Goal: Task Accomplishment & Management: Manage account settings

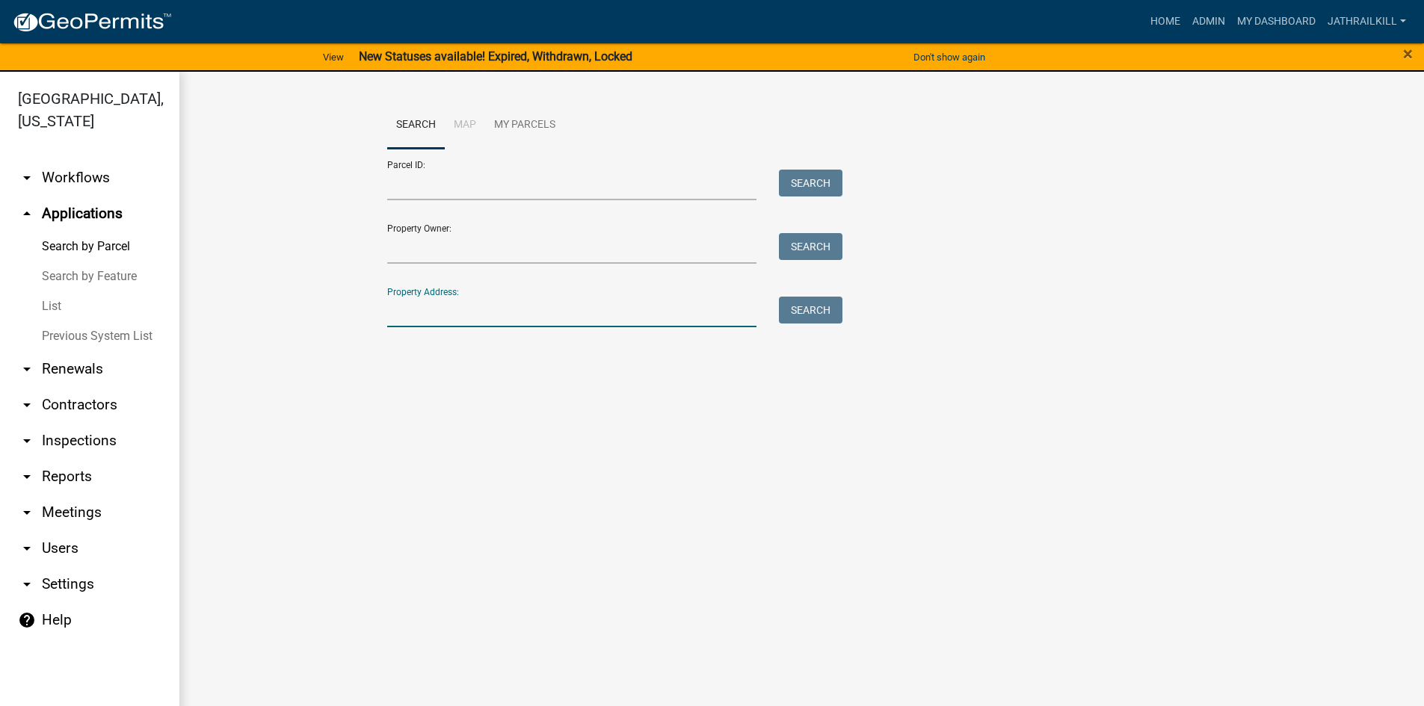
click at [480, 321] on input "Property Address:" at bounding box center [572, 312] width 370 height 31
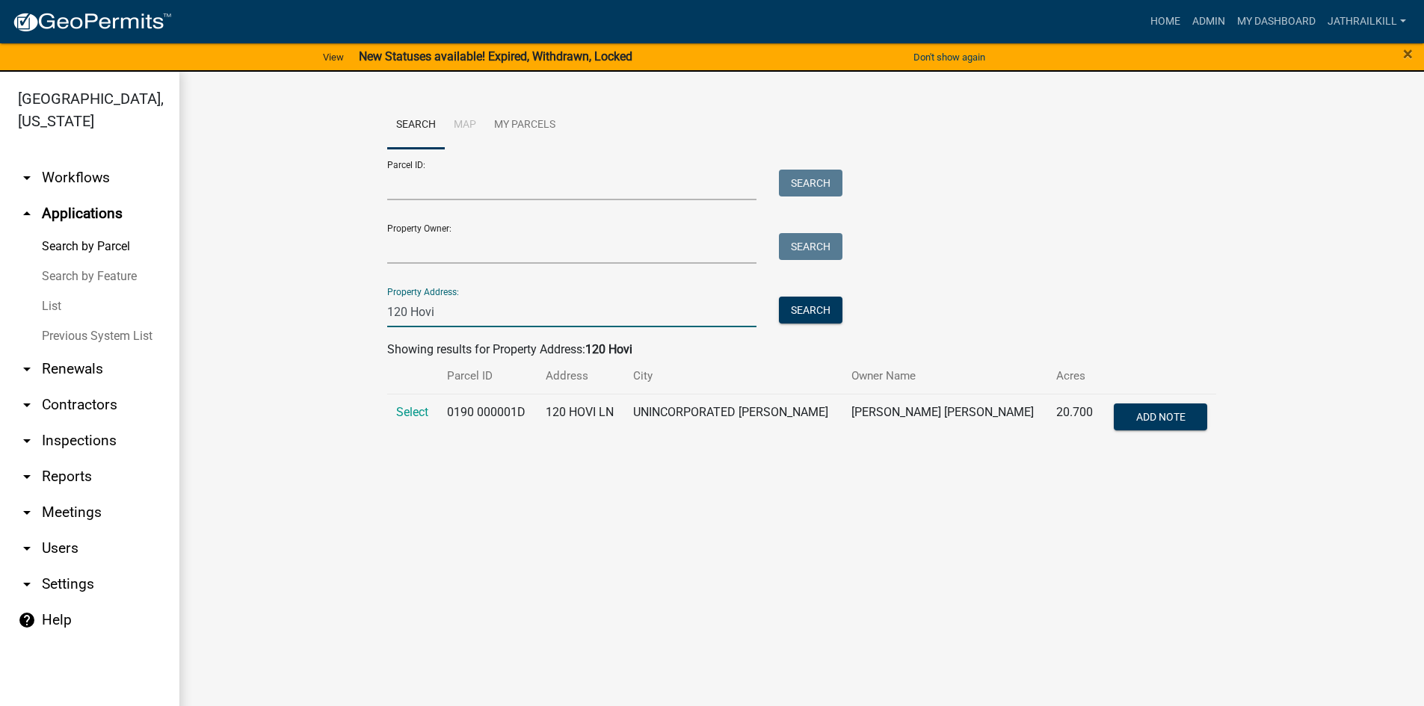
type input "120 Hovi"
click at [394, 411] on td "Select" at bounding box center [412, 418] width 51 height 49
click at [402, 409] on span "Select" at bounding box center [412, 412] width 32 height 14
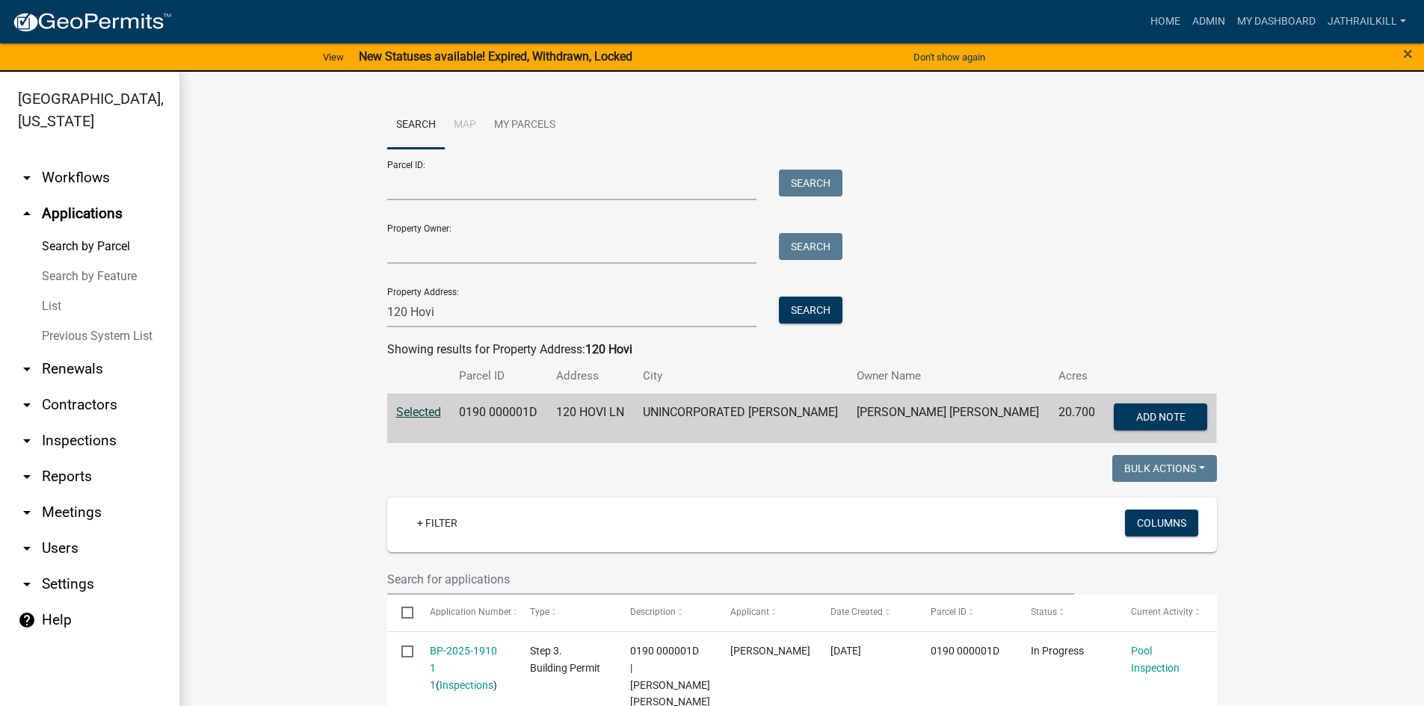
click at [108, 160] on link "arrow_drop_down Workflows" at bounding box center [89, 178] width 179 height 36
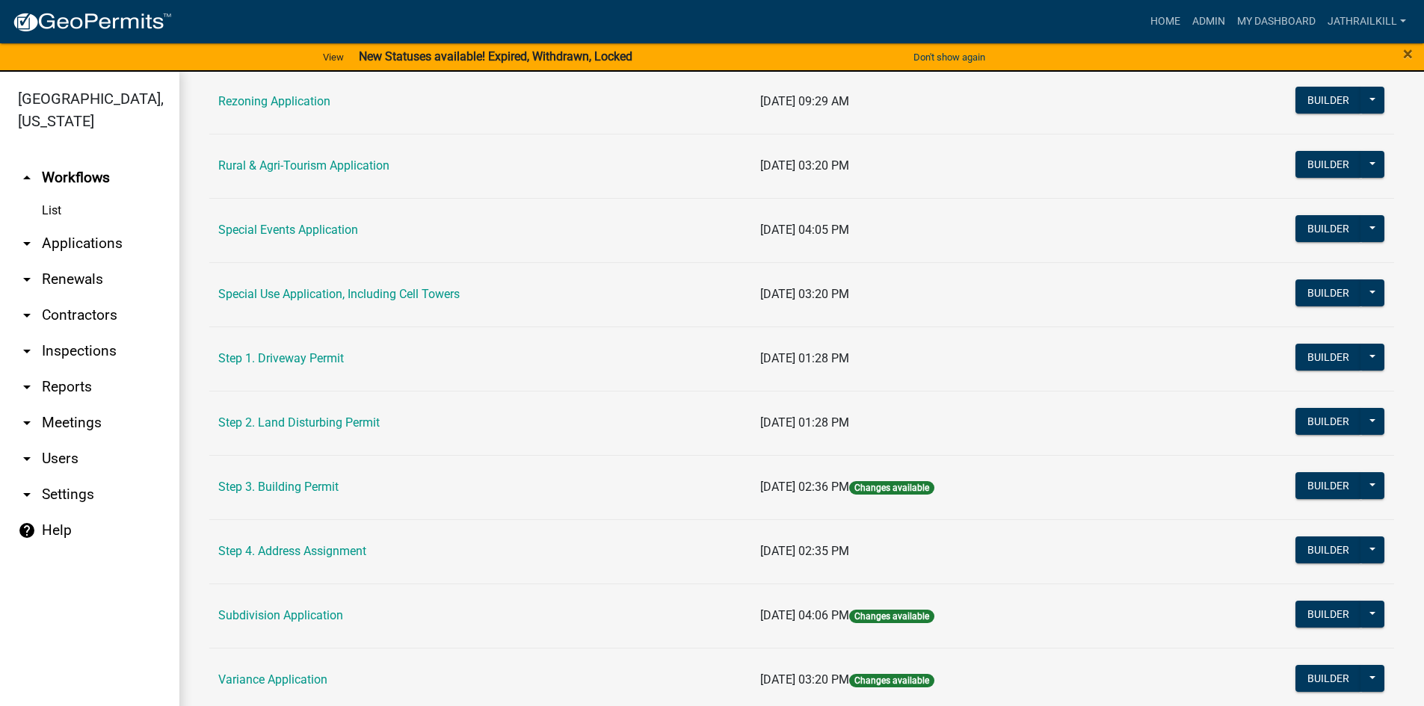
scroll to position [698, 0]
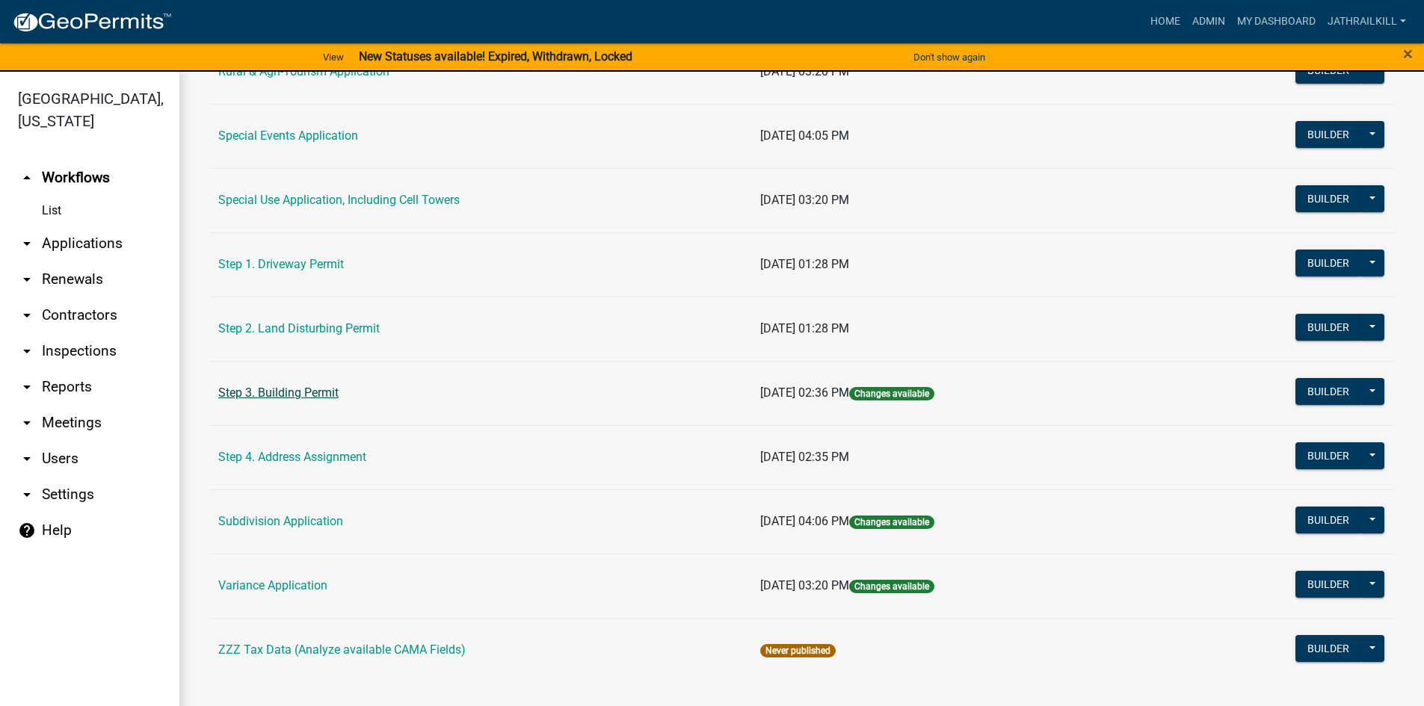
click at [306, 390] on link "Step 3. Building Permit" at bounding box center [278, 393] width 120 height 14
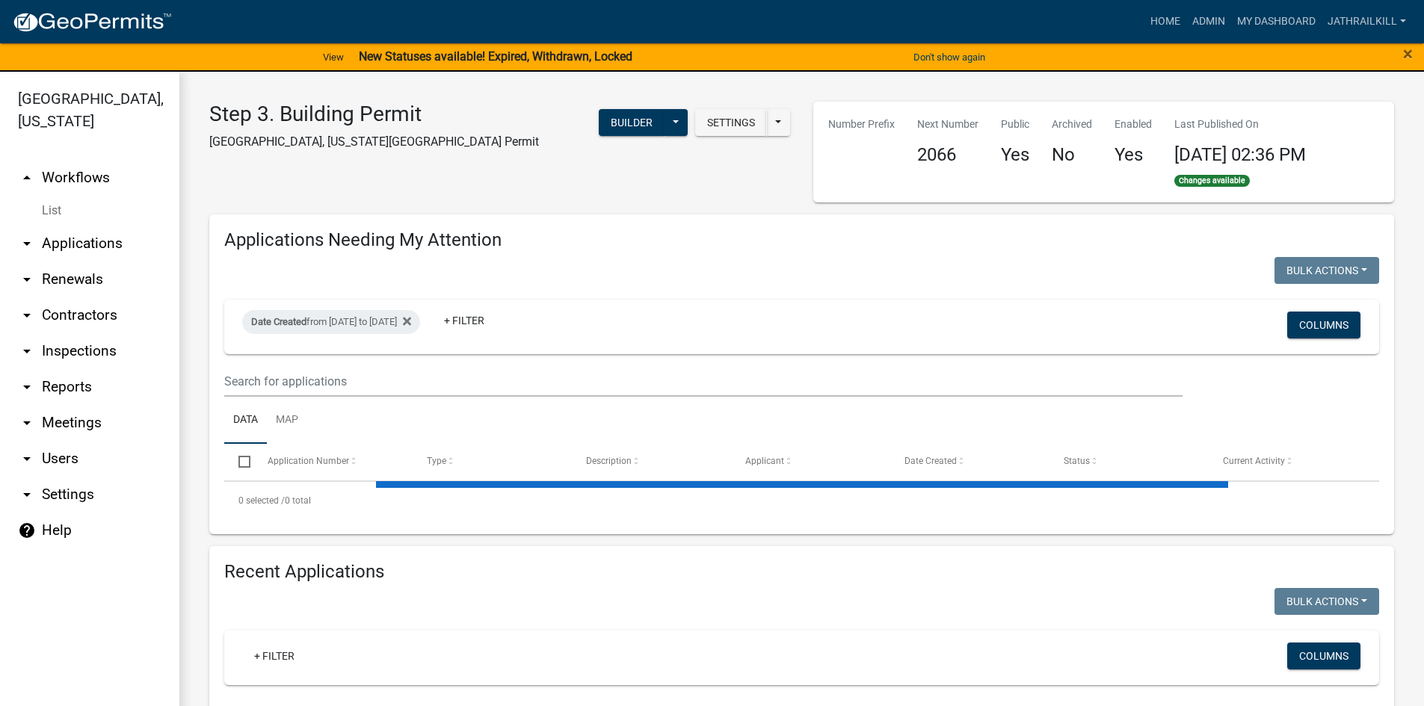
select select "2: 50"
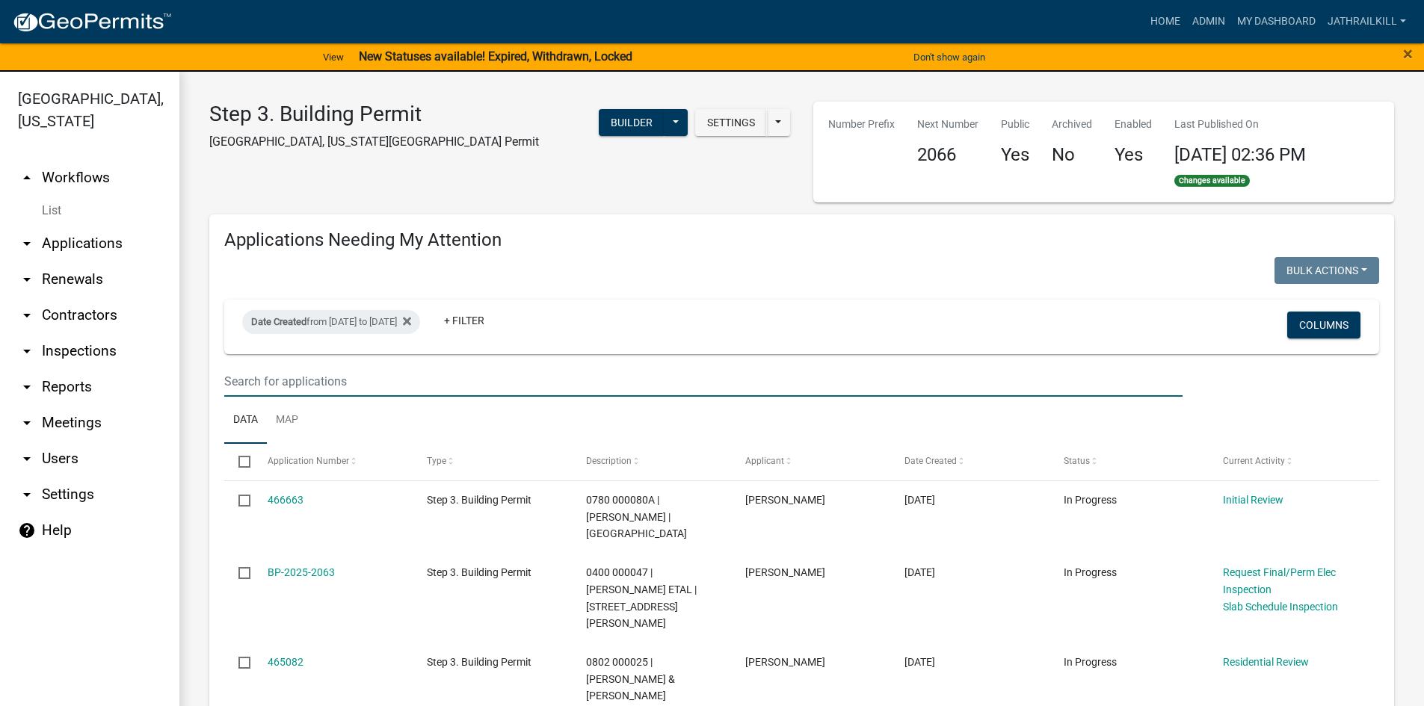
drag, startPoint x: 534, startPoint y: 382, endPoint x: 617, endPoint y: 370, distance: 83.8
click at [535, 382] on input "text" at bounding box center [703, 381] width 958 height 31
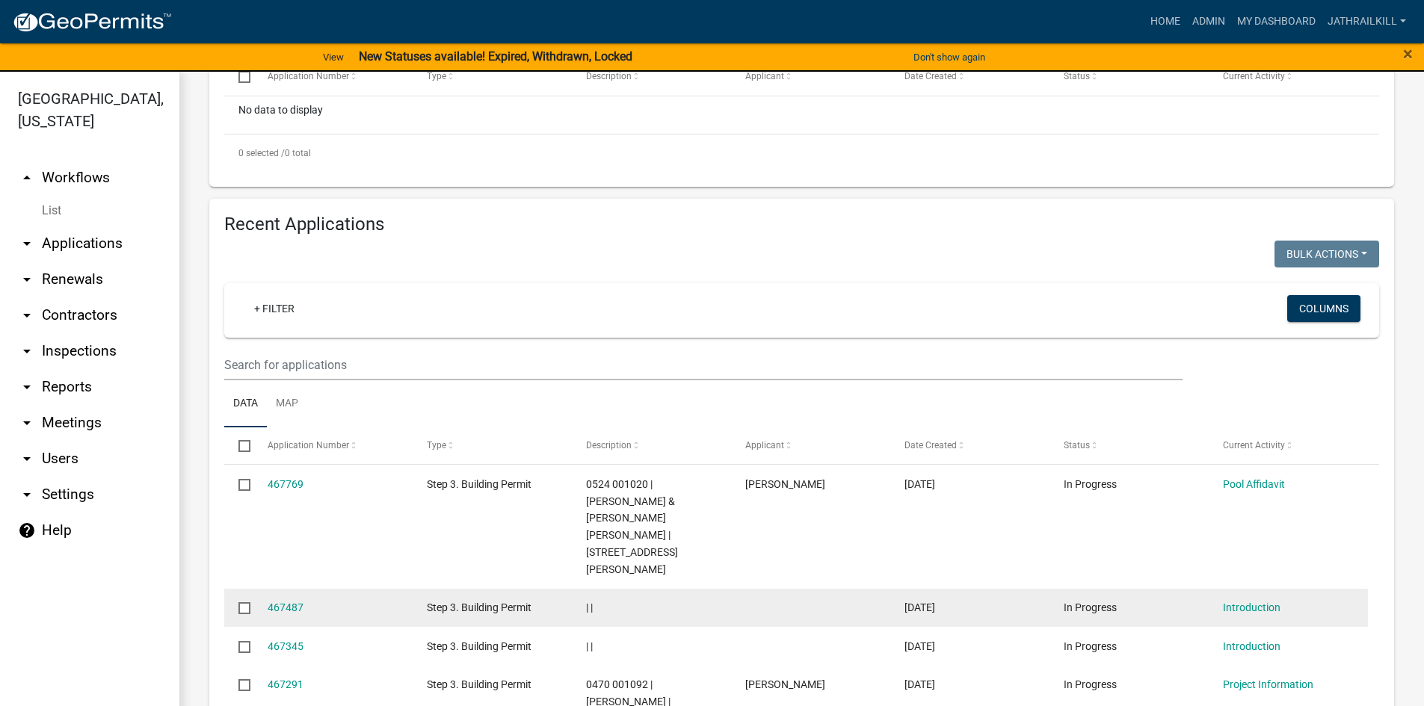
scroll to position [523, 0]
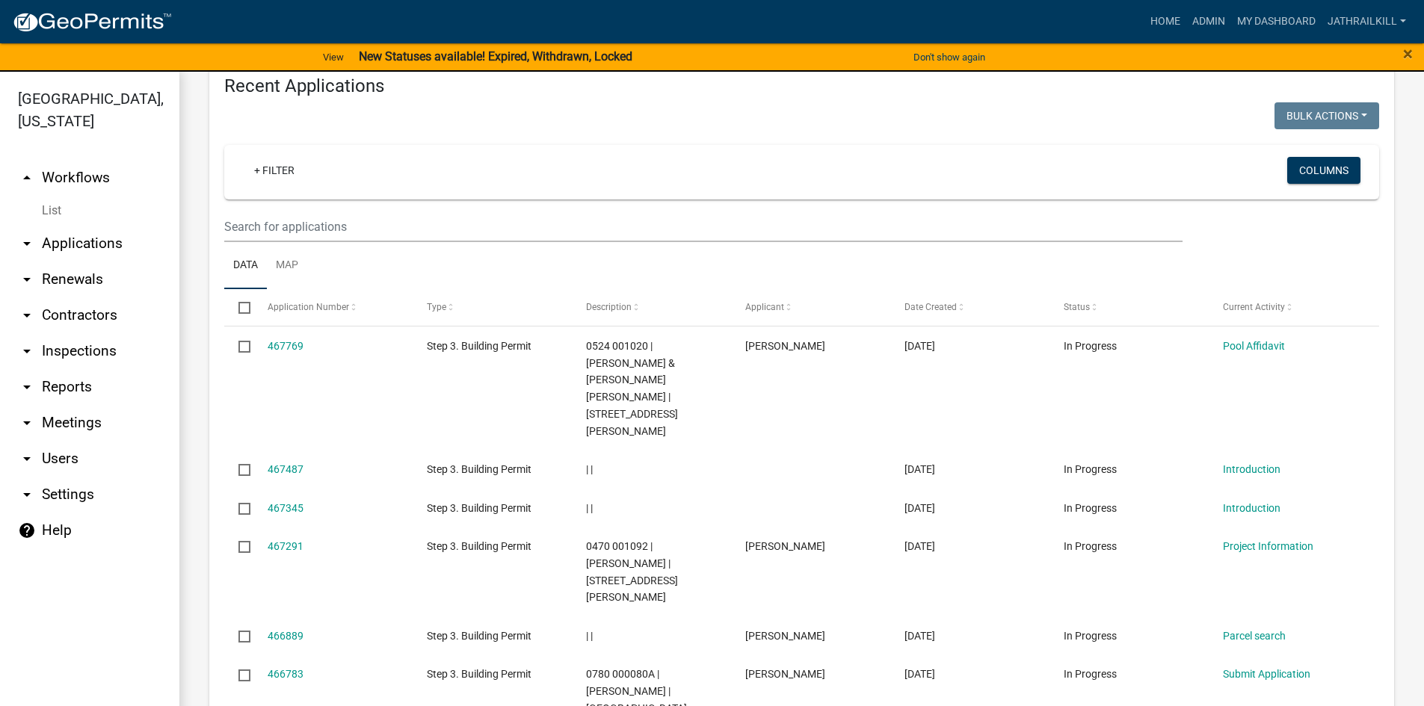
type input "461238"
click at [443, 219] on input "text" at bounding box center [703, 227] width 958 height 31
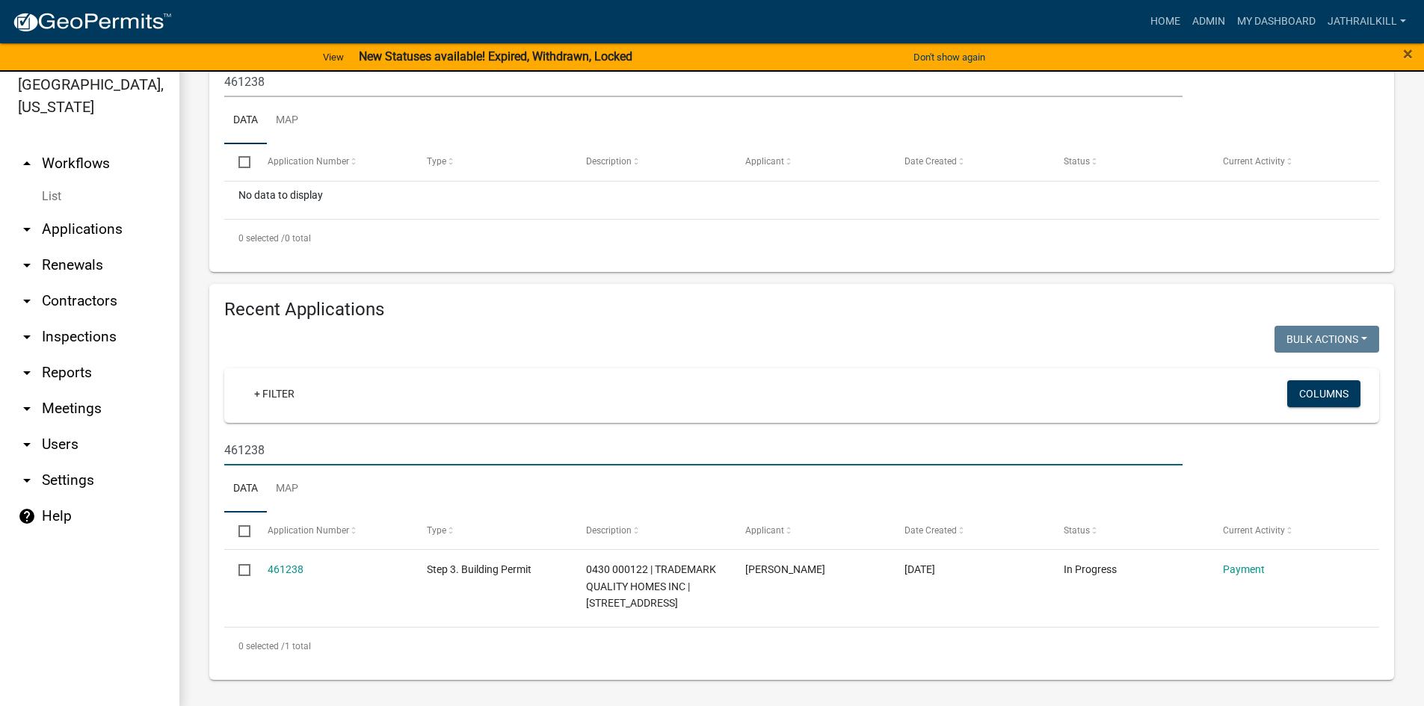
scroll to position [18, 0]
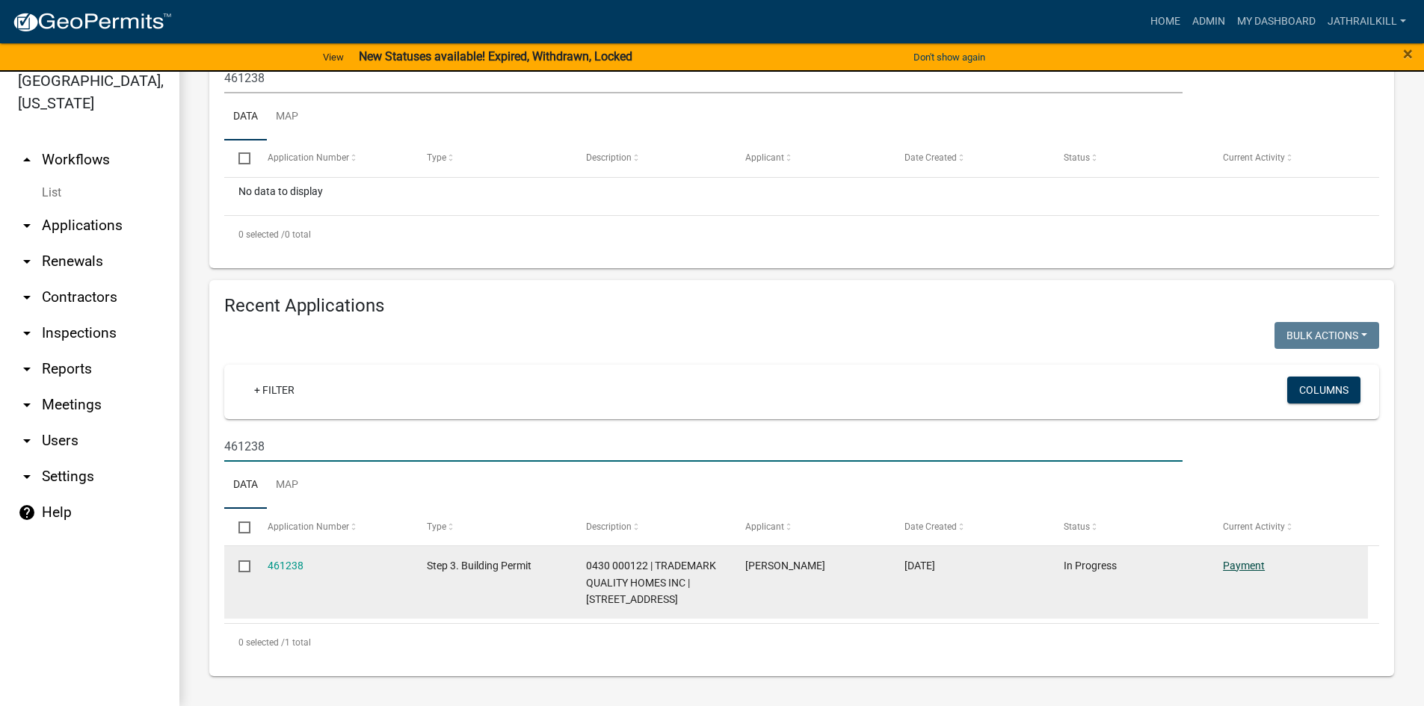
type input "461238"
click at [1237, 571] on link "Payment" at bounding box center [1244, 566] width 42 height 12
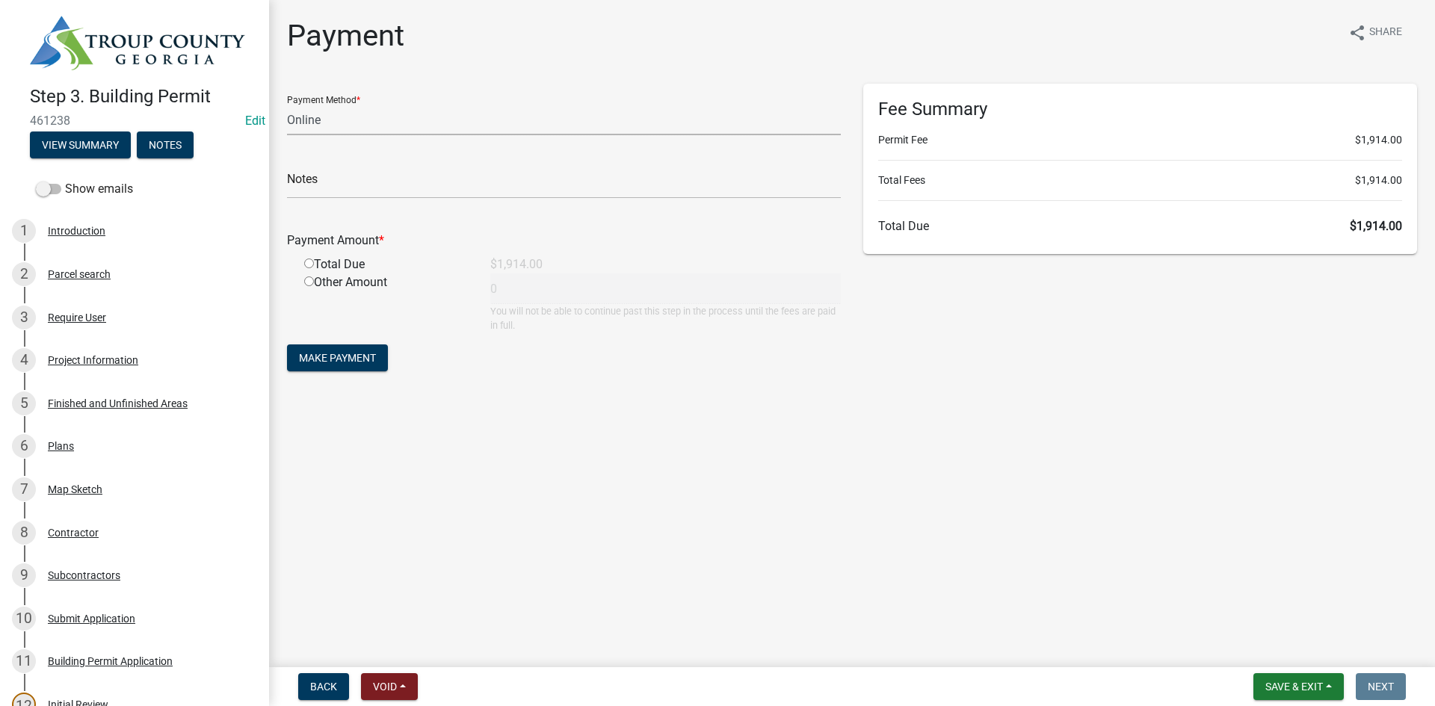
click at [398, 110] on select "Credit Card POS Check Cash Online" at bounding box center [564, 120] width 554 height 31
select select "1: 0"
click at [287, 105] on select "Credit Card POS Check Cash Online" at bounding box center [564, 120] width 554 height 31
click at [330, 188] on input "text" at bounding box center [564, 183] width 554 height 31
type input "5430"
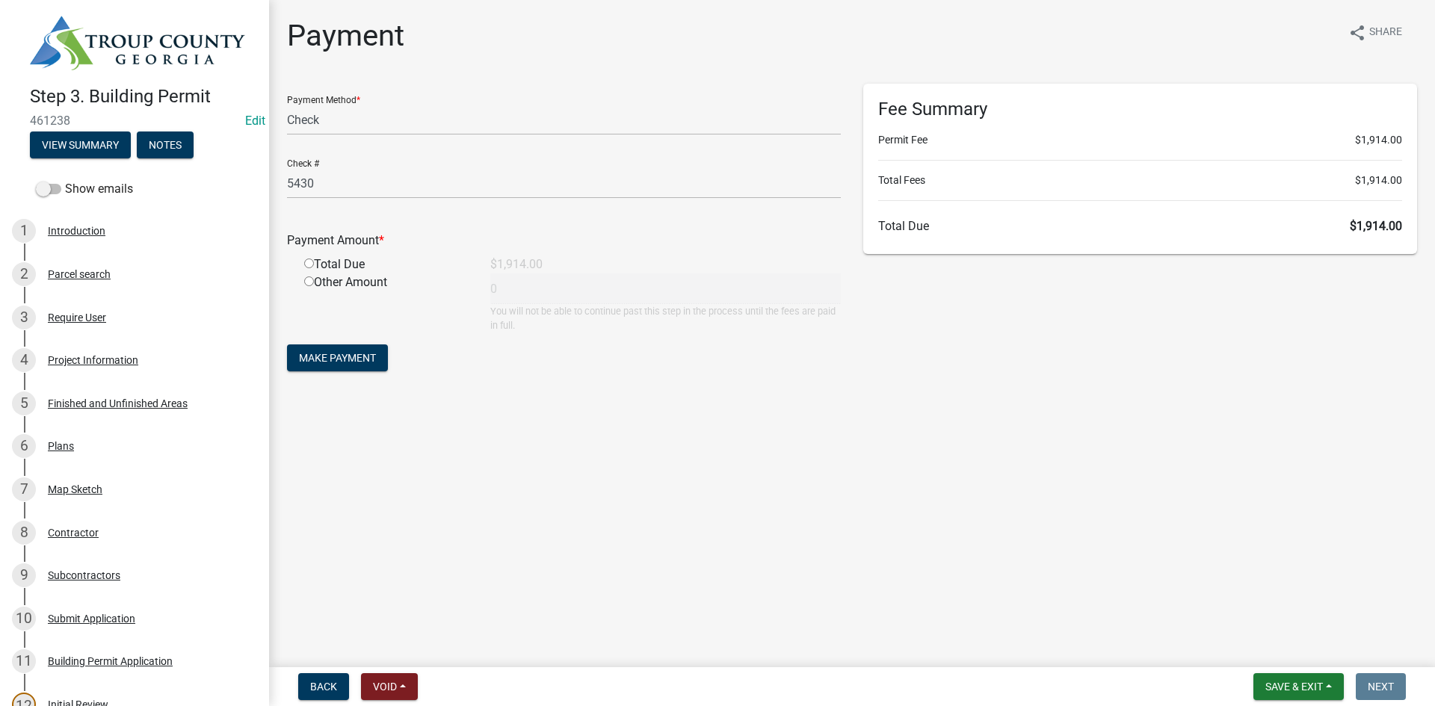
click at [308, 266] on input "radio" at bounding box center [309, 264] width 10 height 10
radio input "true"
type input "1914"
click at [343, 358] on span "Make Payment" at bounding box center [337, 358] width 77 height 12
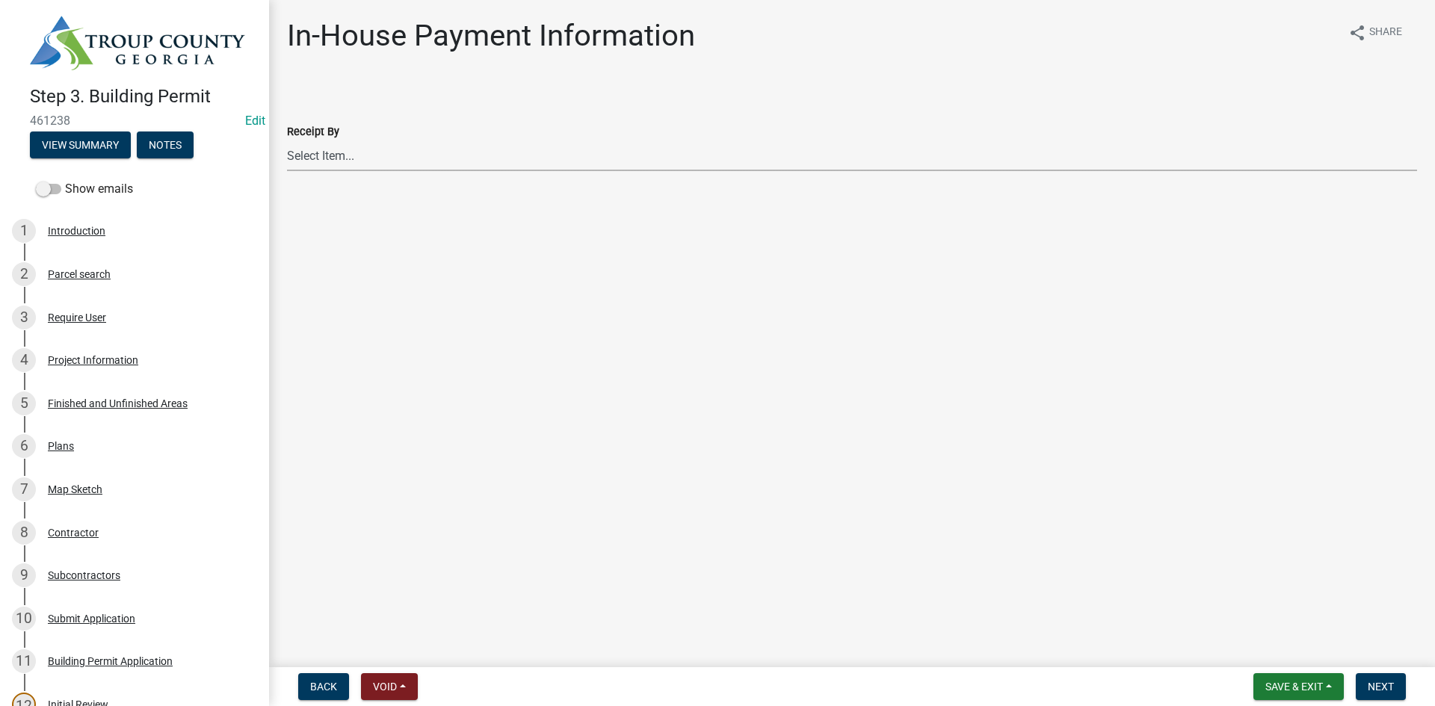
click at [454, 154] on select "Select Item... [PERSON_NAME] [PERSON_NAME] [PERSON_NAME] [PERSON_NAME] [PERSON_…" at bounding box center [852, 156] width 1130 height 31
click at [287, 141] on select "Select Item... [PERSON_NAME] [PERSON_NAME] [PERSON_NAME] [PERSON_NAME] [PERSON_…" at bounding box center [852, 156] width 1130 height 31
select select "66ea0911-b6de-4b18-a15f-eb653539a3e3"
drag, startPoint x: 1371, startPoint y: 688, endPoint x: 1296, endPoint y: 668, distance: 77.4
click at [1369, 688] on span "Next" at bounding box center [1381, 687] width 26 height 12
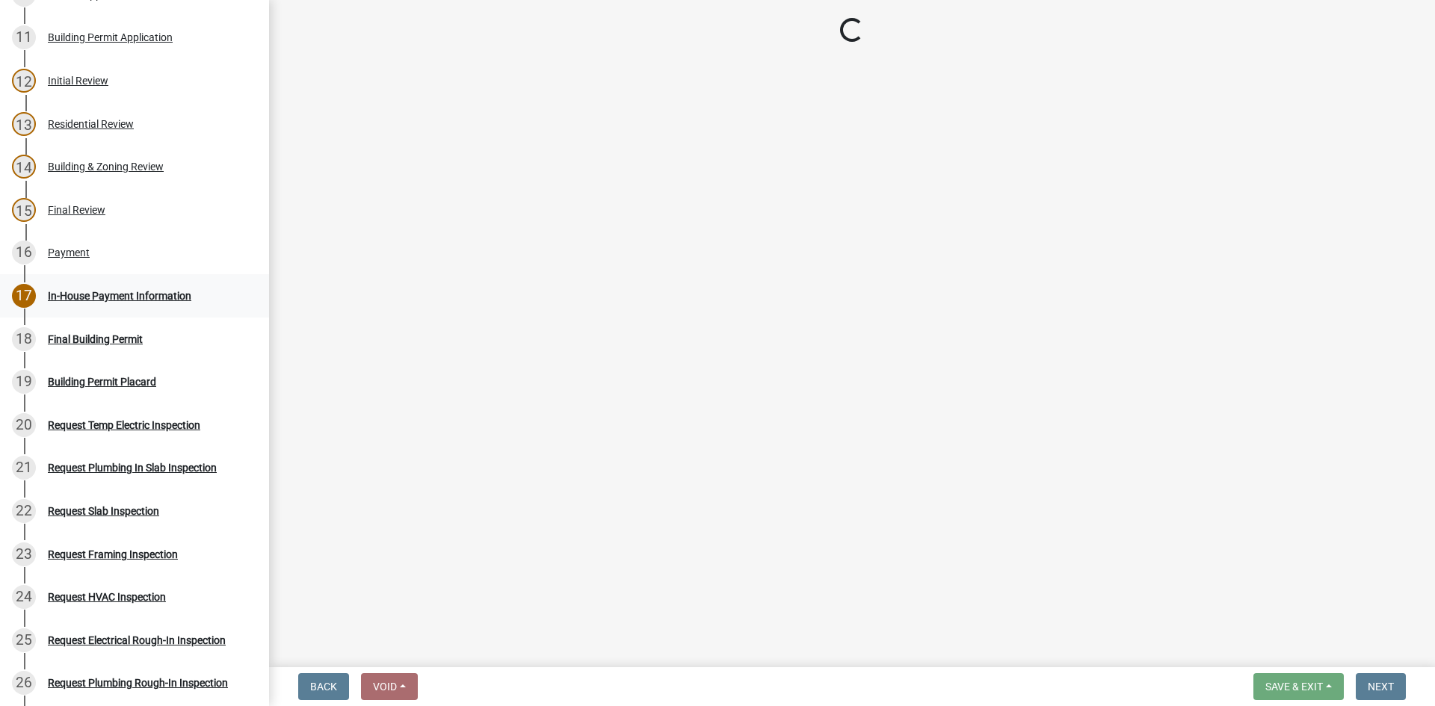
scroll to position [598, 0]
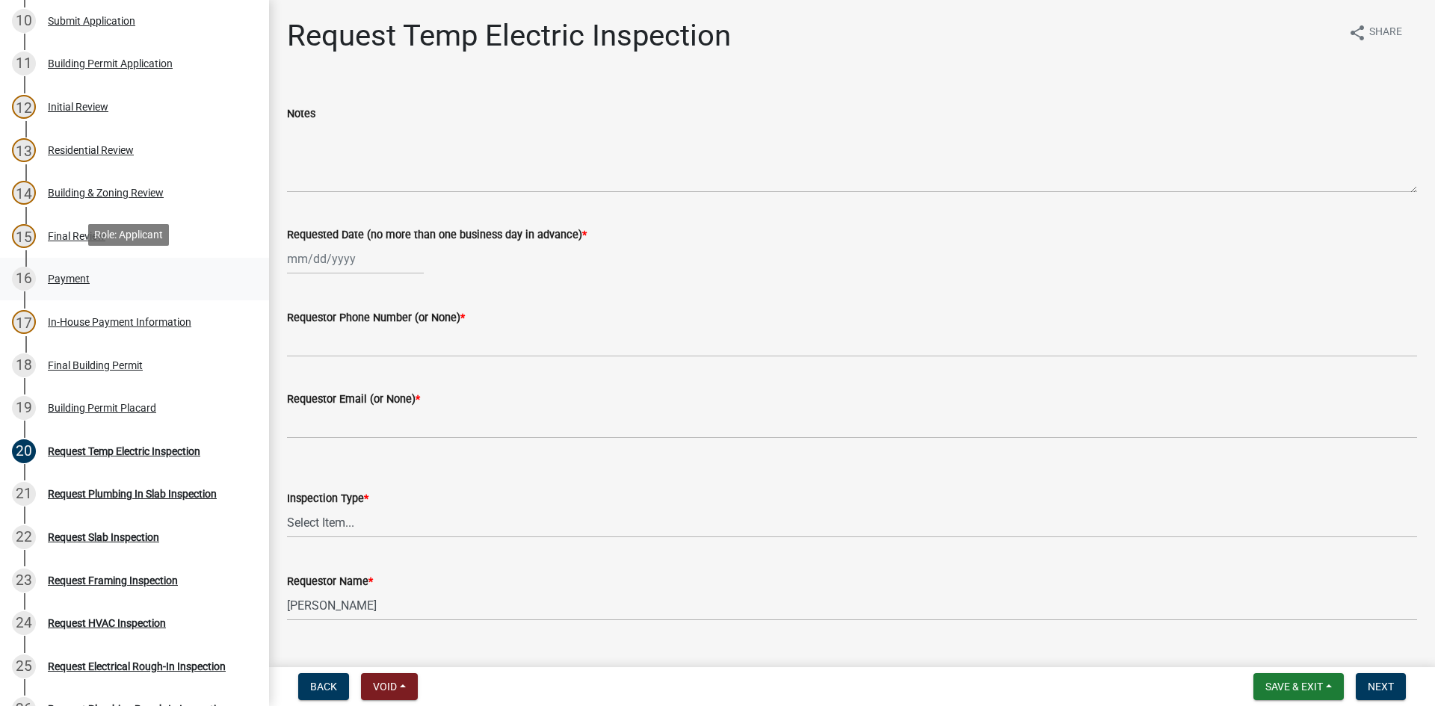
click at [84, 280] on div "Payment" at bounding box center [69, 279] width 42 height 10
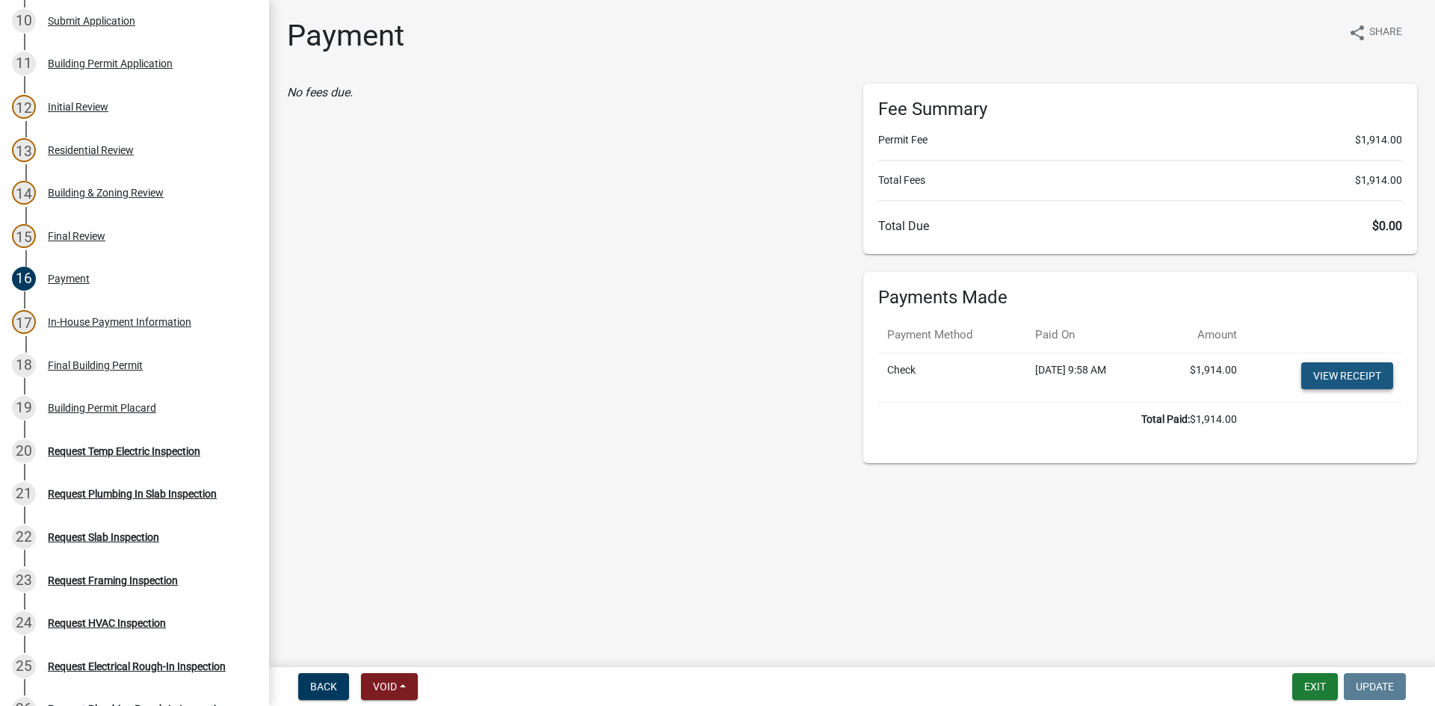
click at [1323, 364] on link "View receipt" at bounding box center [1348, 376] width 92 height 27
click at [109, 406] on div "Building Permit Placard" at bounding box center [102, 408] width 108 height 10
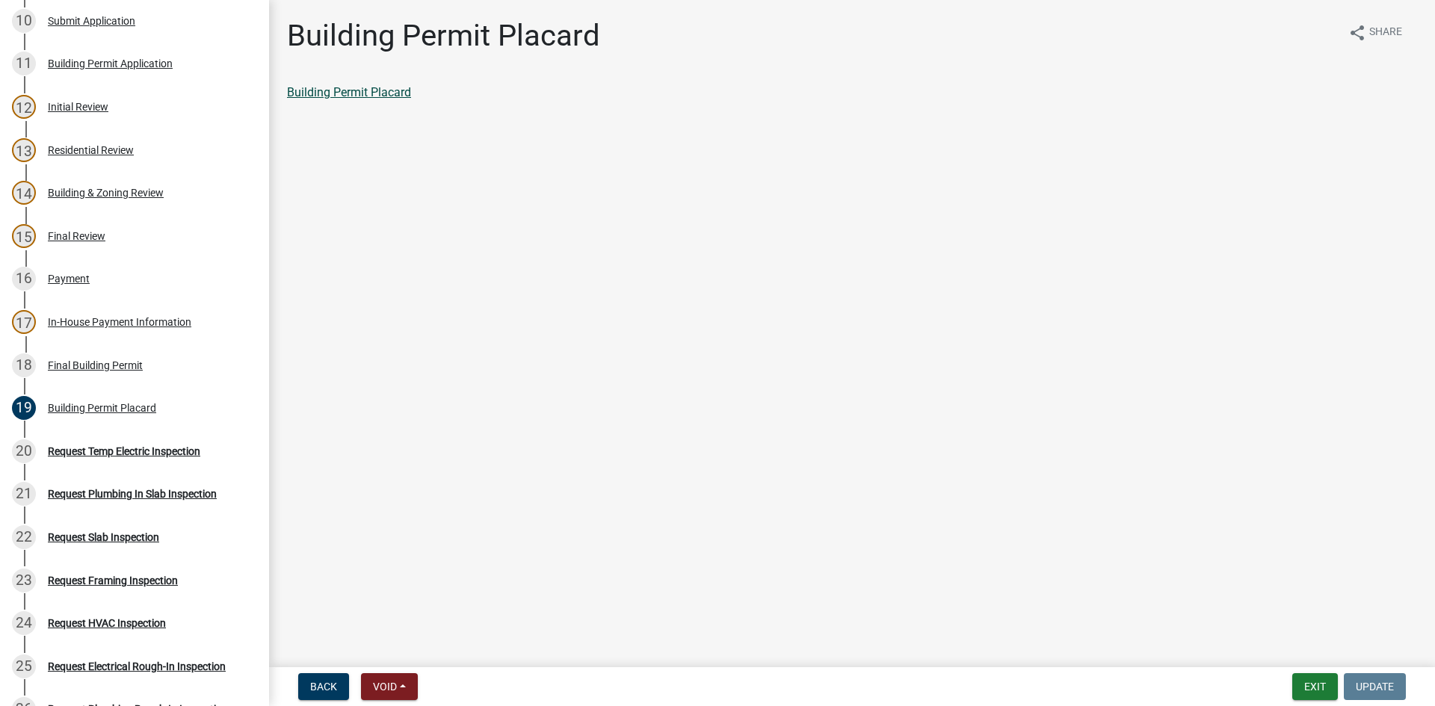
click at [381, 86] on div "Building Permit Placard share Share Building Permit Placard" at bounding box center [852, 72] width 1153 height 109
click at [380, 91] on link "Building Permit Placard" at bounding box center [349, 92] width 124 height 14
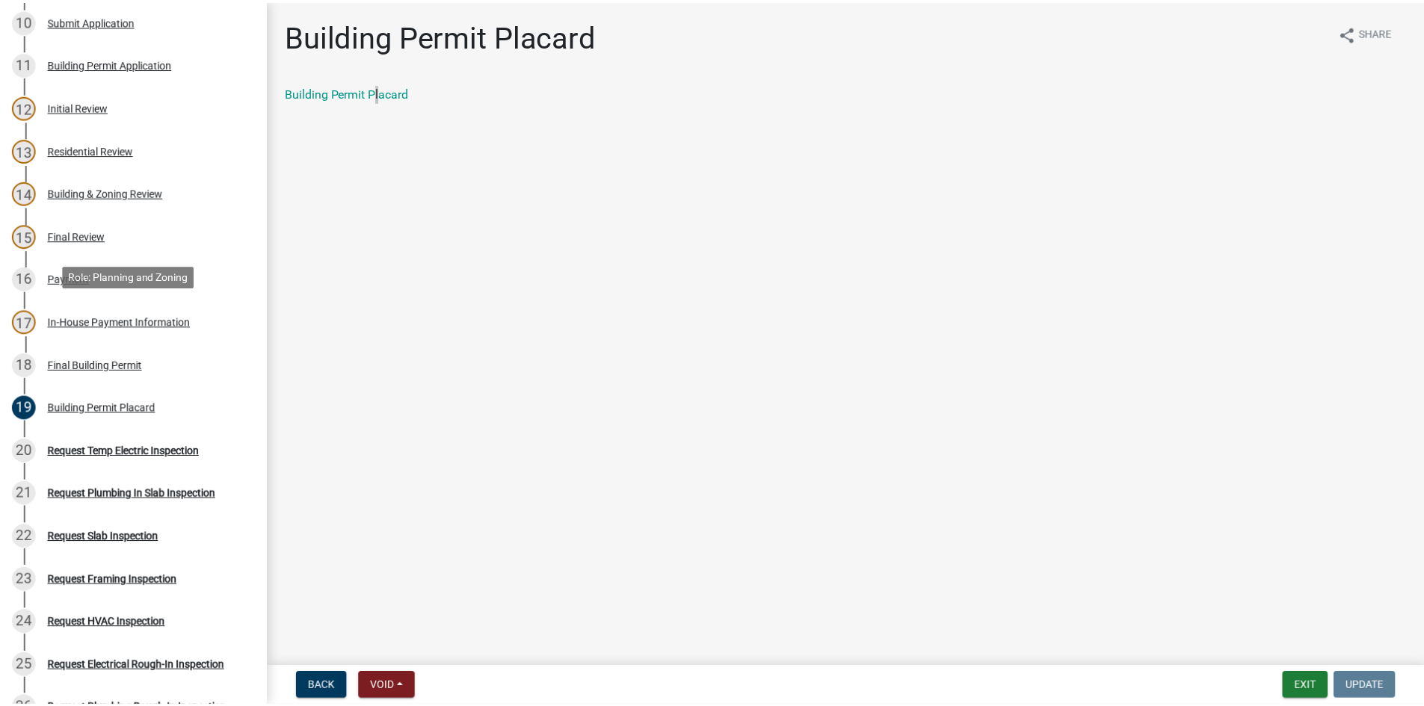
scroll to position [1121, 0]
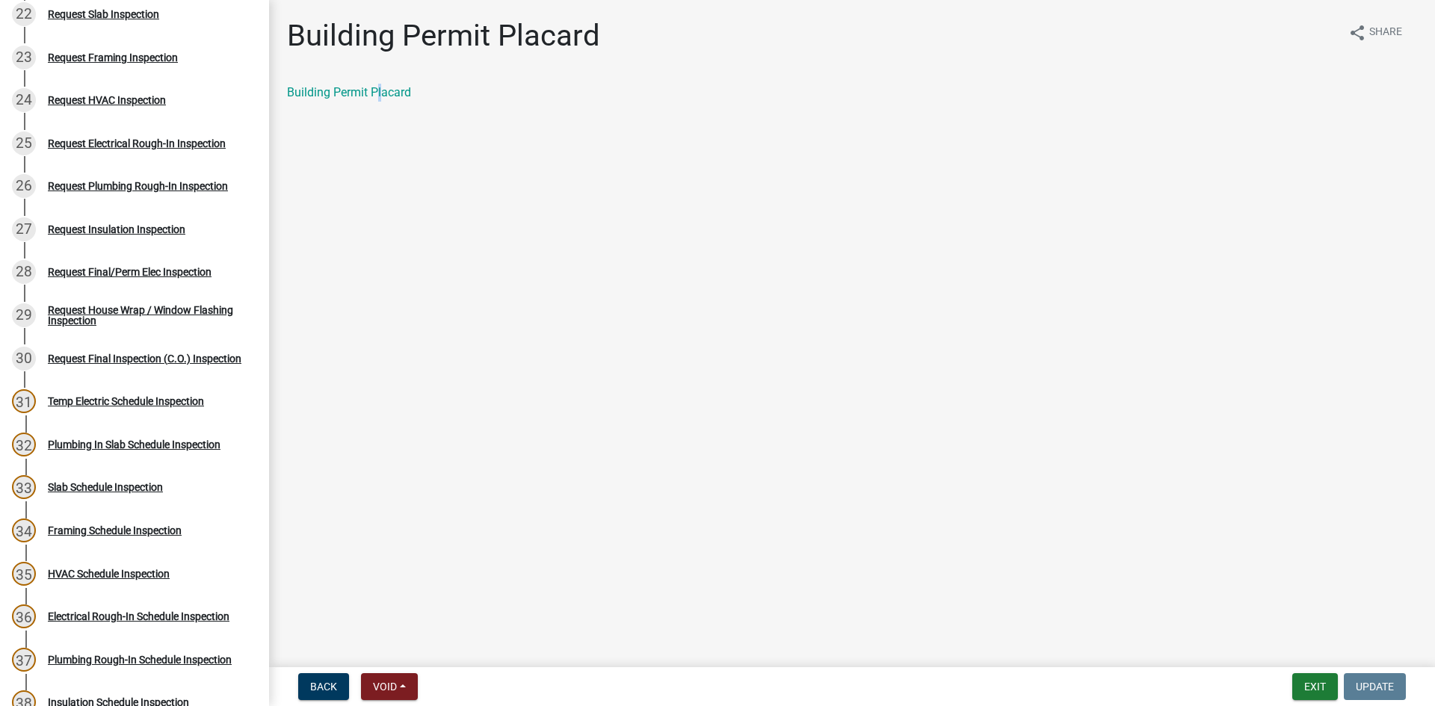
click at [1284, 674] on div "Back Void Withdraw Lock Expire Void Exit Update" at bounding box center [852, 687] width 1142 height 27
click at [1290, 677] on div "Back Void Withdraw Lock Expire Void Exit Update" at bounding box center [852, 687] width 1142 height 27
click at [1294, 680] on button "Exit" at bounding box center [1316, 687] width 46 height 27
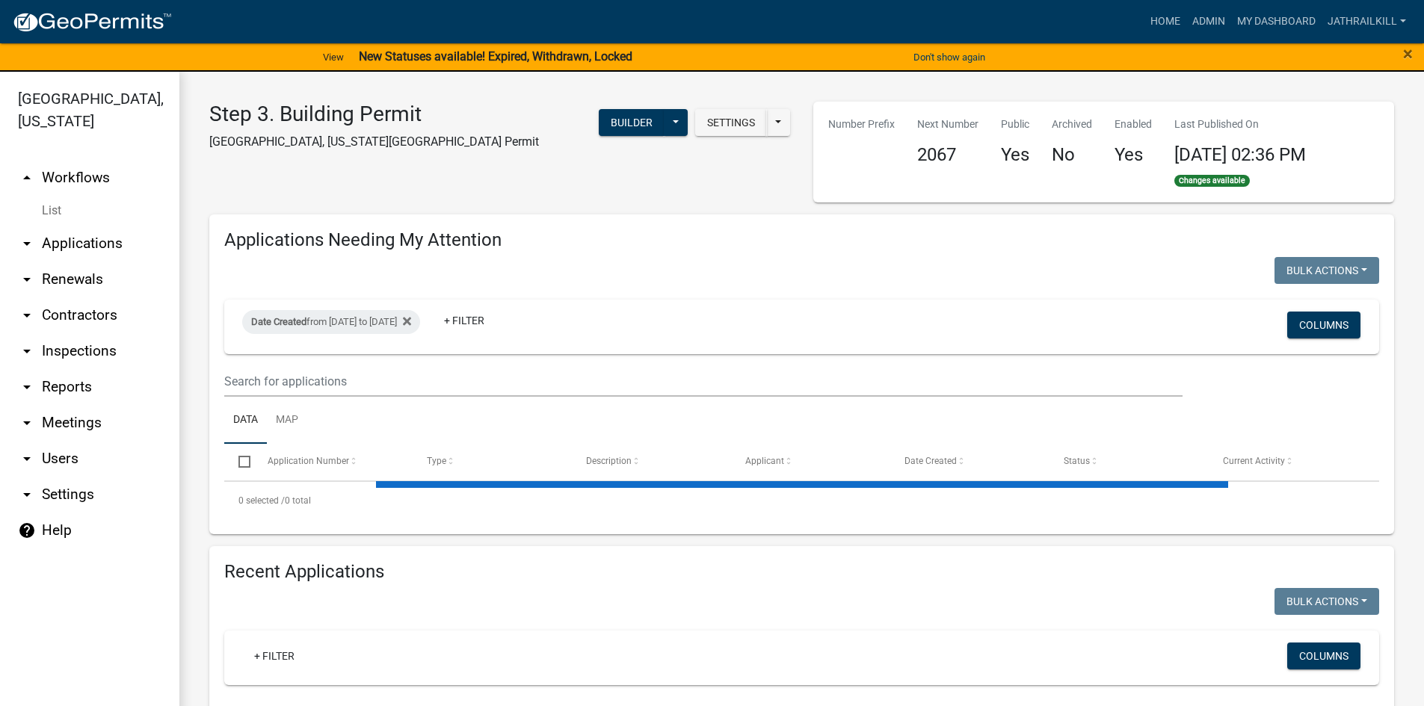
select select "2: 50"
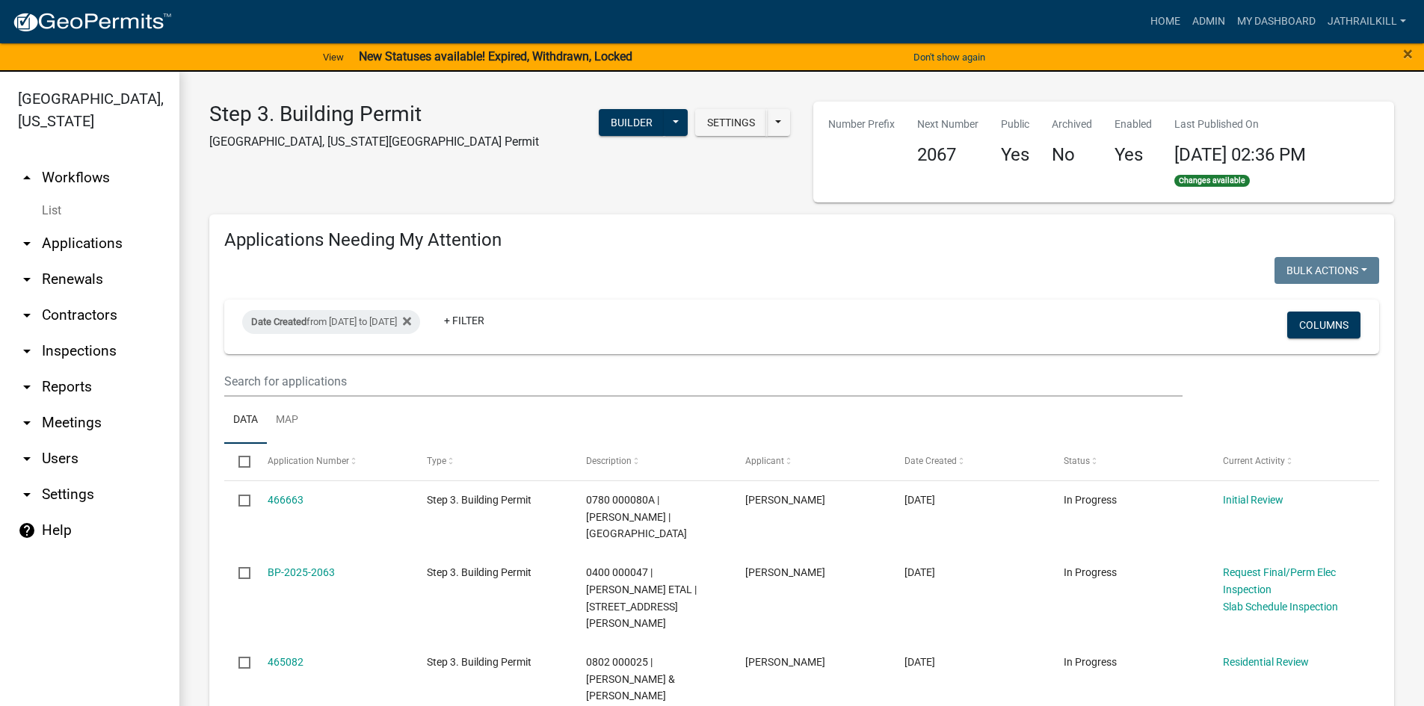
click at [99, 201] on link "List" at bounding box center [89, 211] width 179 height 30
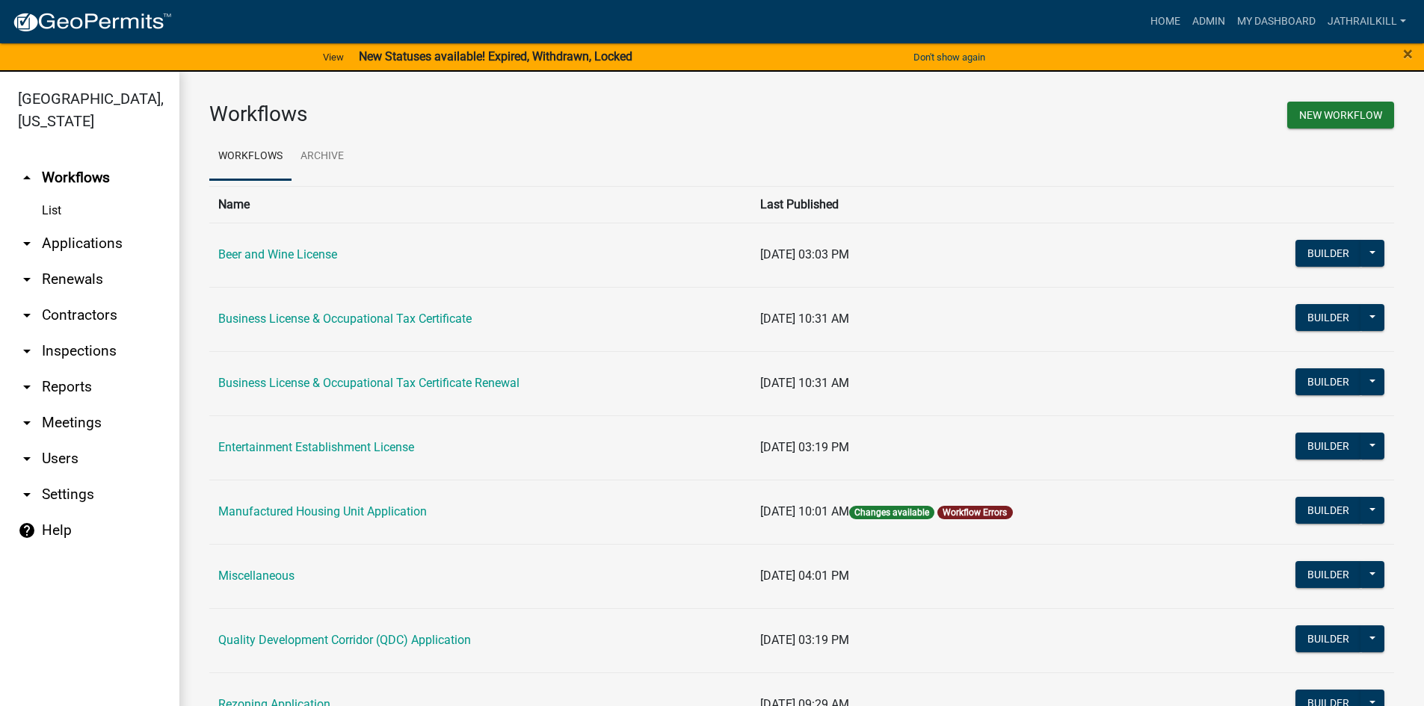
click at [126, 226] on link "arrow_drop_down Applications" at bounding box center [89, 244] width 179 height 36
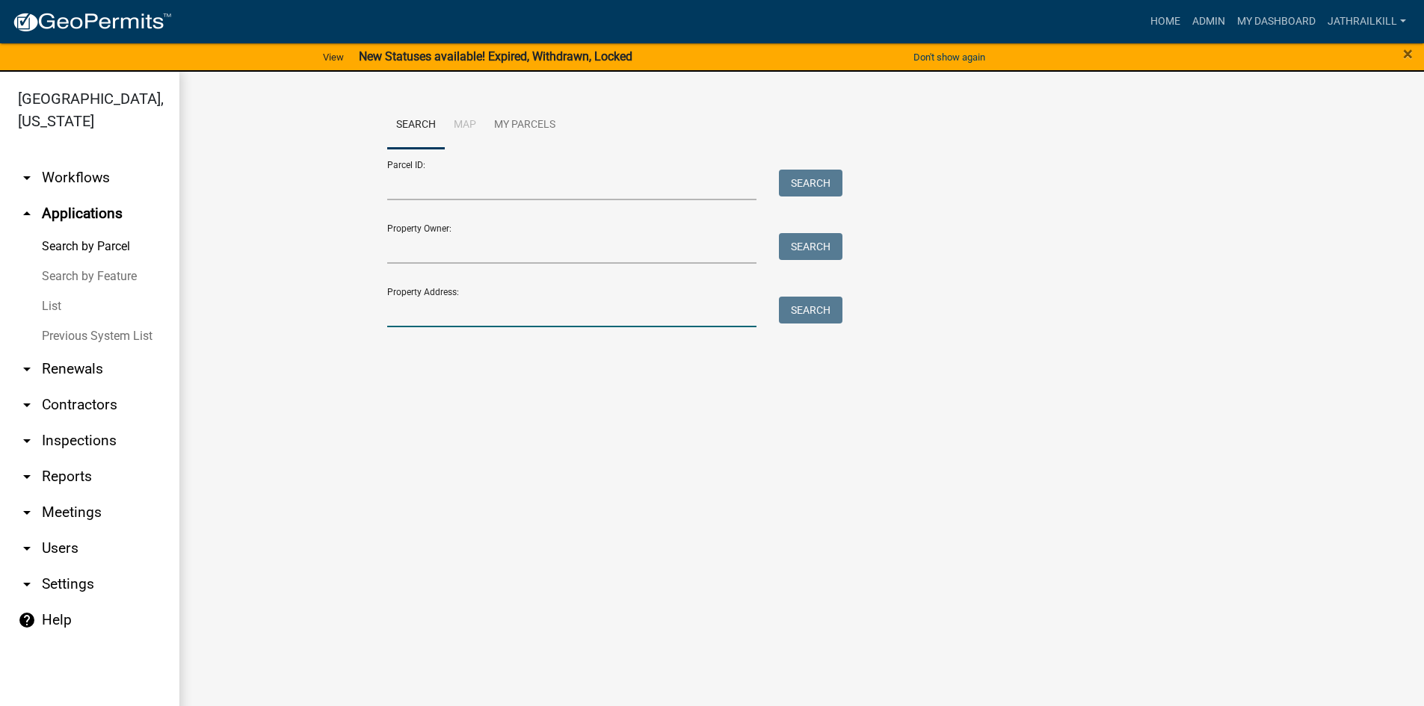
drag, startPoint x: 449, startPoint y: 322, endPoint x: 462, endPoint y: 309, distance: 18.5
click at [449, 320] on input "Property Address:" at bounding box center [572, 312] width 370 height 31
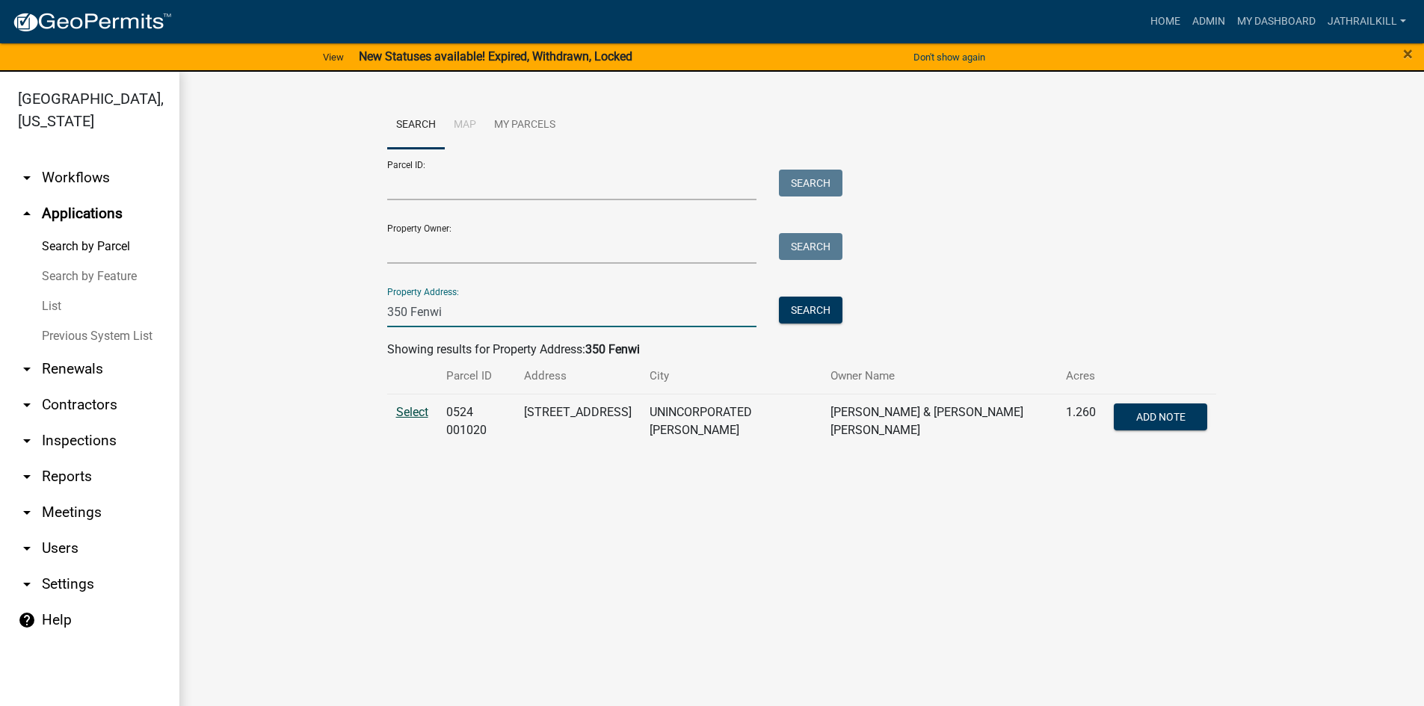
type input "350 Fenwi"
click at [427, 413] on span "Select" at bounding box center [412, 412] width 32 height 14
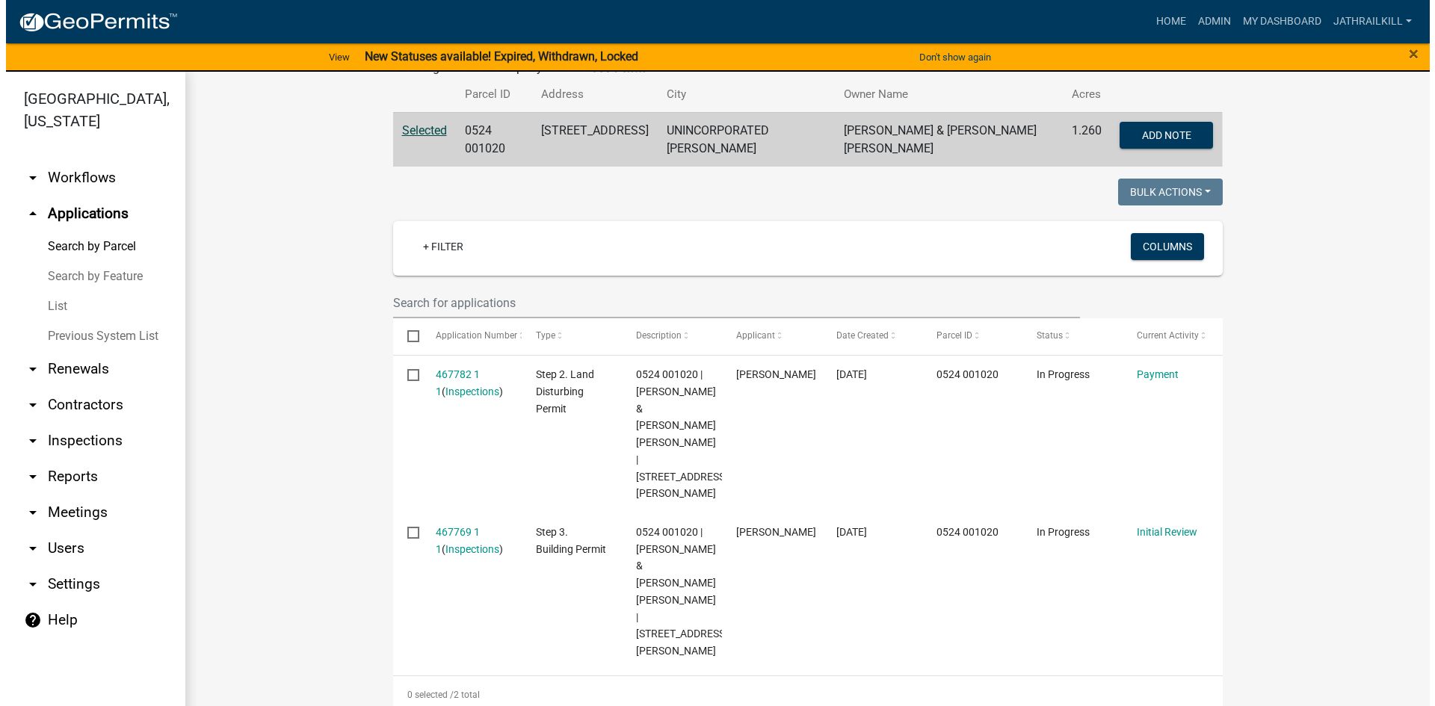
scroll to position [367, 0]
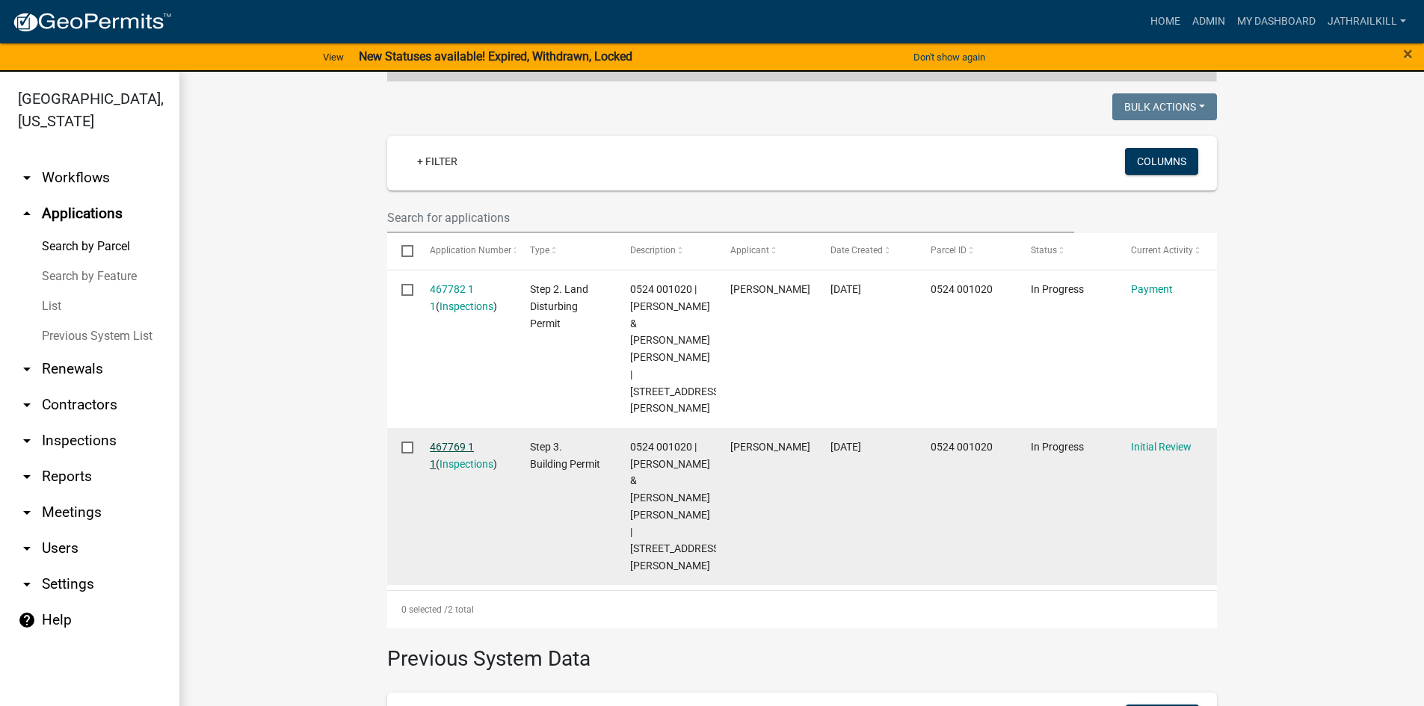
click at [454, 441] on link "467769 1 1" at bounding box center [452, 455] width 44 height 29
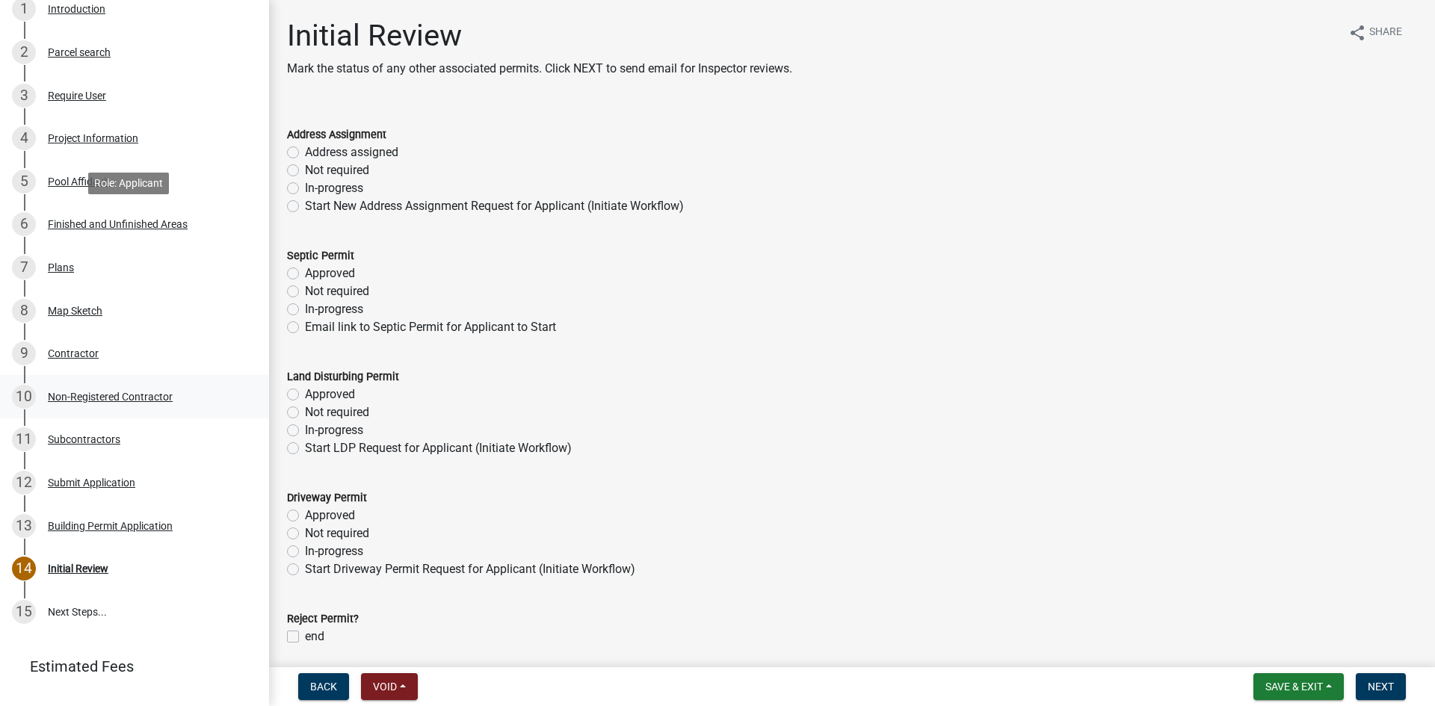
scroll to position [224, 0]
click at [104, 307] on div "8 Map Sketch" at bounding box center [128, 309] width 233 height 24
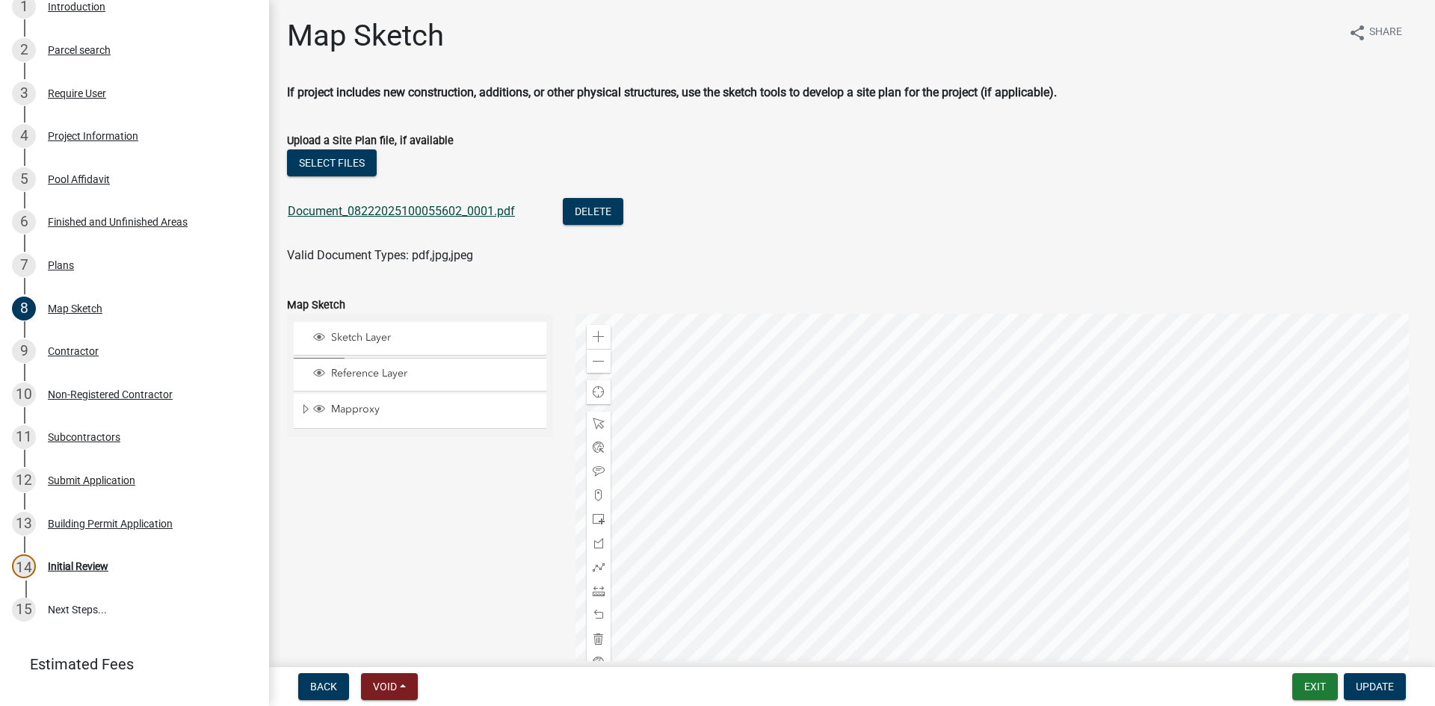
click at [368, 217] on link "Document_08222025100055602_0001.pdf" at bounding box center [401, 211] width 227 height 14
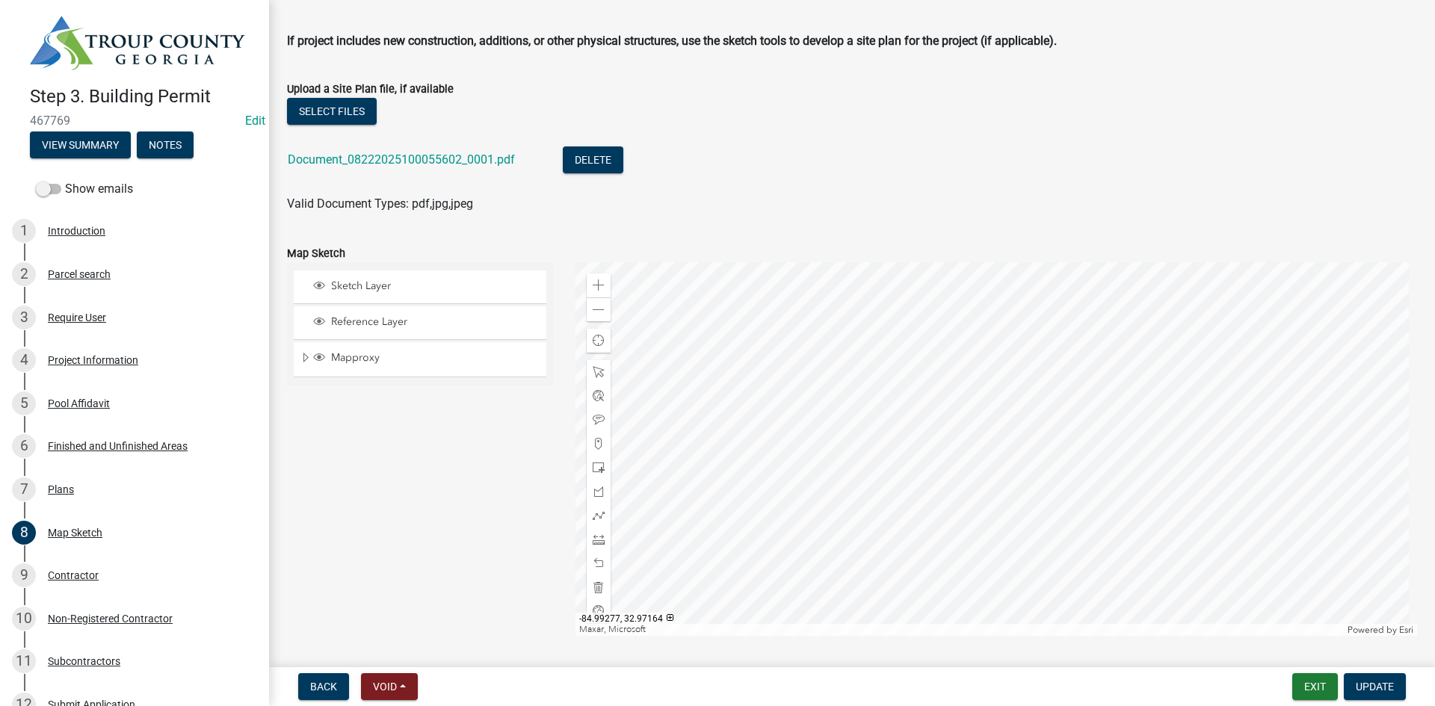
scroll to position [75, 0]
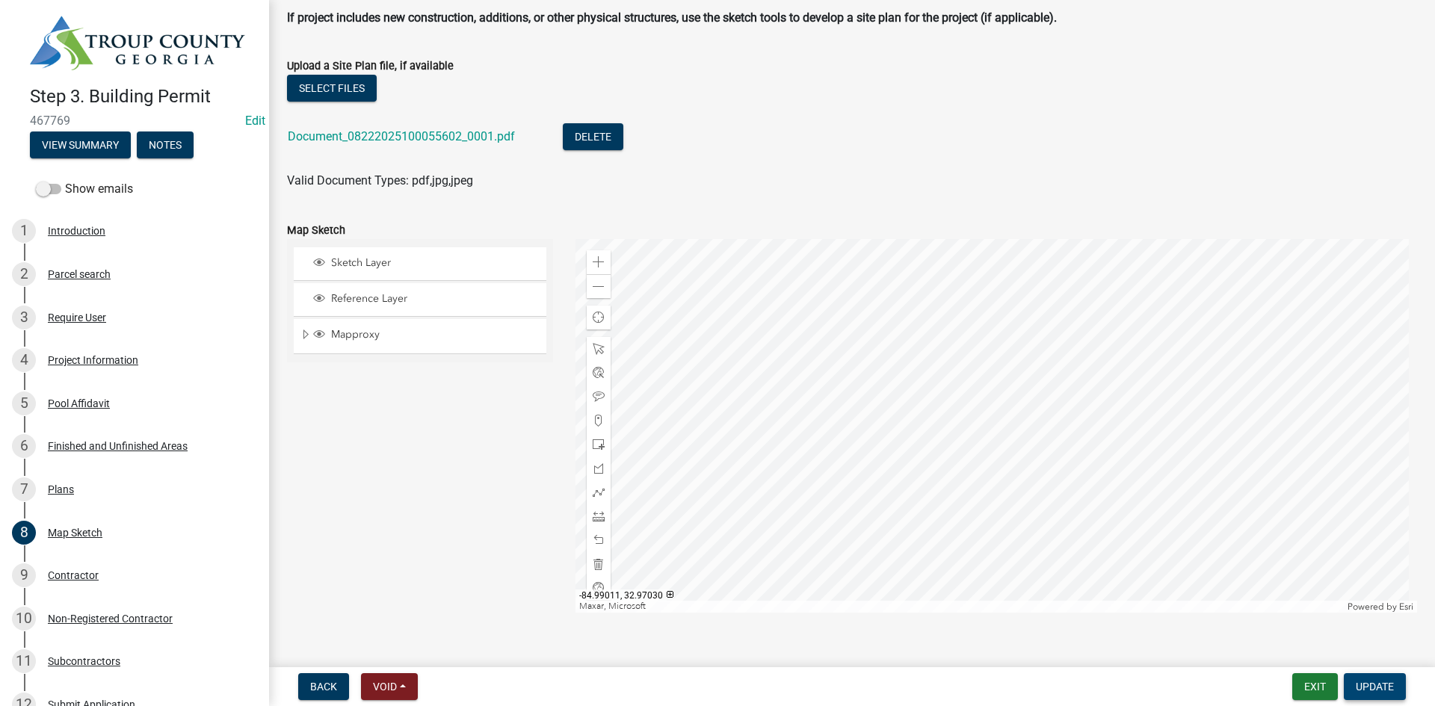
click at [1377, 683] on span "Update" at bounding box center [1375, 687] width 38 height 12
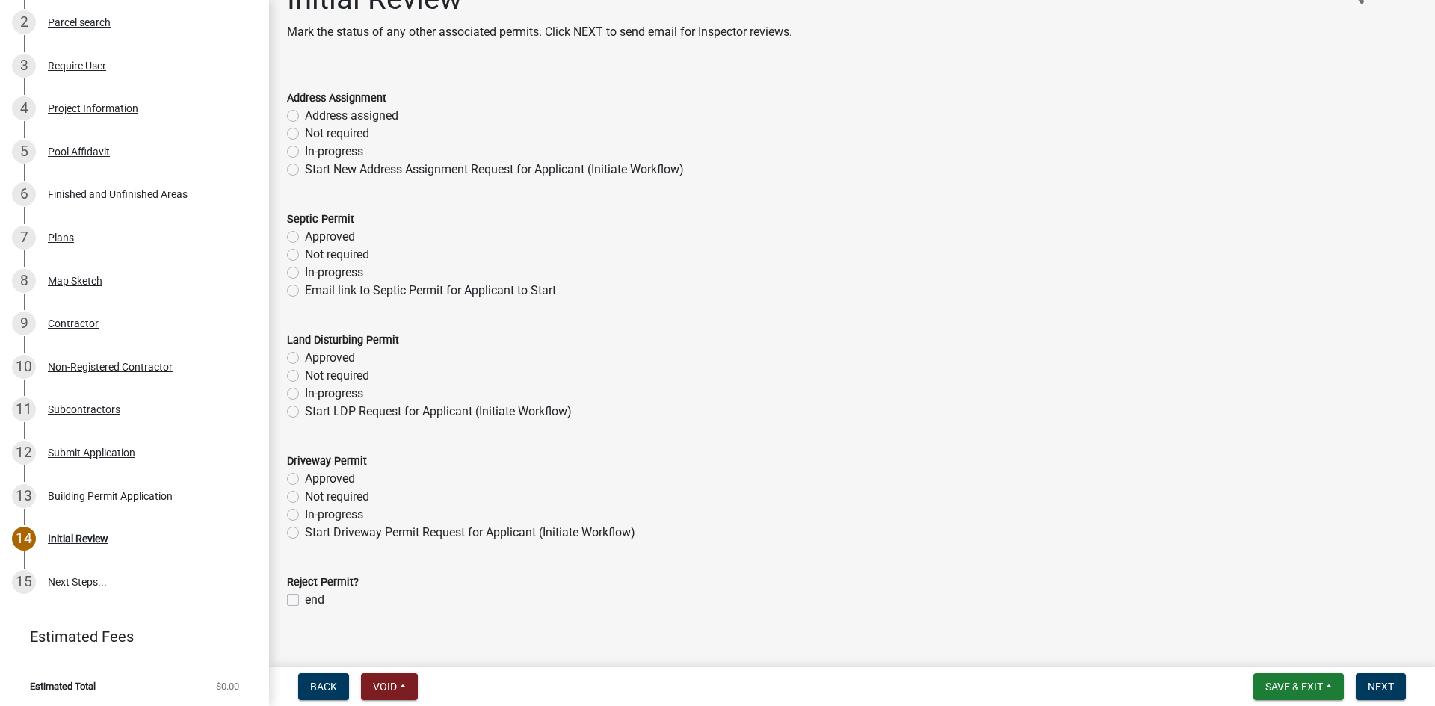
scroll to position [56, 0]
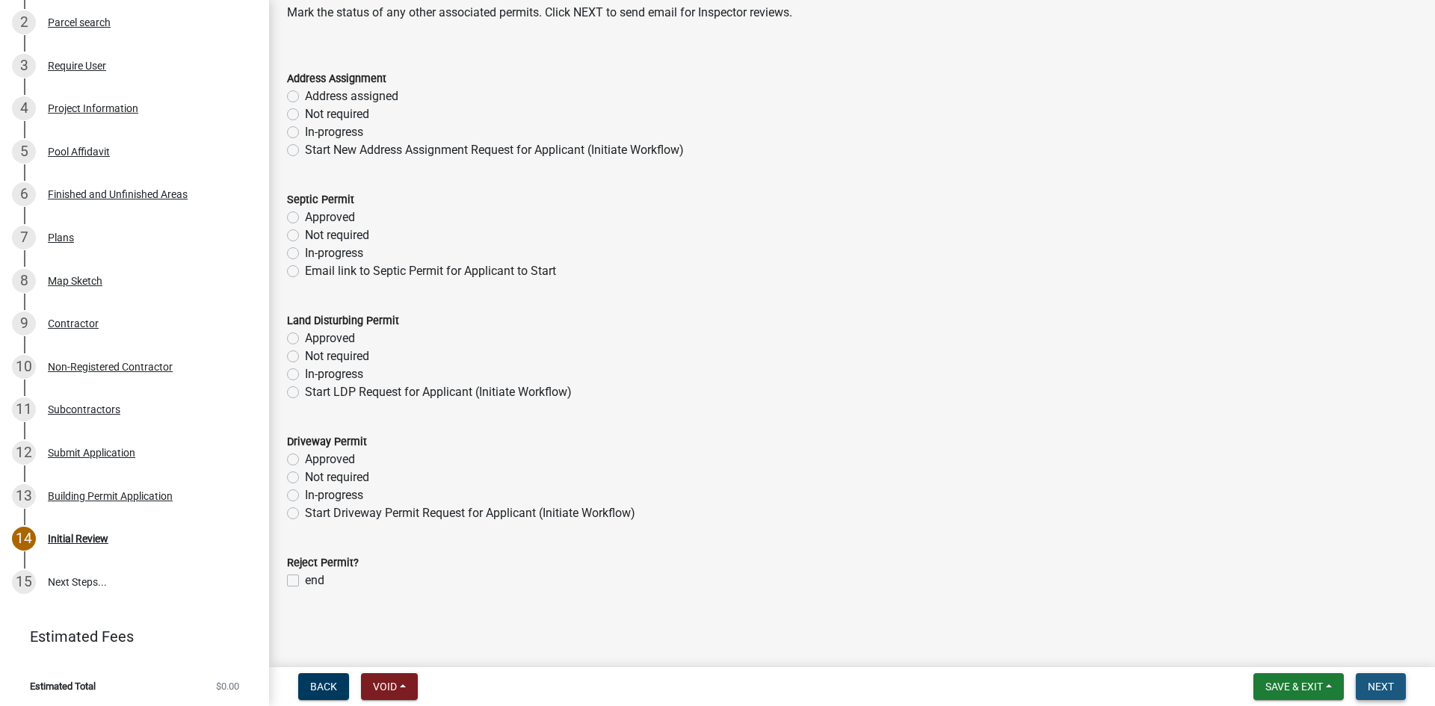
click at [1388, 684] on span "Next" at bounding box center [1381, 687] width 26 height 12
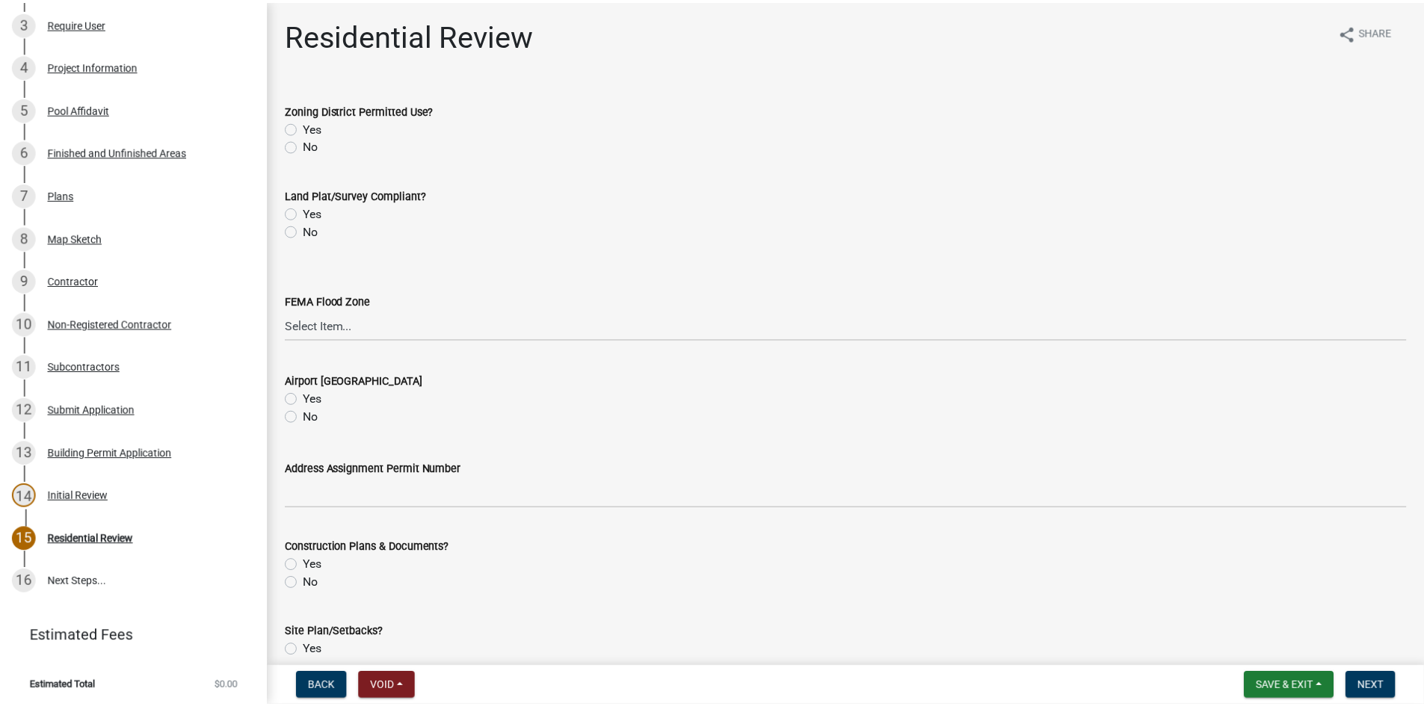
scroll to position [0, 0]
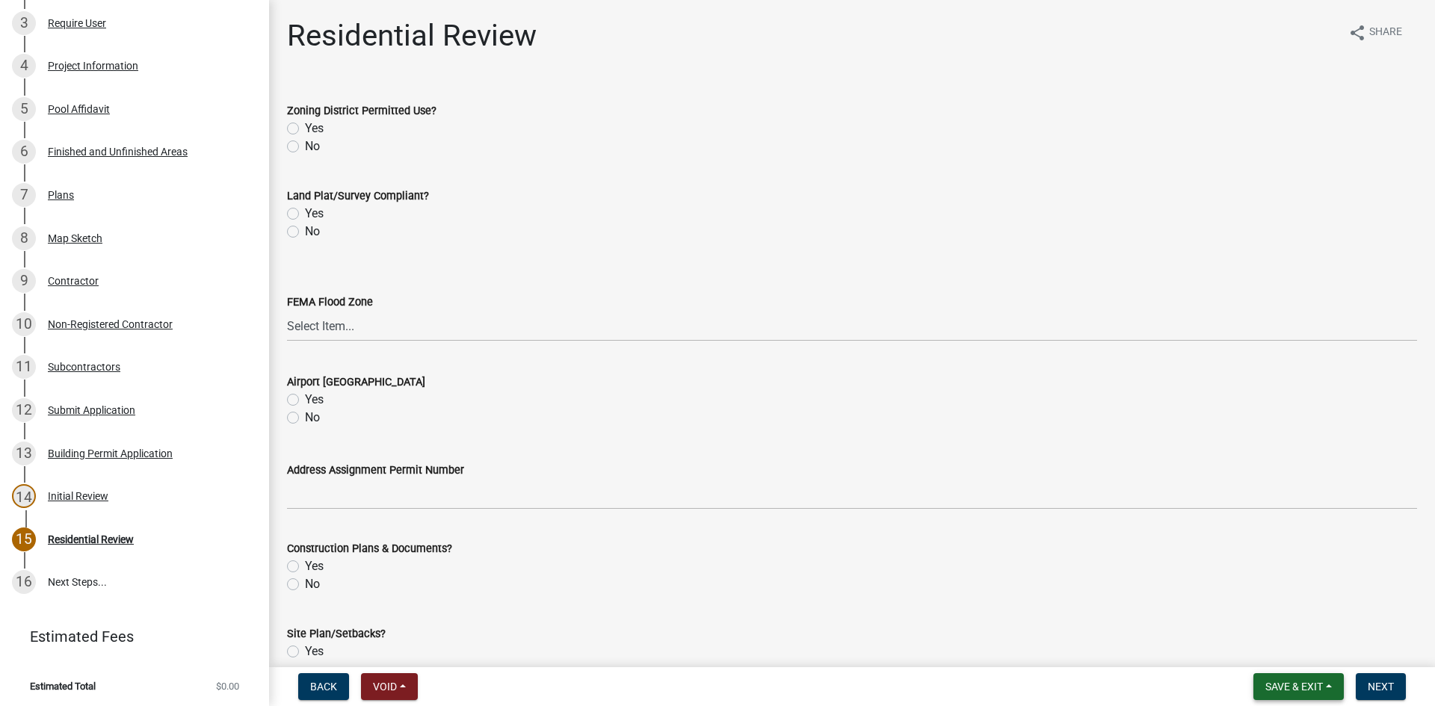
click at [1263, 681] on button "Save & Exit" at bounding box center [1299, 687] width 90 height 27
drag, startPoint x: 1257, startPoint y: 647, endPoint x: 1234, endPoint y: 626, distance: 30.7
click at [1258, 646] on button "Save & Exit" at bounding box center [1285, 648] width 120 height 36
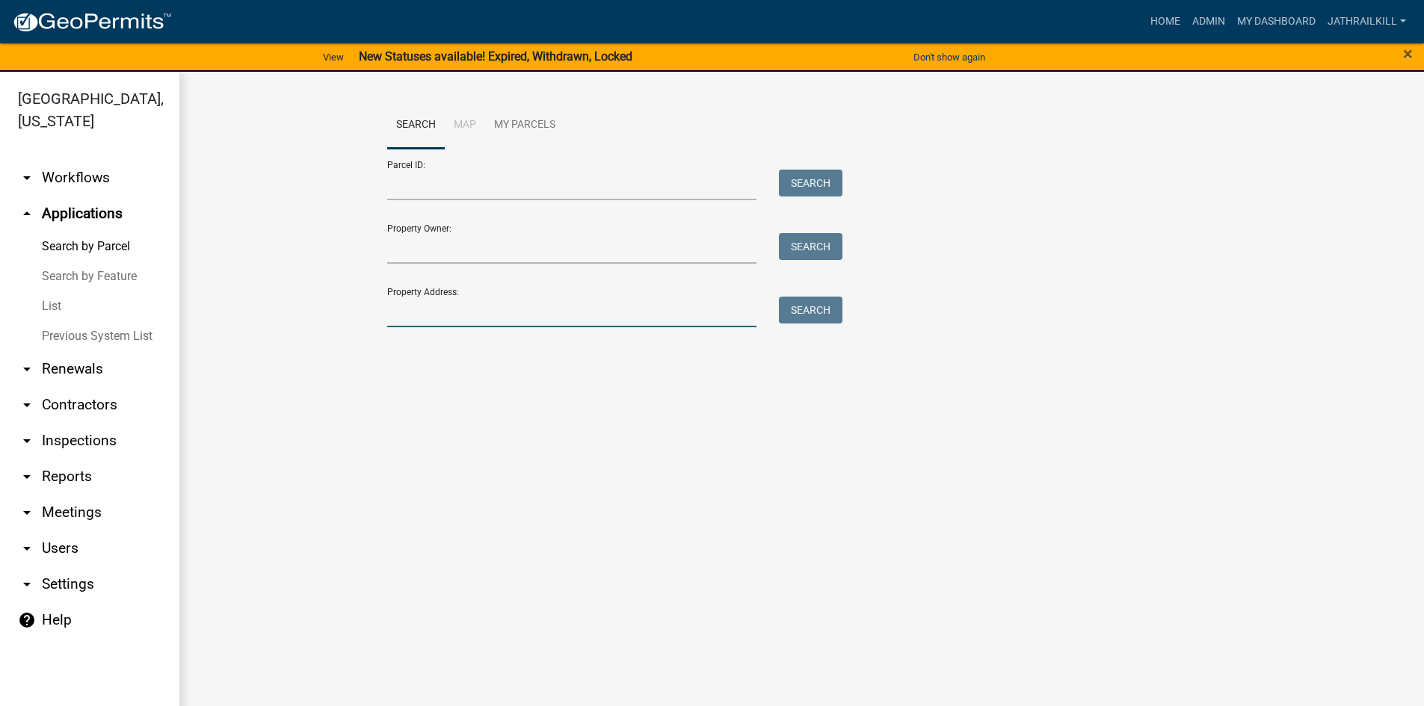
drag, startPoint x: 455, startPoint y: 310, endPoint x: 420, endPoint y: 308, distance: 34.5
click at [452, 308] on input "Property Address:" at bounding box center [572, 312] width 370 height 31
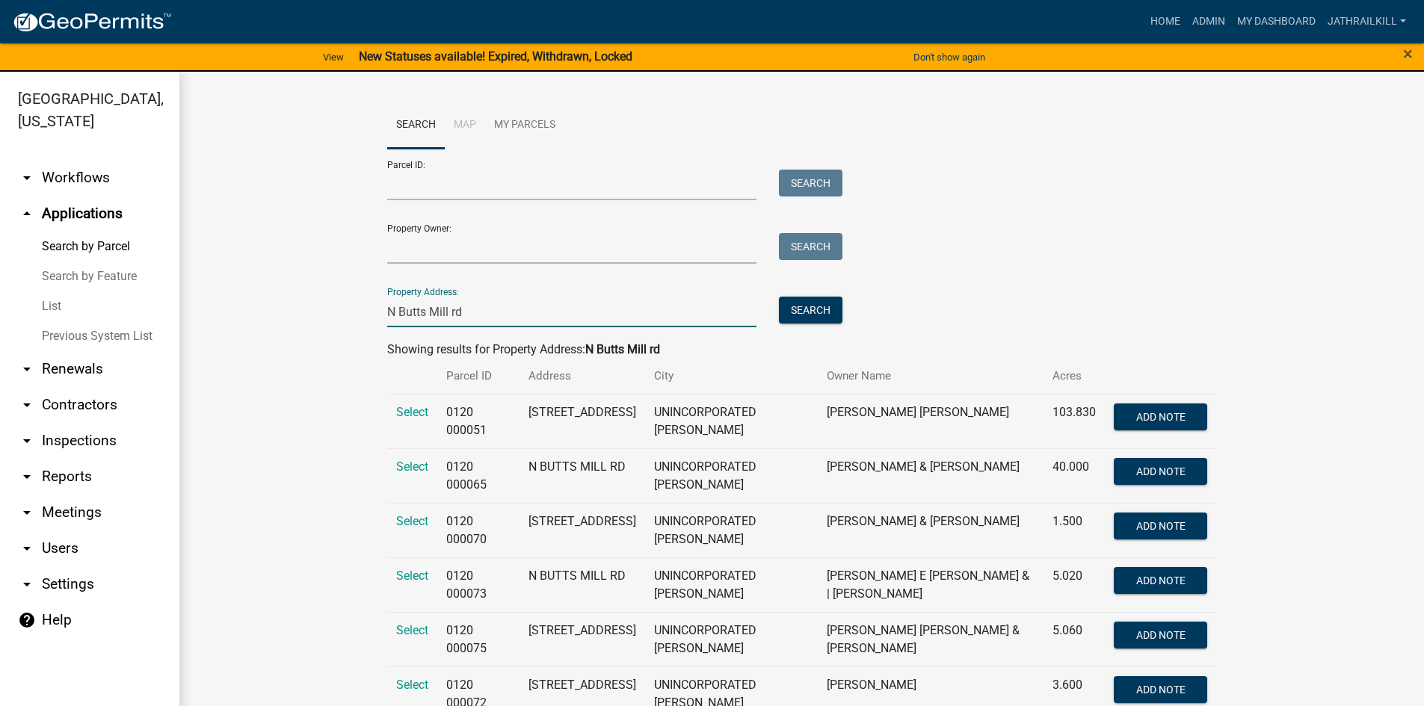
type input "N Butts Mill rd"
click at [102, 167] on link "arrow_drop_down Workflows" at bounding box center [89, 178] width 179 height 36
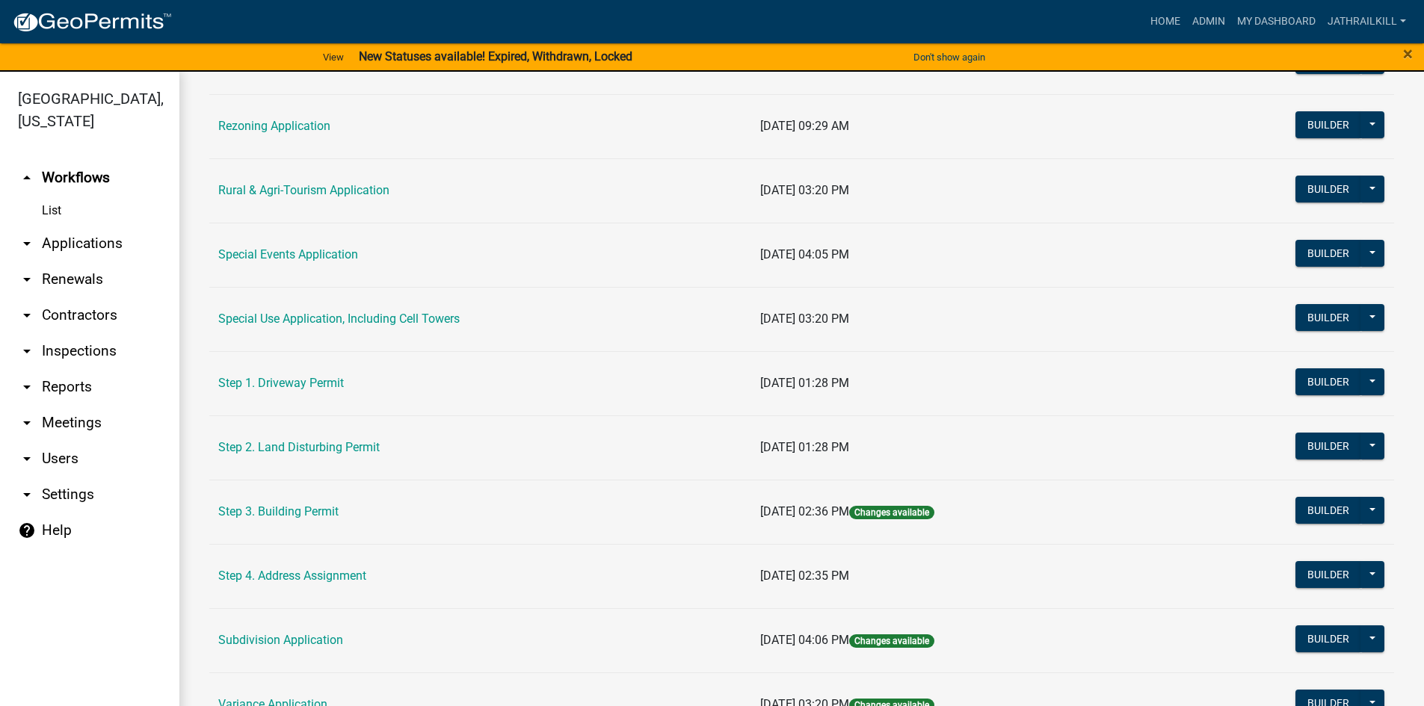
scroll to position [698, 0]
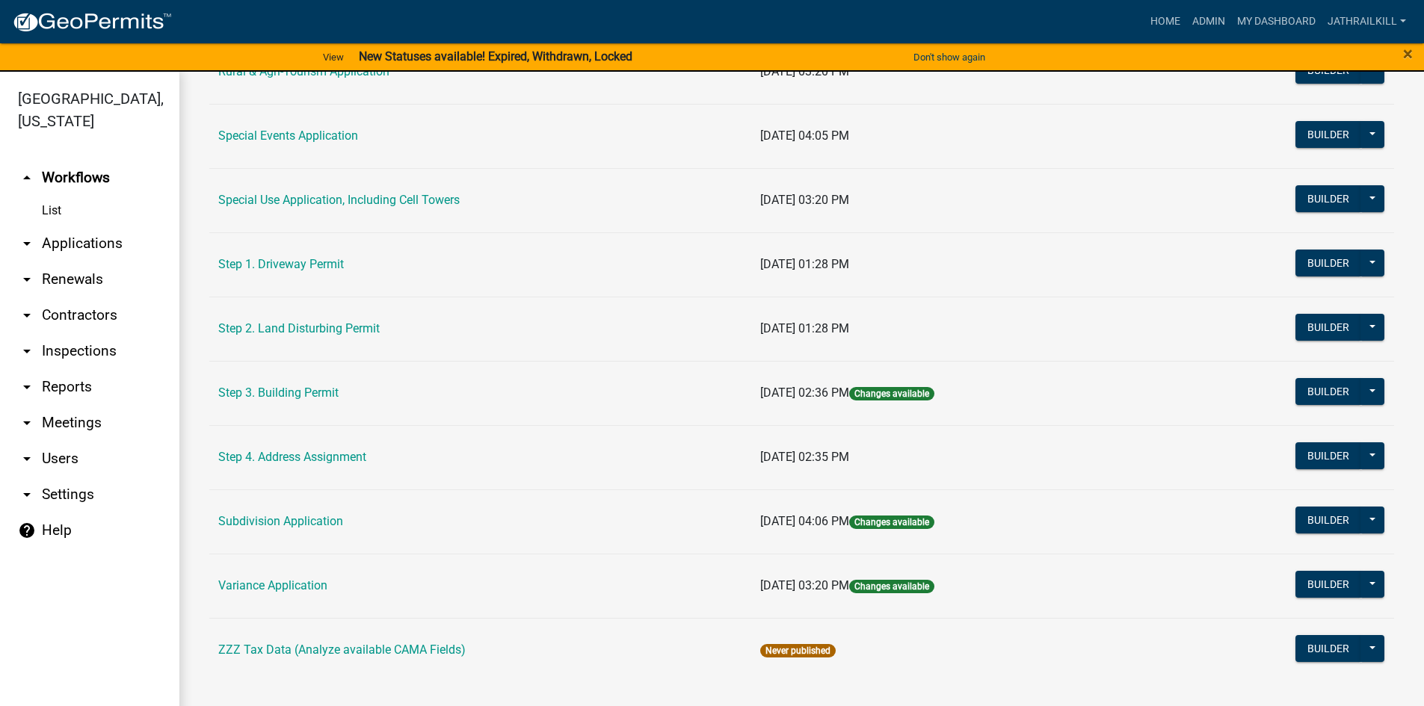
click at [350, 325] on link "Step 2. Land Disturbing Permit" at bounding box center [298, 328] width 161 height 14
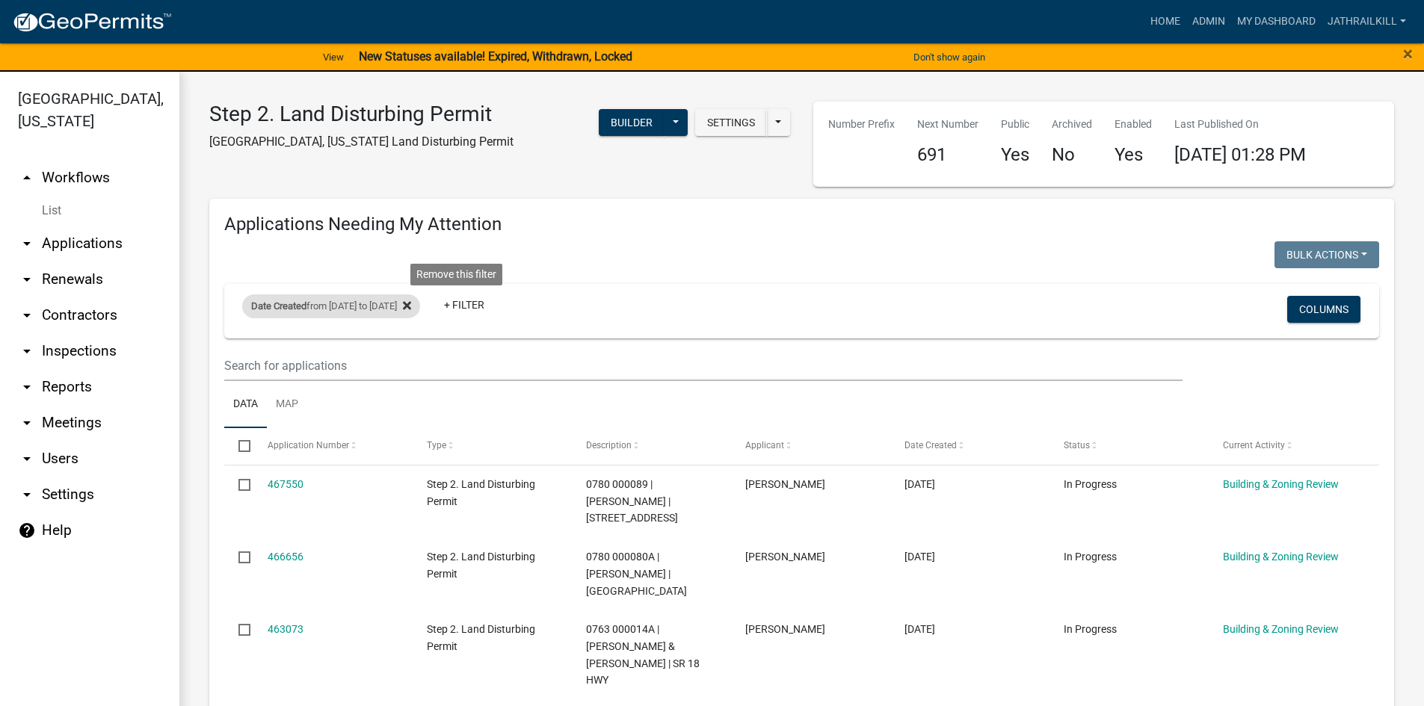
click at [411, 308] on icon at bounding box center [407, 306] width 8 height 8
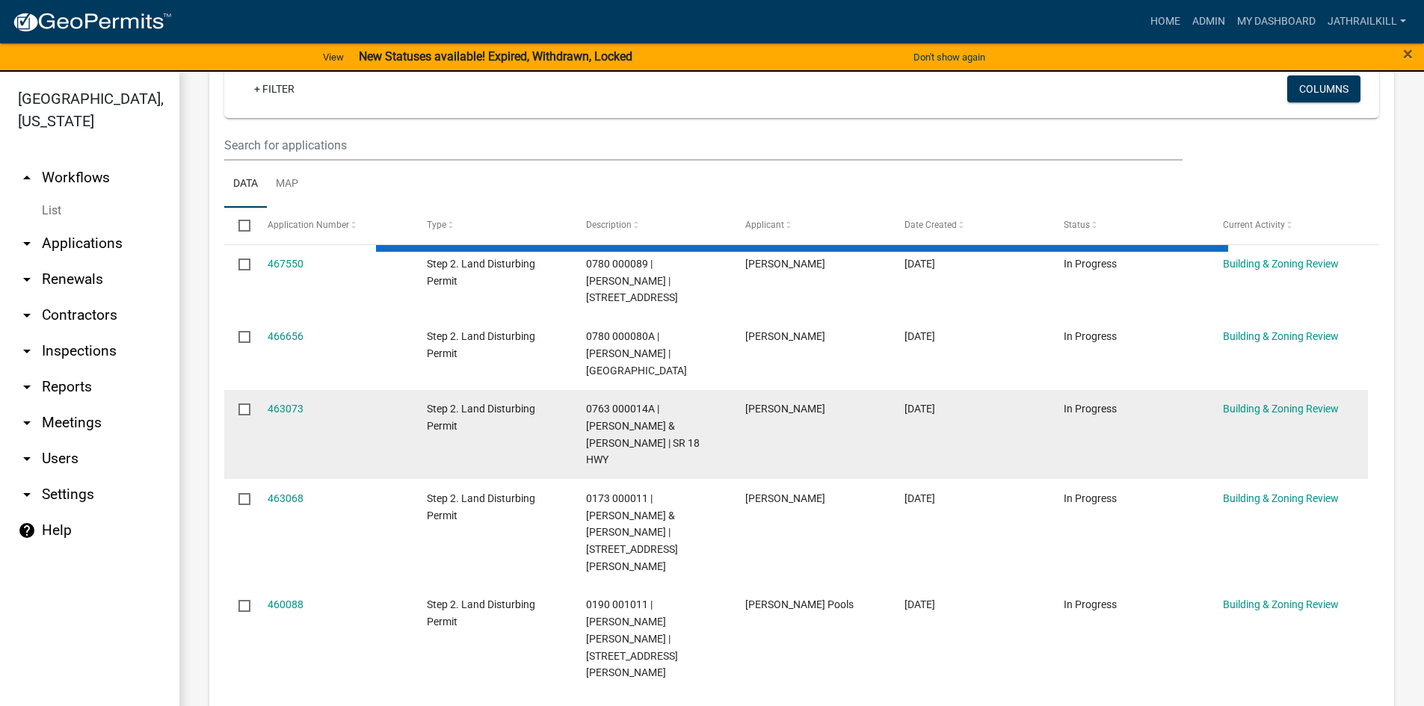
select select "2: 50"
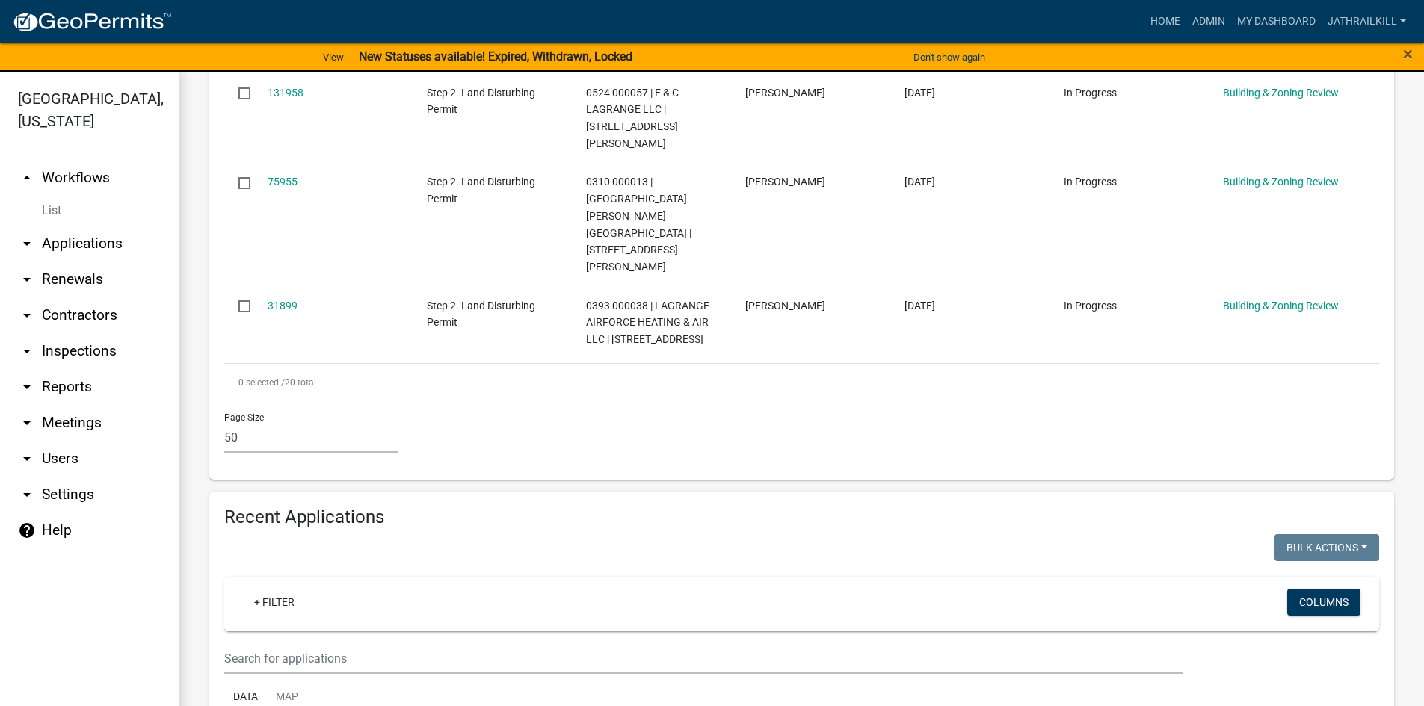
scroll to position [1869, 0]
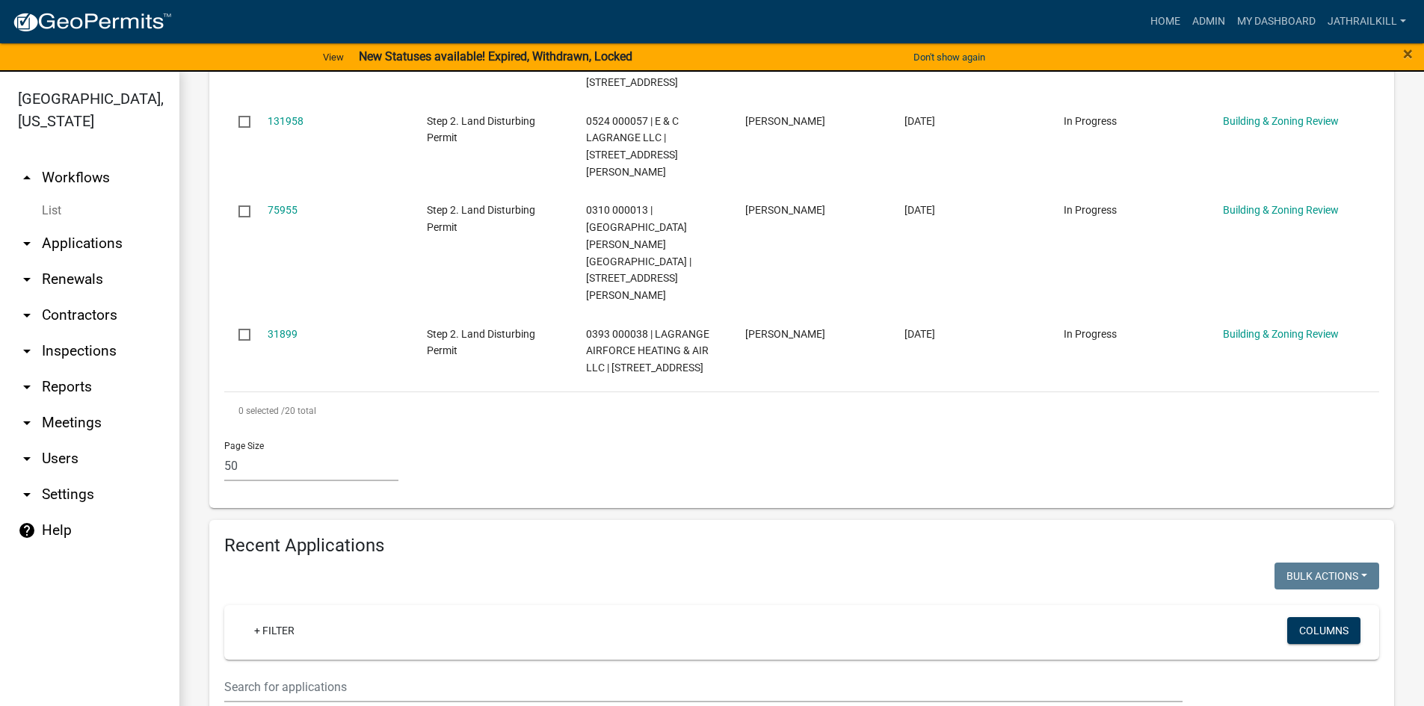
click at [94, 160] on link "arrow_drop_up Workflows" at bounding box center [89, 178] width 179 height 36
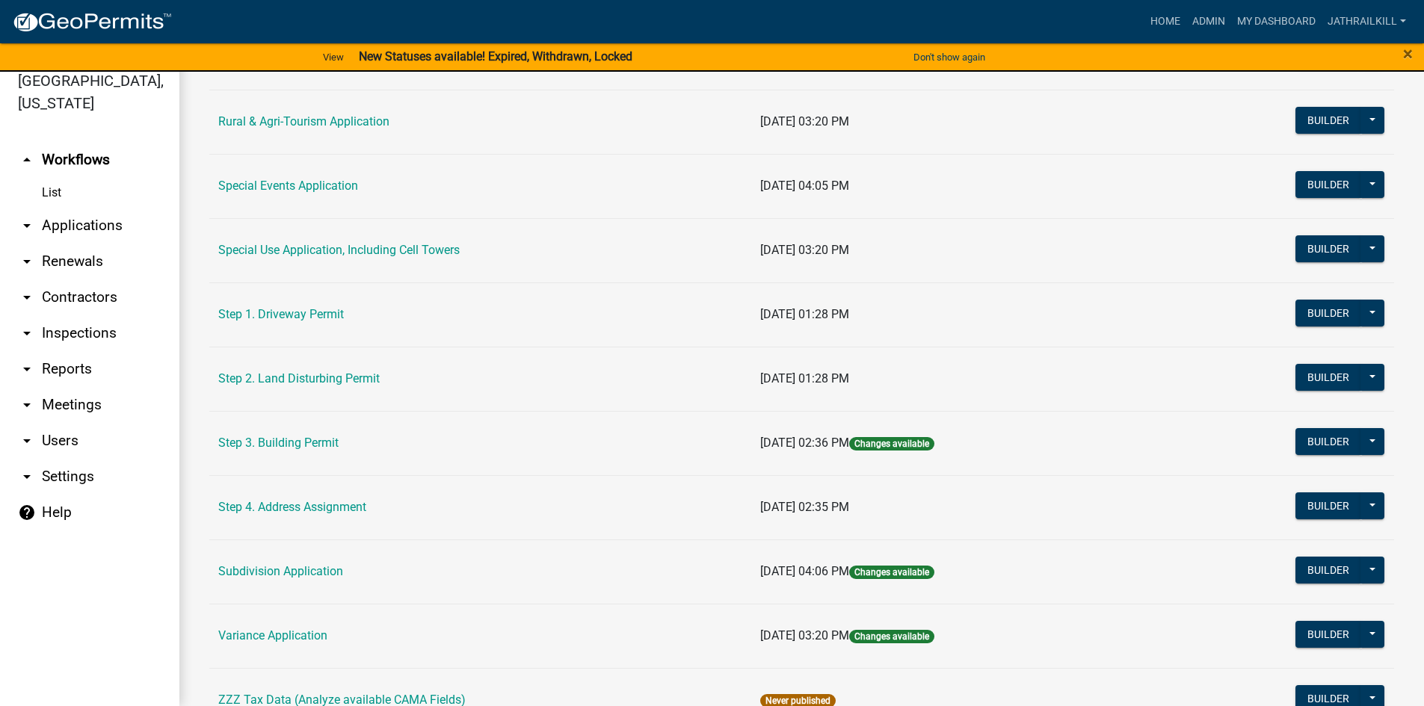
scroll to position [698, 0]
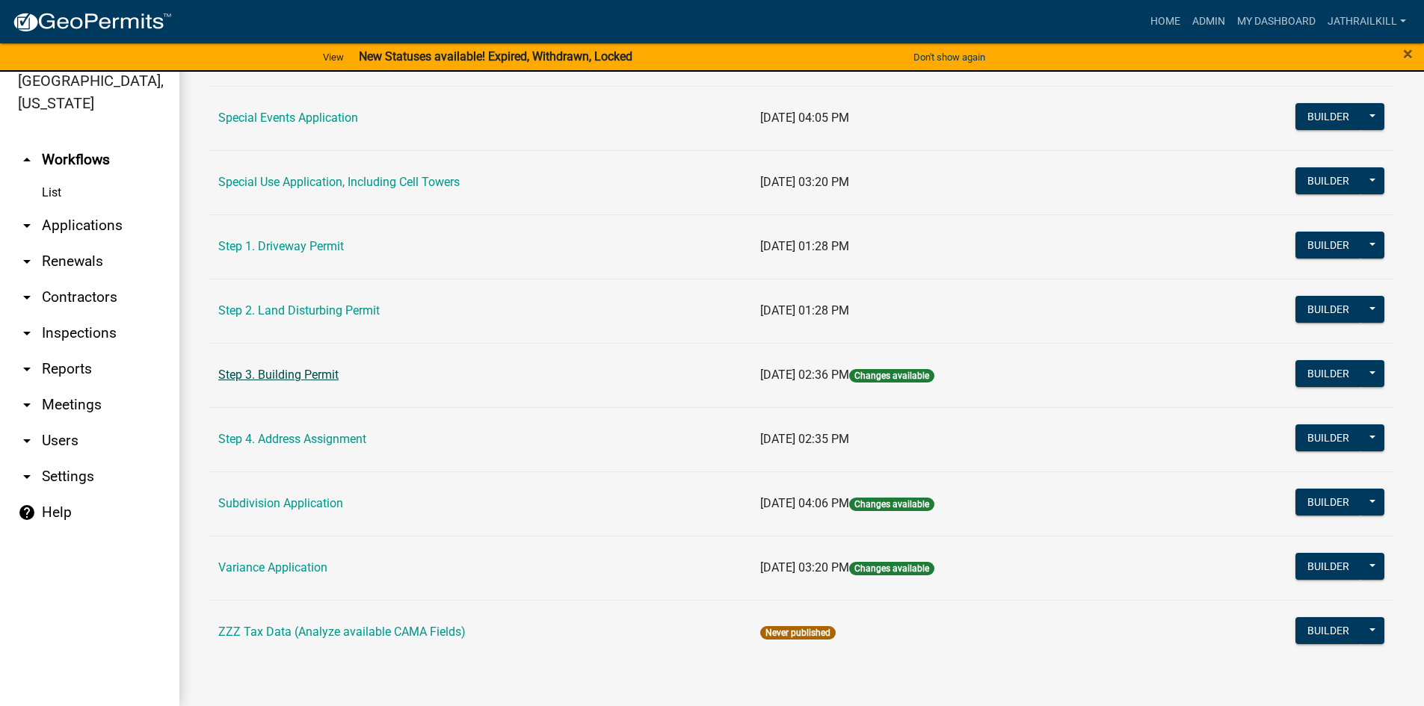
drag, startPoint x: 300, startPoint y: 384, endPoint x: 306, endPoint y: 376, distance: 10.2
click at [301, 384] on td "Step 3. Building Permit" at bounding box center [480, 375] width 542 height 64
drag, startPoint x: 306, startPoint y: 375, endPoint x: 318, endPoint y: 377, distance: 12.1
click at [307, 375] on link "Step 3. Building Permit" at bounding box center [278, 375] width 120 height 14
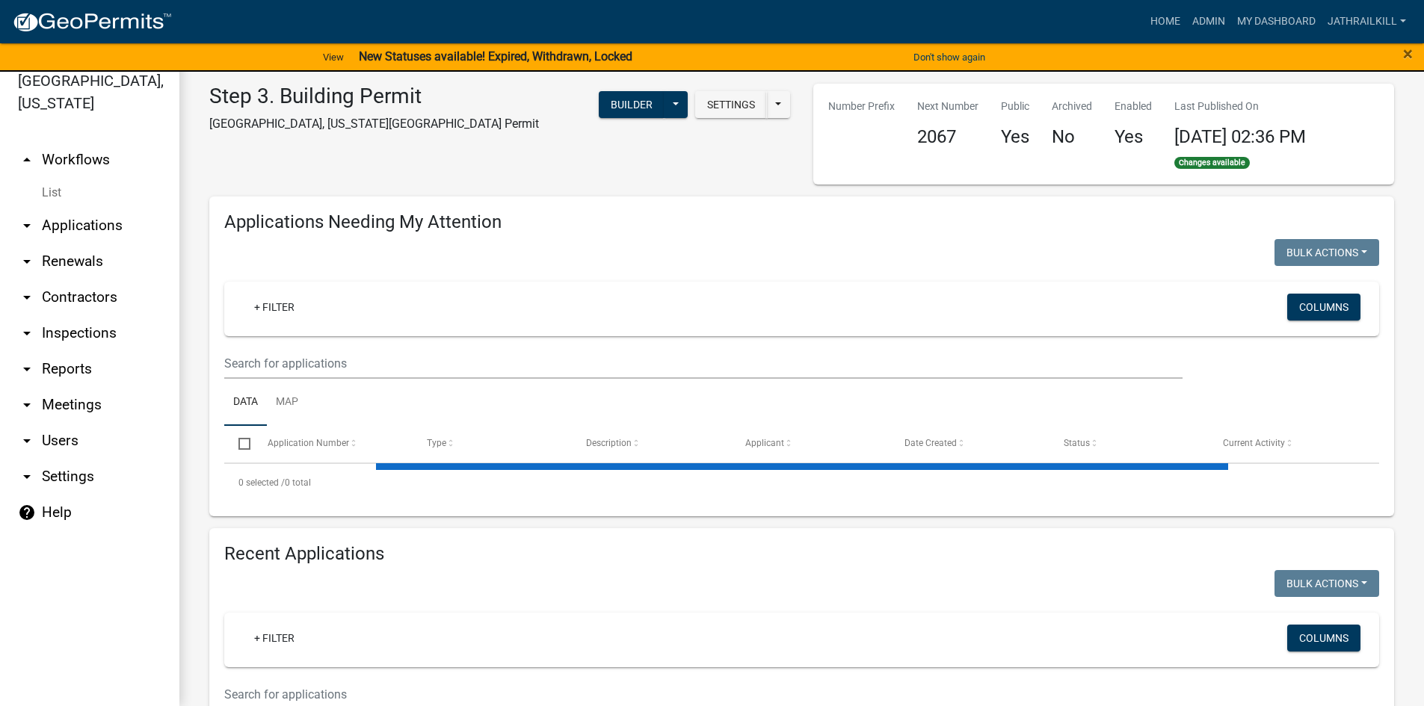
select select "2: 50"
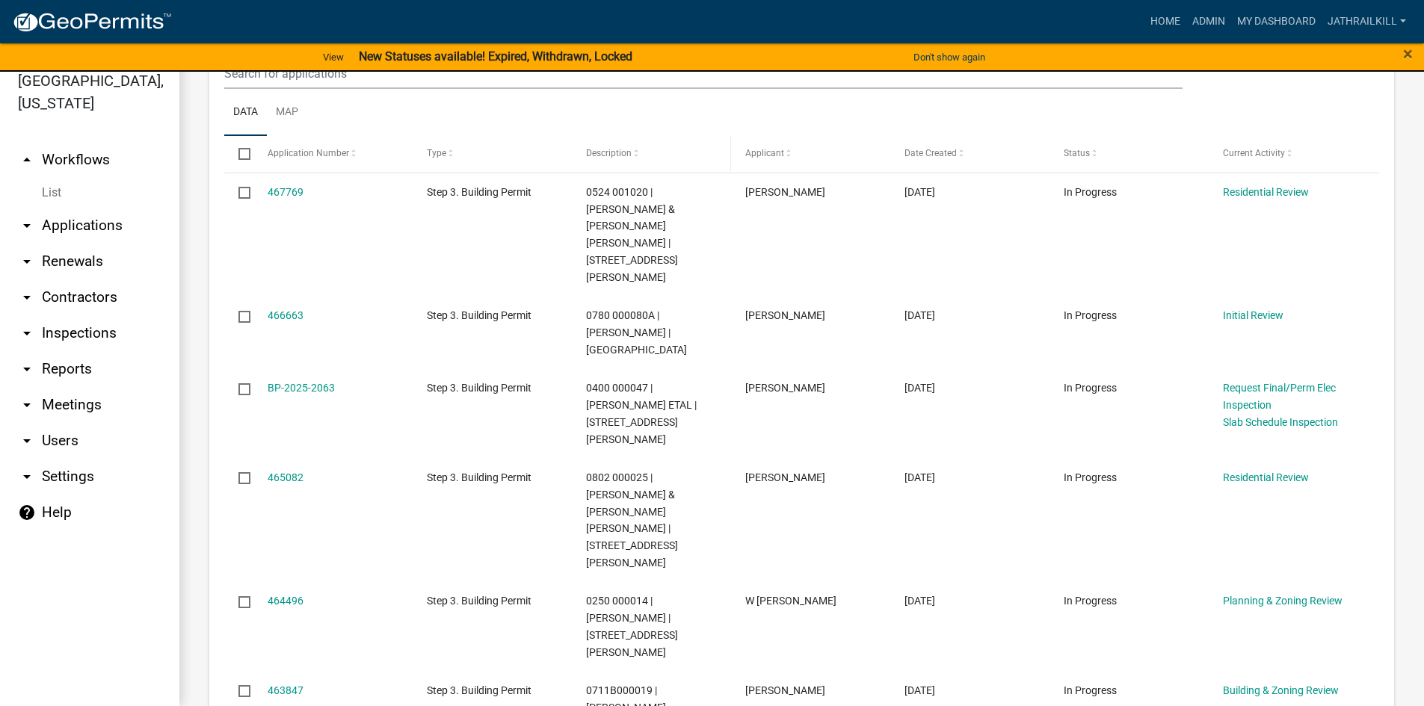
scroll to position [150, 0]
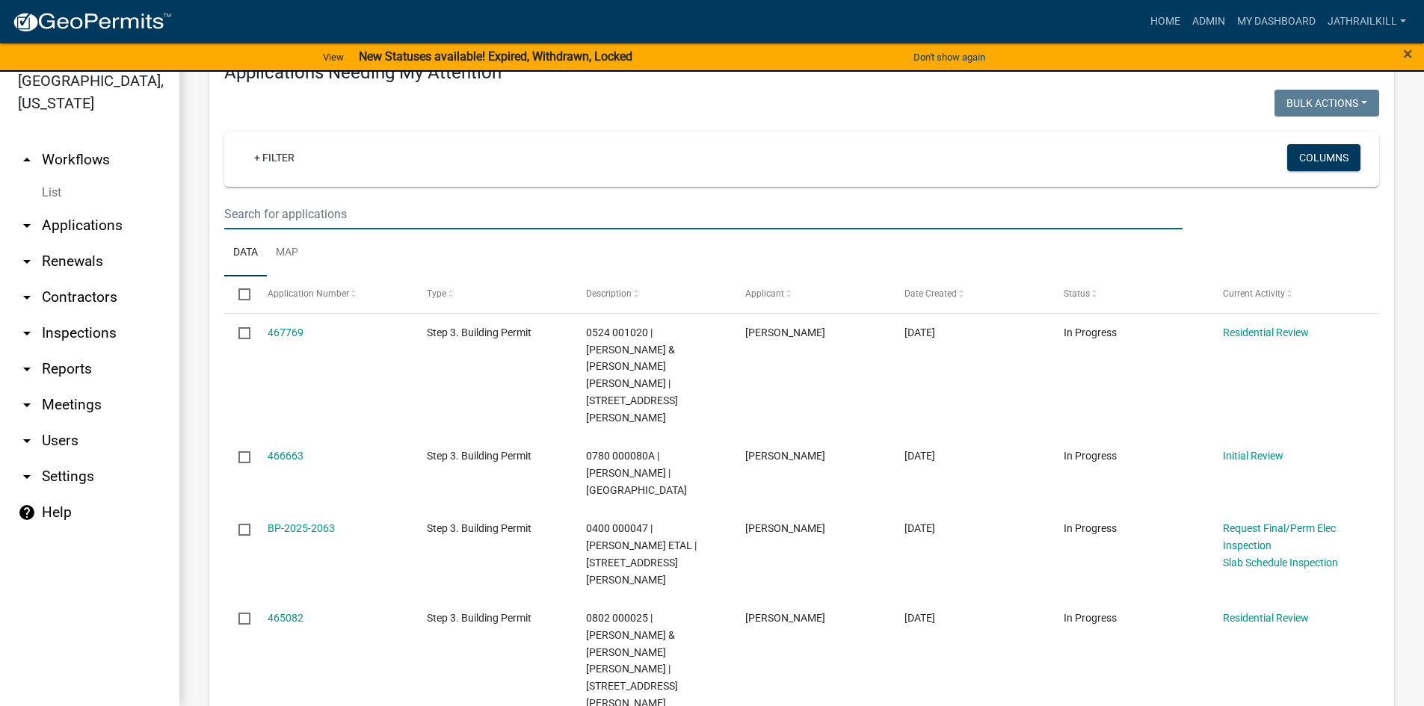
click at [461, 214] on input "text" at bounding box center [703, 214] width 958 height 31
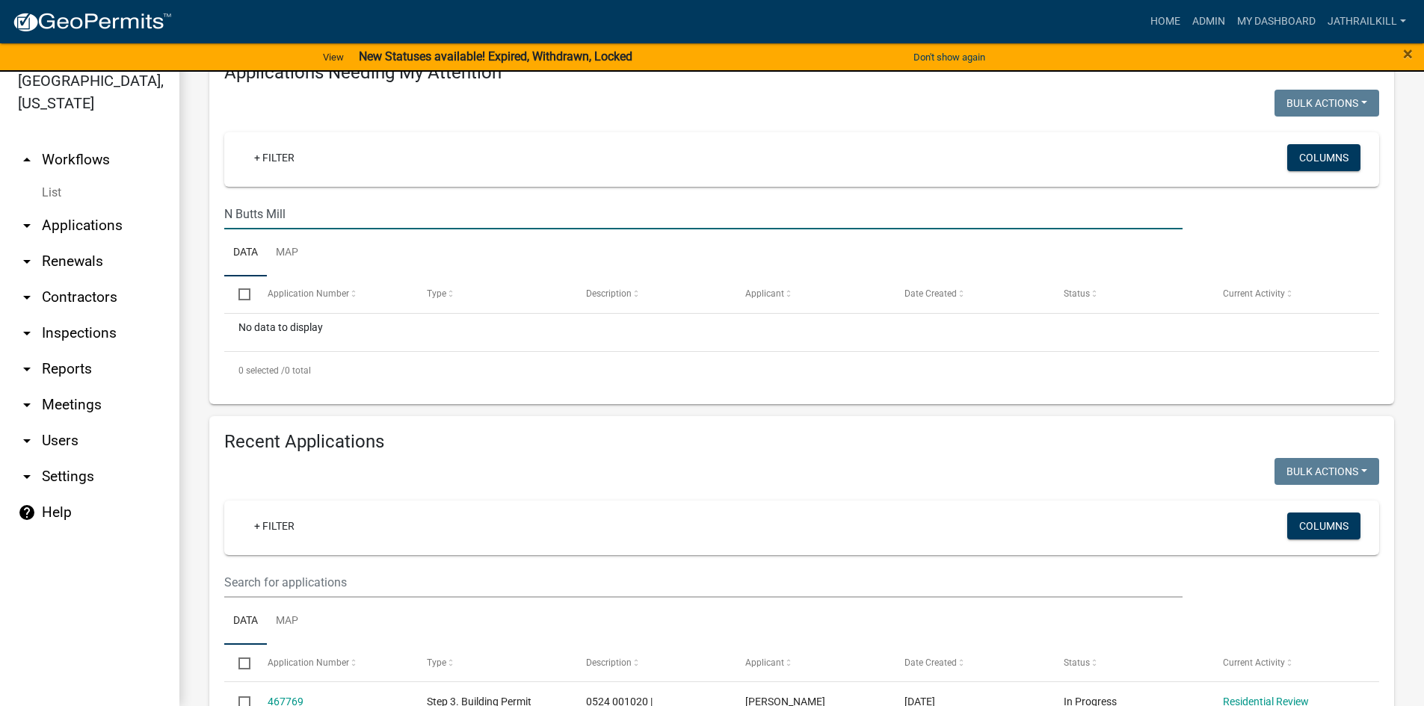
click at [233, 212] on input "N Butts Mill" at bounding box center [703, 214] width 958 height 31
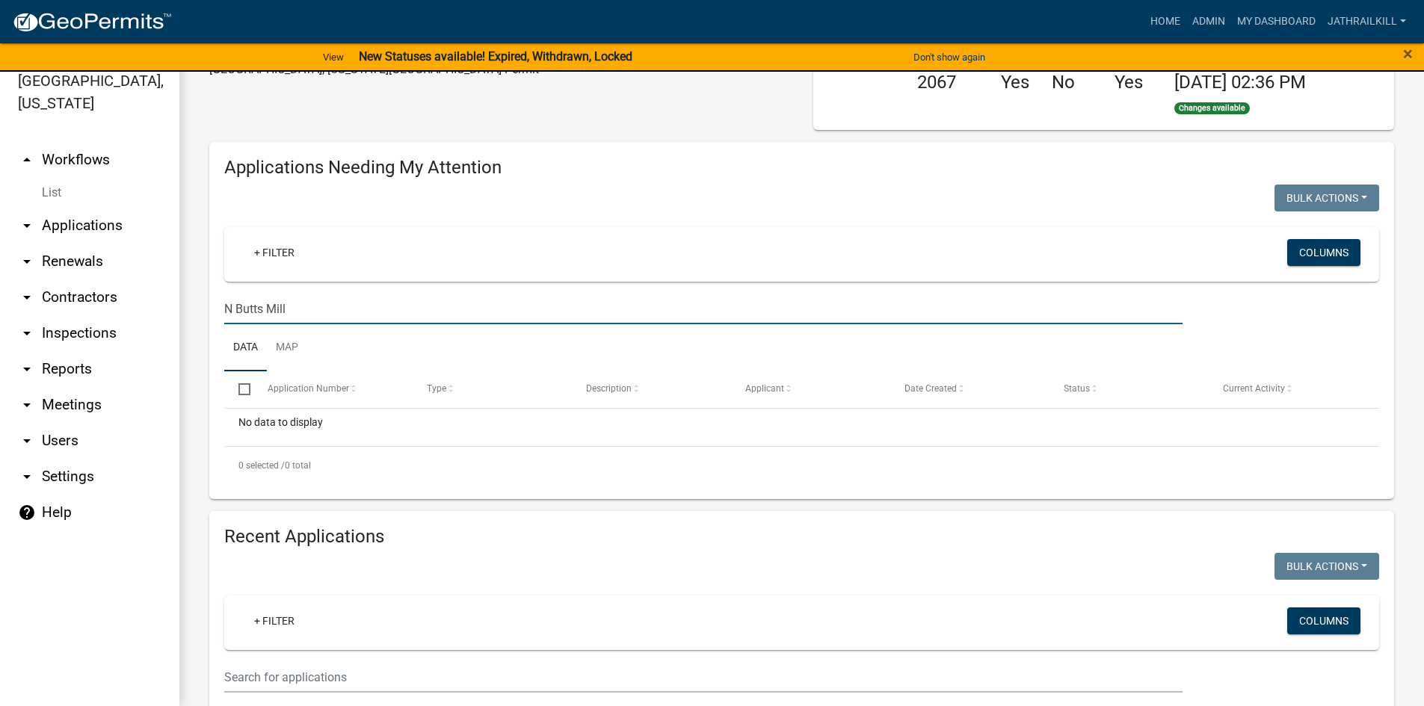
scroll to position [0, 0]
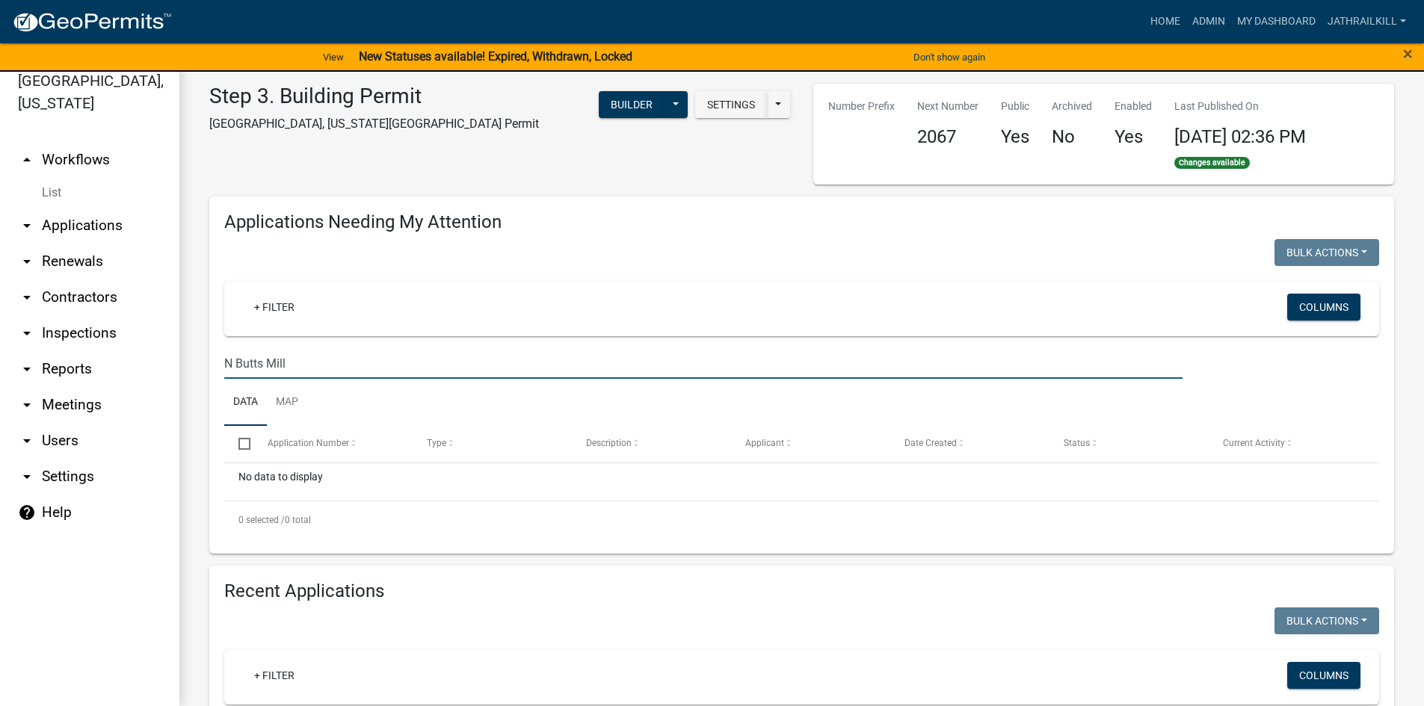
type input "N Butts Mill"
click at [87, 178] on link "List" at bounding box center [89, 193] width 179 height 30
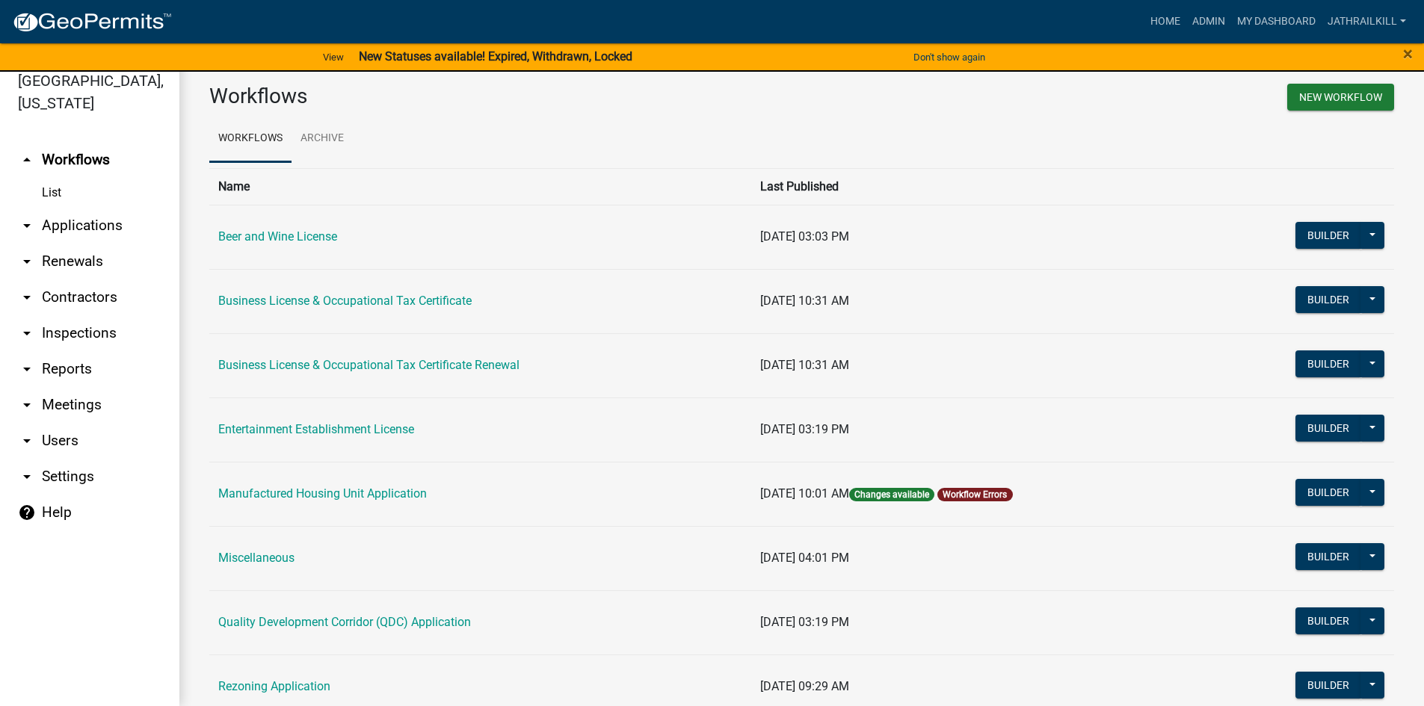
click at [96, 208] on link "arrow_drop_down Applications" at bounding box center [89, 226] width 179 height 36
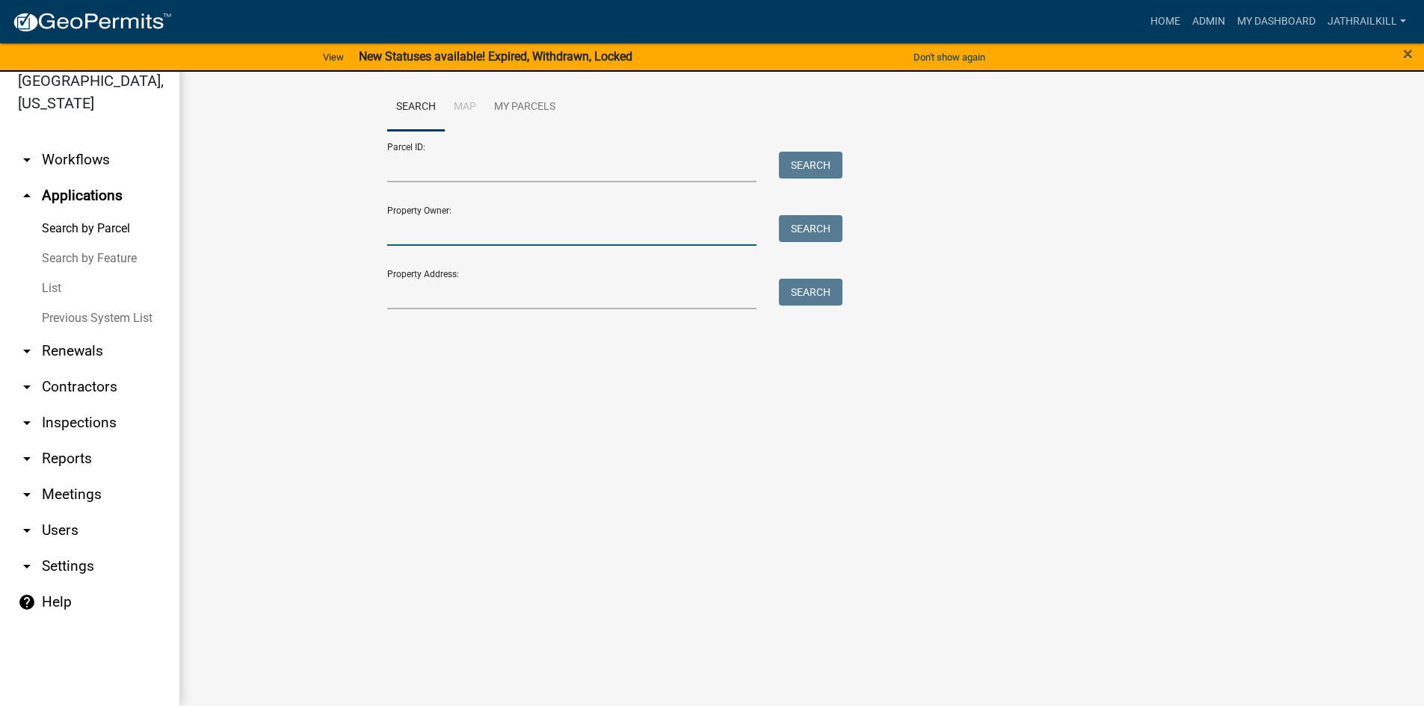
click at [420, 218] on input "Property Owner:" at bounding box center [572, 230] width 370 height 31
click at [428, 176] on input "Parcel ID:" at bounding box center [572, 167] width 370 height 31
paste input "0120 000065A"
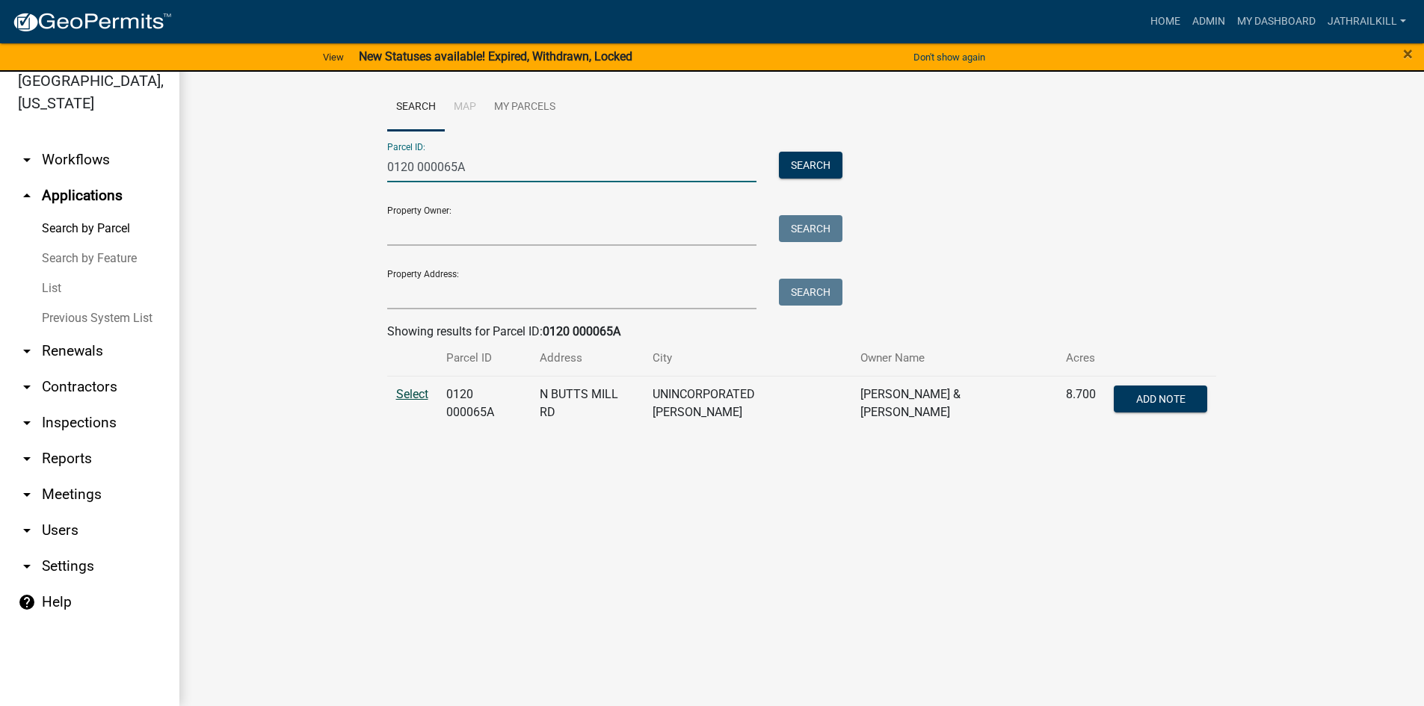
type input "0120 000065A"
click at [397, 398] on span "Select" at bounding box center [412, 394] width 32 height 14
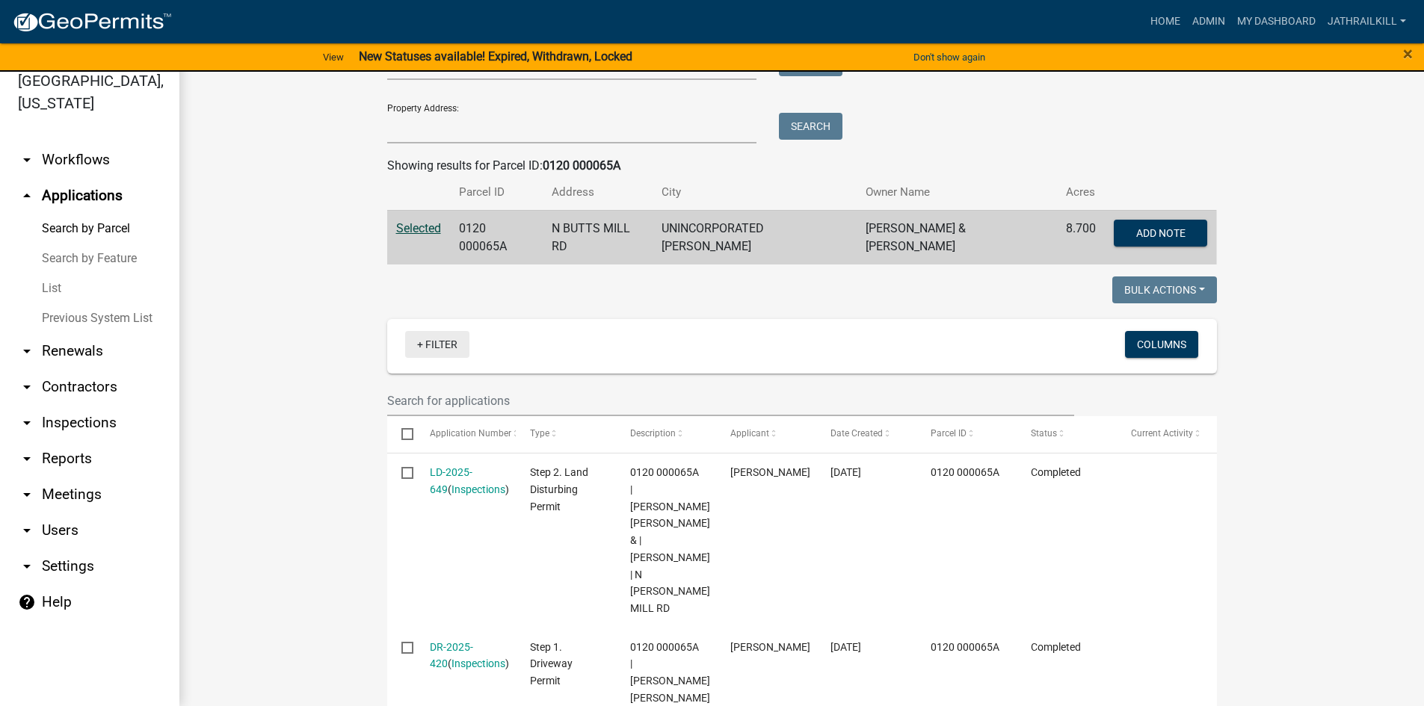
scroll to position [161, 0]
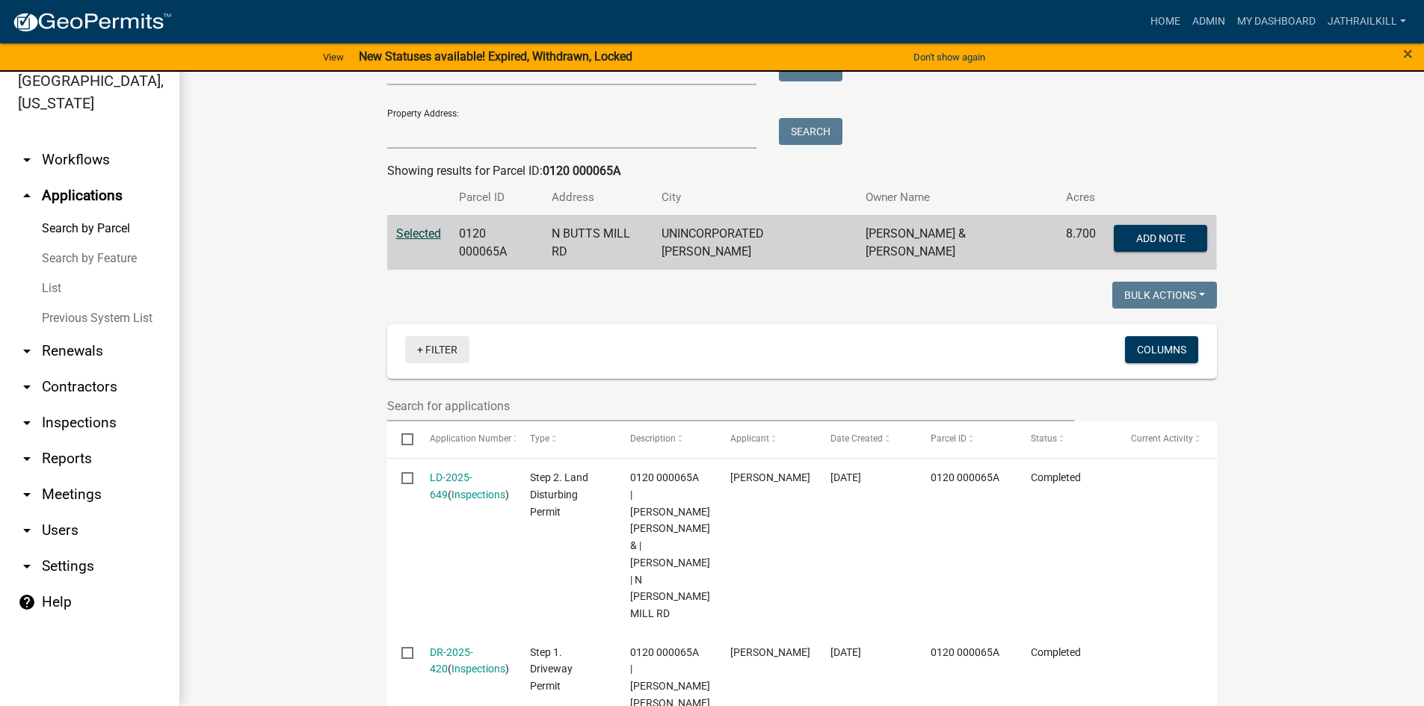
click at [443, 354] on link "+ Filter" at bounding box center [437, 349] width 64 height 27
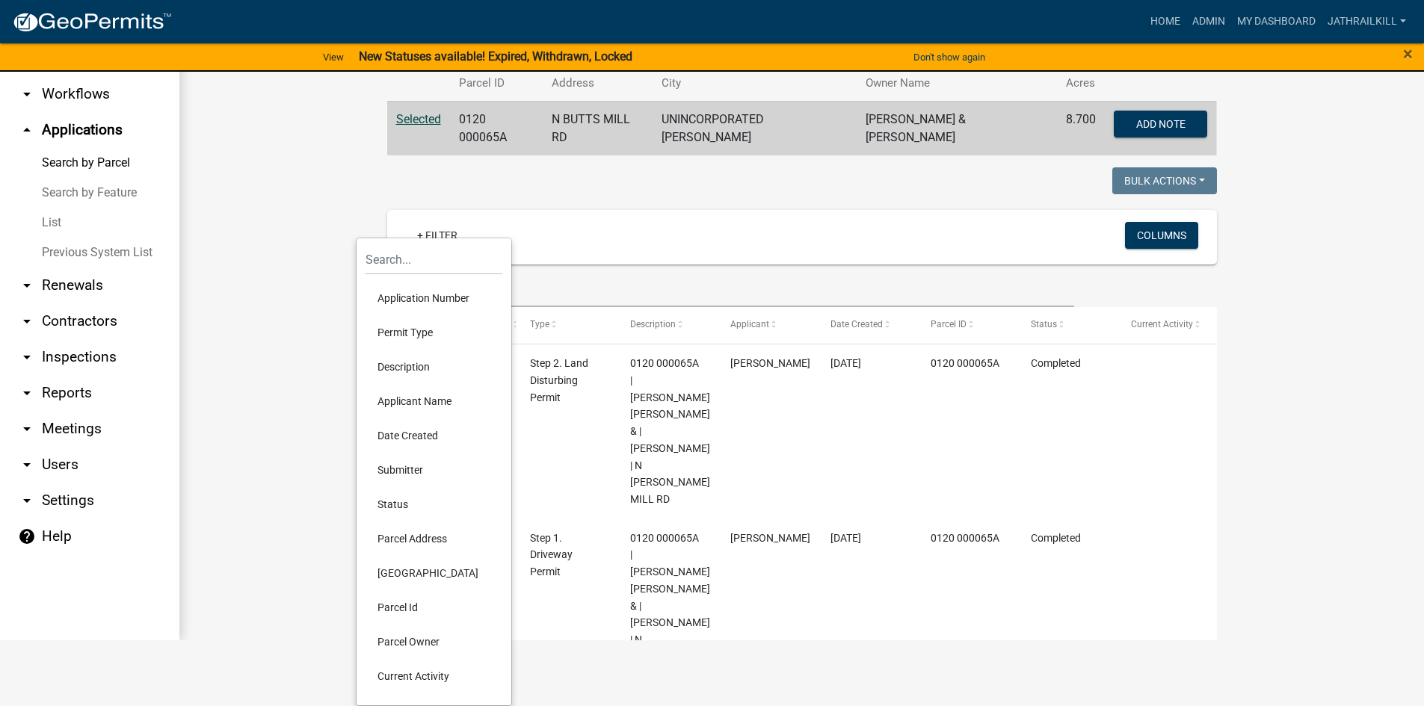
scroll to position [235, 0]
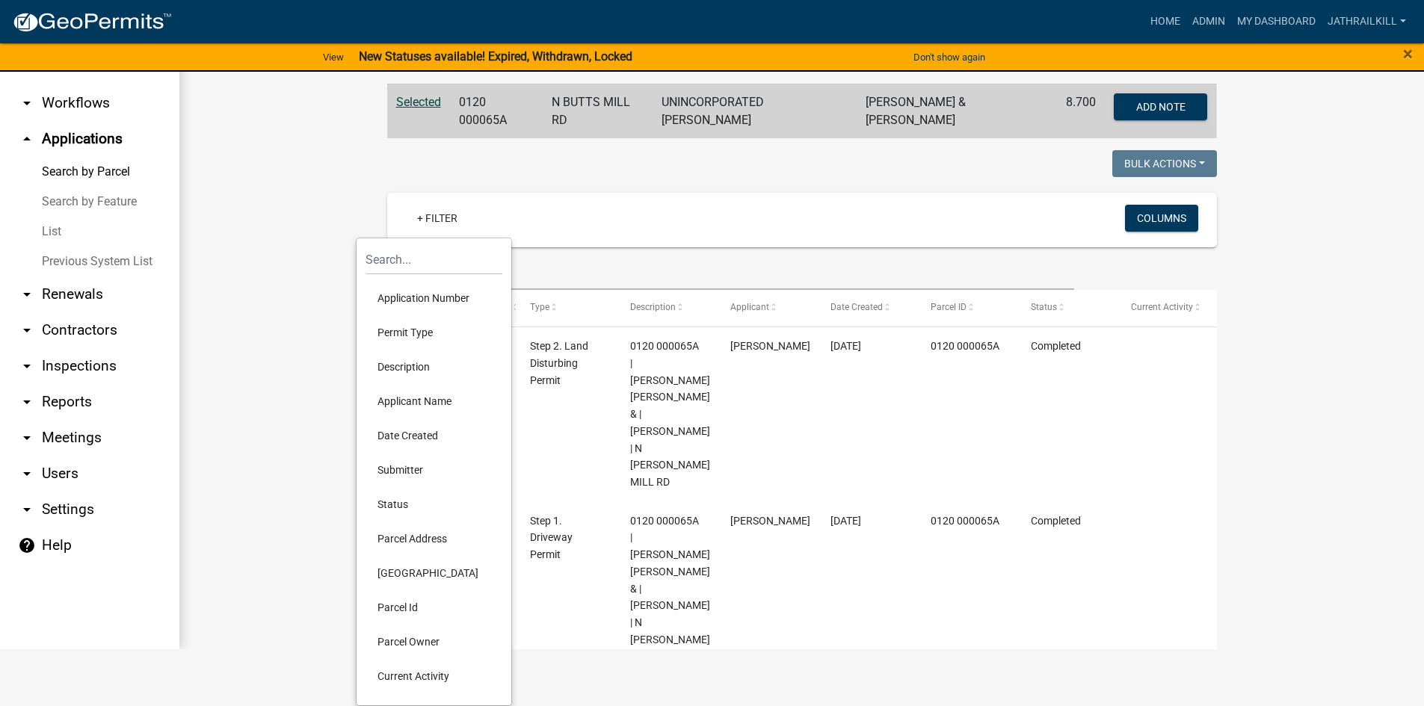
click at [422, 677] on li "Current Activity" at bounding box center [434, 676] width 137 height 34
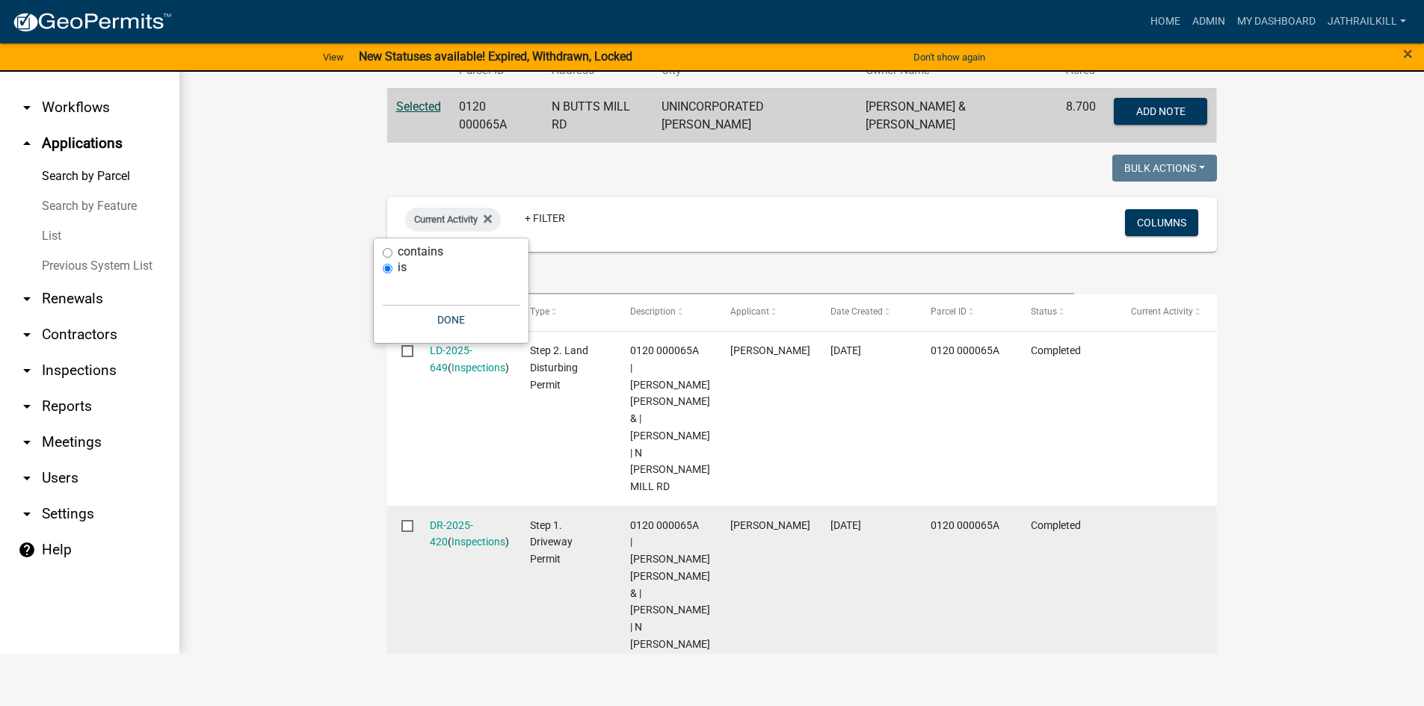
scroll to position [18, 0]
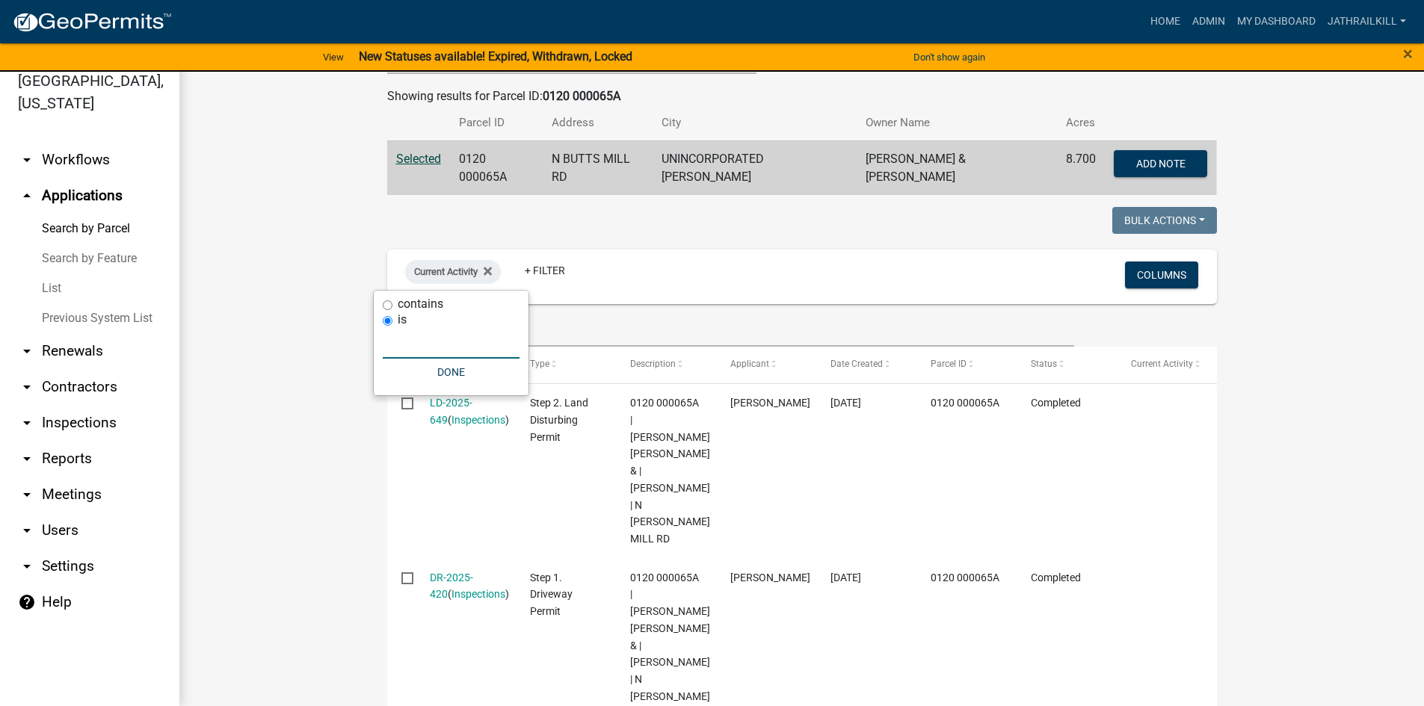
click at [444, 348] on input "text" at bounding box center [451, 343] width 137 height 31
click at [439, 300] on label "contains" at bounding box center [421, 304] width 46 height 12
click at [392, 301] on input "contains" at bounding box center [388, 306] width 10 height 10
radio input "true"
click at [428, 335] on input "text" at bounding box center [451, 327] width 137 height 31
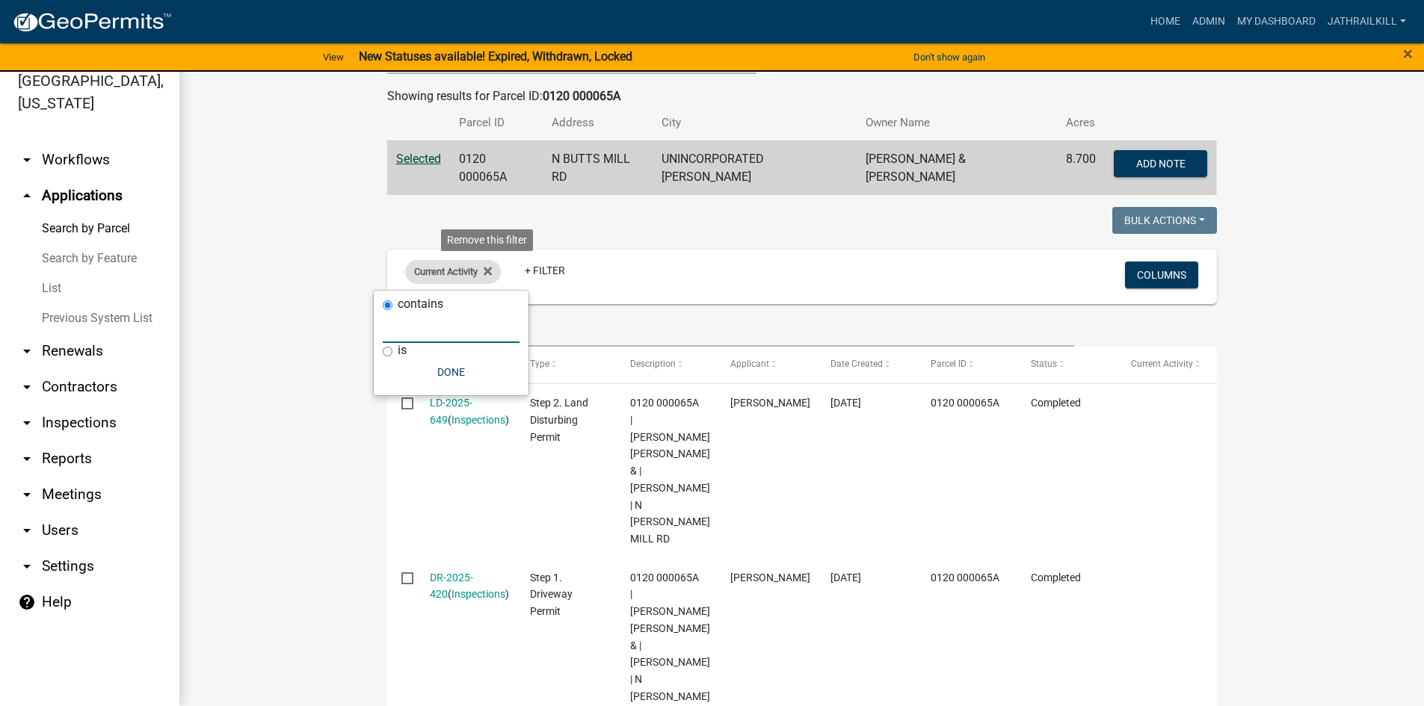
click at [464, 280] on div "Current Activity Remove this filter" at bounding box center [453, 272] width 96 height 24
click at [455, 271] on span "Current Activity" at bounding box center [446, 271] width 64 height 11
click at [460, 372] on button "Done" at bounding box center [451, 372] width 137 height 27
click at [493, 273] on div "Current Activity" at bounding box center [453, 272] width 96 height 24
click at [484, 274] on icon at bounding box center [488, 271] width 8 height 12
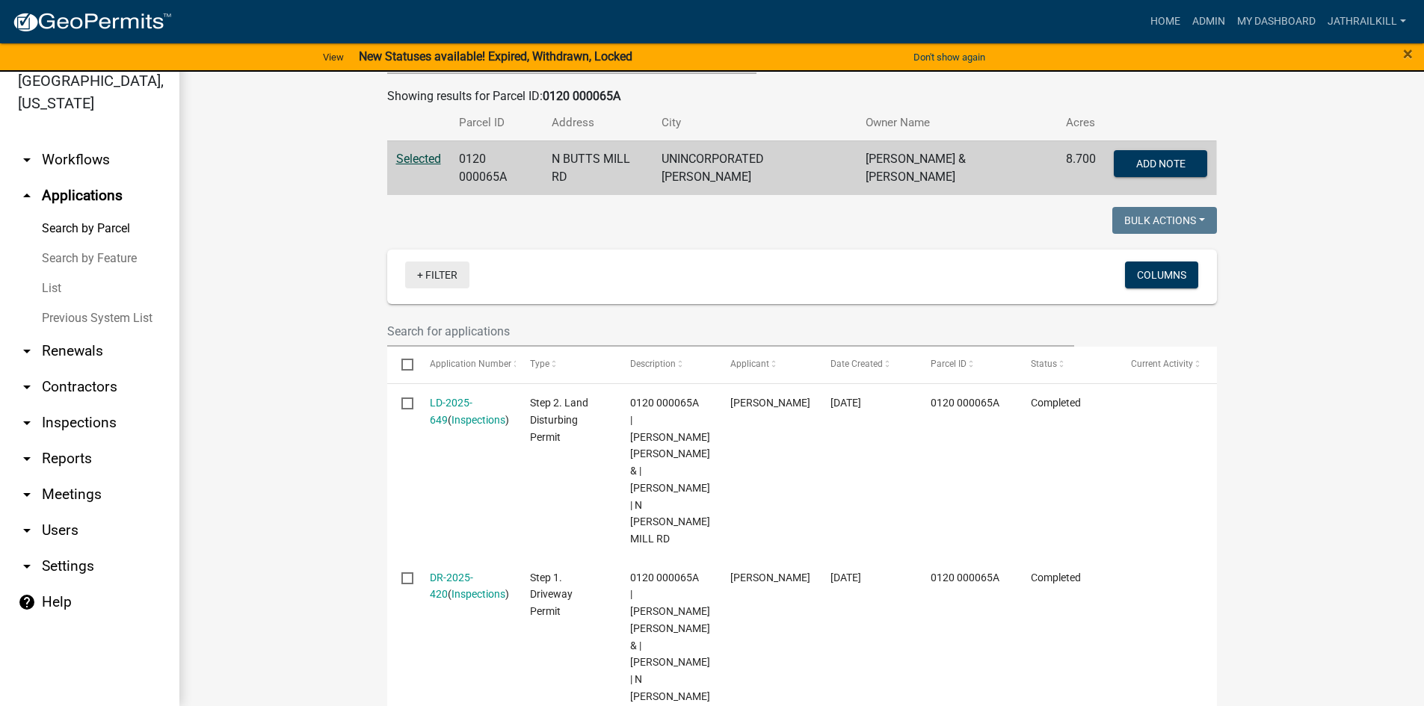
click at [448, 277] on link "+ Filter" at bounding box center [437, 275] width 64 height 27
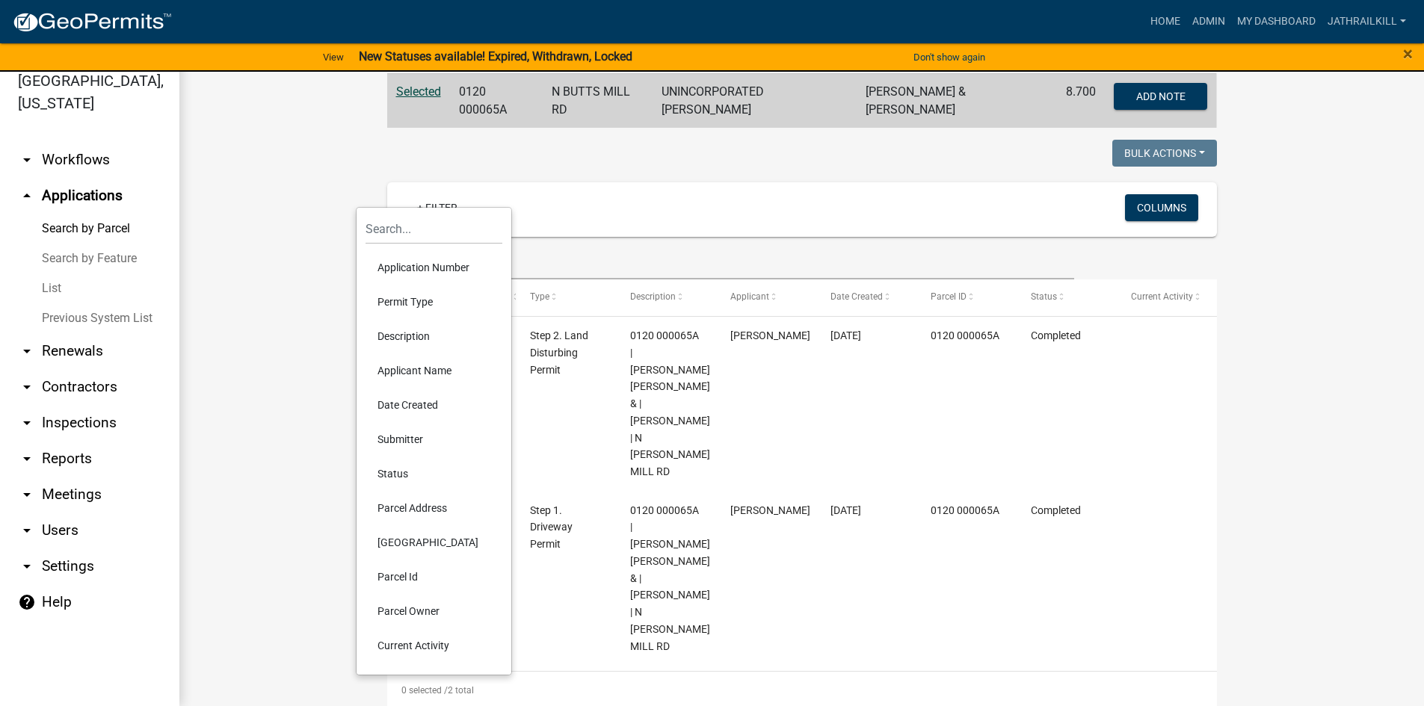
scroll to position [385, 0]
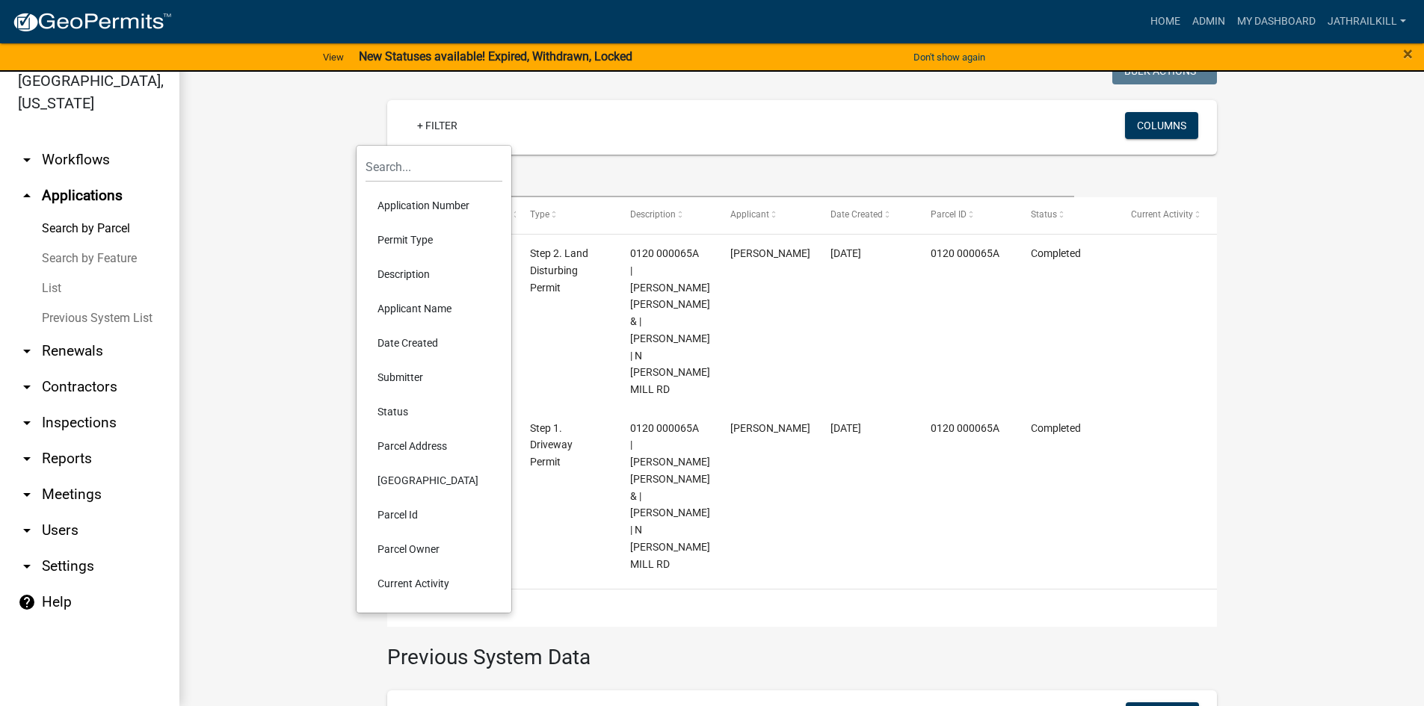
click at [416, 390] on li "Submitter" at bounding box center [434, 377] width 137 height 34
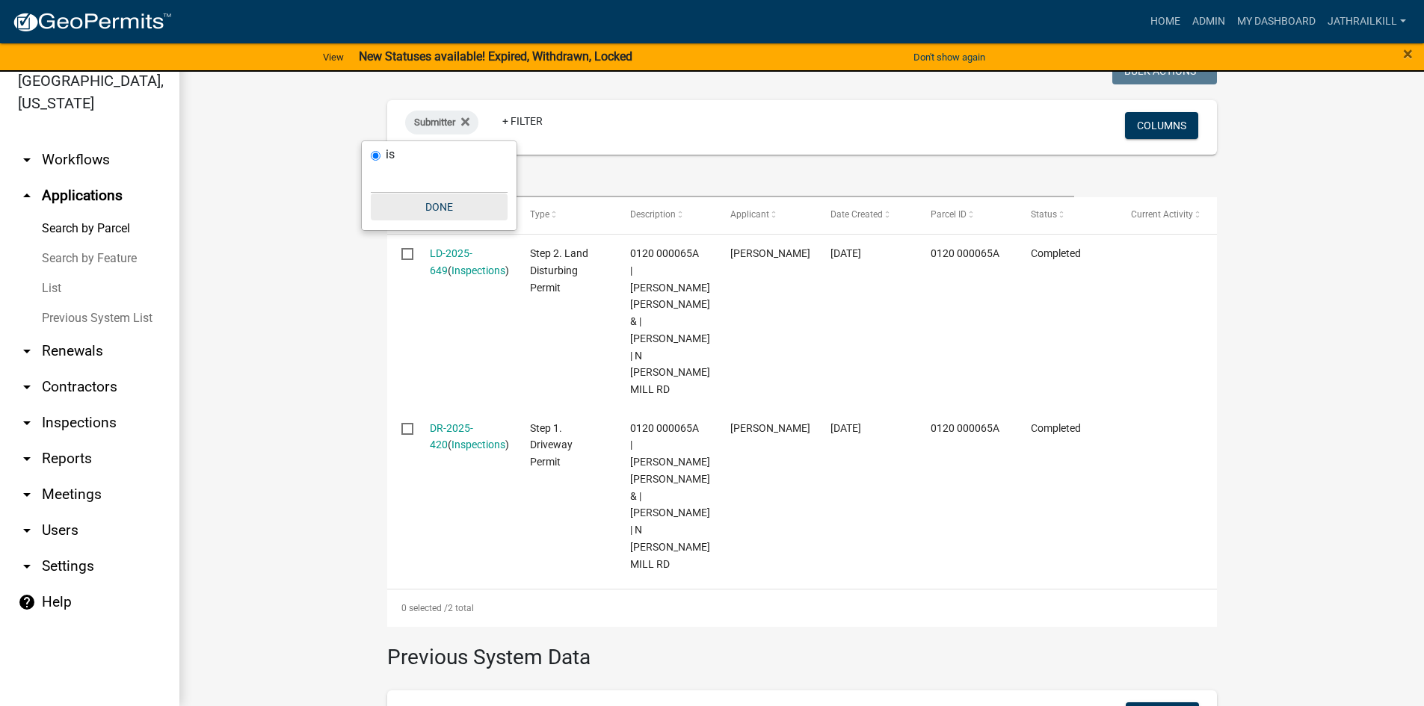
click at [472, 204] on button "Done" at bounding box center [439, 207] width 137 height 27
click at [468, 123] on div "Submitter" at bounding box center [441, 123] width 73 height 24
click at [461, 124] on icon at bounding box center [465, 122] width 8 height 12
click at [453, 122] on link "+ Filter" at bounding box center [437, 125] width 64 height 27
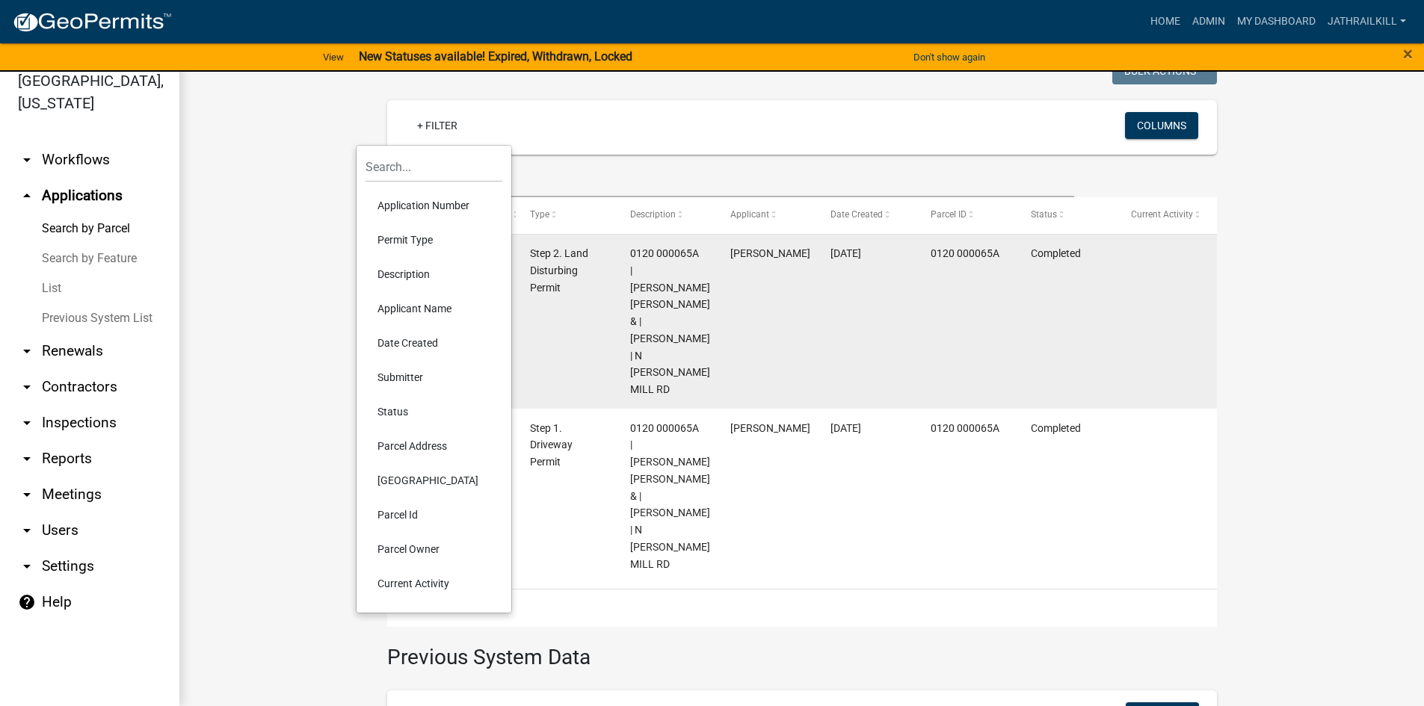
click at [415, 404] on li "Status" at bounding box center [434, 412] width 137 height 34
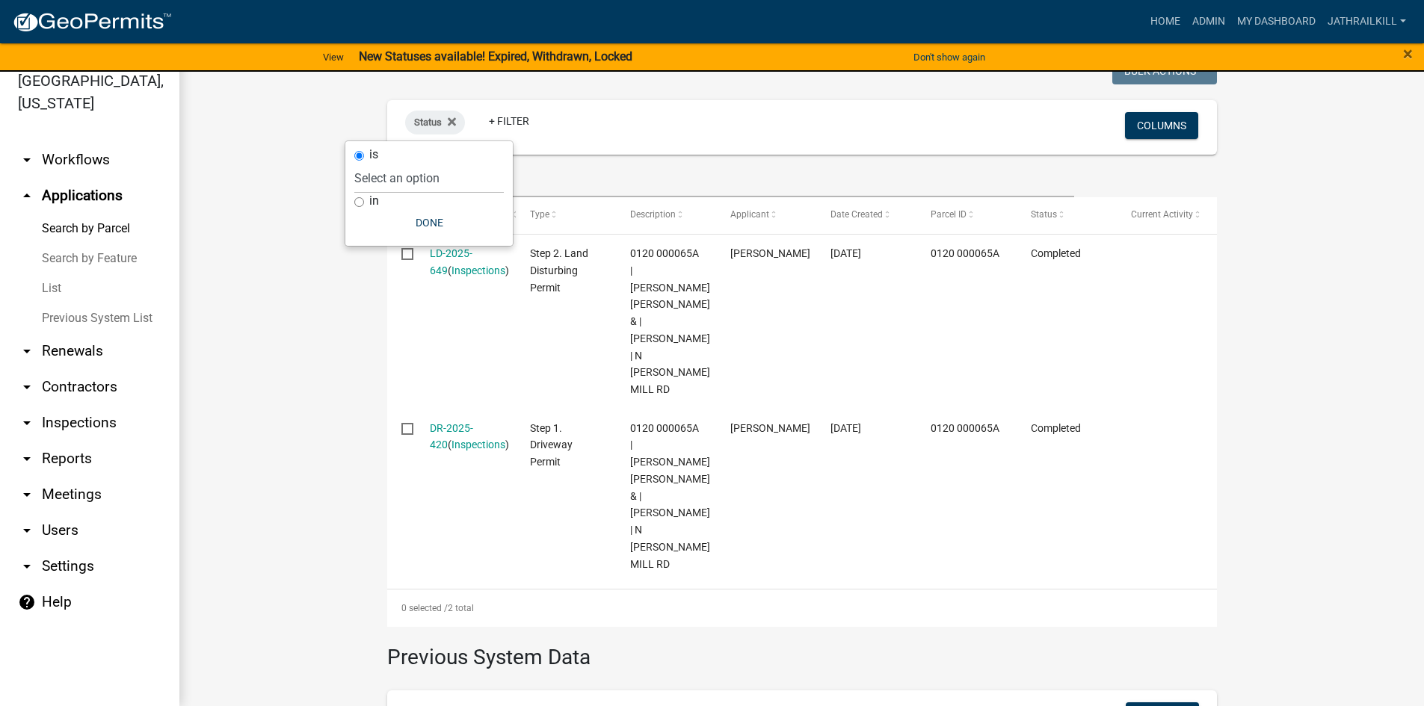
click at [409, 160] on div "is" at bounding box center [429, 155] width 150 height 16
click at [411, 170] on select "Select an option Not Started In Progress Completed Expired Locked Withdrawn Voi…" at bounding box center [429, 178] width 150 height 31
select select "3"
click at [375, 163] on select "Select an option Not Started In Progress Completed Expired Locked Withdrawn Voi…" at bounding box center [429, 178] width 150 height 31
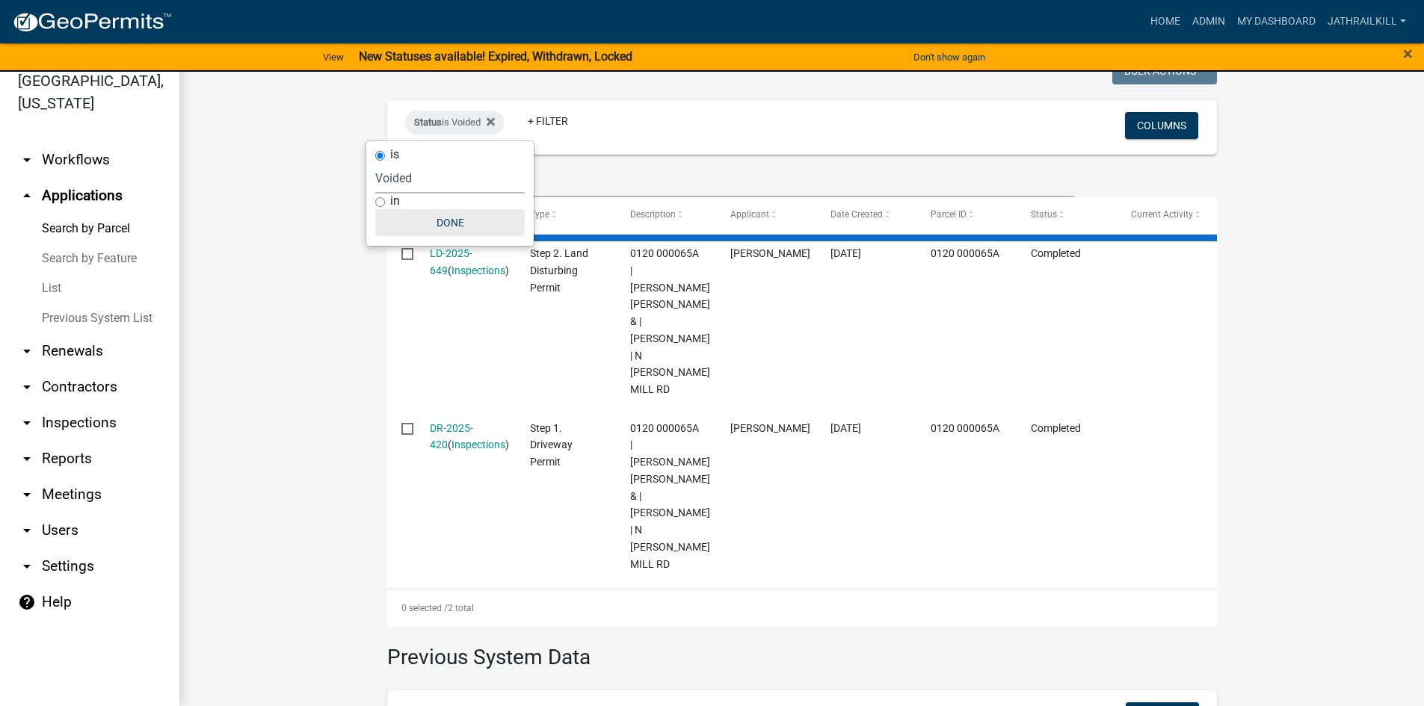
click at [464, 227] on button "Done" at bounding box center [450, 222] width 150 height 27
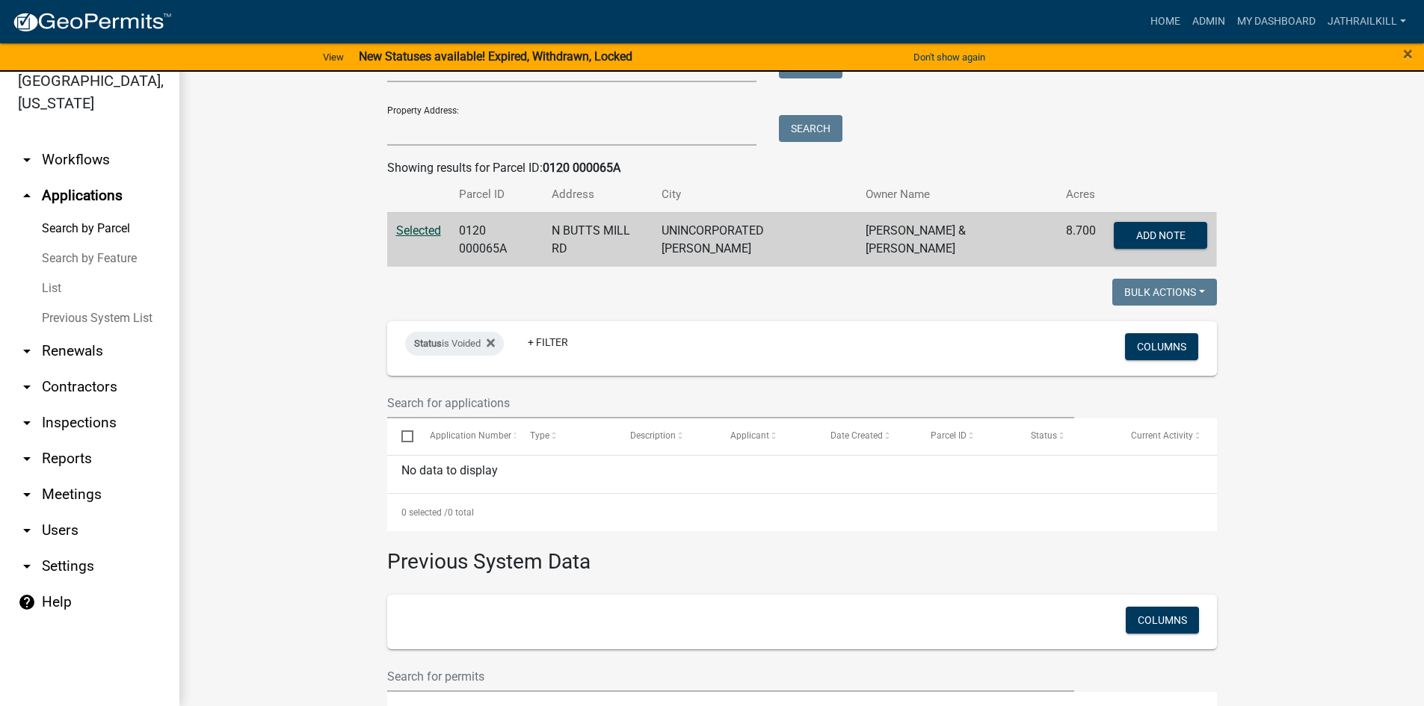
scroll to position [292, 0]
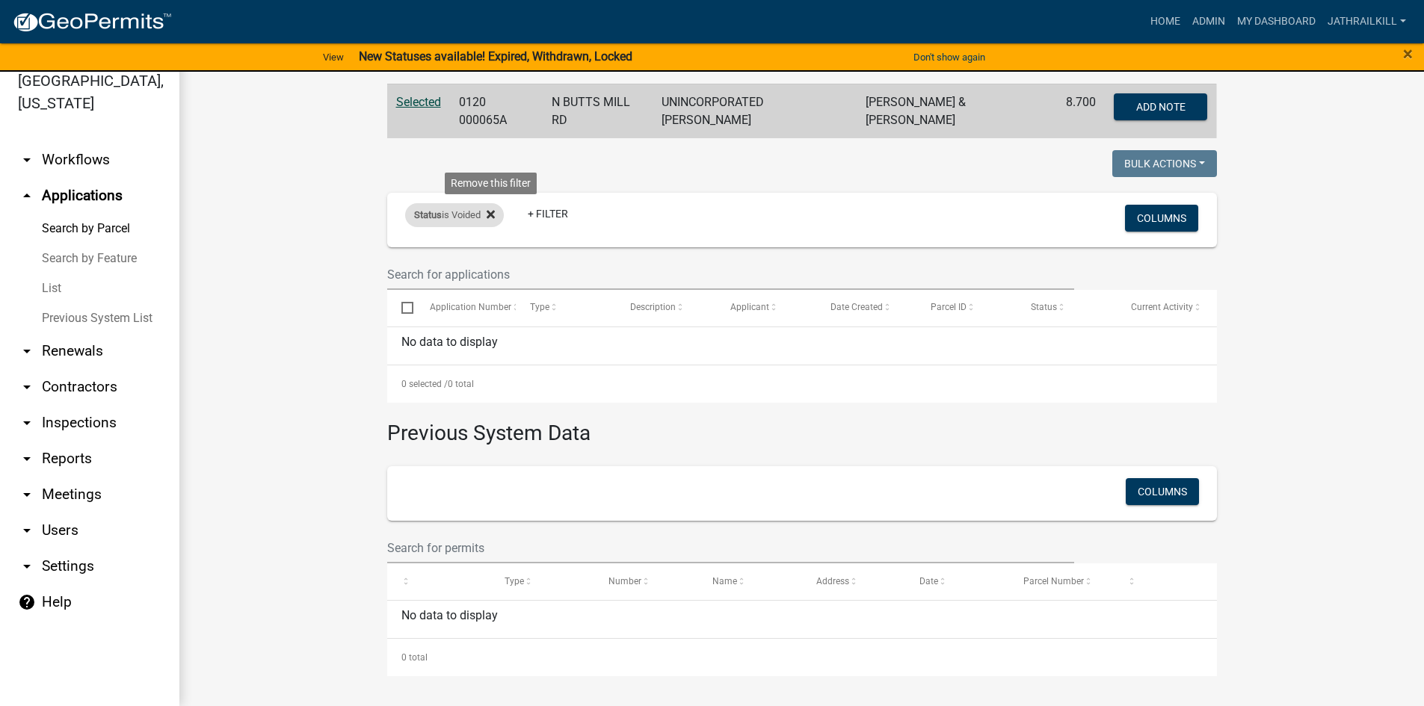
click at [481, 217] on fa-icon at bounding box center [488, 215] width 14 height 24
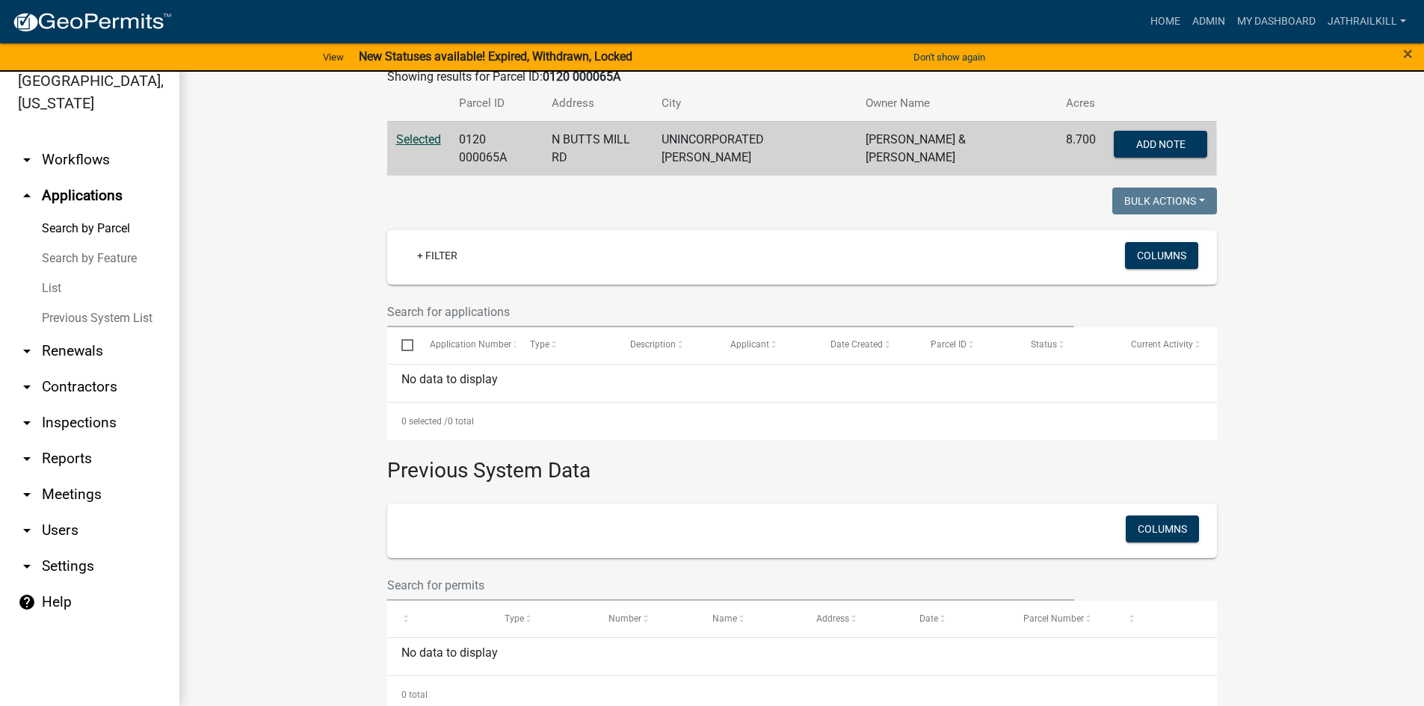
click at [448, 212] on div at bounding box center [589, 203] width 426 height 31
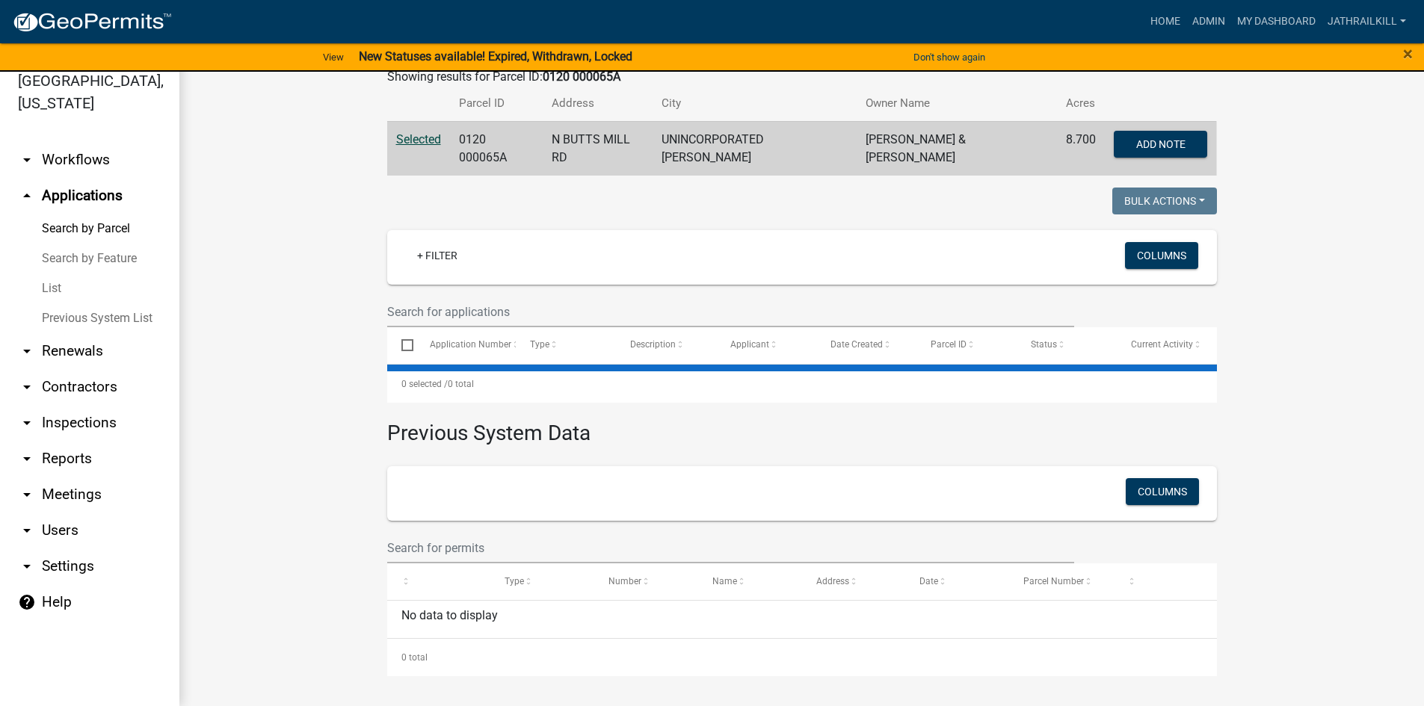
click at [440, 242] on div "+ Filter" at bounding box center [666, 257] width 544 height 31
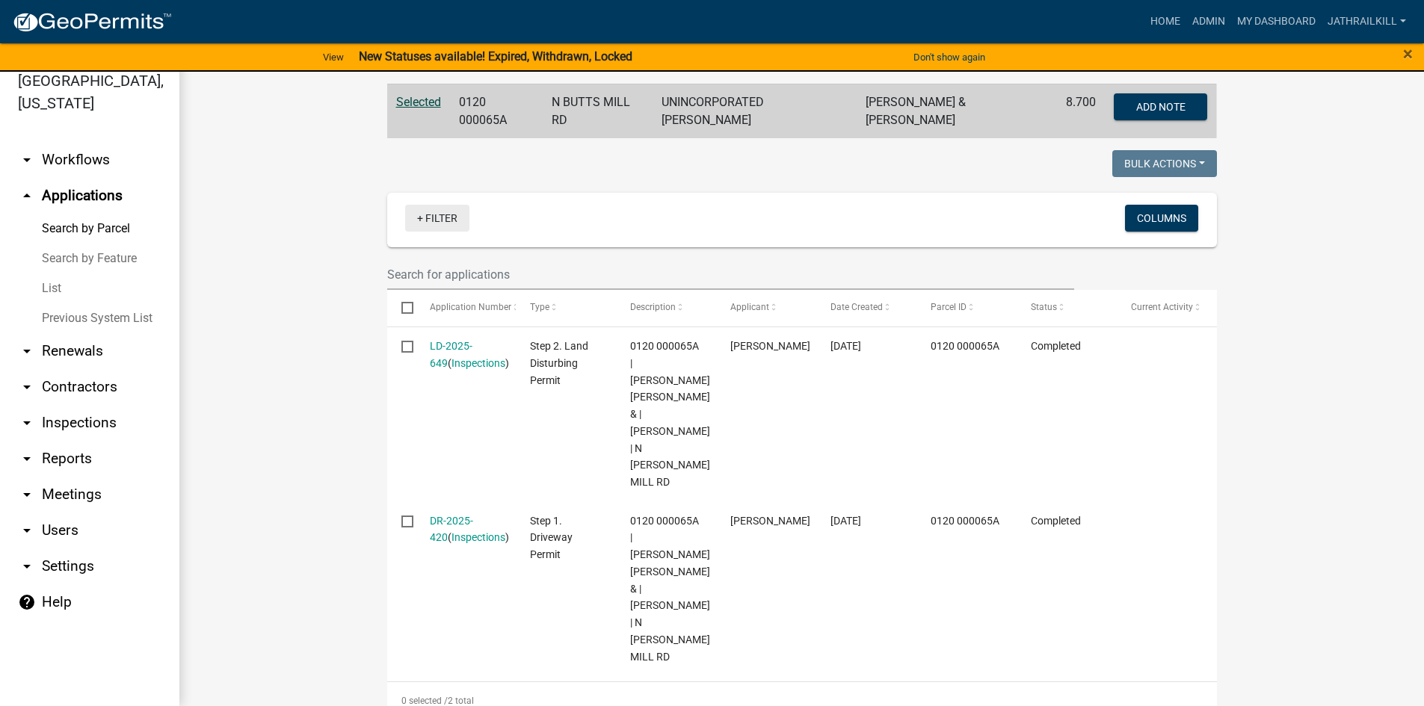
click at [440, 218] on link "+ Filter" at bounding box center [437, 218] width 64 height 27
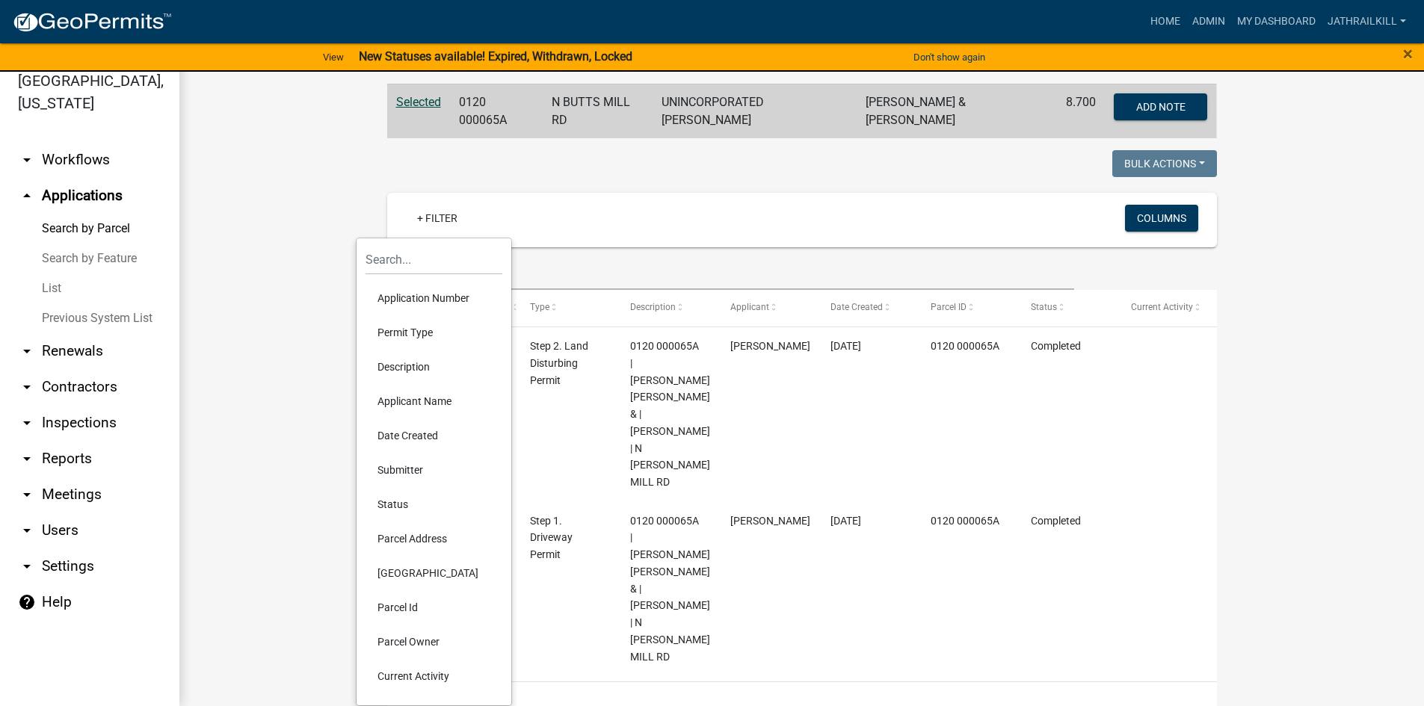
click at [304, 327] on wm-workflow-application-search-view "Search Map My Parcels Parcel ID: 0120 000065A Search Property Owner: Search Pro…" at bounding box center [801, 392] width 1185 height 1202
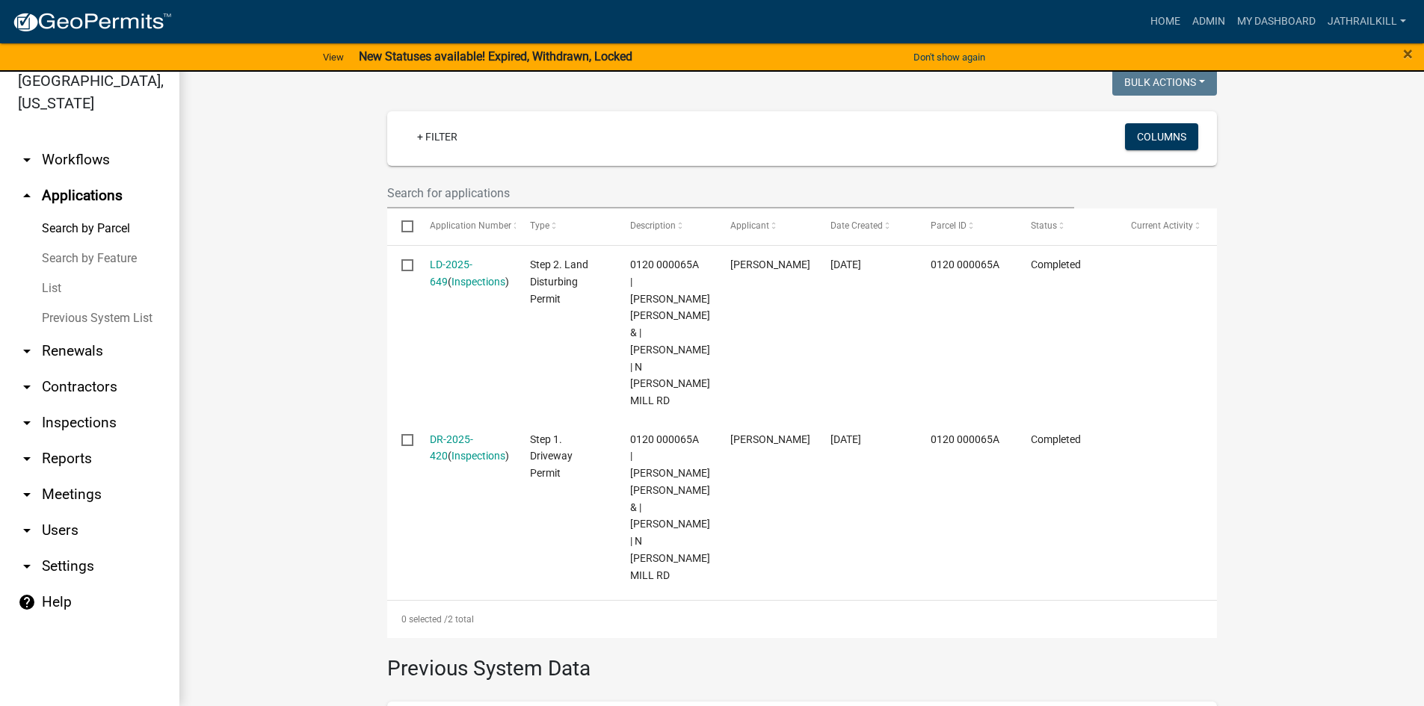
scroll to position [235, 0]
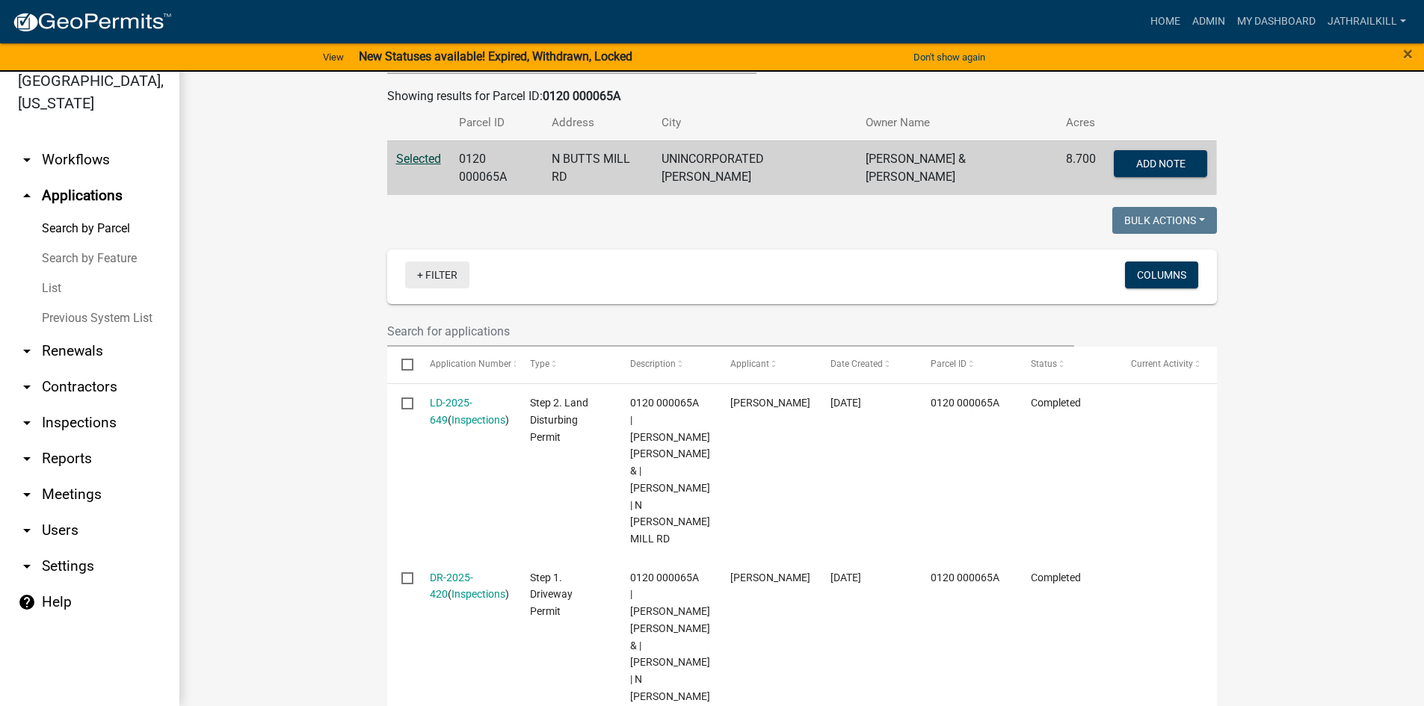
click at [425, 270] on link "+ Filter" at bounding box center [437, 275] width 64 height 27
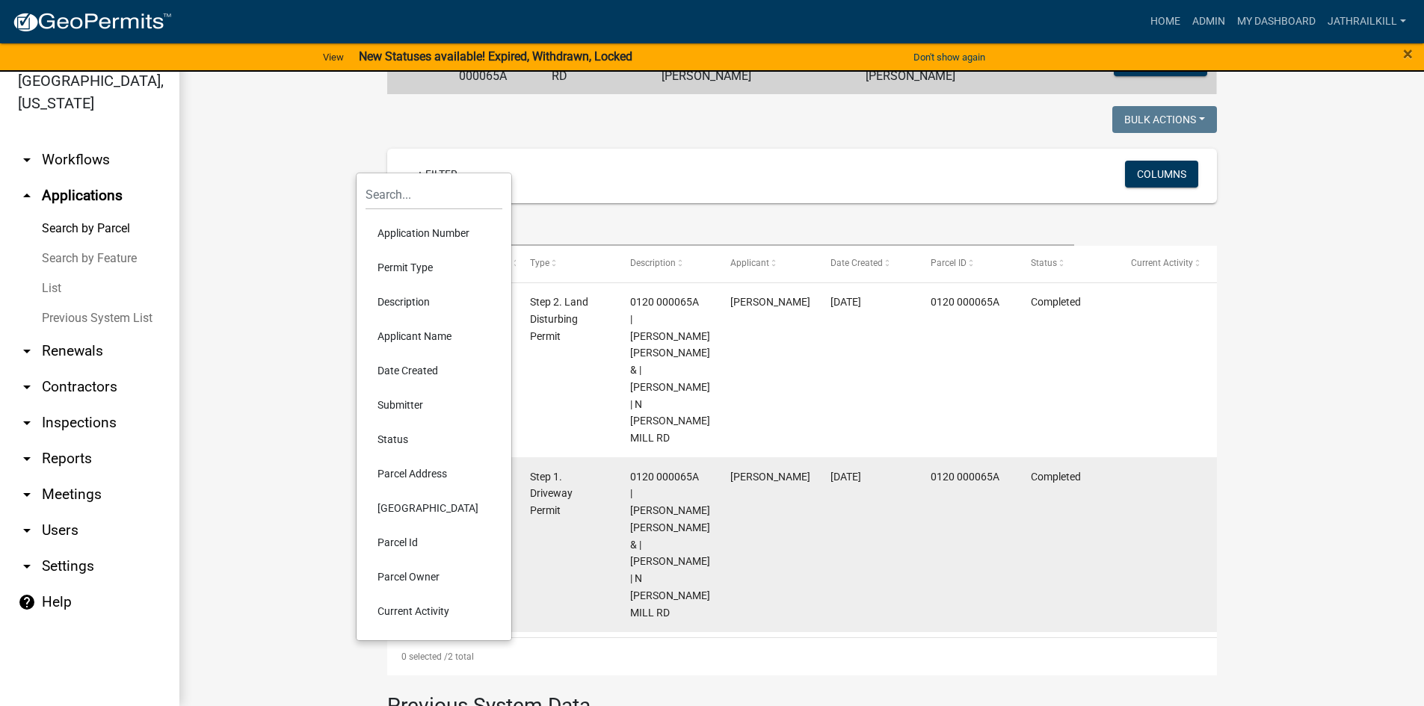
scroll to position [310, 0]
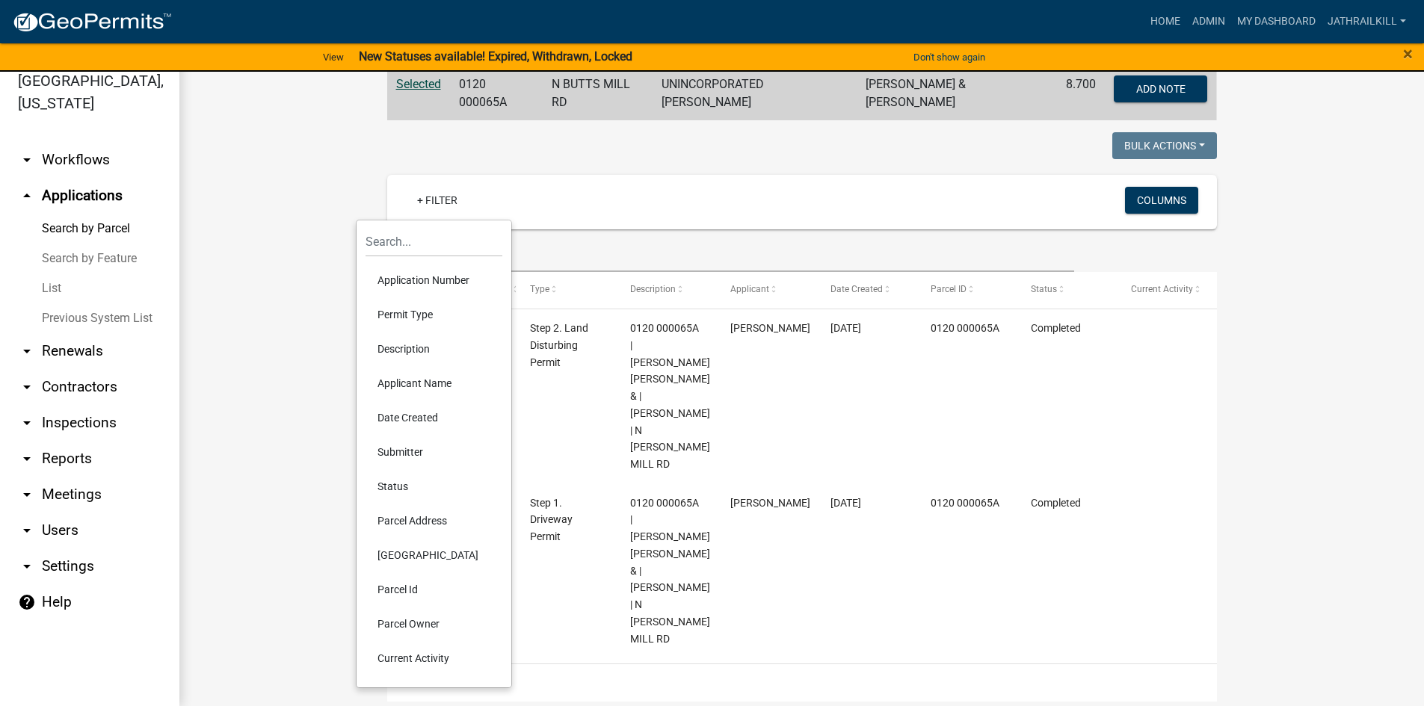
click at [443, 661] on li "Current Activity" at bounding box center [434, 658] width 137 height 34
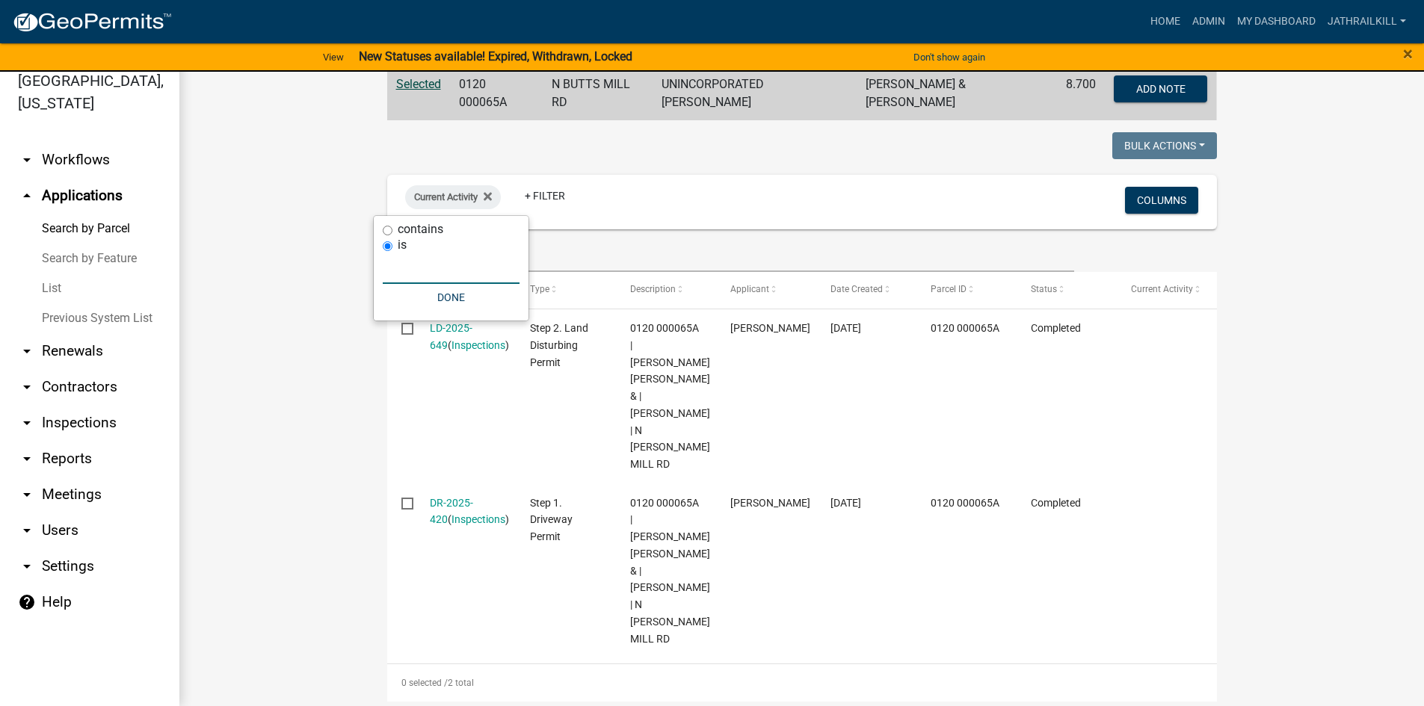
click at [450, 271] on input "text" at bounding box center [451, 268] width 137 height 31
click at [429, 240] on div "is" at bounding box center [451, 246] width 137 height 16
click at [423, 232] on label "contains" at bounding box center [421, 230] width 46 height 12
click at [392, 232] on input "contains" at bounding box center [388, 231] width 10 height 10
radio input "true"
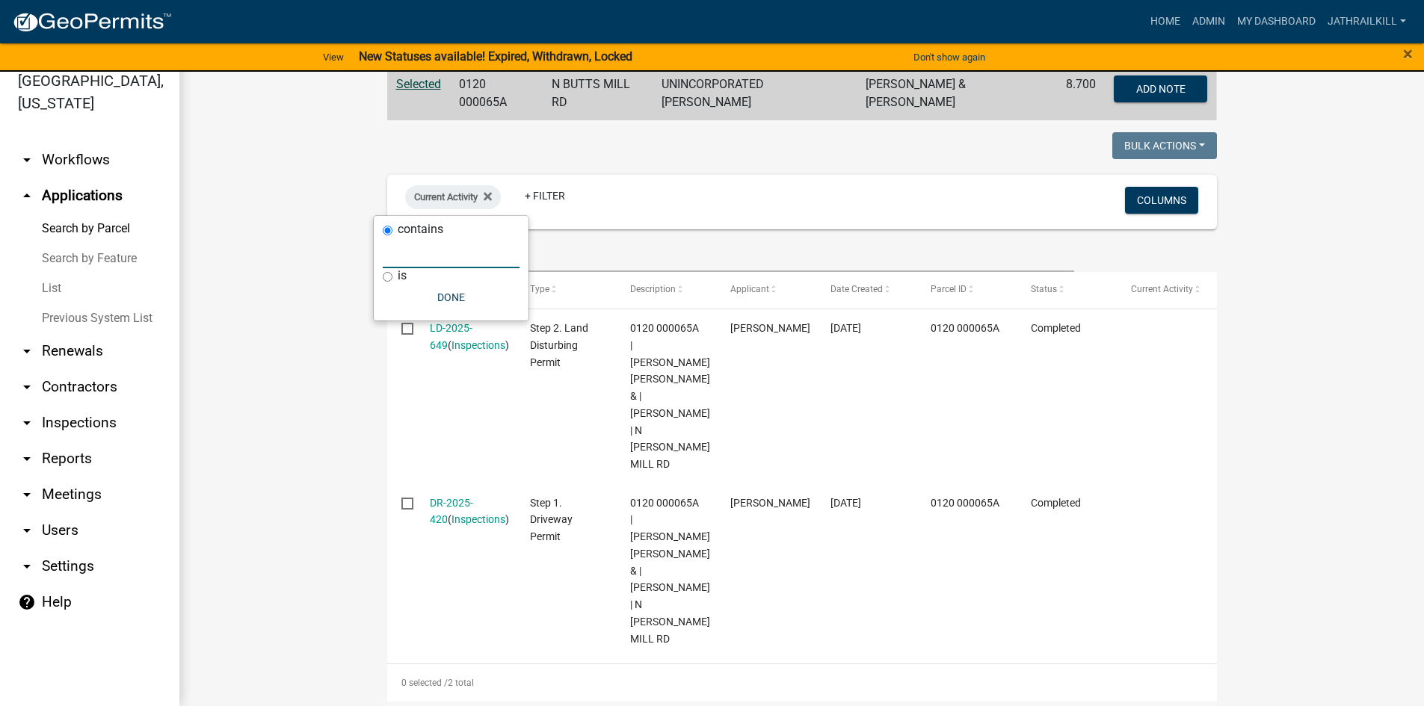
click at [410, 255] on input "text" at bounding box center [451, 253] width 137 height 31
click at [402, 282] on label "is" at bounding box center [402, 276] width 9 height 12
click at [392, 282] on input "is" at bounding box center [388, 277] width 10 height 10
radio input "true"
click at [446, 296] on button "Done" at bounding box center [451, 297] width 137 height 27
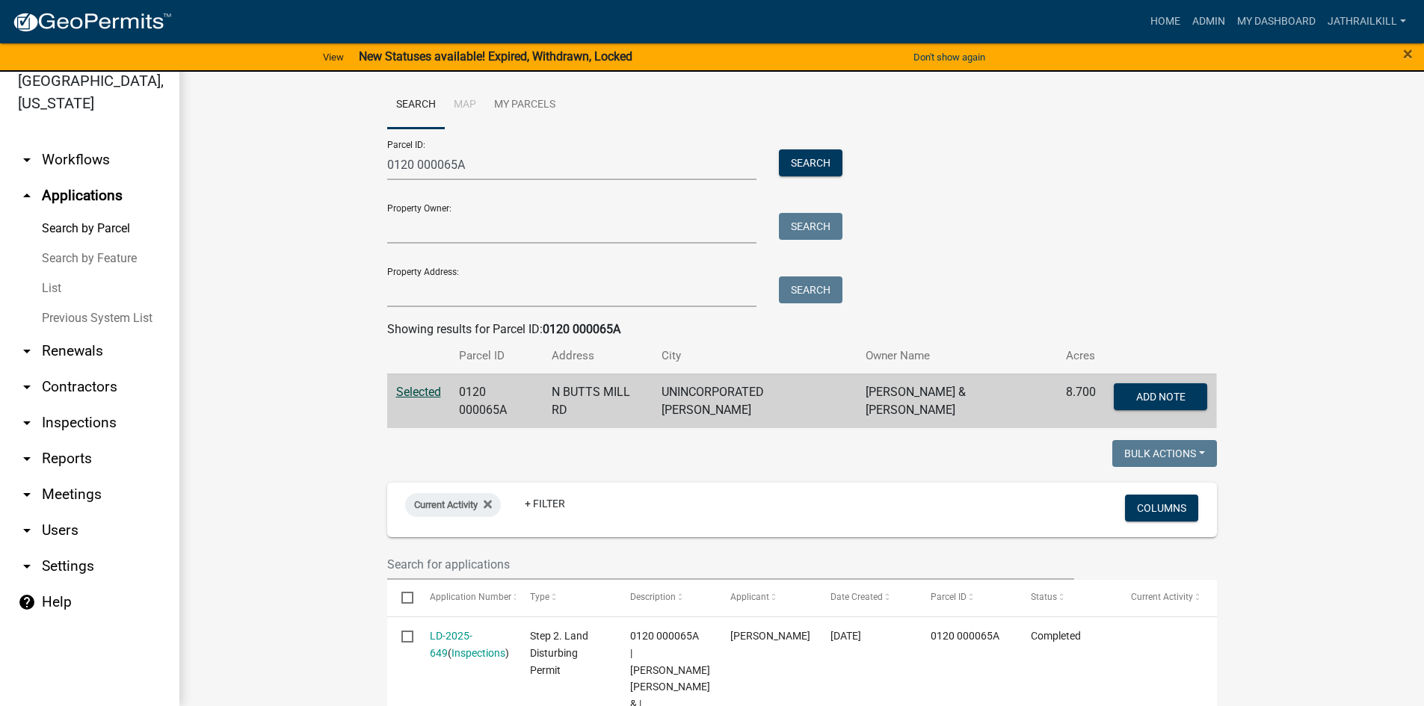
scroll to position [0, 0]
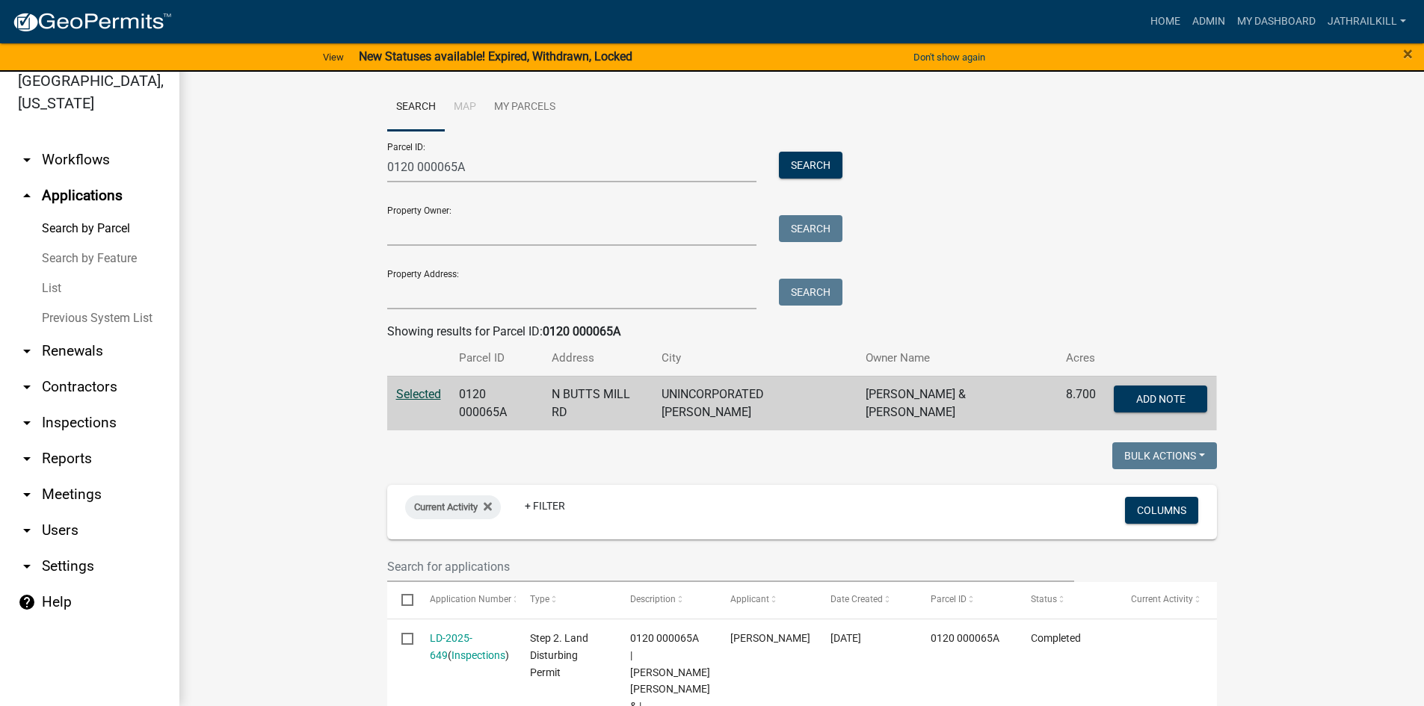
click at [61, 142] on link "arrow_drop_down Workflows" at bounding box center [89, 160] width 179 height 36
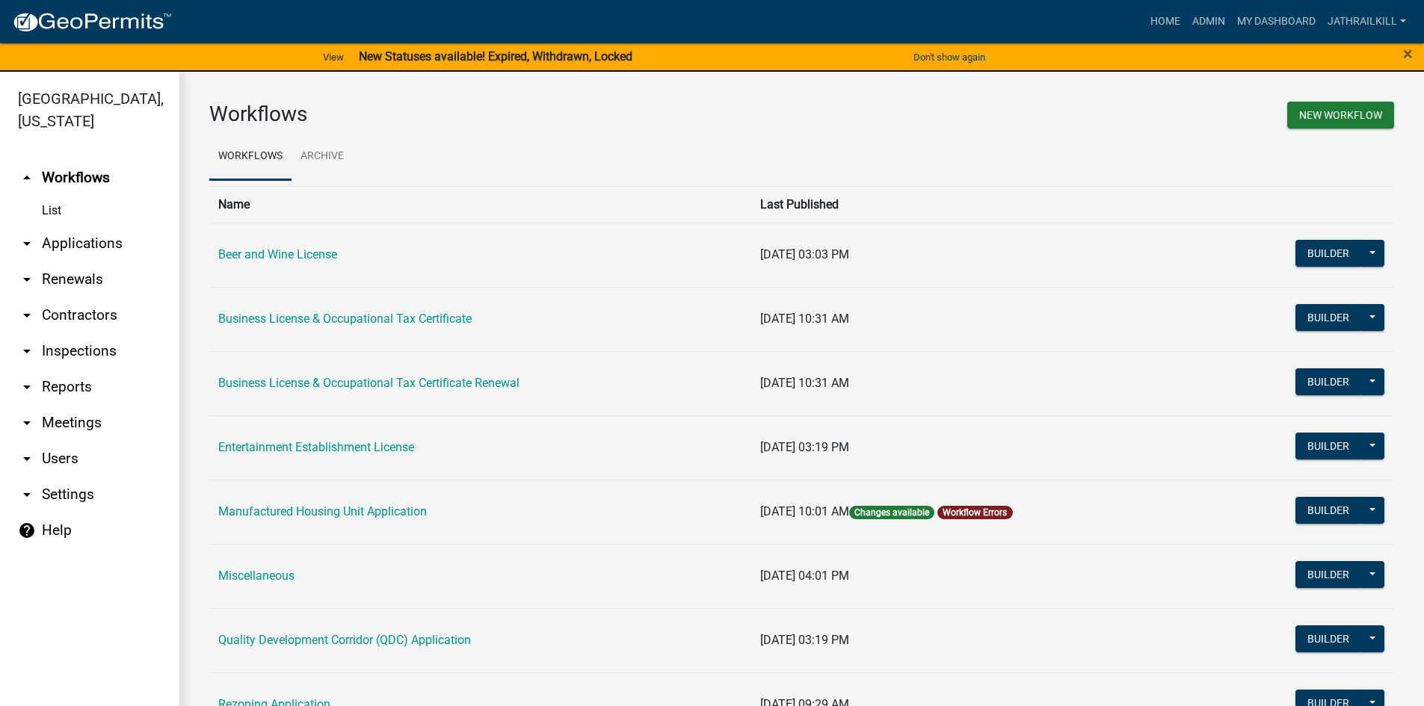
click at [114, 229] on link "arrow_drop_down Applications" at bounding box center [89, 244] width 179 height 36
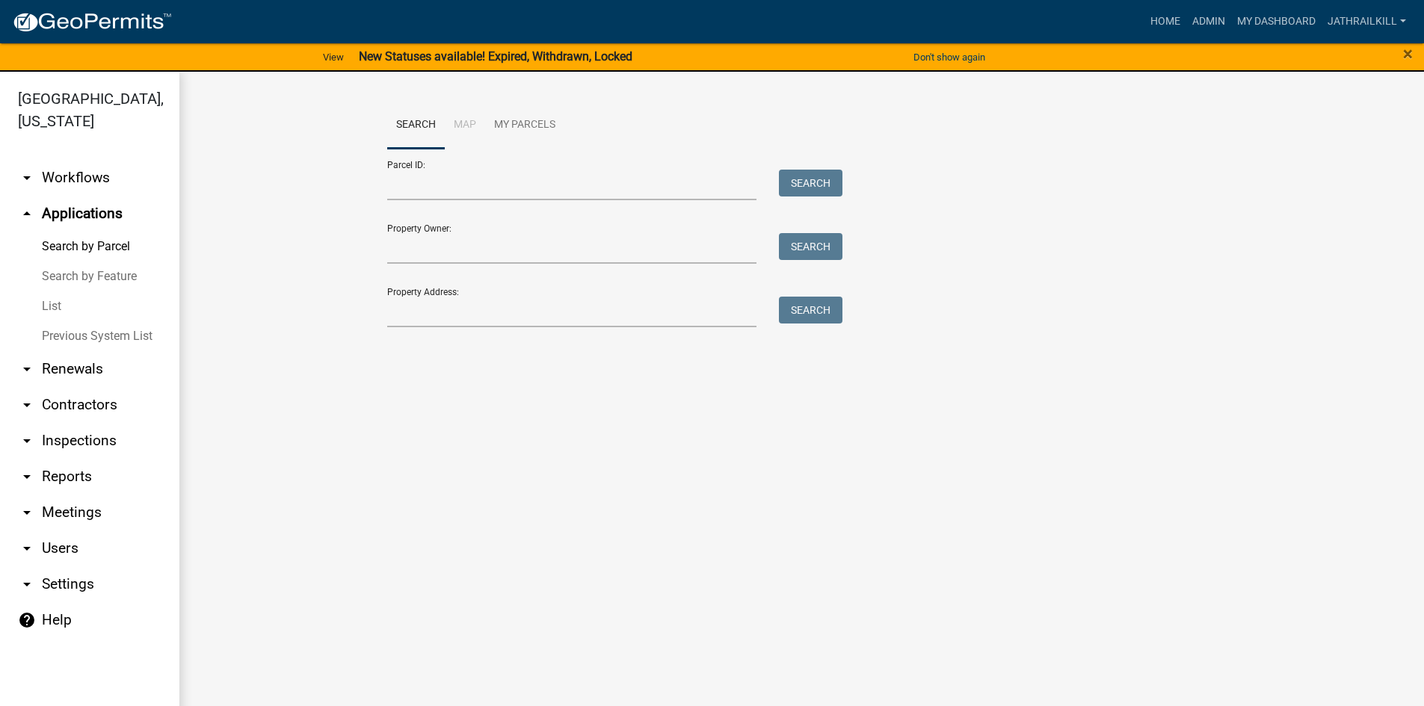
click at [407, 283] on div "Property Address: Search" at bounding box center [611, 302] width 449 height 52
click at [416, 299] on input "Property Address:" at bounding box center [572, 312] width 370 height 31
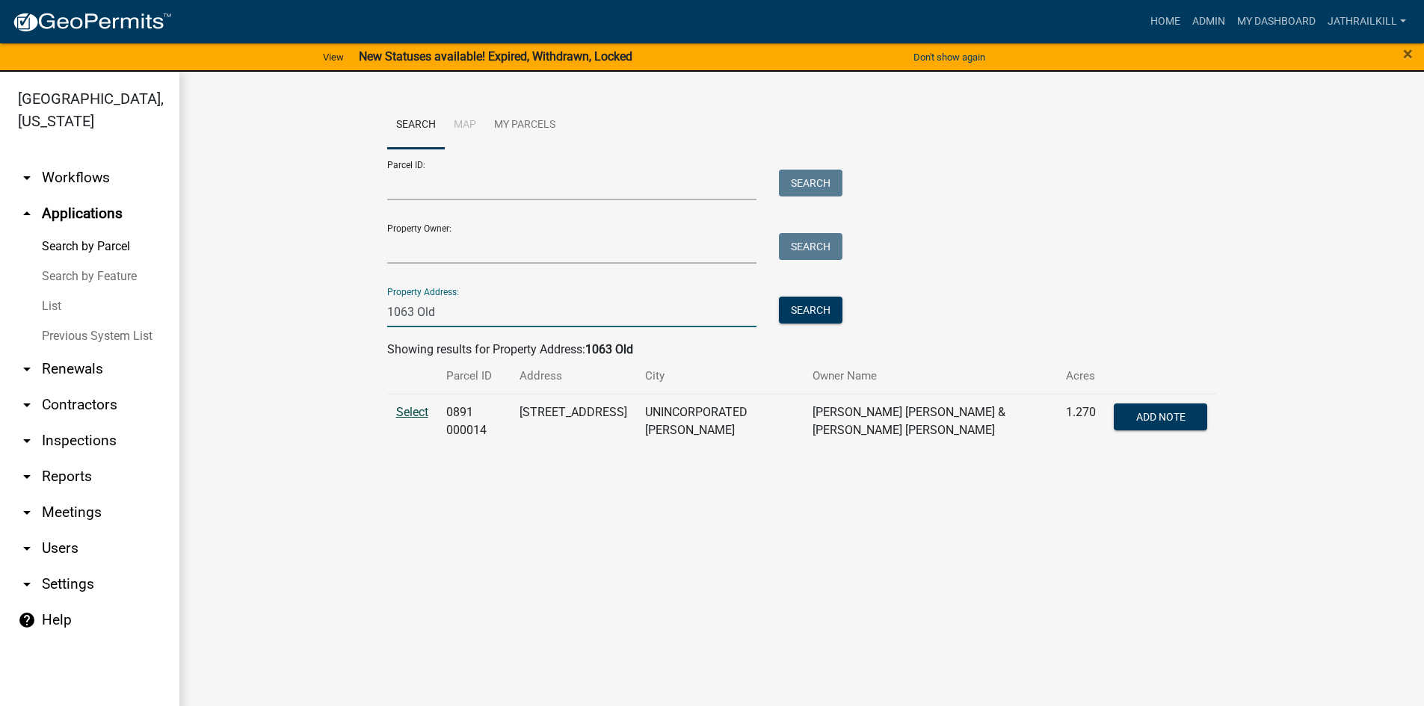
type input "1063 Old"
click at [405, 408] on span "Select" at bounding box center [412, 412] width 32 height 14
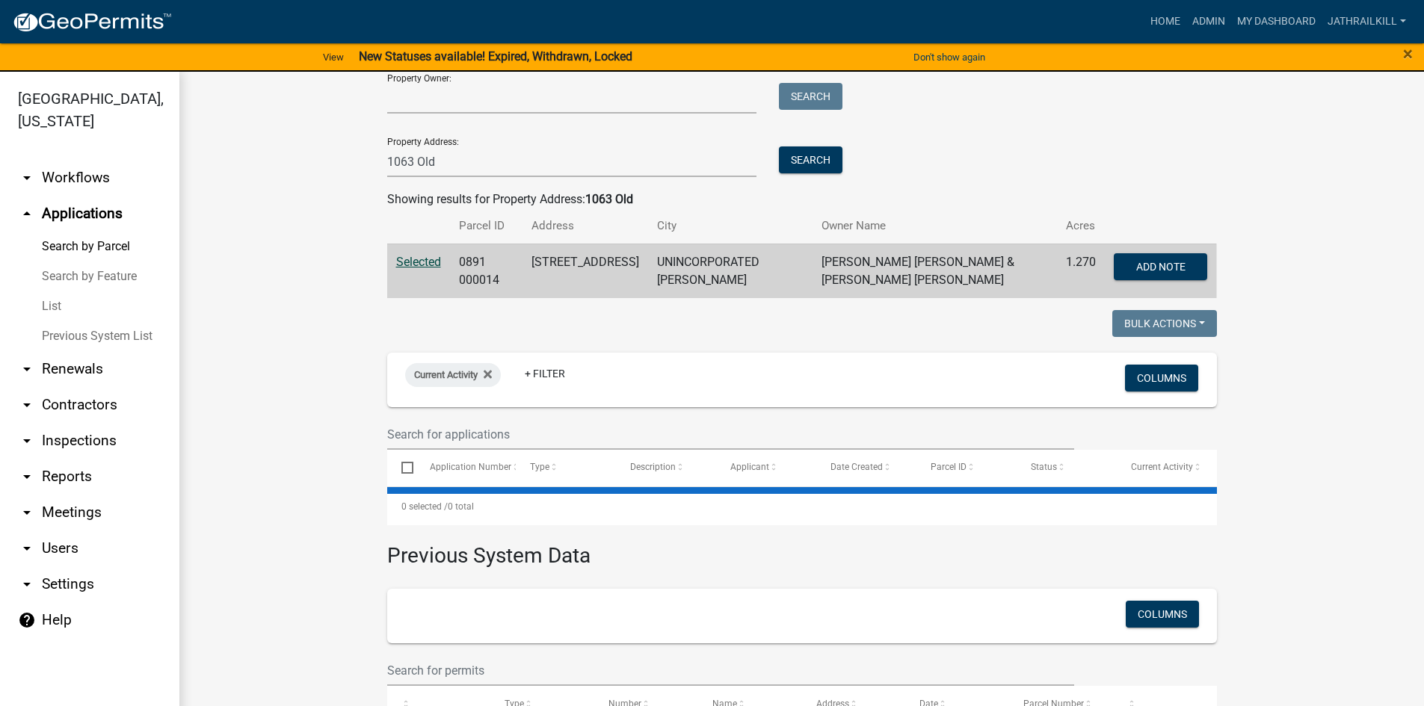
scroll to position [218, 0]
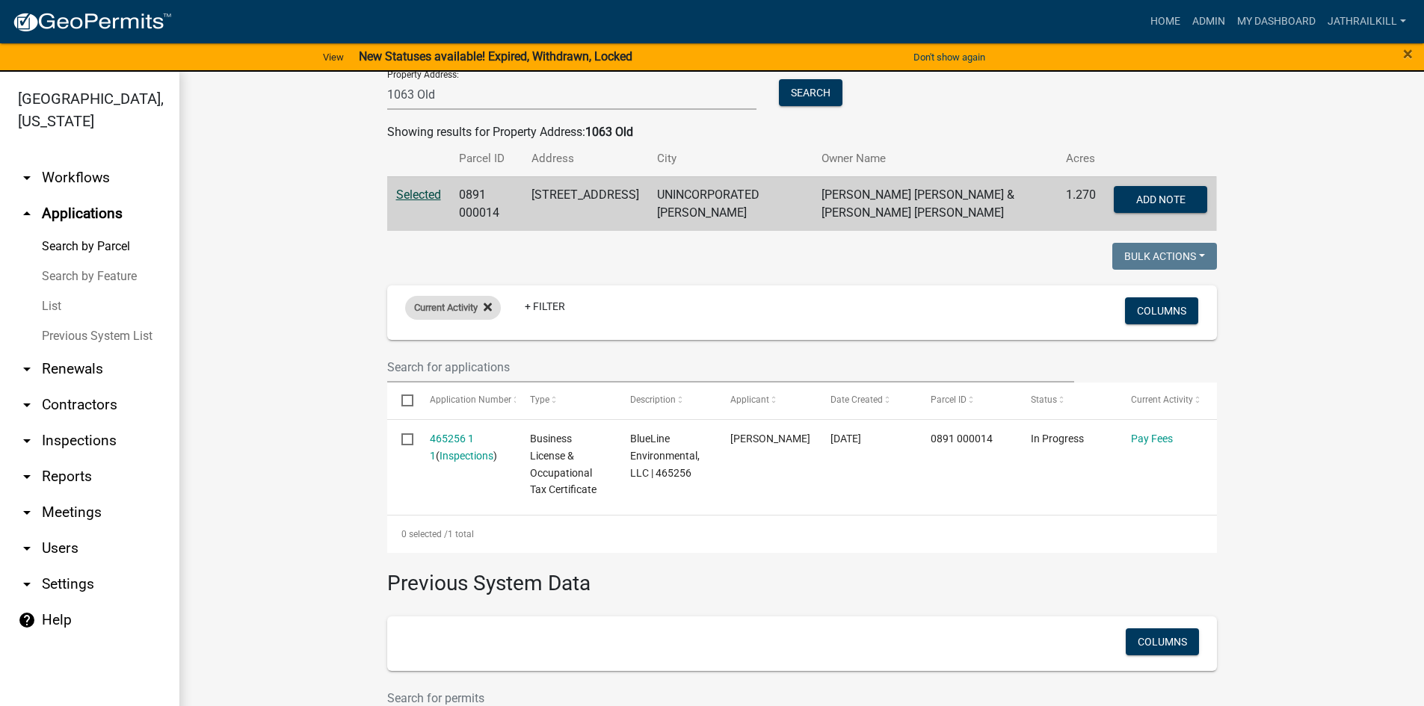
drag, startPoint x: 490, startPoint y: 310, endPoint x: 476, endPoint y: 319, distance: 16.6
click at [490, 310] on div "Current Activity" at bounding box center [453, 308] width 96 height 24
click at [484, 313] on icon at bounding box center [488, 307] width 8 height 12
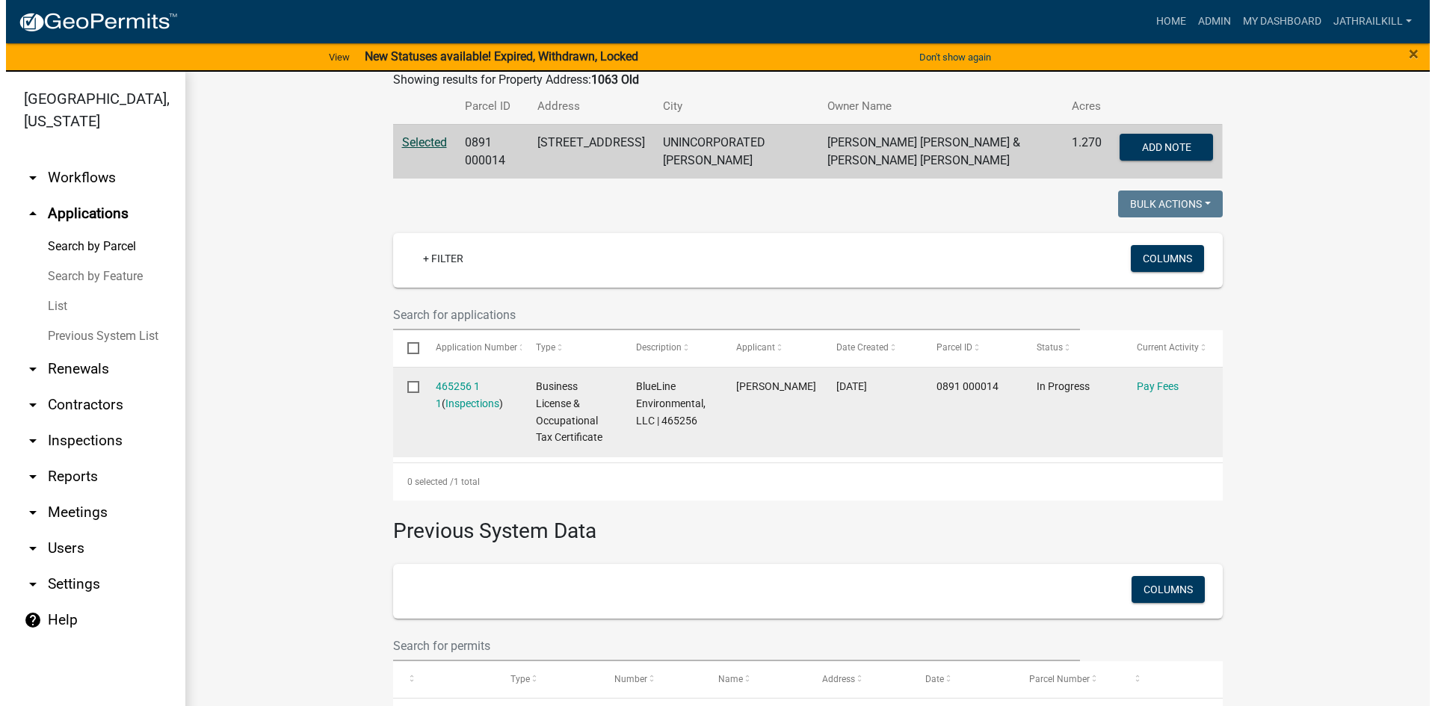
scroll to position [292, 0]
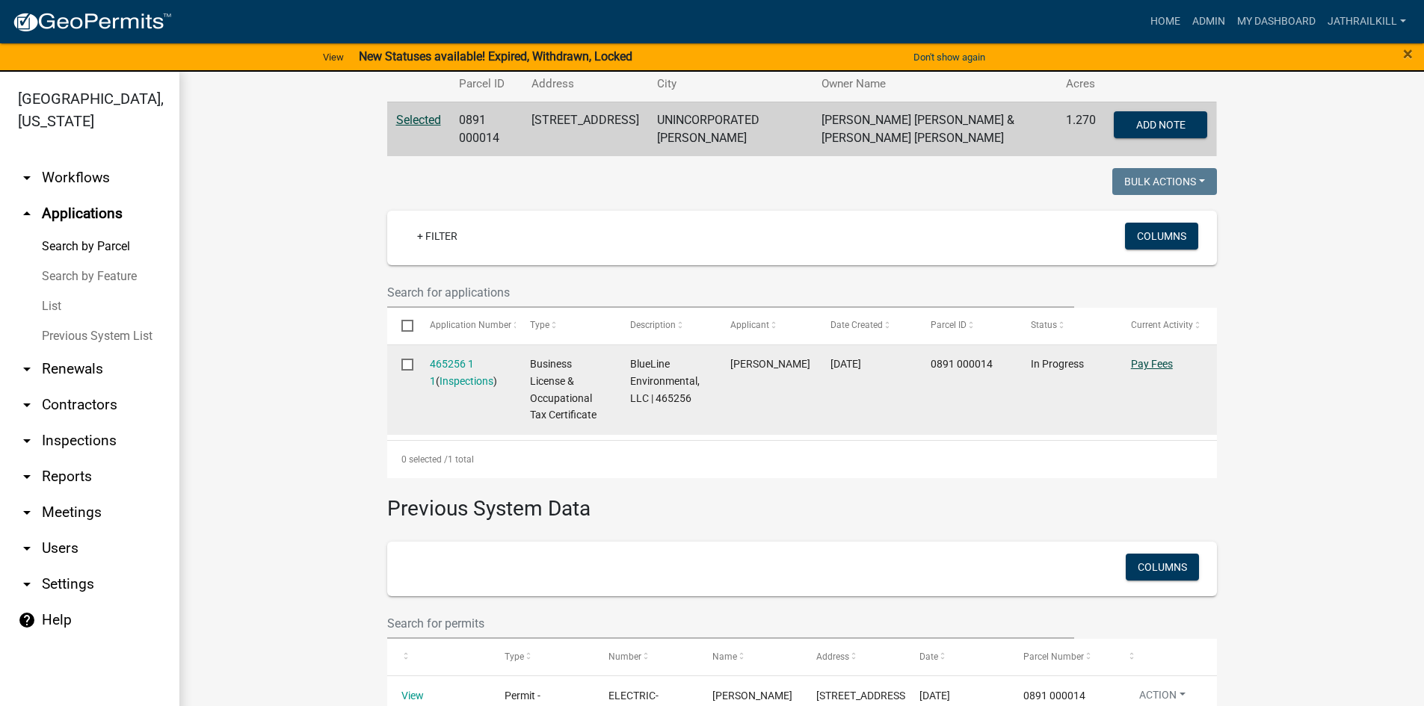
click at [1134, 360] on link "Pay Fees" at bounding box center [1152, 364] width 42 height 12
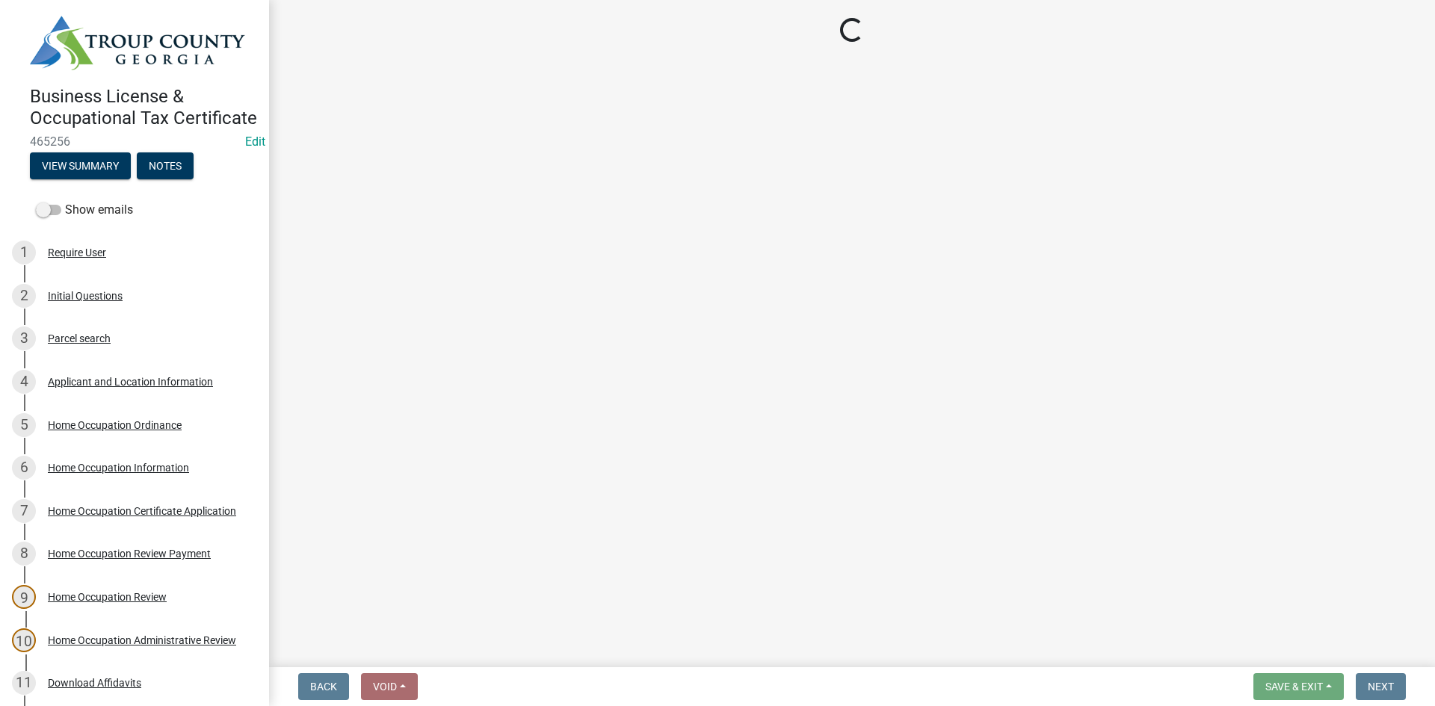
select select "3: 3"
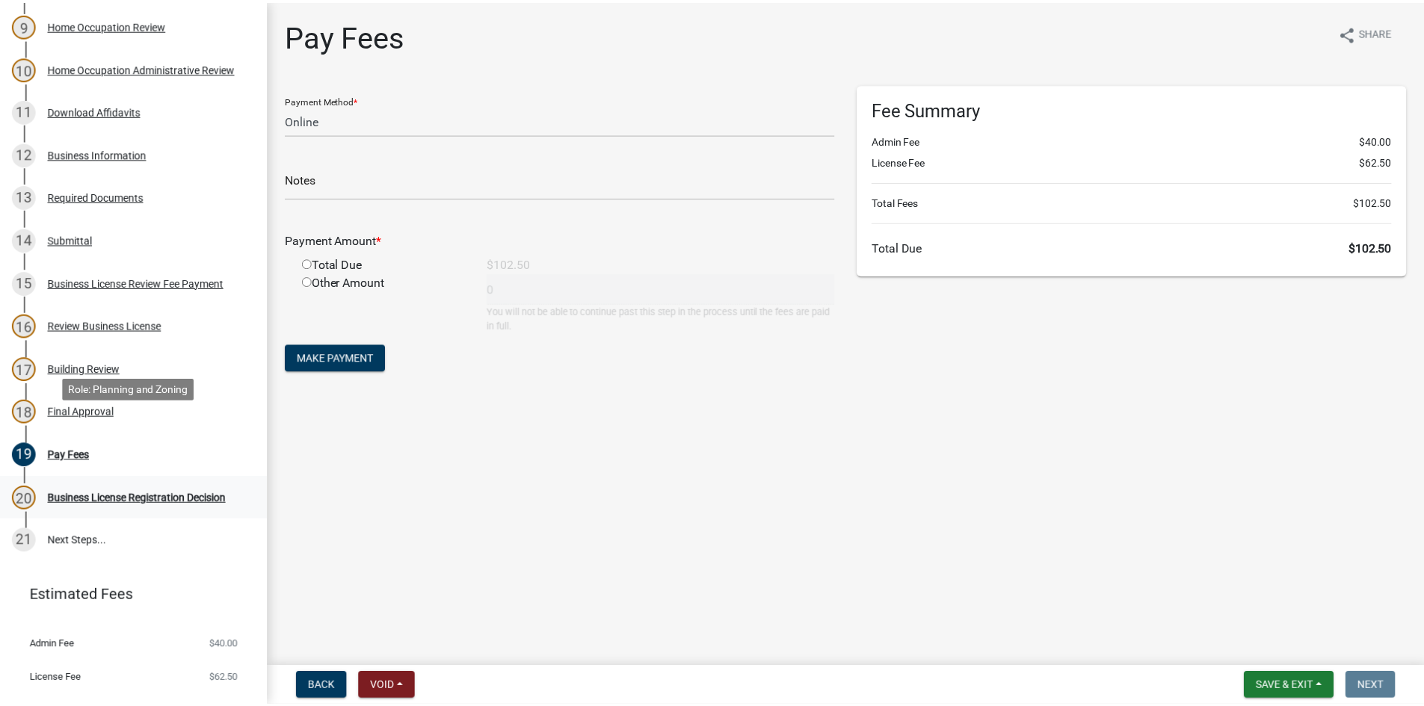
scroll to position [654, 0]
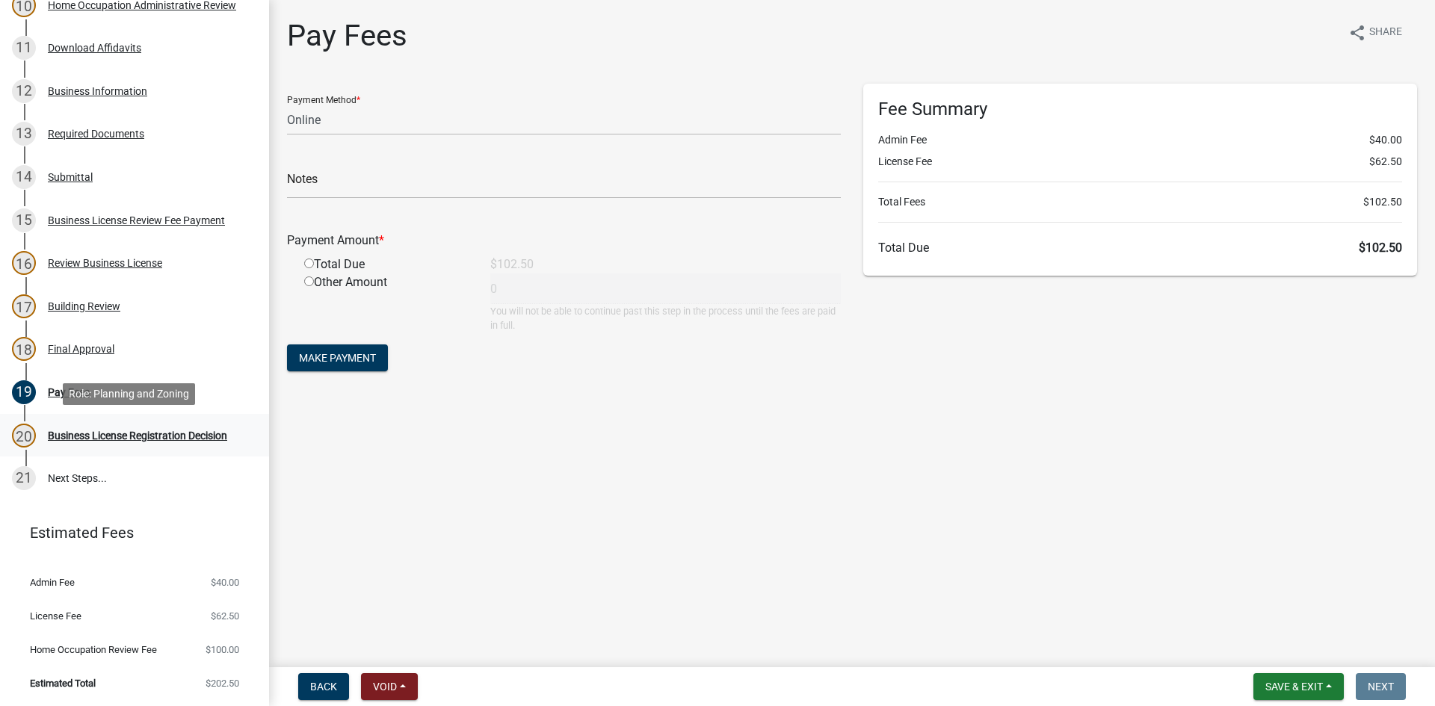
click at [155, 431] on div "Business License Registration Decision" at bounding box center [137, 436] width 179 height 10
click at [1288, 686] on span "Save & Exit" at bounding box center [1295, 687] width 58 height 12
drag, startPoint x: 1272, startPoint y: 653, endPoint x: 1167, endPoint y: 597, distance: 118.4
click at [1270, 650] on button "Save & Exit" at bounding box center [1285, 648] width 120 height 36
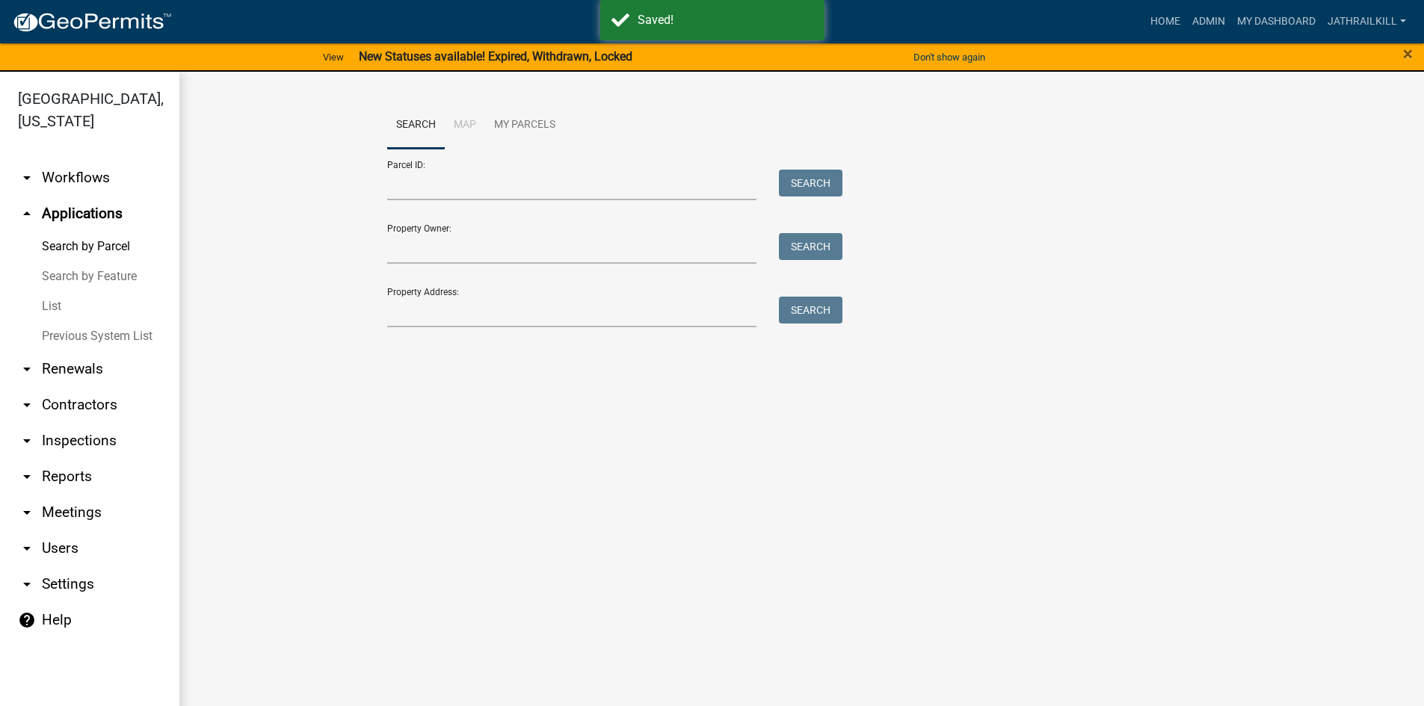
click at [69, 166] on link "arrow_drop_down Workflows" at bounding box center [89, 178] width 179 height 36
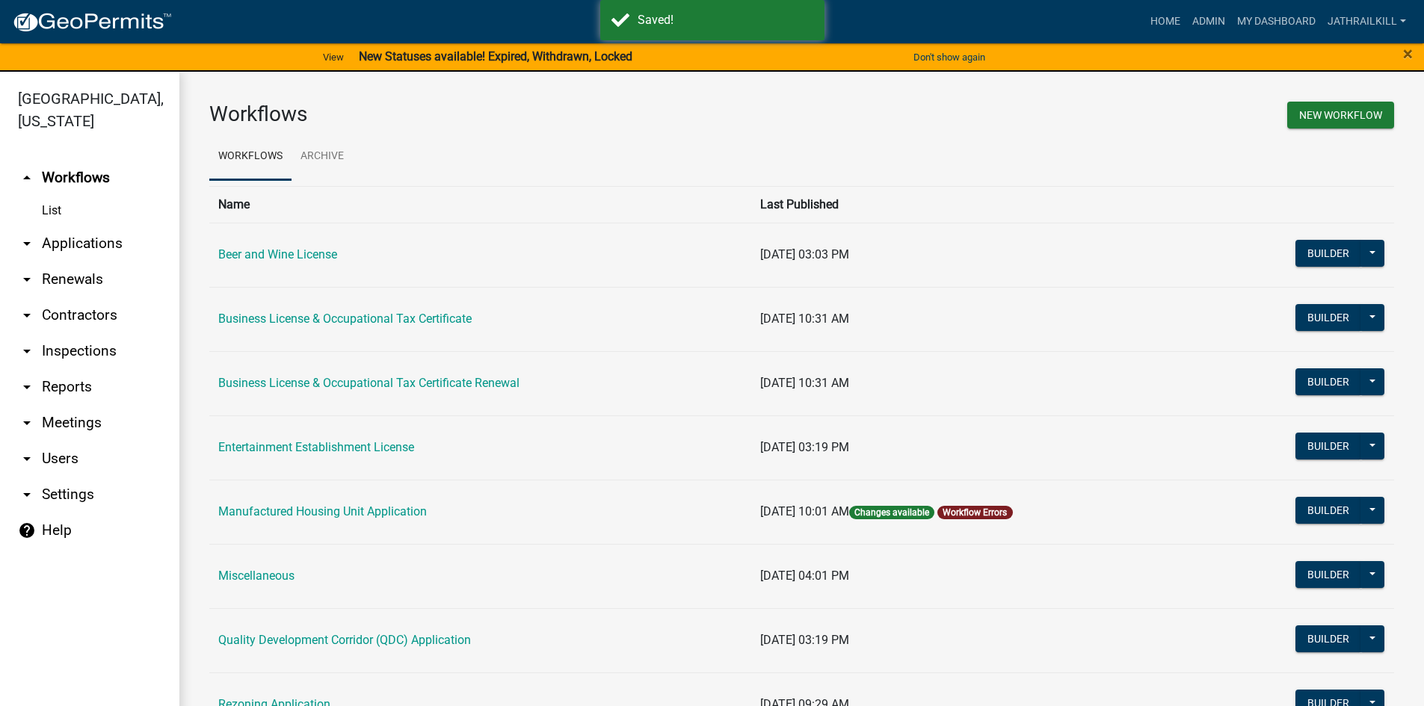
click at [280, 316] on link "Business License & Occupational Tax Certificate" at bounding box center [344, 319] width 253 height 14
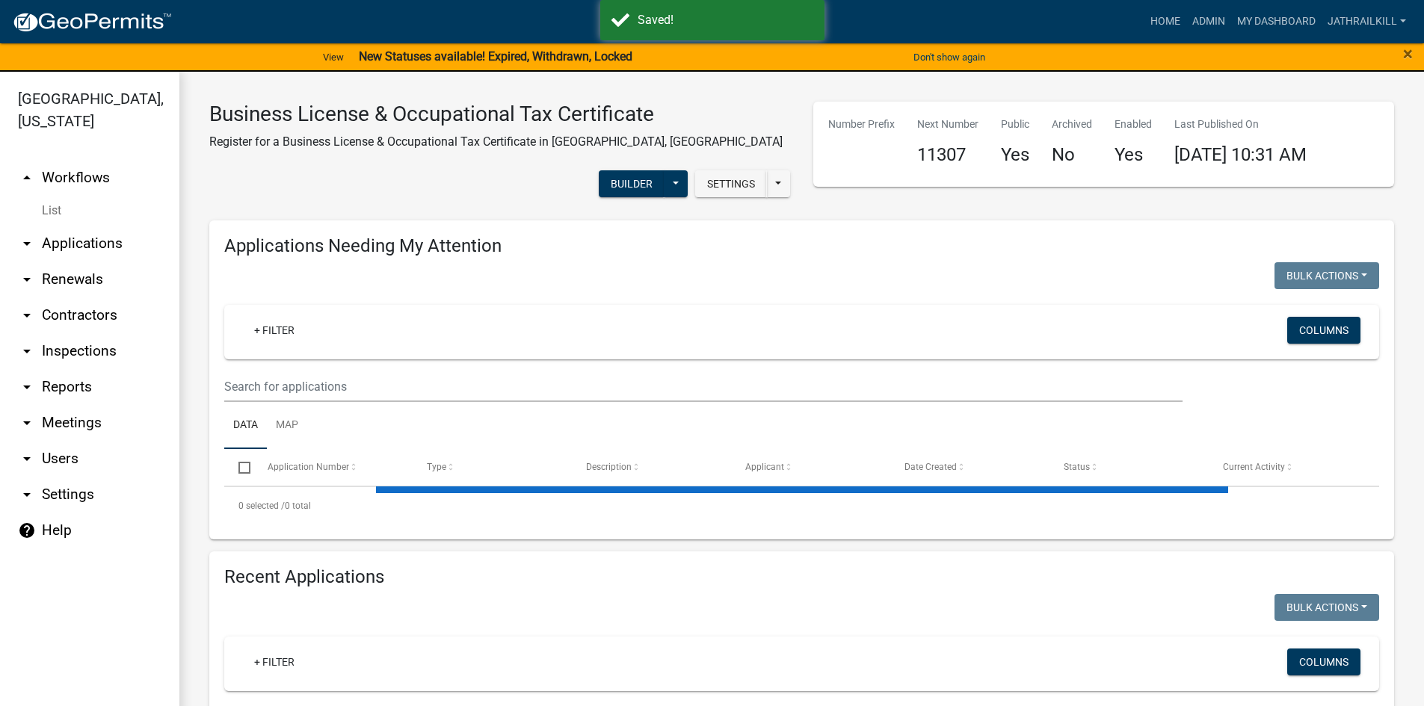
select select "2: 50"
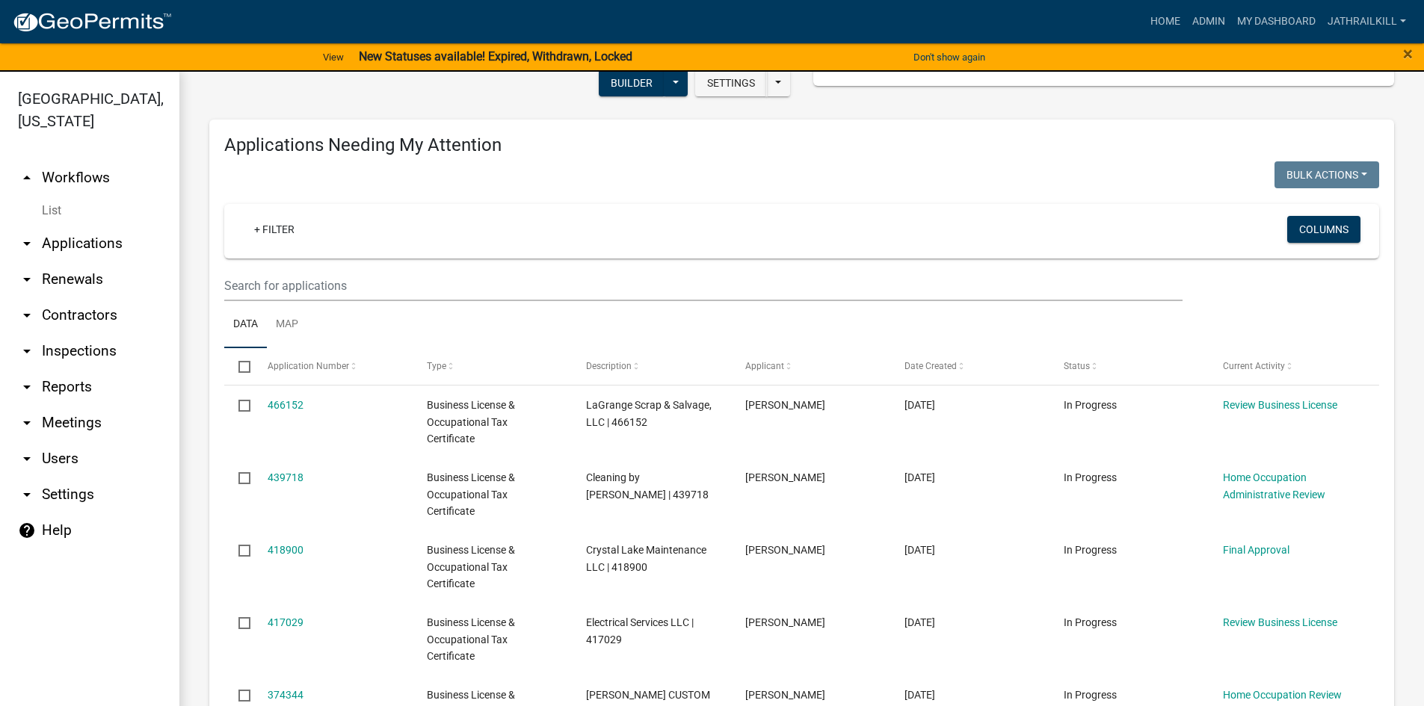
scroll to position [75, 0]
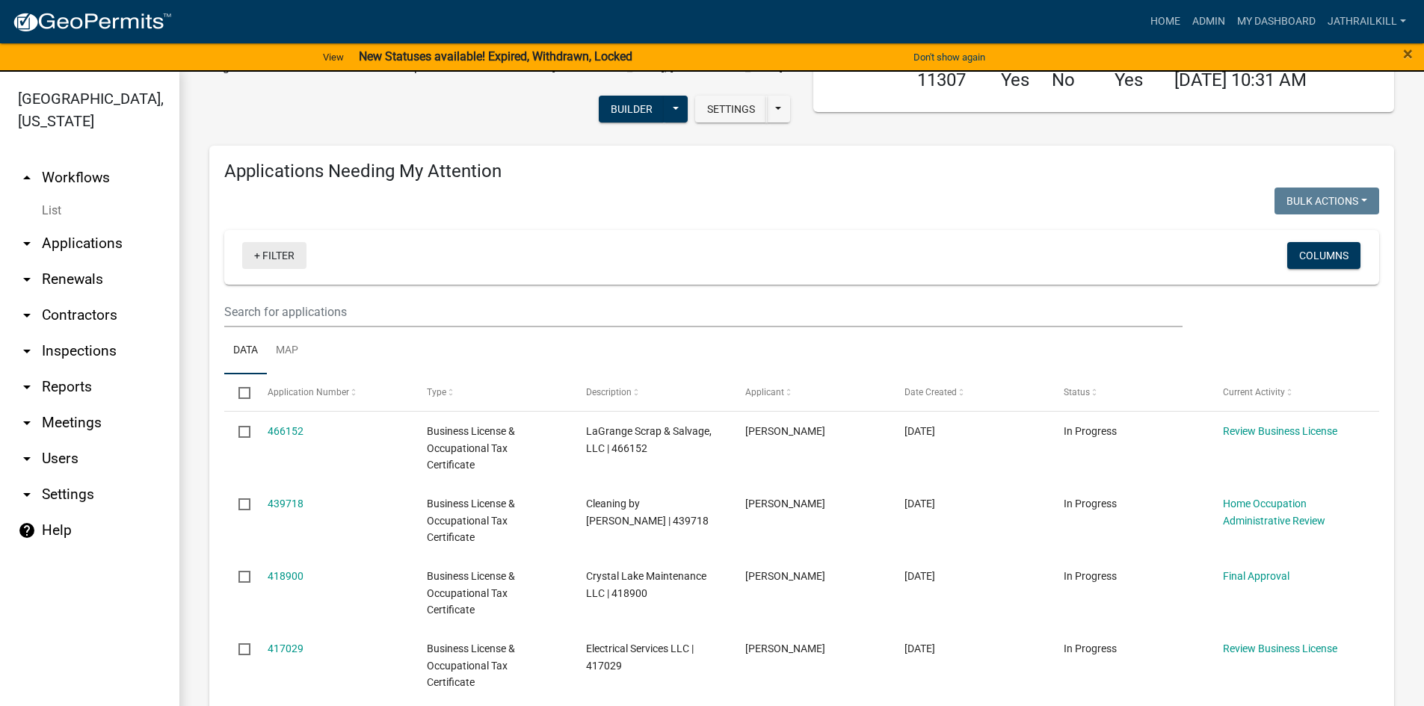
click at [256, 248] on link "+ Filter" at bounding box center [274, 255] width 64 height 27
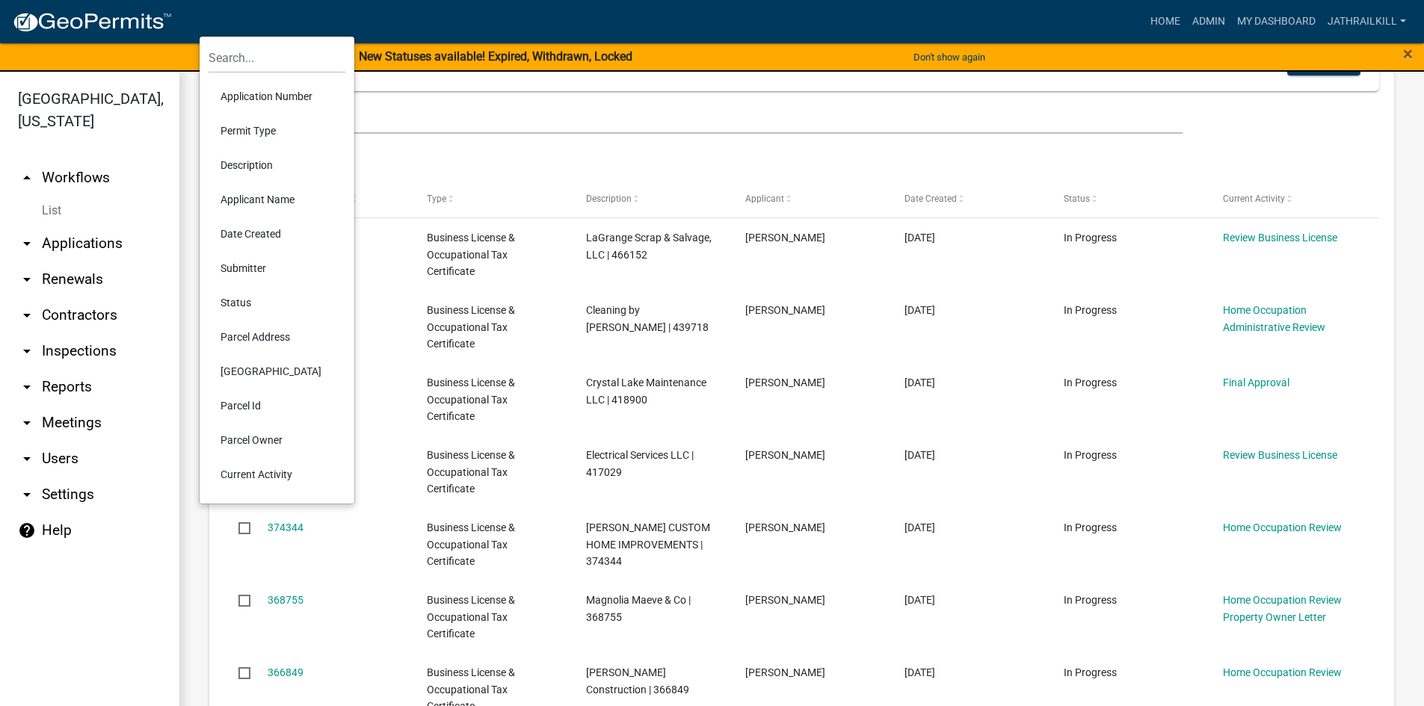
scroll to position [299, 0]
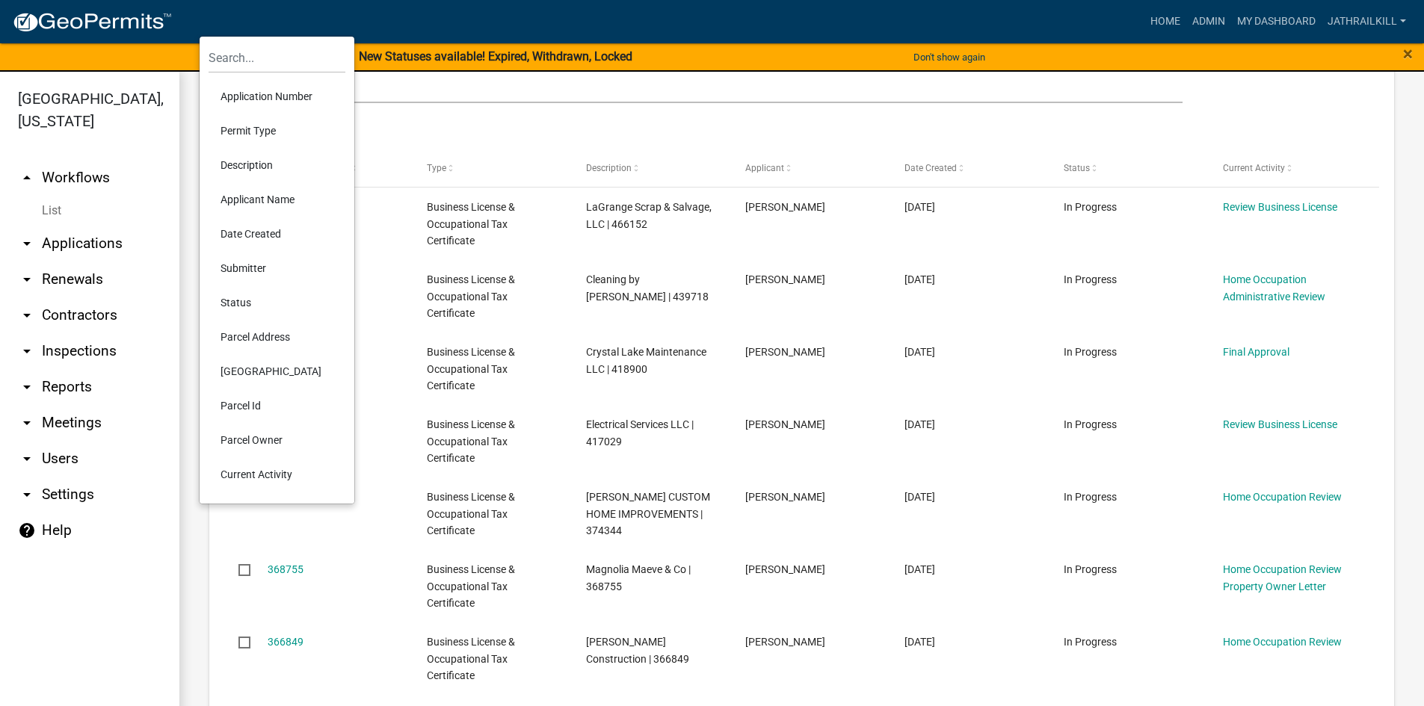
click at [261, 230] on li "Date Created" at bounding box center [277, 234] width 137 height 34
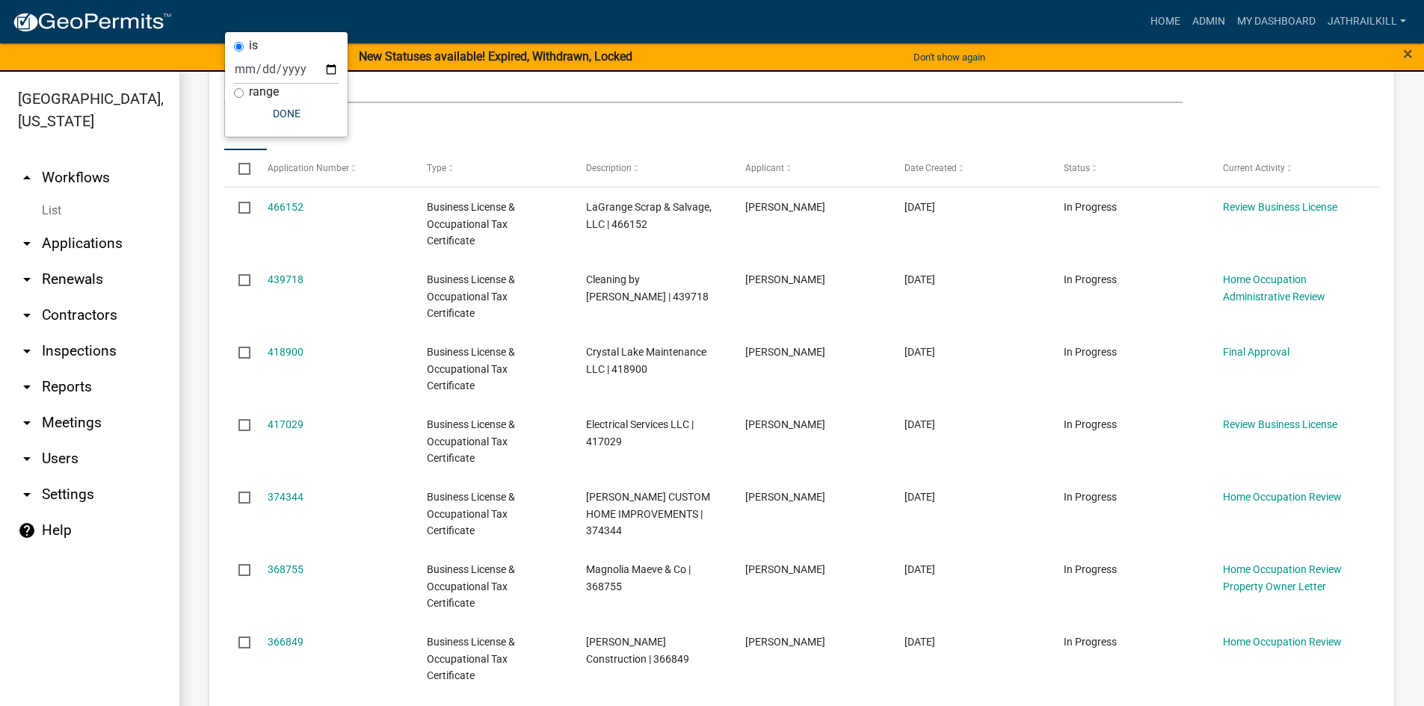
click at [244, 89] on div "range" at bounding box center [286, 92] width 105 height 16
click at [240, 91] on input "range" at bounding box center [239, 93] width 10 height 10
radio input "true"
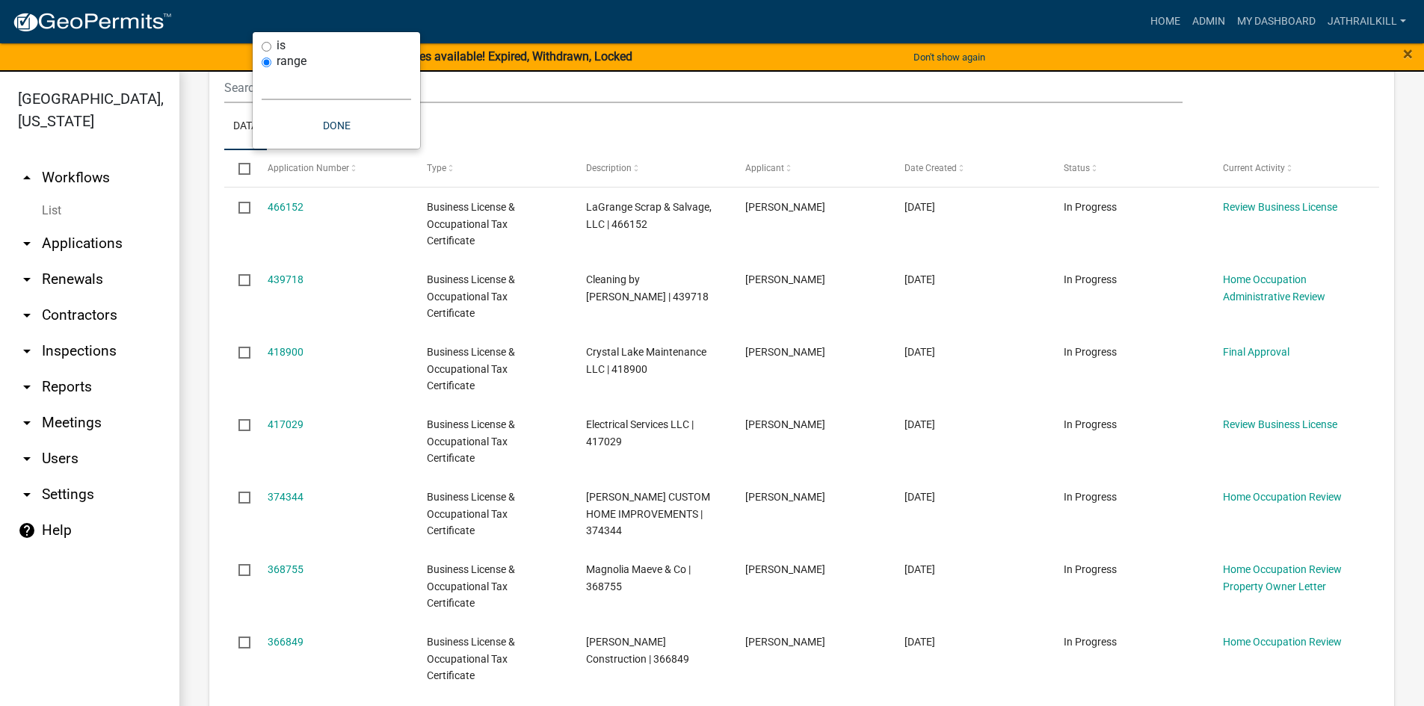
click at [333, 86] on select "[DATE] [DATE] Current Week Previous Week Current Month Last Month Current Calen…" at bounding box center [337, 85] width 150 height 31
select select "custom"
click at [262, 70] on select "[DATE] [DATE] Current Week Previous Week Current Month Last Month Current Calen…" at bounding box center [337, 85] width 150 height 31
click at [407, 148] on input "date" at bounding box center [337, 148] width 150 height 31
type input "[DATE]"
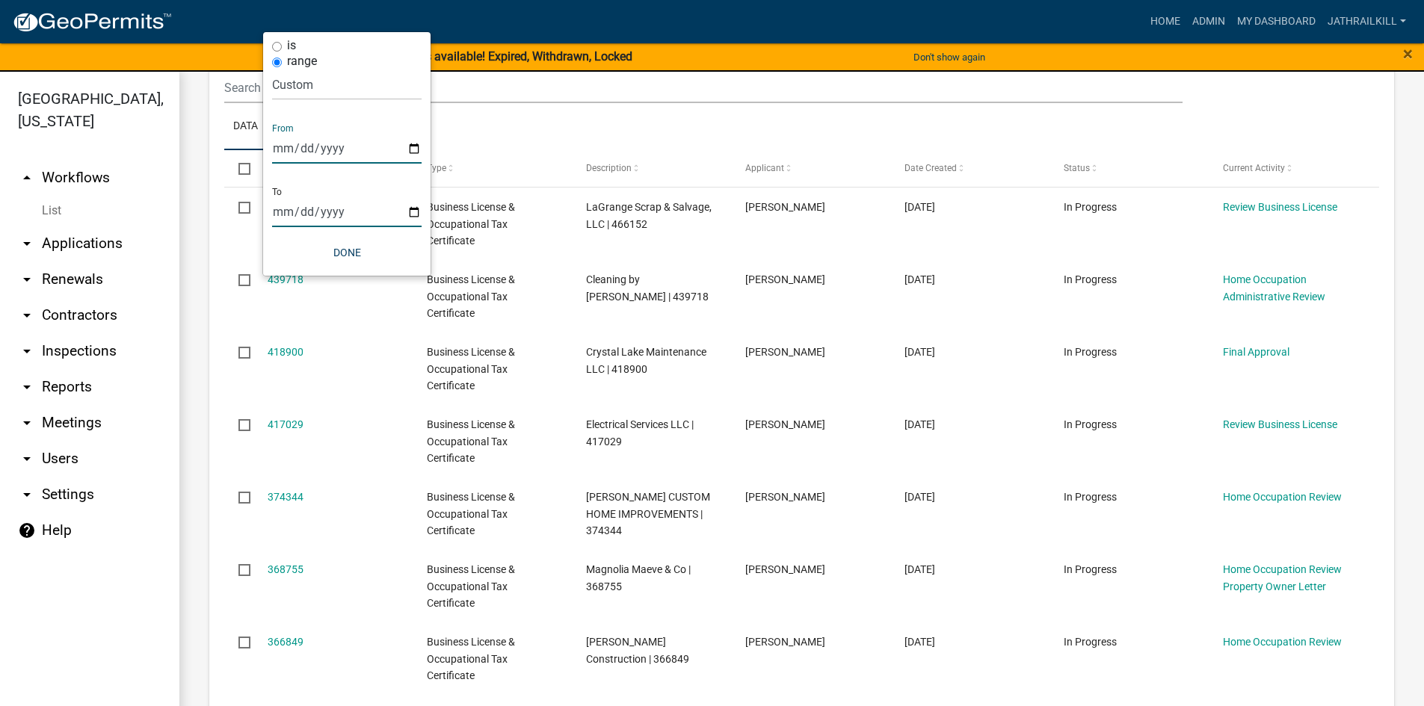
click at [413, 208] on input "date" at bounding box center [347, 212] width 150 height 31
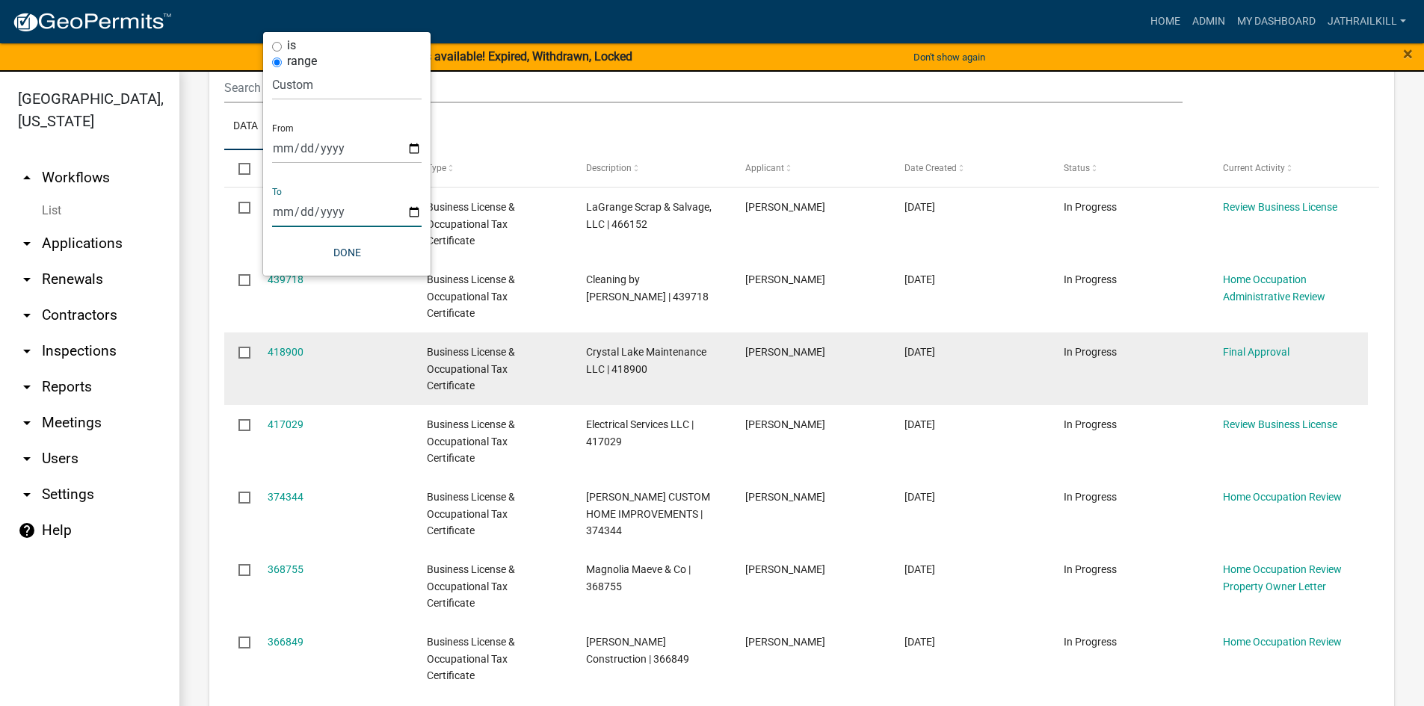
type input "[DATE]"
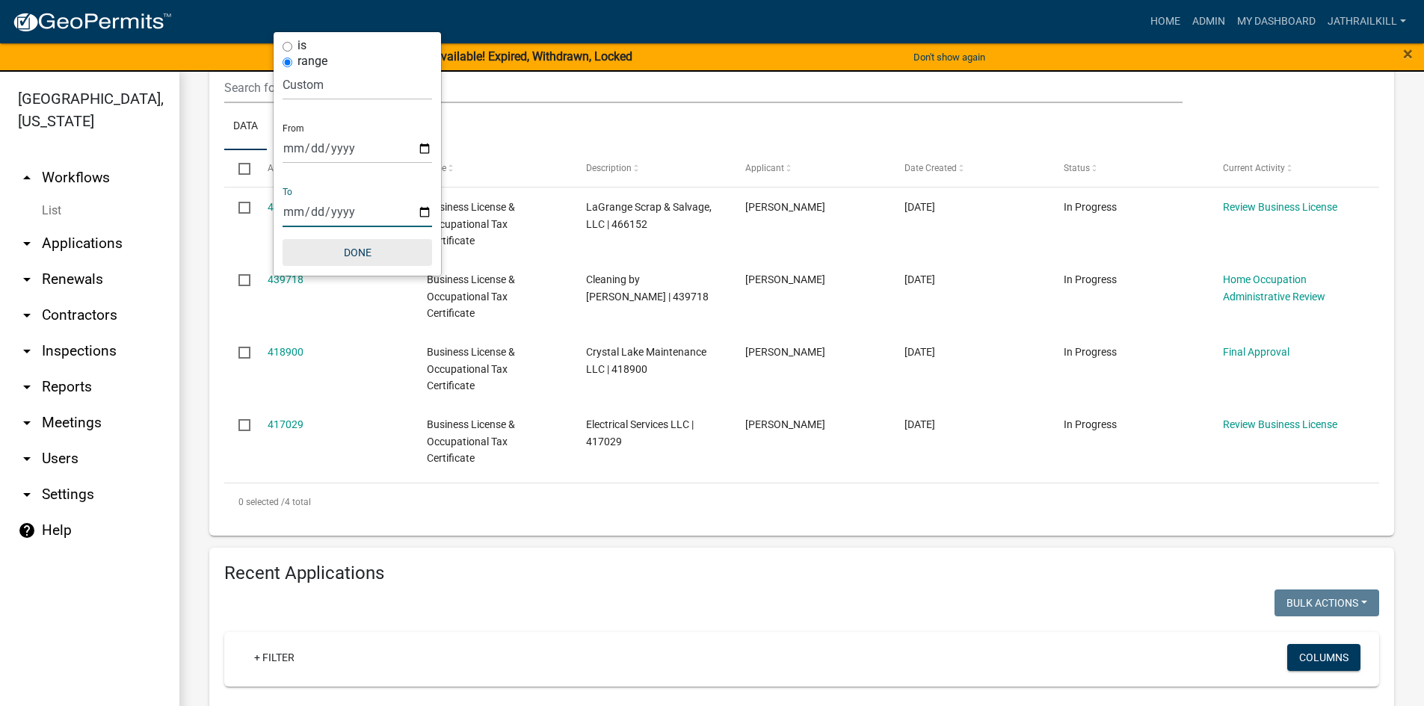
click at [357, 244] on button "Done" at bounding box center [358, 252] width 150 height 27
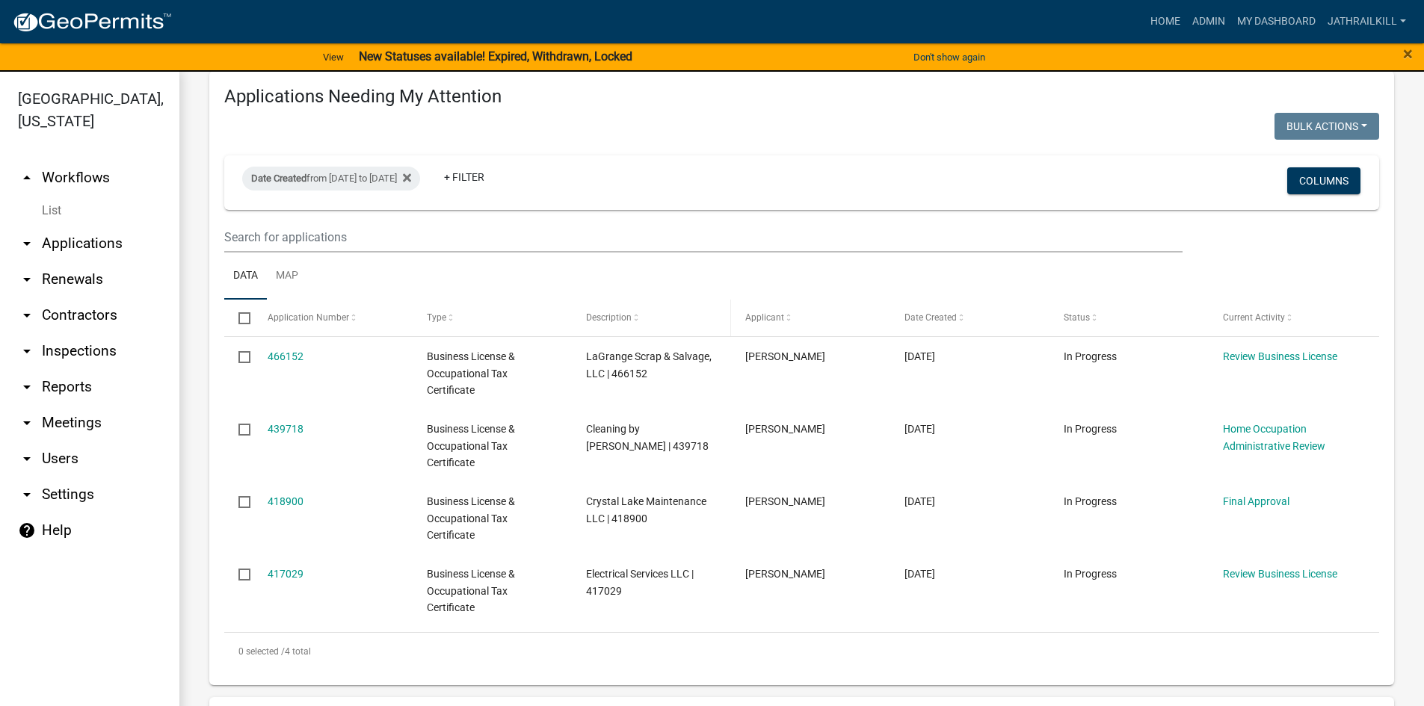
scroll to position [75, 0]
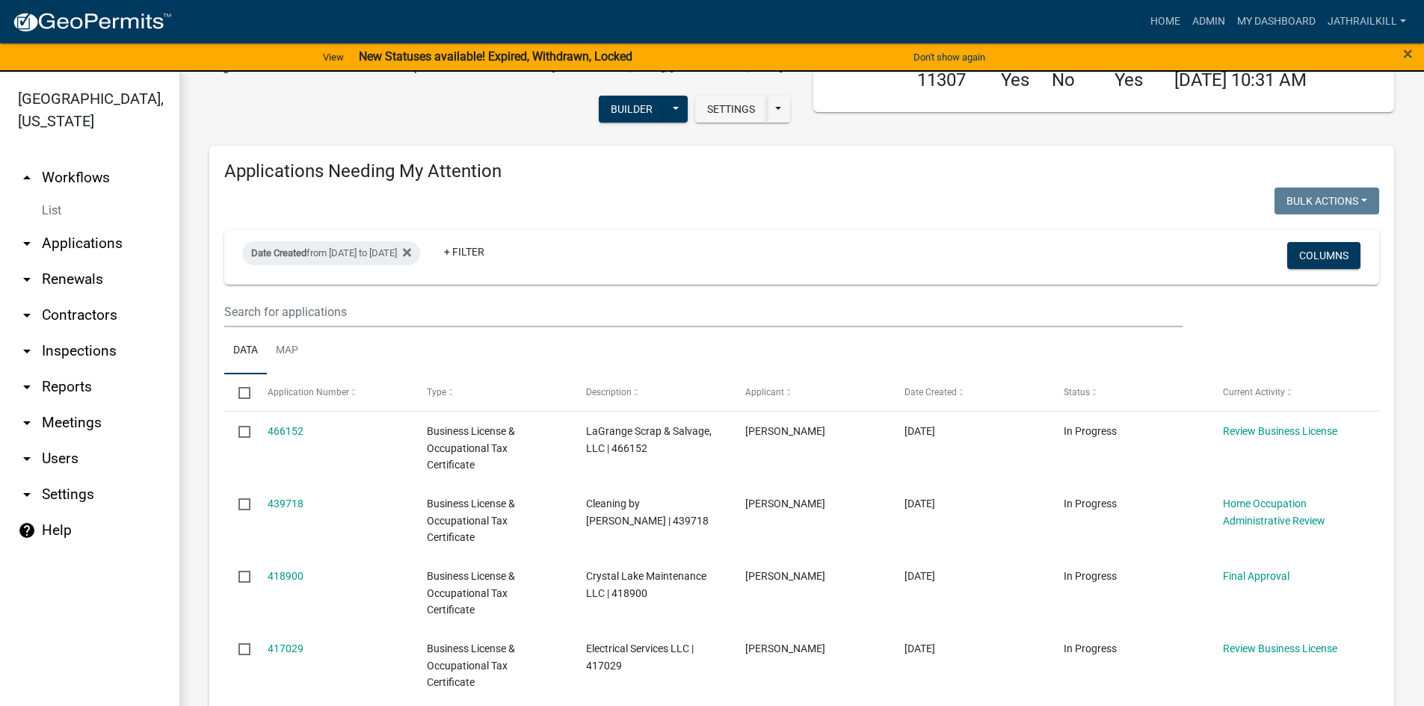
click at [102, 172] on link "arrow_drop_up Workflows" at bounding box center [89, 178] width 179 height 36
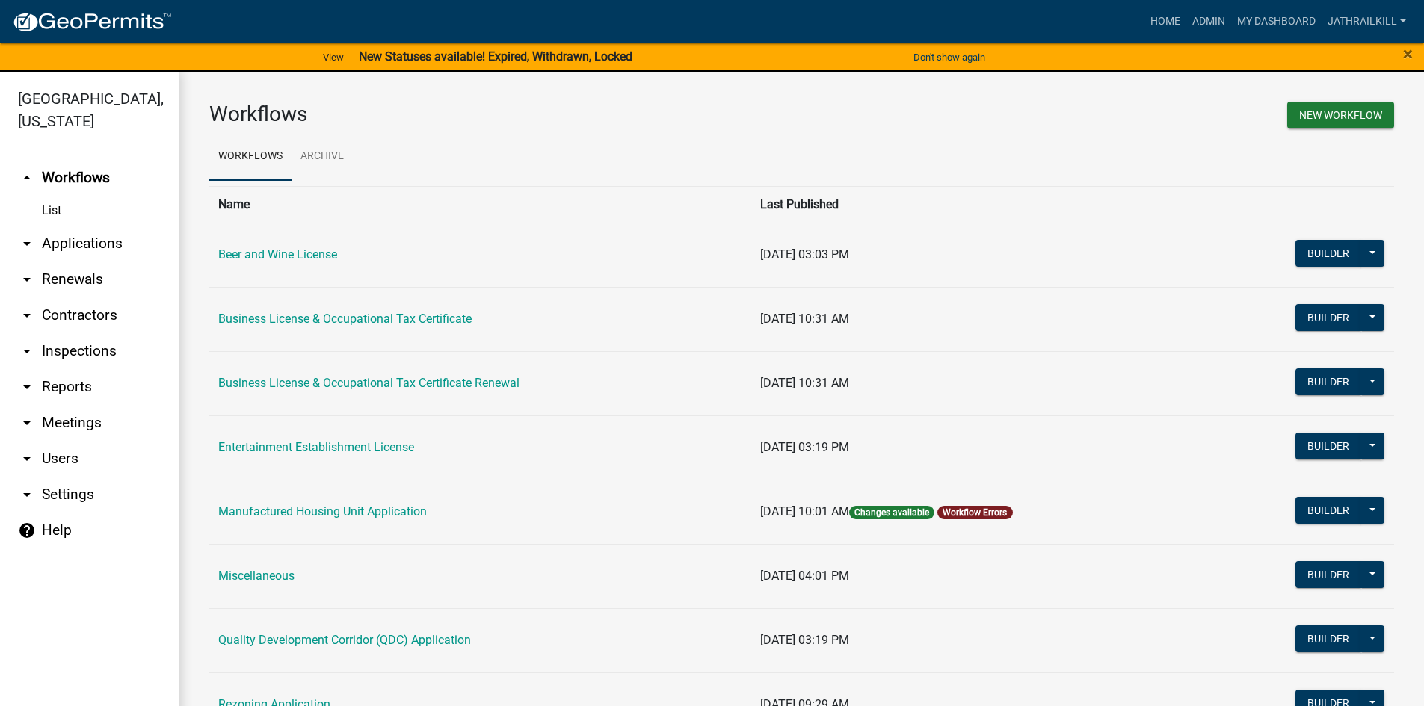
click at [106, 226] on link "arrow_drop_down Applications" at bounding box center [89, 244] width 179 height 36
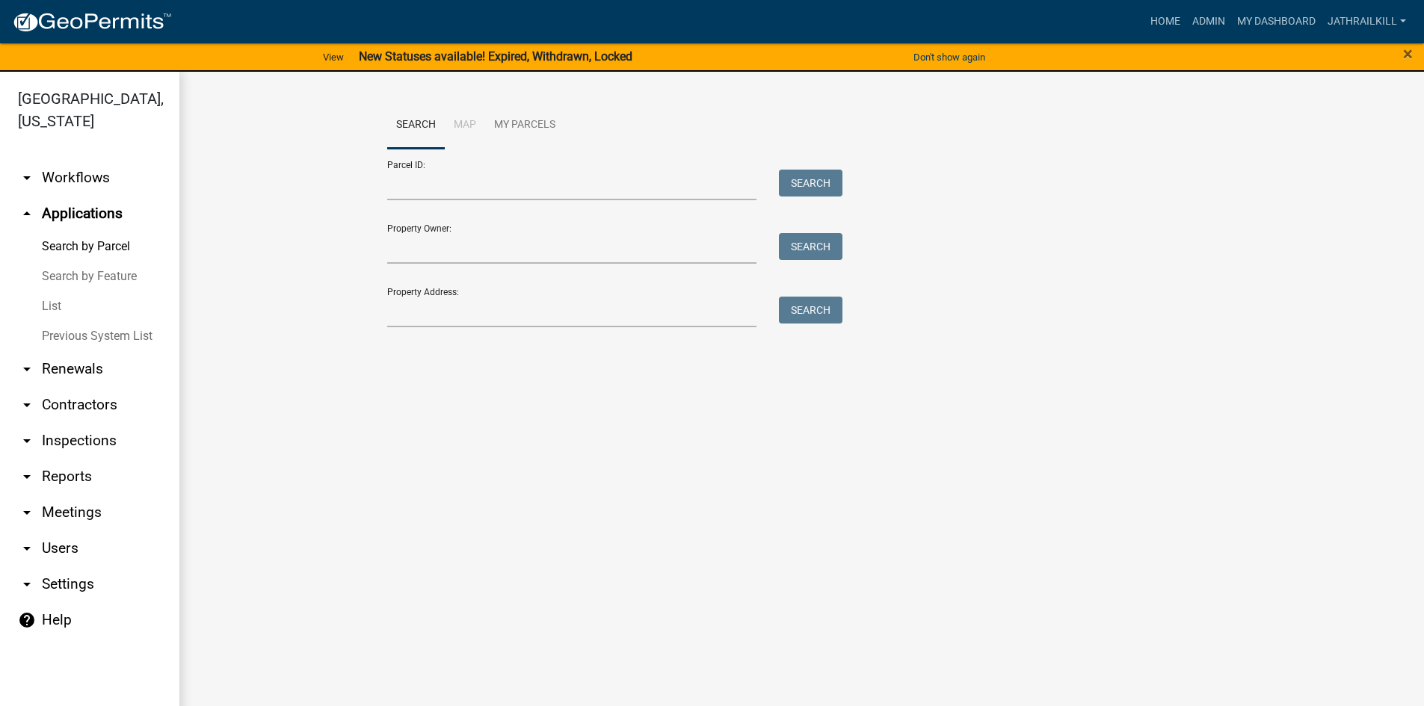
drag, startPoint x: 474, startPoint y: 288, endPoint x: 436, endPoint y: 312, distance: 45.0
click at [474, 289] on div "Property Address: Search" at bounding box center [611, 302] width 449 height 52
drag, startPoint x: 402, startPoint y: 321, endPoint x: 422, endPoint y: 327, distance: 20.6
click at [422, 327] on div "Search Map My Parcels Parcel ID: Search Property Owner: Search Property Address…" at bounding box center [802, 221] width 852 height 239
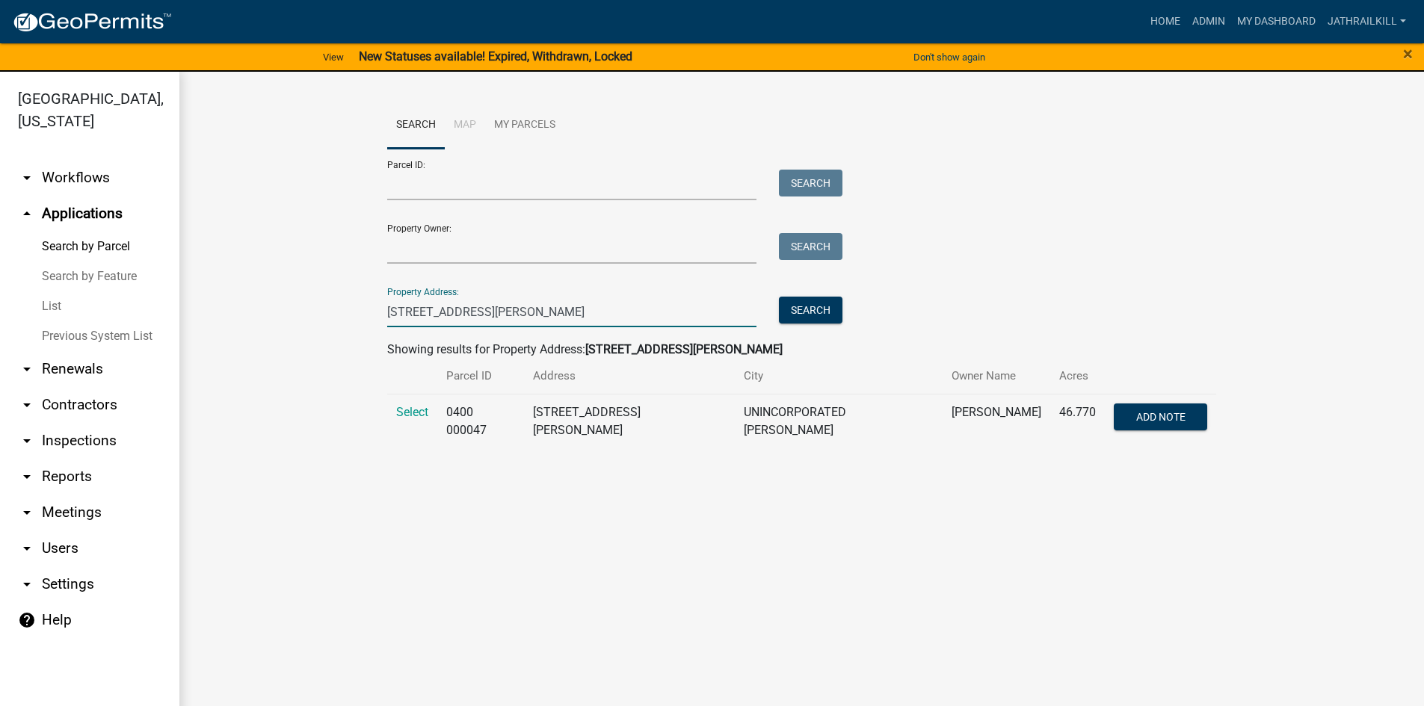
type input "[STREET_ADDRESS][PERSON_NAME]"
click at [423, 417] on td "Select" at bounding box center [412, 421] width 50 height 55
click at [423, 417] on span "Select" at bounding box center [412, 412] width 32 height 14
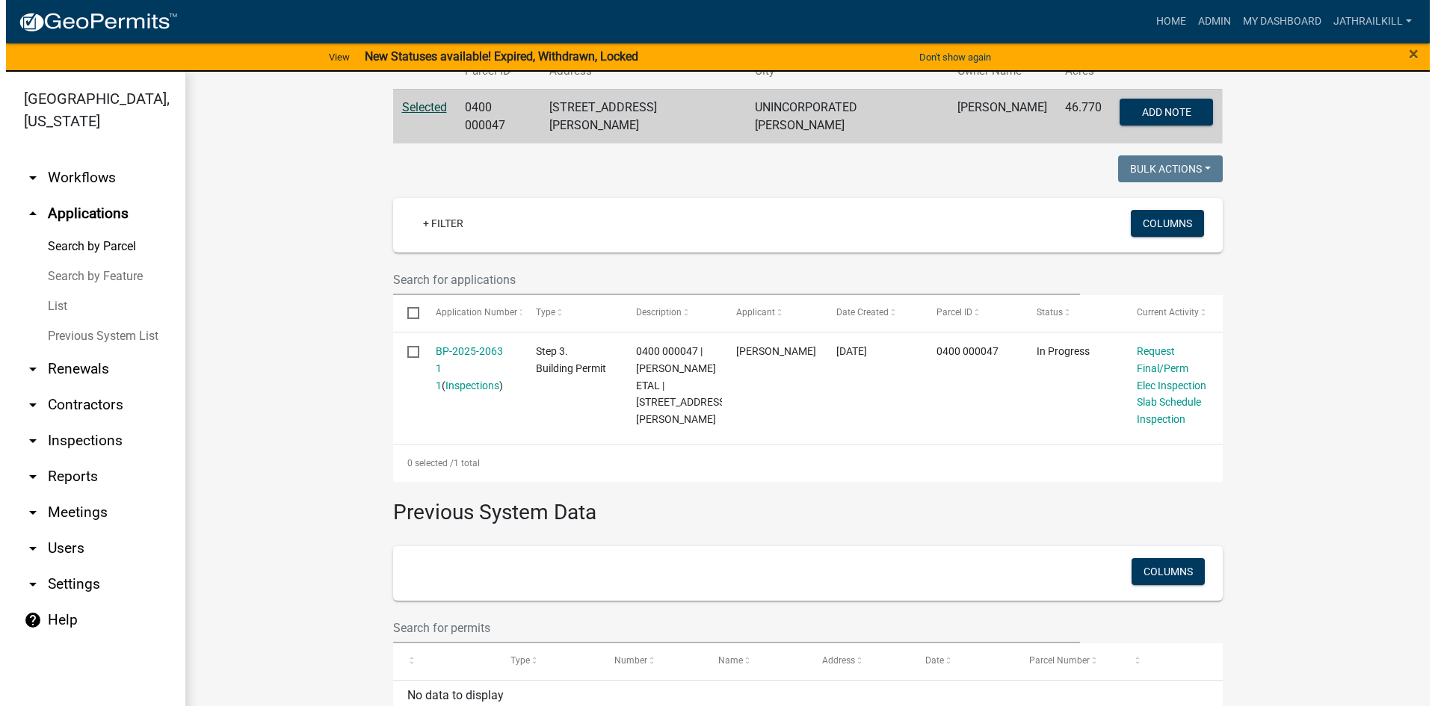
scroll to position [362, 0]
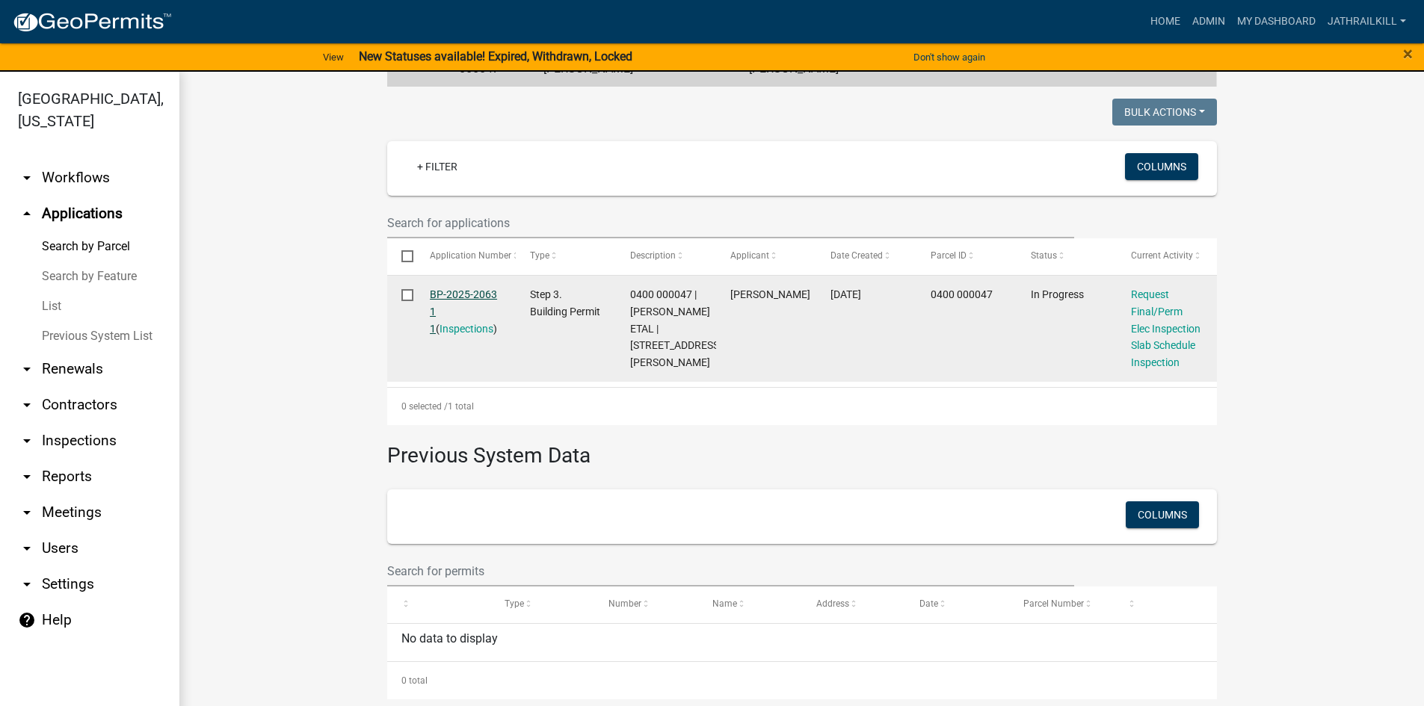
click at [452, 289] on link "BP-2025-2063 1 1" at bounding box center [463, 312] width 67 height 46
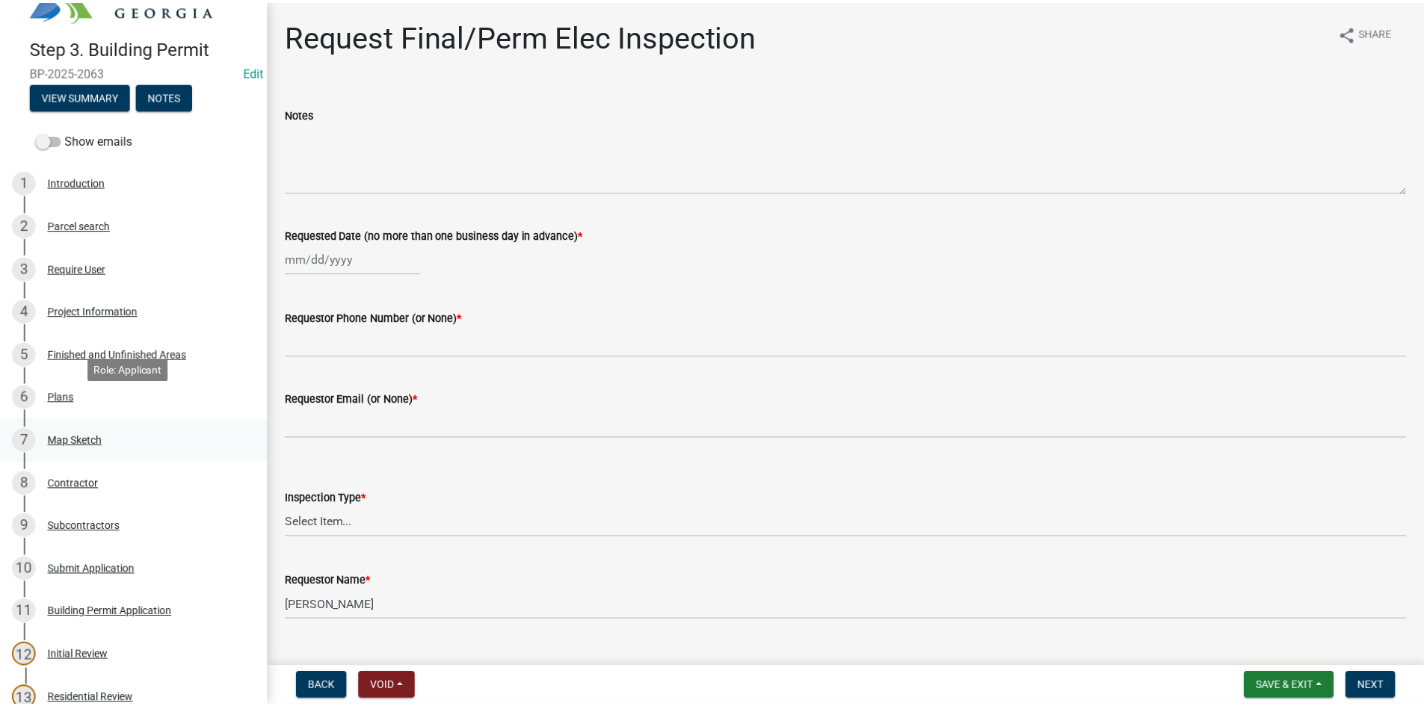
scroll to position [75, 0]
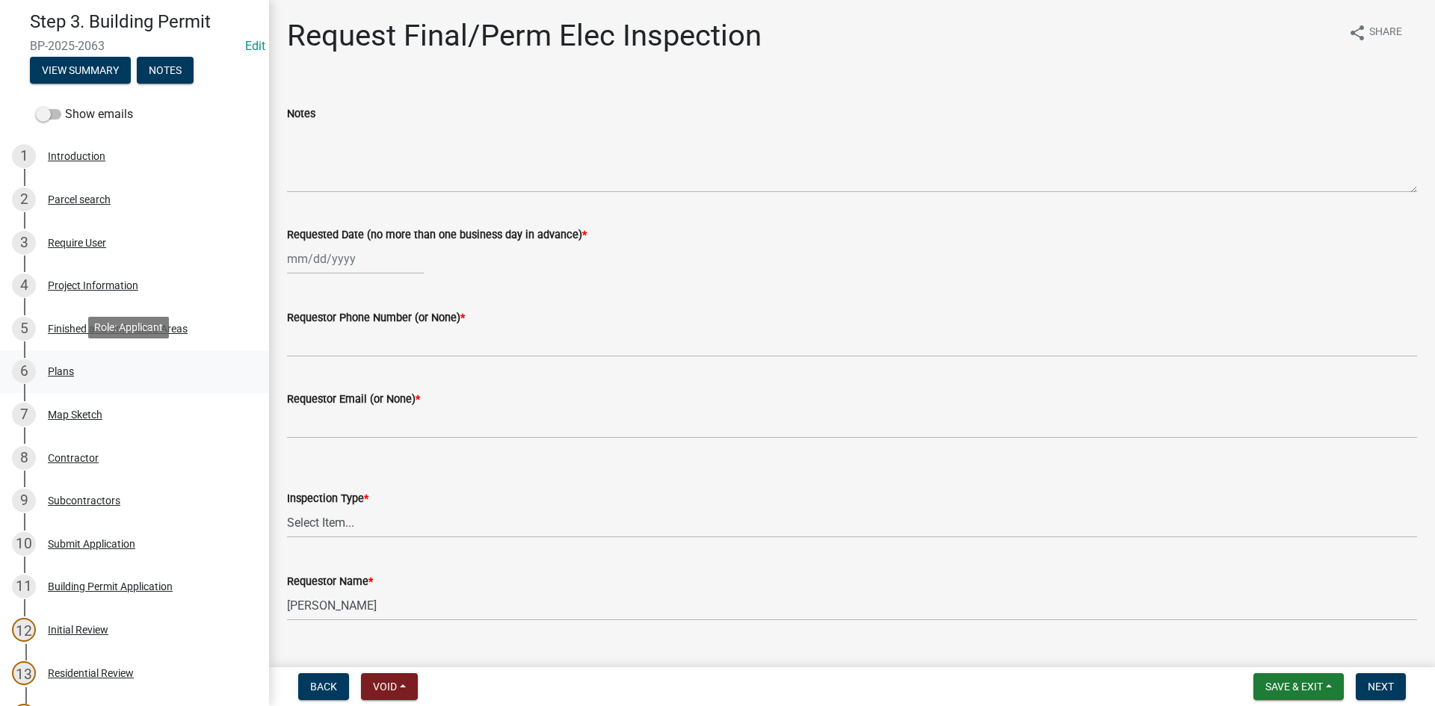
click at [105, 382] on link "6 Plans" at bounding box center [134, 372] width 269 height 43
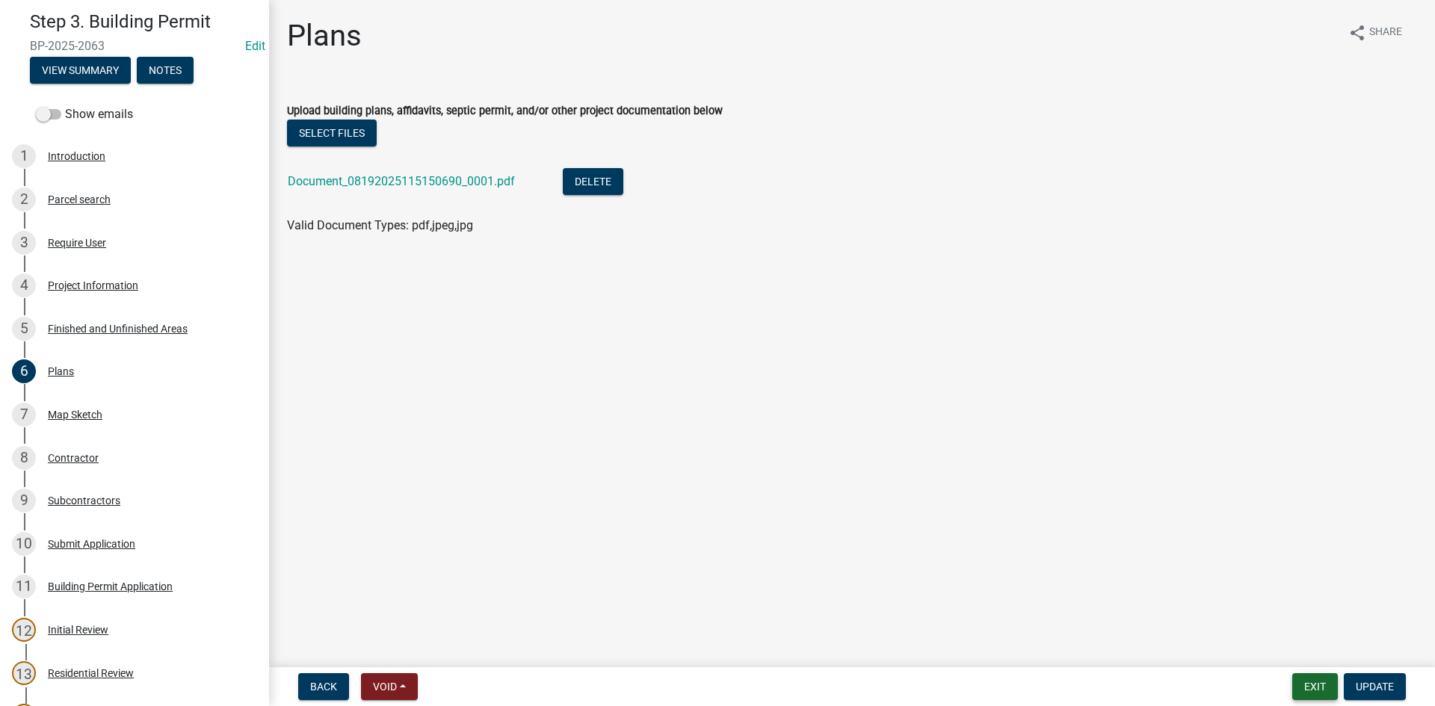
click at [1304, 690] on button "Exit" at bounding box center [1316, 687] width 46 height 27
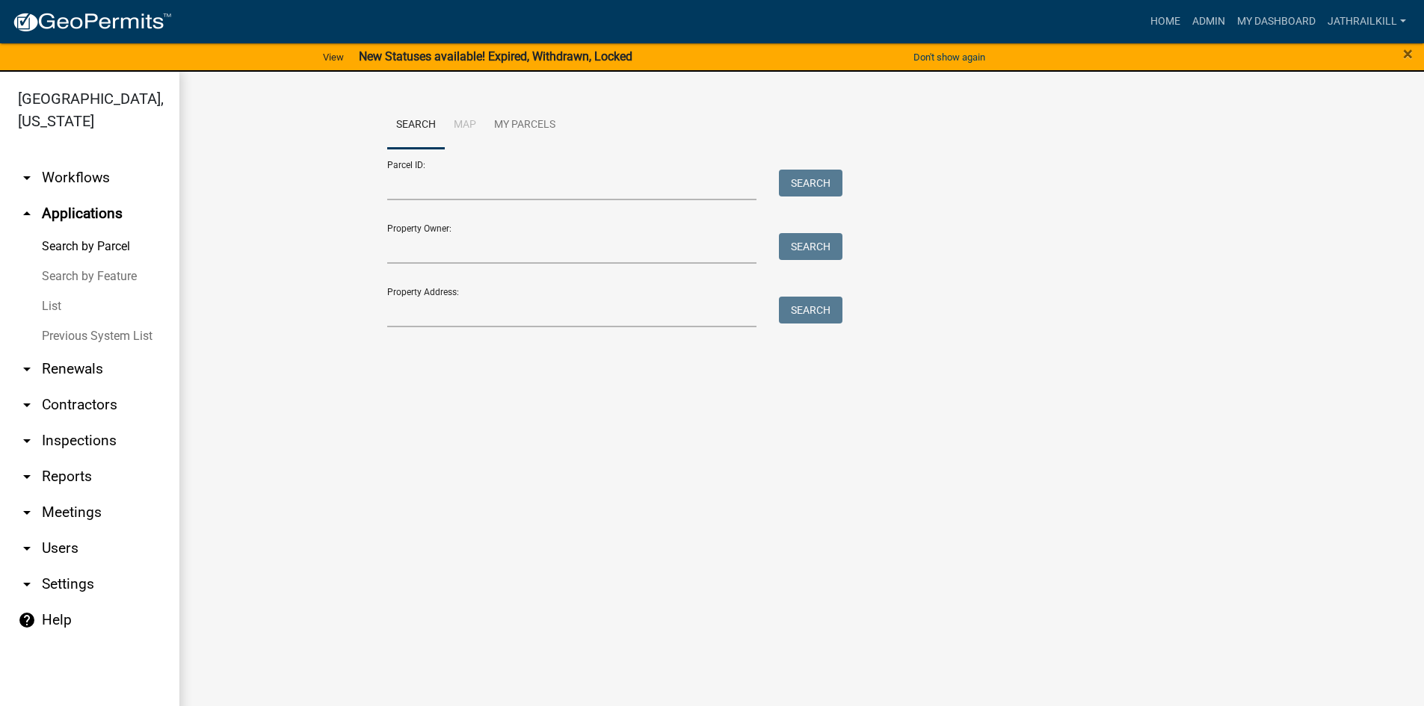
click at [80, 169] on link "arrow_drop_down Workflows" at bounding box center [89, 178] width 179 height 36
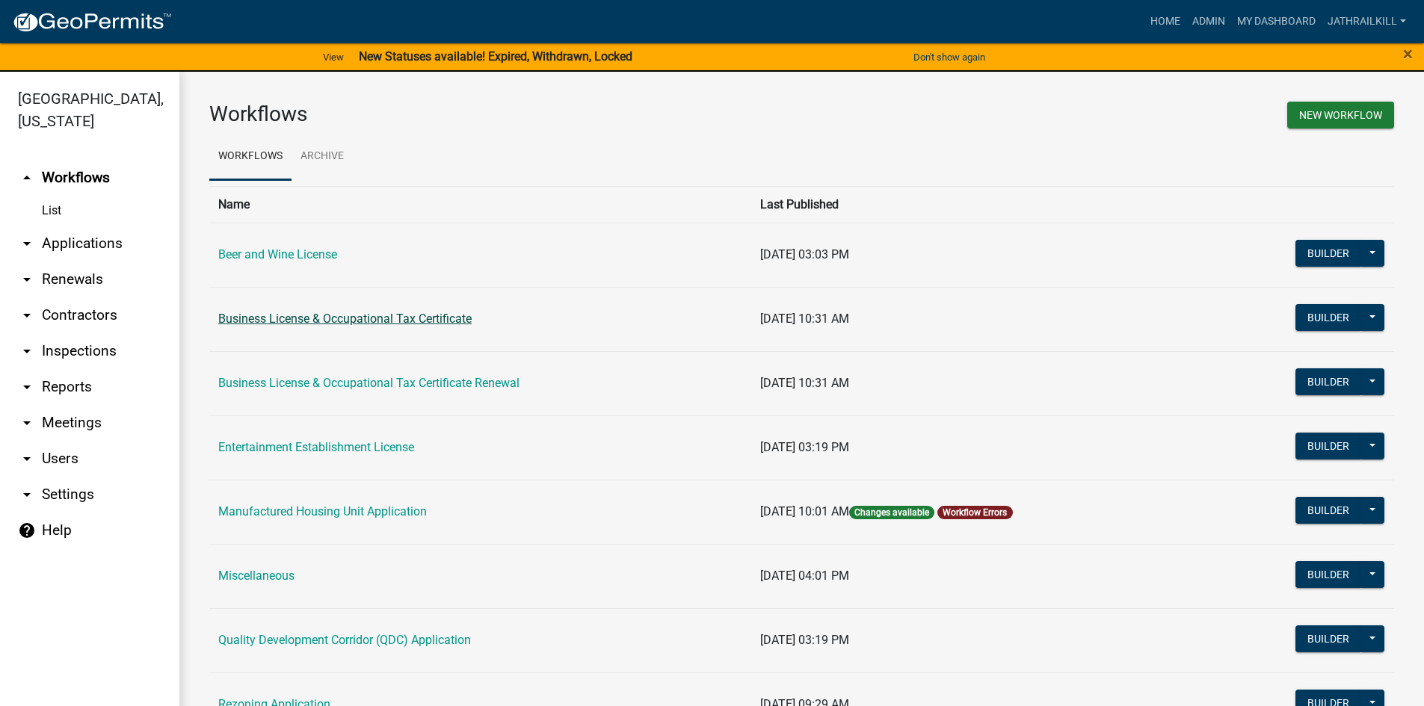
click at [310, 310] on td "Business License & Occupational Tax Certificate" at bounding box center [480, 319] width 542 height 64
click at [311, 318] on link "Business License & Occupational Tax Certificate" at bounding box center [344, 319] width 253 height 14
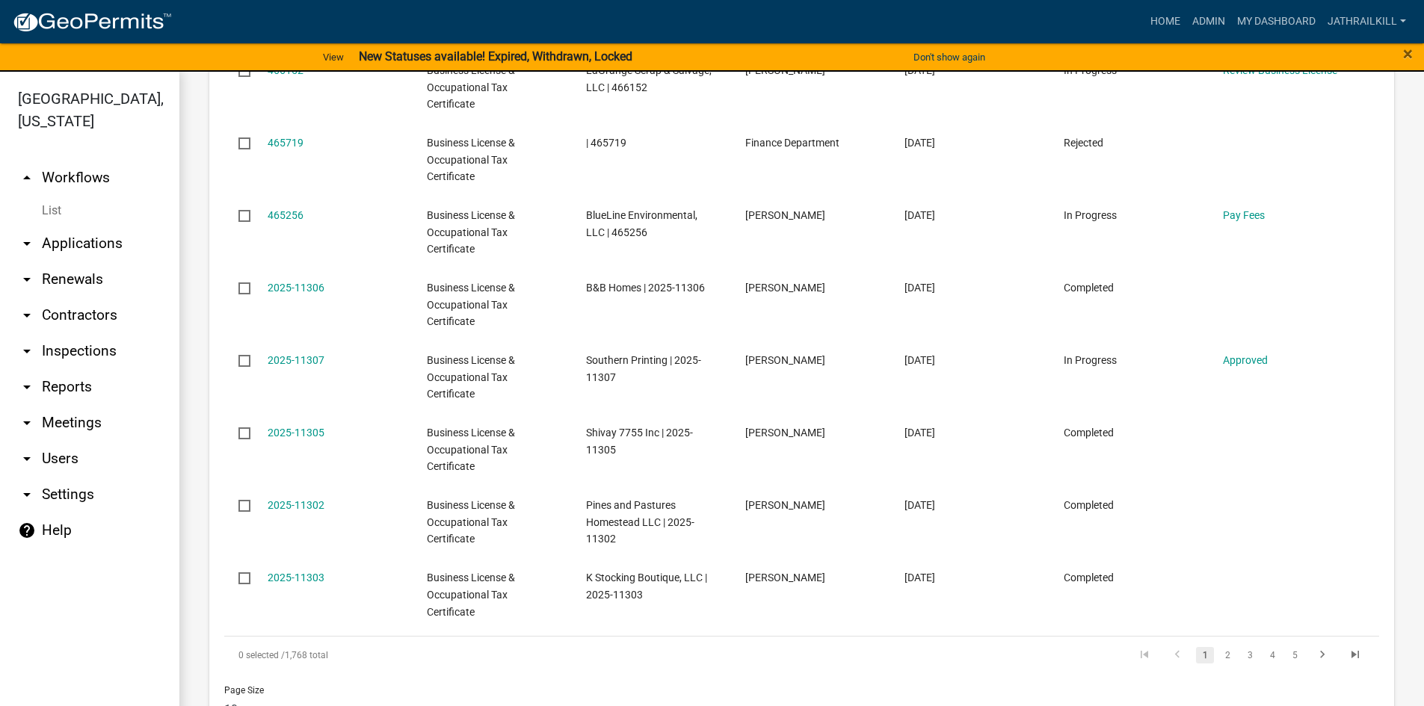
scroll to position [1420, 0]
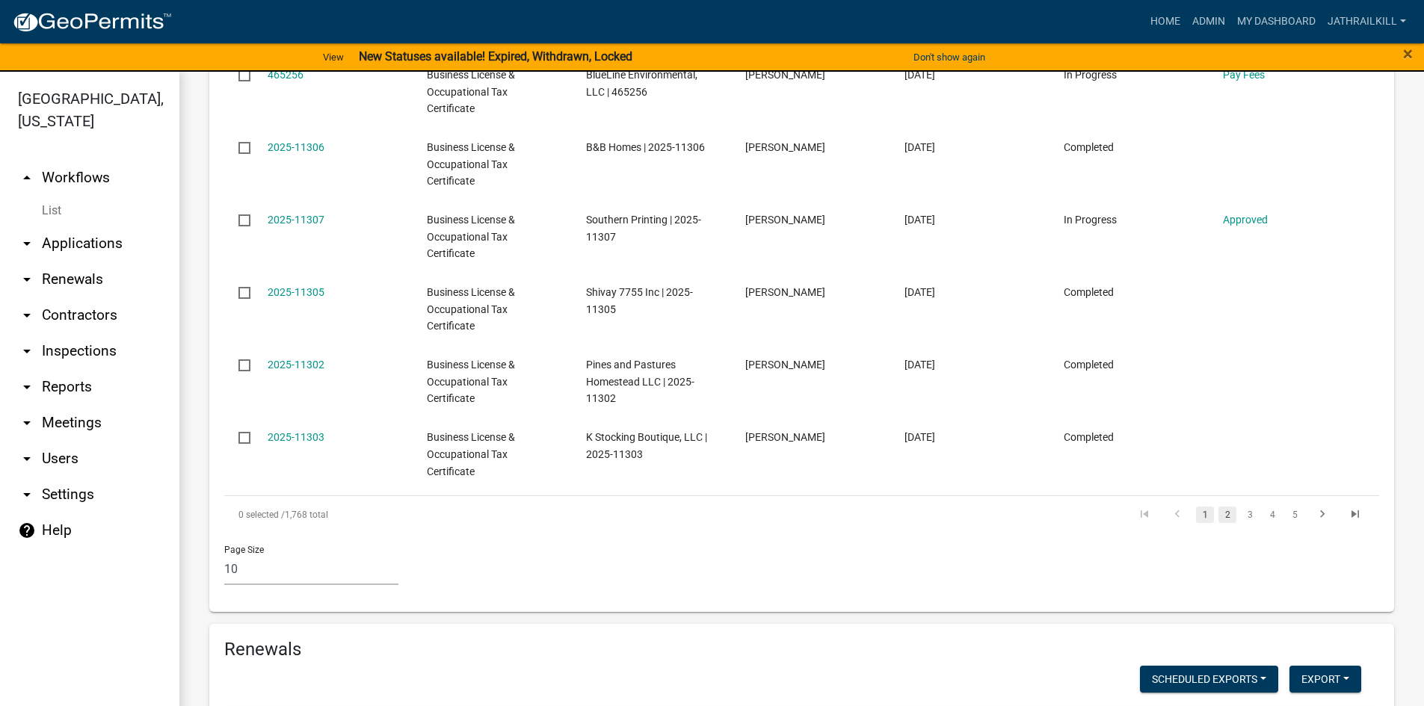
click at [1219, 507] on link "2" at bounding box center [1228, 515] width 18 height 16
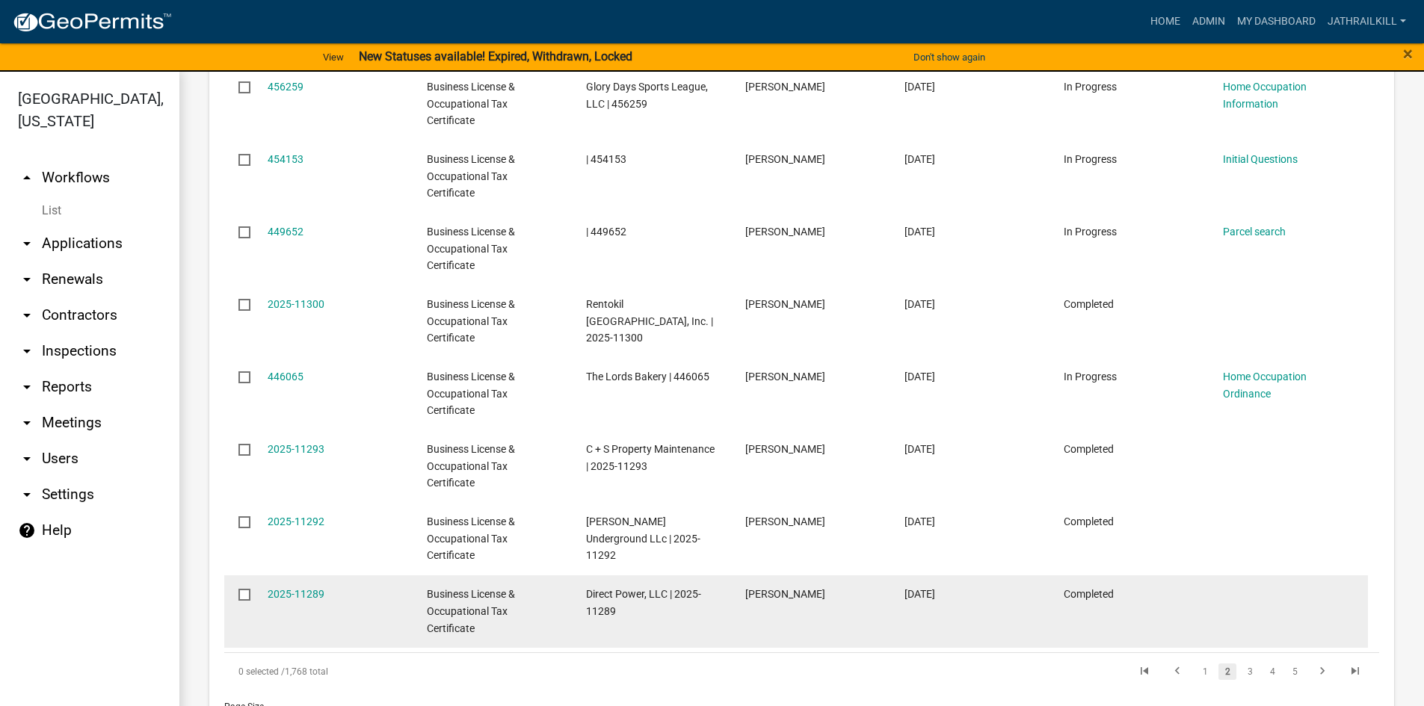
scroll to position [1346, 0]
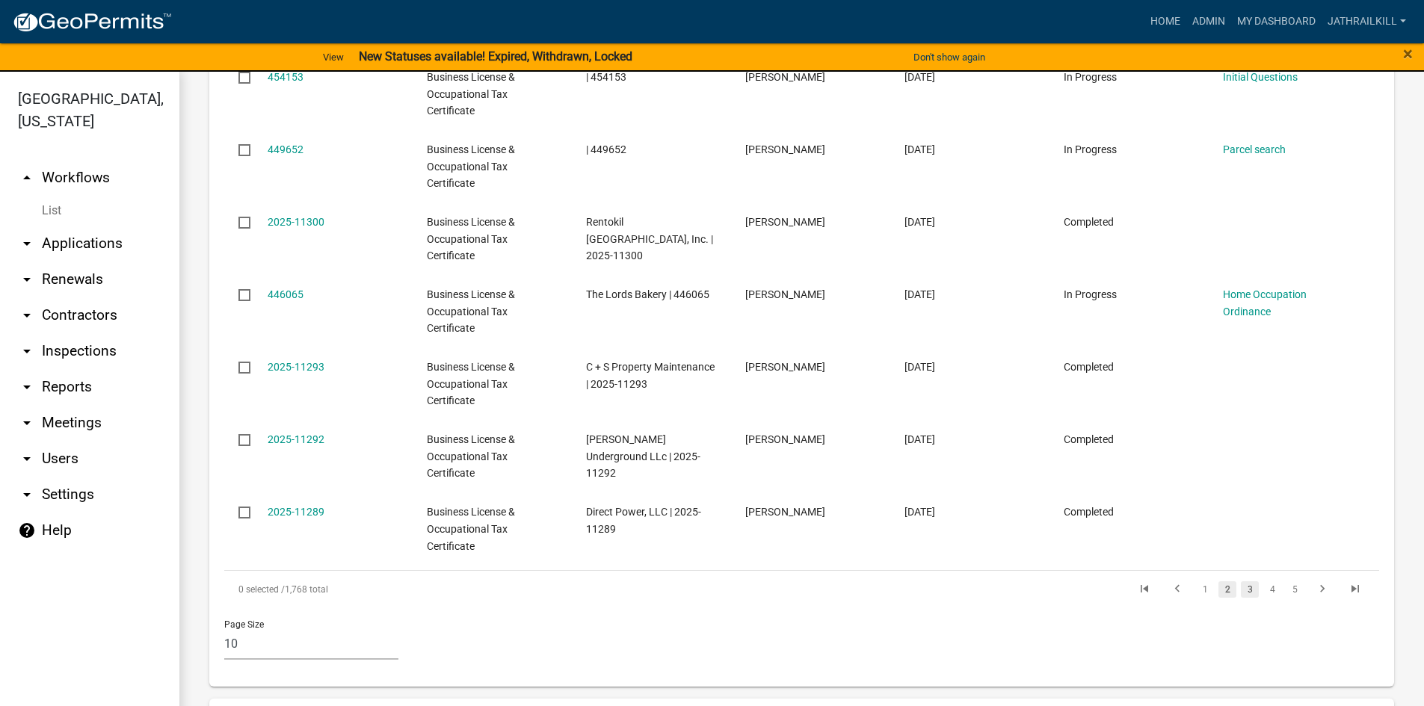
click at [1241, 582] on link "3" at bounding box center [1250, 590] width 18 height 16
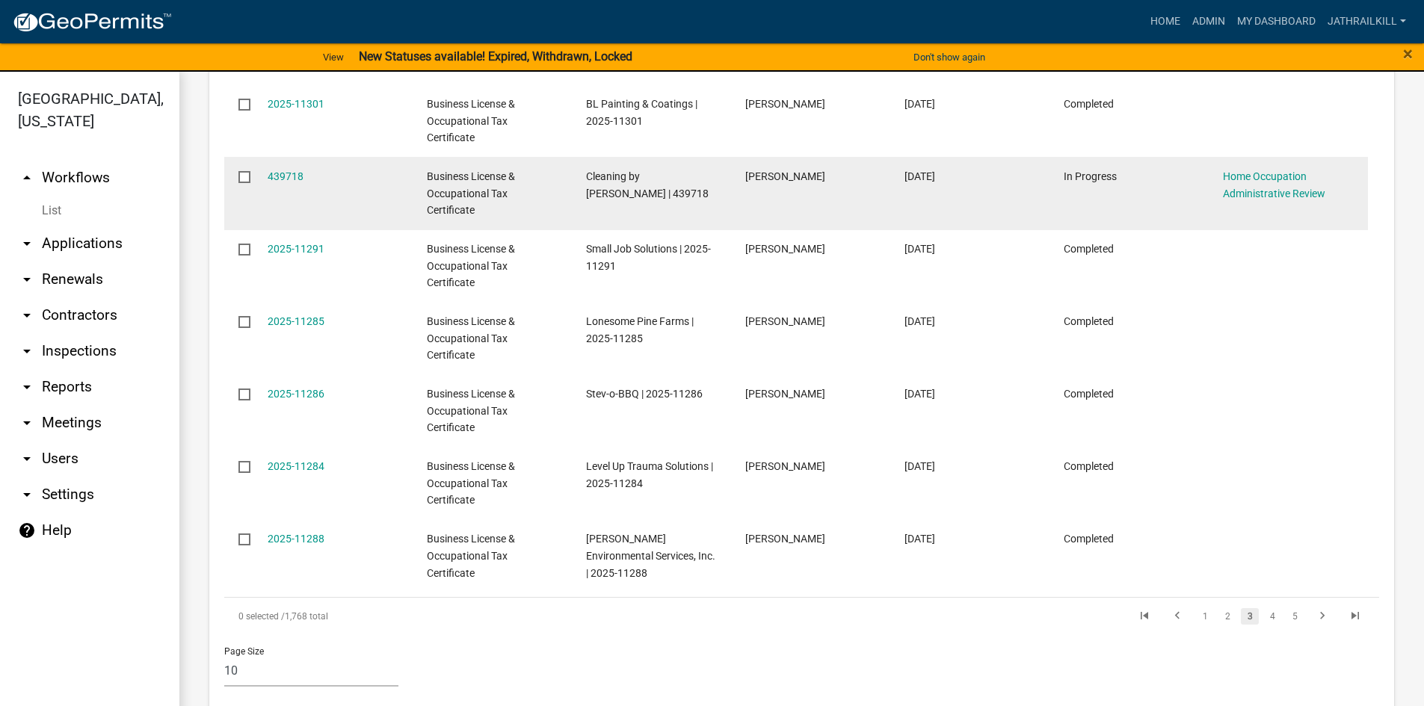
scroll to position [1346, 0]
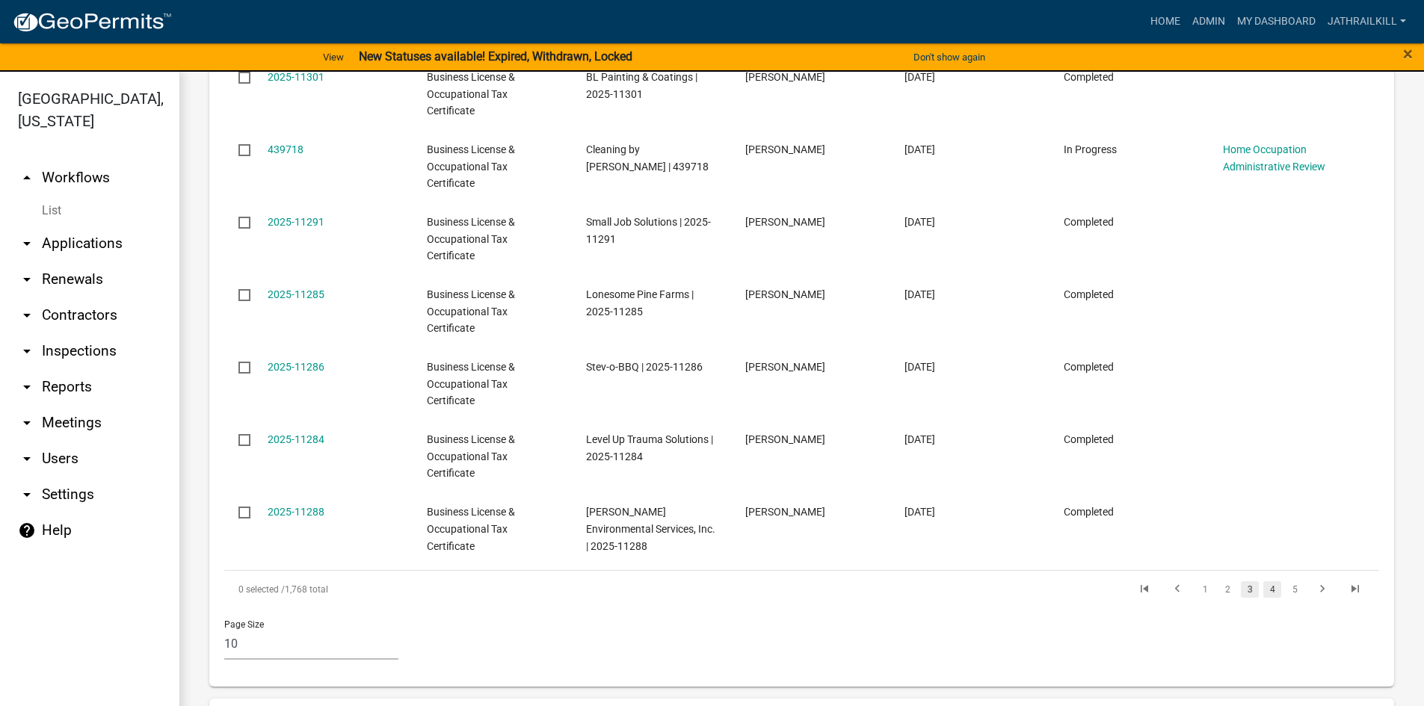
click at [1265, 582] on link "4" at bounding box center [1272, 590] width 18 height 16
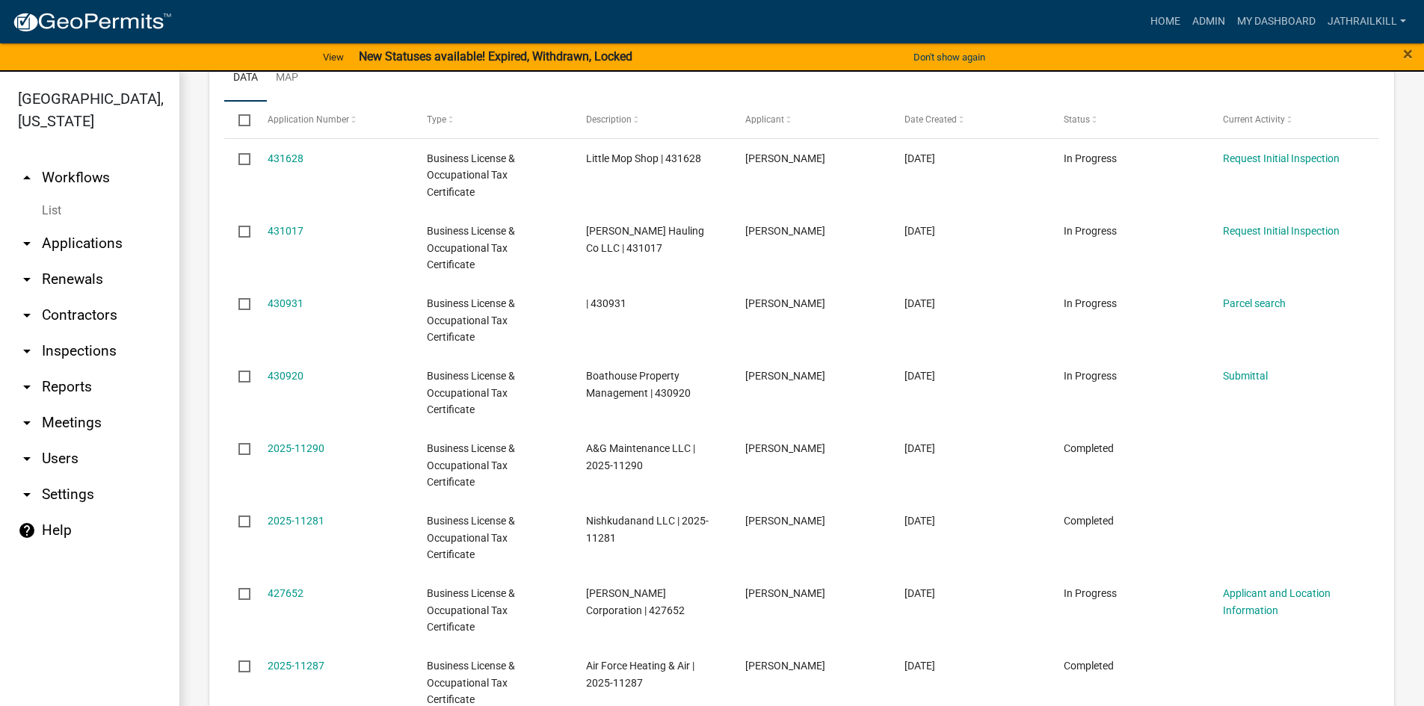
scroll to position [1346, 0]
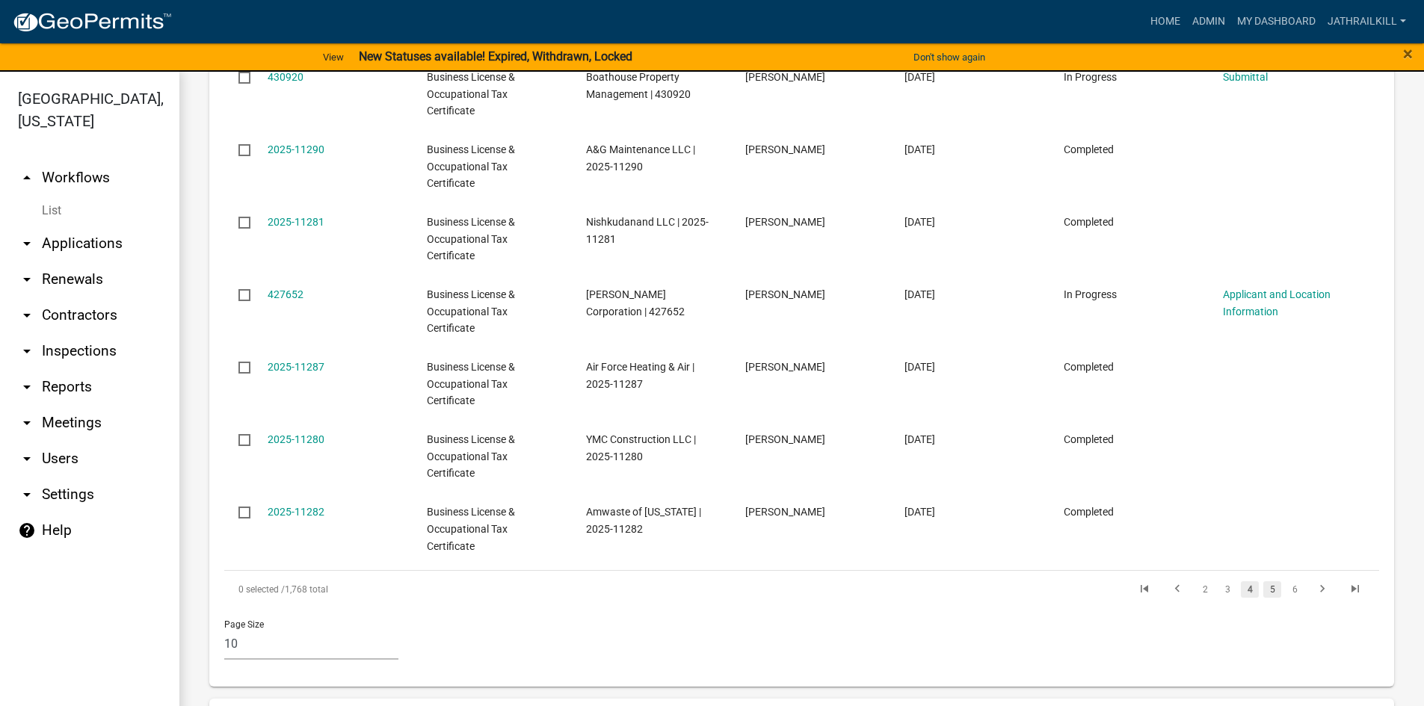
click at [1266, 582] on link "5" at bounding box center [1272, 590] width 18 height 16
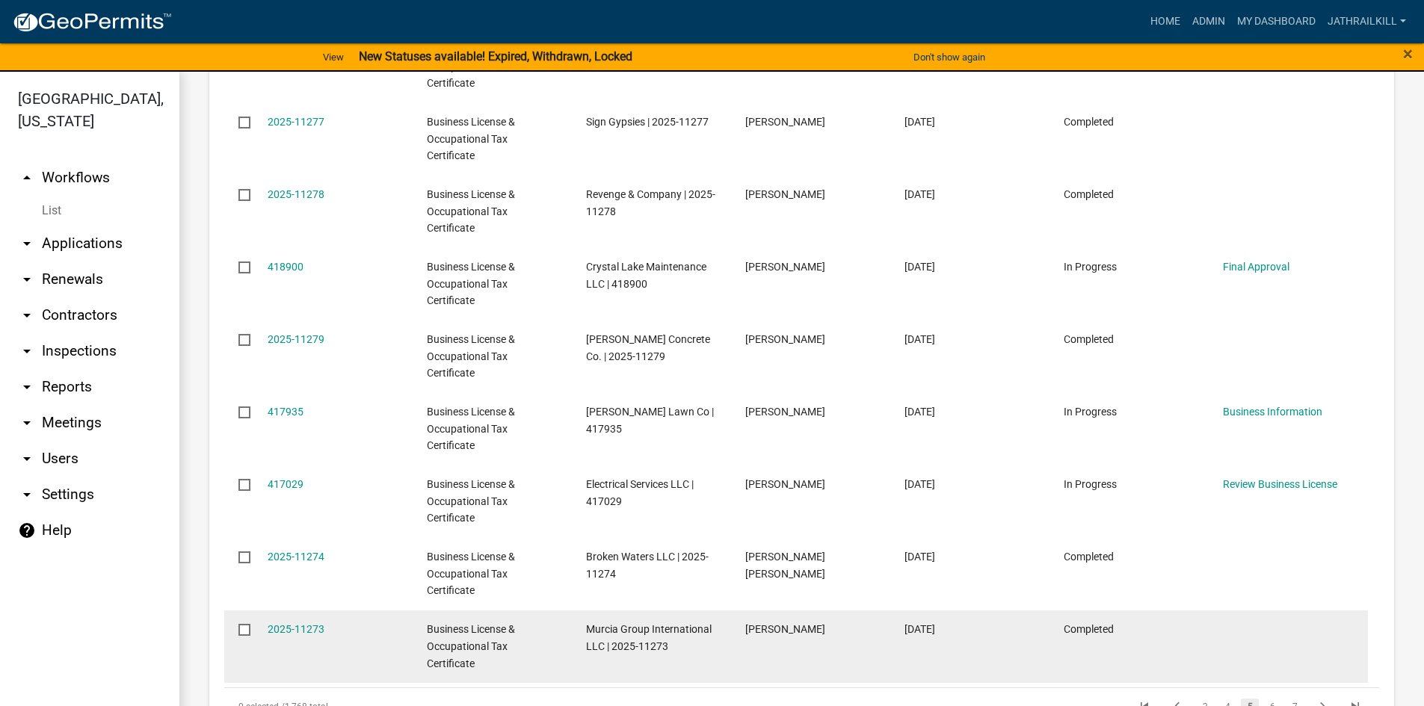
scroll to position [1346, 0]
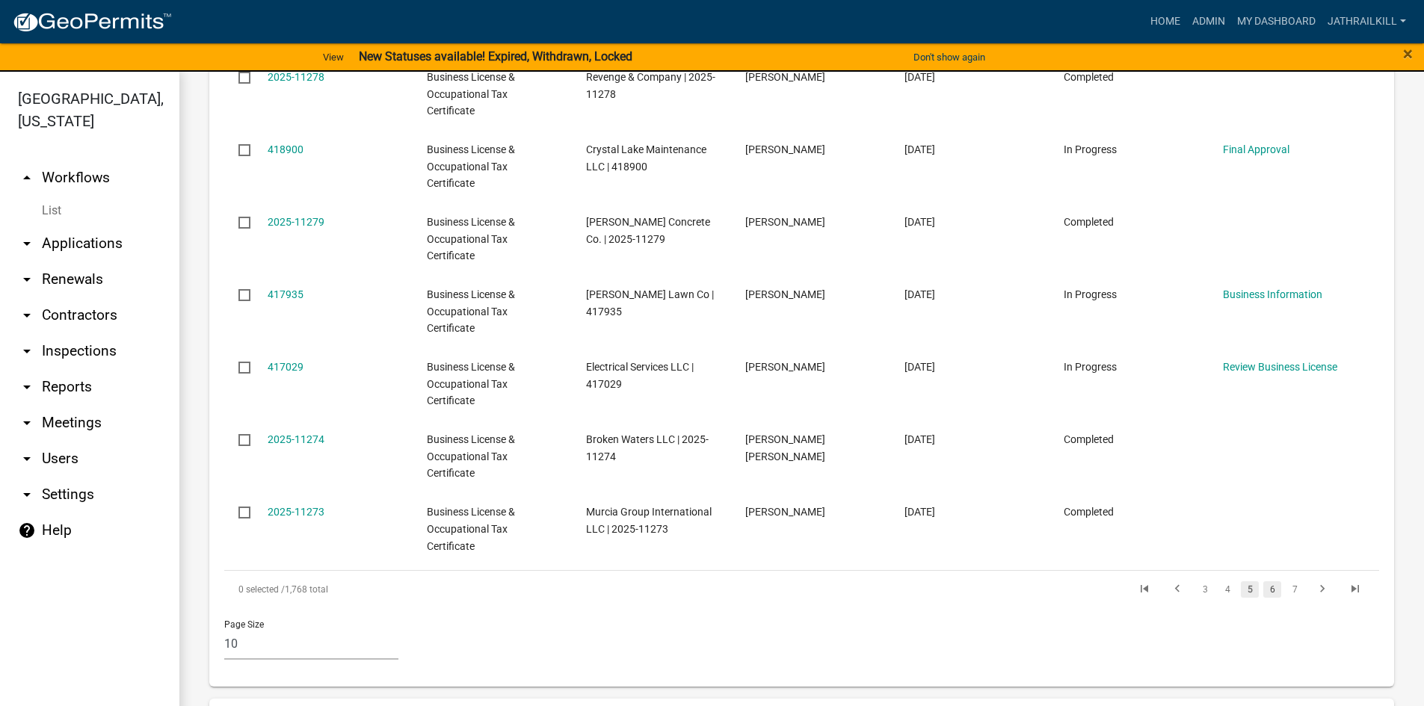
click at [1268, 582] on link "6" at bounding box center [1272, 590] width 18 height 16
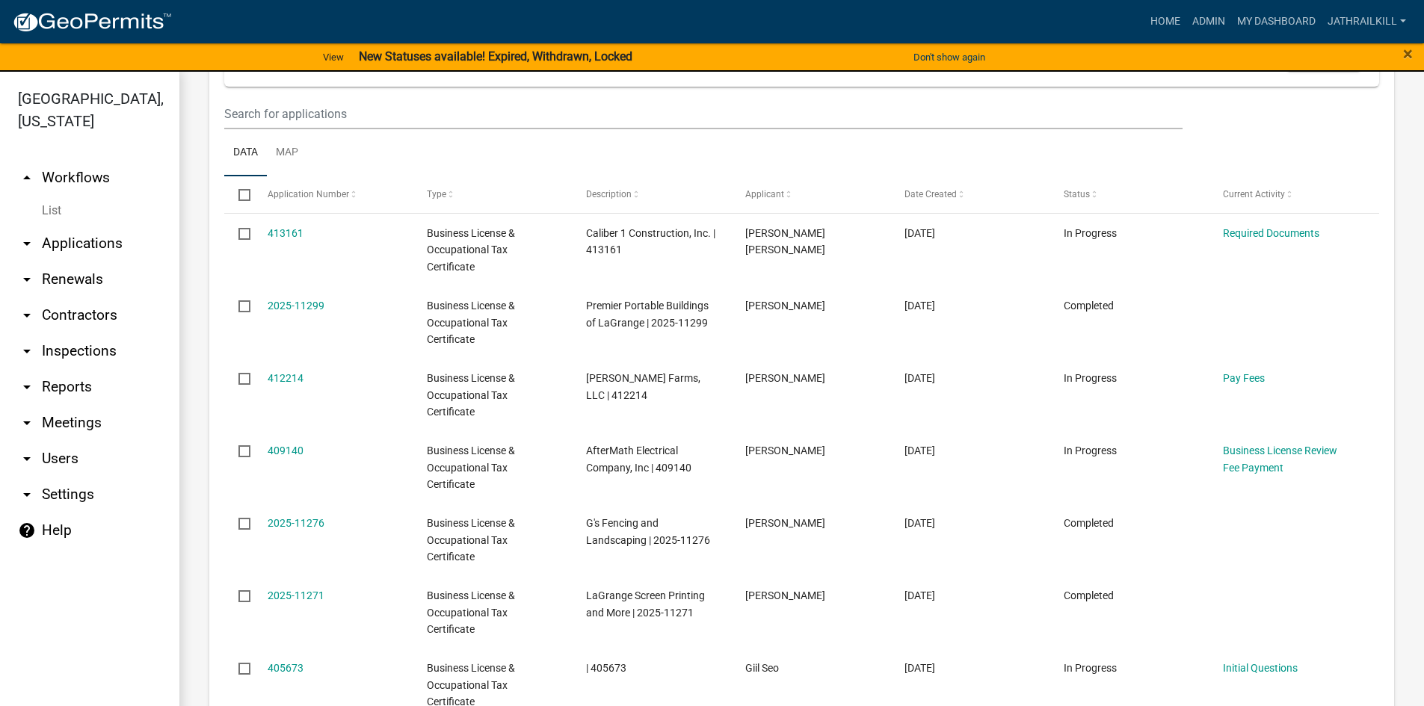
scroll to position [1495, 0]
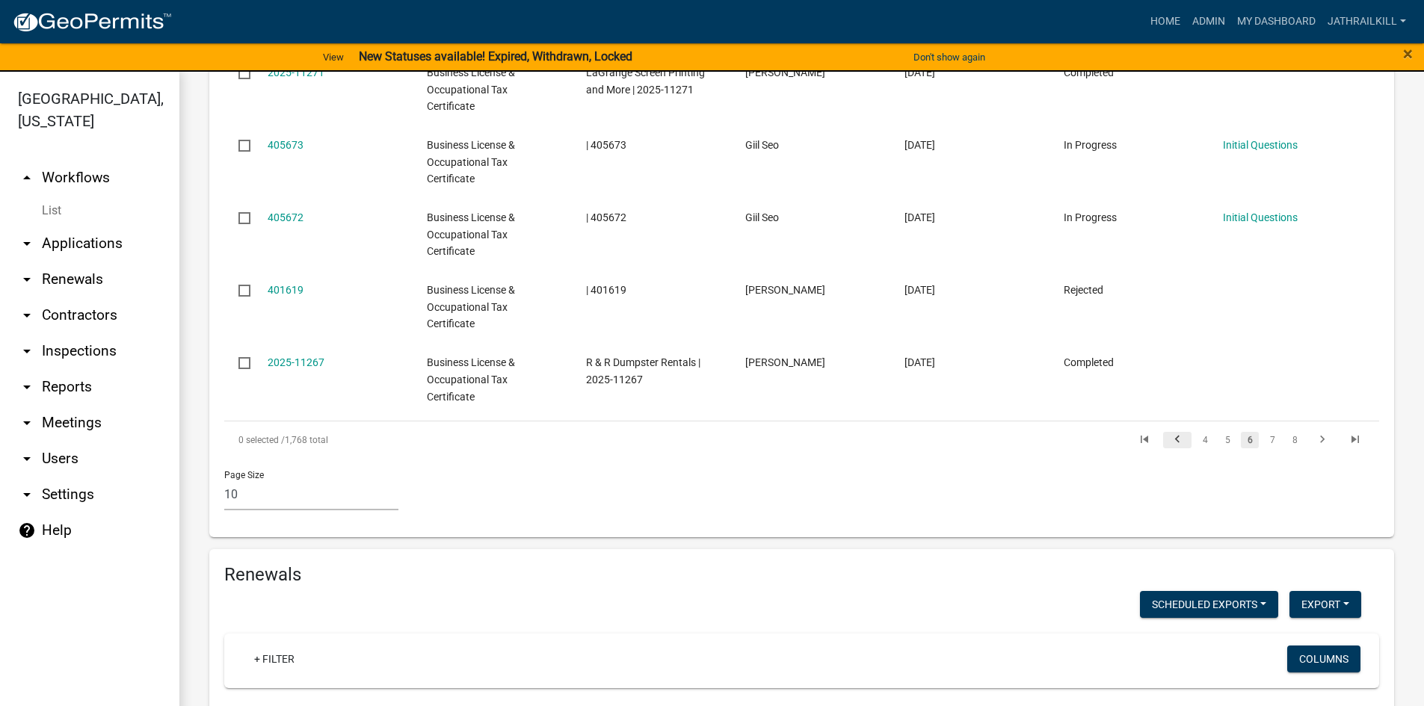
click at [1174, 433] on icon "go to previous page" at bounding box center [1177, 442] width 19 height 18
click at [1200, 432] on link "1" at bounding box center [1205, 440] width 18 height 16
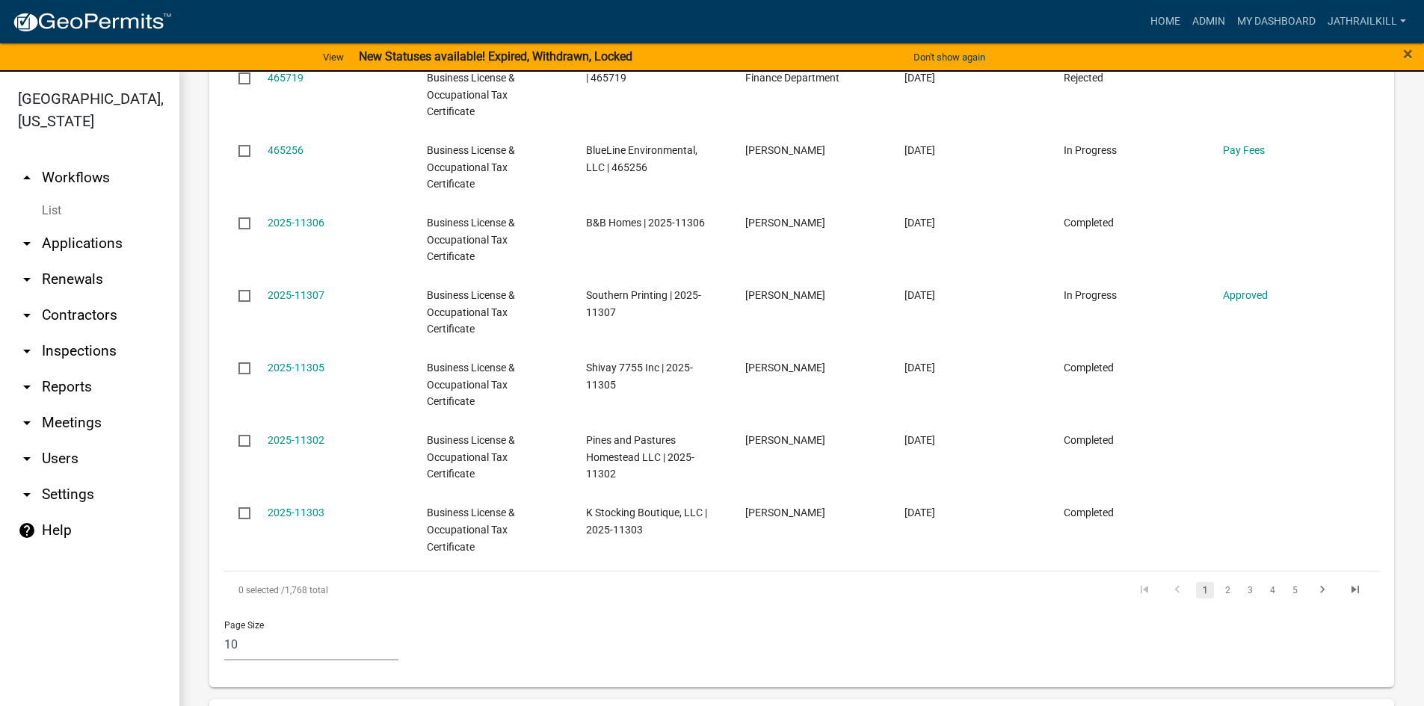
scroll to position [1346, 0]
click at [1219, 582] on link "2" at bounding box center [1228, 590] width 18 height 16
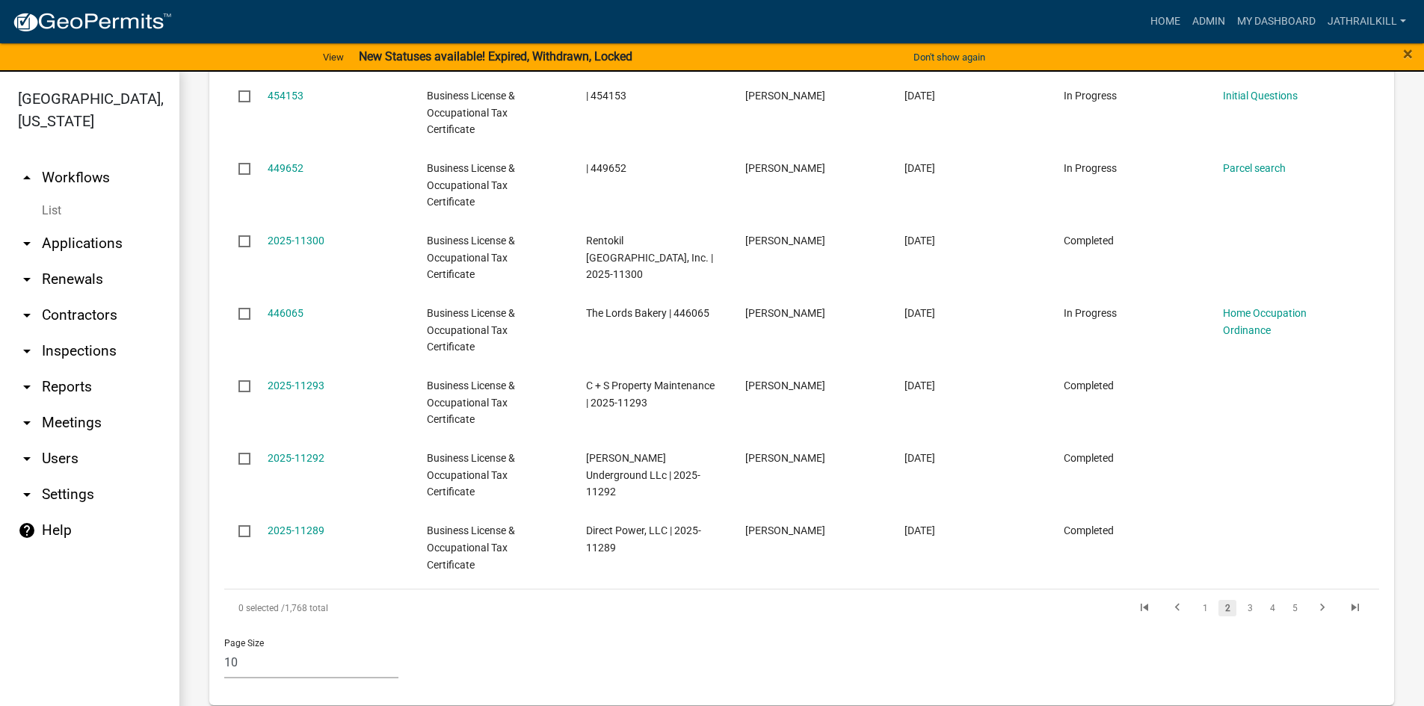
scroll to position [1346, 0]
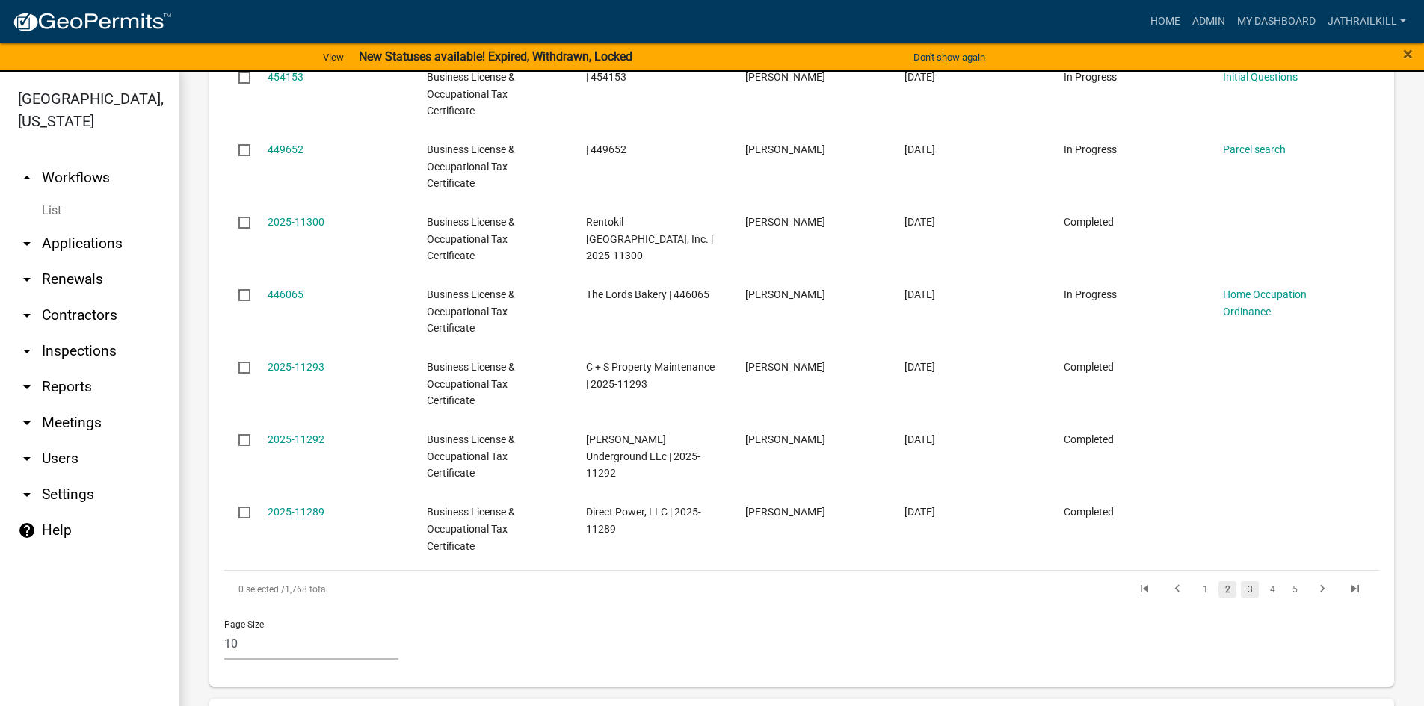
click at [1241, 582] on link "3" at bounding box center [1250, 590] width 18 height 16
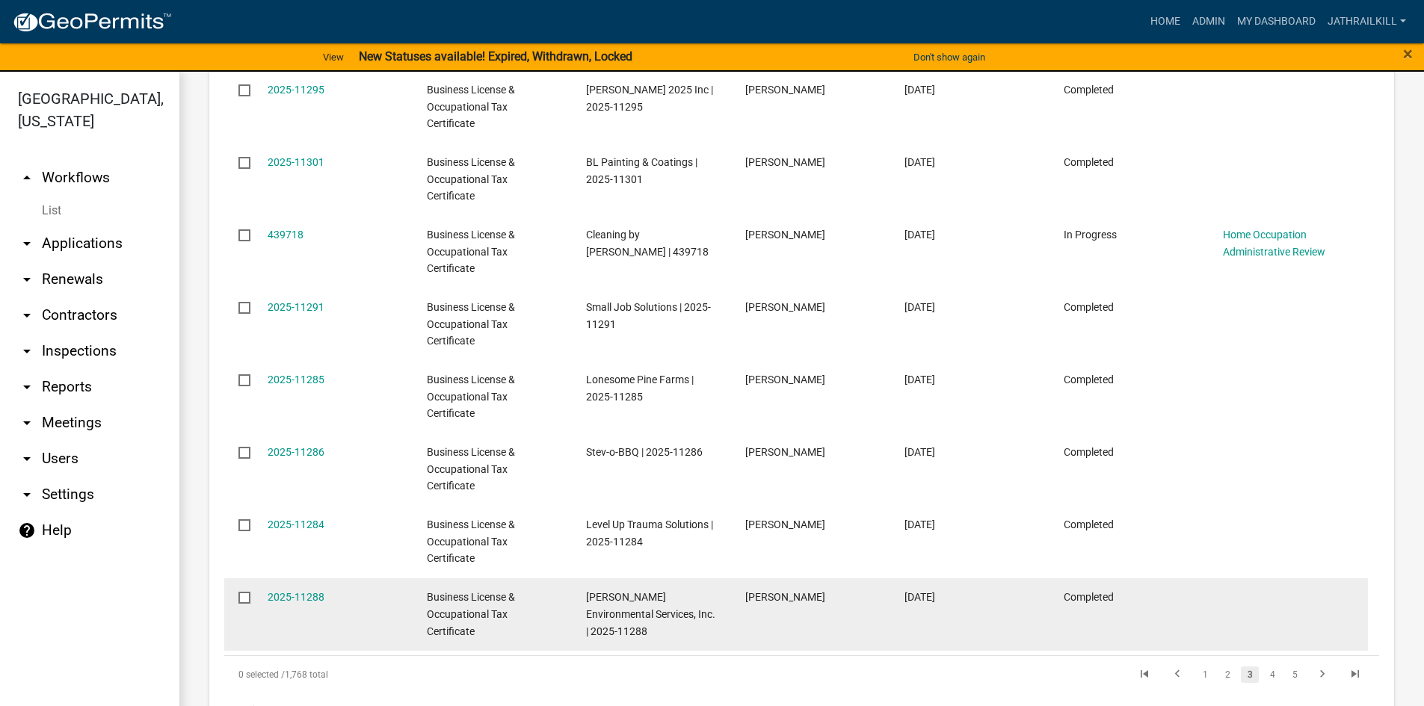
scroll to position [1271, 0]
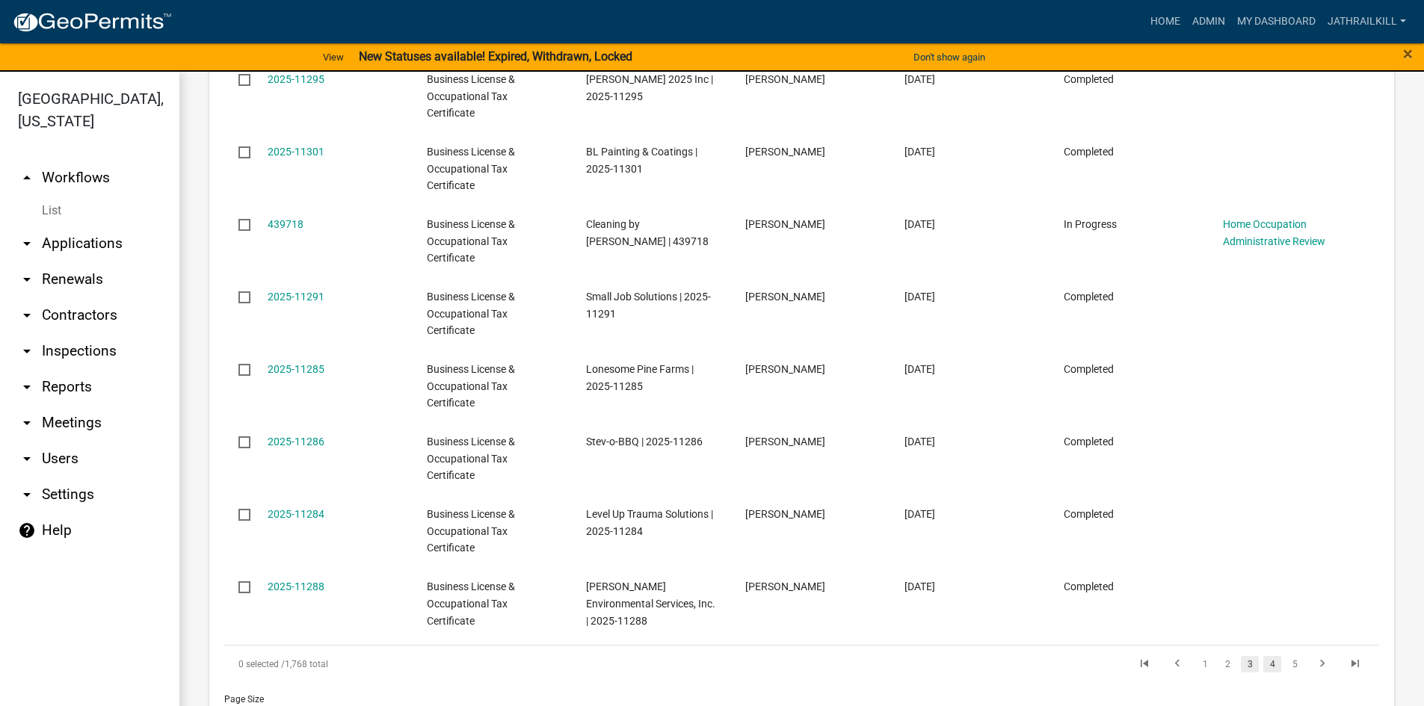
click at [1263, 656] on link "4" at bounding box center [1272, 664] width 18 height 16
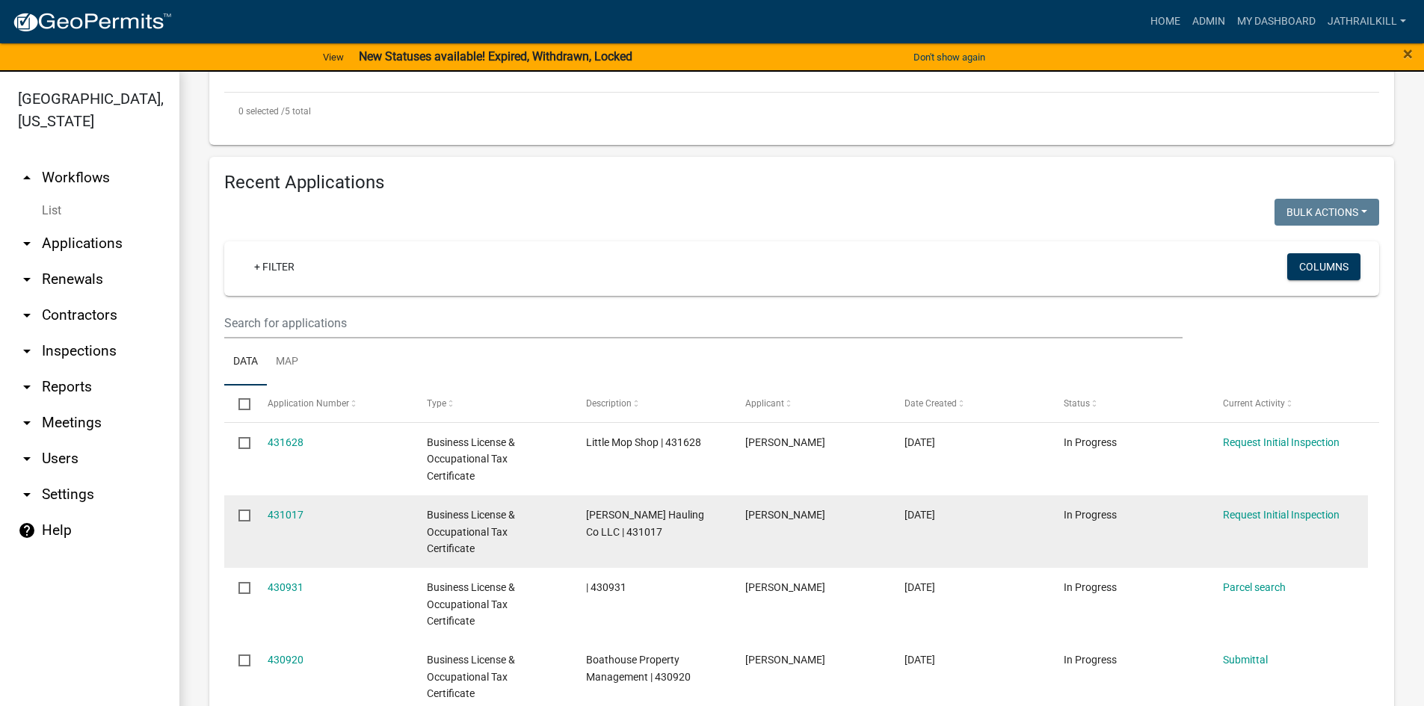
scroll to position [748, 0]
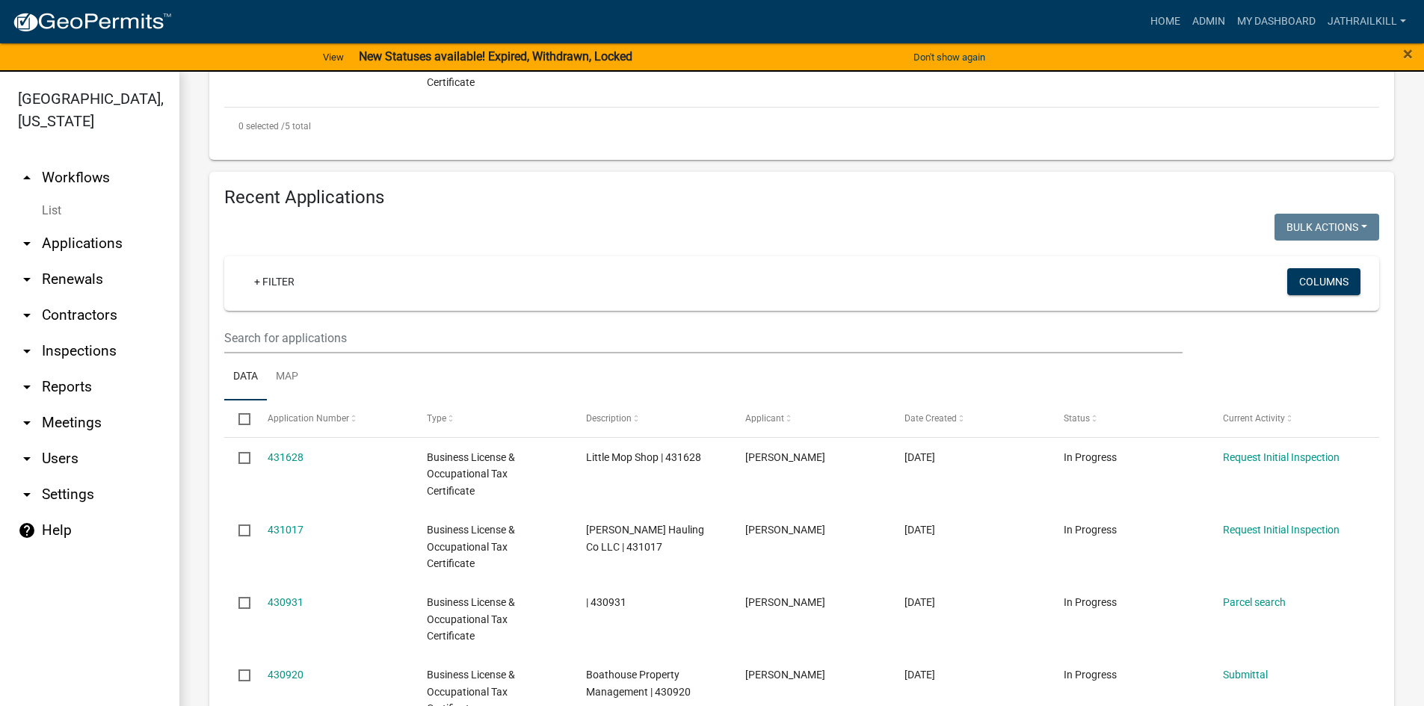
click at [81, 226] on link "arrow_drop_down Applications" at bounding box center [89, 244] width 179 height 36
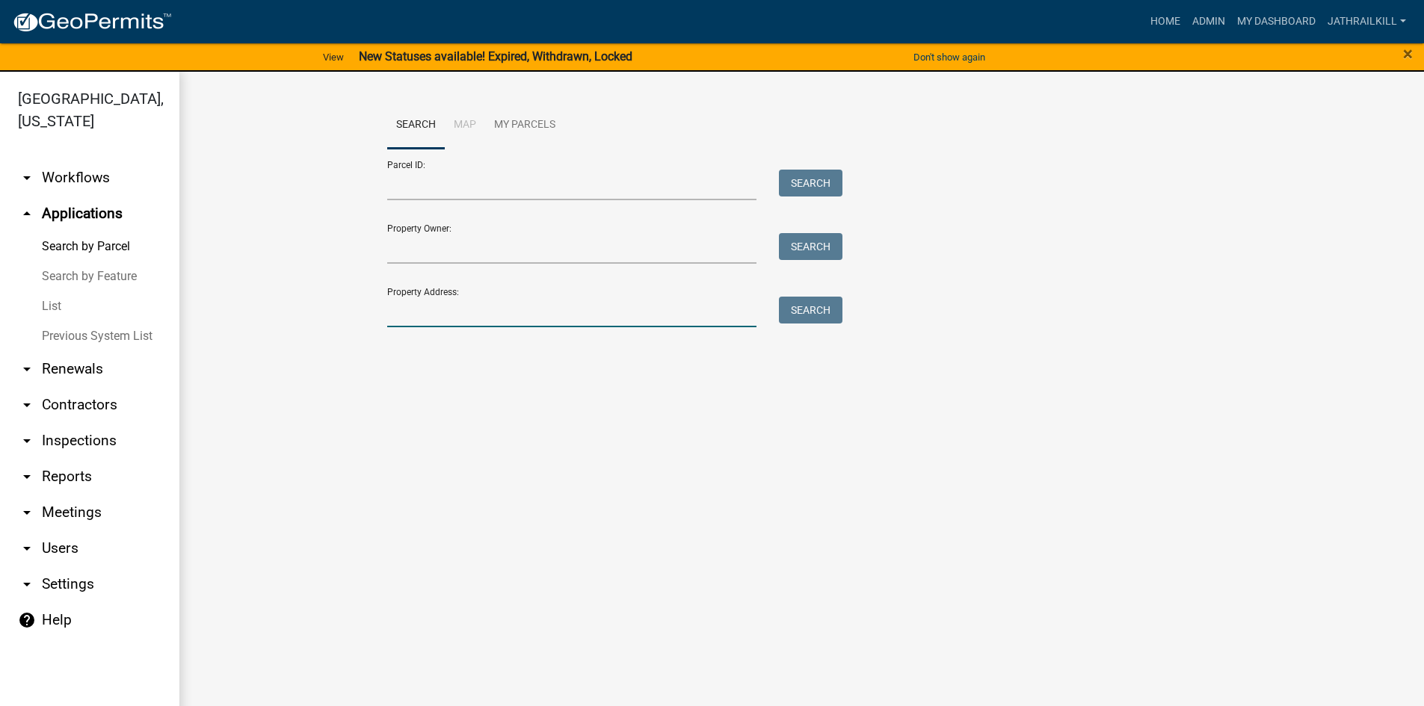
click at [431, 310] on input "Property Address:" at bounding box center [572, 312] width 370 height 31
type input "7"
type input "Shivay 7755"
click at [424, 310] on input "Shivay 7755" at bounding box center [572, 312] width 370 height 31
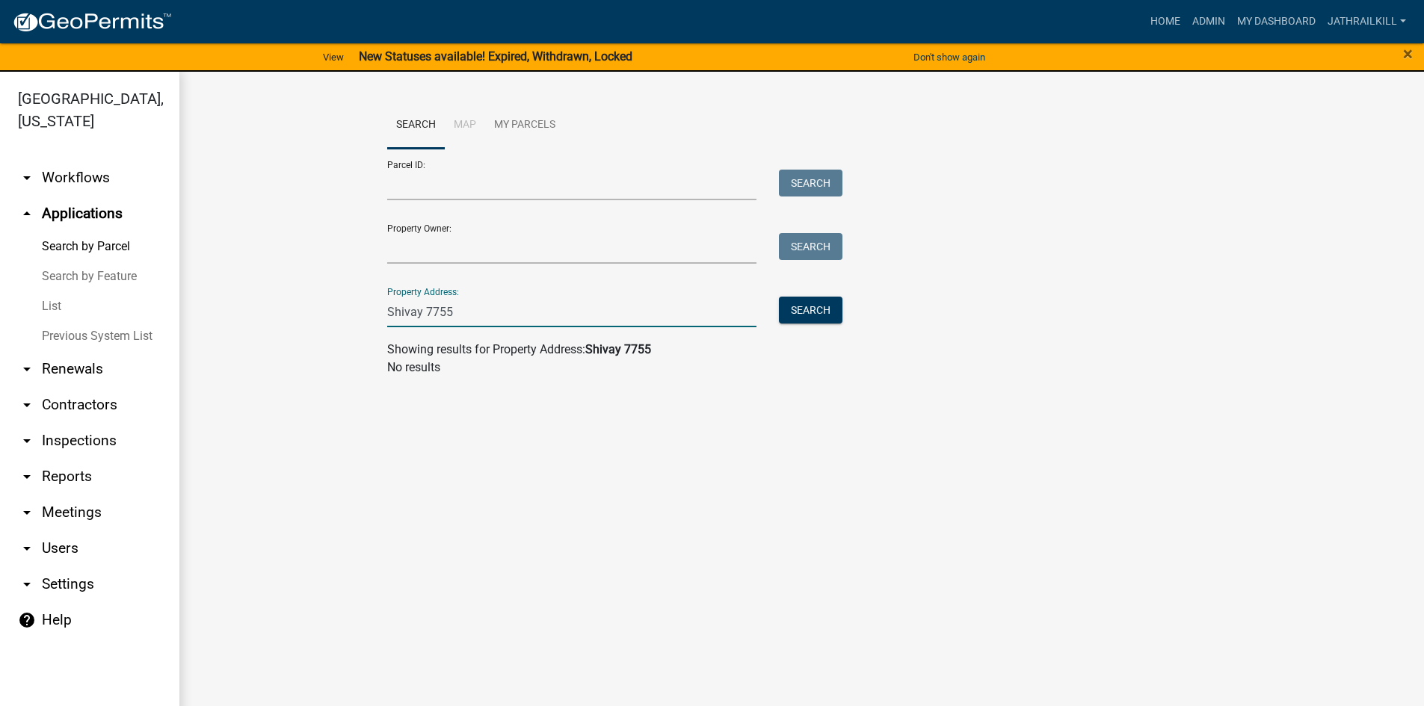
click at [424, 310] on input "Shivay 7755" at bounding box center [572, 312] width 370 height 31
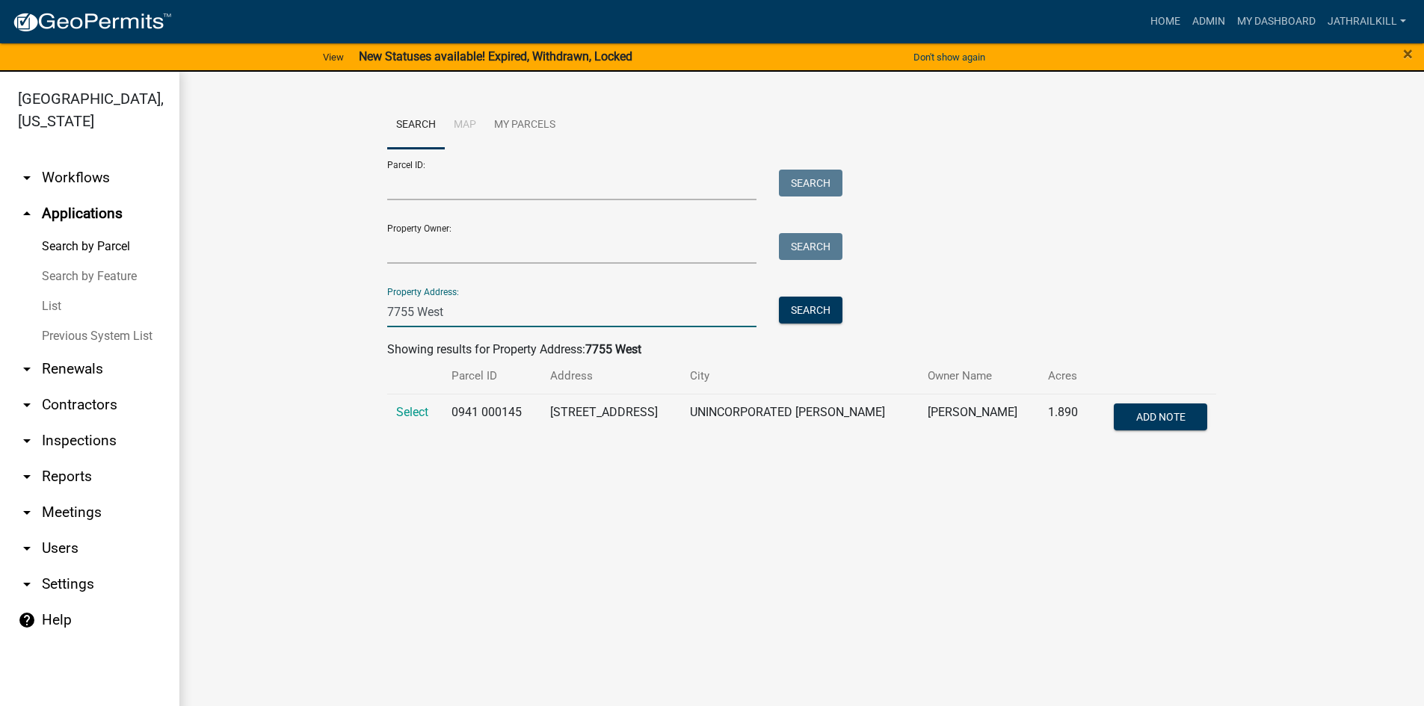
type input "7755 West"
drag, startPoint x: 407, startPoint y: 393, endPoint x: 416, endPoint y: 413, distance: 21.1
click at [408, 393] on th at bounding box center [415, 376] width 56 height 35
click at [417, 416] on span "Select" at bounding box center [412, 412] width 32 height 14
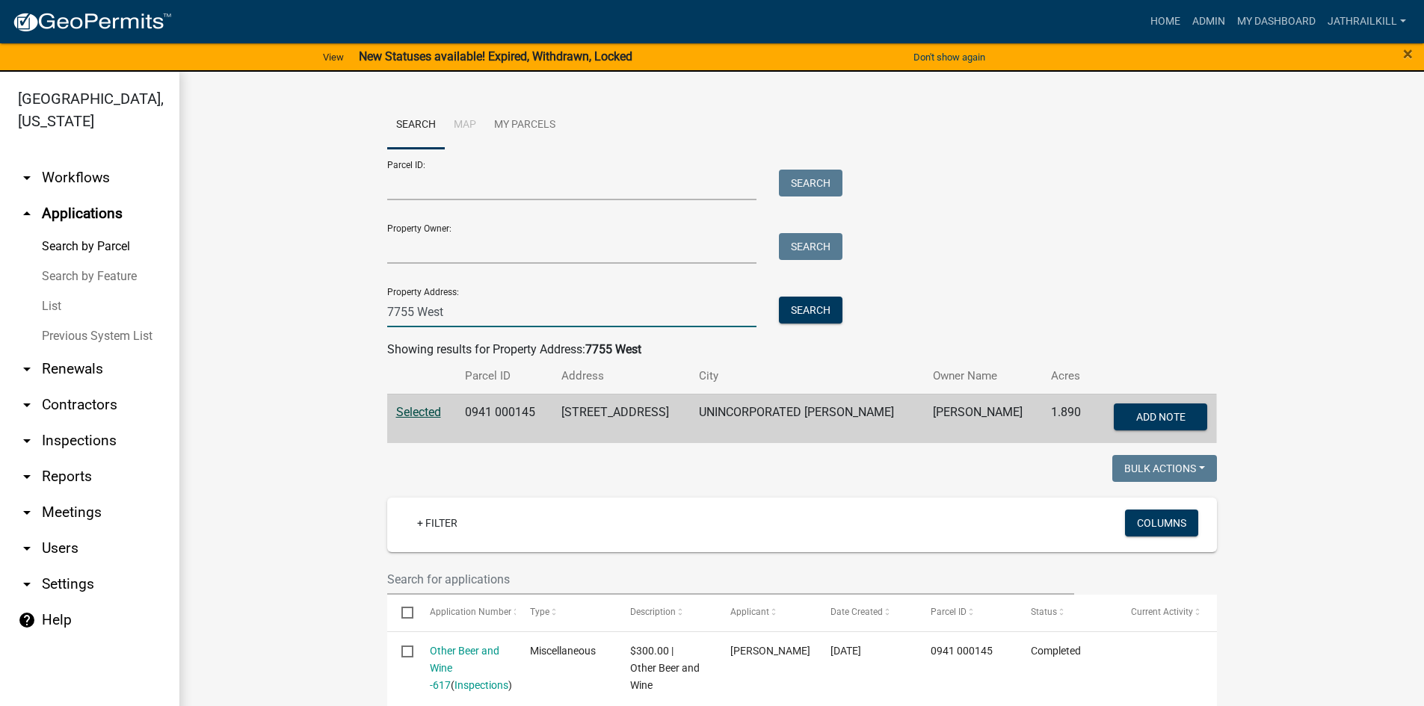
click at [468, 318] on input "7755 West" at bounding box center [572, 312] width 370 height 31
click at [469, 317] on input "7755 West" at bounding box center [572, 312] width 370 height 31
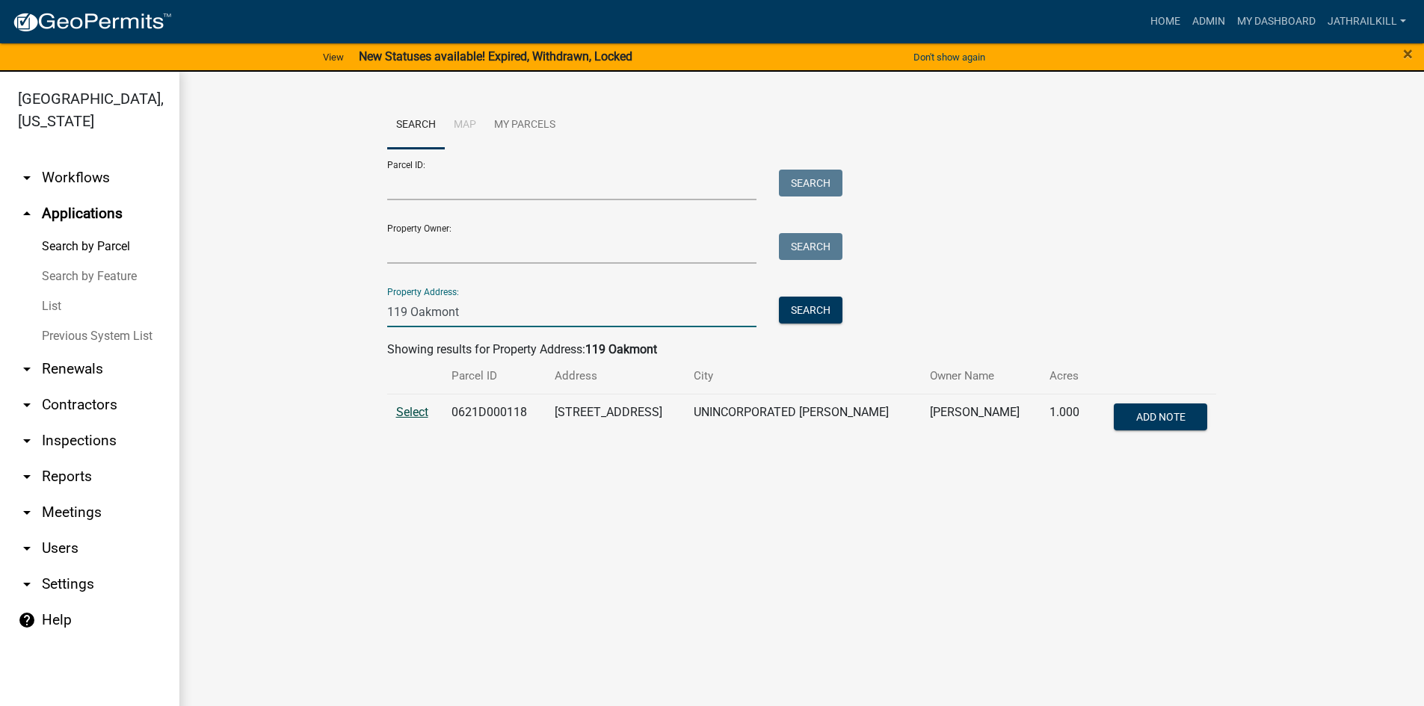
click at [425, 416] on span "Select" at bounding box center [412, 412] width 32 height 14
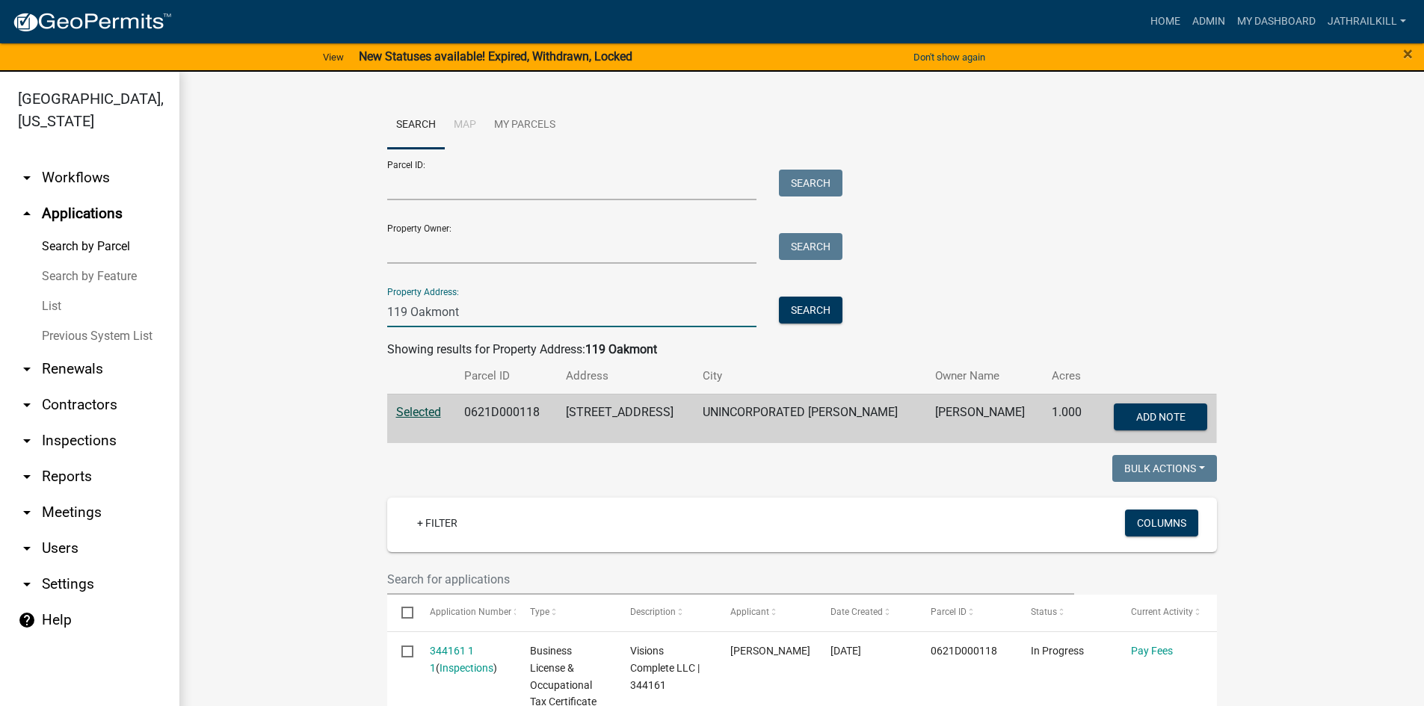
click at [538, 315] on input "119 Oakmont" at bounding box center [572, 312] width 370 height 31
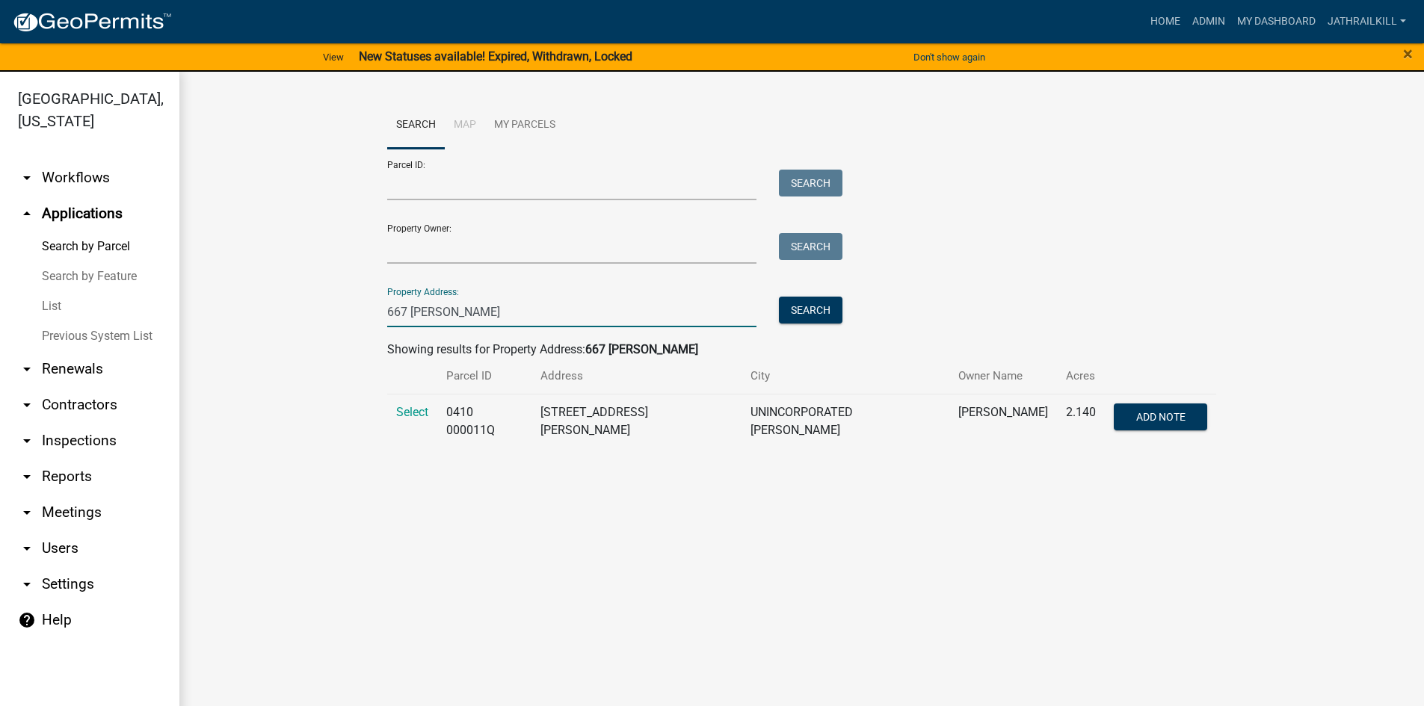
type input "667 [PERSON_NAME]"
click at [428, 404] on td "Select" at bounding box center [412, 421] width 50 height 55
click at [401, 410] on span "Select" at bounding box center [412, 412] width 32 height 14
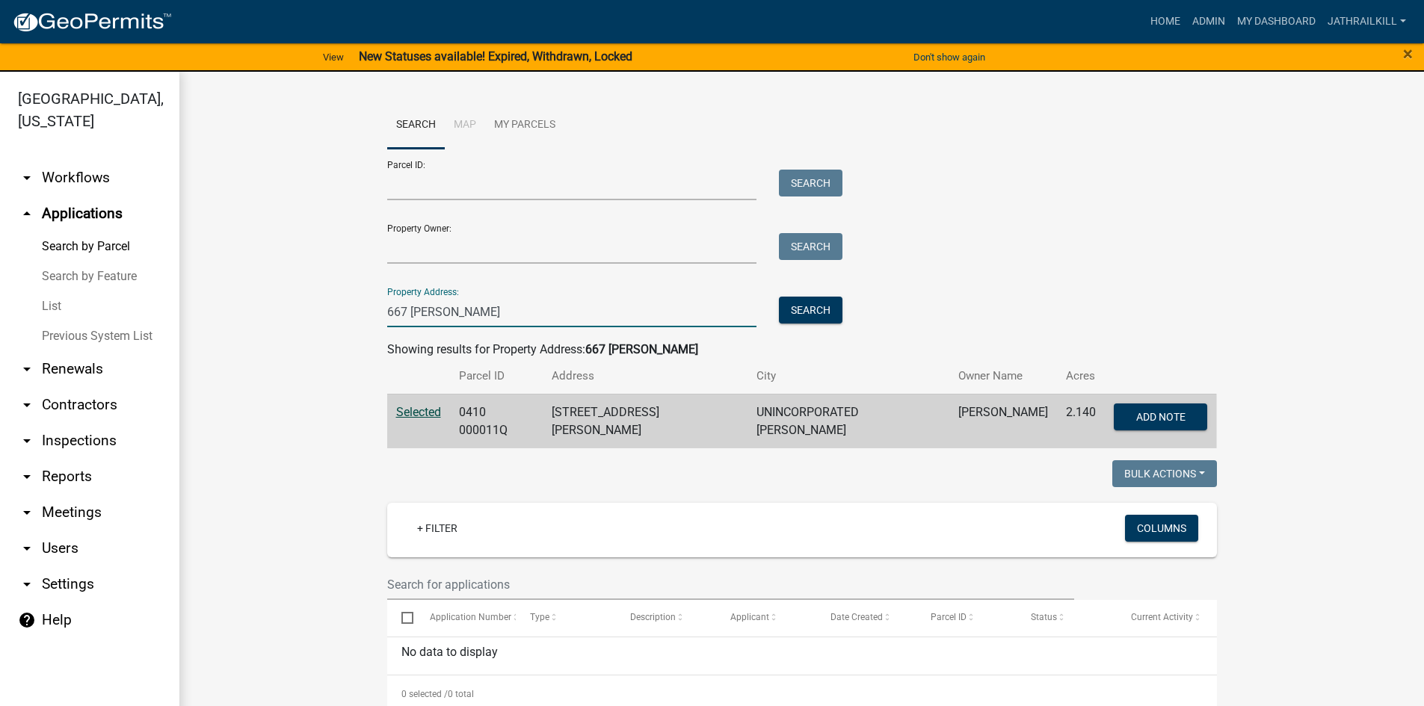
click at [522, 308] on input "667 [PERSON_NAME]" at bounding box center [572, 312] width 370 height 31
click at [521, 308] on input "667 [PERSON_NAME]" at bounding box center [572, 312] width 370 height 31
type input "[STREET_ADDRESS][PERSON_NAME]"
click at [782, 317] on button "Search" at bounding box center [811, 310] width 64 height 27
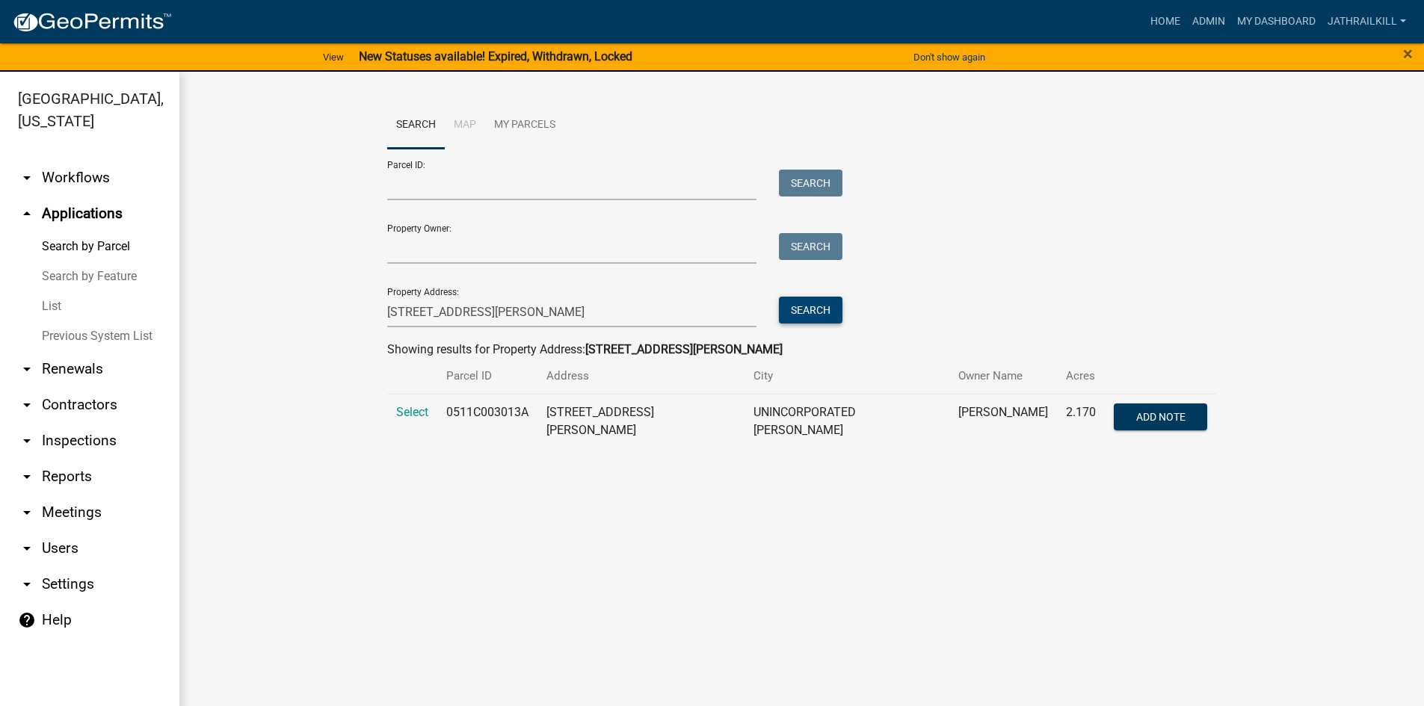
scroll to position [18, 0]
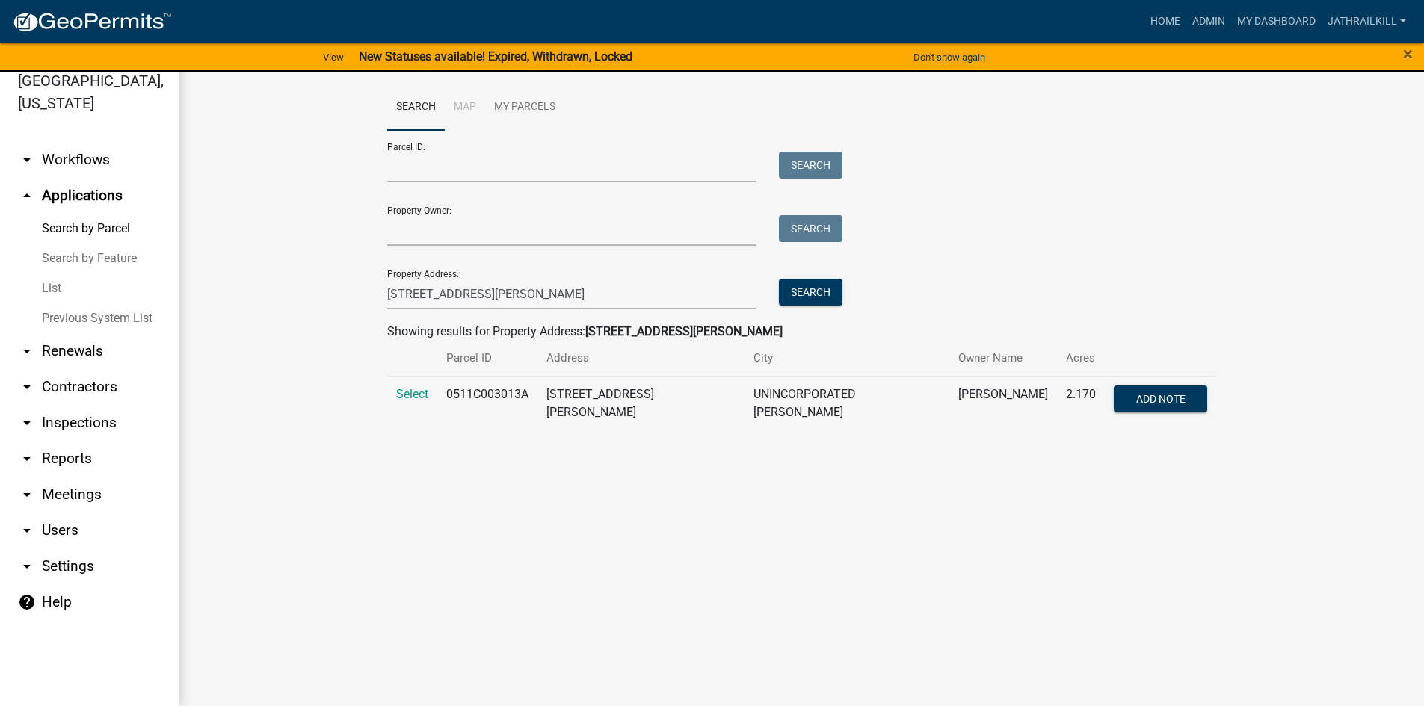
click at [395, 393] on td "Select" at bounding box center [412, 403] width 50 height 55
click at [397, 392] on span "Select" at bounding box center [412, 394] width 32 height 14
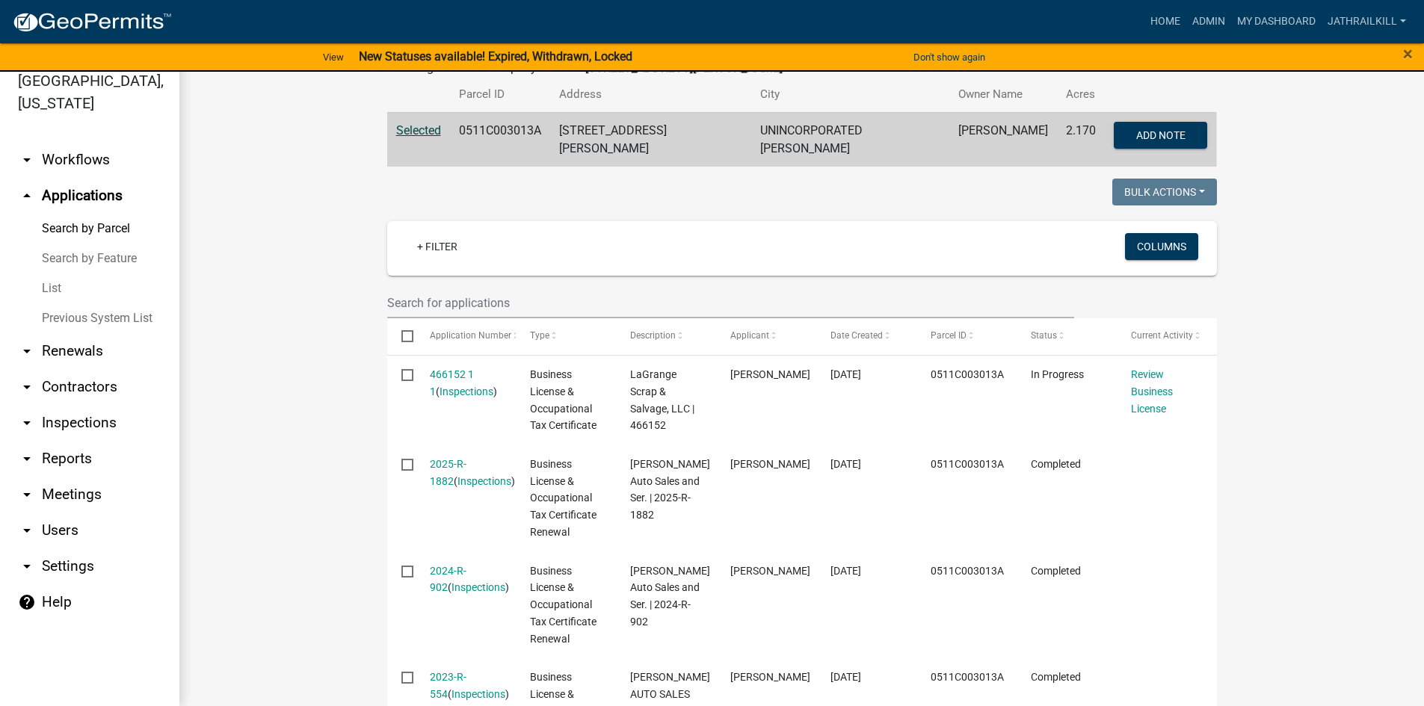
scroll to position [287, 0]
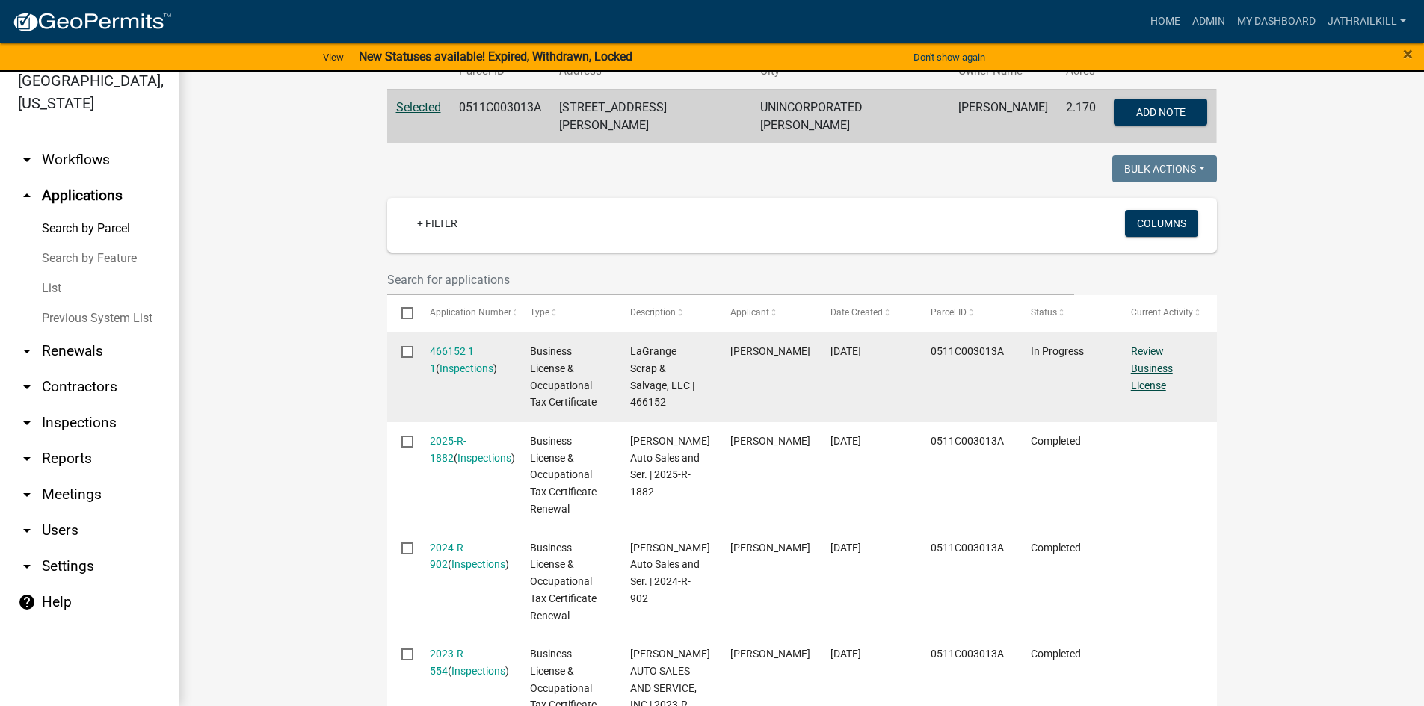
click at [1139, 360] on link "Review Business License" at bounding box center [1152, 368] width 42 height 46
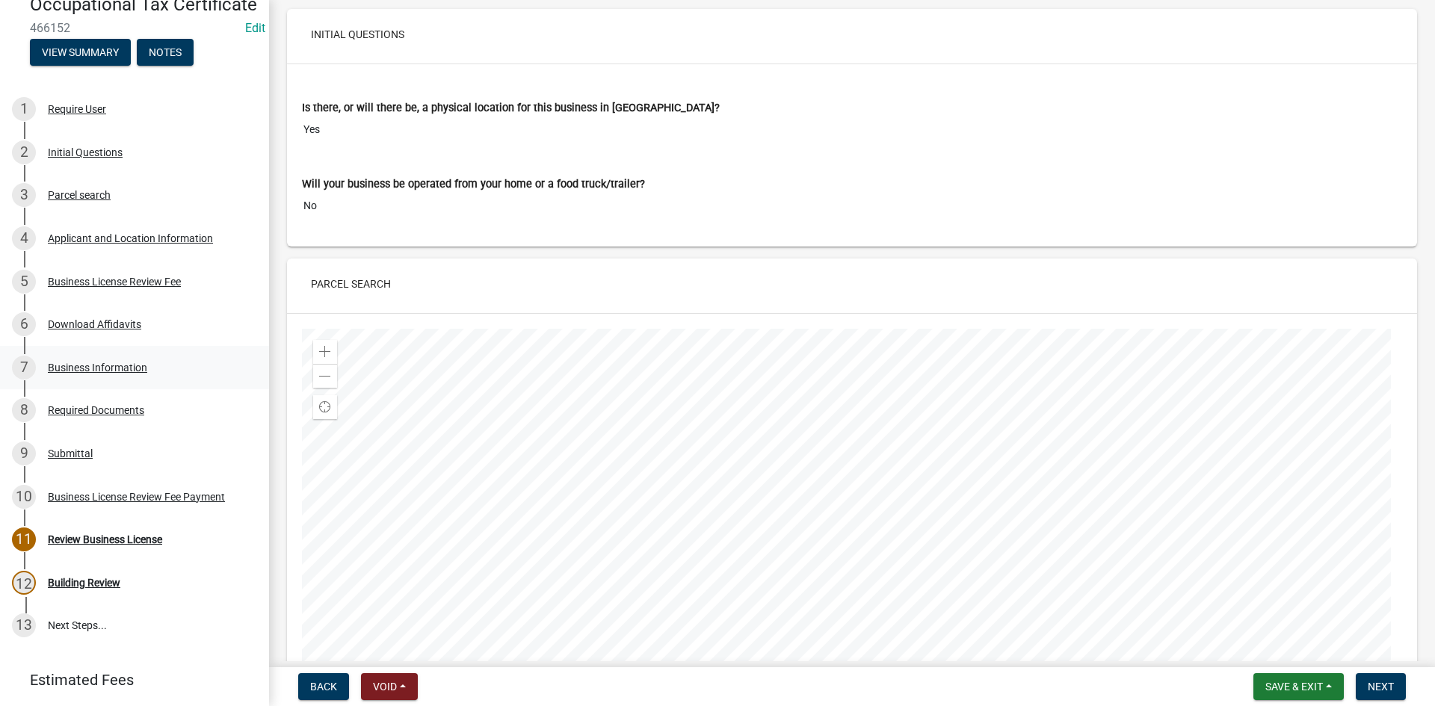
scroll to position [63, 0]
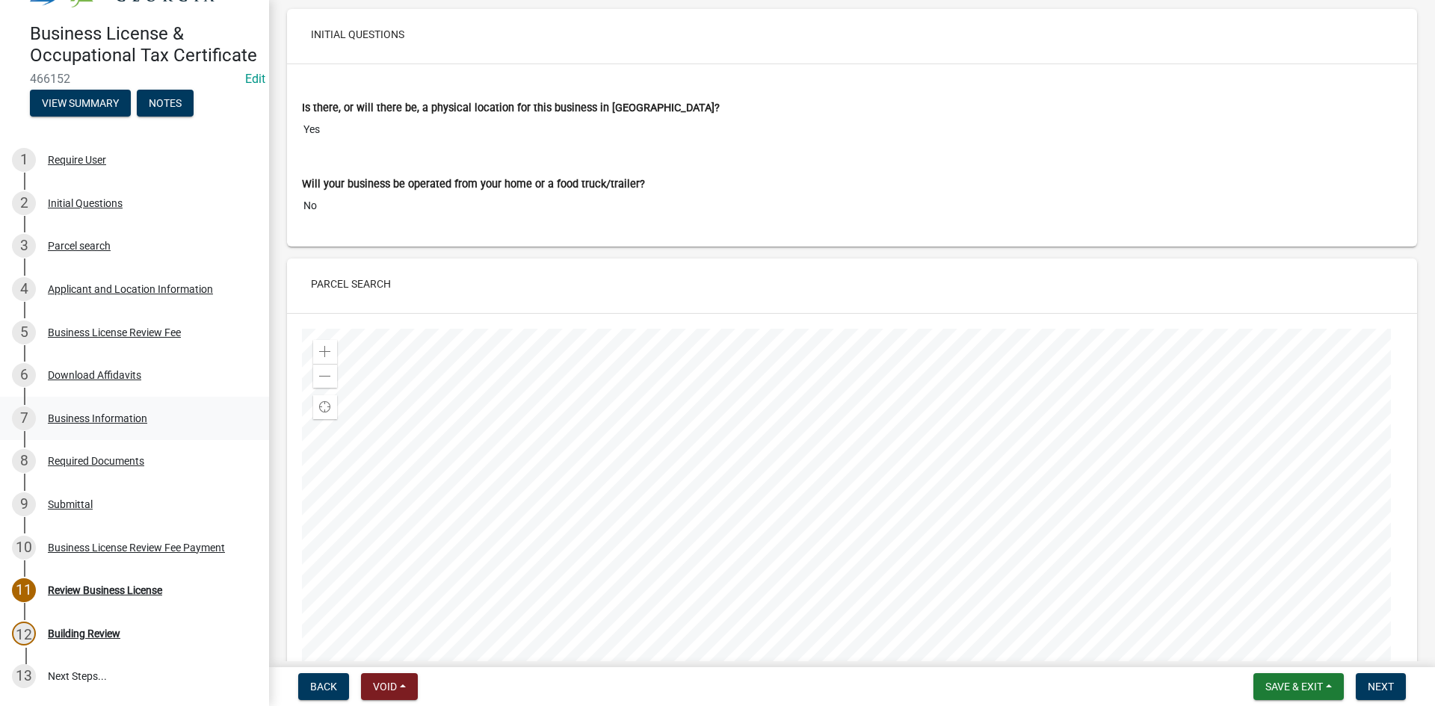
click at [102, 431] on div "7 Business Information" at bounding box center [128, 419] width 233 height 24
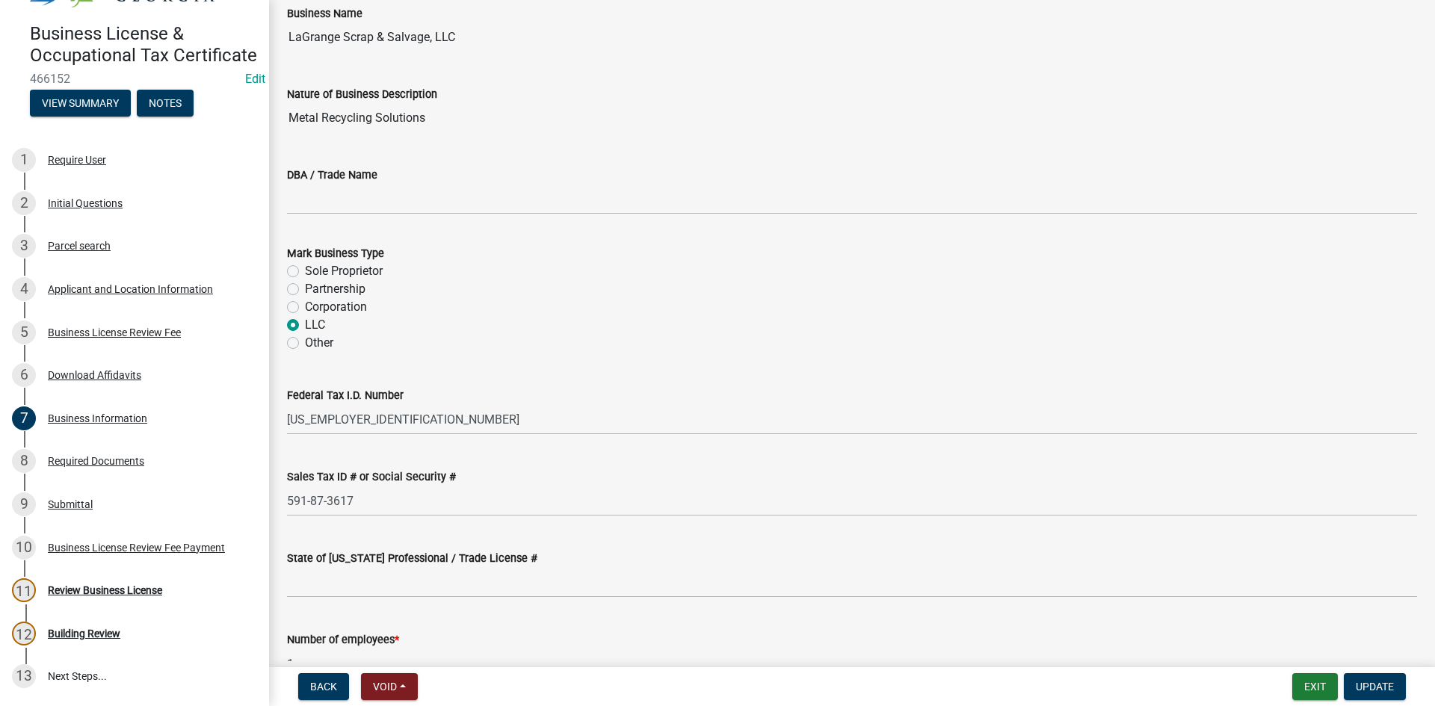
scroll to position [0, 0]
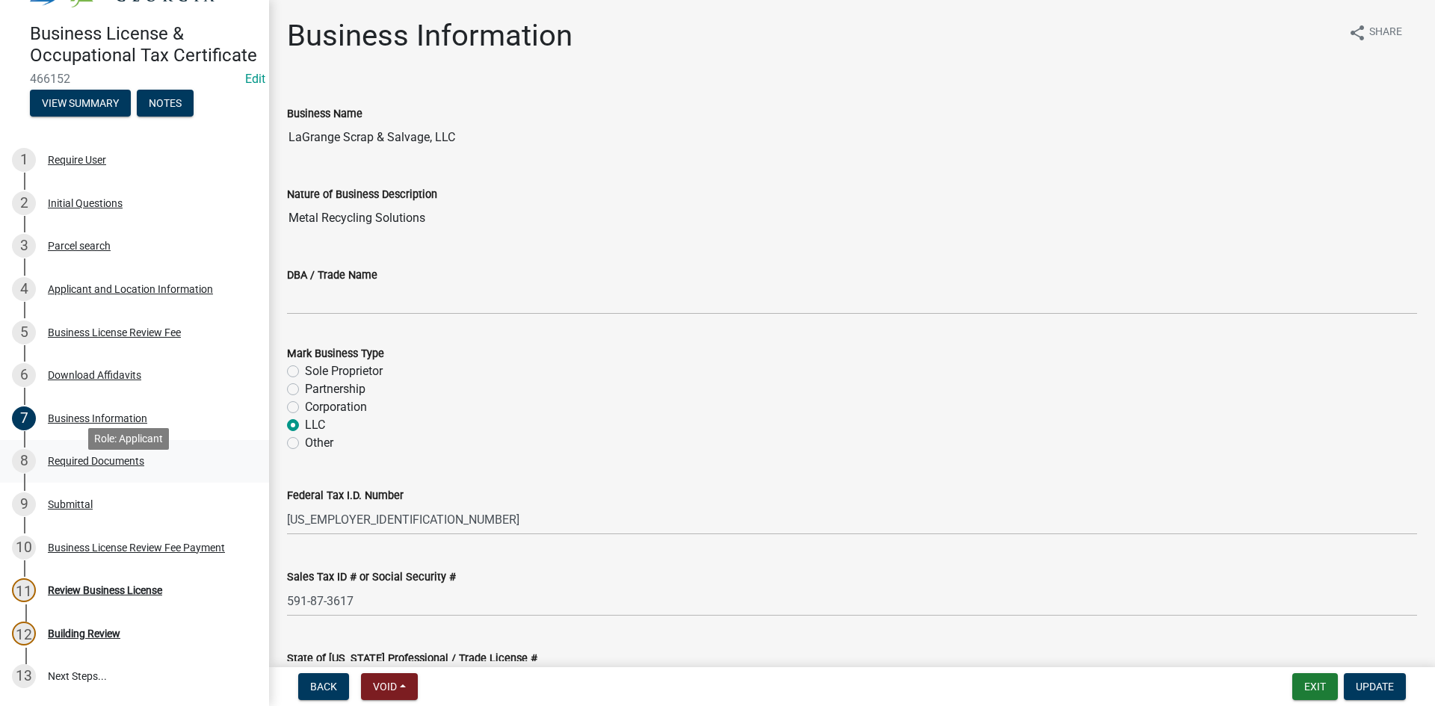
click at [81, 464] on link "8 Required Documents" at bounding box center [134, 461] width 269 height 43
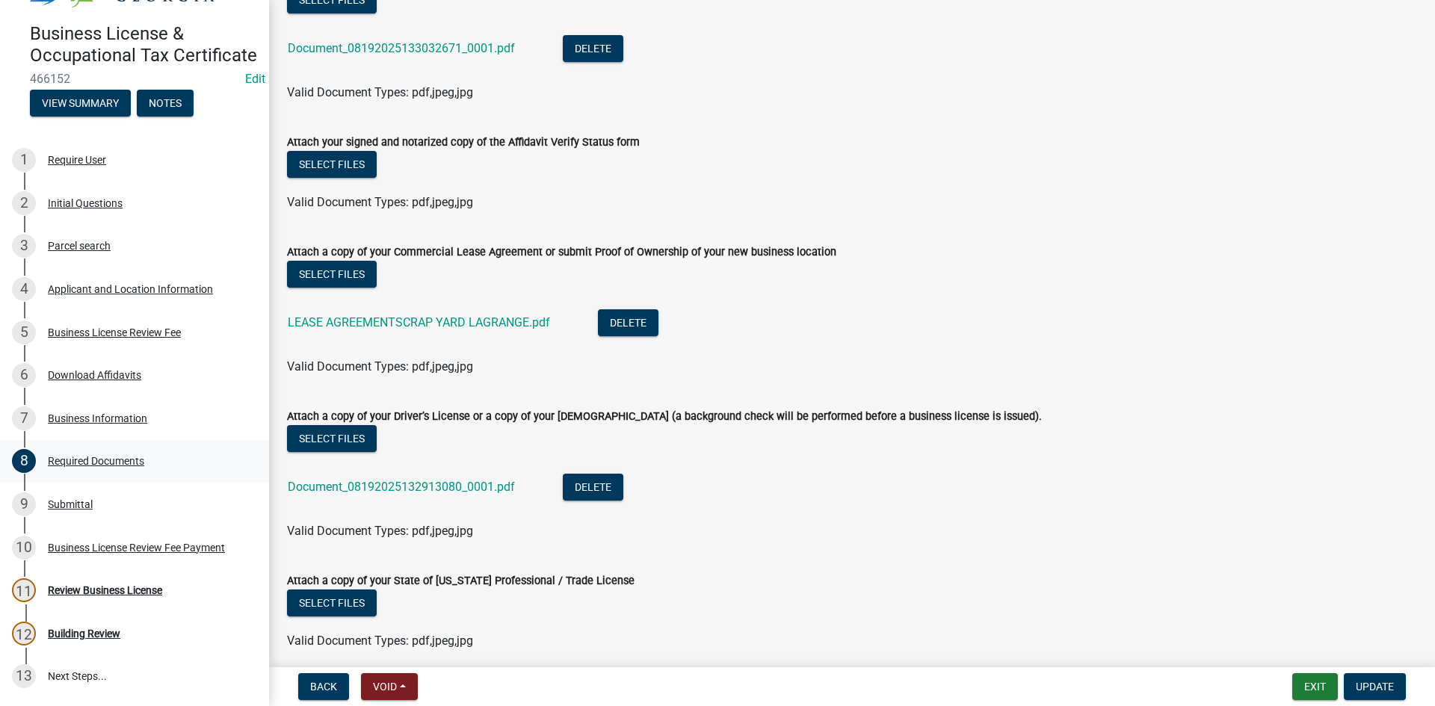
scroll to position [132, 0]
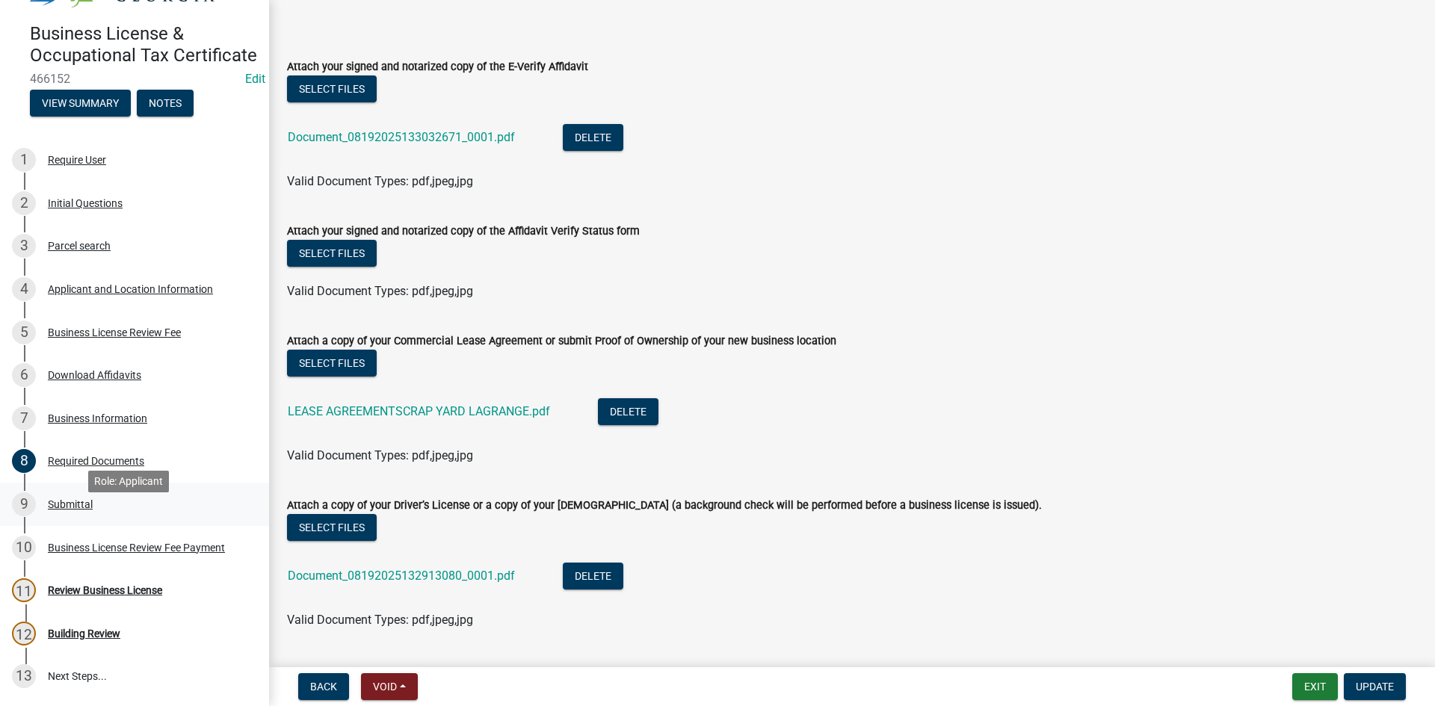
click at [126, 517] on div "9 Submittal" at bounding box center [128, 505] width 233 height 24
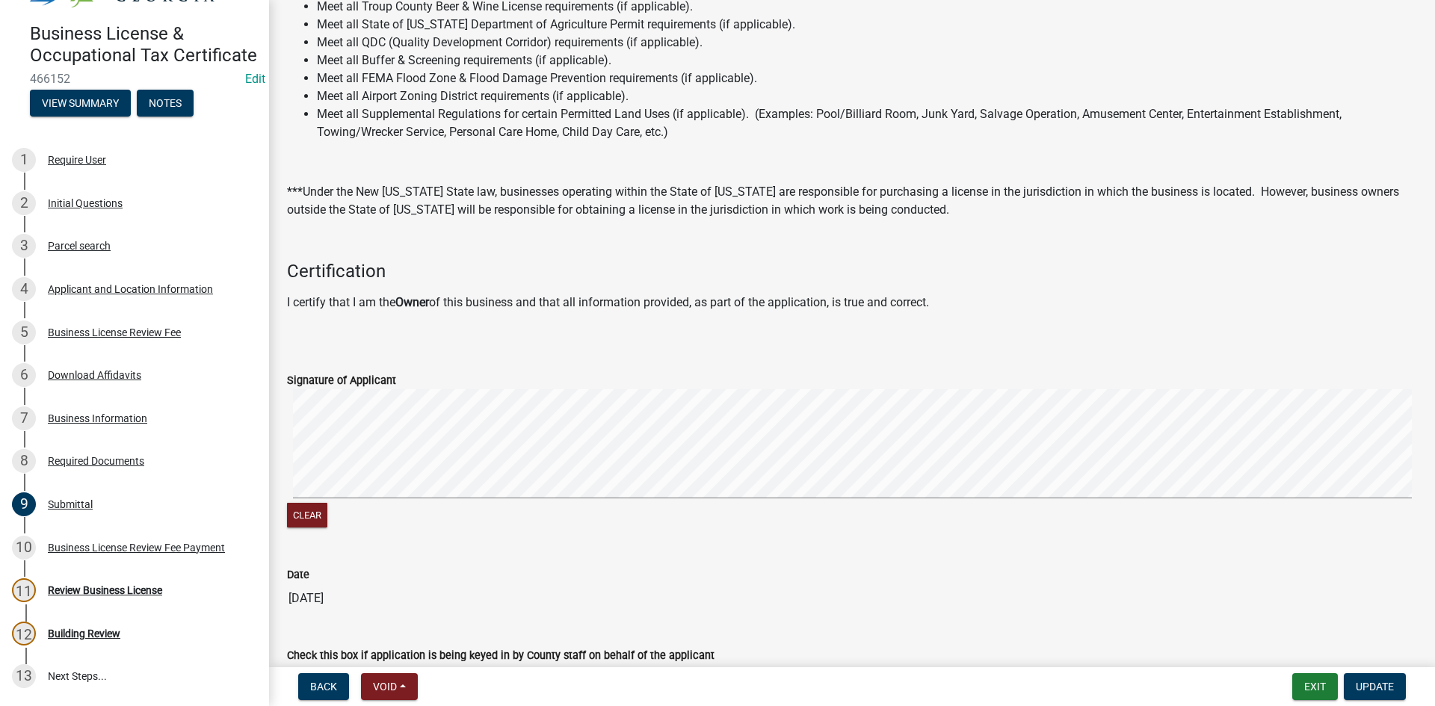
scroll to position [298, 0]
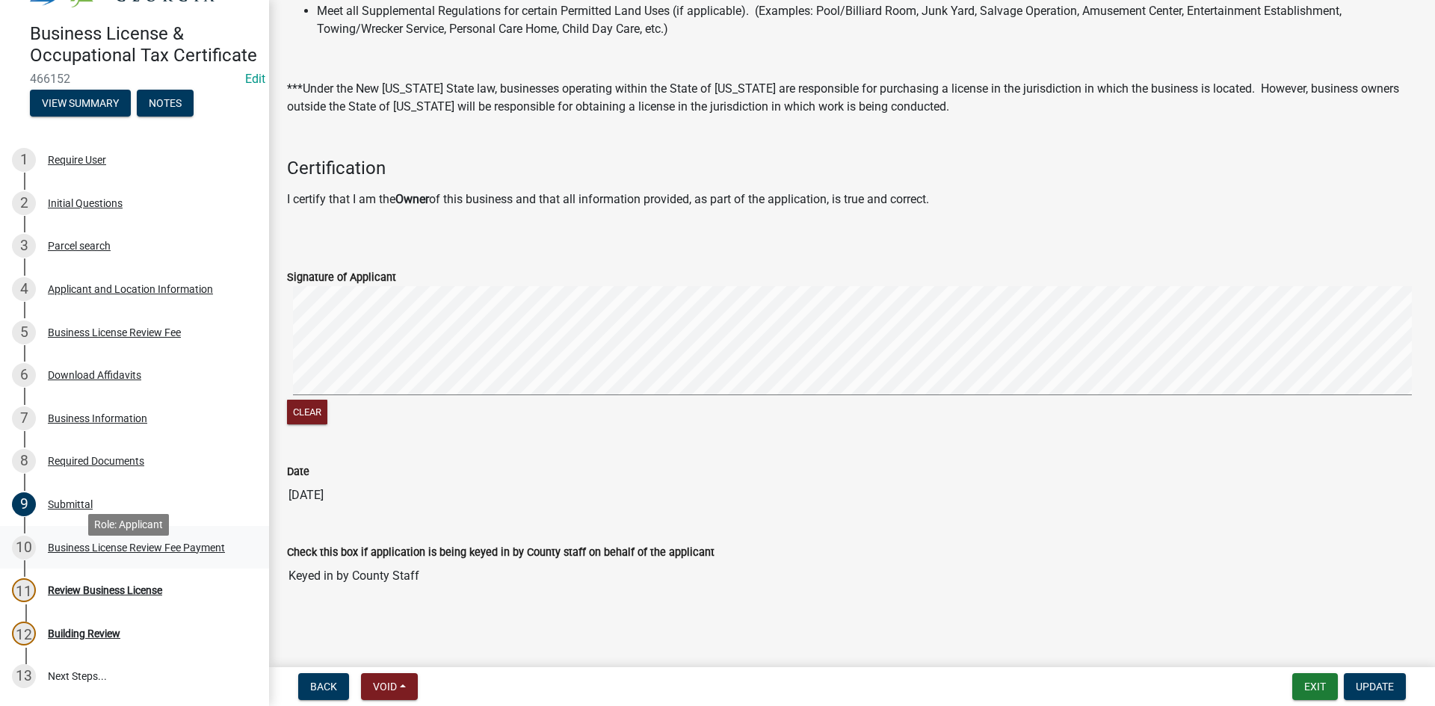
click at [141, 560] on div "10 Business License Review Fee Payment" at bounding box center [128, 548] width 233 height 24
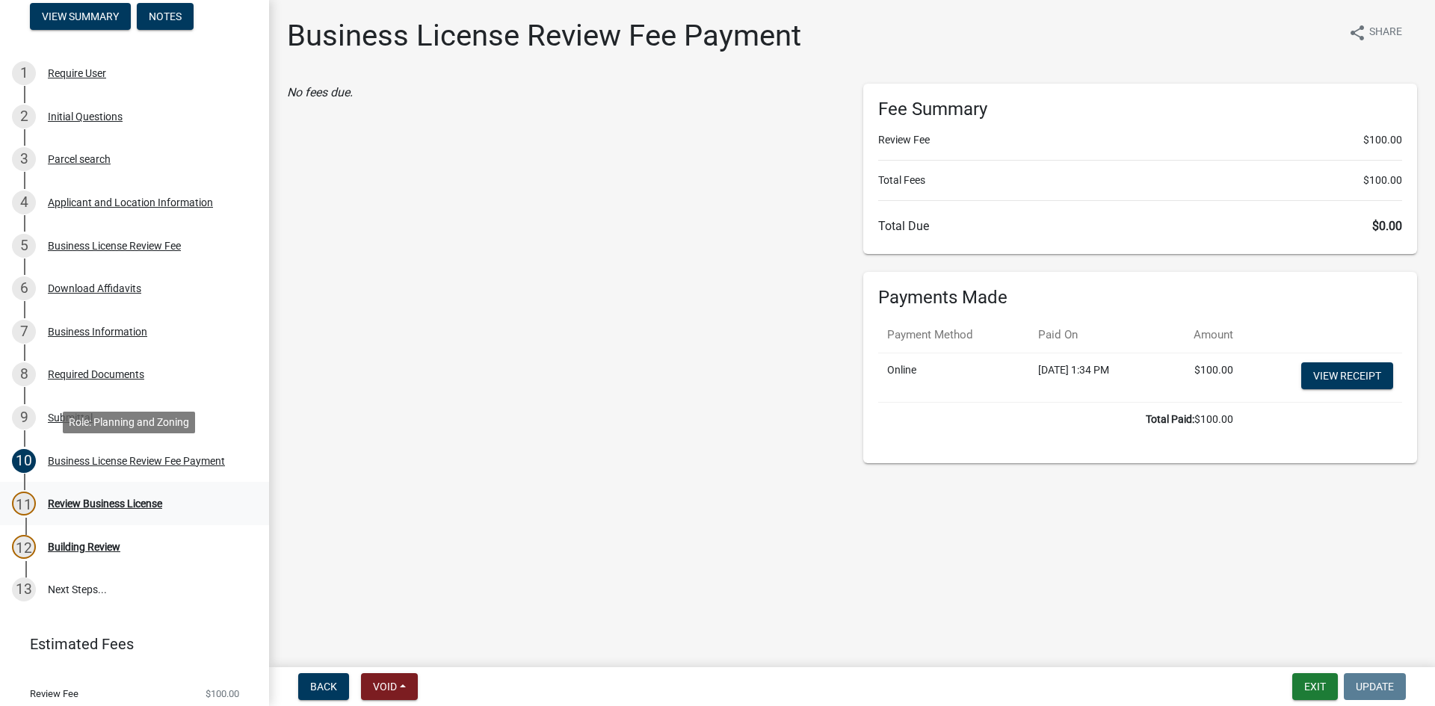
scroll to position [212, 0]
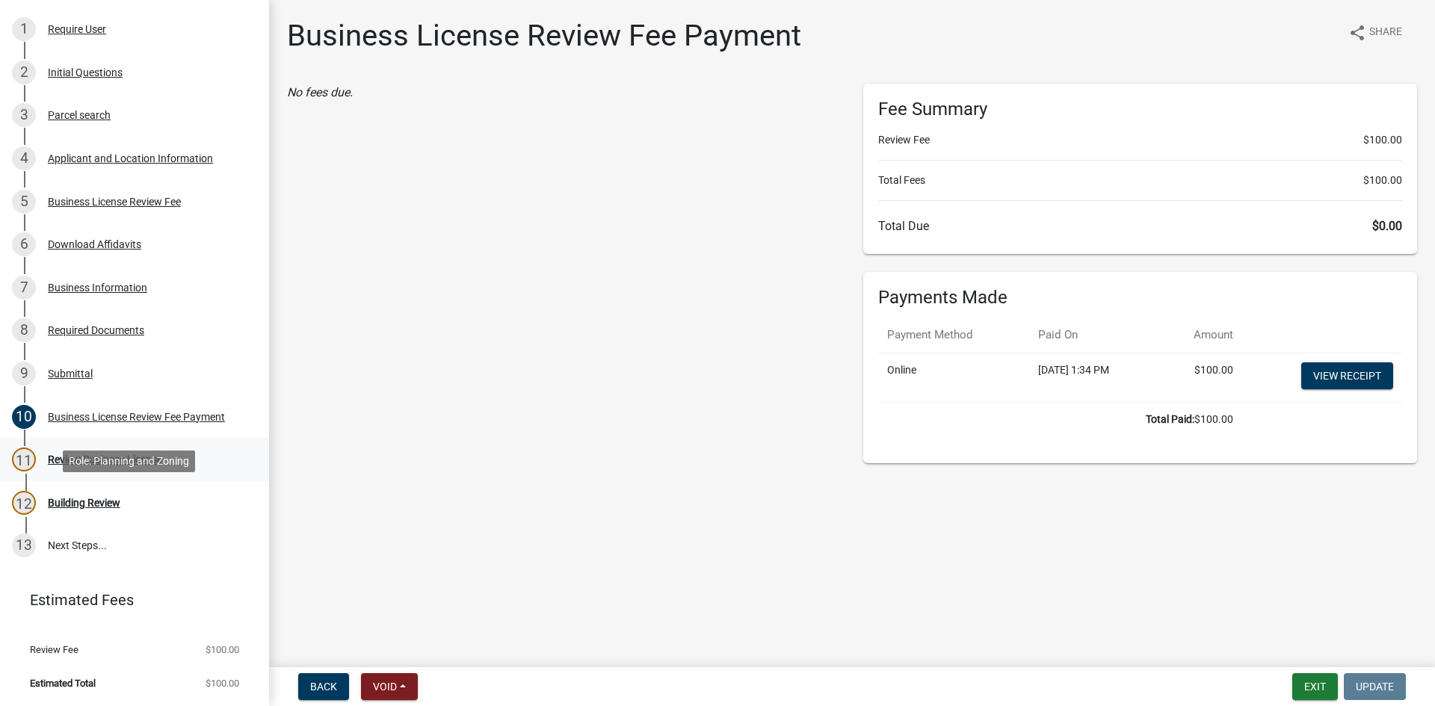
click at [157, 480] on ul "1 Require User 2 Initial Questions 3 Parcel search 4 Applicant and Location Inf…" at bounding box center [134, 287] width 269 height 572
click at [149, 466] on div "11 Review Business License" at bounding box center [128, 460] width 233 height 24
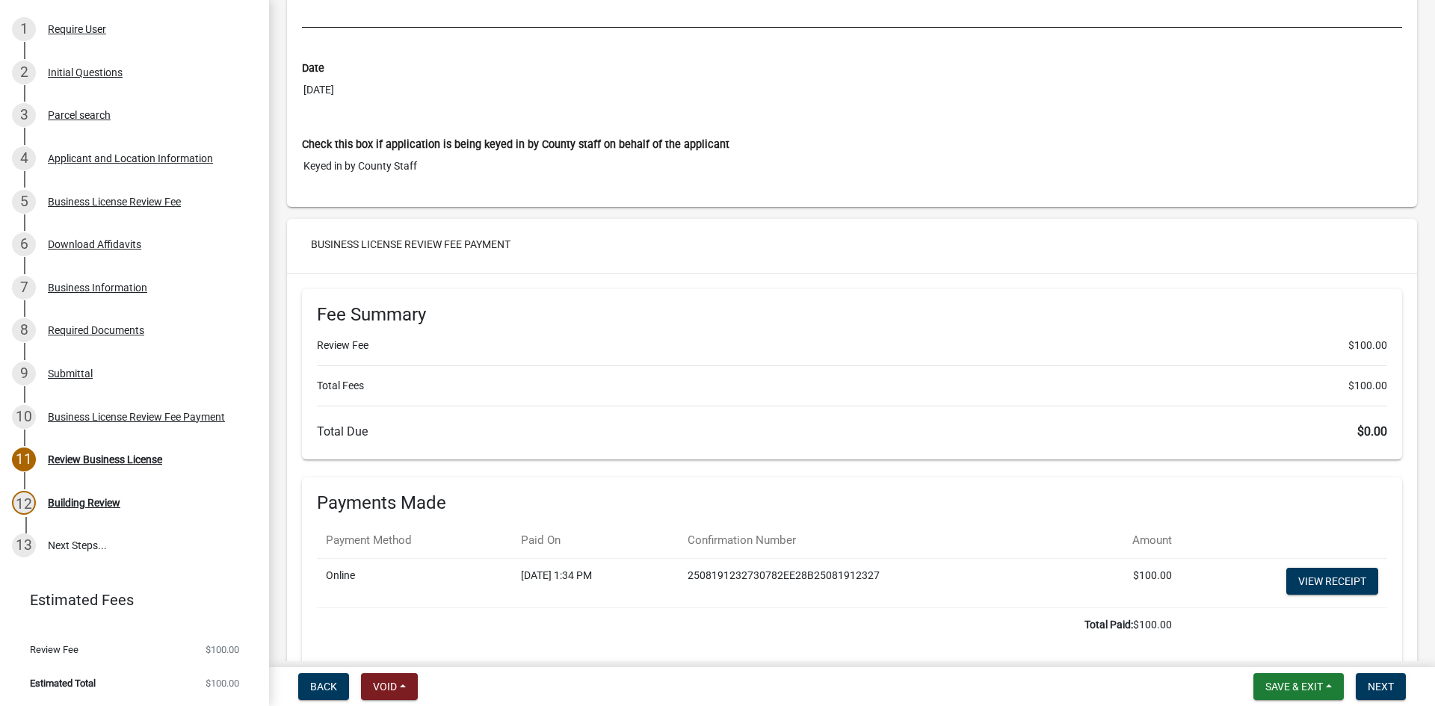
scroll to position [4840, 0]
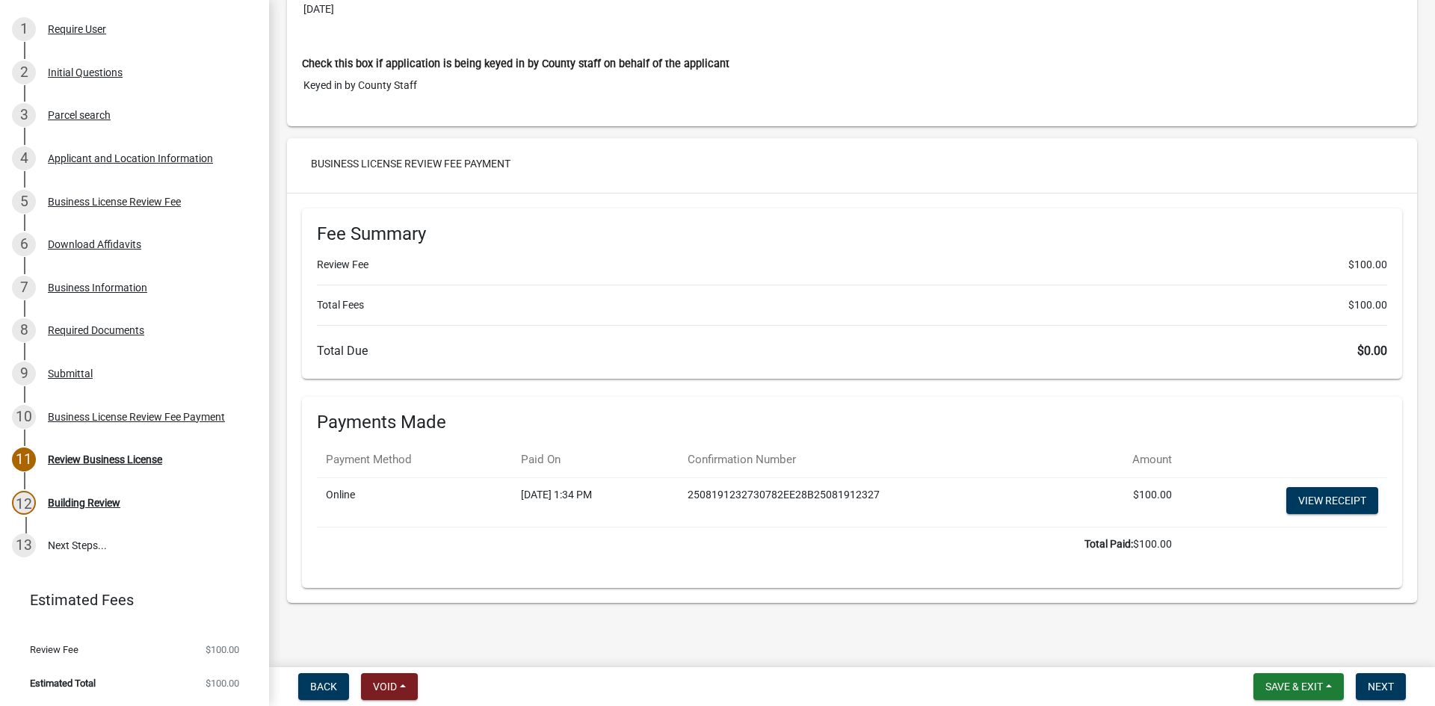
click at [1373, 701] on nav "Back Void Withdraw Lock Expire Void Save & Exit Save Save & Exit Next" at bounding box center [852, 687] width 1166 height 39
click at [1370, 684] on span "Next" at bounding box center [1381, 687] width 26 height 12
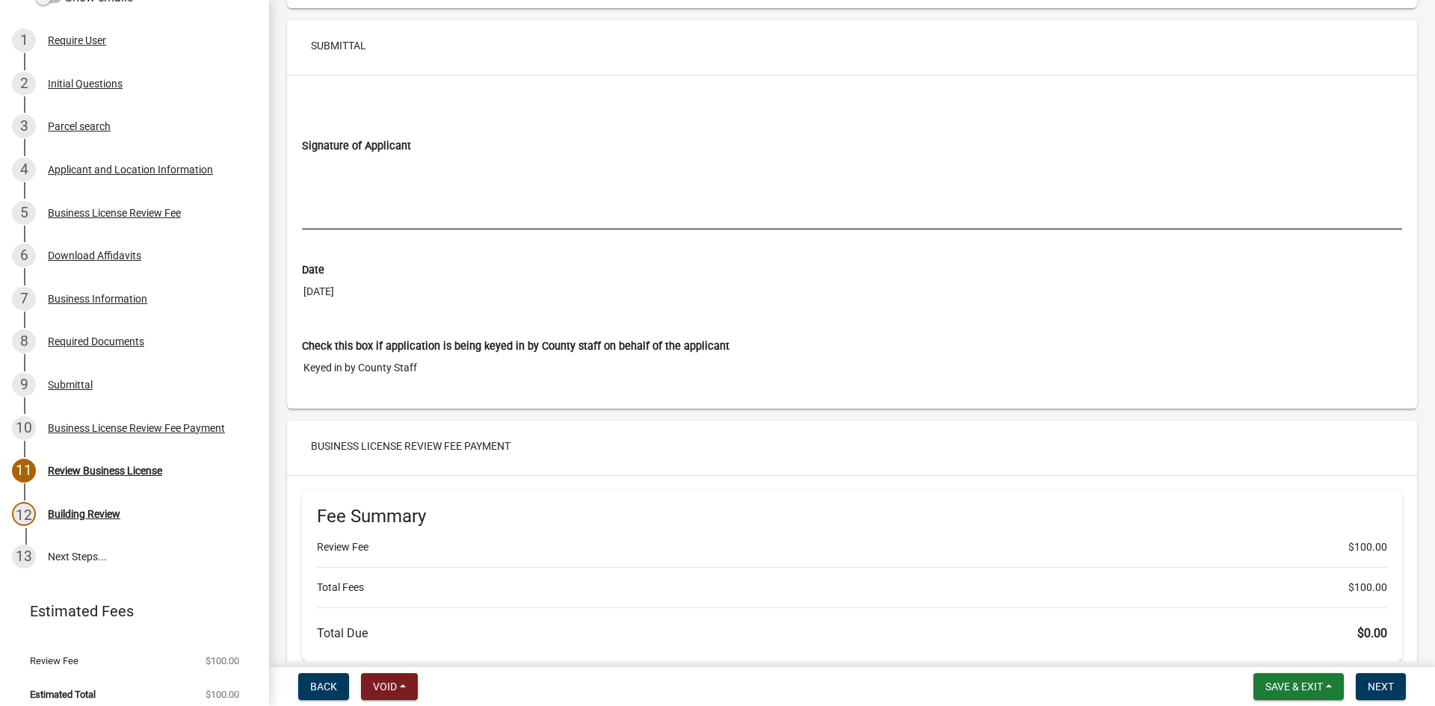
scroll to position [4710, 0]
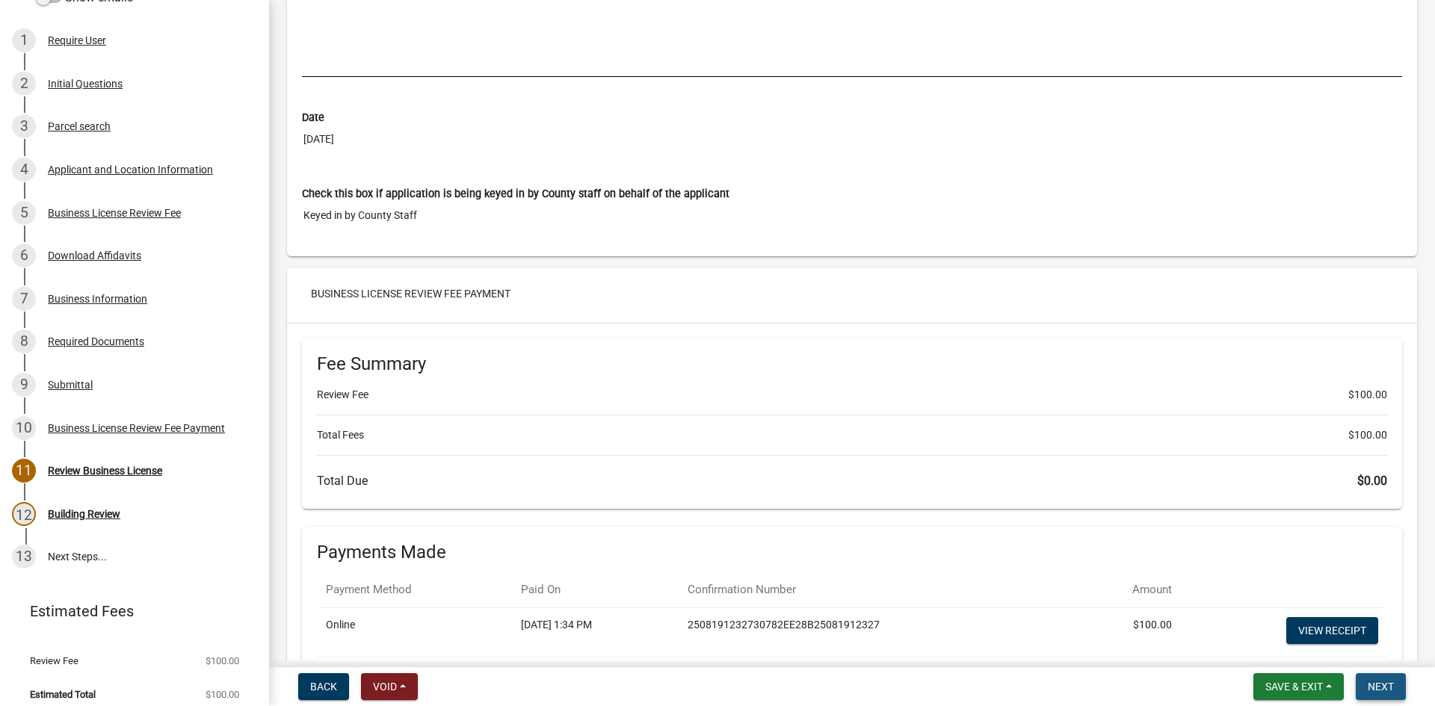
click at [1382, 695] on button "Next" at bounding box center [1381, 687] width 50 height 27
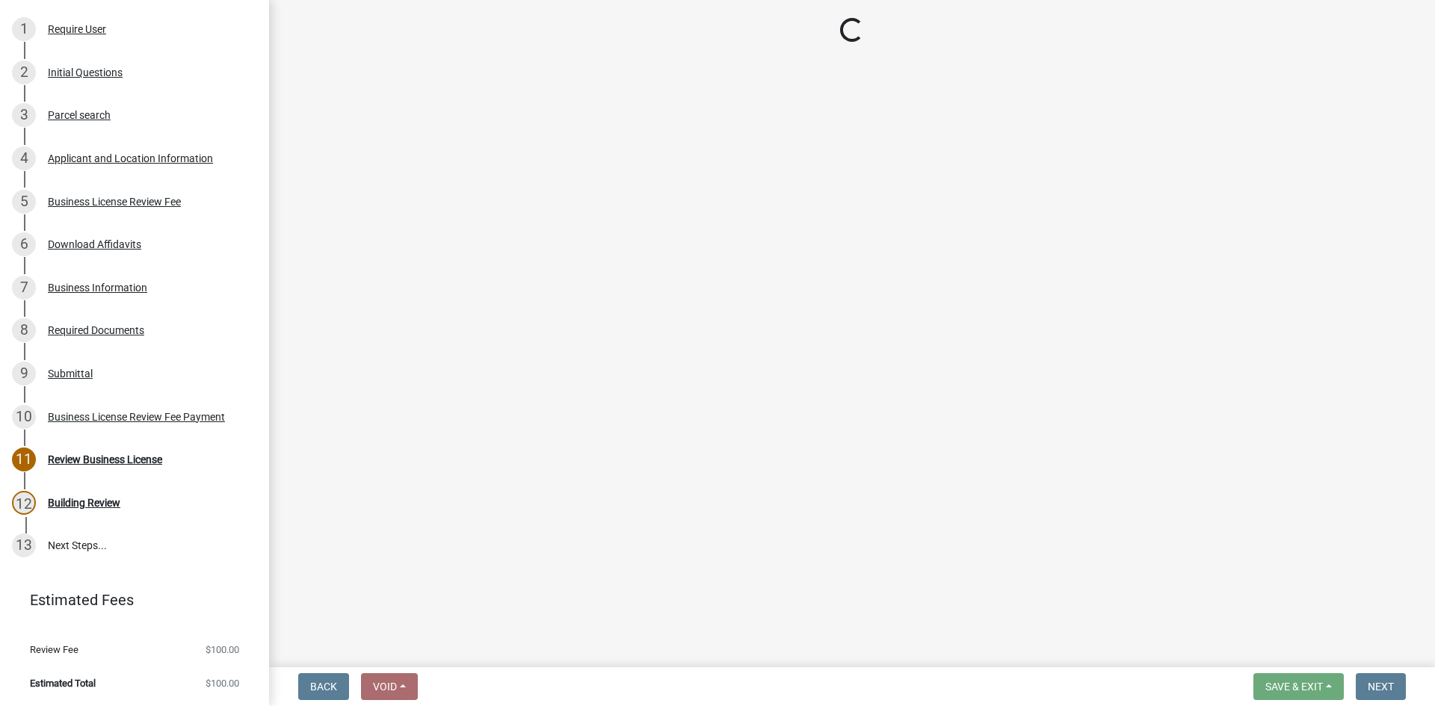
scroll to position [242, 0]
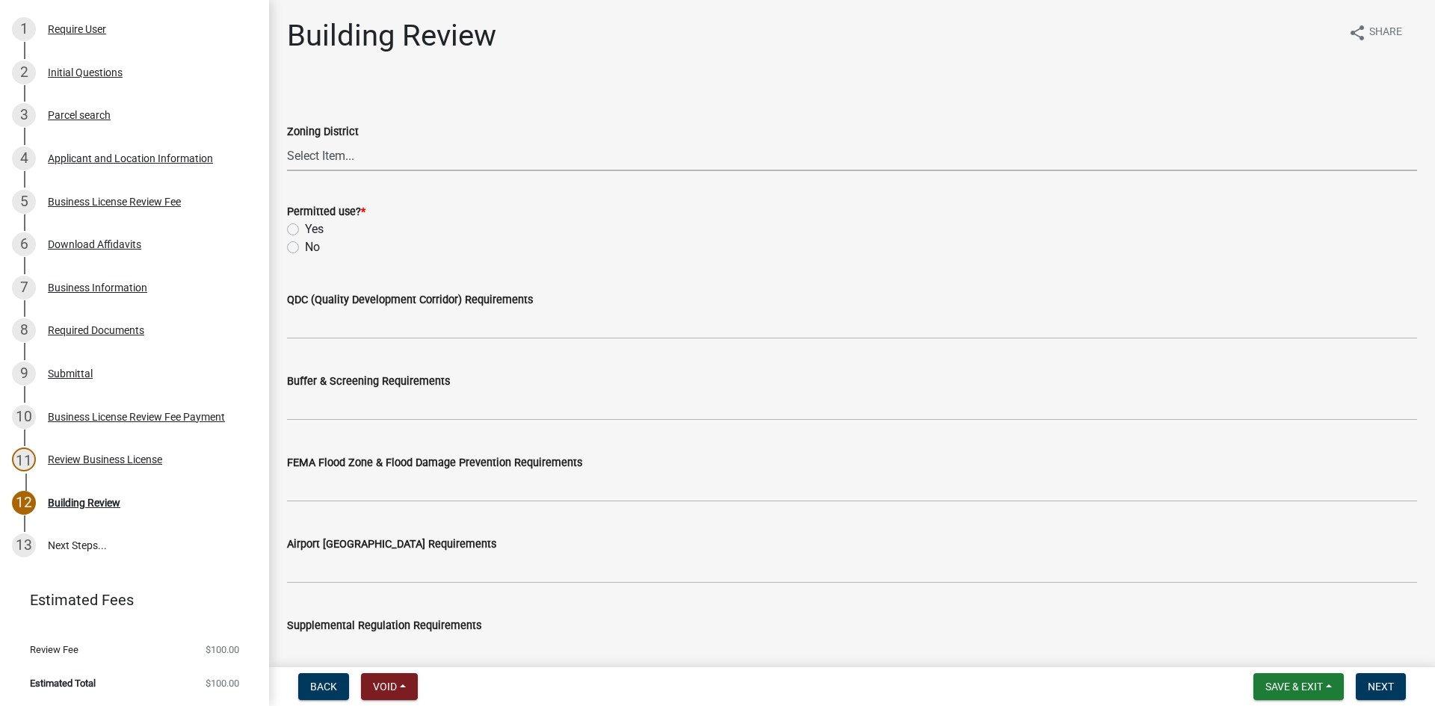
click at [304, 165] on select "Select Item... 01-AG 01-AGR 01-CRVP 01-GC 01-GI 01-LC 01-LR 01-LRR 01-MFR 01-MH…" at bounding box center [852, 156] width 1130 height 31
click at [327, 162] on select "Select Item... 01-AG 01-AGR 01-CRVP 01-GC 01-GI 01-LC 01-LR 01-LRR 01-MFR 01-MH…" at bounding box center [852, 156] width 1130 height 31
click at [287, 141] on select "Select Item... 01-AG 01-AGR 01-CRVP 01-GC 01-GI 01-LC 01-LR 01-LRR 01-MFR 01-MH…" at bounding box center [852, 156] width 1130 height 31
select select "1bdba8c2-d230-4ac9-82d5-67c59a9db06a"
click at [305, 232] on label "Yes" at bounding box center [314, 230] width 19 height 18
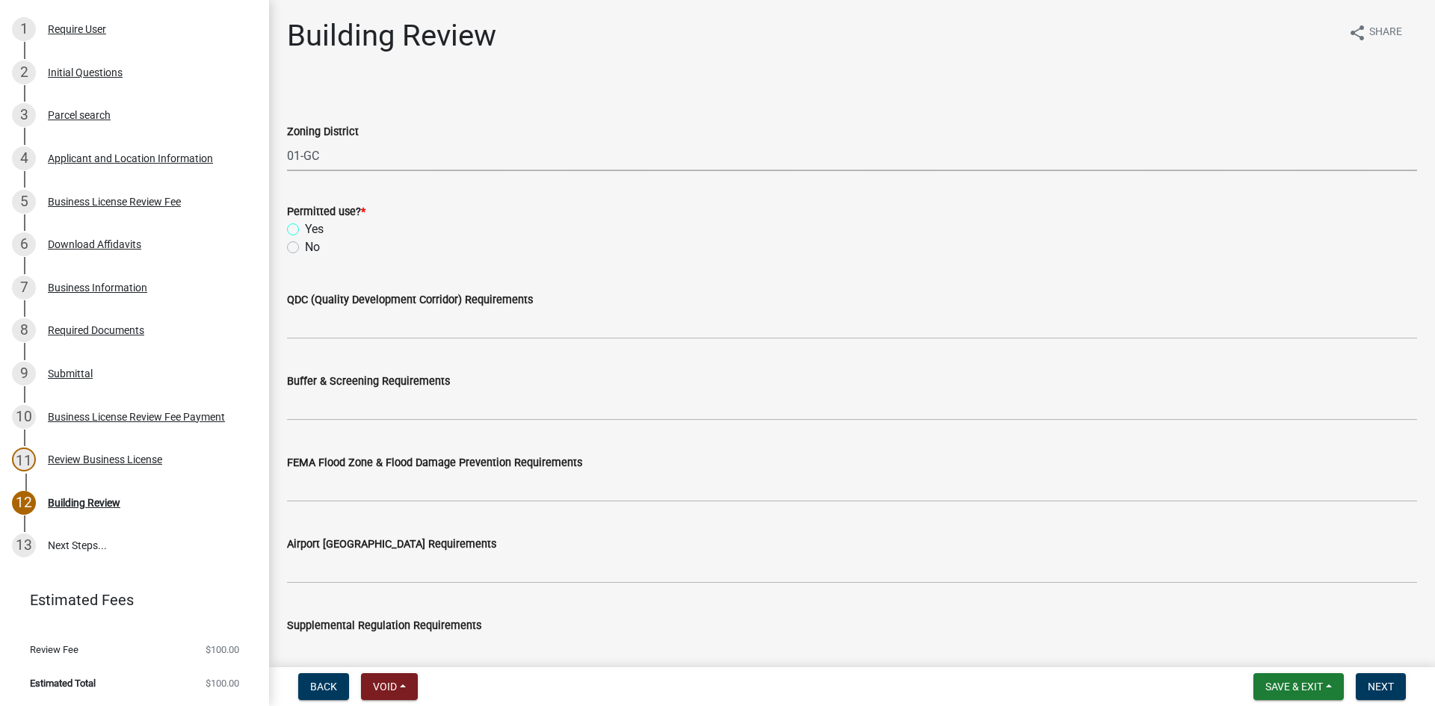
click at [305, 230] on input "Yes" at bounding box center [310, 226] width 10 height 10
radio input "true"
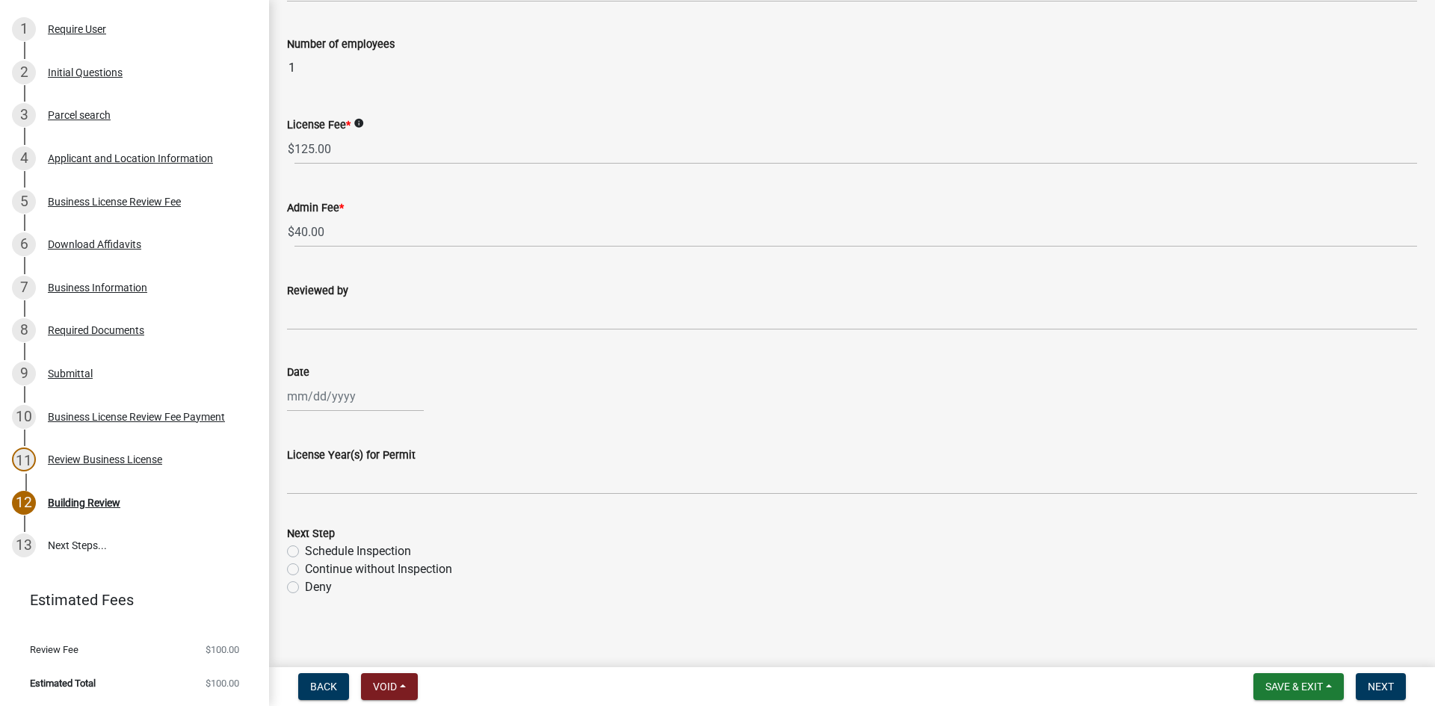
scroll to position [833, 0]
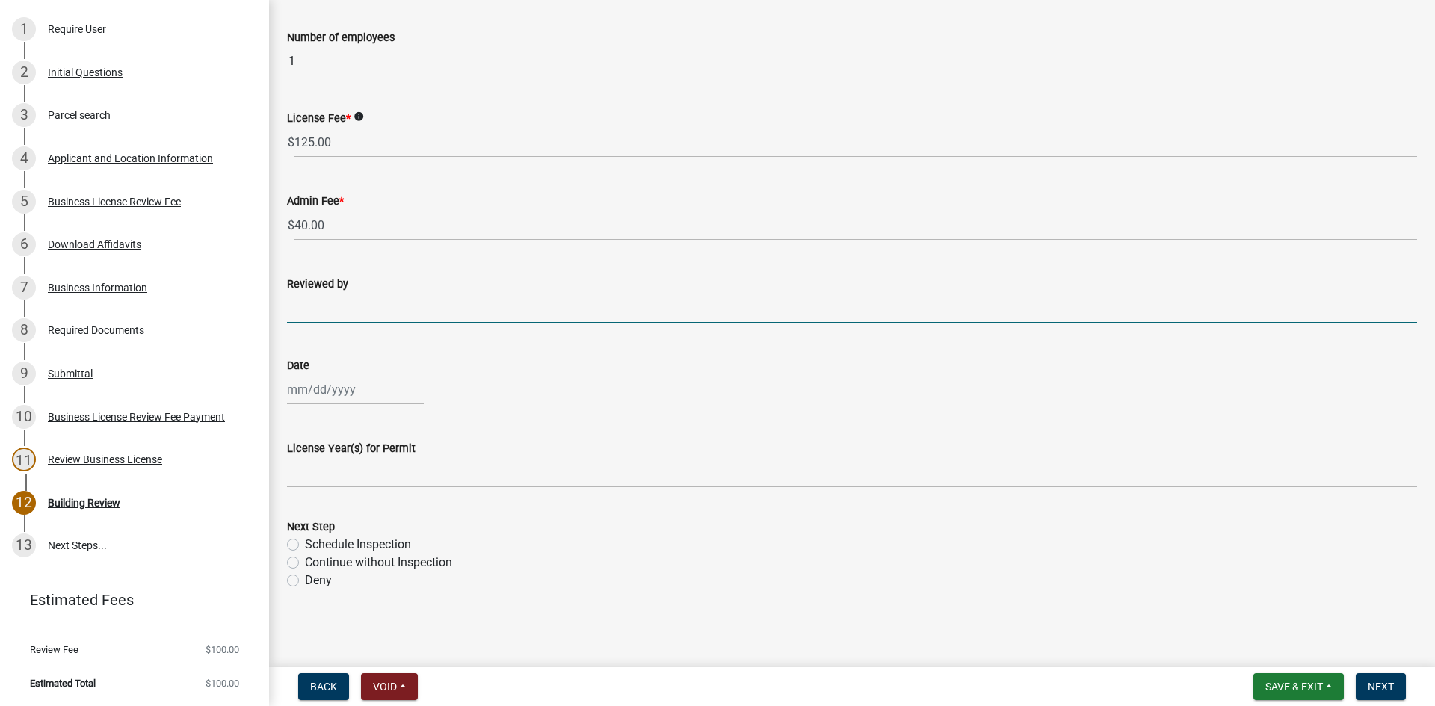
click at [336, 298] on input "Reviewed by" at bounding box center [852, 308] width 1130 height 31
type input "[PERSON_NAME]"
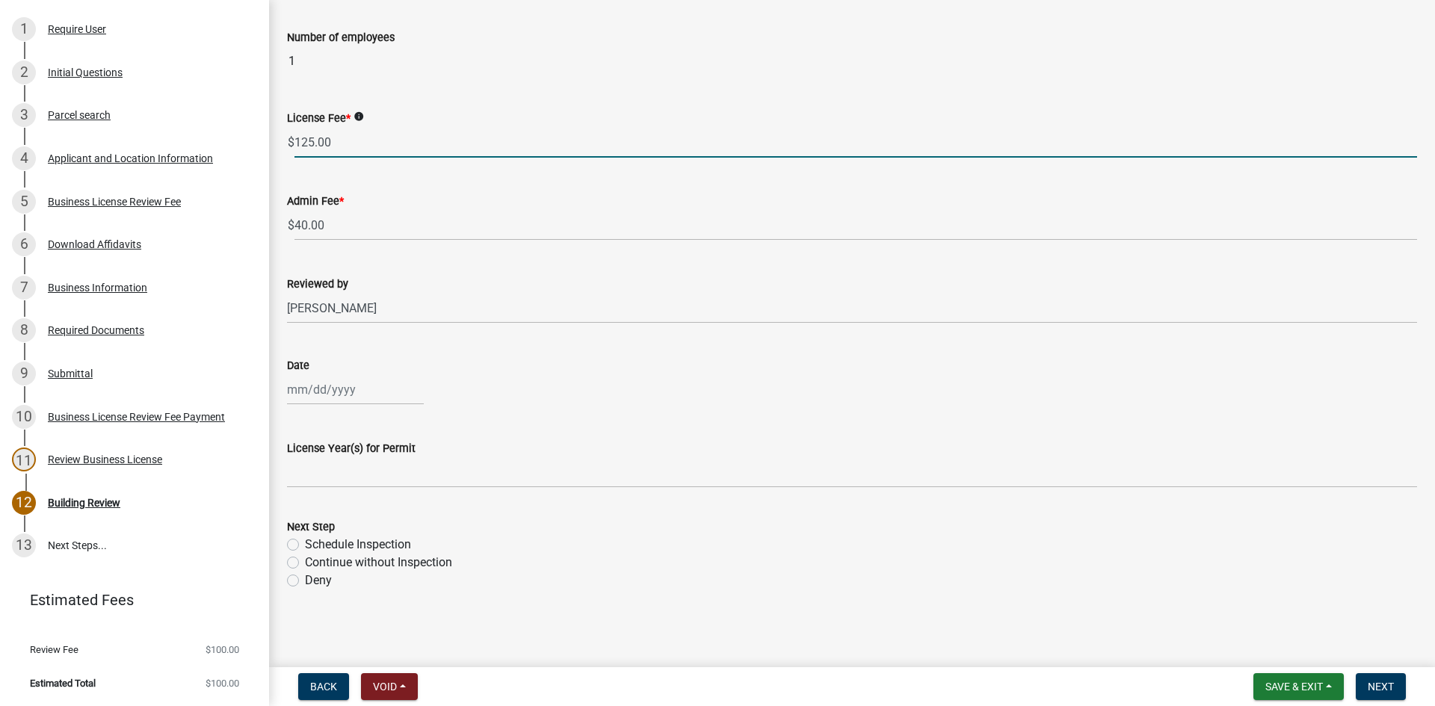
click at [347, 138] on input "125.00" at bounding box center [856, 142] width 1123 height 31
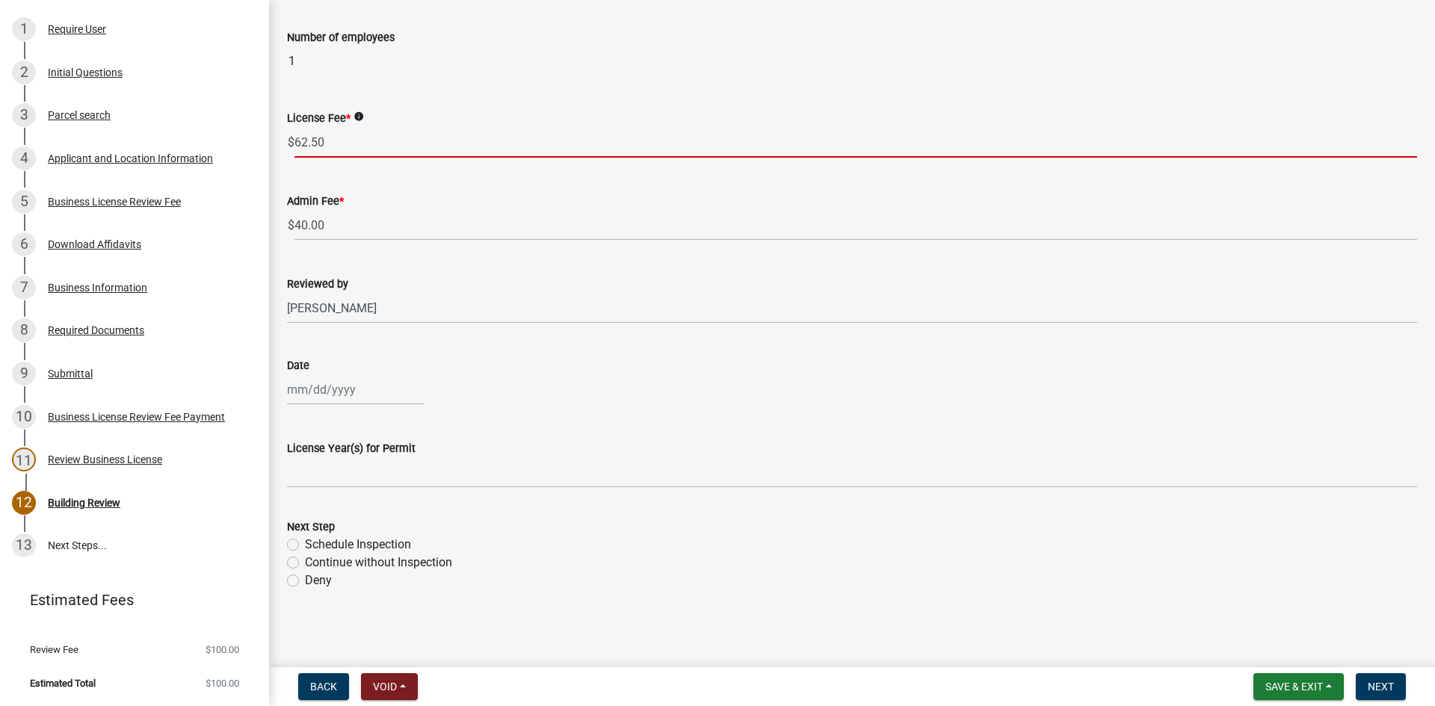
type input "62.50"
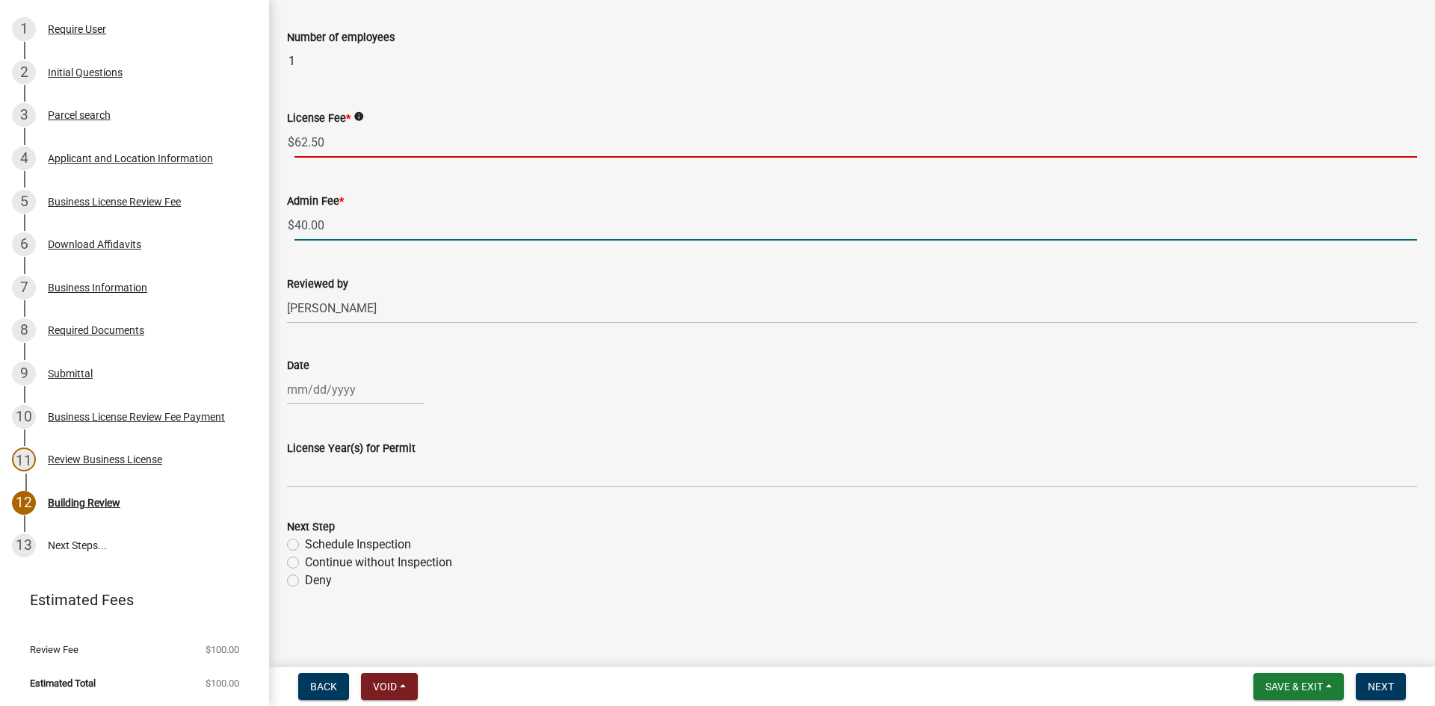
click at [366, 219] on input "40.00" at bounding box center [856, 225] width 1123 height 31
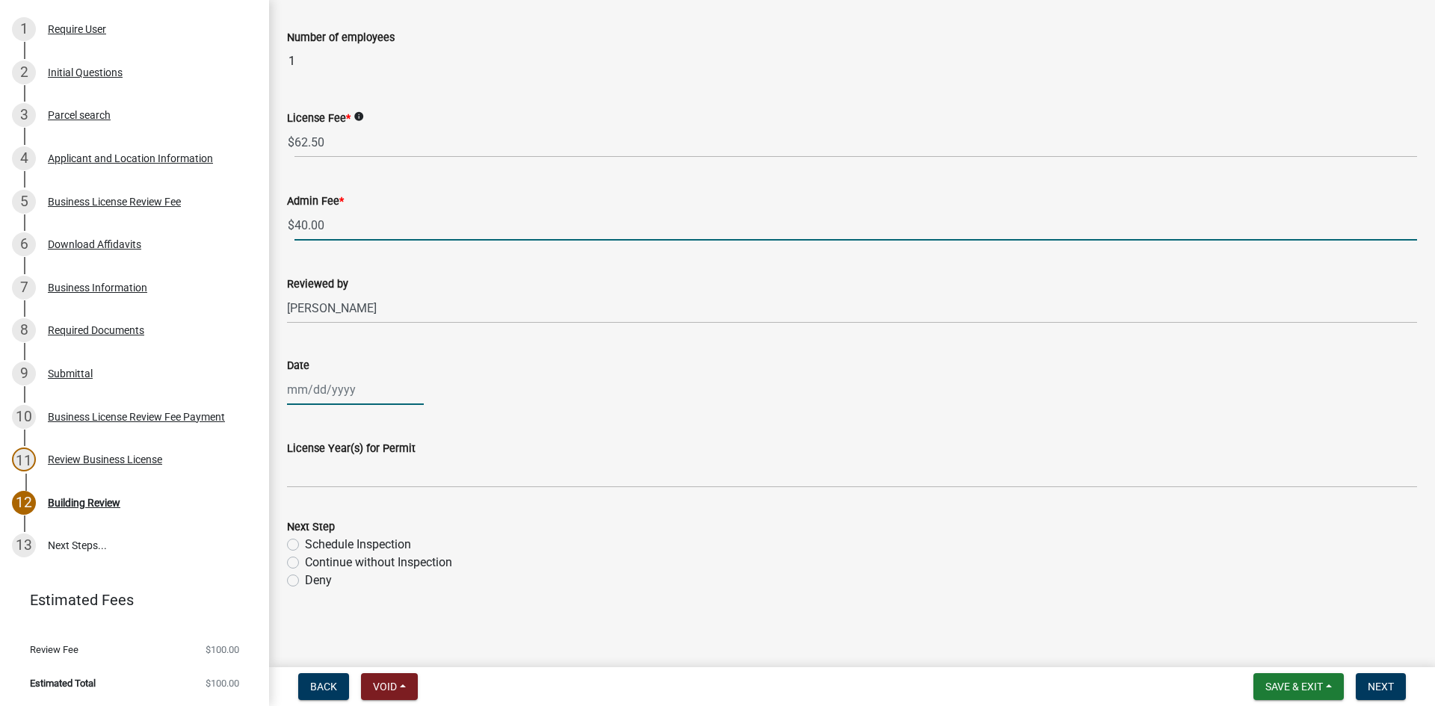
click at [341, 376] on div at bounding box center [355, 390] width 137 height 31
select select "8"
select select "2025"
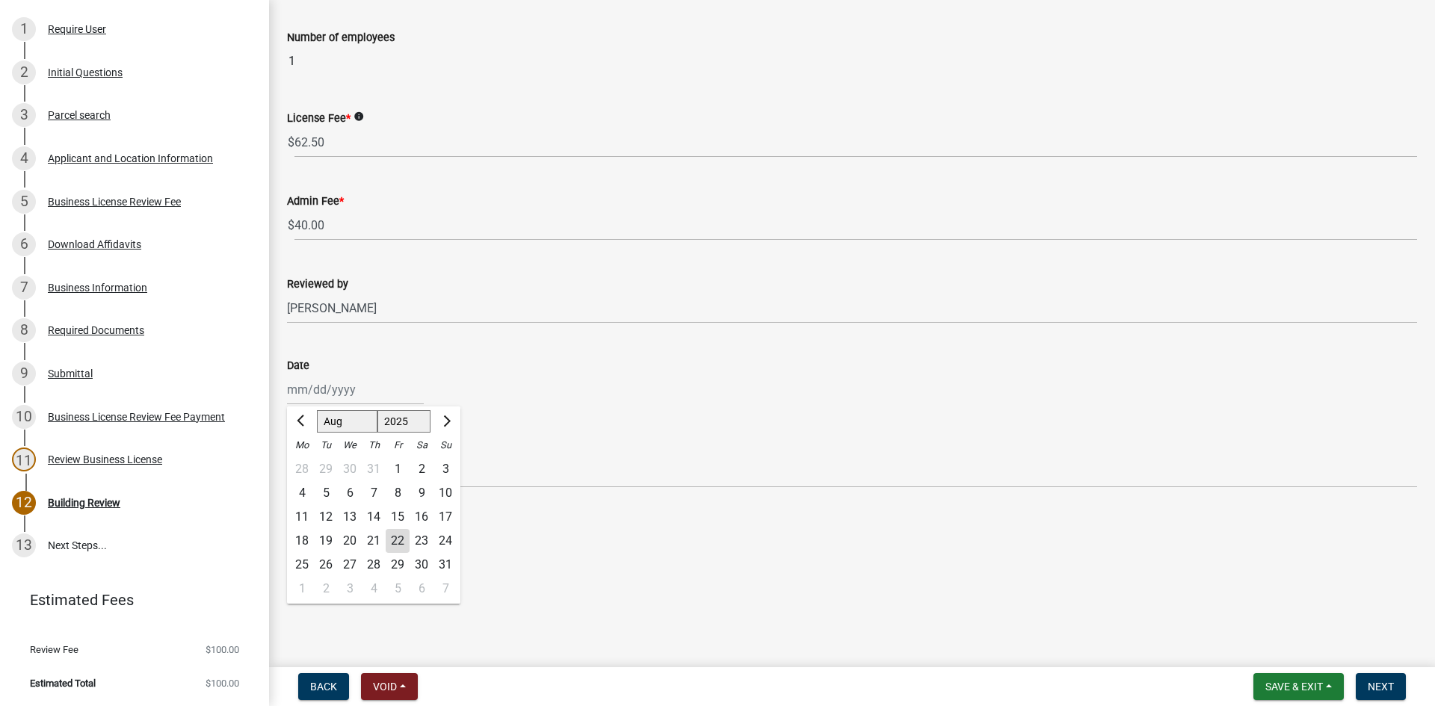
click at [392, 537] on div "22" at bounding box center [398, 541] width 24 height 24
type input "[DATE]"
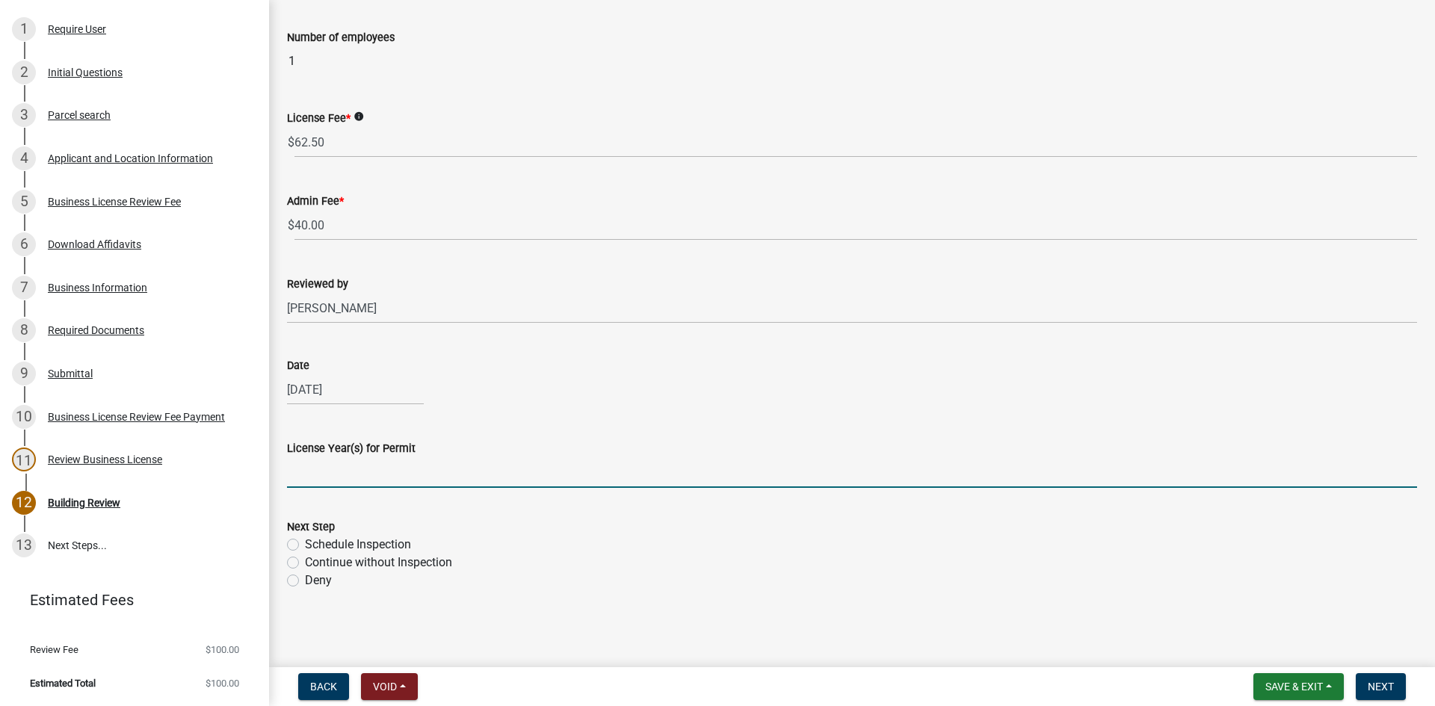
click at [393, 462] on input "License Year(s) for Permit" at bounding box center [852, 473] width 1130 height 31
type input "2025"
click at [305, 561] on label "Continue without Inspection" at bounding box center [378, 563] width 147 height 18
click at [305, 561] on input "Continue without Inspection" at bounding box center [310, 559] width 10 height 10
radio input "true"
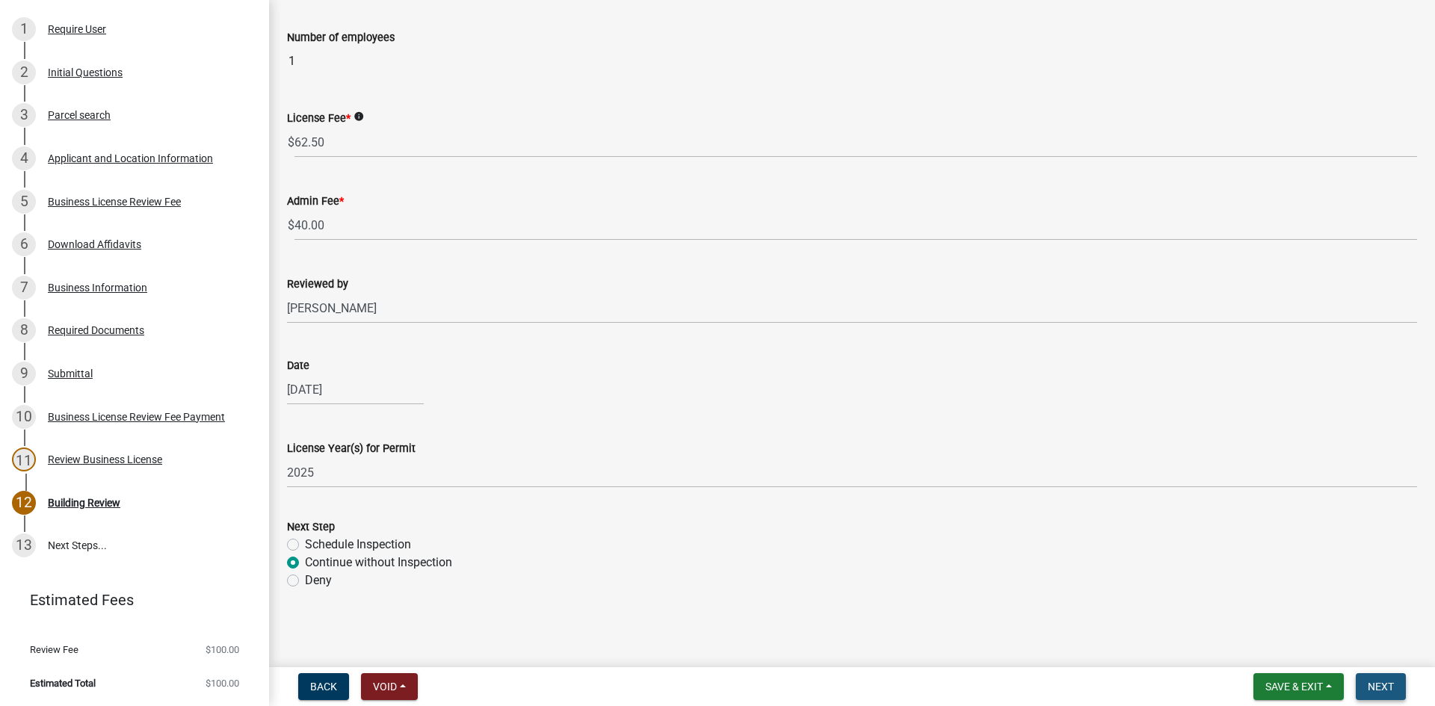
click at [1402, 683] on button "Next" at bounding box center [1381, 687] width 50 height 27
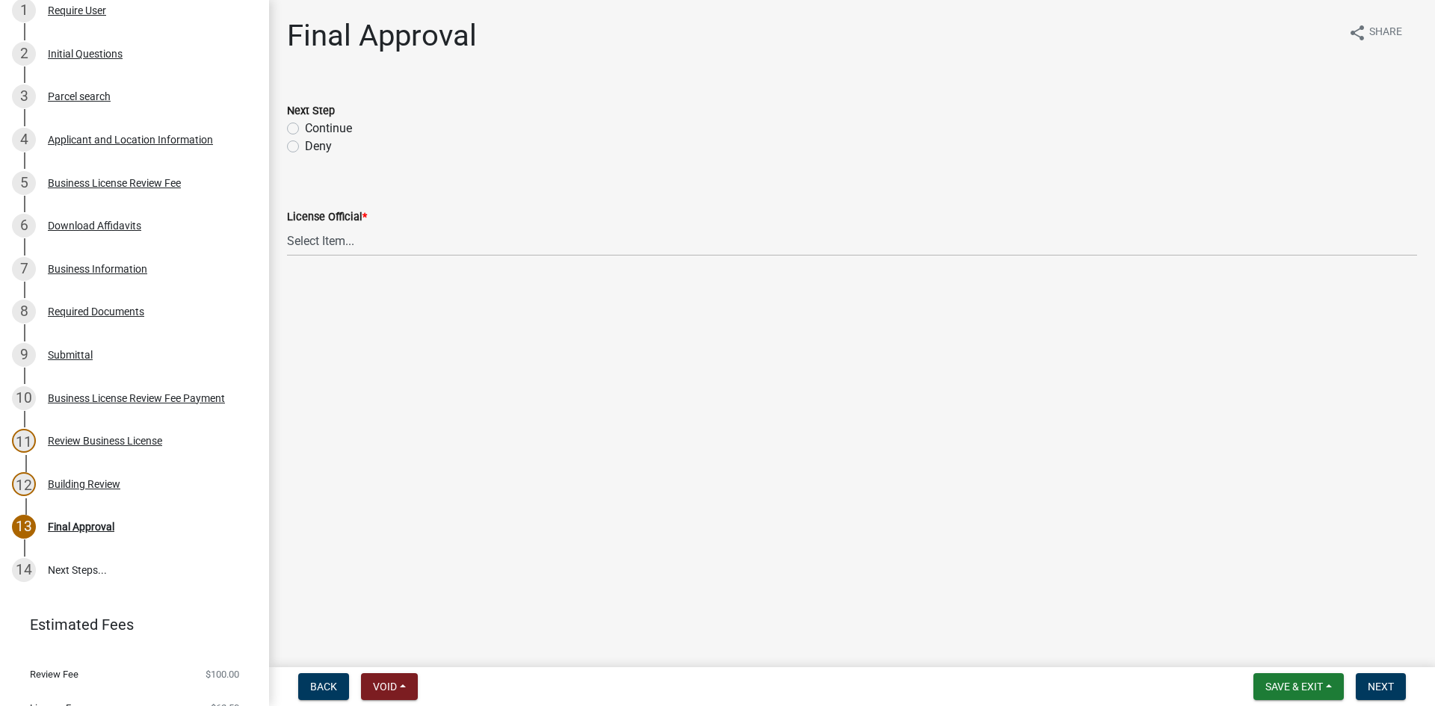
click at [305, 129] on label "Continue" at bounding box center [328, 129] width 47 height 18
click at [305, 129] on input "Continue" at bounding box center [310, 125] width 10 height 10
radio input "true"
click at [335, 244] on select "Select Item... [PERSON_NAME] [PERSON_NAME] [PERSON_NAME] [PERSON_NAME] [PERSON_…" at bounding box center [852, 241] width 1130 height 31
click at [287, 226] on select "Select Item... [PERSON_NAME] [PERSON_NAME] [PERSON_NAME] [PERSON_NAME] [PERSON_…" at bounding box center [852, 241] width 1130 height 31
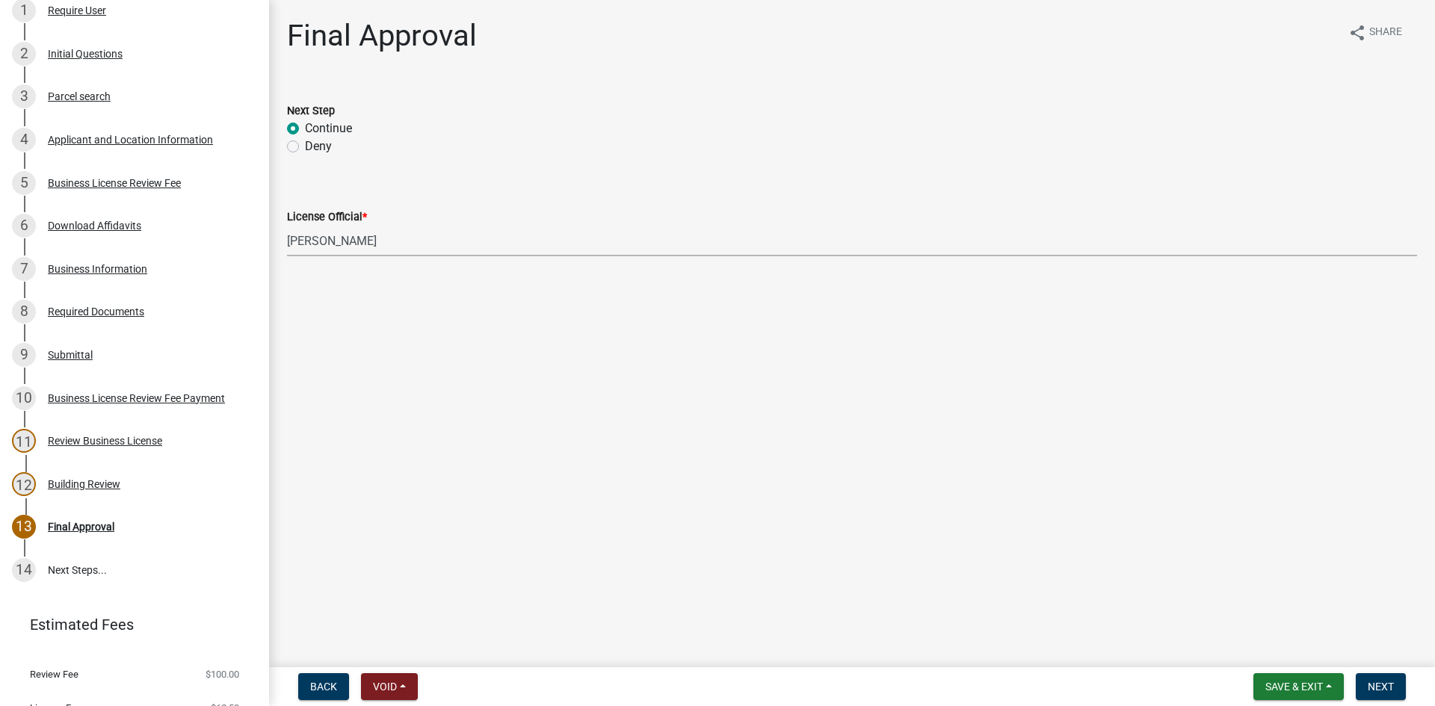
select select "66ea0911-b6de-4b18-a15f-eb653539a3e3"
drag, startPoint x: 1376, startPoint y: 686, endPoint x: 1110, endPoint y: 603, distance: 278.1
click at [1374, 686] on span "Next" at bounding box center [1381, 687] width 26 height 12
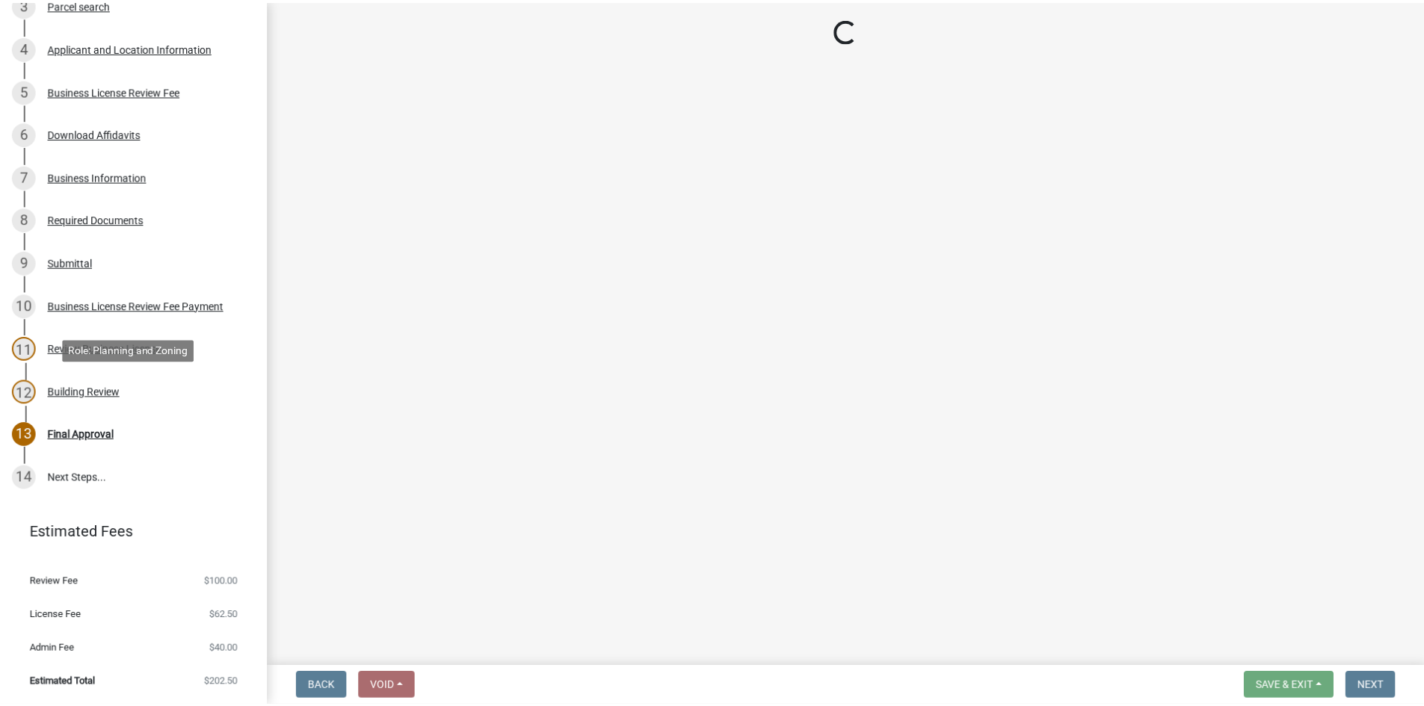
scroll to position [439, 0]
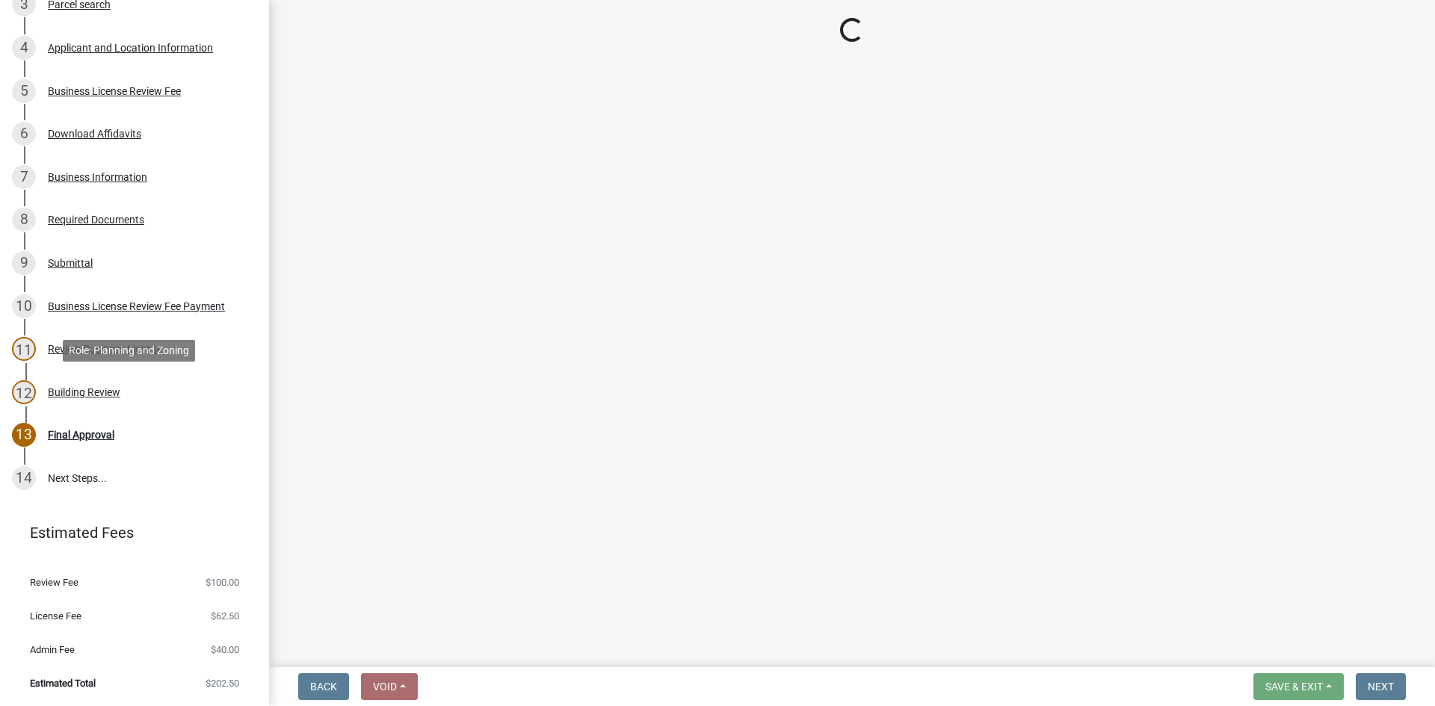
select select "3: 3"
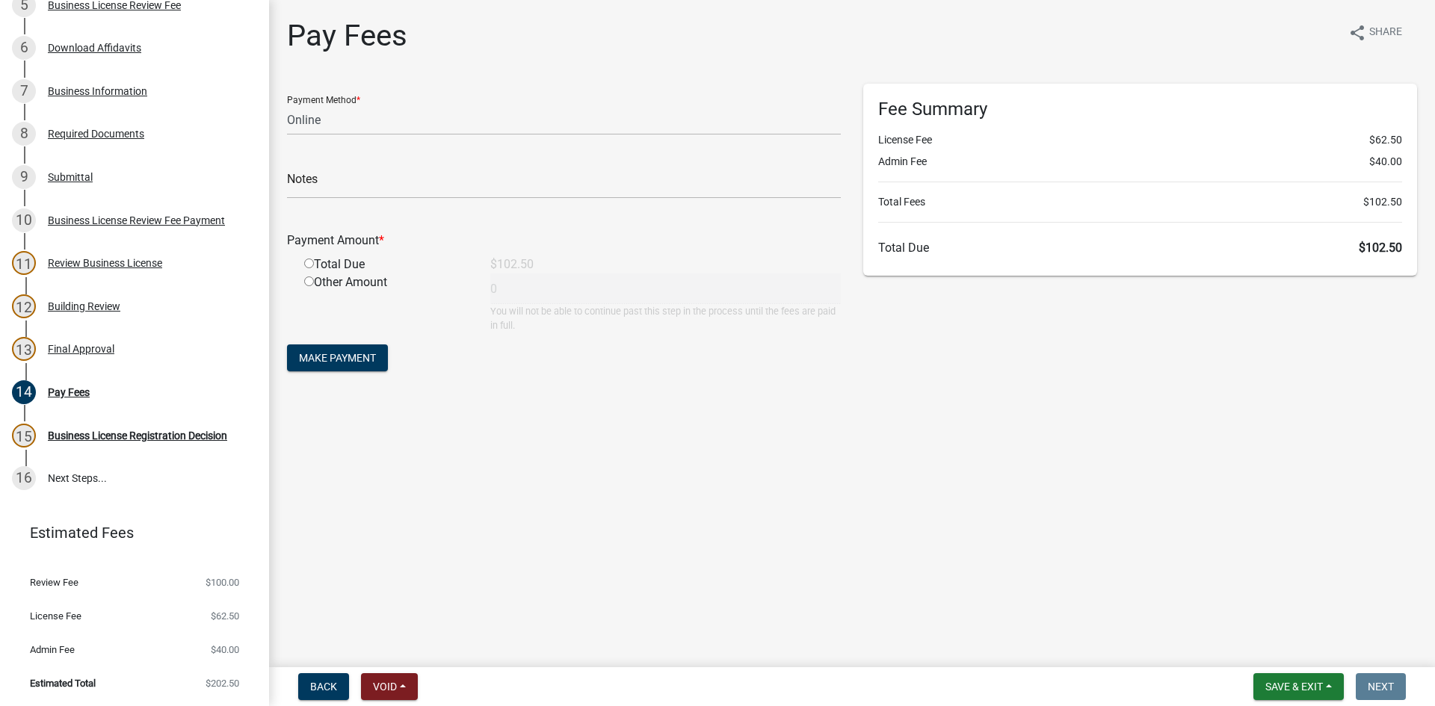
click at [1292, 671] on nav "Back Void Withdraw Lock Expire Void Save & Exit Save Save & Exit Next" at bounding box center [852, 687] width 1166 height 39
click at [1294, 674] on button "Save & Exit" at bounding box center [1299, 687] width 90 height 27
click at [1275, 652] on button "Save & Exit" at bounding box center [1285, 648] width 120 height 36
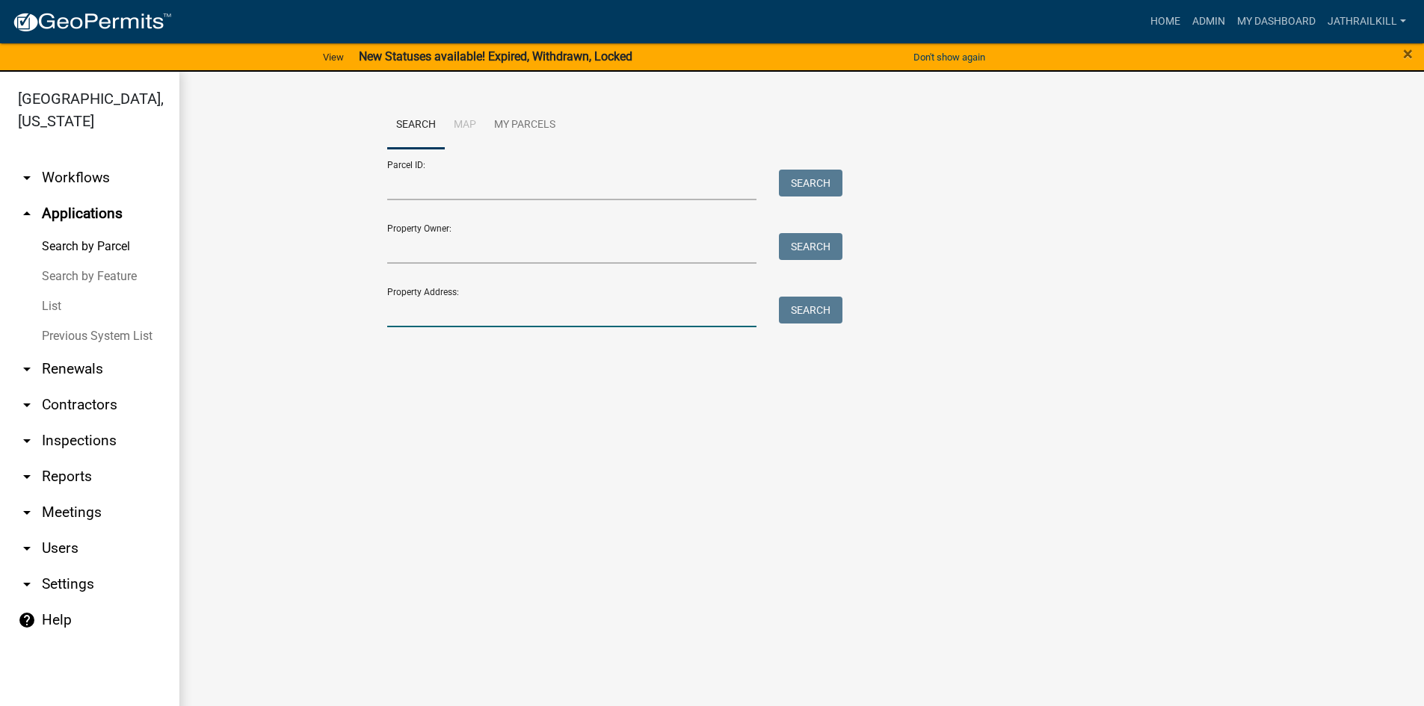
click at [567, 315] on input "Property Address:" at bounding box center [572, 312] width 370 height 31
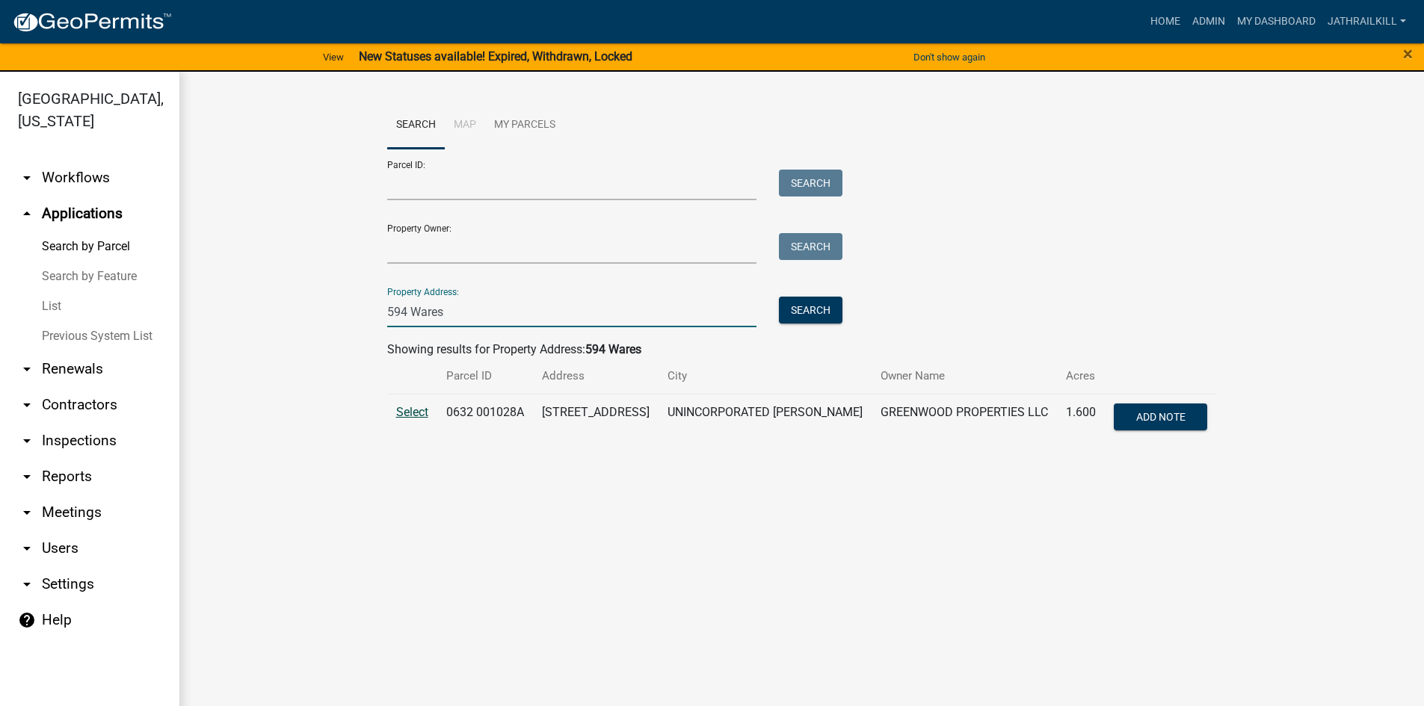
type input "594 Wares"
click at [404, 409] on span "Select" at bounding box center [412, 412] width 32 height 14
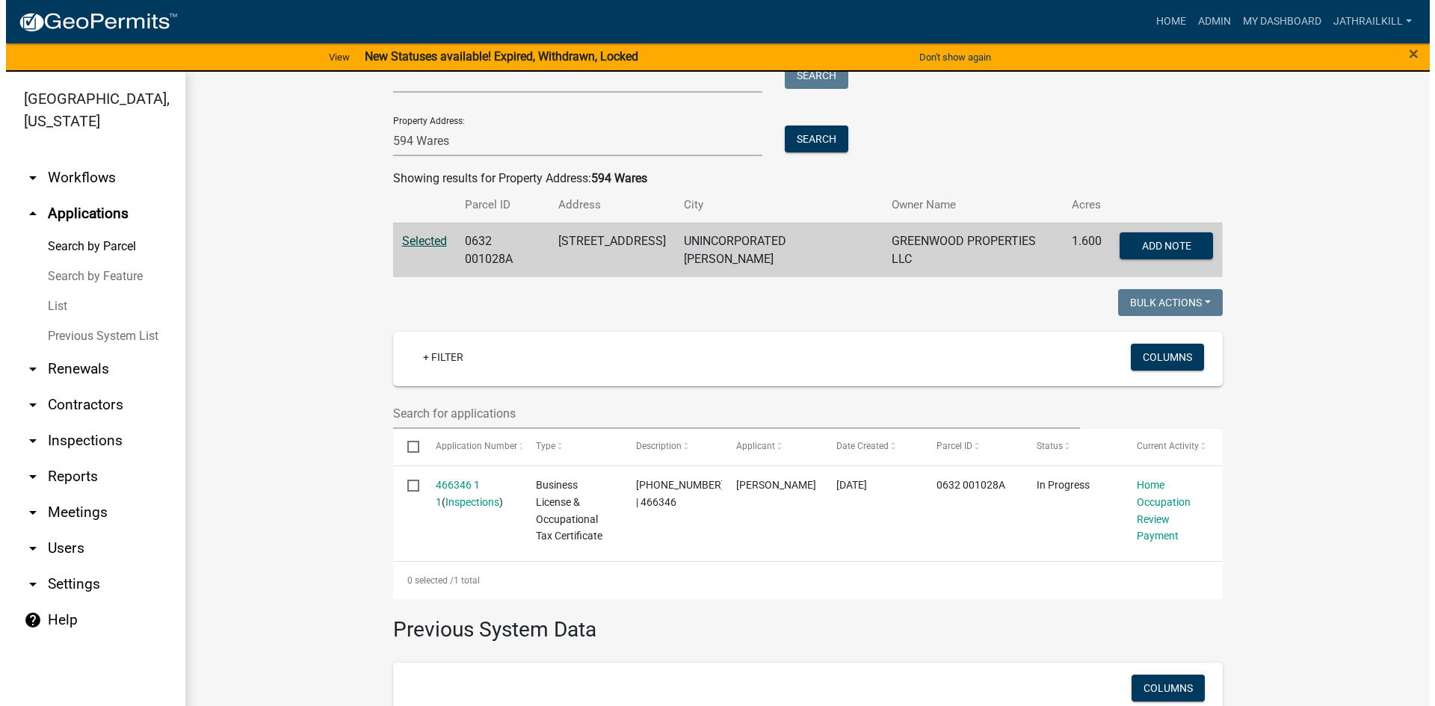
scroll to position [345, 0]
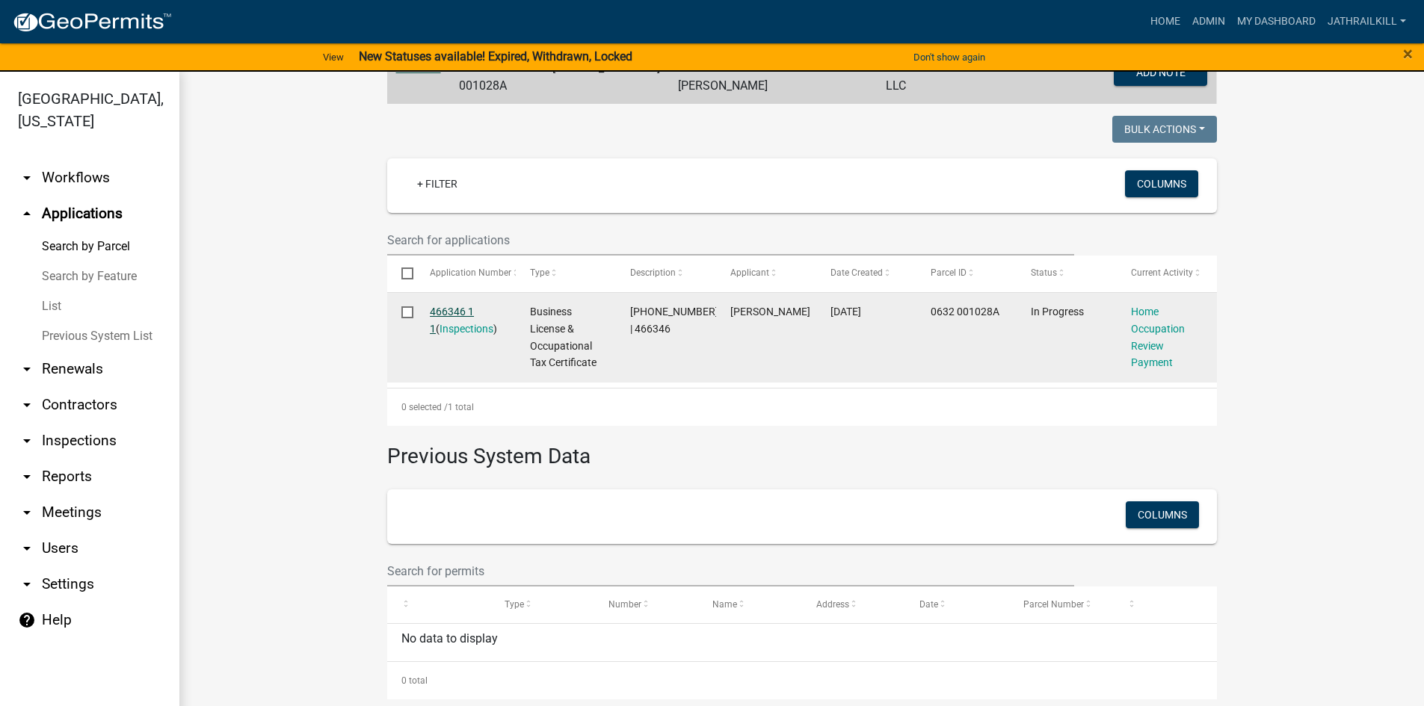
click at [469, 306] on link "466346 1 1" at bounding box center [452, 320] width 44 height 29
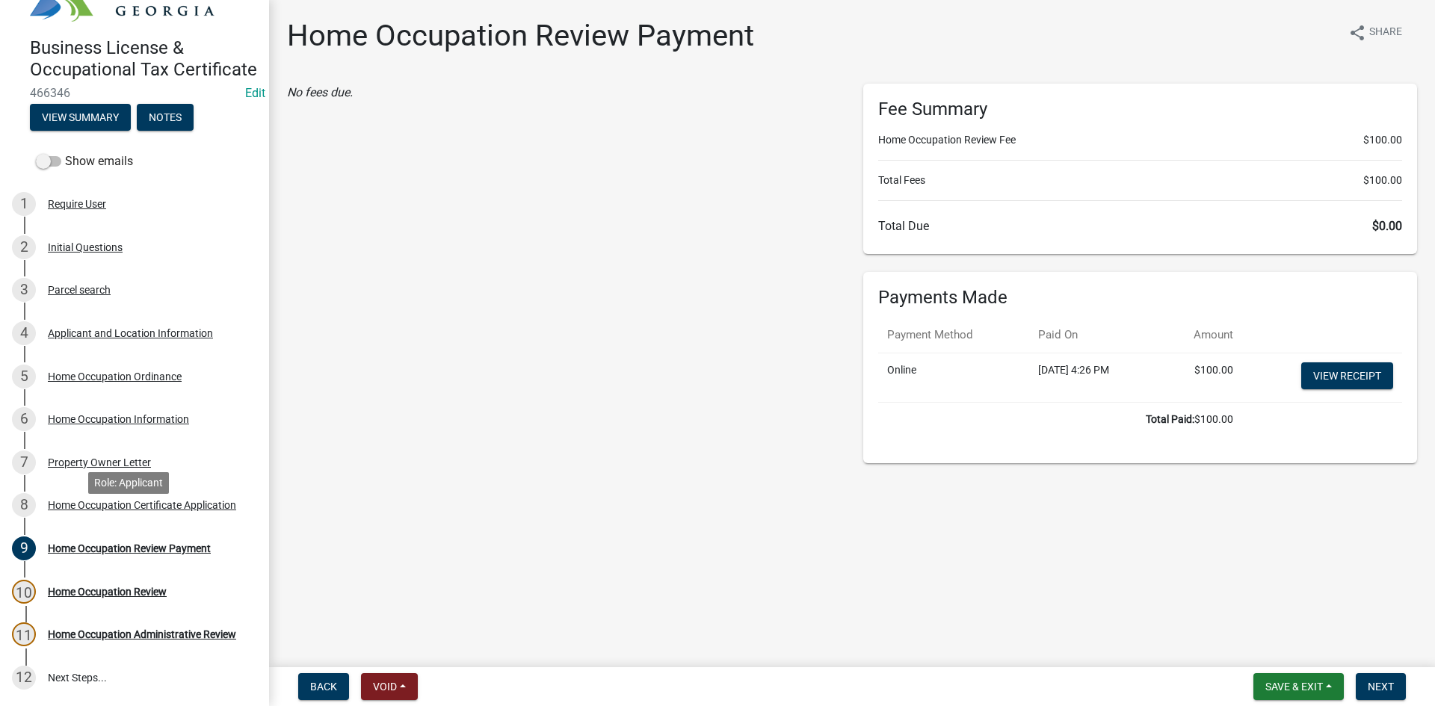
scroll to position [75, 0]
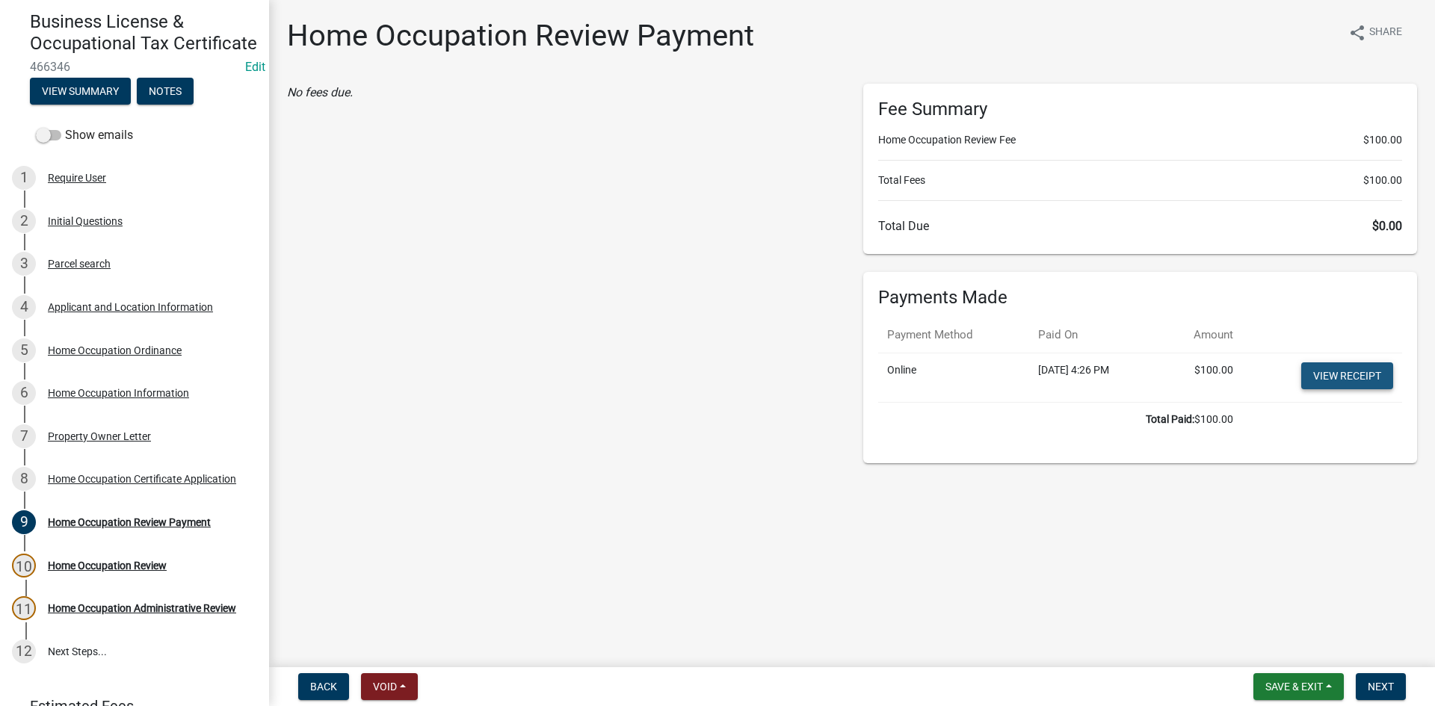
click at [1330, 378] on link "View receipt" at bounding box center [1348, 376] width 92 height 27
click at [1406, 703] on nav "Back Void Withdraw Lock Expire Void Save & Exit Save Save & Exit Next" at bounding box center [852, 687] width 1166 height 39
click at [1400, 694] on button "Next" at bounding box center [1381, 687] width 50 height 27
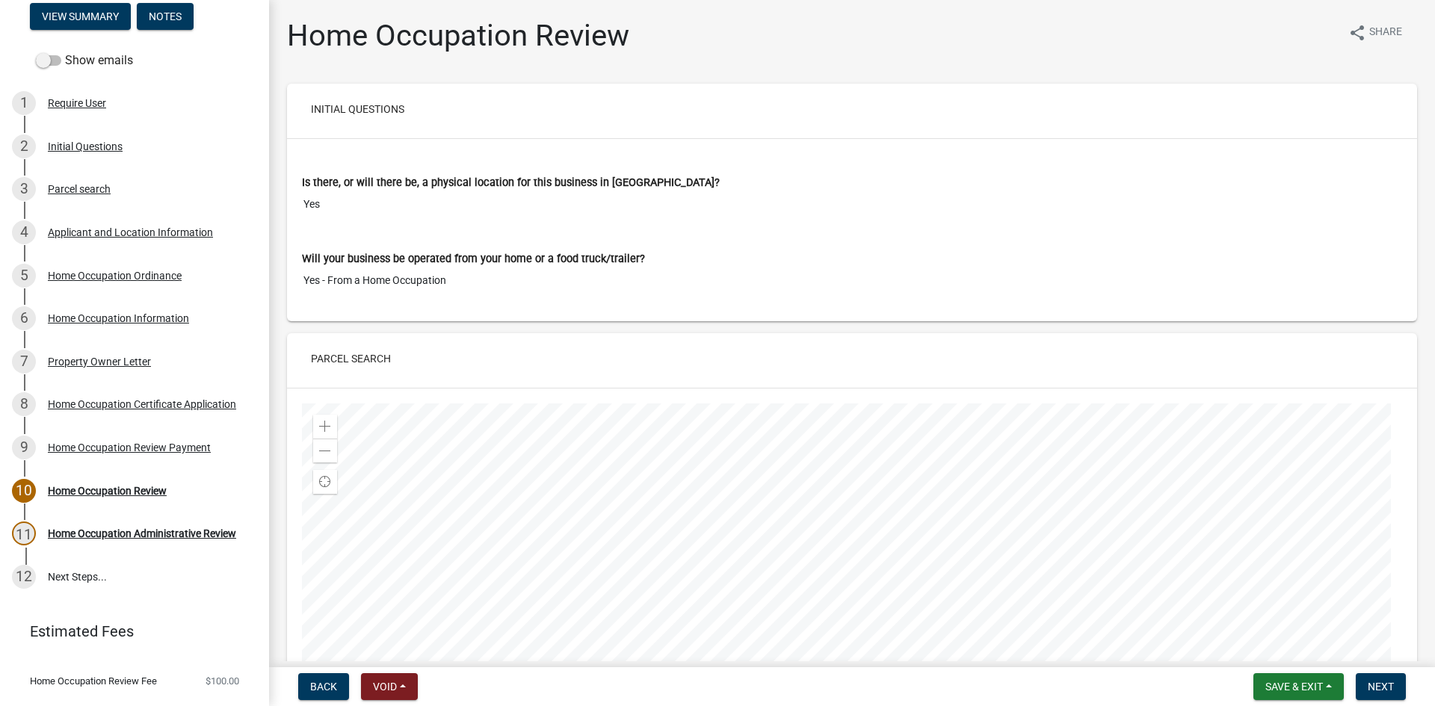
scroll to position [523, 0]
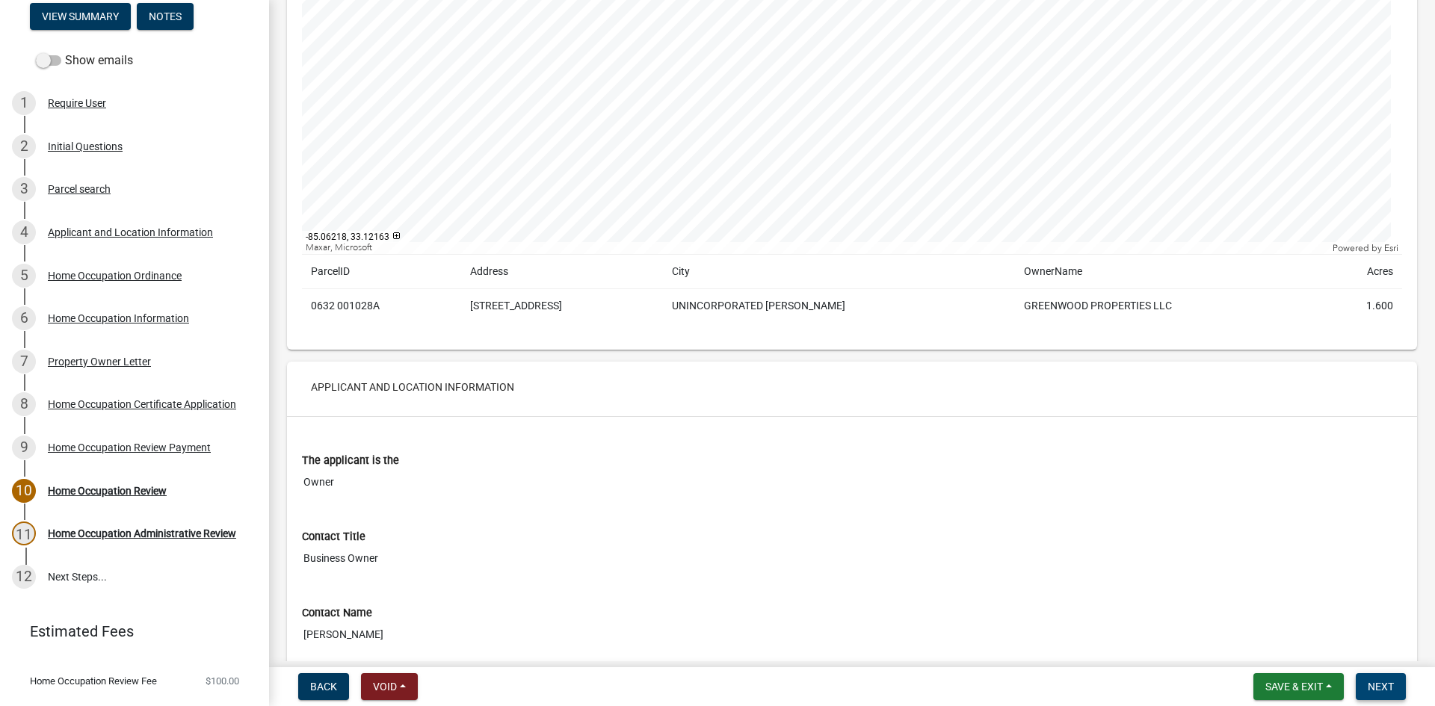
click at [1376, 681] on button "Next" at bounding box center [1381, 687] width 50 height 27
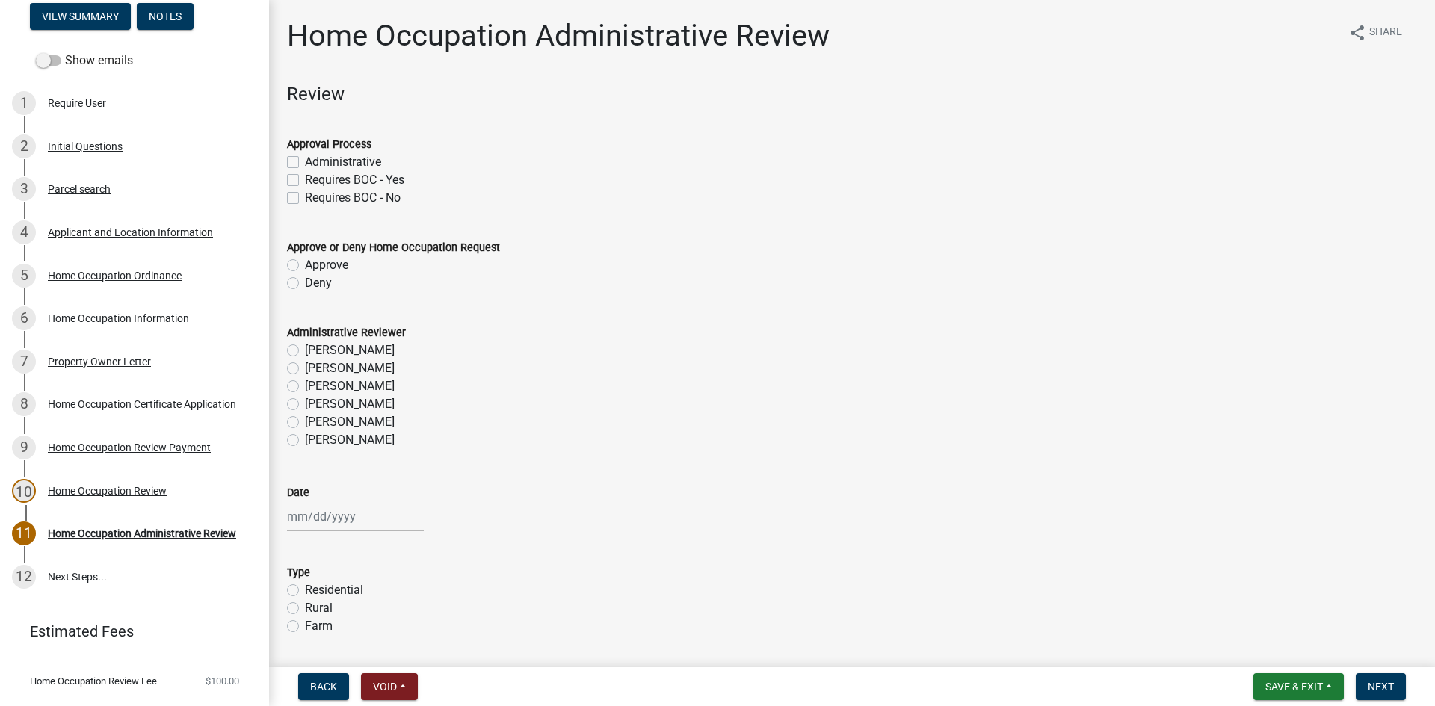
click at [305, 161] on label "Administrative" at bounding box center [343, 162] width 76 height 18
click at [305, 161] on input "Administrative" at bounding box center [310, 158] width 10 height 10
checkbox input "true"
checkbox input "false"
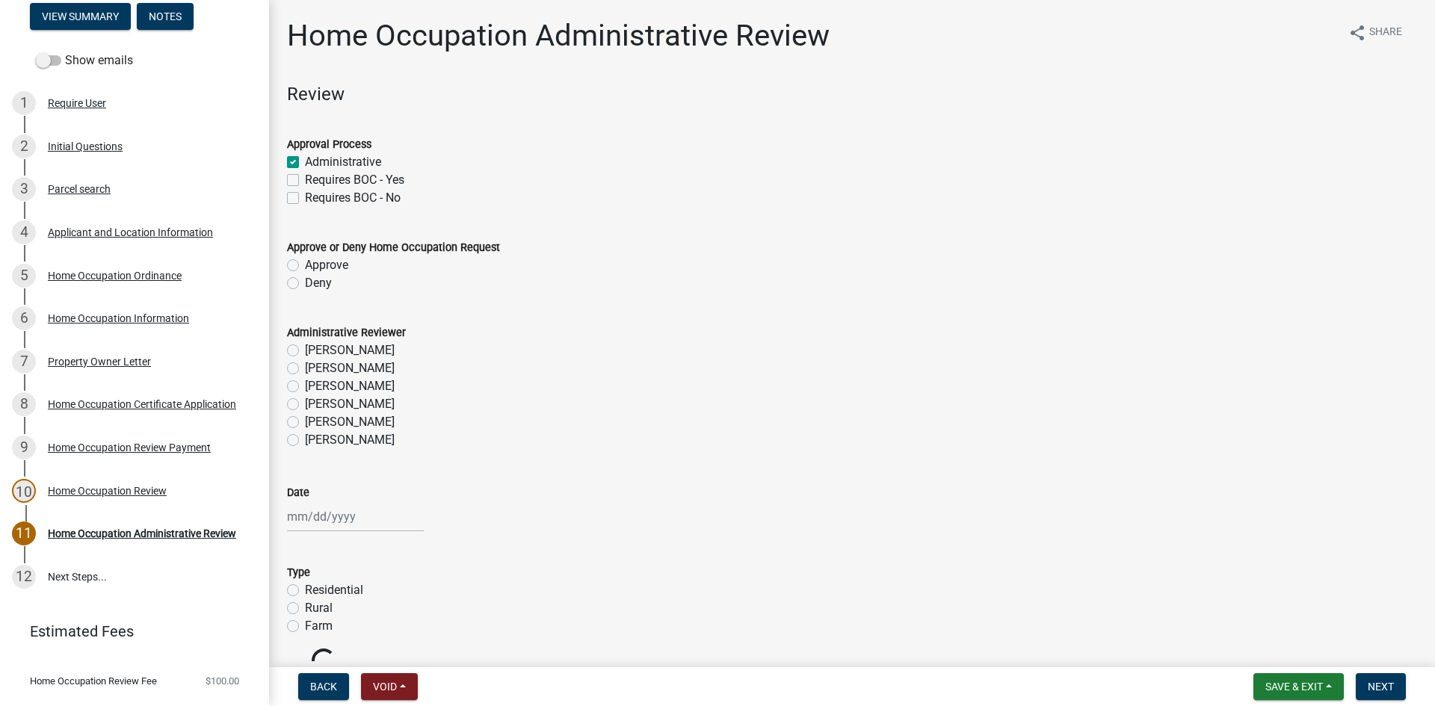
click at [302, 260] on div "Approve" at bounding box center [852, 265] width 1130 height 18
click at [305, 265] on label "Approve" at bounding box center [326, 265] width 43 height 18
click at [305, 265] on input "Approve" at bounding box center [310, 261] width 10 height 10
radio input "true"
click at [305, 438] on label "[PERSON_NAME]" at bounding box center [350, 440] width 90 height 18
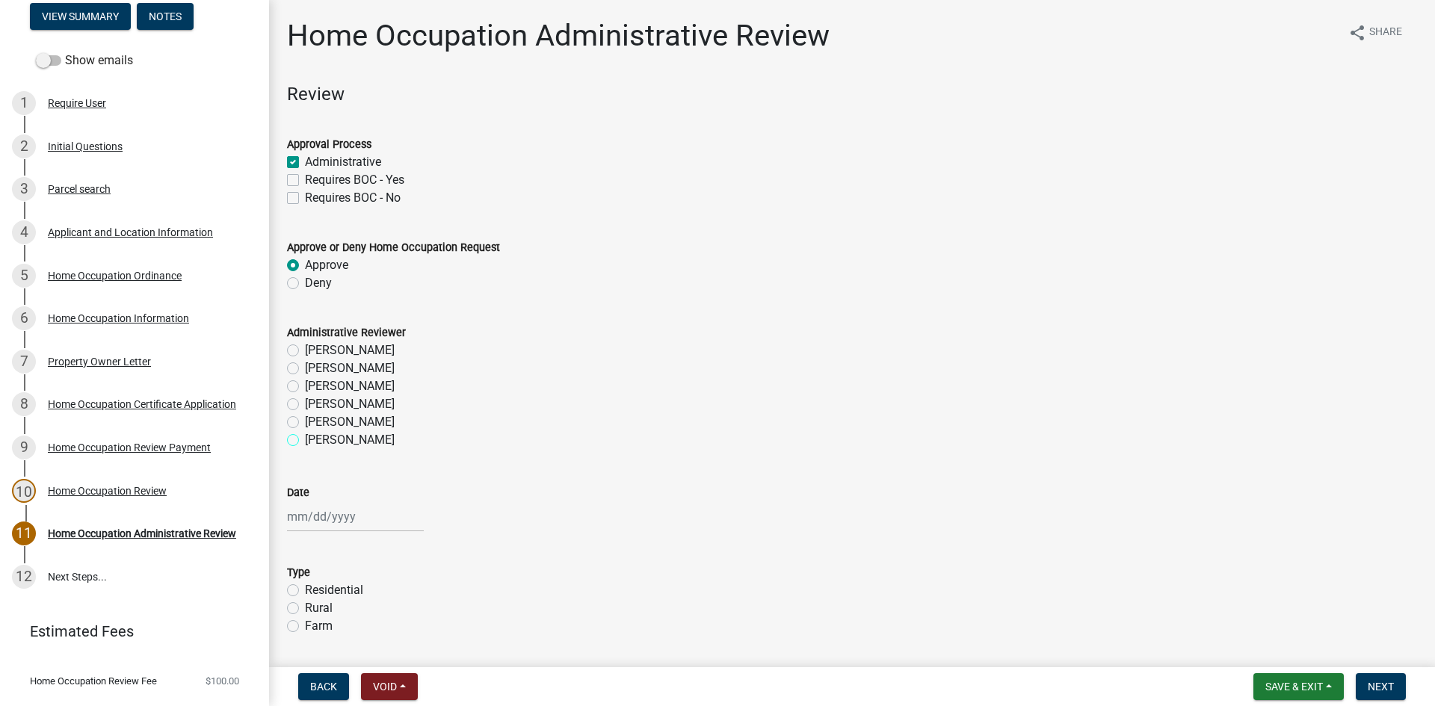
click at [305, 438] on input "[PERSON_NAME]" at bounding box center [310, 436] width 10 height 10
radio input "true"
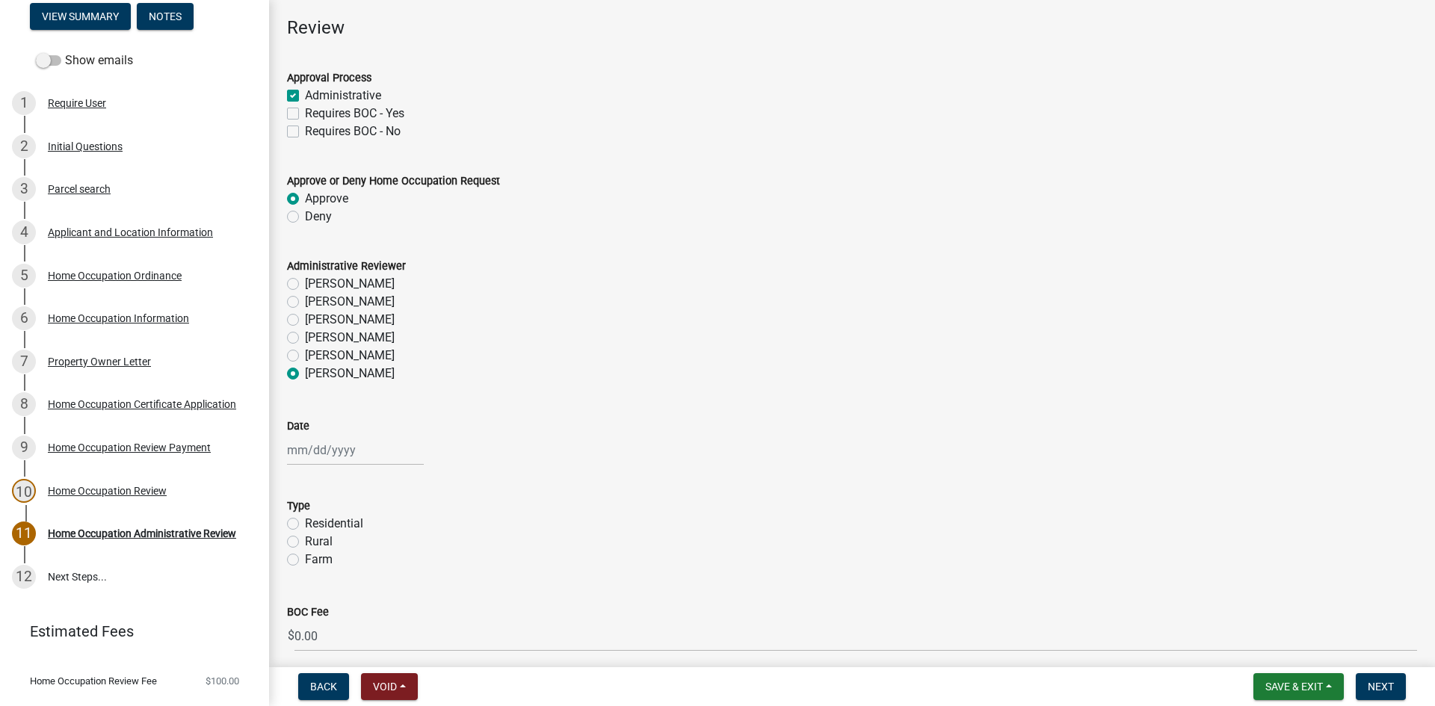
scroll to position [129, 0]
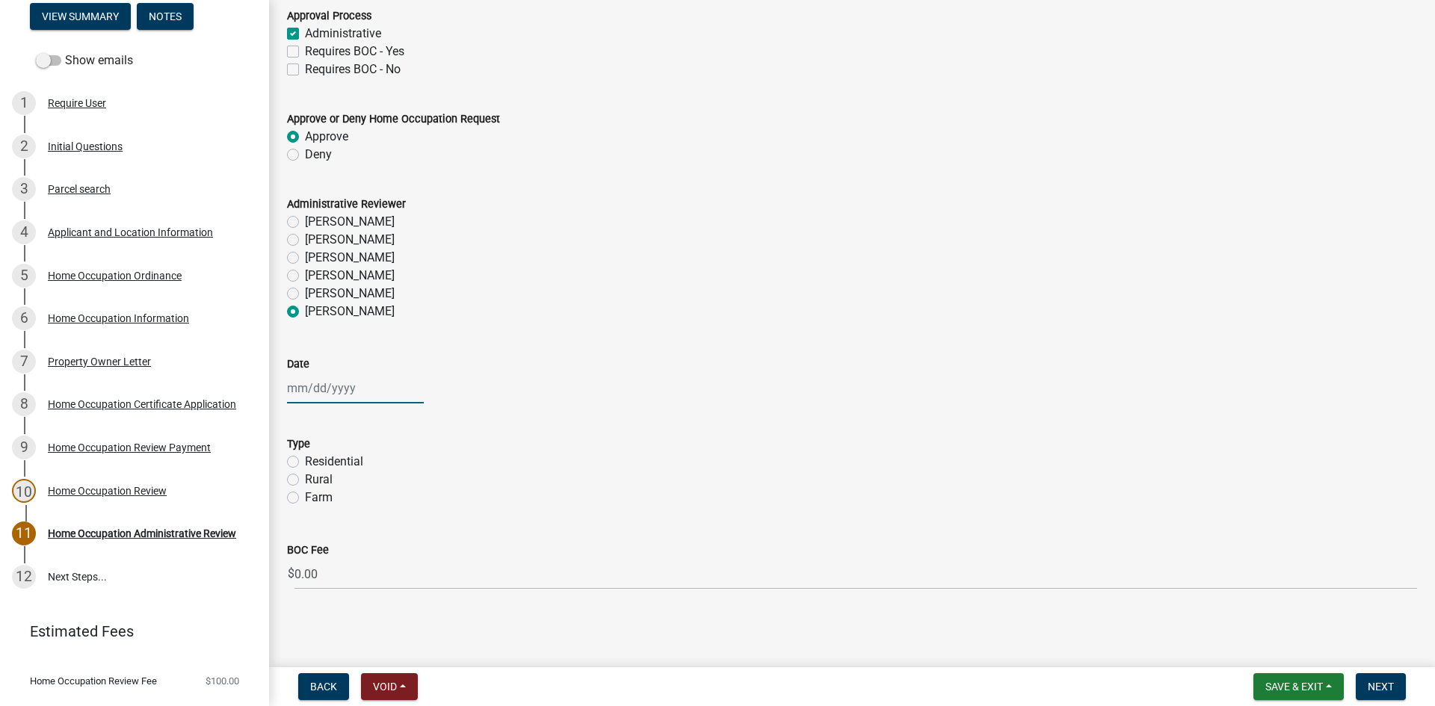
click at [324, 395] on div at bounding box center [355, 388] width 137 height 31
select select "8"
select select "2025"
click at [395, 544] on div "22" at bounding box center [398, 540] width 24 height 24
type input "[DATE]"
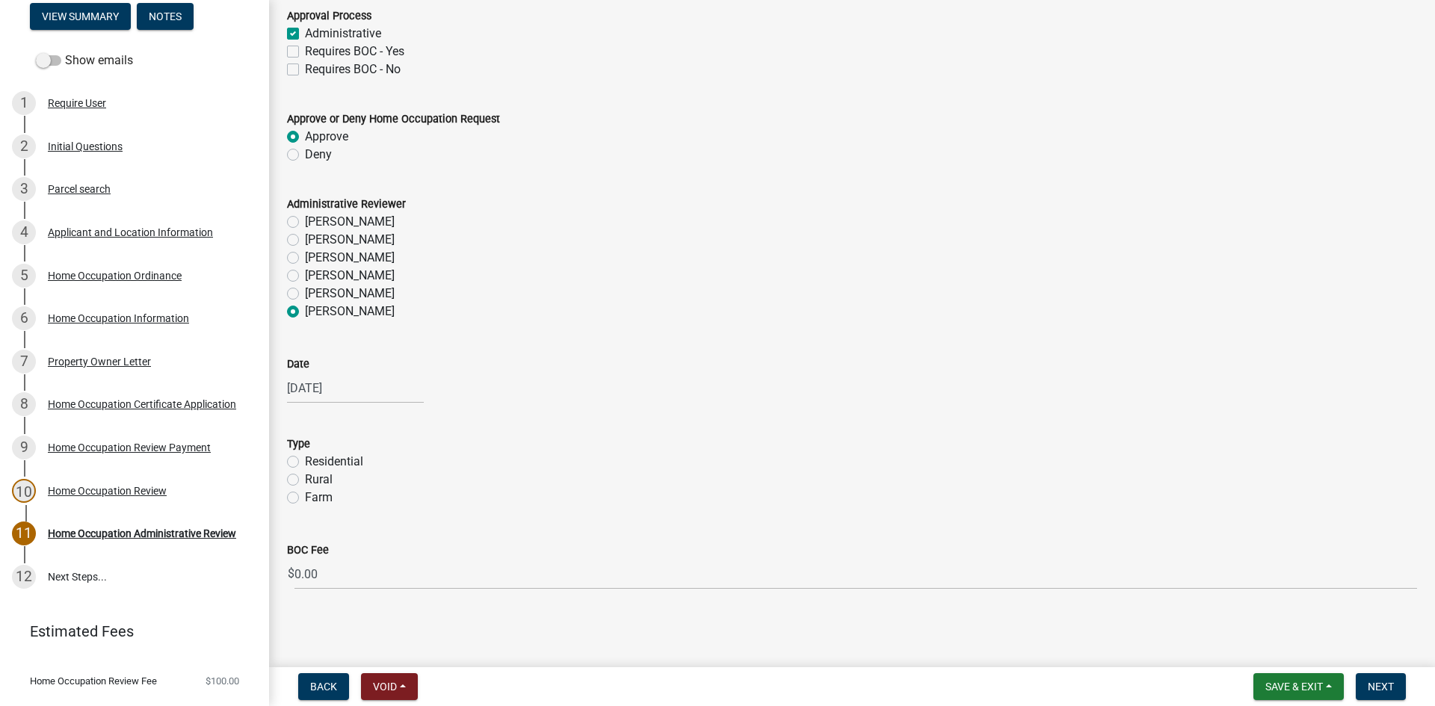
click at [305, 457] on label "Residential" at bounding box center [334, 462] width 58 height 18
click at [305, 457] on input "Residential" at bounding box center [310, 458] width 10 height 10
radio input "true"
click at [1376, 673] on nav "Back Void Withdraw Lock Expire Void Save & Exit Save Save & Exit Next" at bounding box center [852, 687] width 1166 height 39
click at [1376, 677] on button "Next" at bounding box center [1381, 687] width 50 height 27
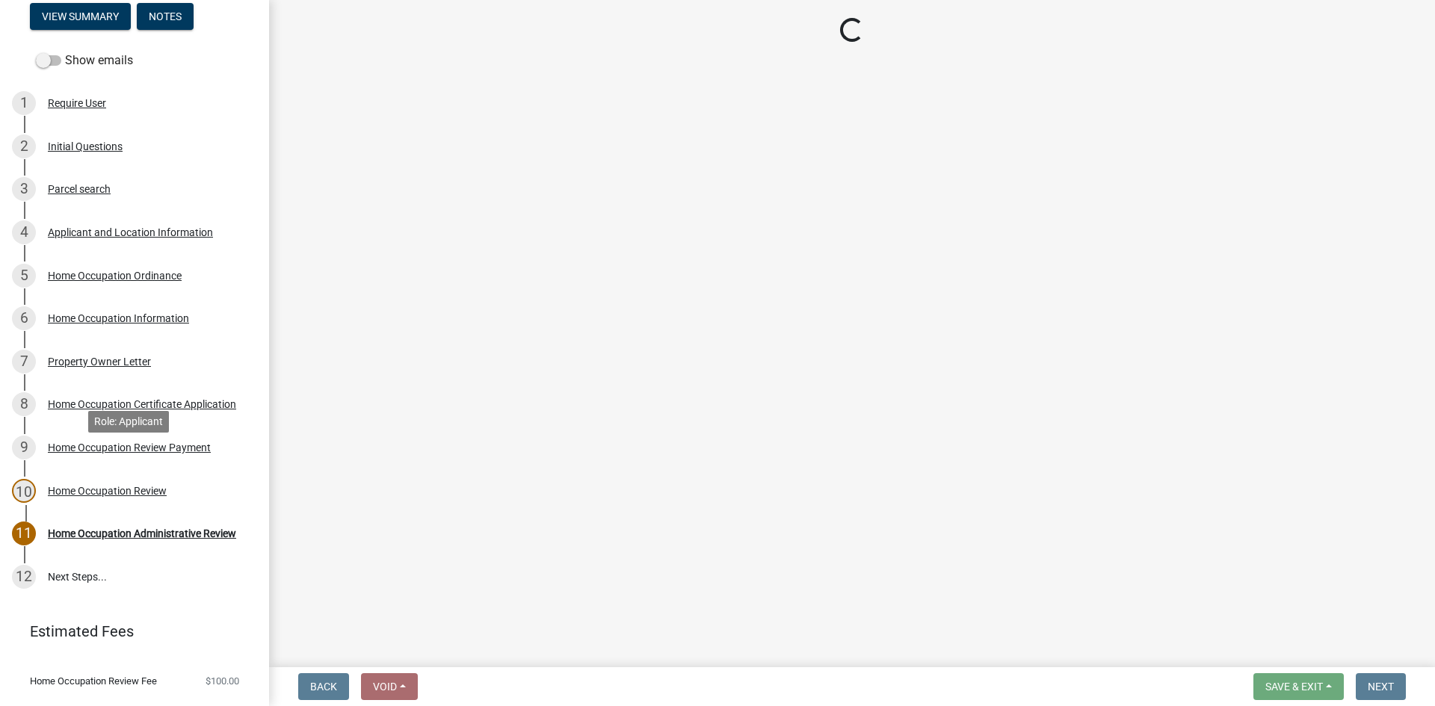
scroll to position [200, 0]
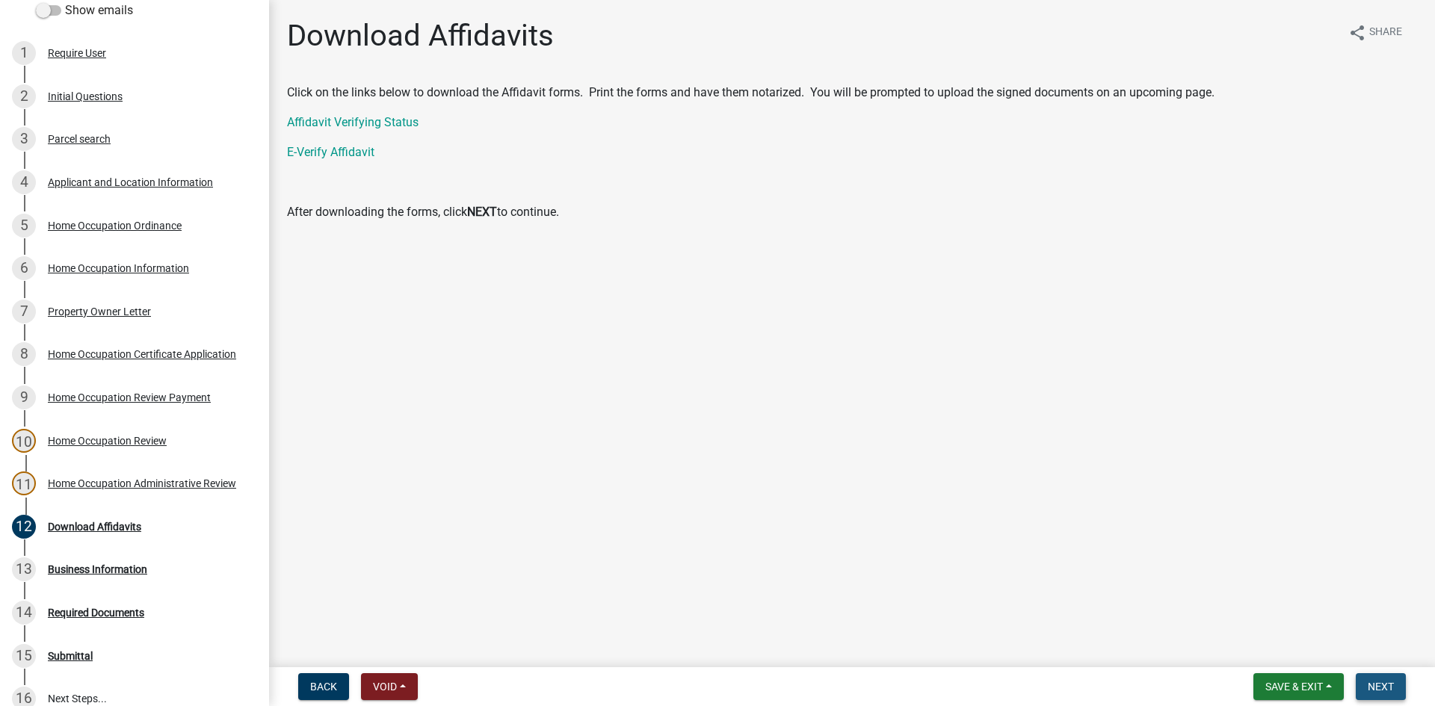
click at [1385, 678] on button "Next" at bounding box center [1381, 687] width 50 height 27
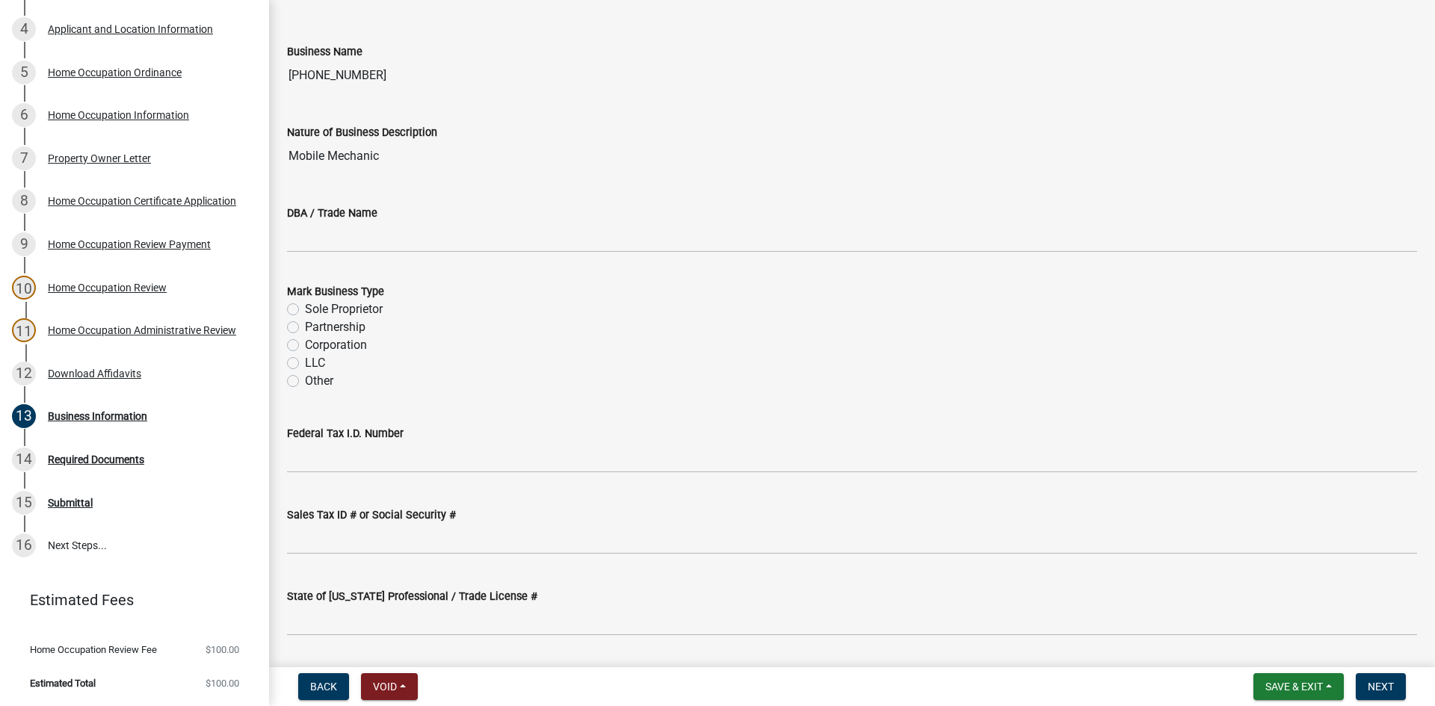
scroll to position [150, 0]
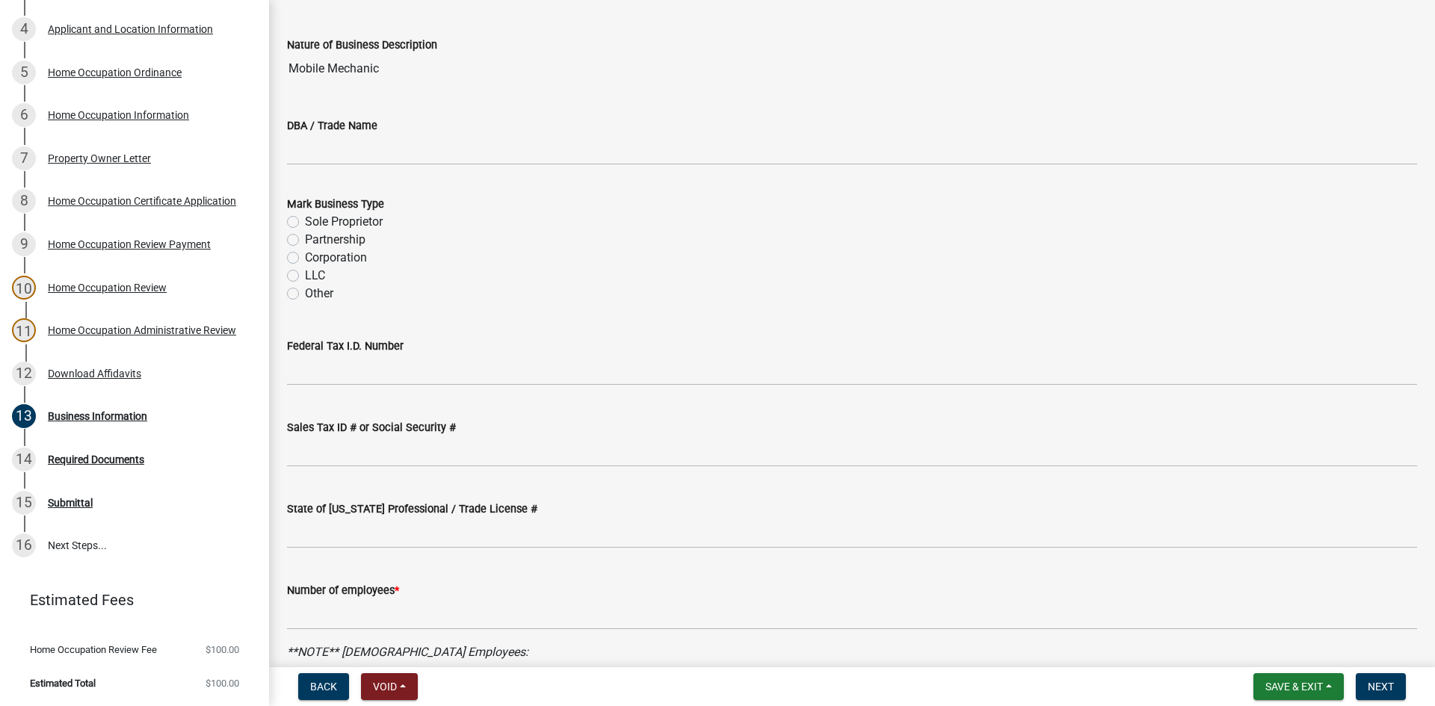
click at [292, 282] on div "LLC" at bounding box center [852, 276] width 1130 height 18
click at [305, 277] on label "LLC" at bounding box center [315, 276] width 20 height 18
click at [305, 277] on input "LLC" at bounding box center [310, 272] width 10 height 10
radio input "true"
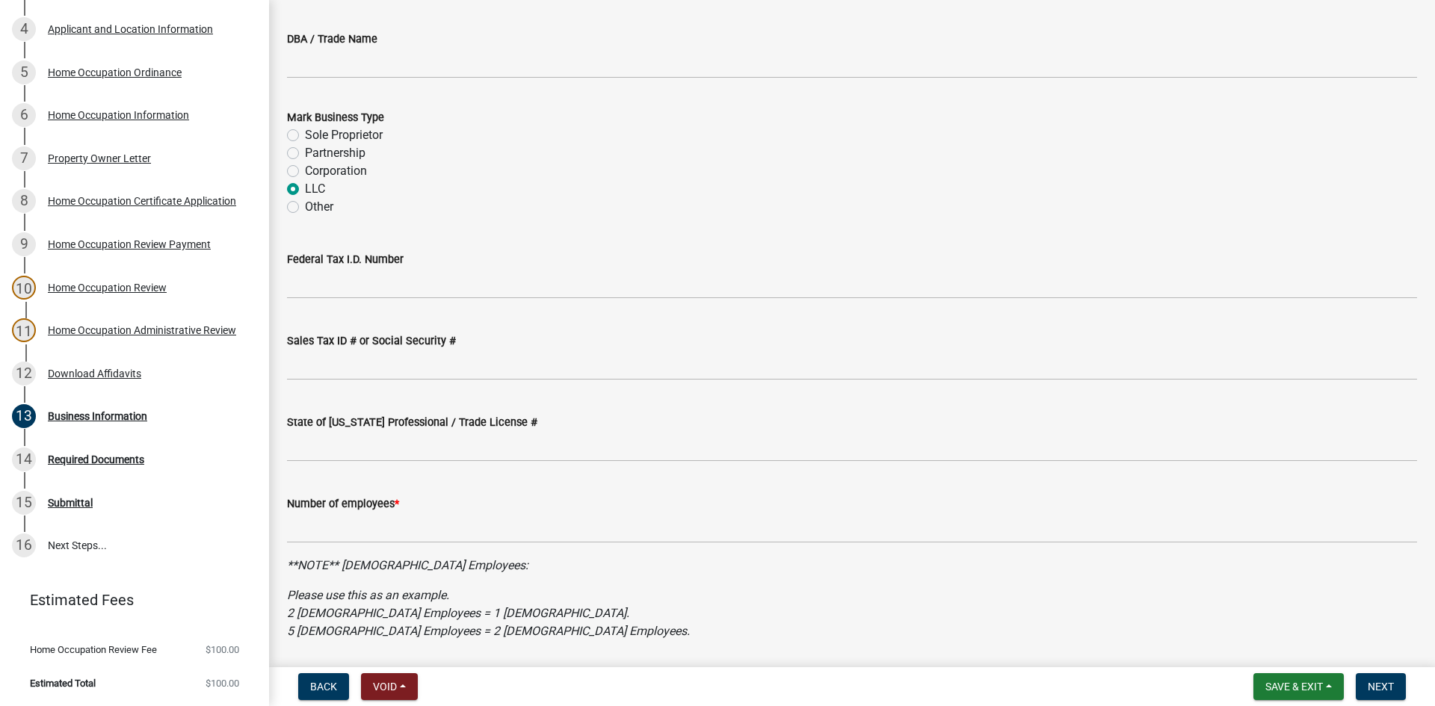
scroll to position [286, 0]
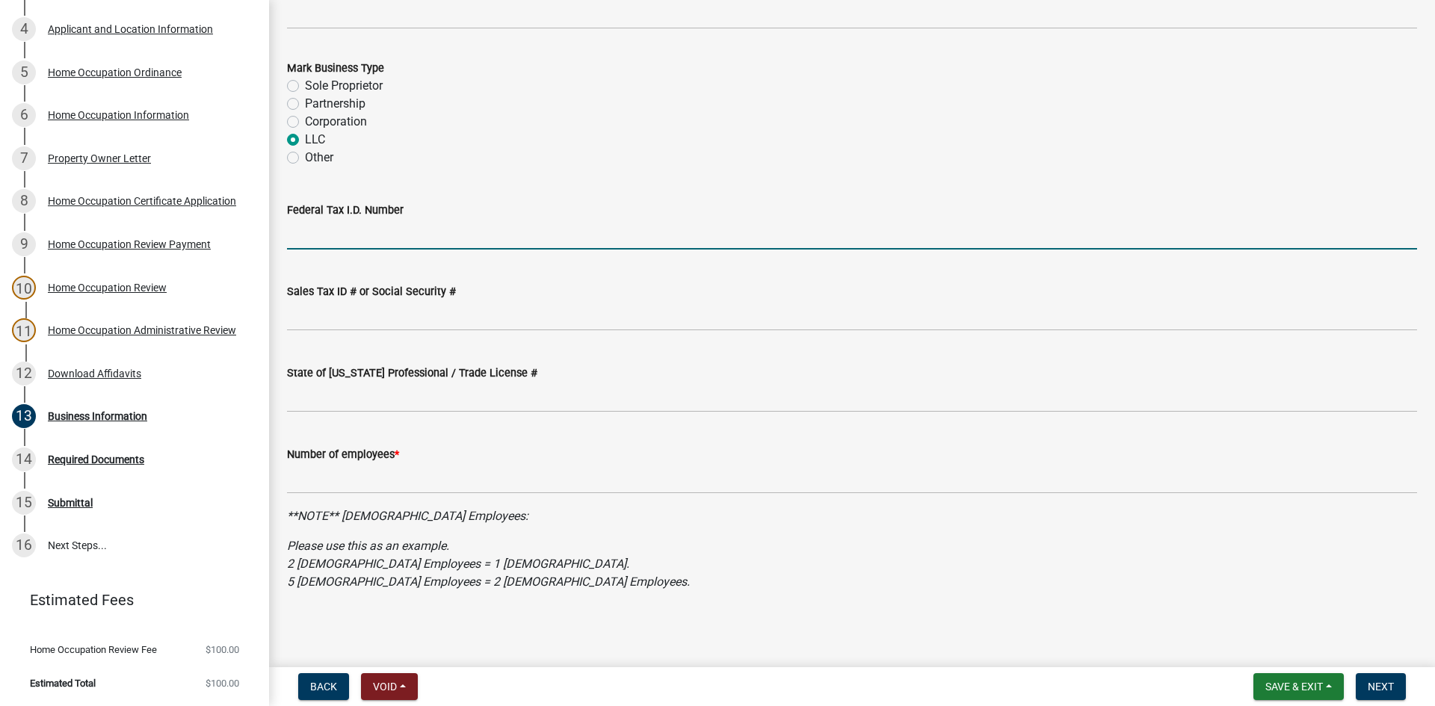
click at [360, 224] on input "Federal Tax I.D. Number" at bounding box center [852, 234] width 1130 height 31
type input "[US_EMPLOYER_IDENTIFICATION_NUMBER]"
click at [413, 495] on wm-data-entity-input "Number of employees *" at bounding box center [852, 466] width 1130 height 83
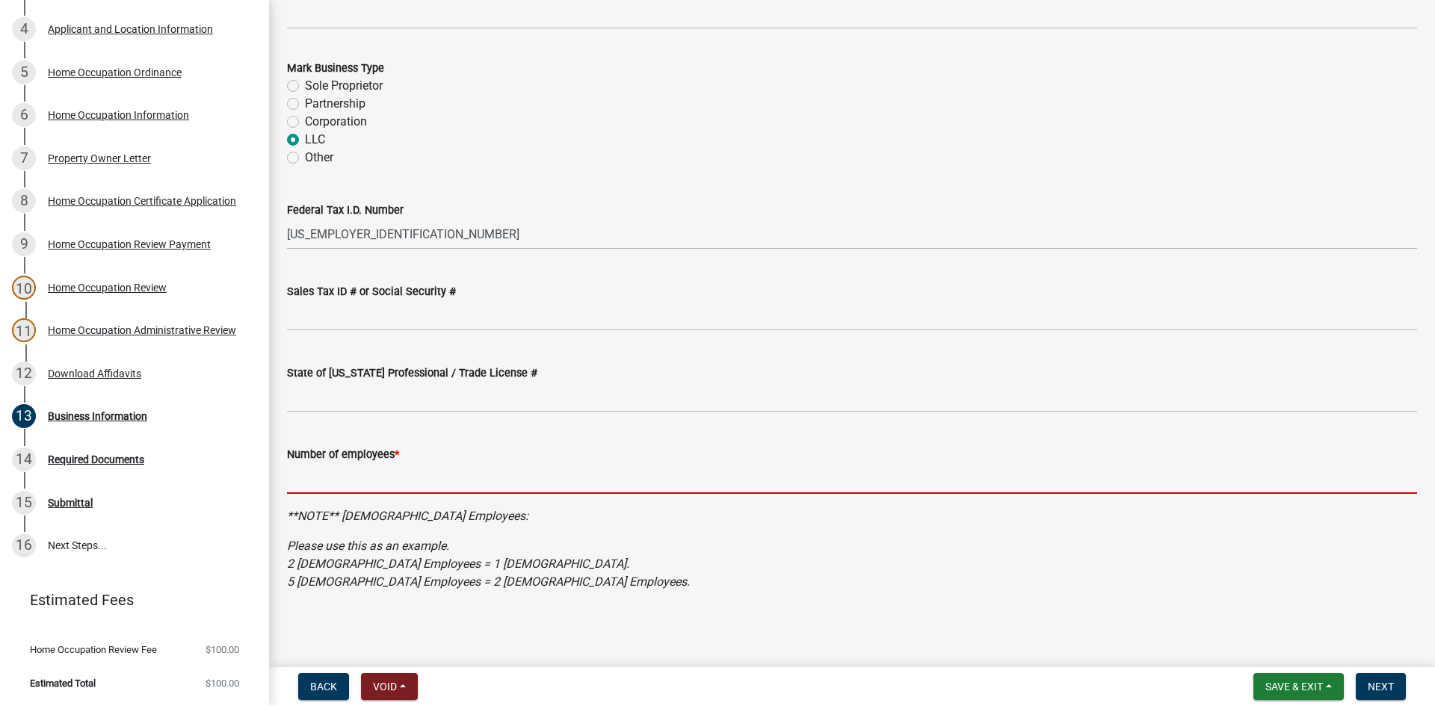
click at [416, 487] on input "text" at bounding box center [852, 479] width 1130 height 31
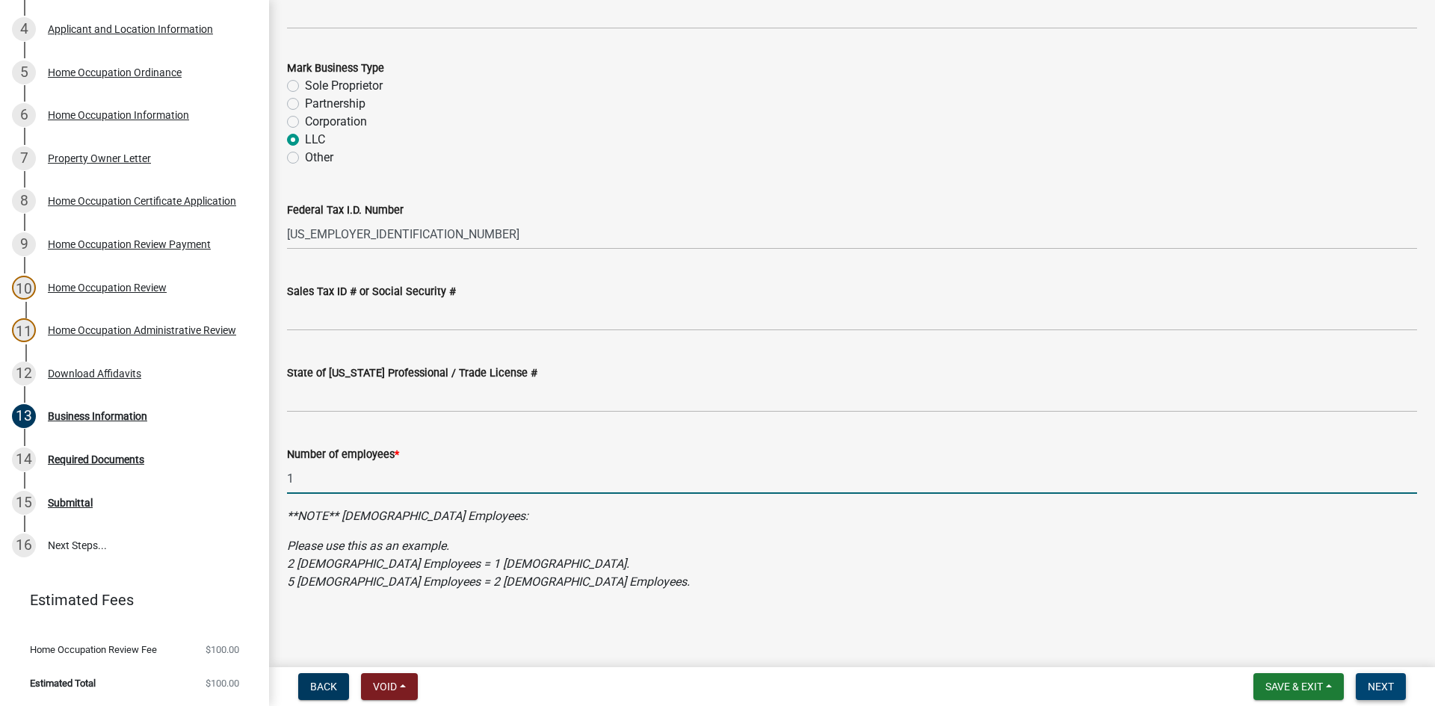
type input "1"
click at [1378, 677] on button "Next" at bounding box center [1381, 687] width 50 height 27
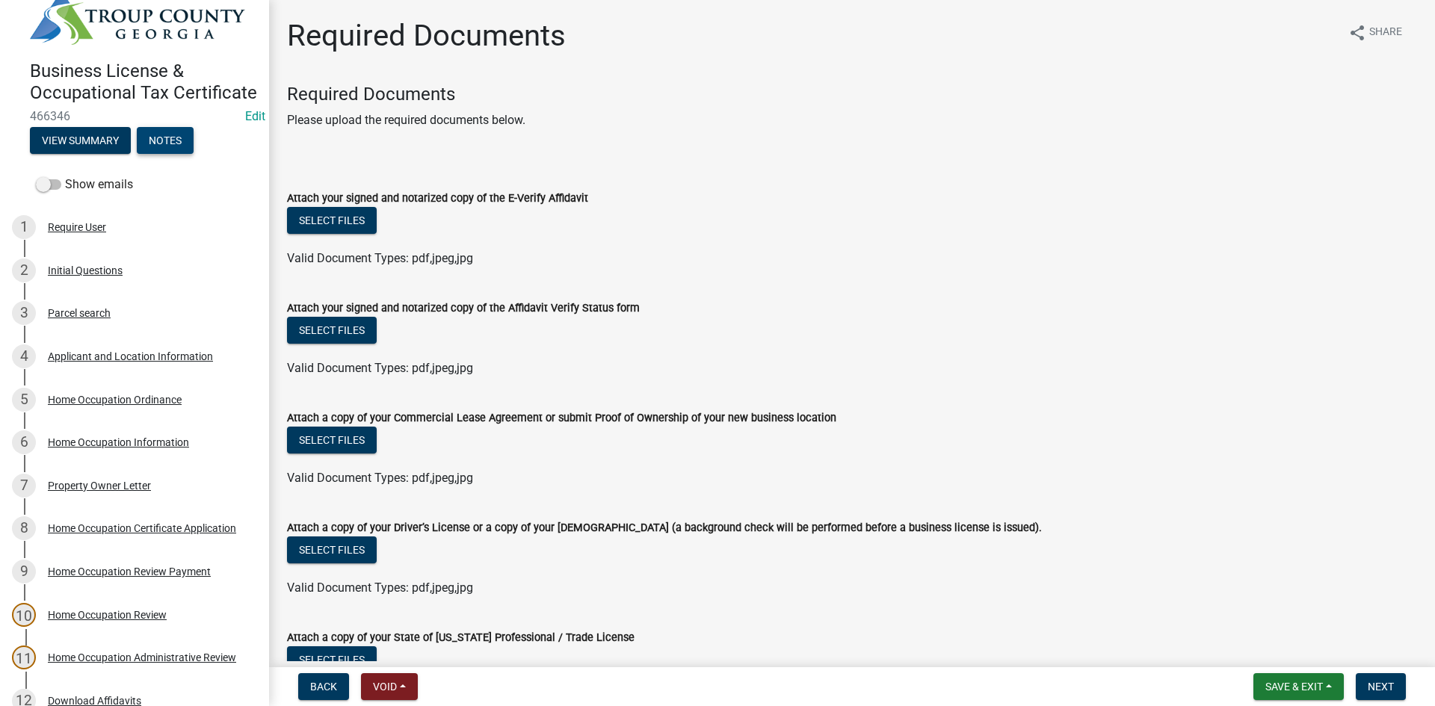
scroll to position [0, 0]
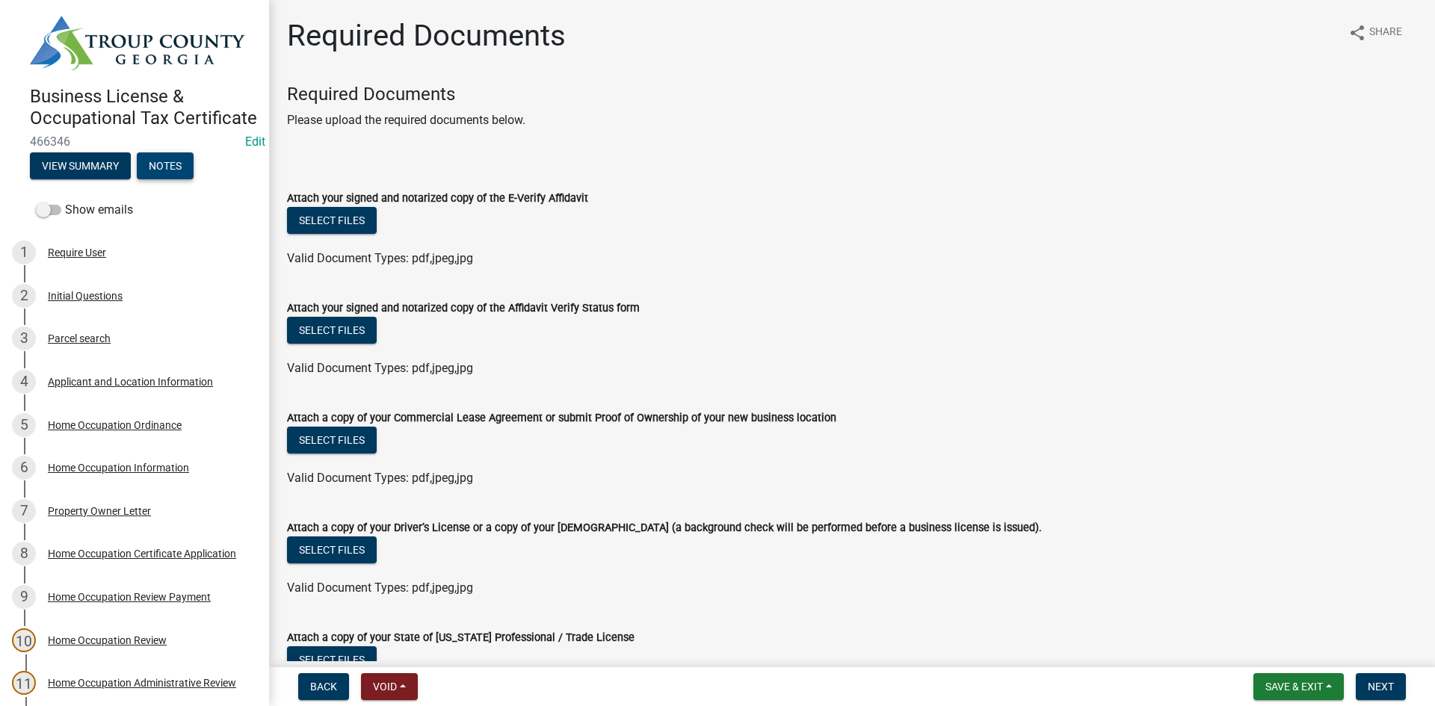
click at [167, 179] on button "Notes" at bounding box center [165, 166] width 57 height 27
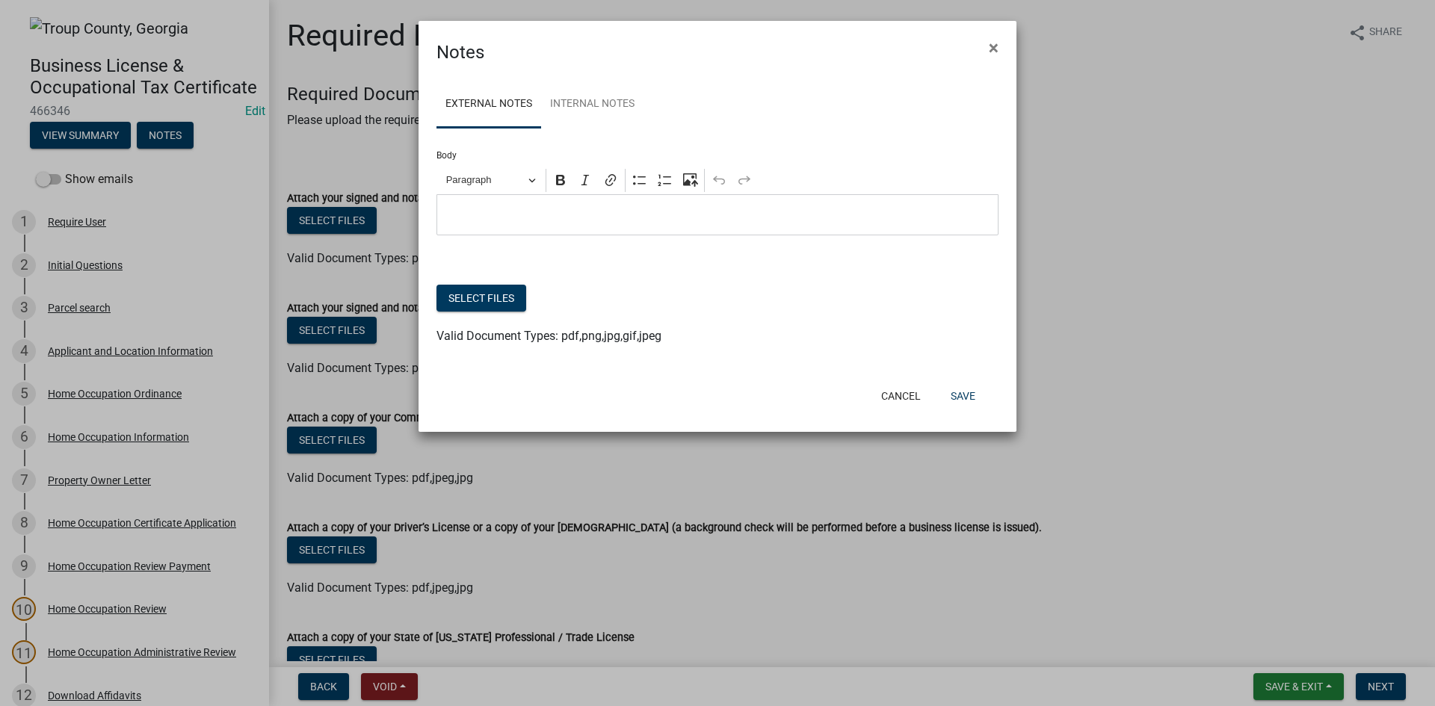
click at [497, 315] on div "Select files" at bounding box center [718, 300] width 562 height 31
click at [496, 311] on button "Select files" at bounding box center [482, 298] width 90 height 27
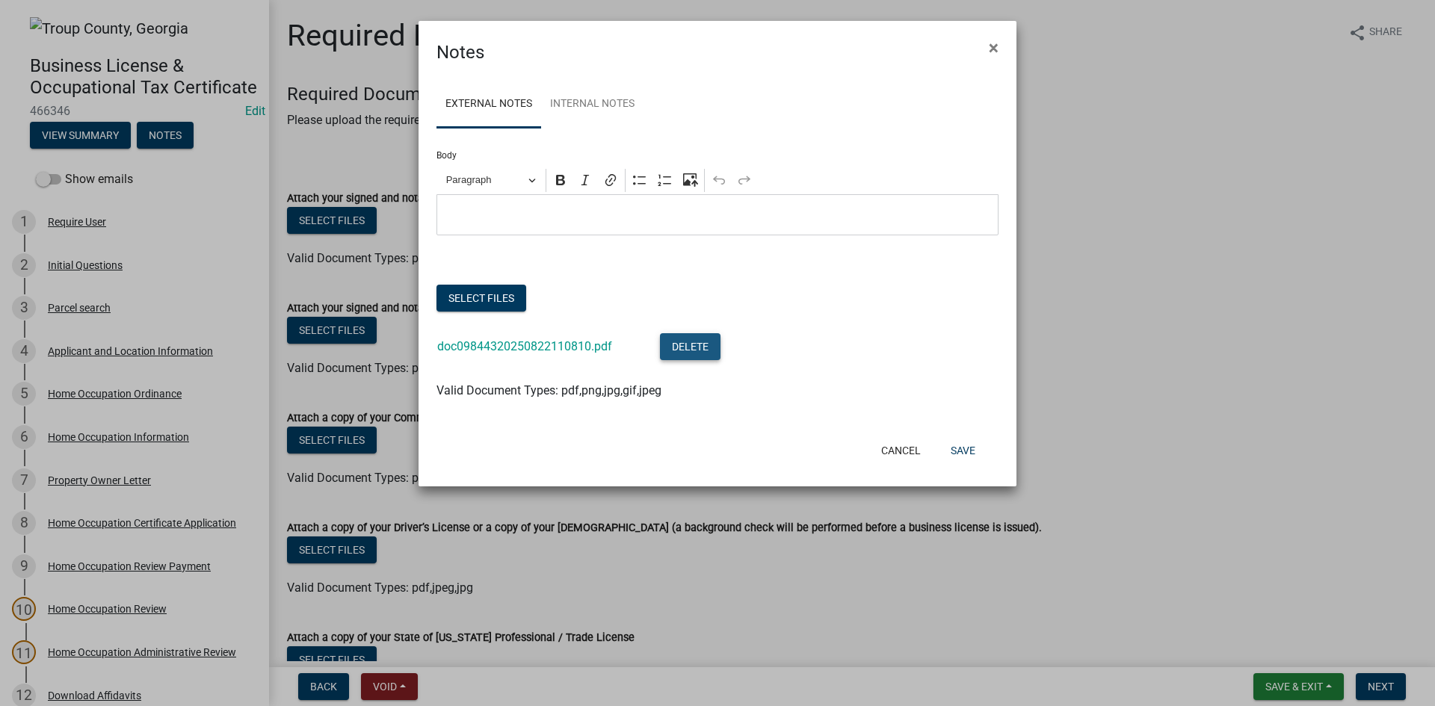
click at [700, 348] on button "Delete" at bounding box center [690, 346] width 61 height 27
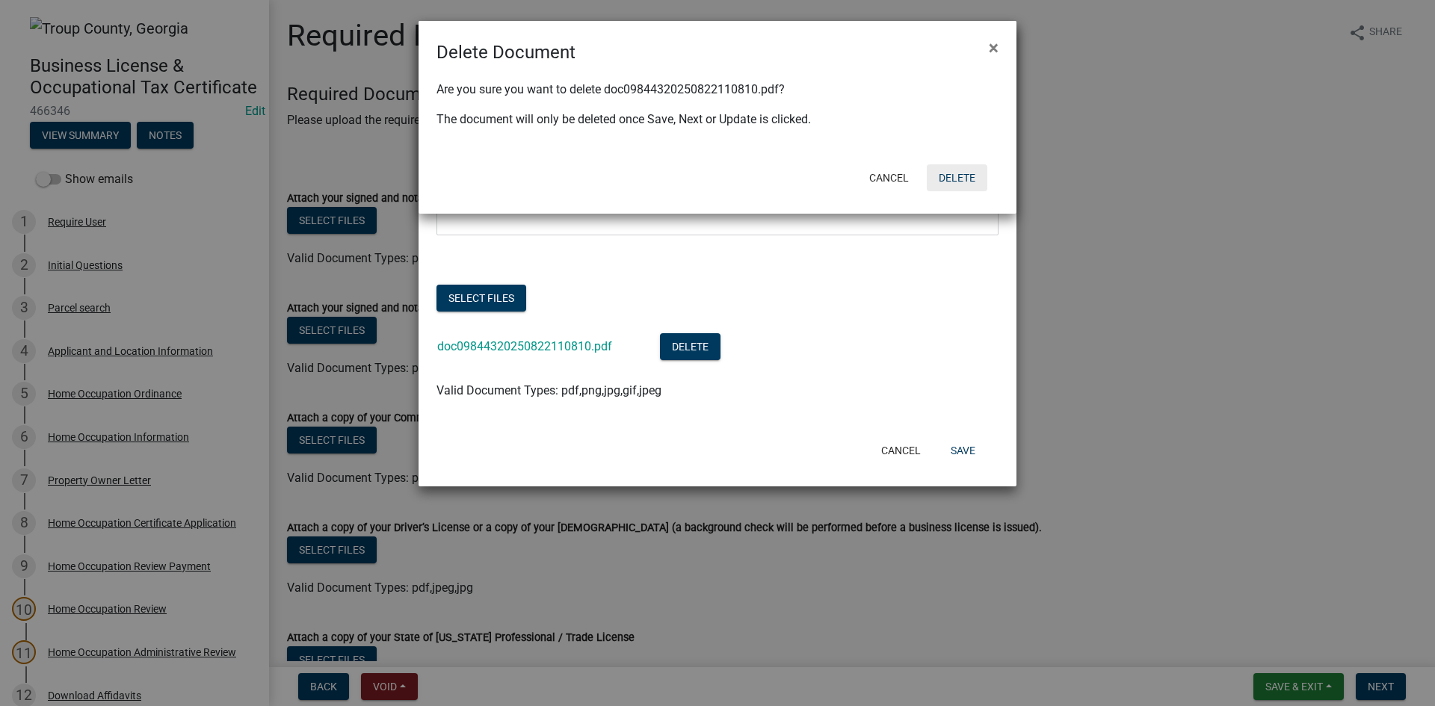
click at [960, 181] on button "Delete" at bounding box center [957, 177] width 61 height 27
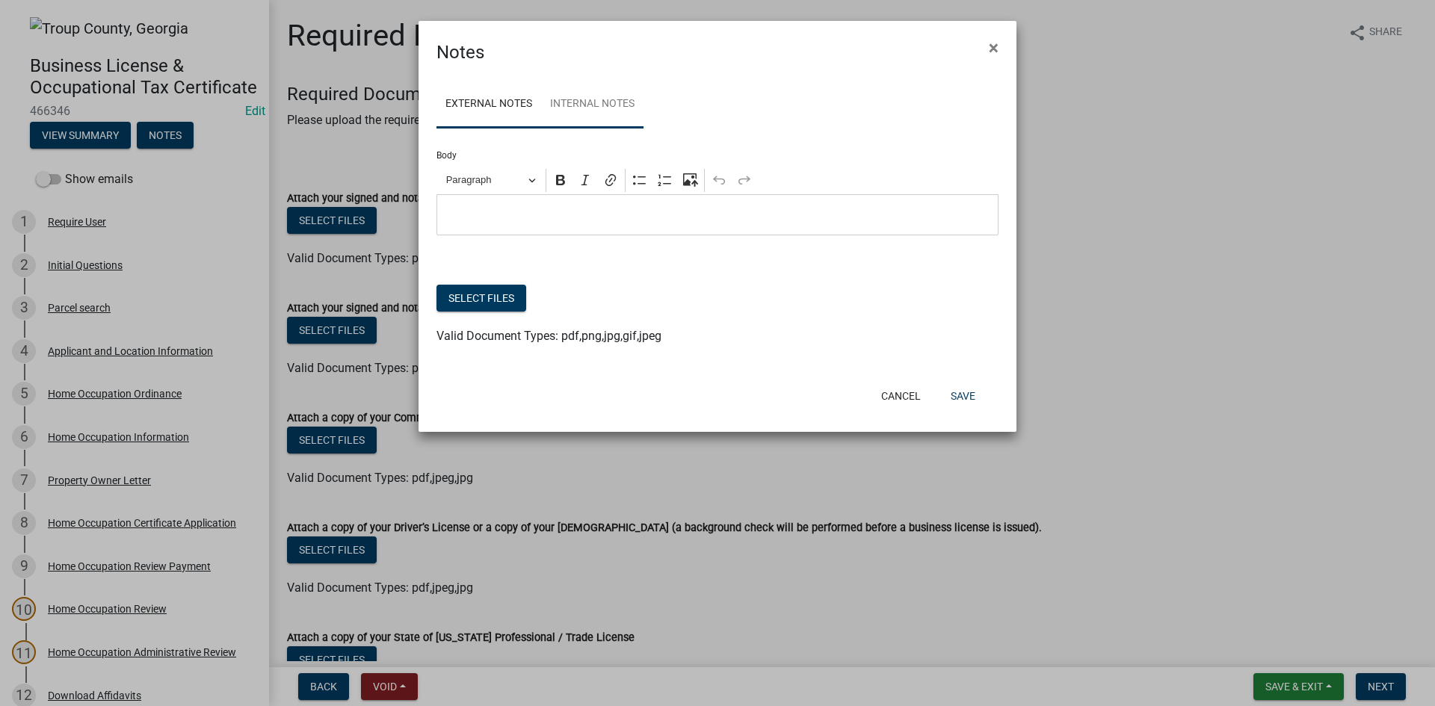
click at [614, 105] on link "Internal Notes" at bounding box center [592, 105] width 102 height 48
click at [500, 302] on button "Select files" at bounding box center [482, 298] width 90 height 27
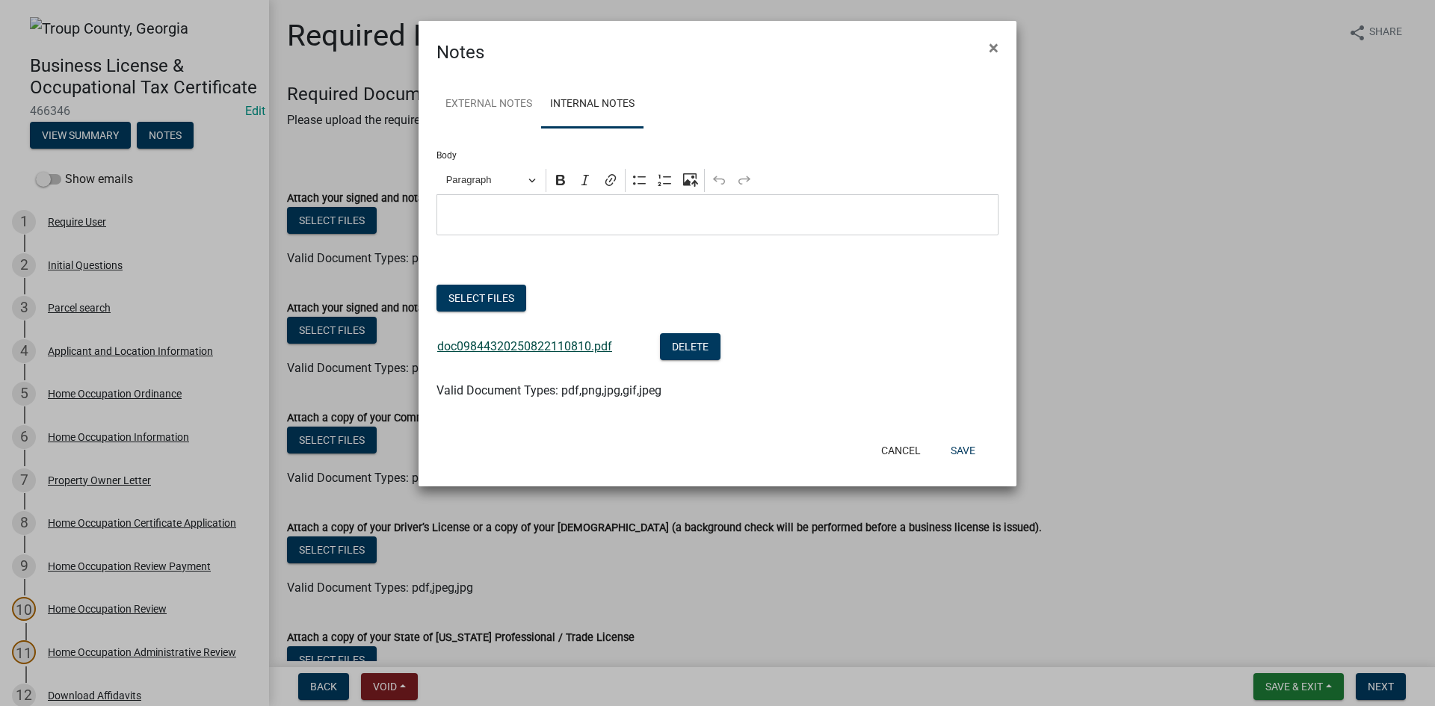
click at [573, 349] on link "doc09844320250822110810.pdf" at bounding box center [524, 346] width 175 height 14
click at [591, 203] on div "Editor editing area: main. Press Alt+0 for help." at bounding box center [718, 214] width 562 height 41
click at [967, 452] on button "Save" at bounding box center [963, 450] width 49 height 27
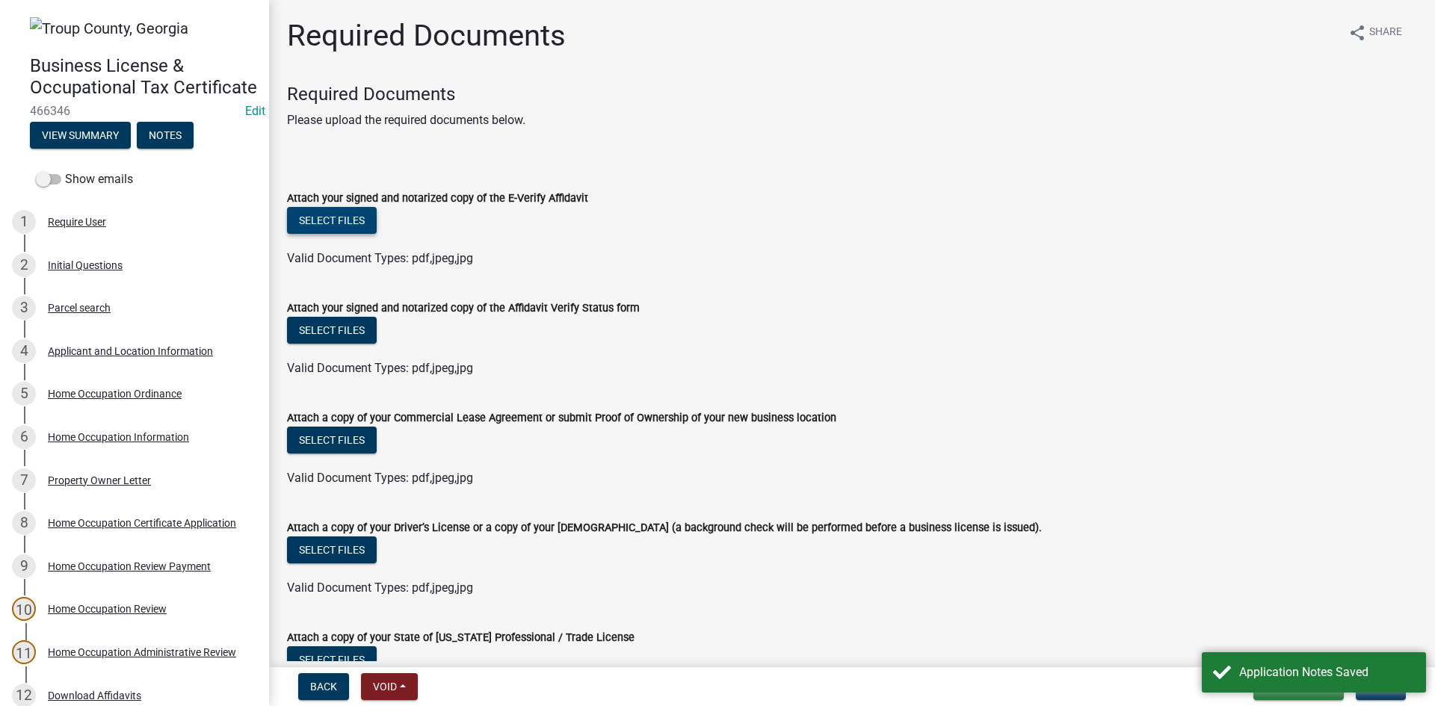
click at [362, 226] on button "Select files" at bounding box center [332, 220] width 90 height 27
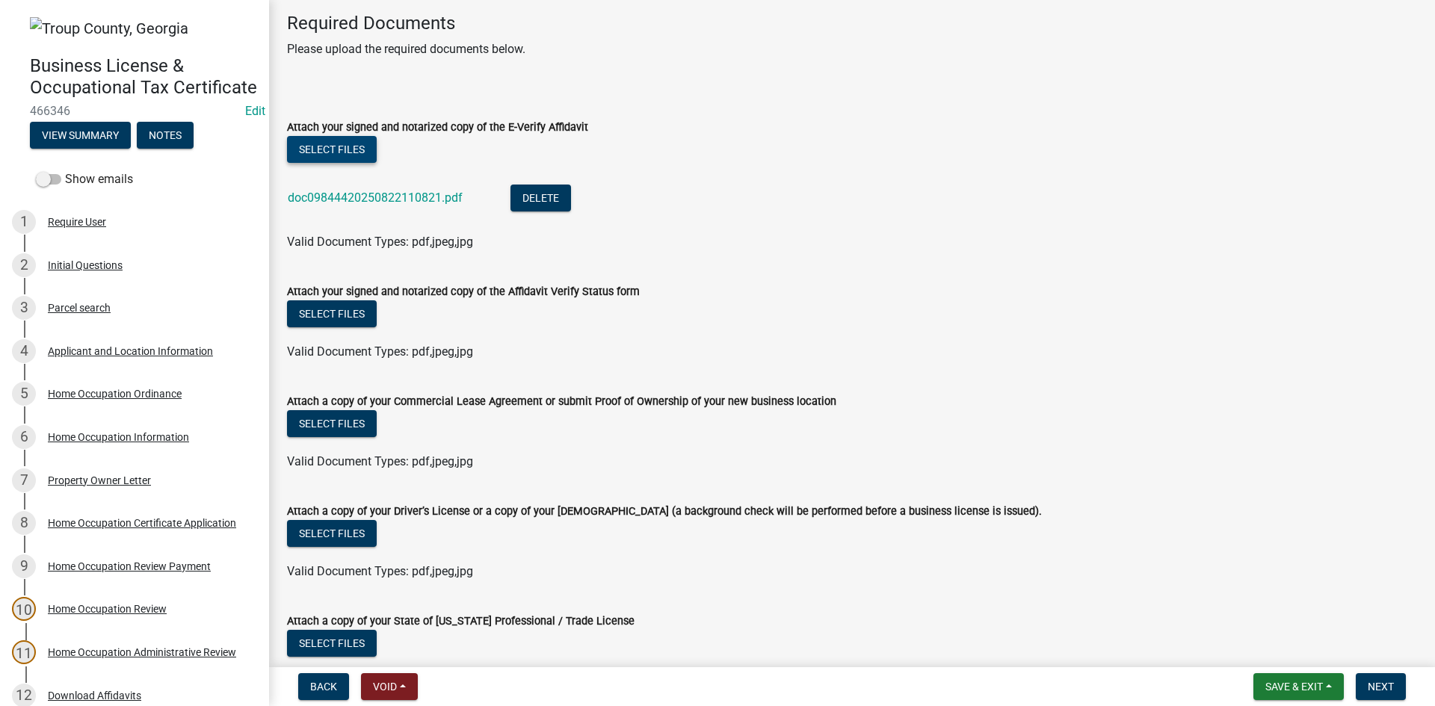
scroll to position [150, 0]
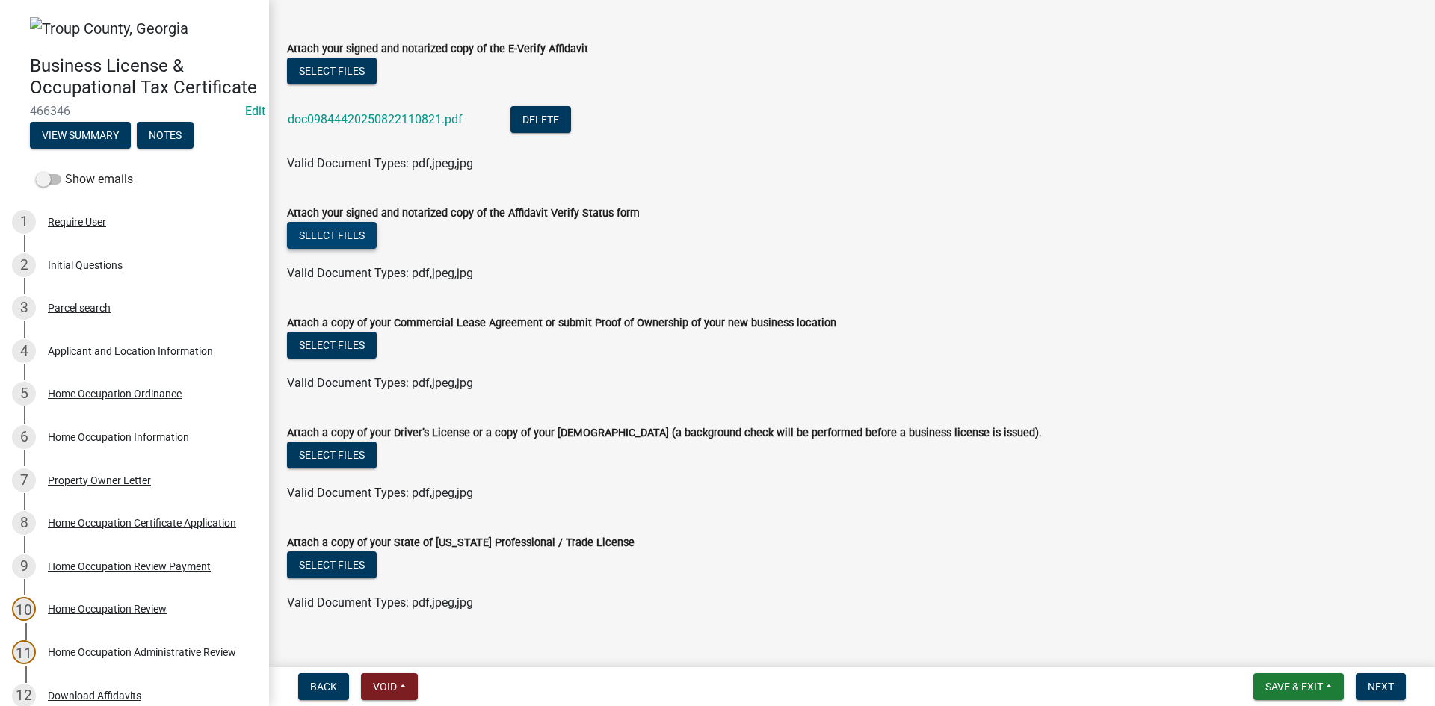
click at [344, 247] on button "Select files" at bounding box center [332, 235] width 90 height 27
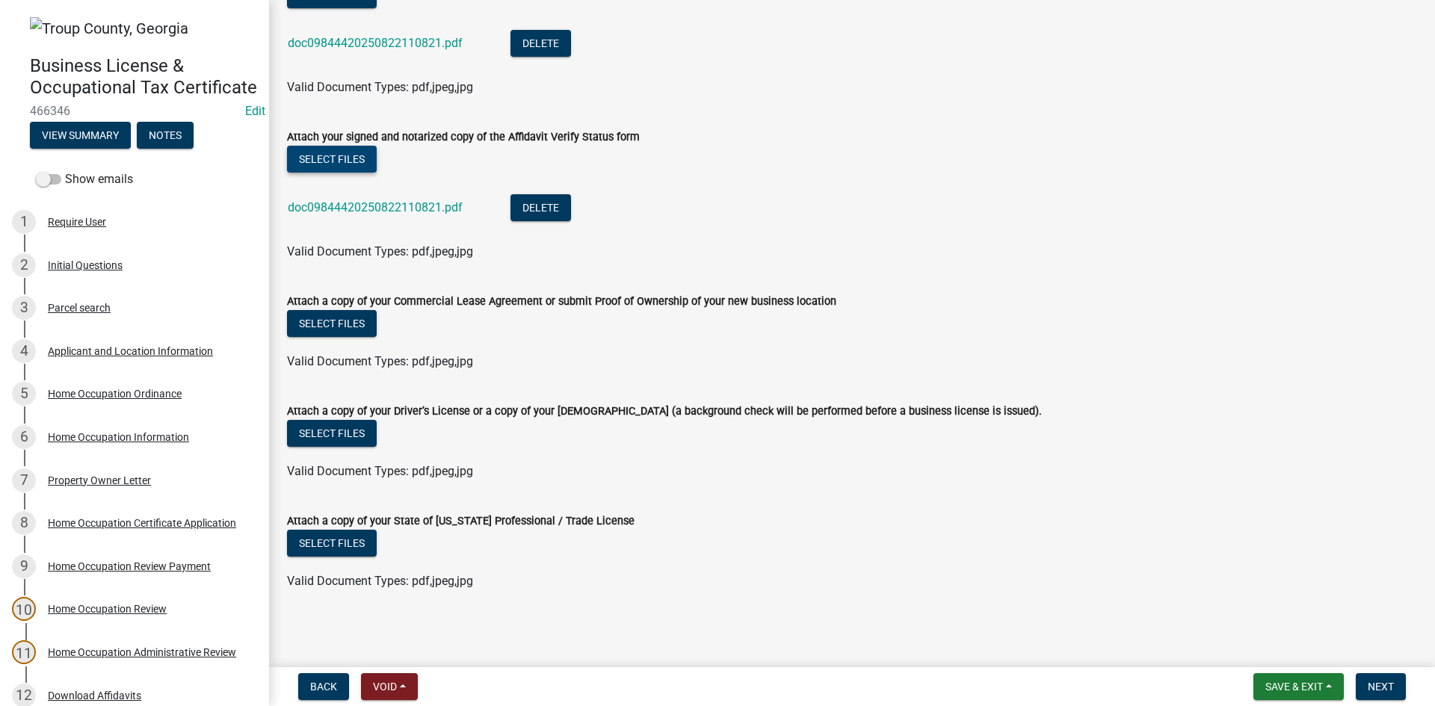
scroll to position [227, 0]
click at [348, 430] on button "Select files" at bounding box center [332, 432] width 90 height 27
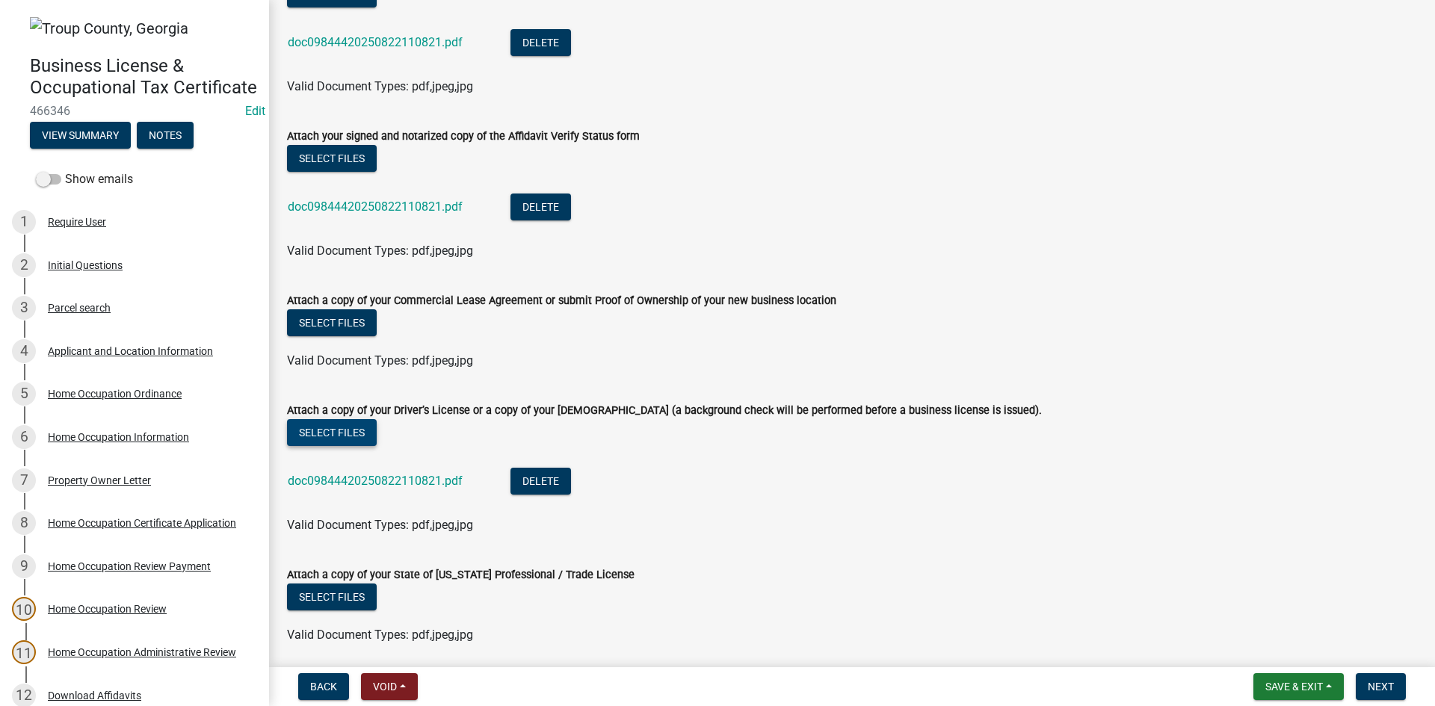
scroll to position [281, 0]
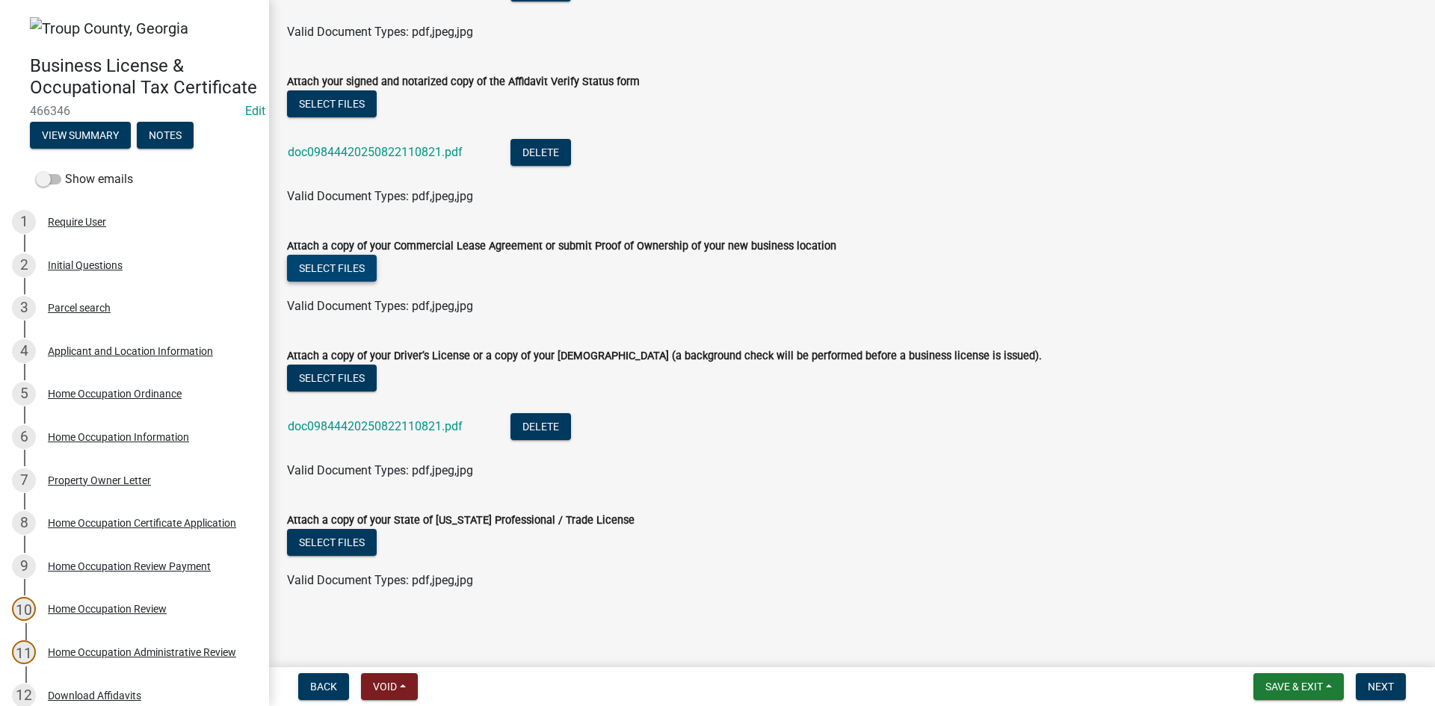
click at [327, 274] on button "Select files" at bounding box center [332, 268] width 90 height 27
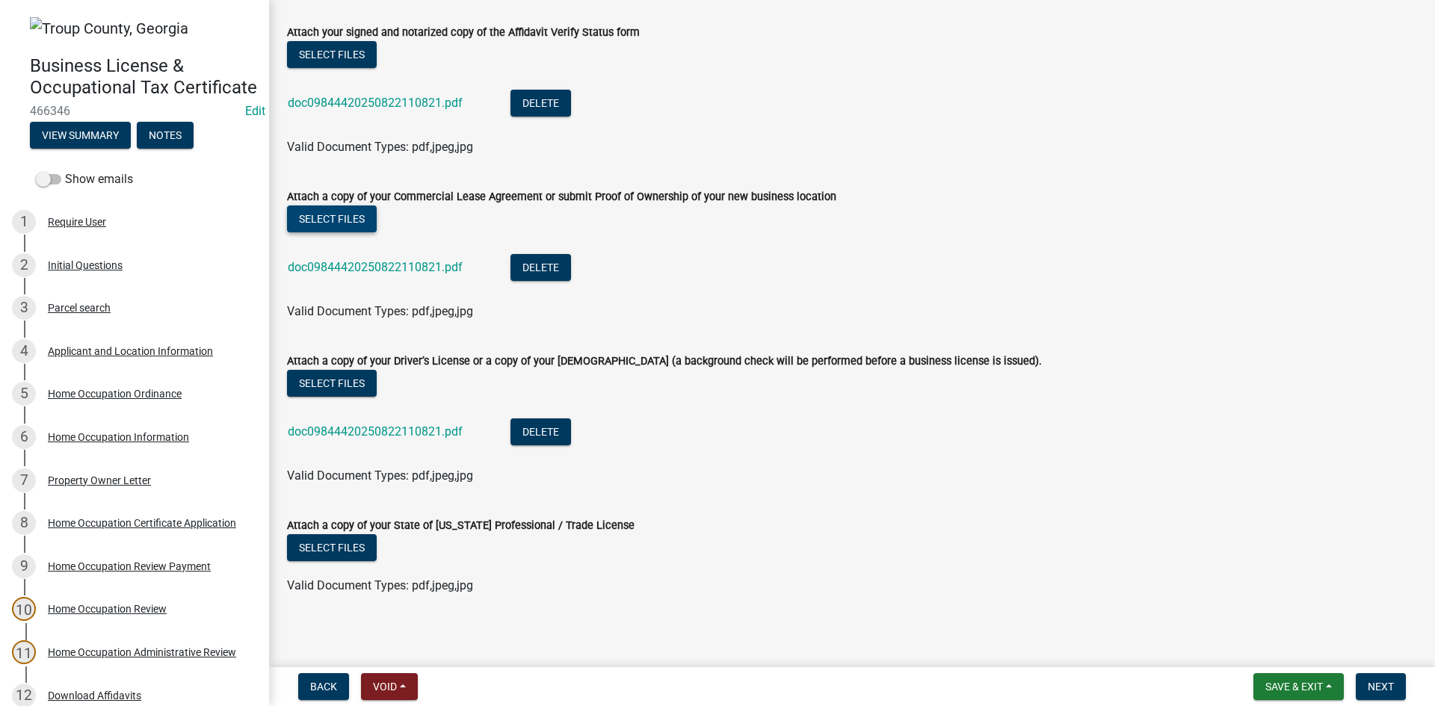
scroll to position [336, 0]
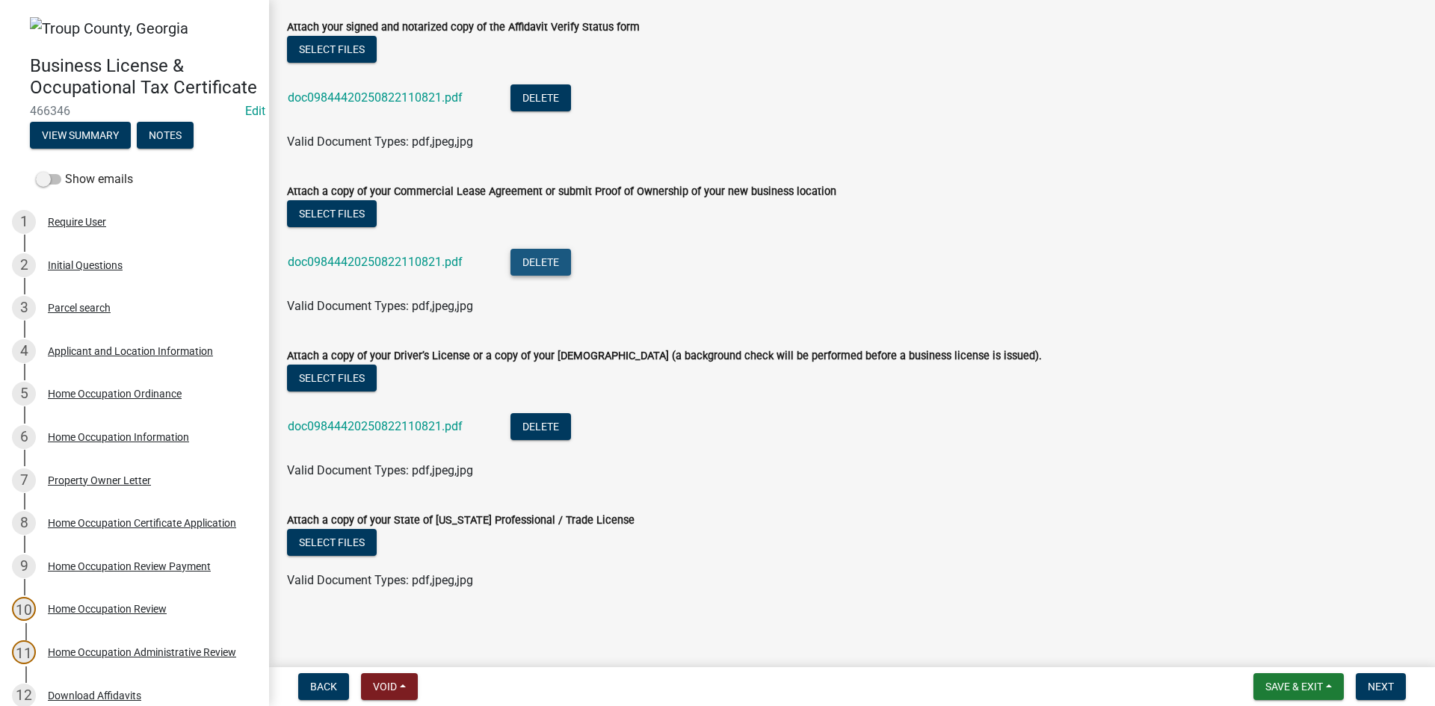
click at [539, 258] on button "Delete" at bounding box center [541, 262] width 61 height 27
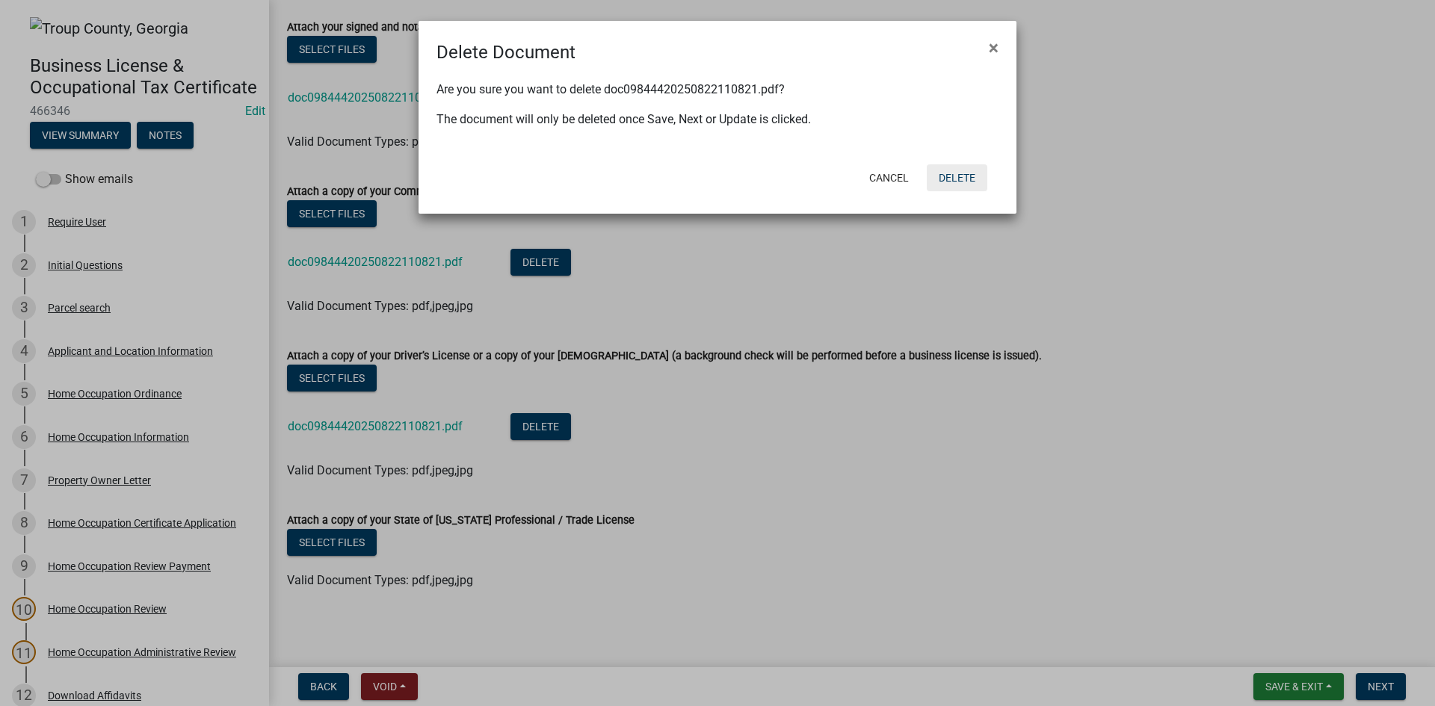
click at [966, 164] on div "Cancel Delete" at bounding box center [815, 177] width 369 height 39
click at [963, 170] on button "Delete" at bounding box center [957, 177] width 61 height 27
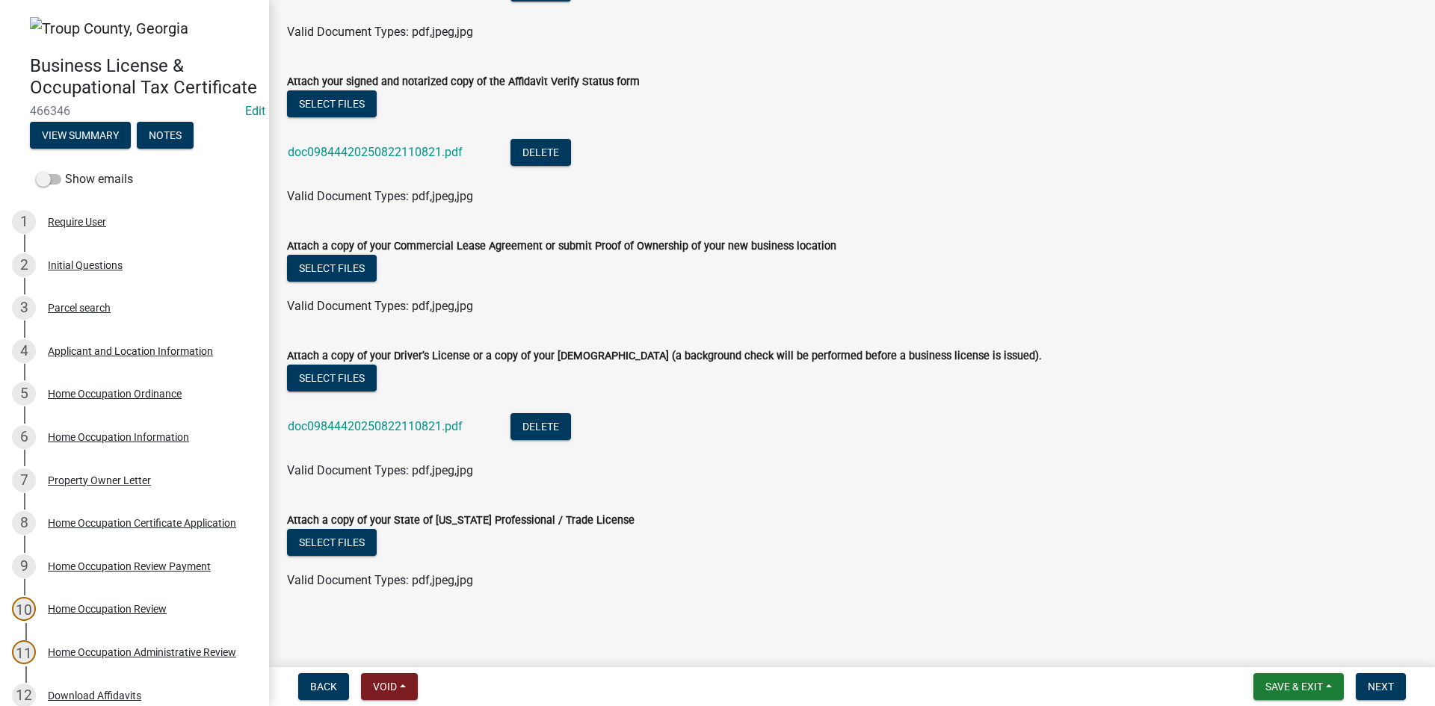
scroll to position [281, 0]
click at [1399, 690] on button "Next" at bounding box center [1381, 687] width 50 height 27
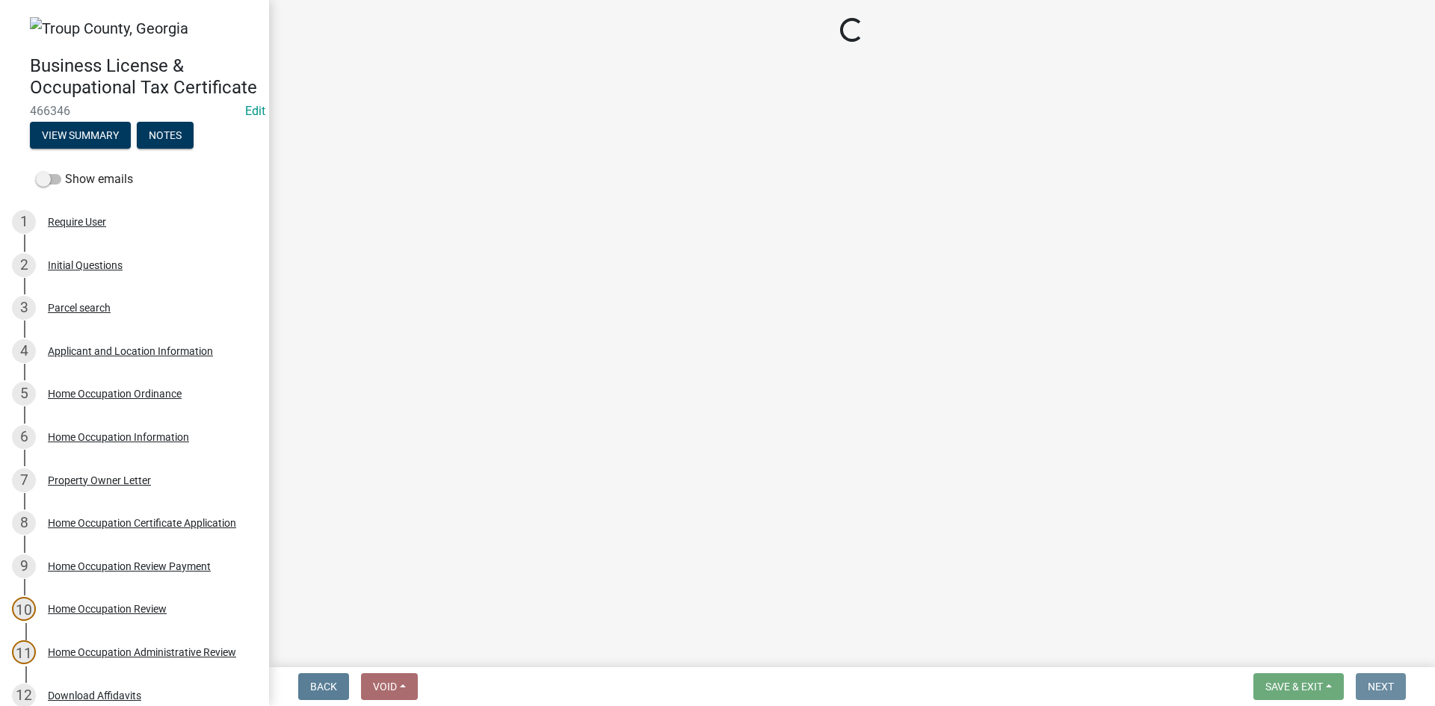
scroll to position [0, 0]
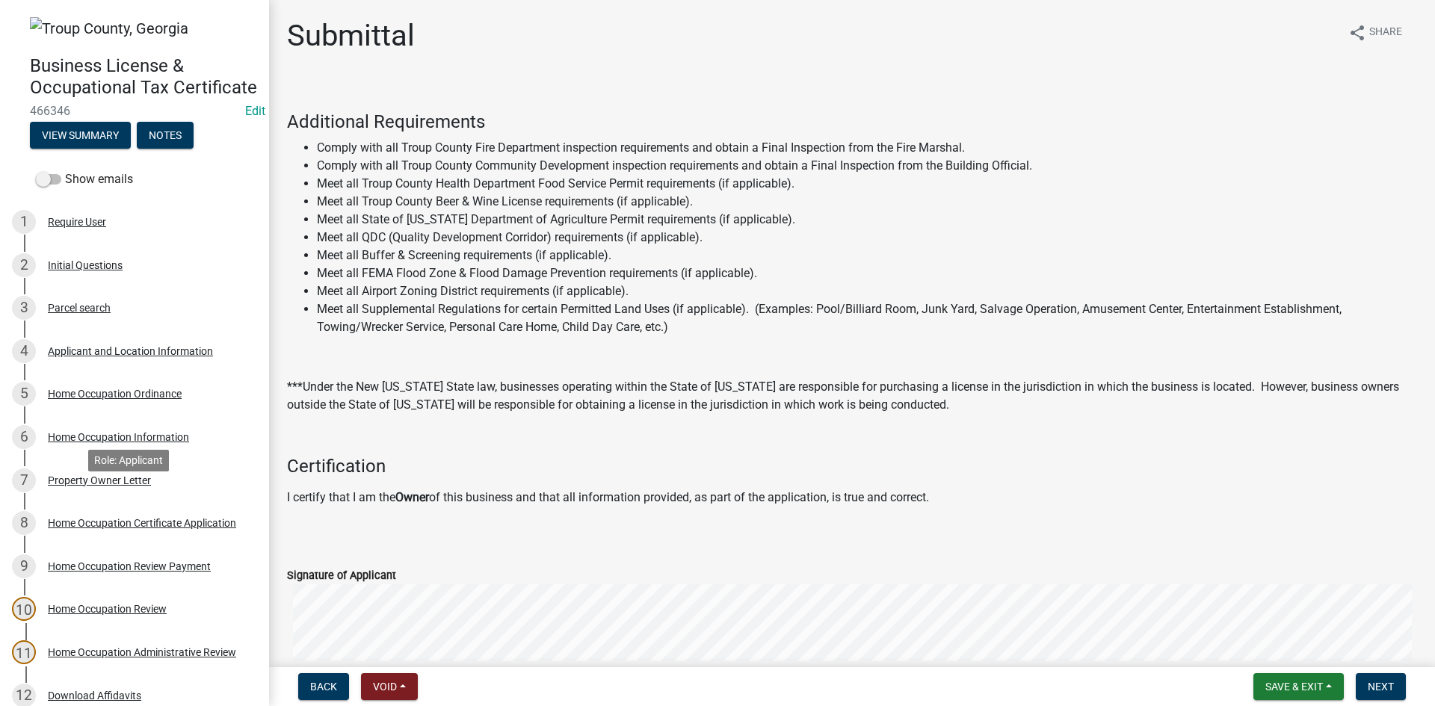
click at [110, 486] on div "Property Owner Letter" at bounding box center [99, 480] width 103 height 10
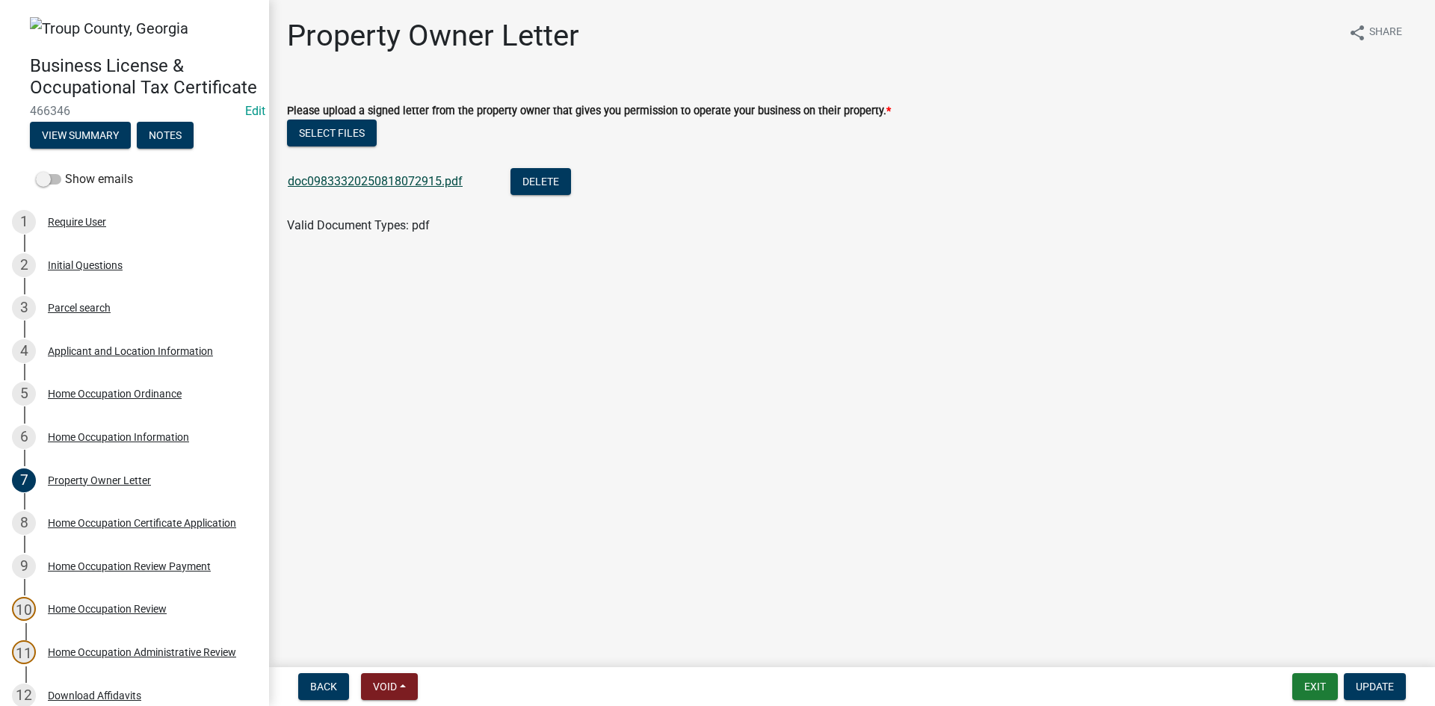
click at [366, 182] on link "doc09833320250818072915.pdf" at bounding box center [375, 181] width 175 height 14
click at [538, 187] on button "Delete" at bounding box center [541, 181] width 61 height 27
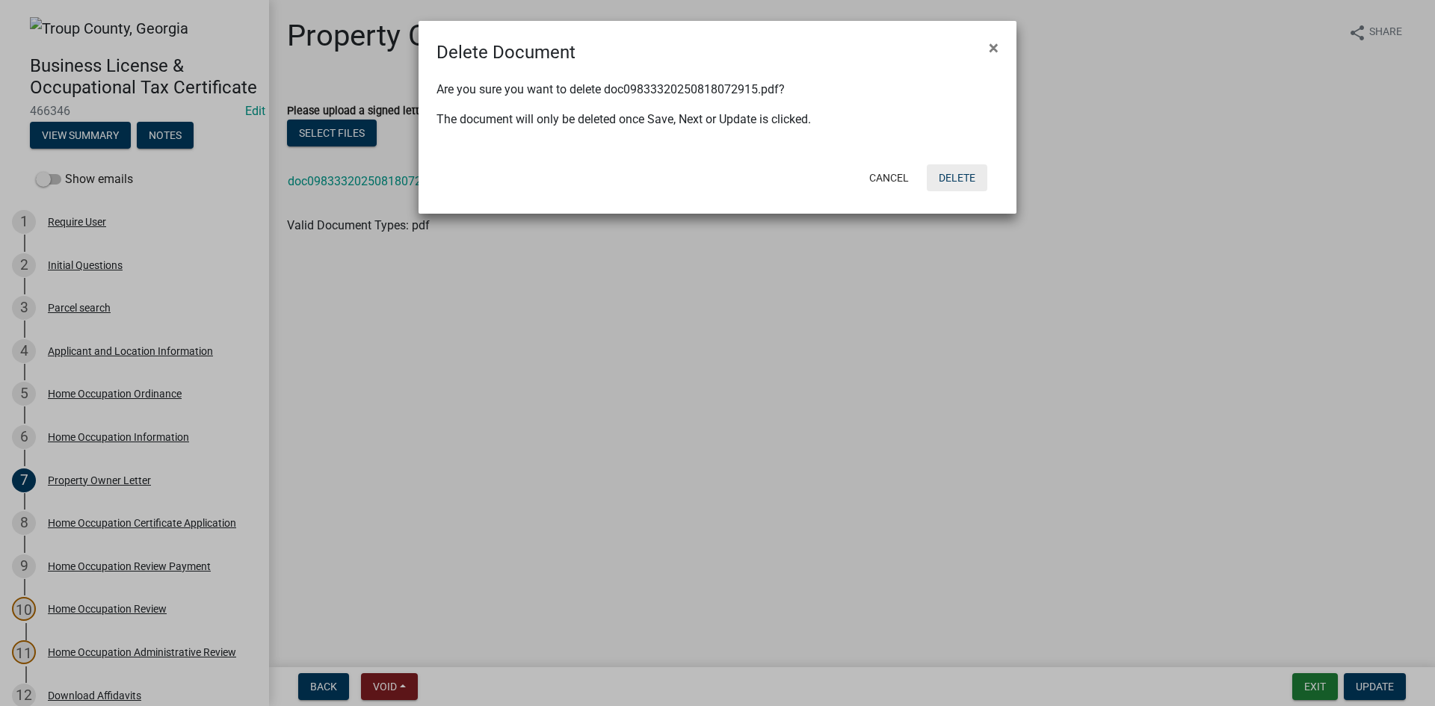
click at [961, 182] on button "Delete" at bounding box center [957, 177] width 61 height 27
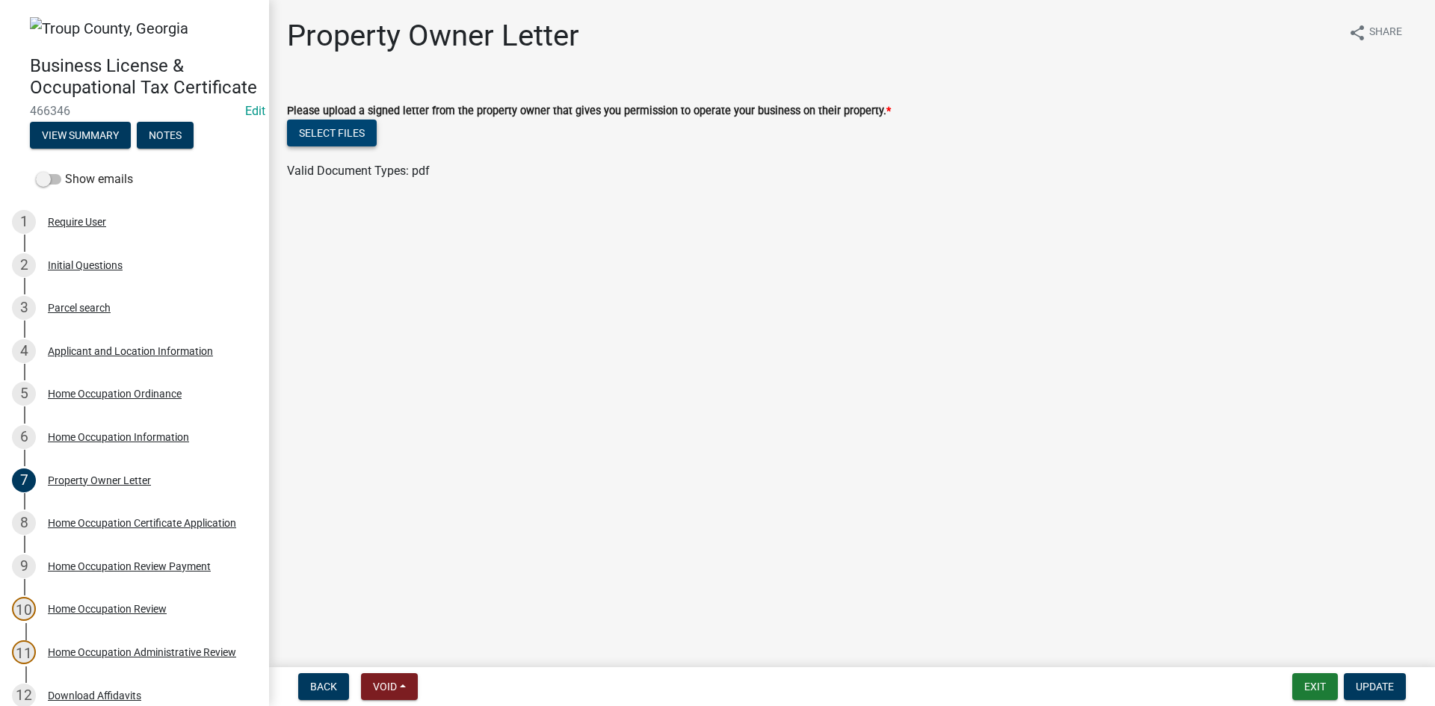
click at [364, 123] on button "Select files" at bounding box center [332, 133] width 90 height 27
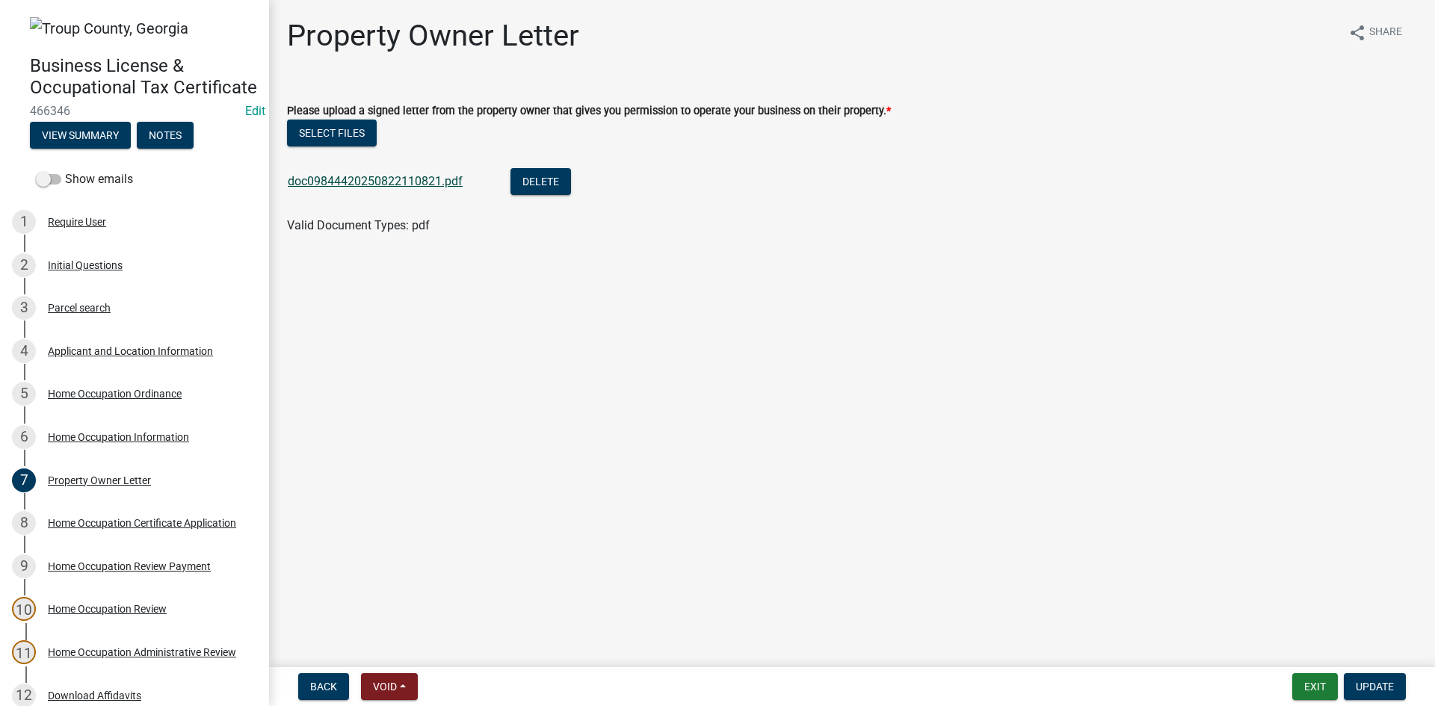
click at [406, 185] on link "doc09844420250822110821.pdf" at bounding box center [375, 181] width 175 height 14
click at [1371, 686] on span "Update" at bounding box center [1375, 687] width 38 height 12
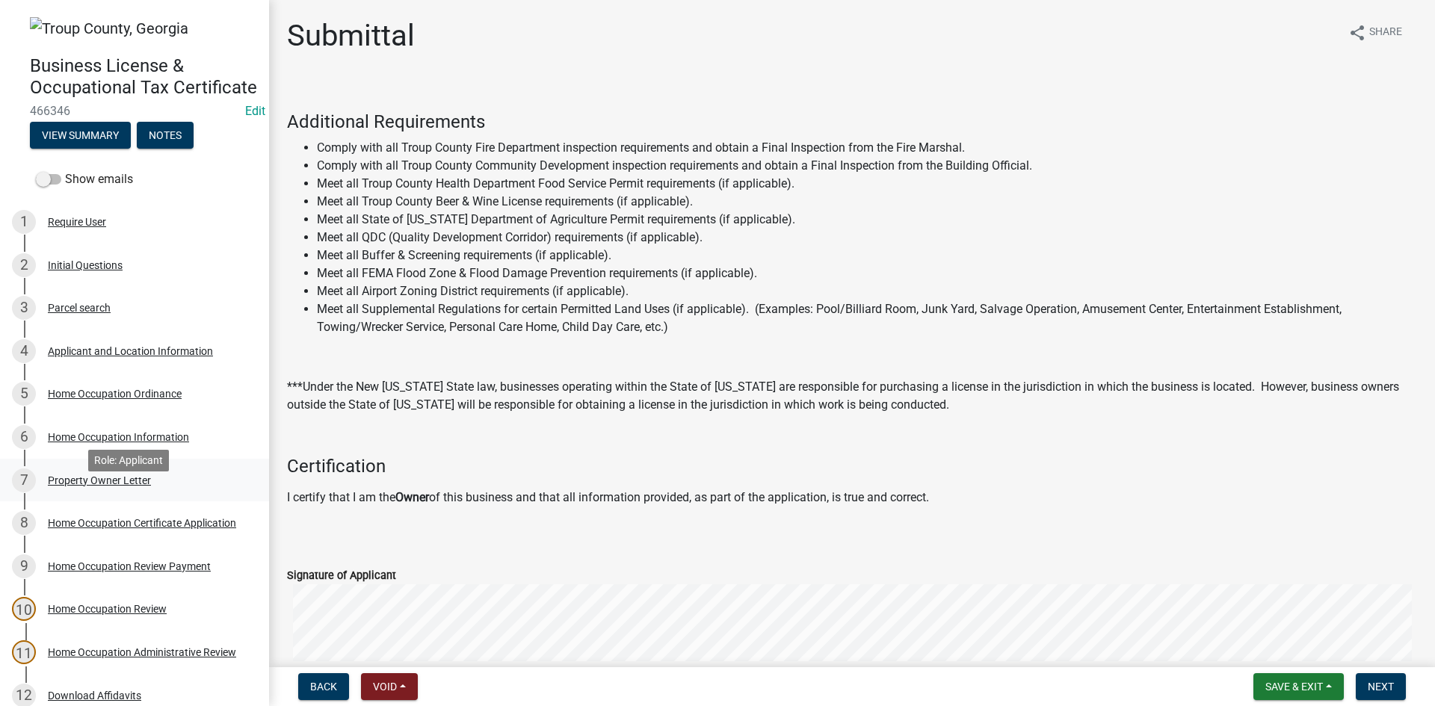
click at [121, 486] on div "Property Owner Letter" at bounding box center [99, 480] width 103 height 10
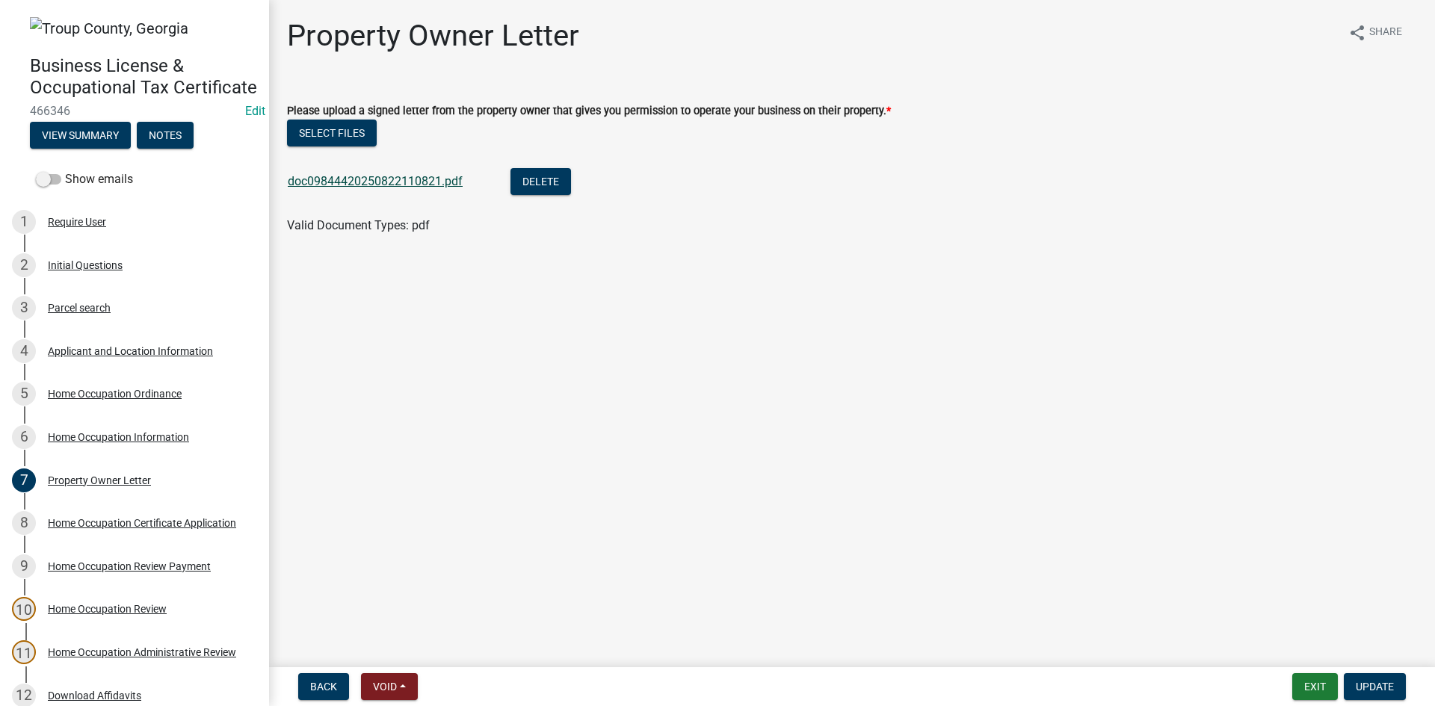
click at [410, 187] on link "doc09844420250822110821.pdf" at bounding box center [375, 181] width 175 height 14
click at [1367, 683] on span "Update" at bounding box center [1375, 687] width 38 height 12
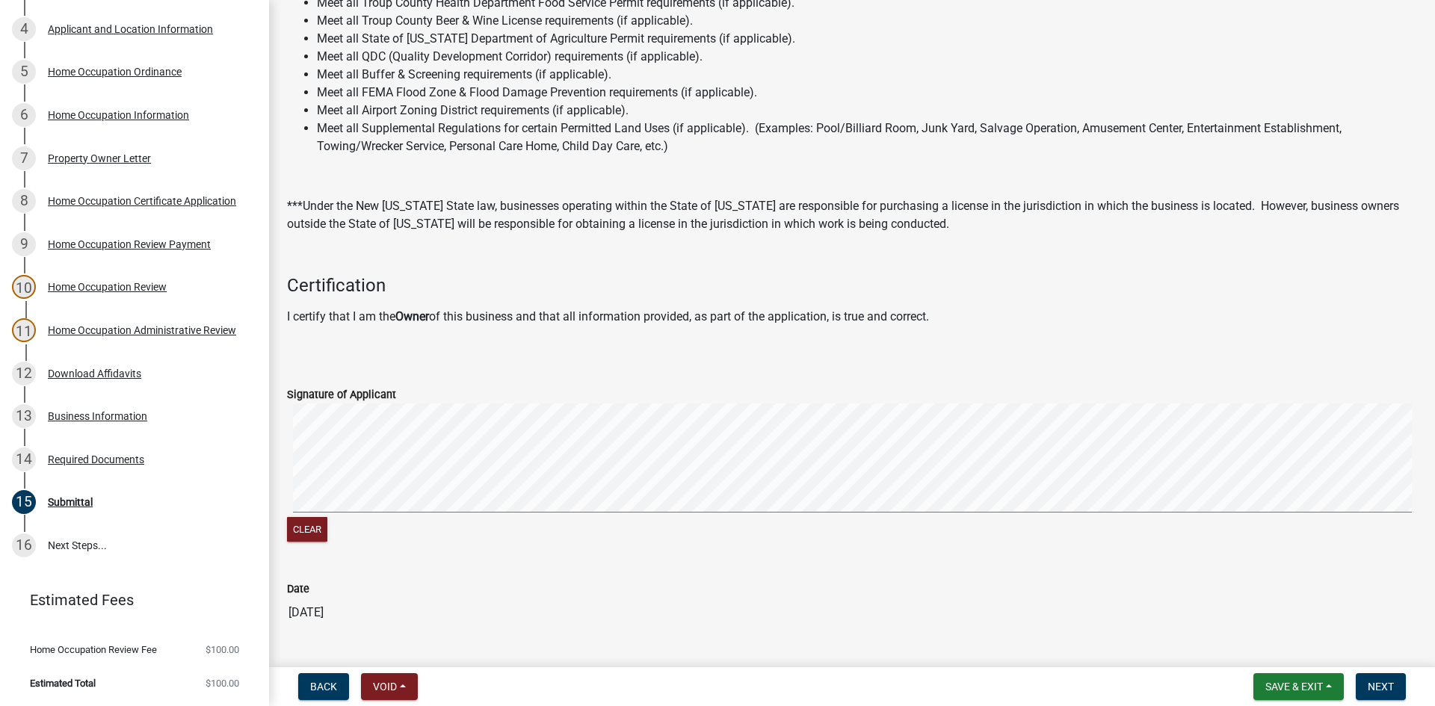
scroll to position [285, 0]
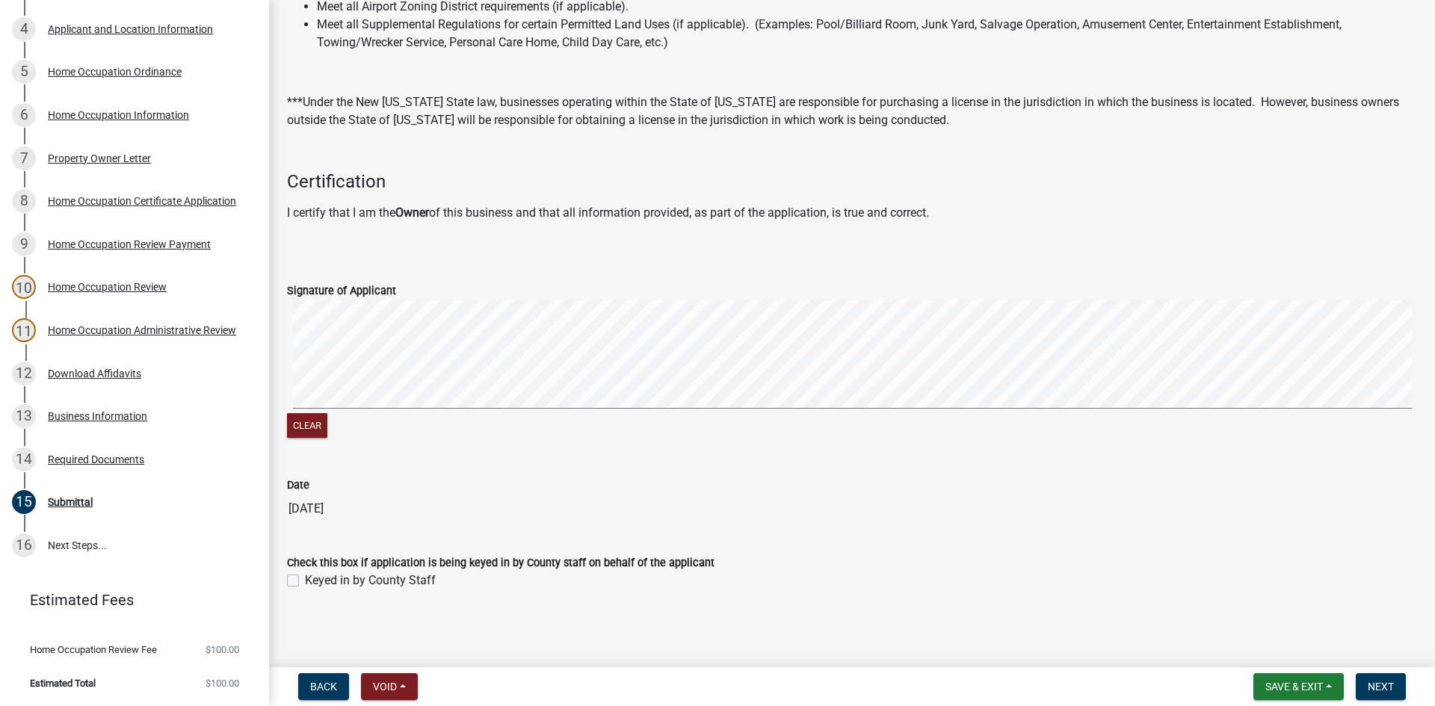
click at [305, 585] on label "Keyed in by County Staff" at bounding box center [370, 581] width 131 height 18
click at [305, 582] on input "Keyed in by County Staff" at bounding box center [310, 577] width 10 height 10
checkbox input "true"
click at [1383, 690] on span "Next" at bounding box center [1381, 687] width 26 height 12
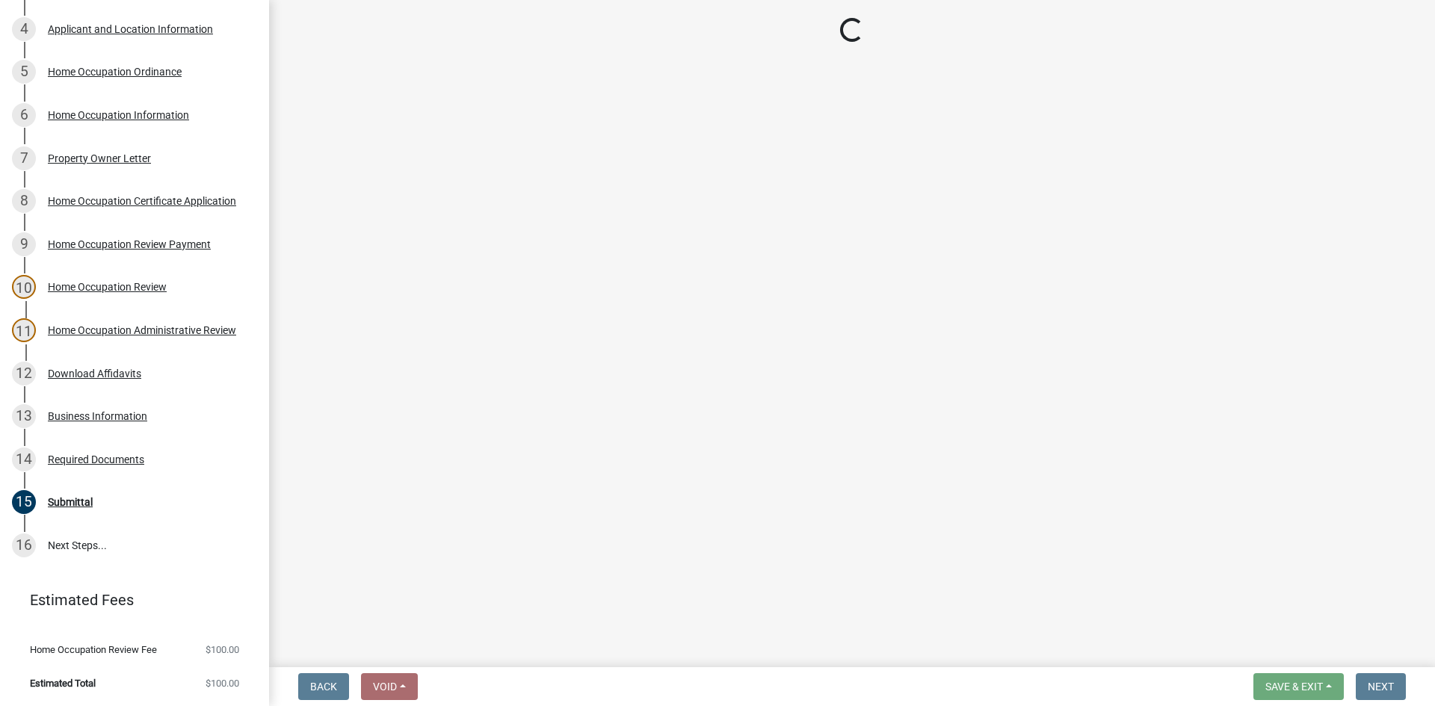
scroll to position [472, 0]
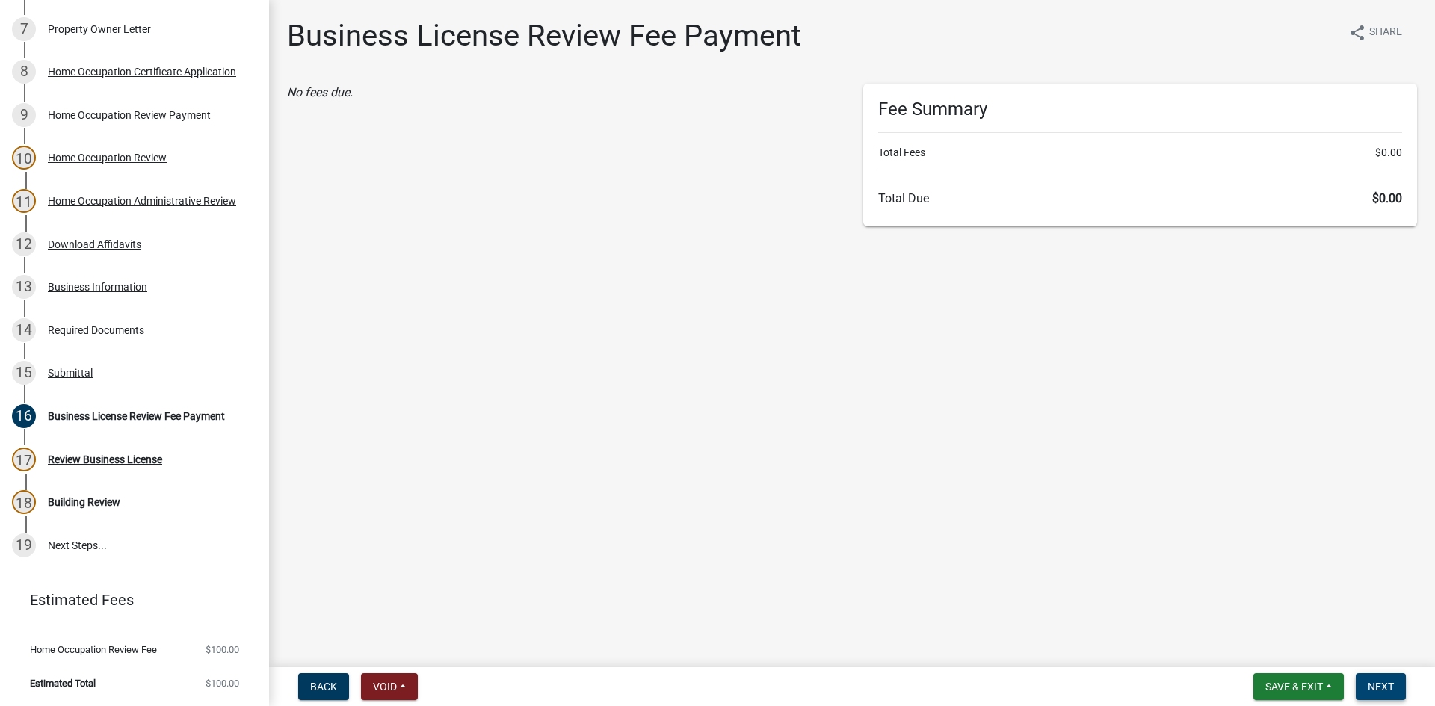
click at [1375, 685] on span "Next" at bounding box center [1381, 687] width 26 height 12
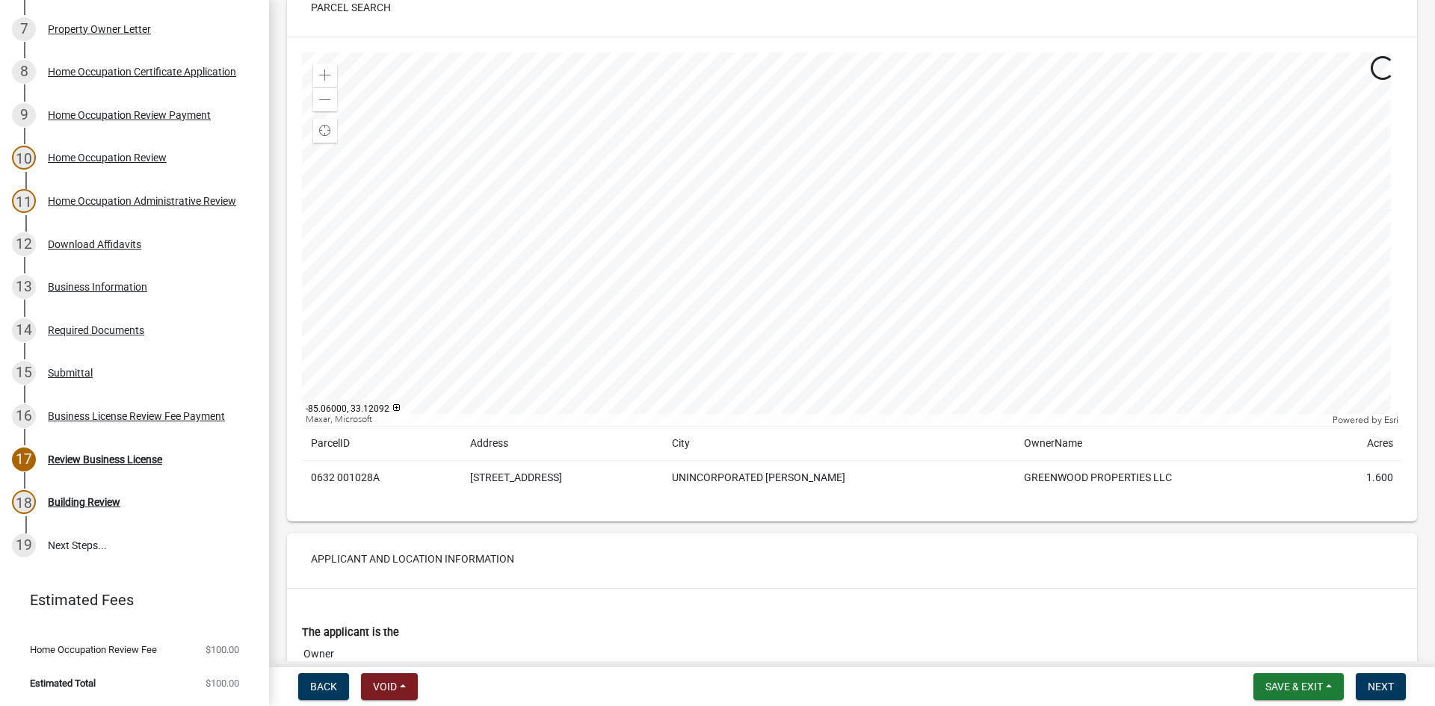
scroll to position [523, 0]
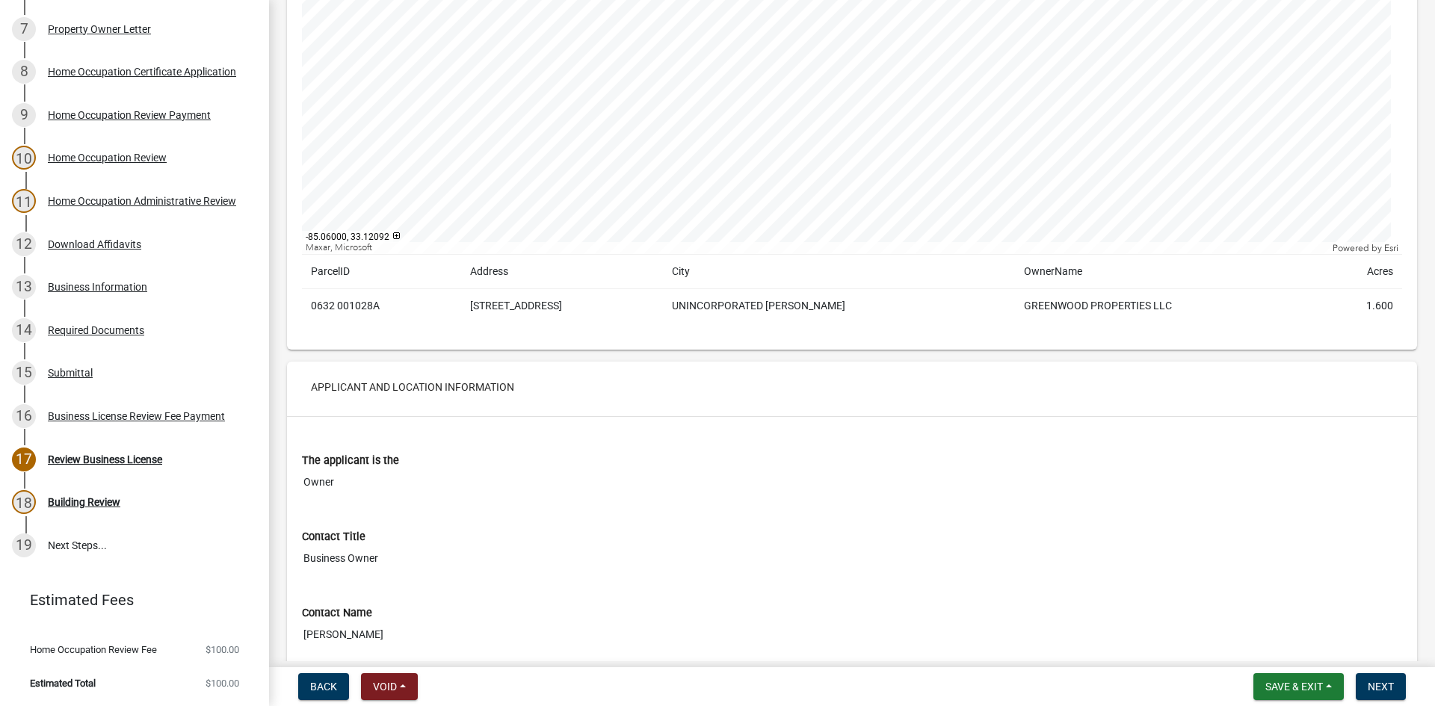
click at [1386, 701] on nav "Back Void Withdraw Lock Expire Void Save & Exit Save Save & Exit Next" at bounding box center [852, 687] width 1166 height 39
drag, startPoint x: 1384, startPoint y: 689, endPoint x: 1367, endPoint y: 672, distance: 23.3
click at [1384, 687] on span "Next" at bounding box center [1381, 687] width 26 height 12
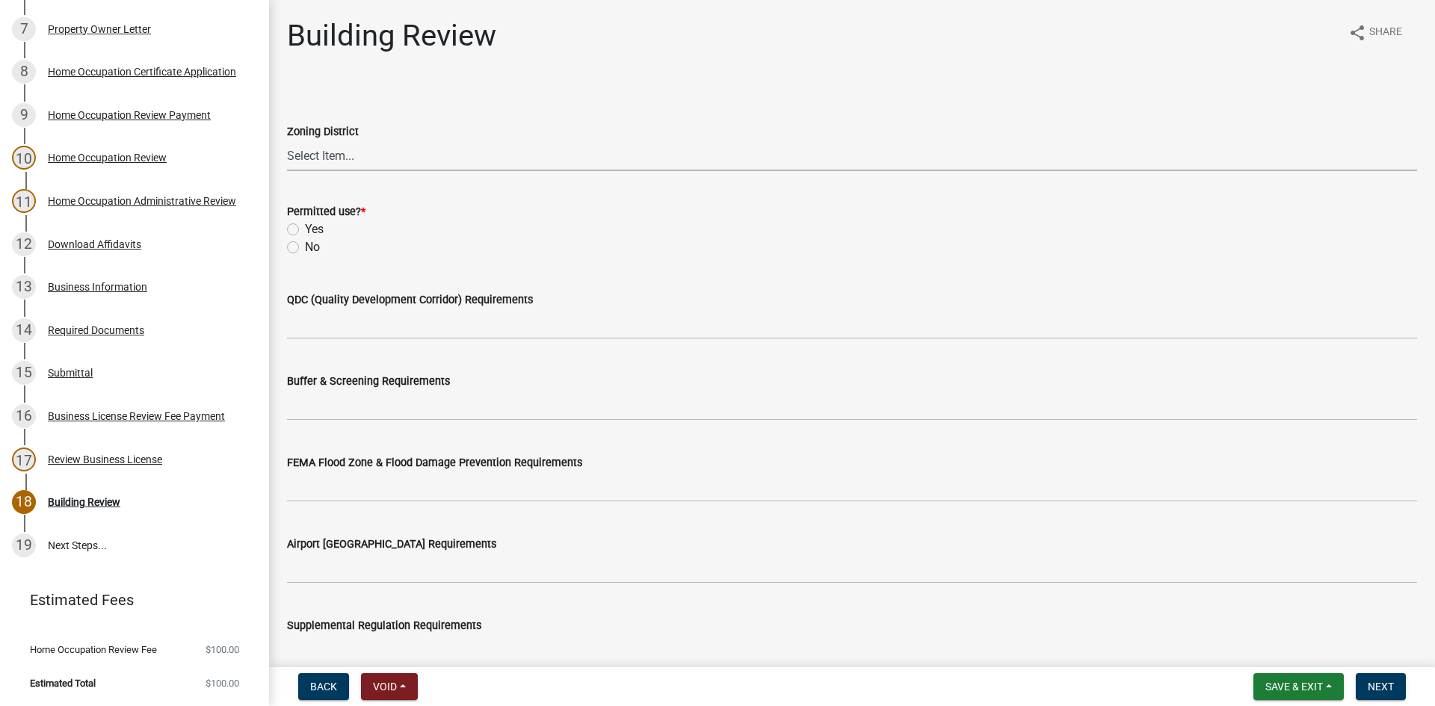
click at [316, 156] on select "Select Item... 01-AG 01-AGR 01-CRVP 01-GC 01-GI 01-LC 01-LR 01-LRR 01-MFR 01-MH…" at bounding box center [852, 156] width 1130 height 31
click at [407, 154] on select "Select Item... 01-AG 01-AGR 01-CRVP 01-GC 01-GI 01-LC 01-LR 01-LRR 01-MFR 01-MH…" at bounding box center [852, 156] width 1130 height 31
click at [287, 141] on select "Select Item... 01-AG 01-AGR 01-CRVP 01-GC 01-GI 01-LC 01-LR 01-LRR 01-MFR 01-MH…" at bounding box center [852, 156] width 1130 height 31
select select "3cd0ee33-8dc1-414d-bed4-d628d979b4e7"
click at [305, 230] on label "Yes" at bounding box center [314, 230] width 19 height 18
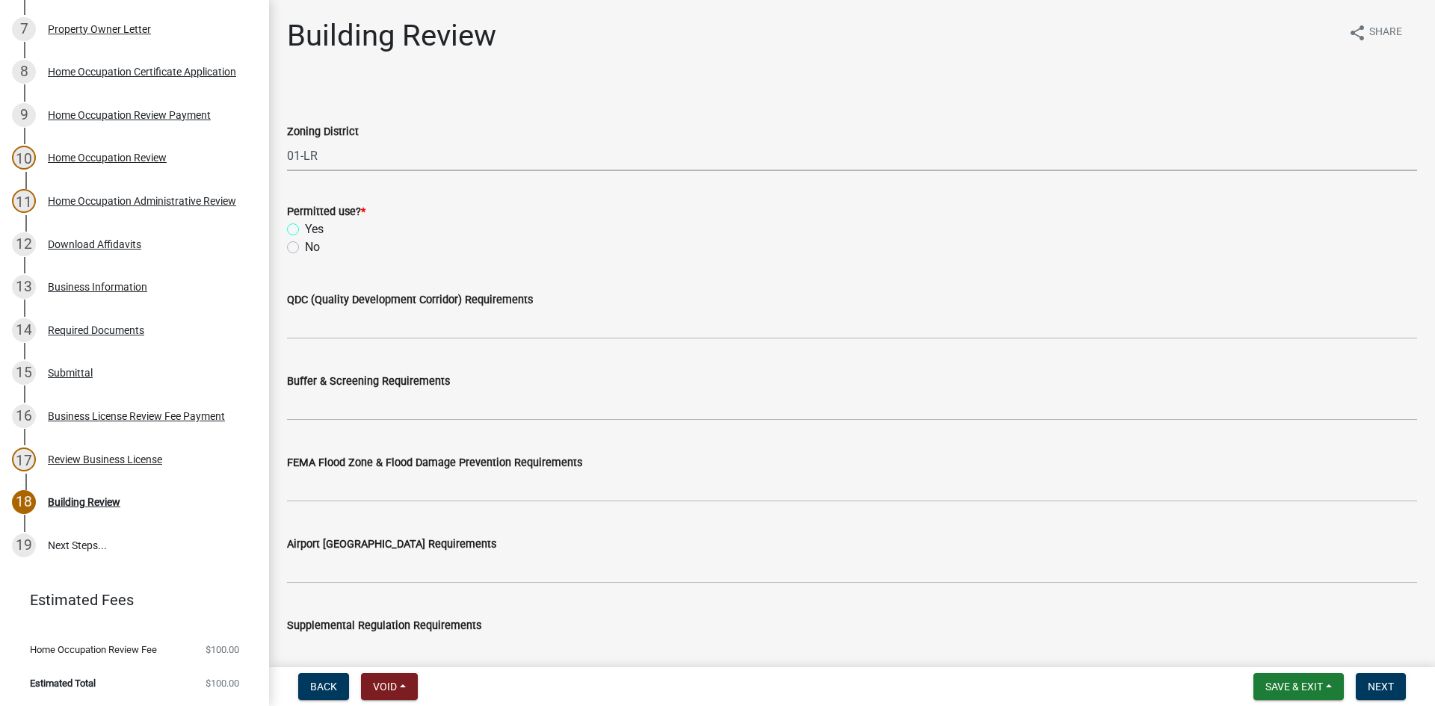
click at [305, 230] on input "Yes" at bounding box center [310, 226] width 10 height 10
radio input "true"
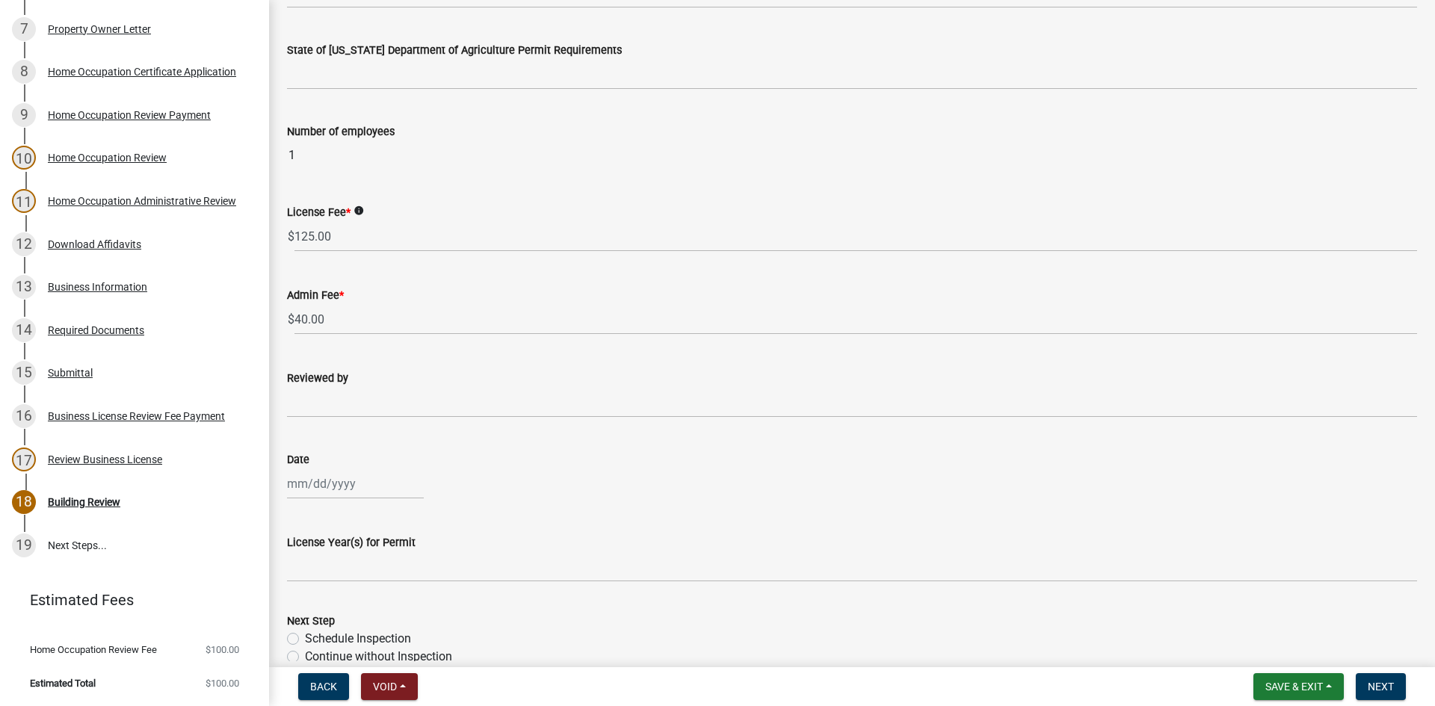
scroll to position [833, 0]
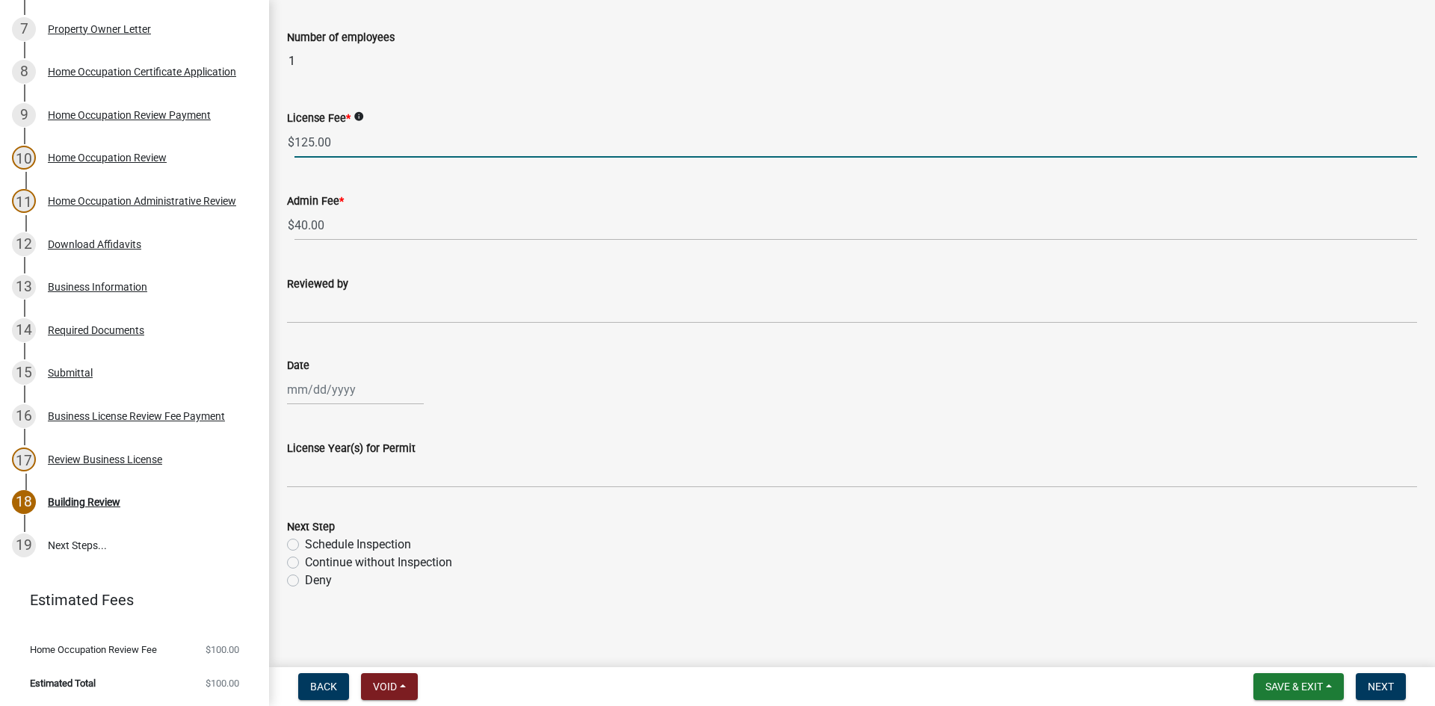
click at [365, 157] on wm-data-entity-input "License Fee * info $ 125.00" at bounding box center [852, 129] width 1130 height 83
click at [365, 154] on input "125.00" at bounding box center [856, 142] width 1123 height 31
click at [367, 148] on input "125.00" at bounding box center [856, 142] width 1123 height 31
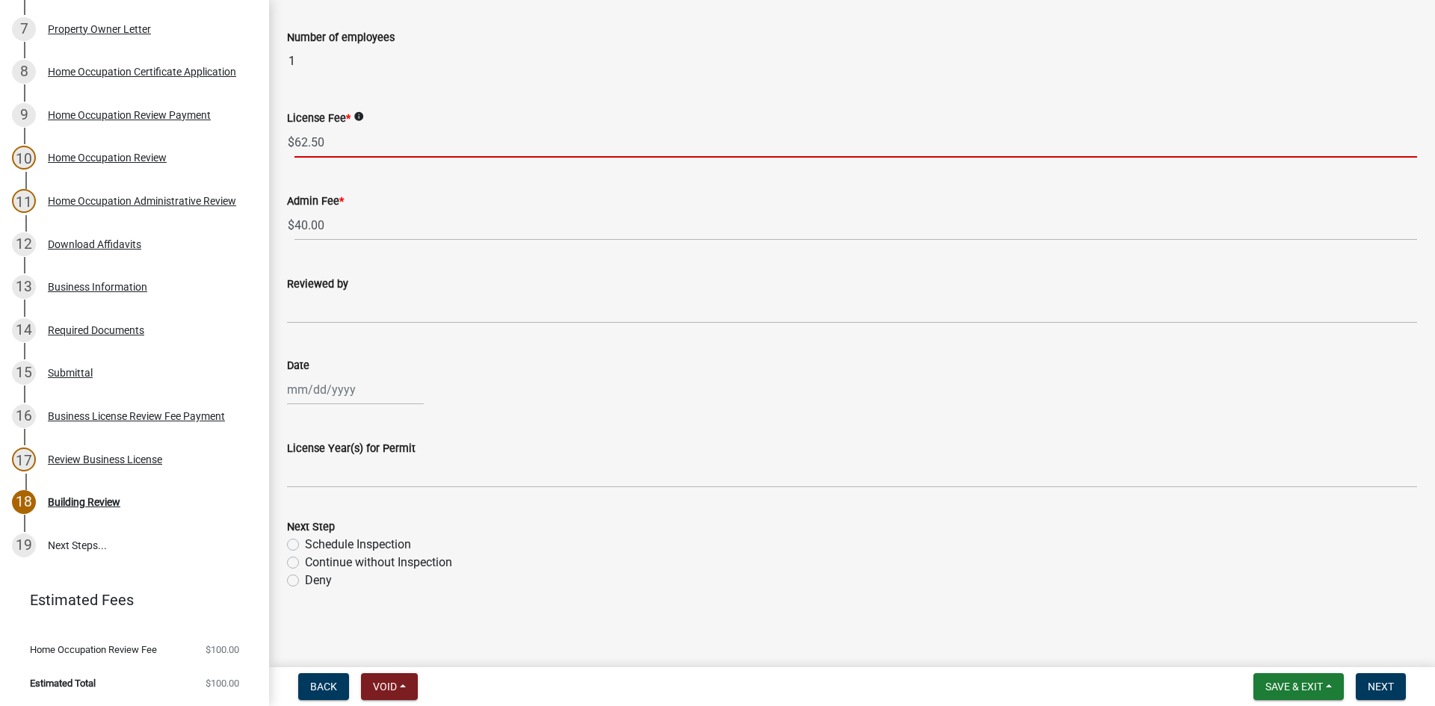
type input "62.50"
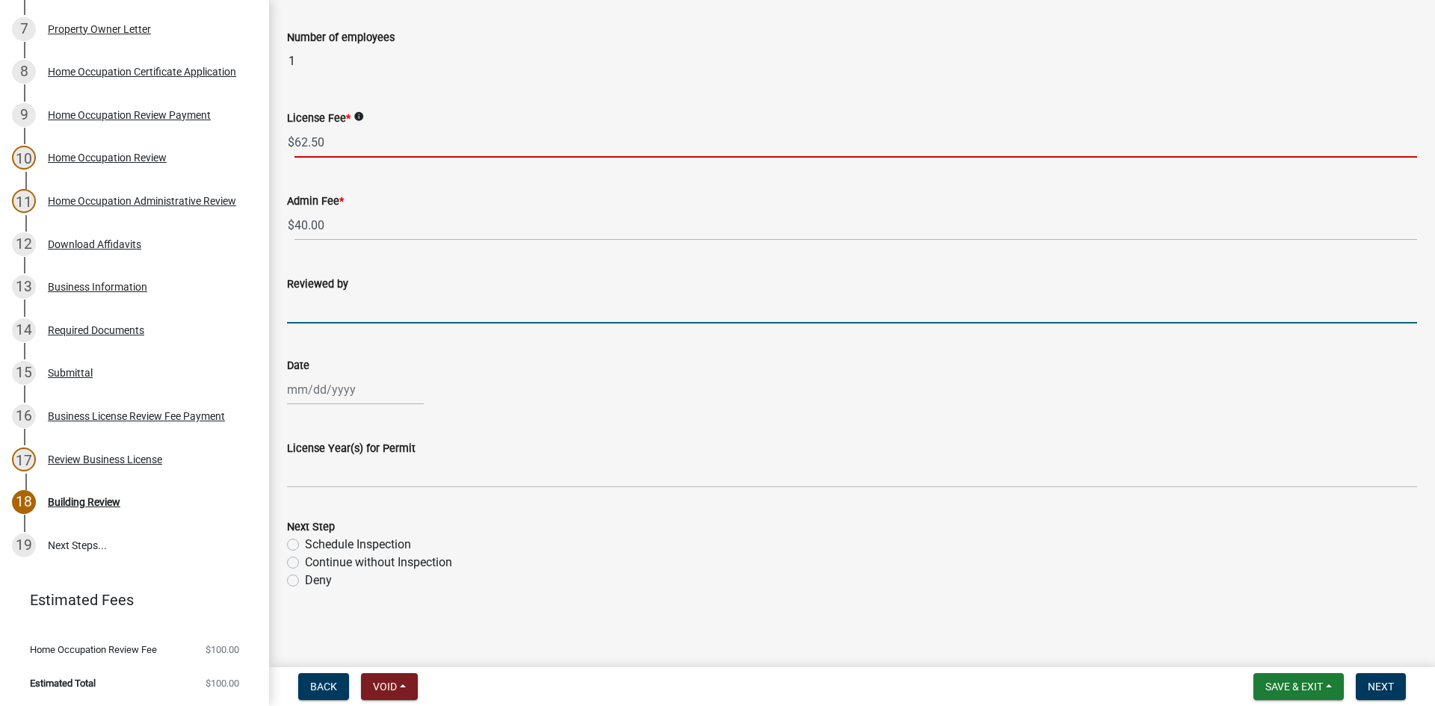
click at [342, 300] on input "Reviewed by" at bounding box center [852, 308] width 1130 height 31
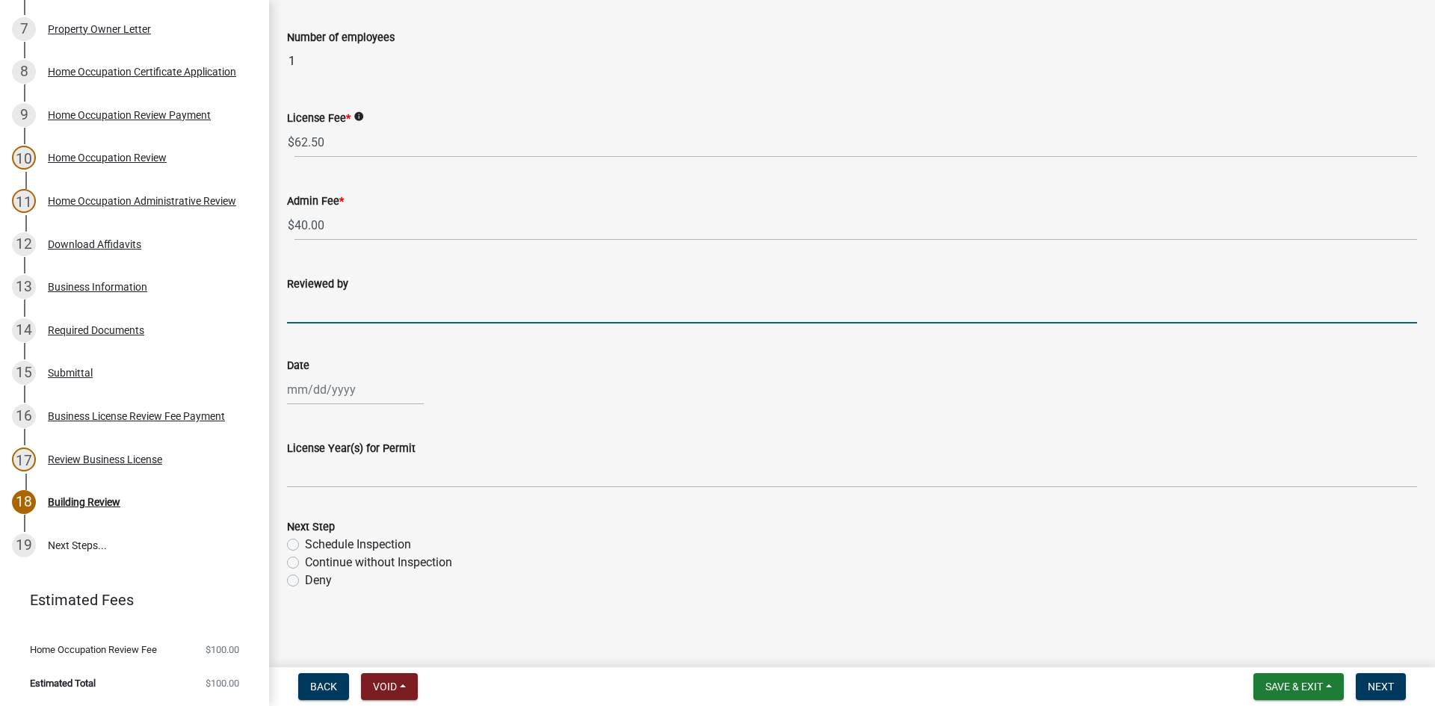
type input "[PERSON_NAME]"
click at [332, 394] on div at bounding box center [355, 390] width 137 height 31
select select "8"
select select "2025"
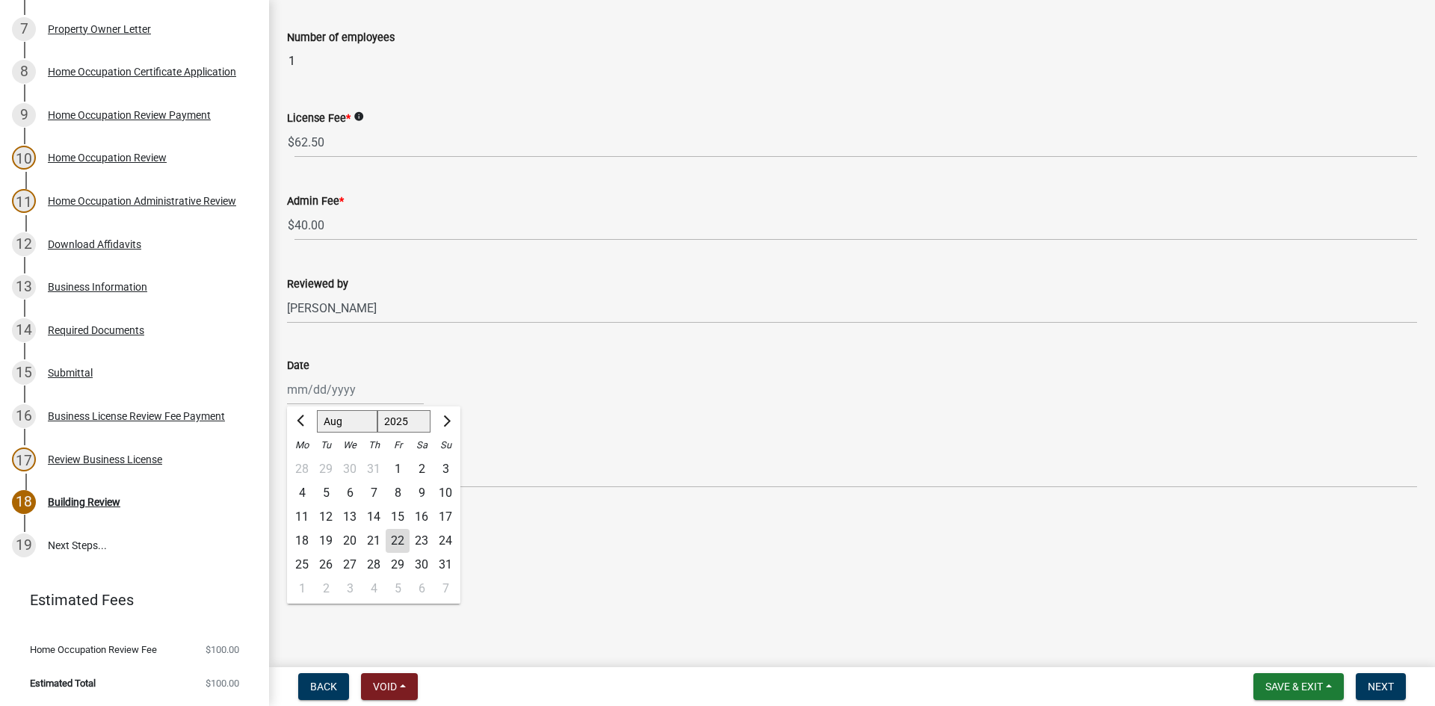
drag, startPoint x: 398, startPoint y: 541, endPoint x: 381, endPoint y: 519, distance: 28.3
click at [398, 541] on div "22" at bounding box center [398, 541] width 24 height 24
type input "[DATE]"
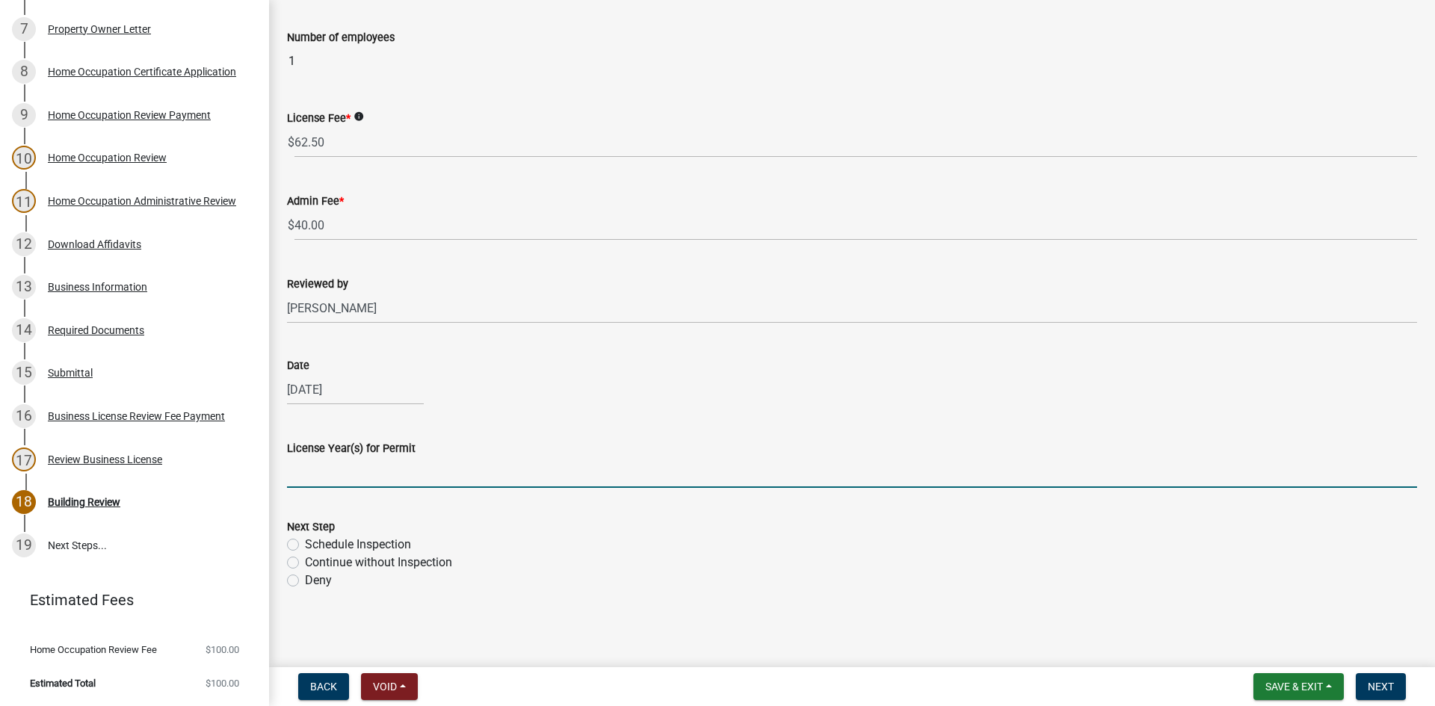
click at [363, 479] on input "License Year(s) for Permit" at bounding box center [852, 473] width 1130 height 31
type input "2025"
click at [305, 561] on label "Continue without Inspection" at bounding box center [378, 563] width 147 height 18
click at [305, 561] on input "Continue without Inspection" at bounding box center [310, 559] width 10 height 10
radio input "true"
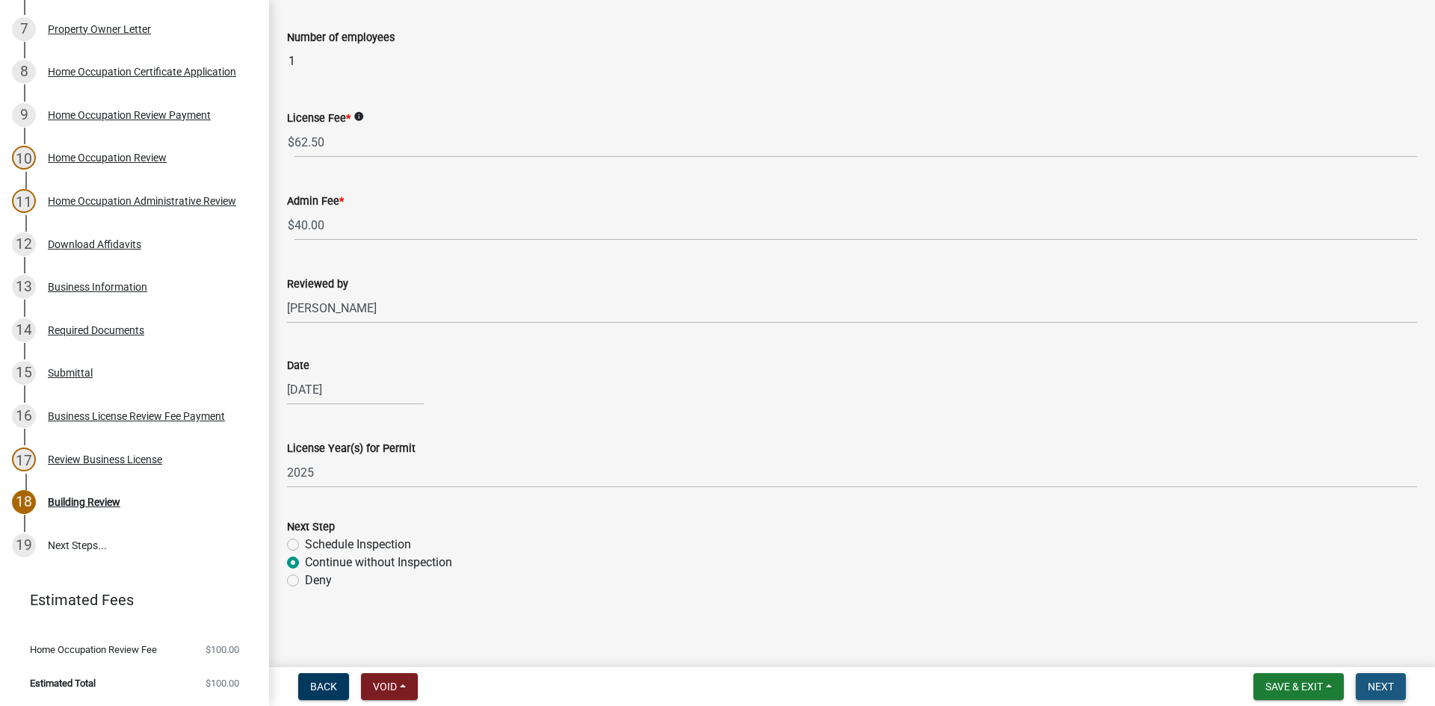
click at [1385, 681] on span "Next" at bounding box center [1381, 687] width 26 height 12
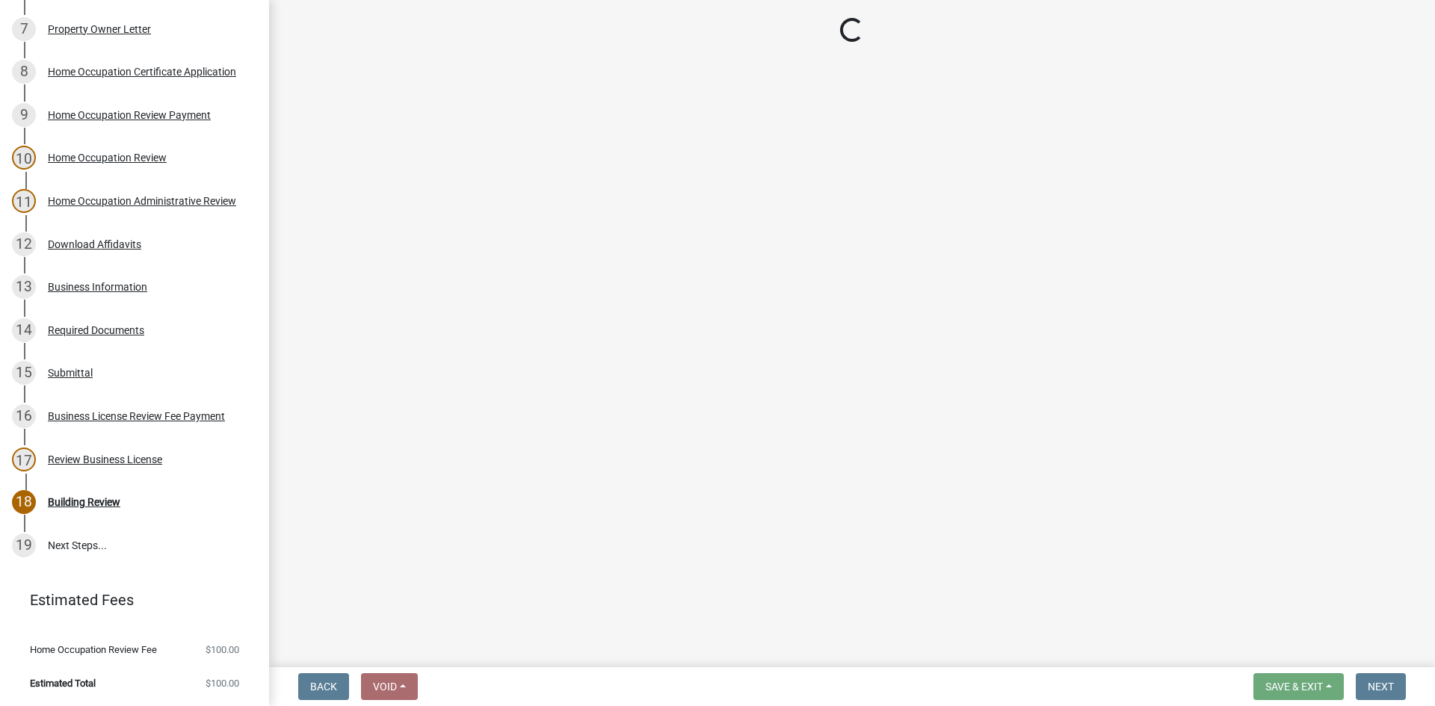
scroll to position [516, 0]
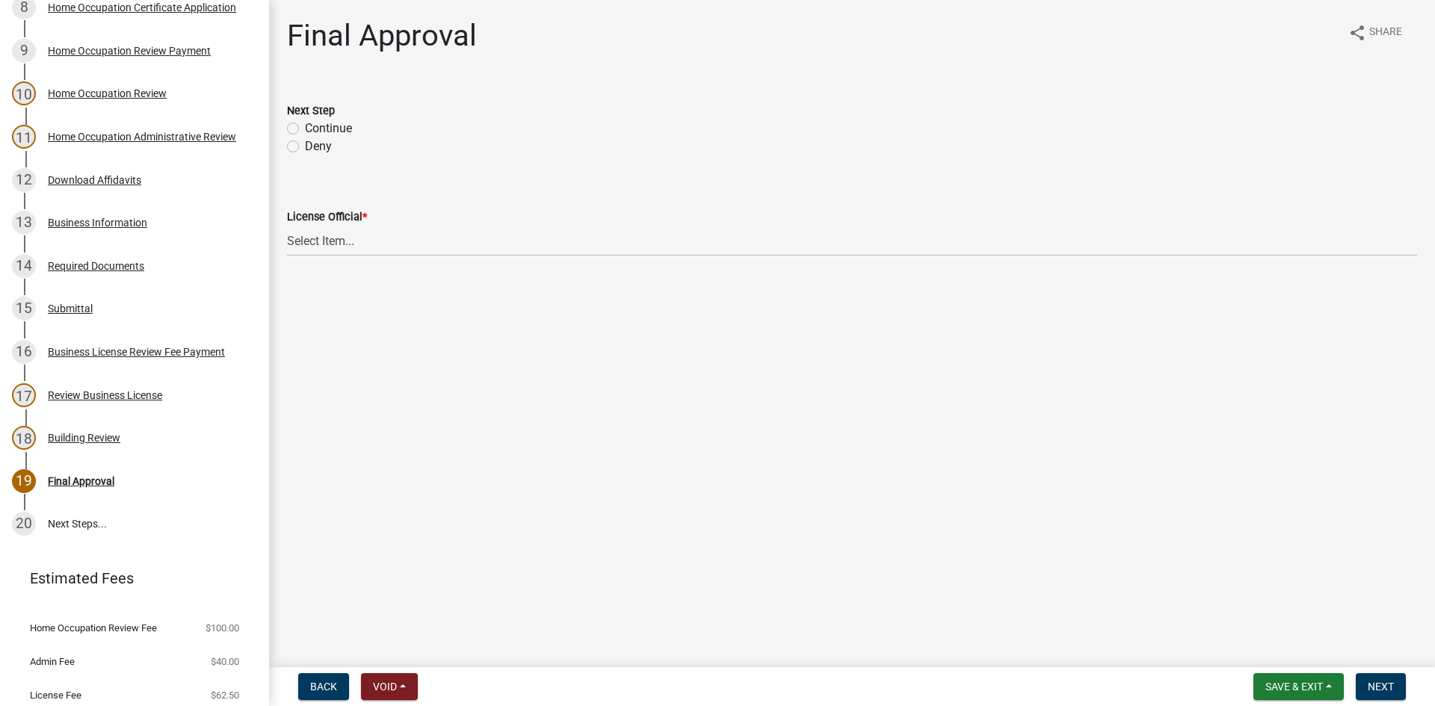
drag, startPoint x: 294, startPoint y: 129, endPoint x: 299, endPoint y: 146, distance: 18.0
click at [305, 129] on label "Continue" at bounding box center [328, 129] width 47 height 18
click at [305, 129] on input "Continue" at bounding box center [310, 125] width 10 height 10
radio input "true"
click at [347, 233] on select "Select Item... [PERSON_NAME] [PERSON_NAME] [PERSON_NAME] [PERSON_NAME] [PERSON_…" at bounding box center [852, 241] width 1130 height 31
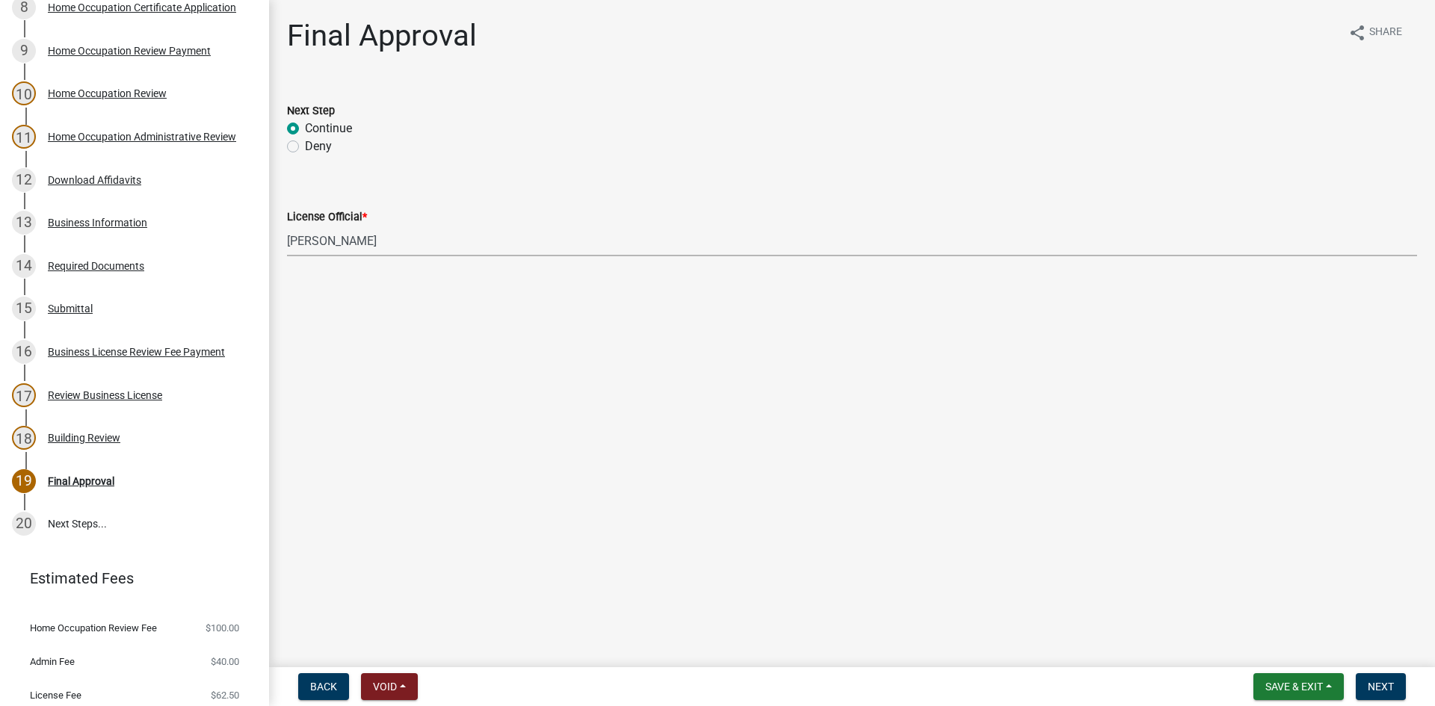
click at [287, 226] on select "Select Item... [PERSON_NAME] [PERSON_NAME] [PERSON_NAME] [PERSON_NAME] [PERSON_…" at bounding box center [852, 241] width 1130 height 31
click at [349, 235] on select "Select Item... [PERSON_NAME] [PERSON_NAME] [PERSON_NAME] [PERSON_NAME] [PERSON_…" at bounding box center [852, 241] width 1130 height 31
click at [287, 226] on select "Select Item... [PERSON_NAME] [PERSON_NAME] [PERSON_NAME] [PERSON_NAME] [PERSON_…" at bounding box center [852, 241] width 1130 height 31
select select "66ea0911-b6de-4b18-a15f-eb653539a3e3"
click at [1385, 689] on span "Next" at bounding box center [1381, 687] width 26 height 12
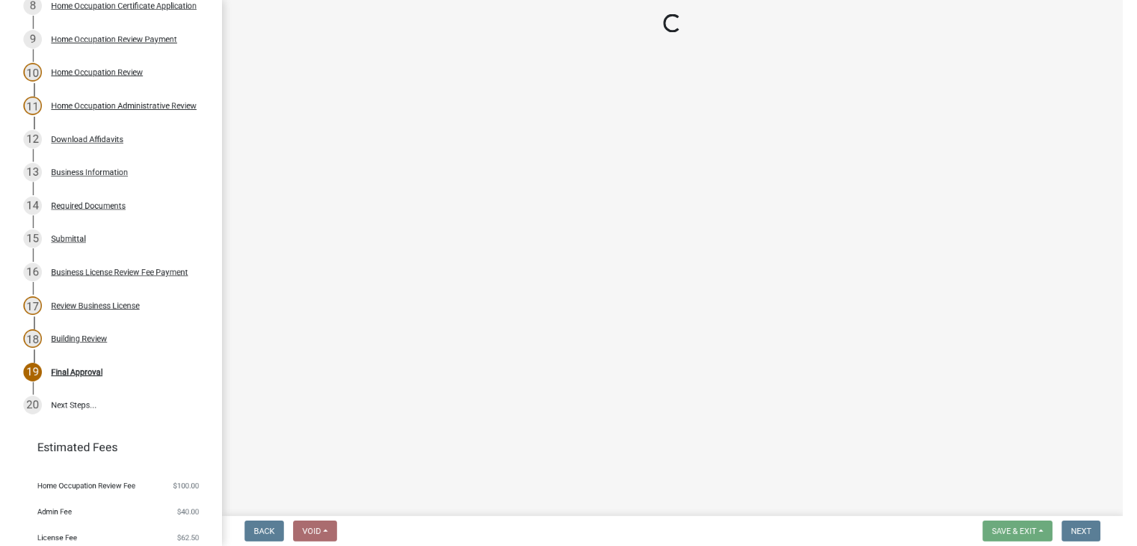
scroll to position [603, 0]
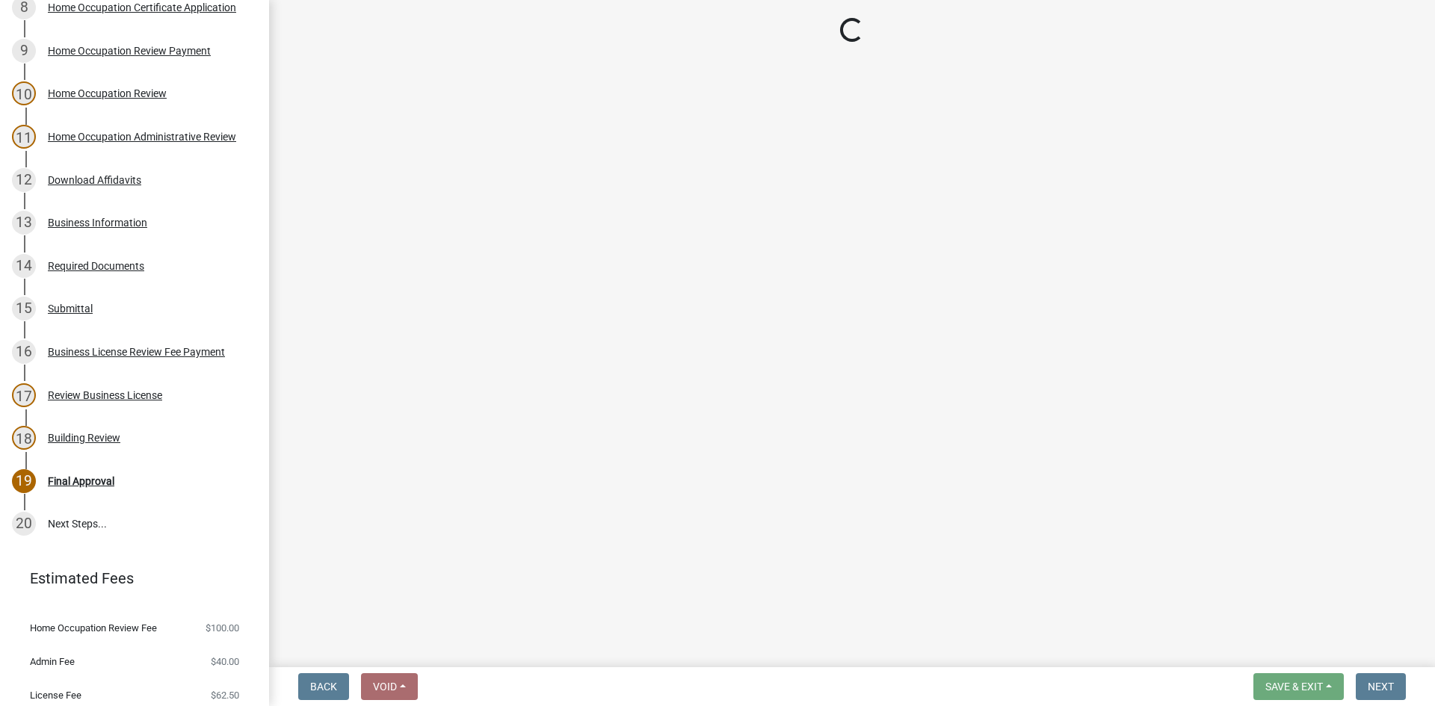
select select "3: 3"
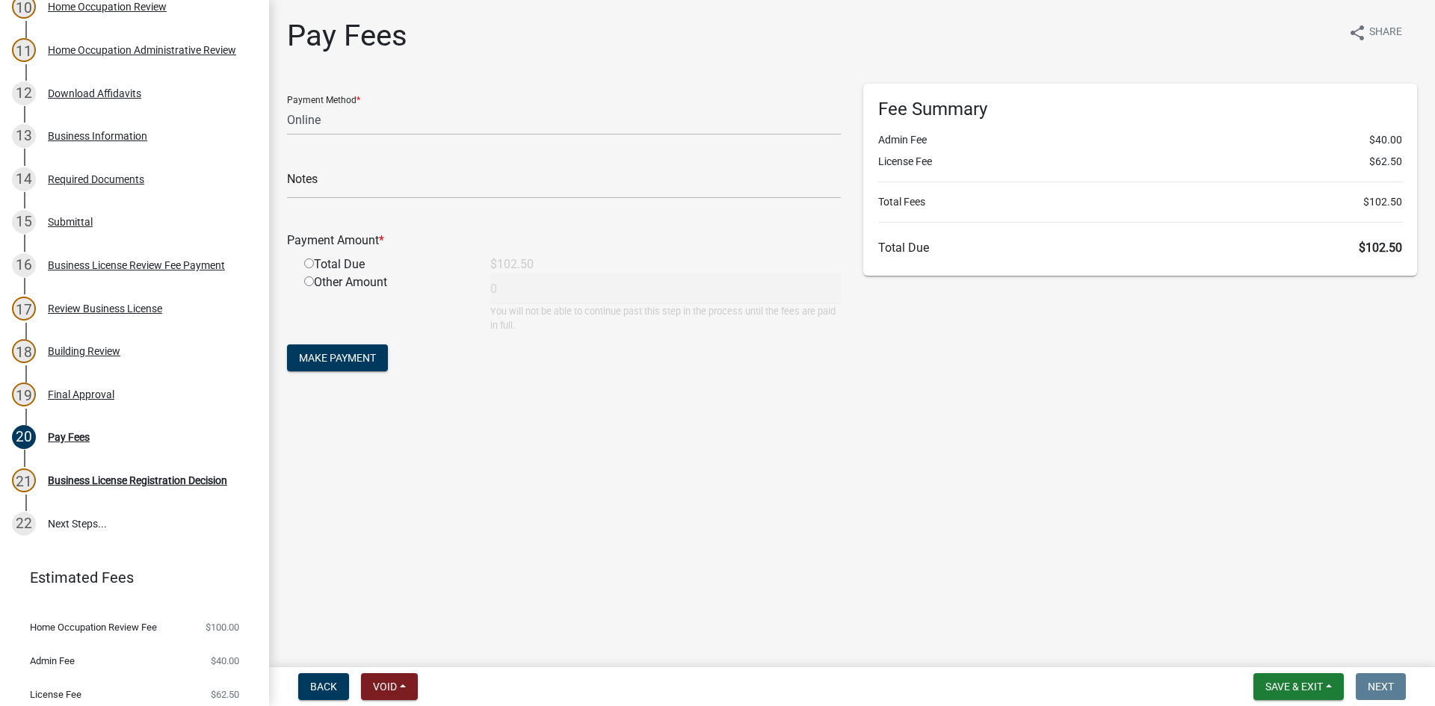
click at [1172, 635] on main "Pay Fees share Share Payment Method * Credit Card POS Check Cash Online Notes P…" at bounding box center [852, 331] width 1166 height 662
click at [1294, 695] on button "Save & Exit" at bounding box center [1299, 687] width 90 height 27
click at [1278, 667] on div "Save Save & Exit" at bounding box center [1285, 630] width 120 height 84
click at [1272, 648] on button "Save & Exit" at bounding box center [1285, 648] width 120 height 36
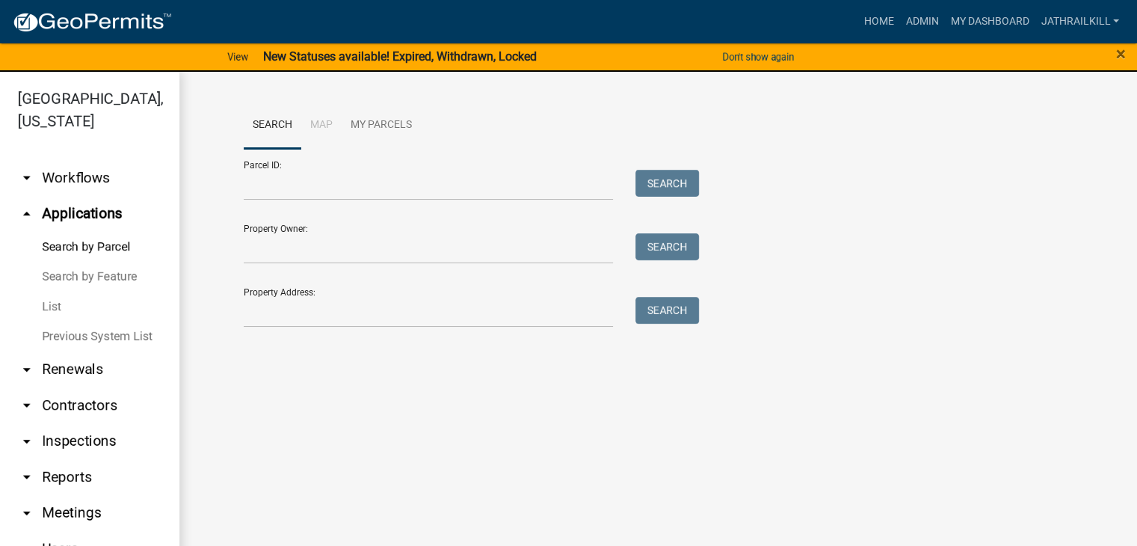
click at [75, 165] on link "arrow_drop_down Workflows" at bounding box center [89, 178] width 179 height 36
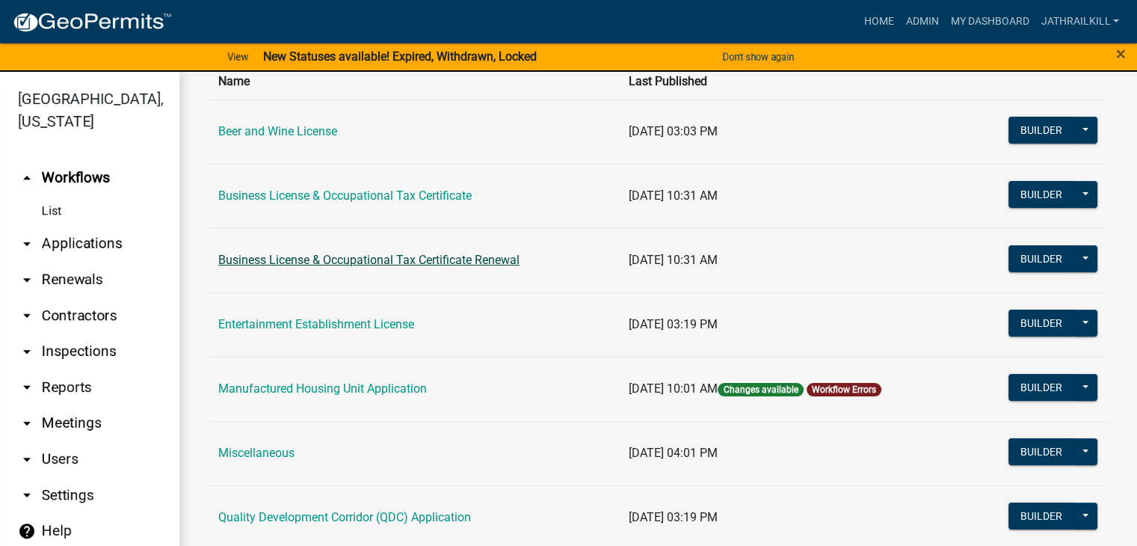
scroll to position [150, 0]
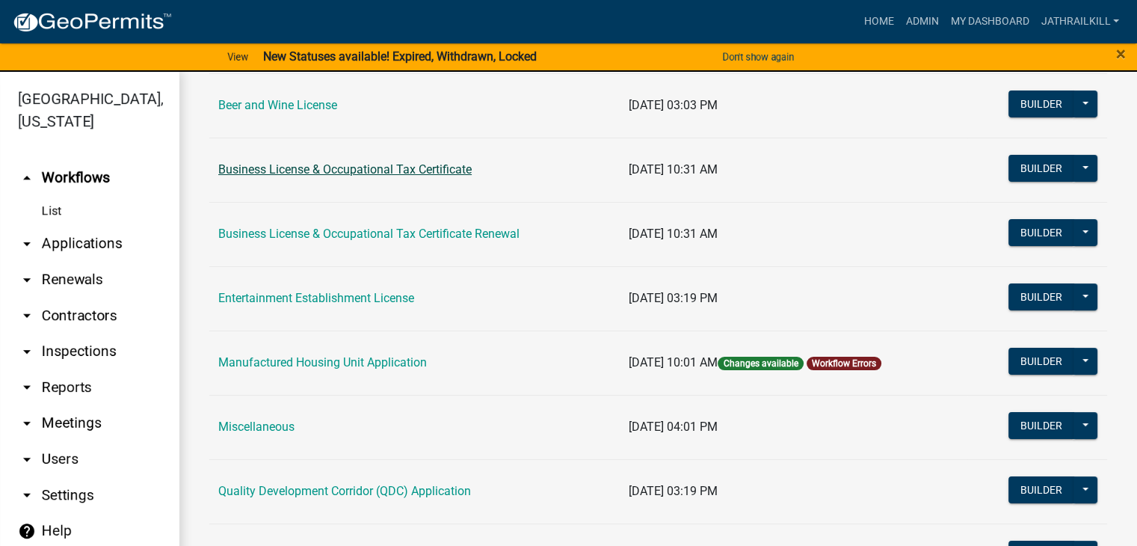
click at [369, 163] on link "Business License & Occupational Tax Certificate" at bounding box center [344, 169] width 253 height 14
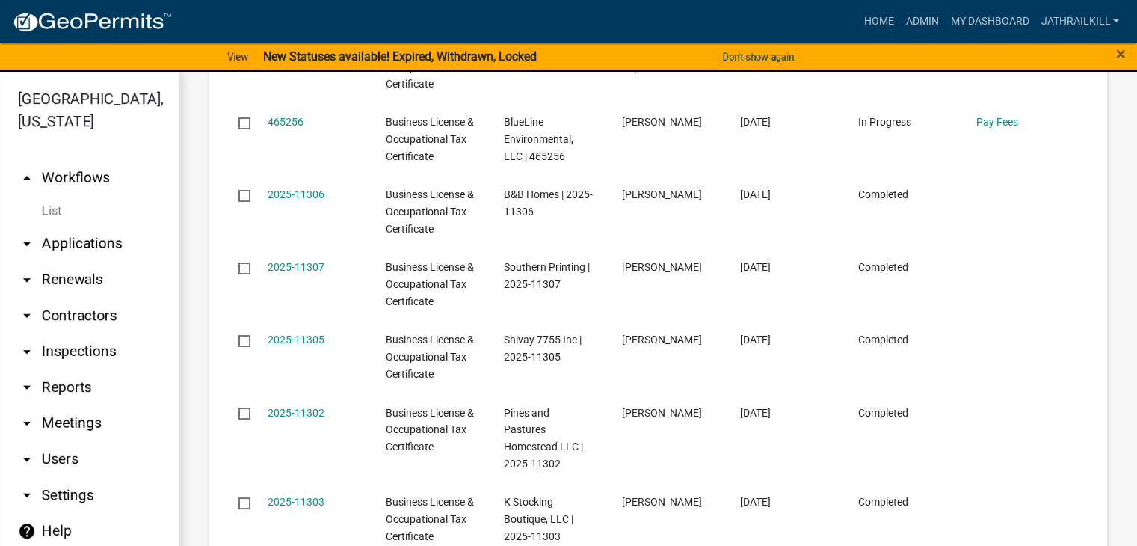
scroll to position [1420, 0]
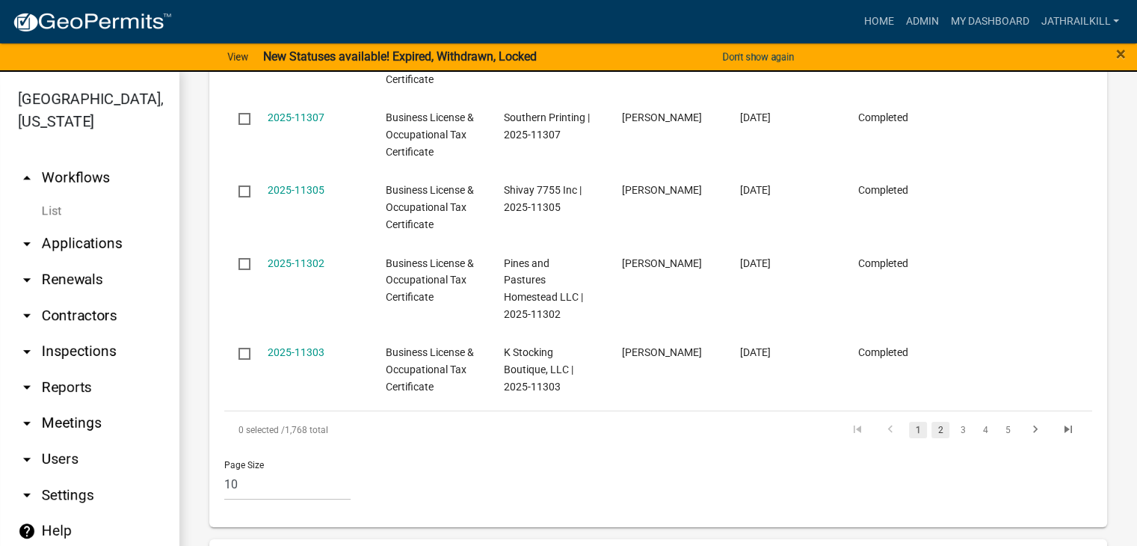
click at [932, 426] on link "2" at bounding box center [941, 430] width 18 height 16
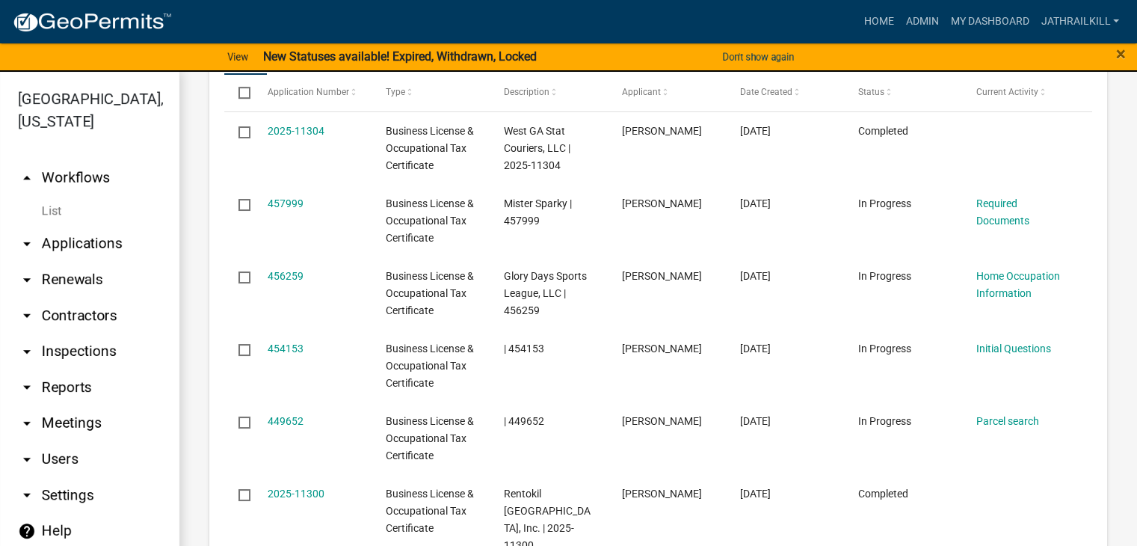
scroll to position [1420, 0]
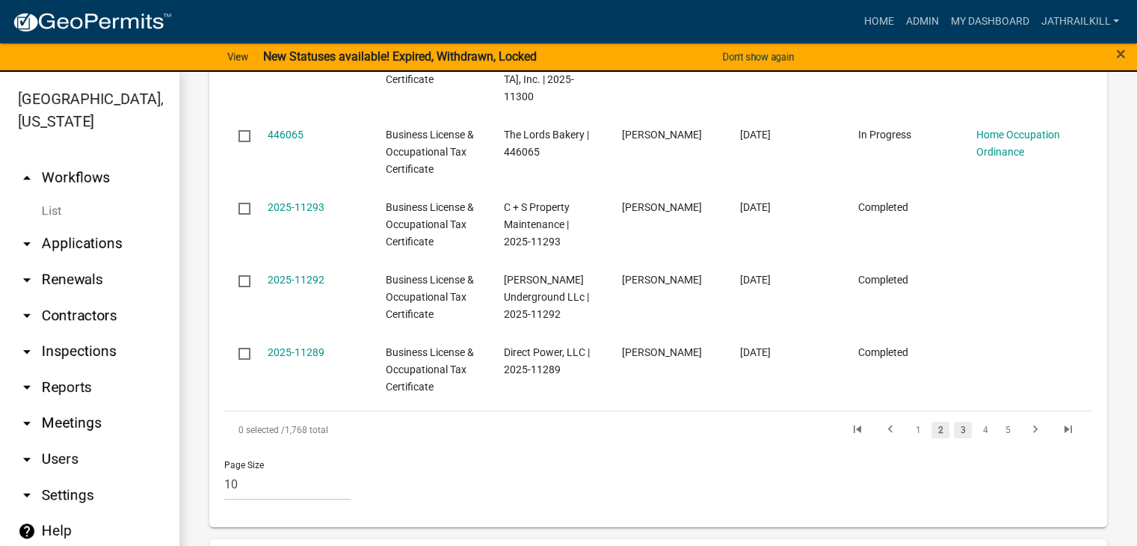
click at [954, 422] on link "3" at bounding box center [963, 430] width 18 height 16
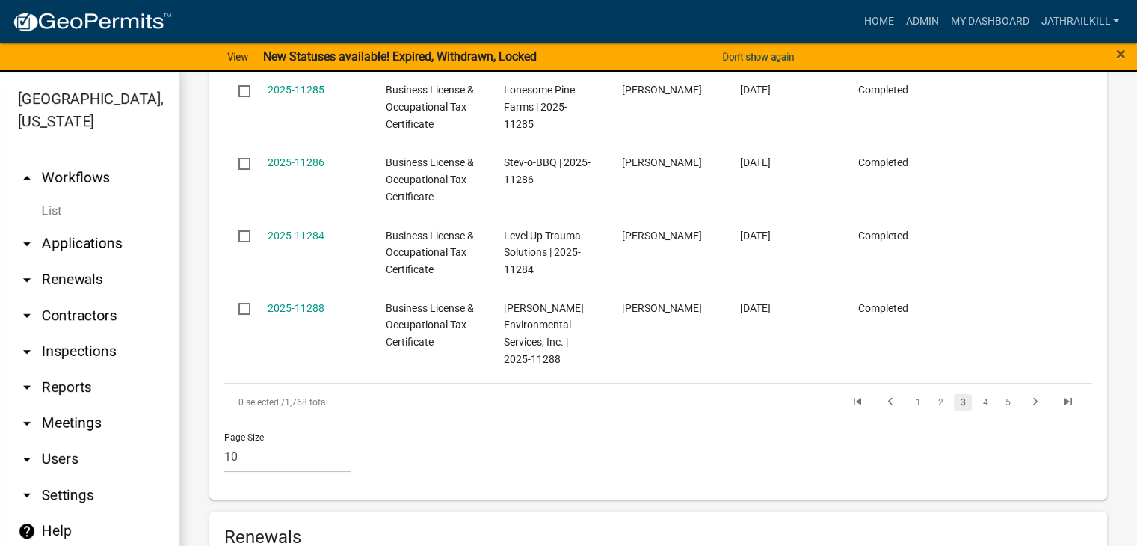
scroll to position [1570, 0]
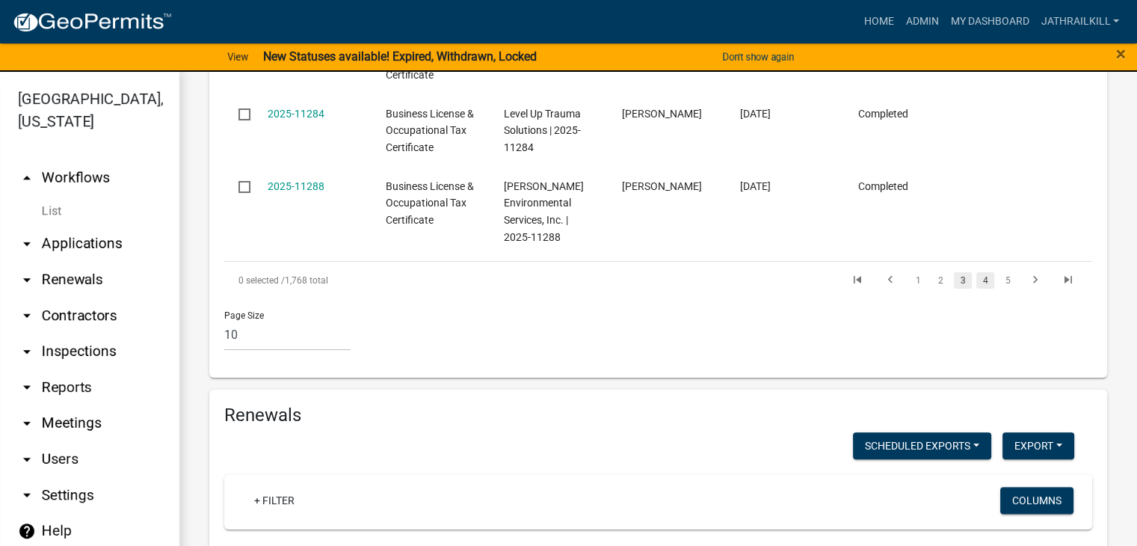
click at [976, 284] on link "4" at bounding box center [985, 280] width 18 height 16
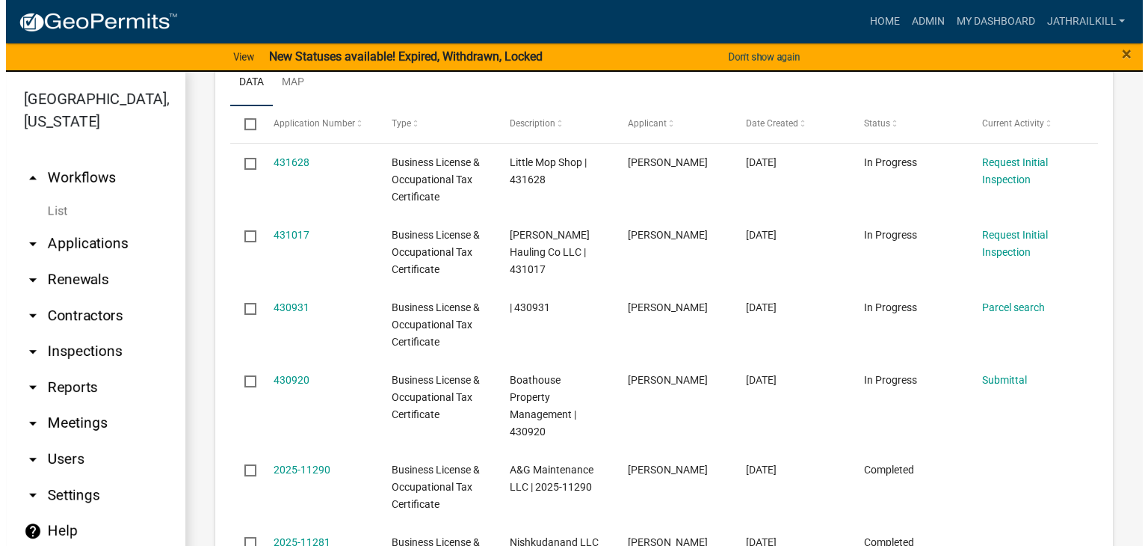
scroll to position [839, 0]
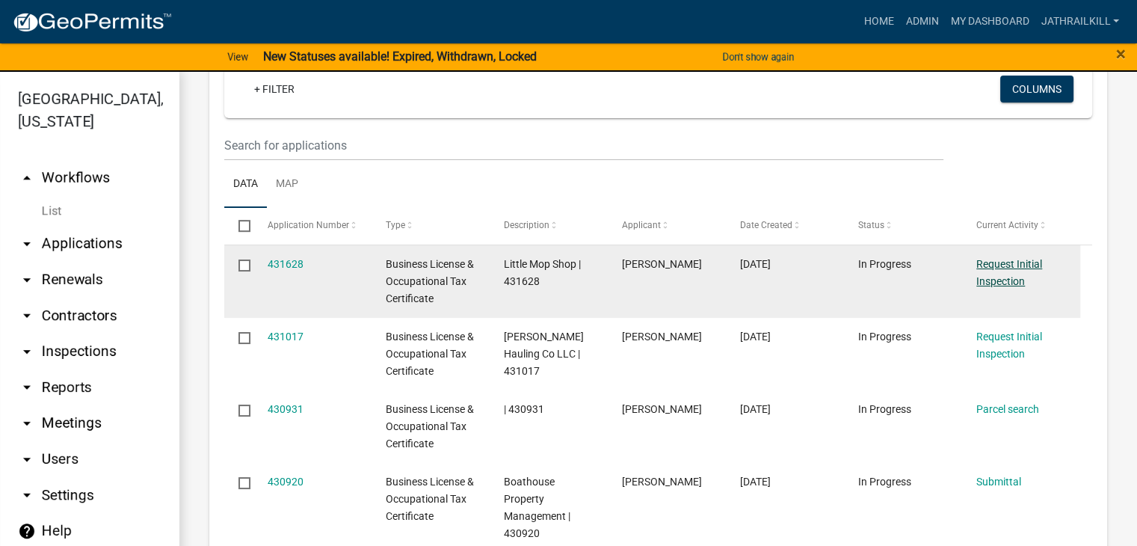
click at [1007, 262] on link "Request Initial Inspection" at bounding box center [1009, 272] width 66 height 29
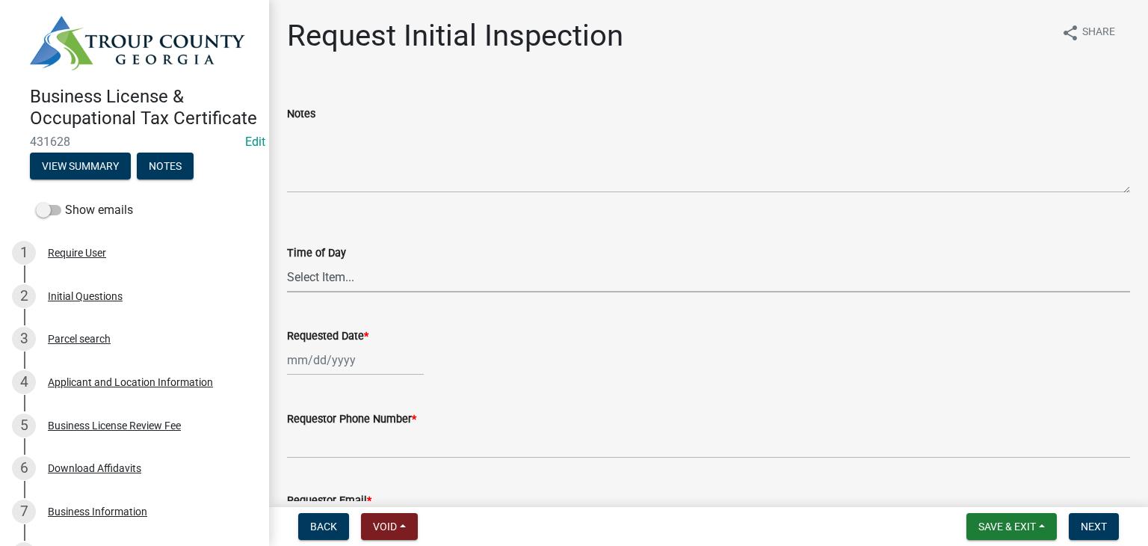
click at [340, 279] on select "Select Item... AM PM" at bounding box center [708, 277] width 843 height 31
click at [287, 262] on select "Select Item... AM PM" at bounding box center [708, 277] width 843 height 31
select select "a24f4a16-e743-4bb6-8e5d-aa6c12871a3b"
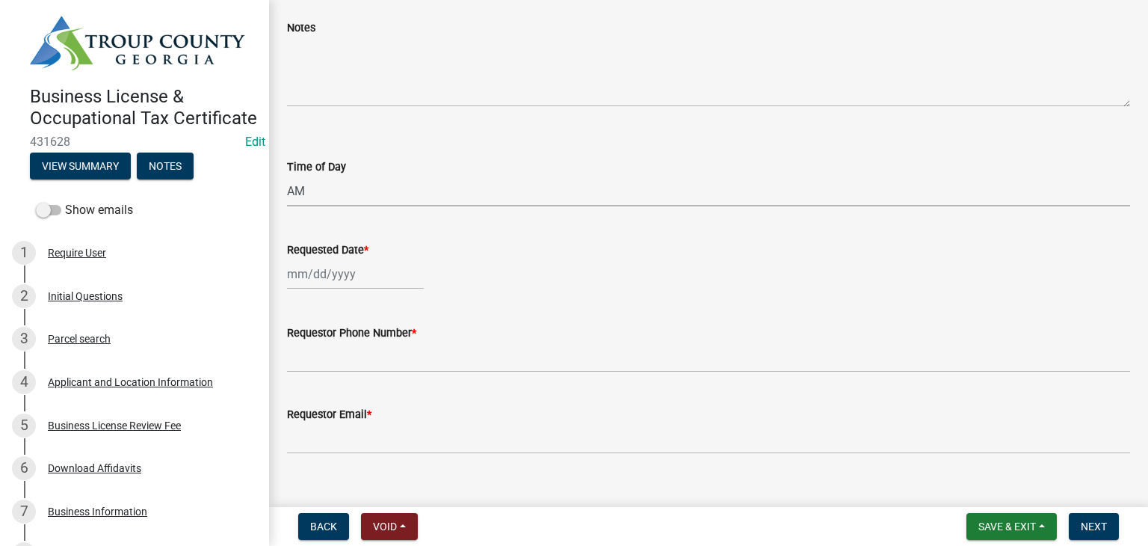
scroll to position [150, 0]
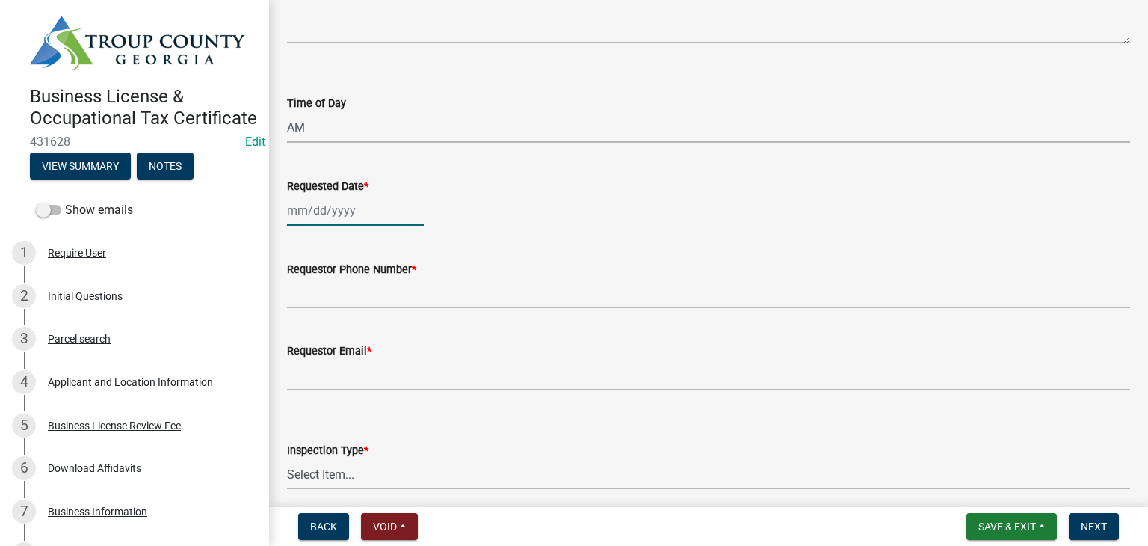
click at [337, 213] on div at bounding box center [355, 210] width 137 height 31
select select "8"
select select "2025"
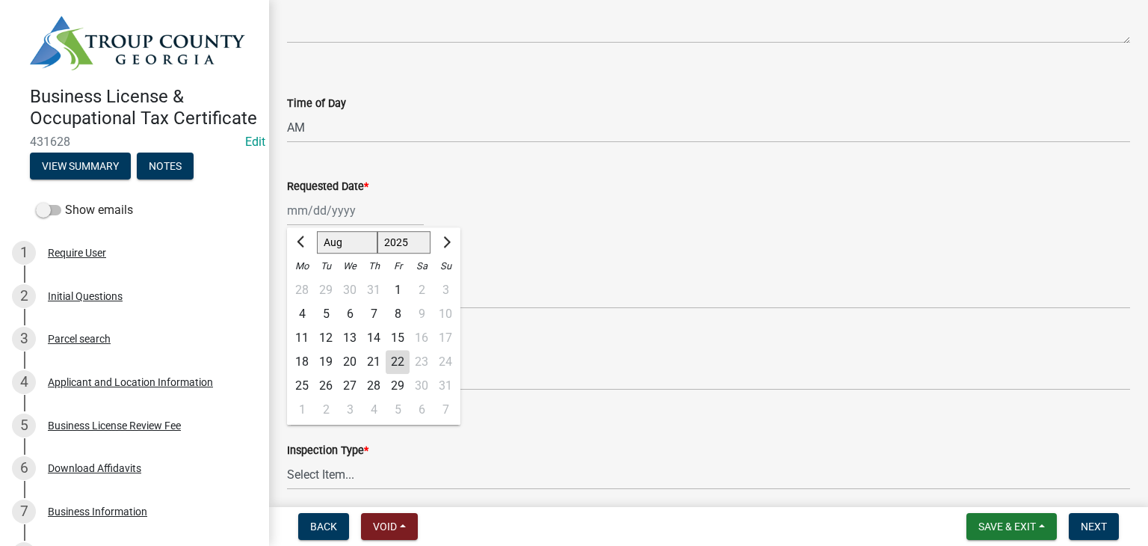
click at [401, 363] on div "22" at bounding box center [398, 362] width 24 height 24
type input "[DATE]"
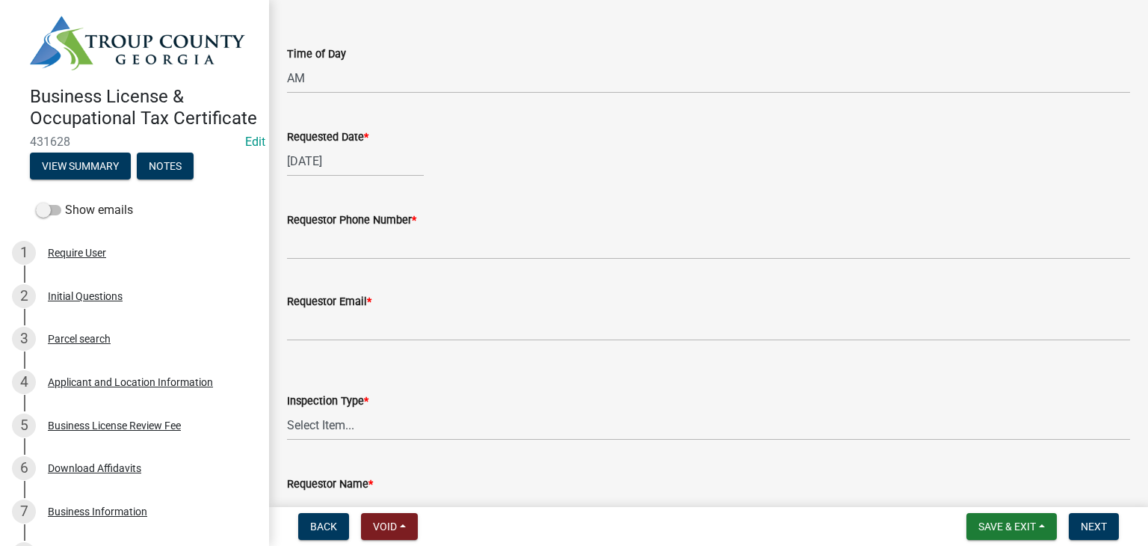
scroll to position [224, 0]
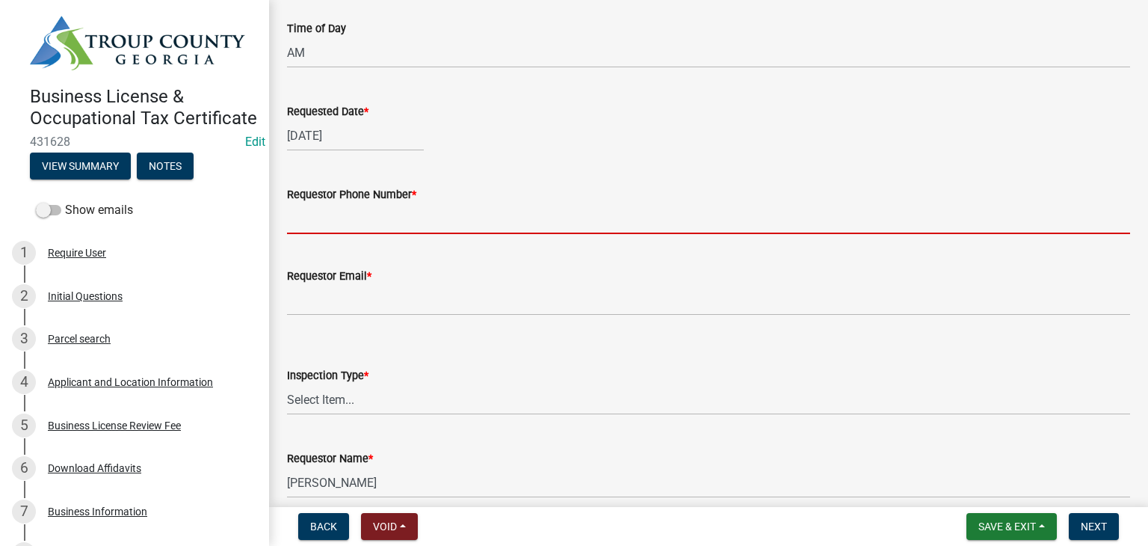
click at [355, 218] on input "Requestor Phone Number *" at bounding box center [708, 218] width 843 height 31
click at [514, 258] on wm-data-entity-input-list "Notes Time of Day Select Item... AM PM Requested Date * [DATE] Requestor Phone …" at bounding box center [708, 184] width 843 height 650
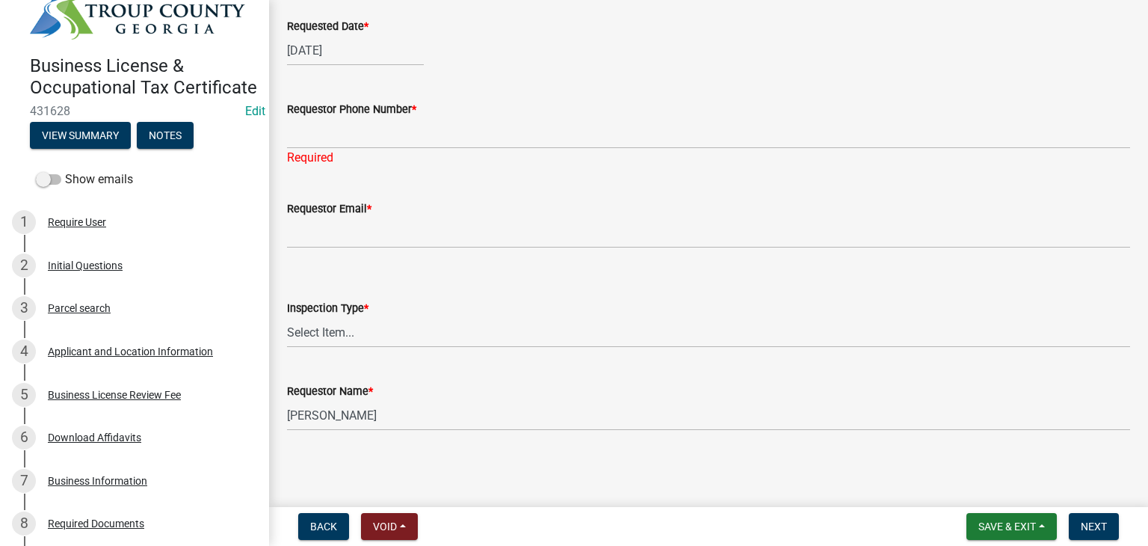
scroll to position [0, 0]
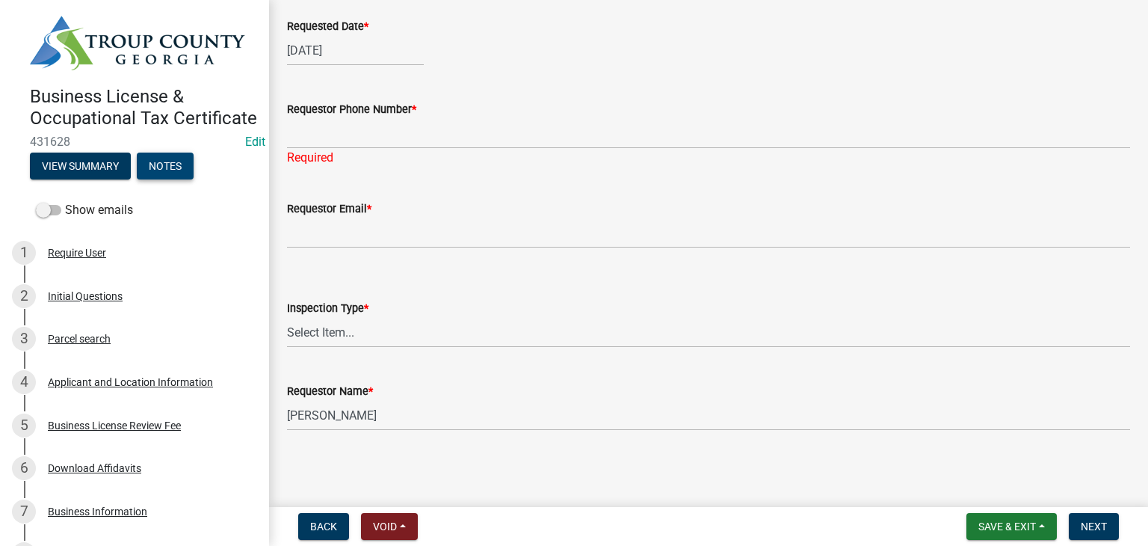
click at [167, 179] on button "Notes" at bounding box center [165, 166] width 57 height 27
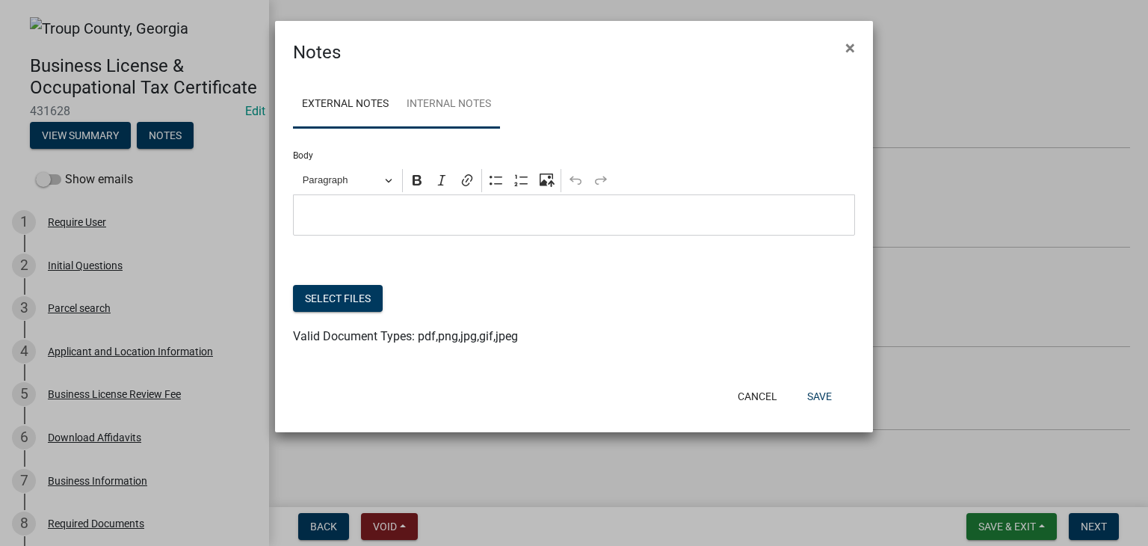
click at [469, 111] on link "Internal Notes" at bounding box center [449, 105] width 102 height 48
click at [440, 209] on p "Editor editing area: main. Press Alt+0 for help." at bounding box center [574, 215] width 547 height 18
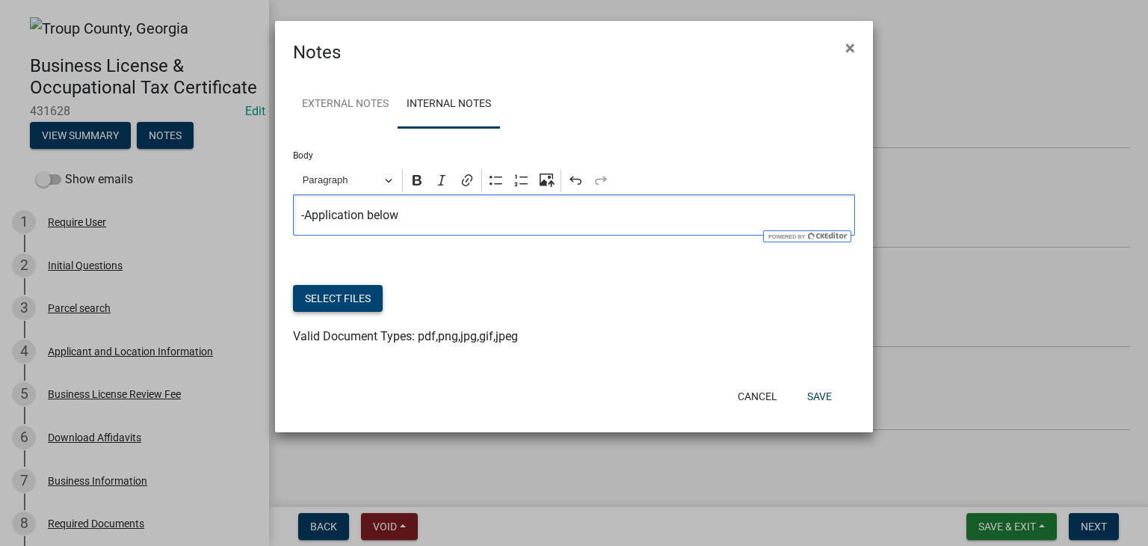
click at [346, 299] on button "Select files" at bounding box center [338, 298] width 90 height 27
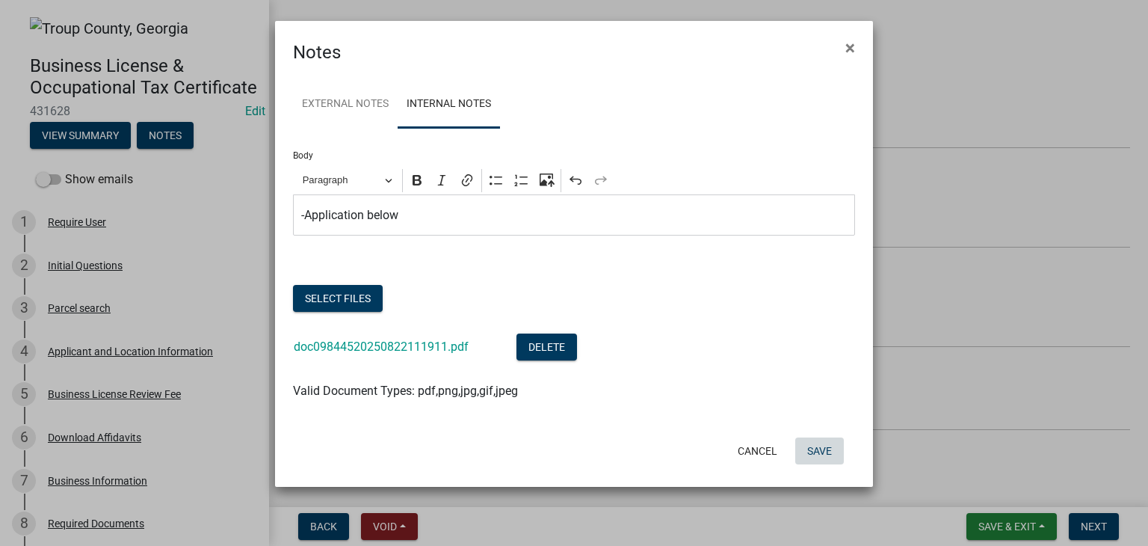
click at [822, 452] on button "Save" at bounding box center [819, 450] width 49 height 27
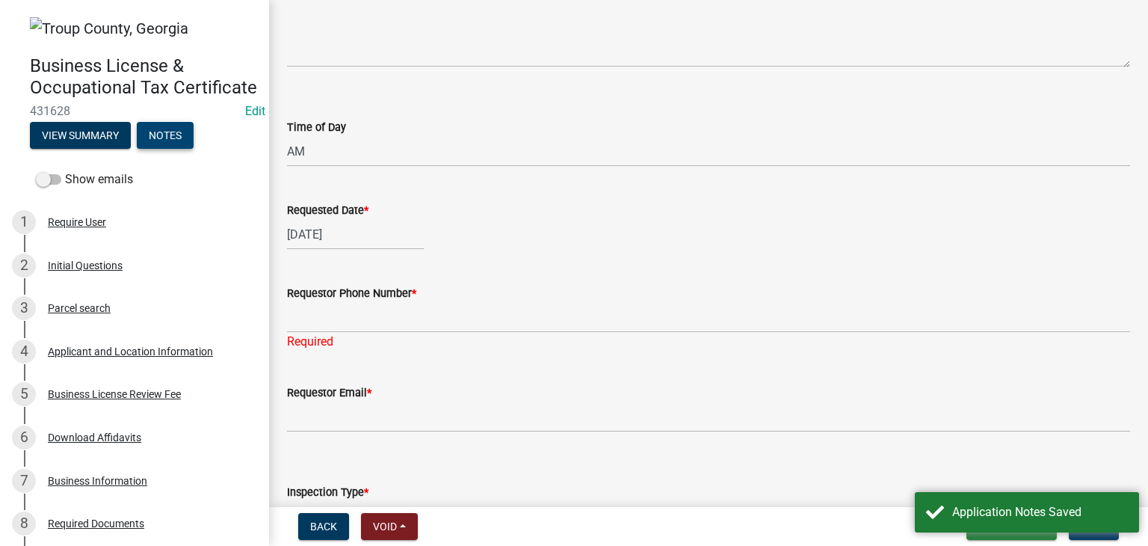
scroll to position [160, 0]
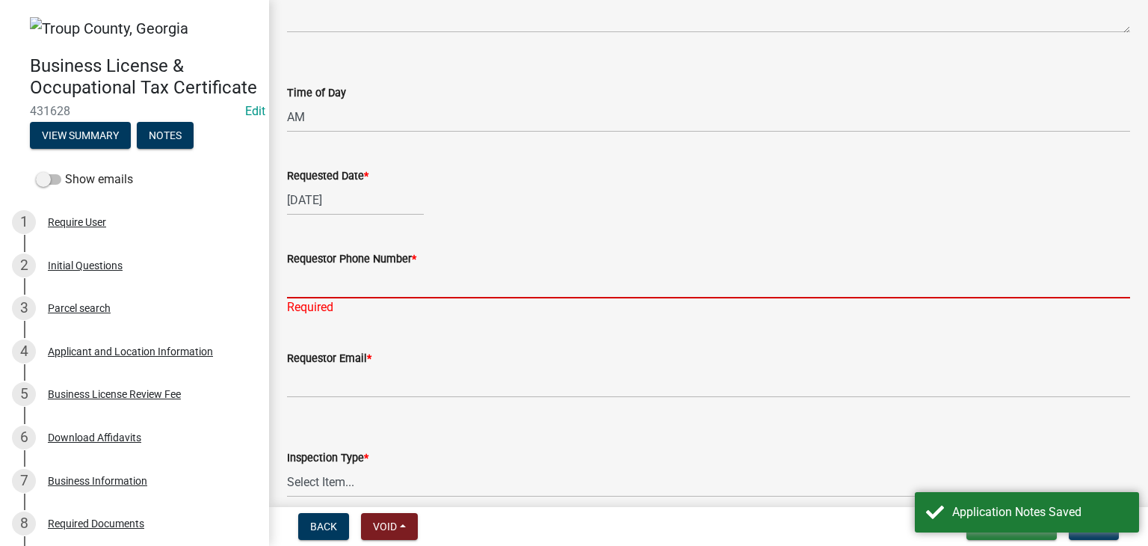
click at [386, 282] on input "Requestor Phone Number *" at bounding box center [708, 283] width 843 height 31
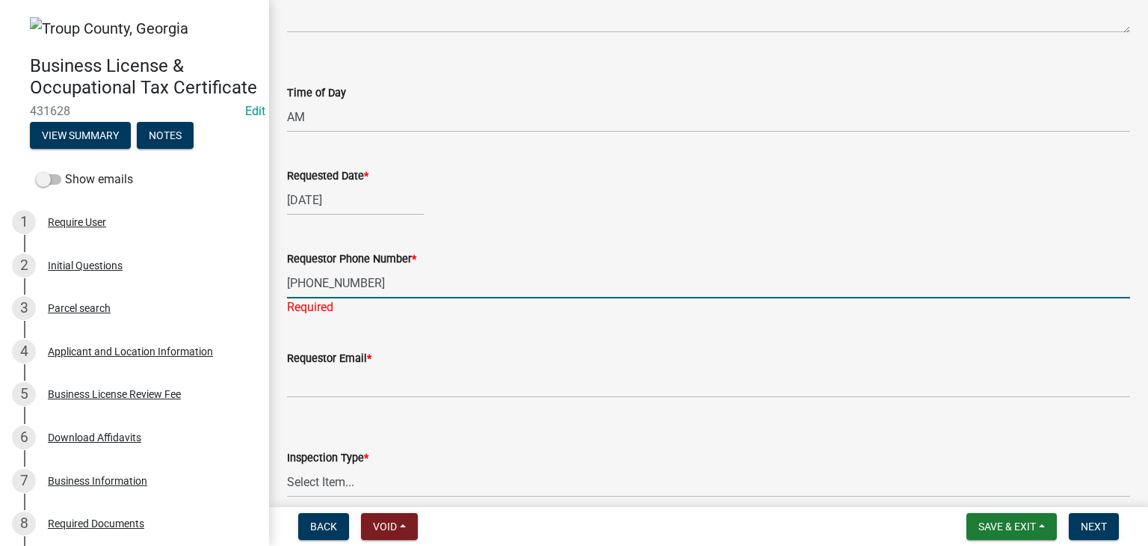
scroll to position [235, 0]
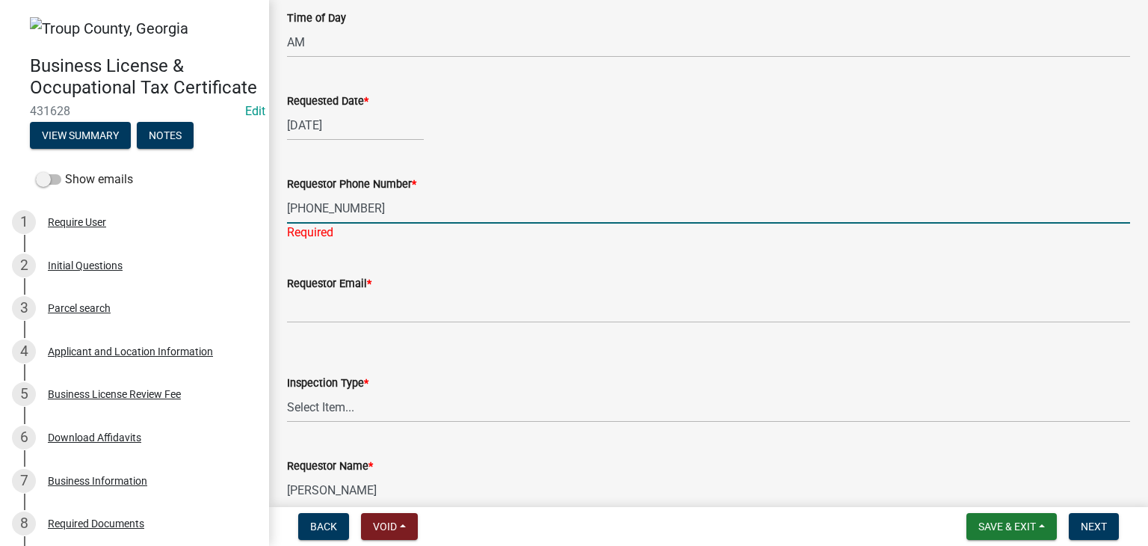
type input "[PHONE_NUMBER]"
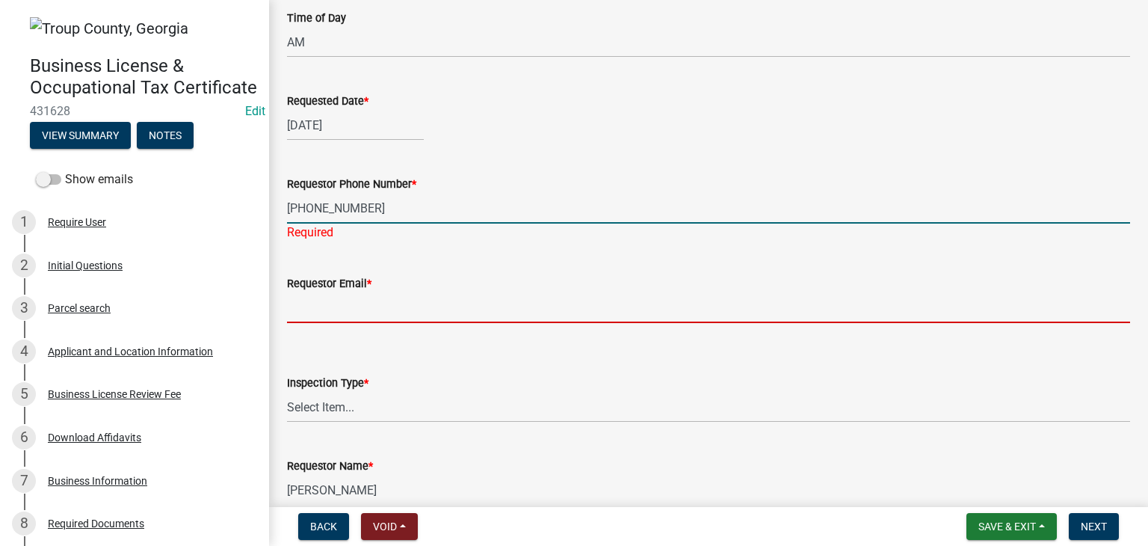
click at [375, 300] on input "Requestor Email *" at bounding box center [708, 307] width 843 height 31
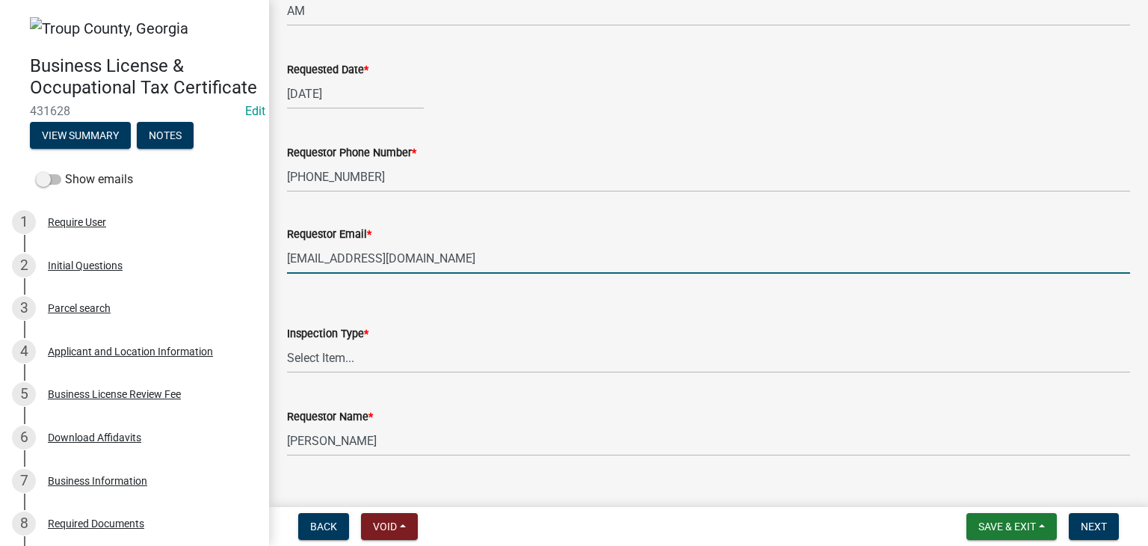
scroll to position [292, 0]
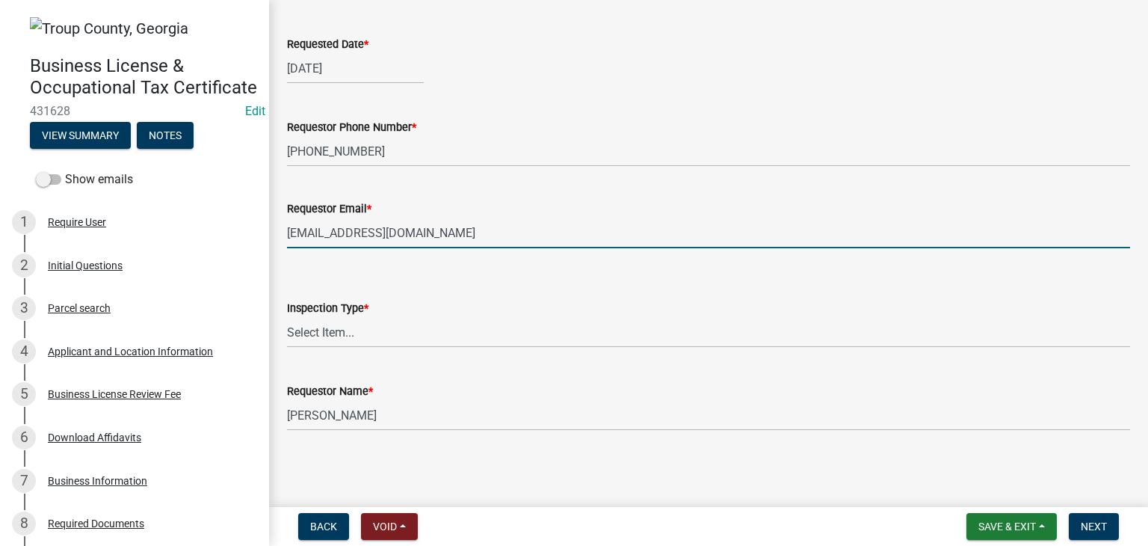
type input "[EMAIL_ADDRESS][DOMAIN_NAME]"
click at [355, 330] on select "Select Item... Initial Inspection" at bounding box center [708, 332] width 843 height 31
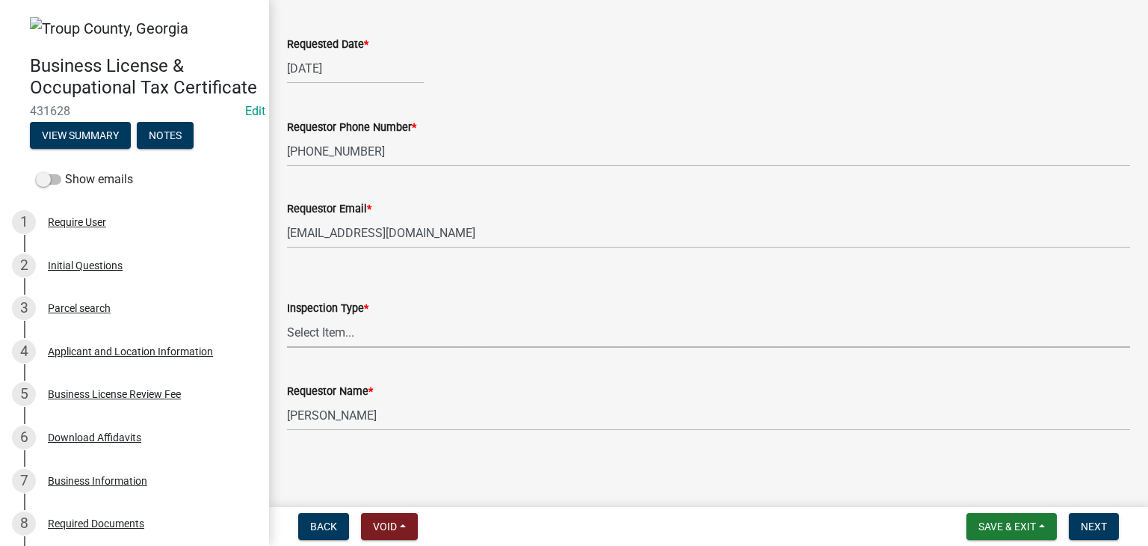
click at [356, 337] on select "Select Item... Initial Inspection" at bounding box center [708, 332] width 843 height 31
click at [287, 317] on select "Select Item... Initial Inspection" at bounding box center [708, 332] width 843 height 31
select select "cfc34d68-a7f3-45a8-8dcb-a3f974ab490f"
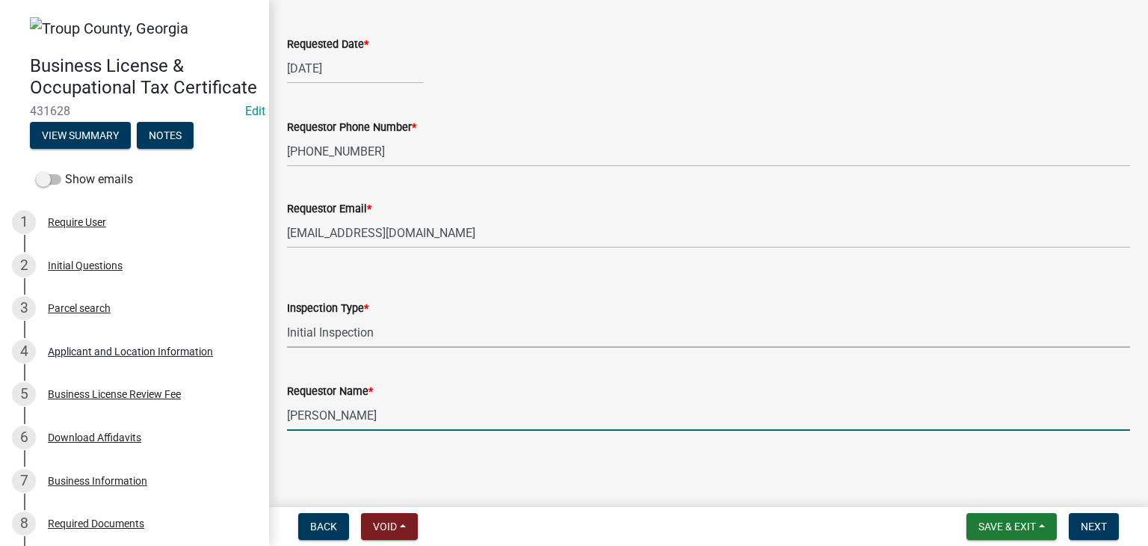
click at [495, 421] on input "[PERSON_NAME]" at bounding box center [708, 415] width 843 height 31
type input "[PERSON_NAME]"
click at [1110, 529] on button "Next" at bounding box center [1094, 526] width 50 height 27
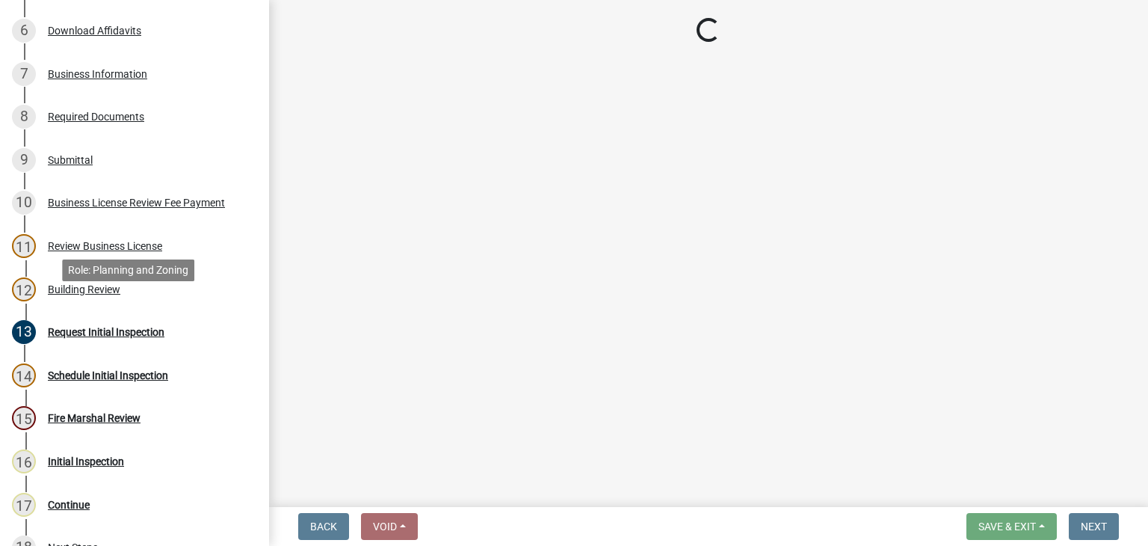
scroll to position [449, 0]
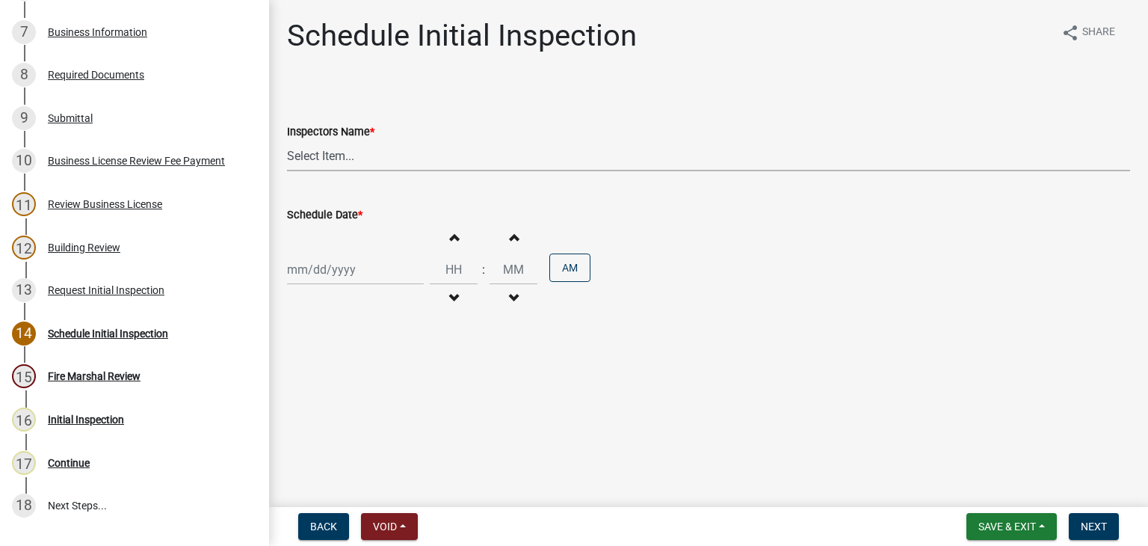
click at [367, 153] on select "Select Item... [PERSON_NAME] ([PERSON_NAME]) drichardson ([PERSON_NAME]) knorre…" at bounding box center [708, 156] width 843 height 31
select select "e20251c8-f858-4aed-a4a0-52e27fd5066e"
click at [287, 141] on select "Select Item... [PERSON_NAME] ([PERSON_NAME]) drichardson ([PERSON_NAME]) knorre…" at bounding box center [708, 156] width 843 height 31
click at [362, 270] on div at bounding box center [355, 269] width 137 height 31
select select "8"
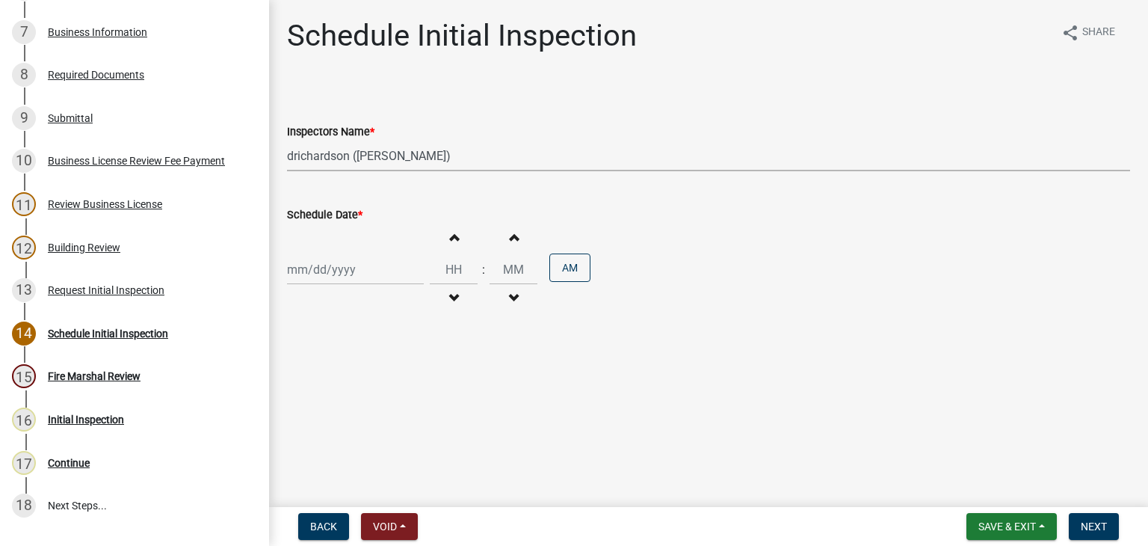
select select "2025"
click at [368, 428] on div "21" at bounding box center [374, 421] width 24 height 24
type input "[DATE]"
click at [469, 277] on input "Hours" at bounding box center [454, 269] width 48 height 31
type input "10"
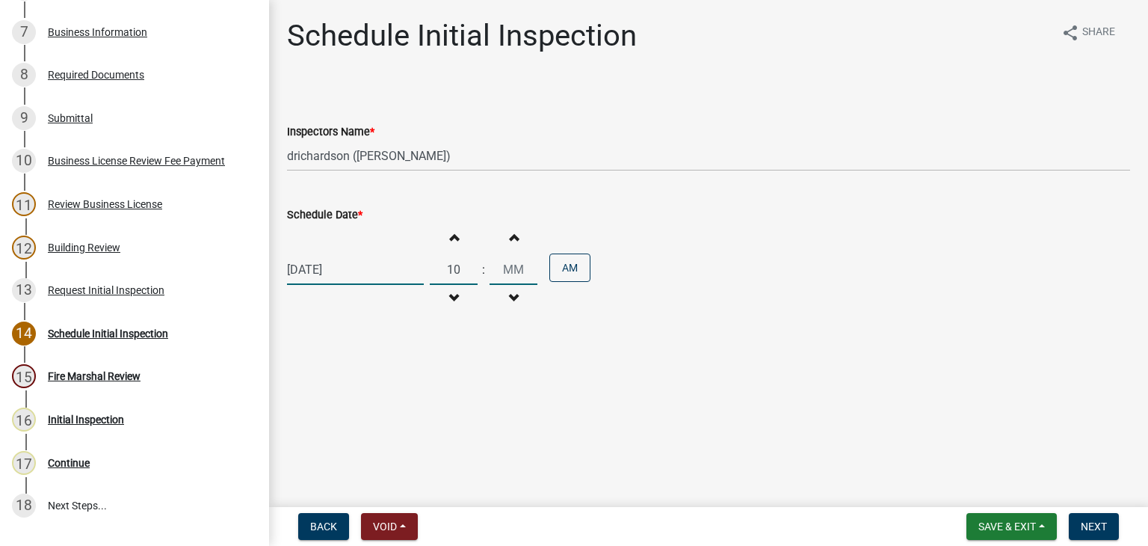
type input "00"
click at [493, 268] on input "00" at bounding box center [514, 269] width 48 height 31
click at [1095, 515] on button "Next" at bounding box center [1094, 526] width 50 height 27
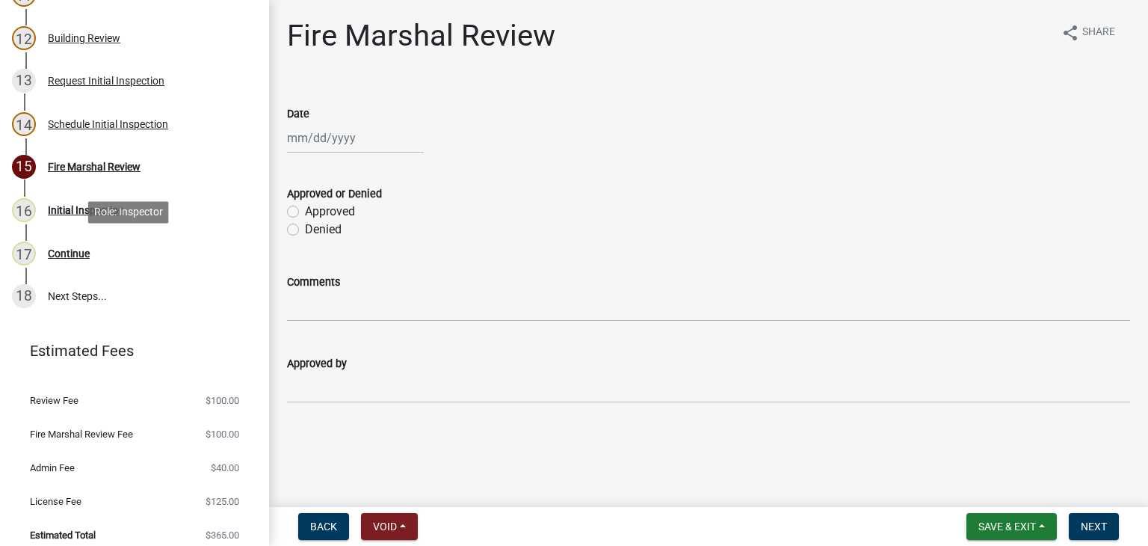
scroll to position [691, 0]
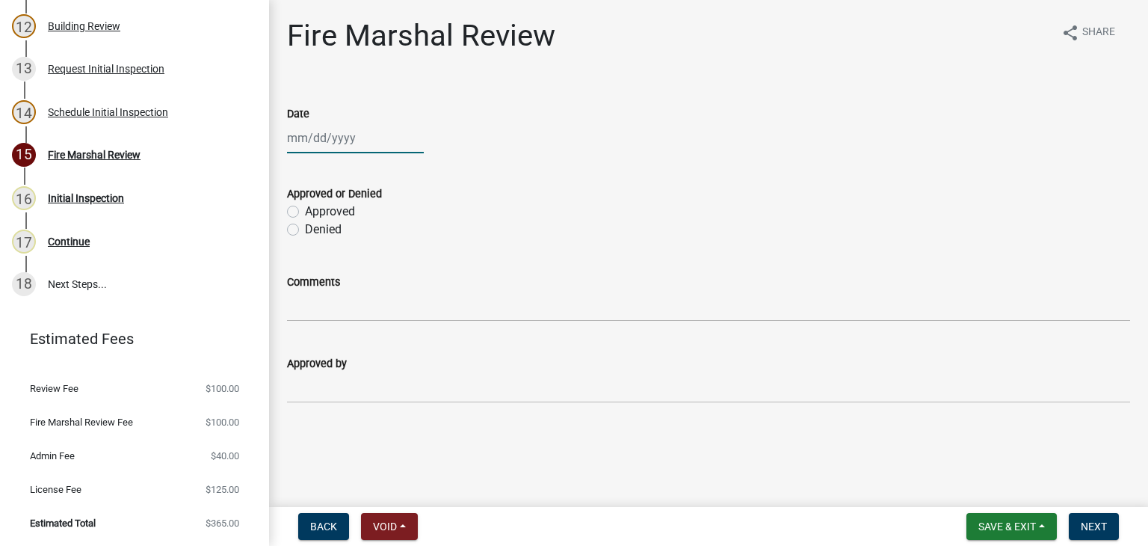
click at [330, 141] on div at bounding box center [355, 138] width 137 height 31
select select "8"
select select "2025"
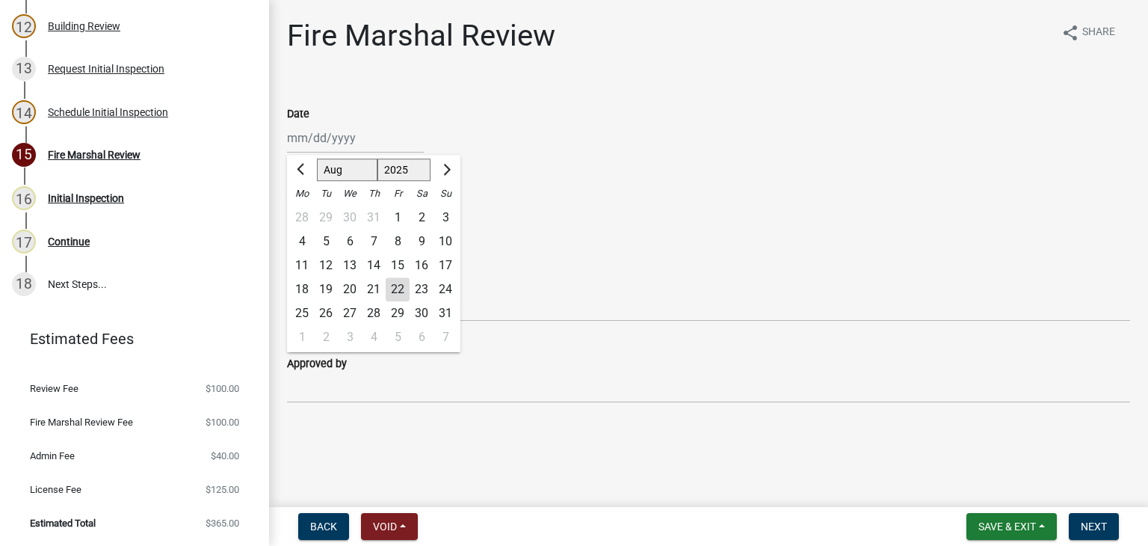
click at [393, 288] on div "22" at bounding box center [398, 289] width 24 height 24
type input "[DATE]"
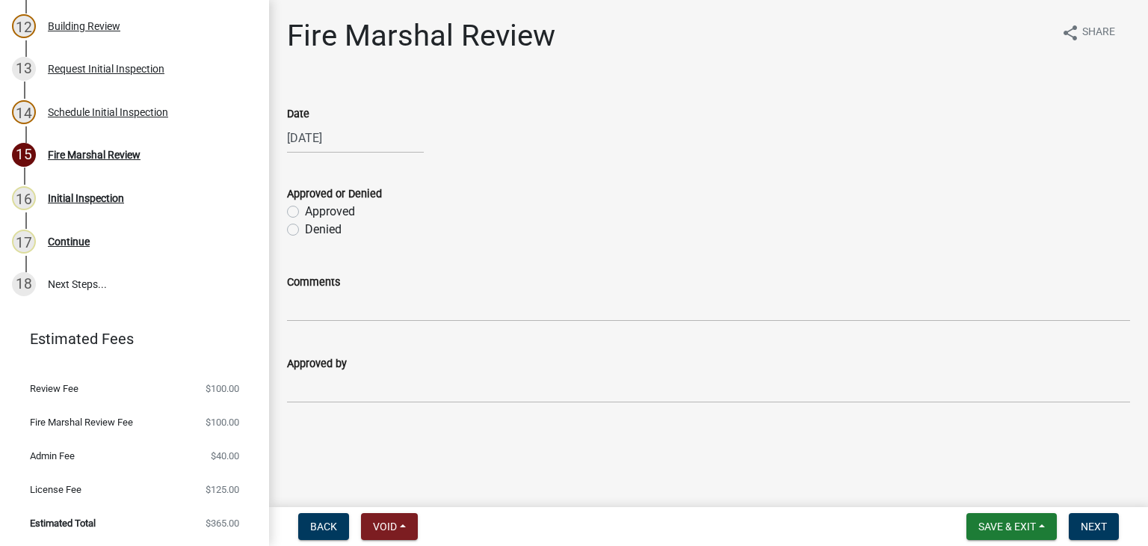
click at [305, 210] on label "Approved" at bounding box center [330, 212] width 50 height 18
click at [305, 210] on input "Approved" at bounding box center [310, 208] width 10 height 10
radio input "true"
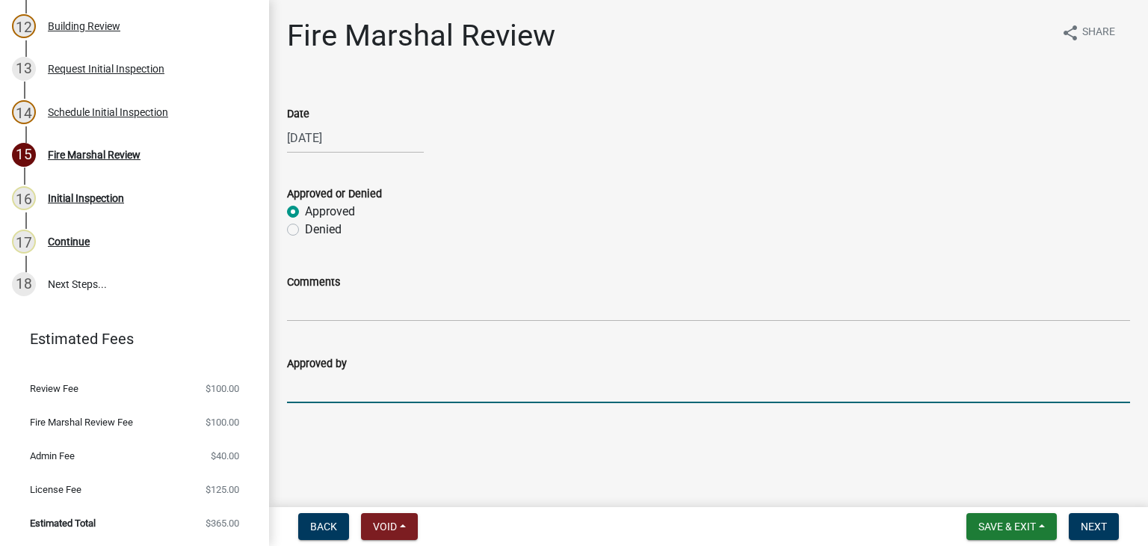
click at [366, 390] on input "Approved by" at bounding box center [708, 387] width 843 height 31
type input "[PERSON_NAME]"
click at [1111, 526] on button "Next" at bounding box center [1094, 526] width 50 height 27
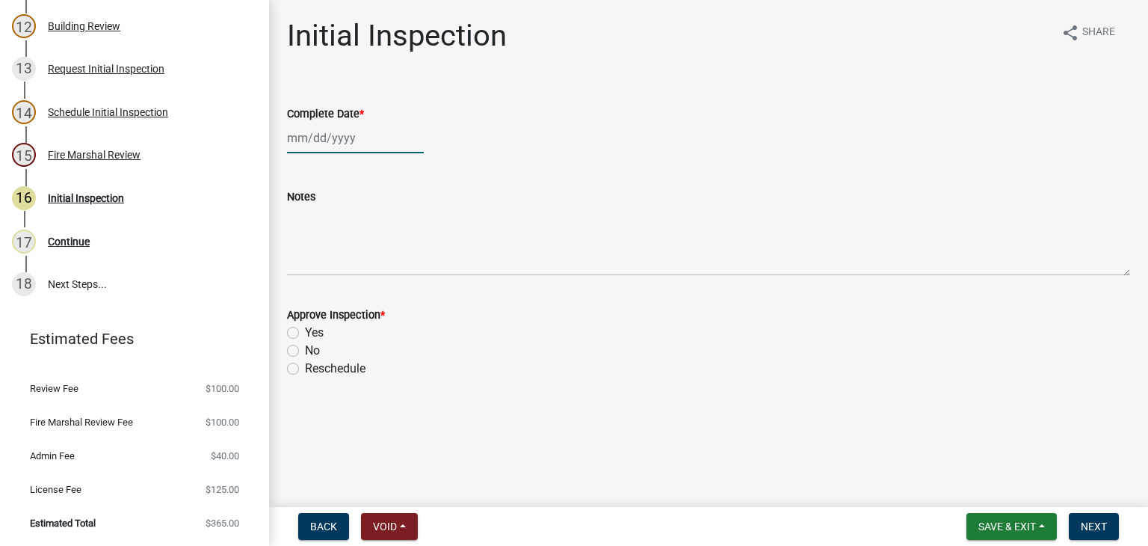
click at [332, 150] on div at bounding box center [355, 138] width 137 height 31
select select "8"
select select "2025"
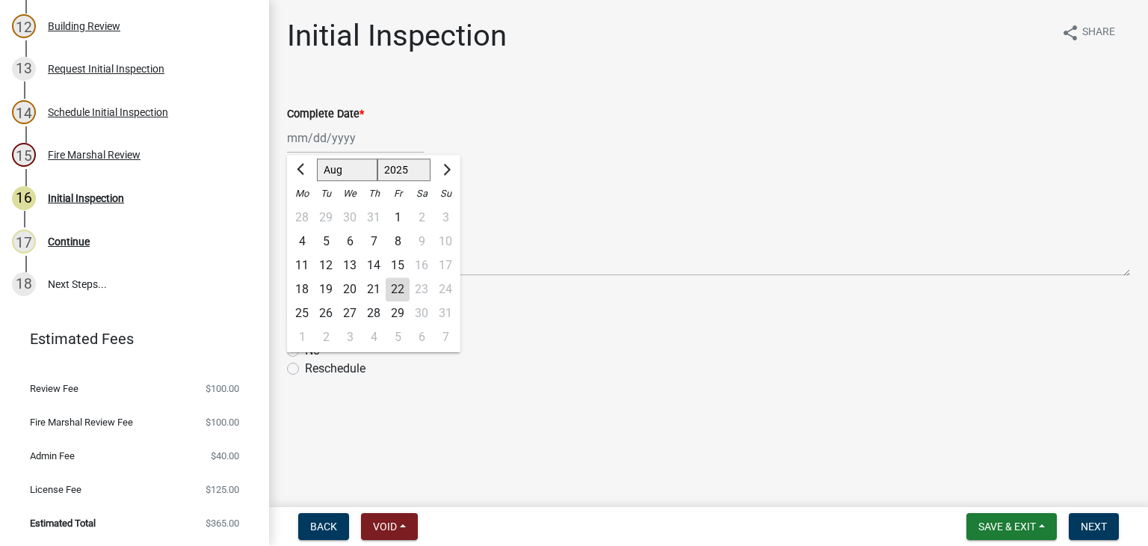
click at [377, 291] on div "21" at bounding box center [374, 289] width 24 height 24
type input "[DATE]"
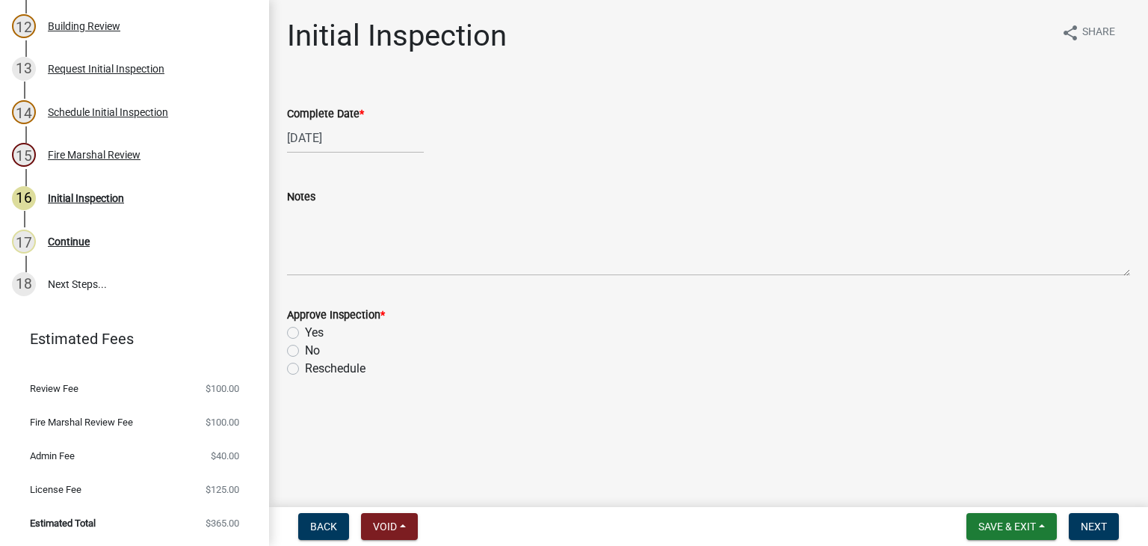
click at [305, 336] on label "Yes" at bounding box center [314, 333] width 19 height 18
click at [305, 333] on input "Yes" at bounding box center [310, 329] width 10 height 10
radio input "true"
click at [1100, 521] on span "Next" at bounding box center [1094, 526] width 26 height 12
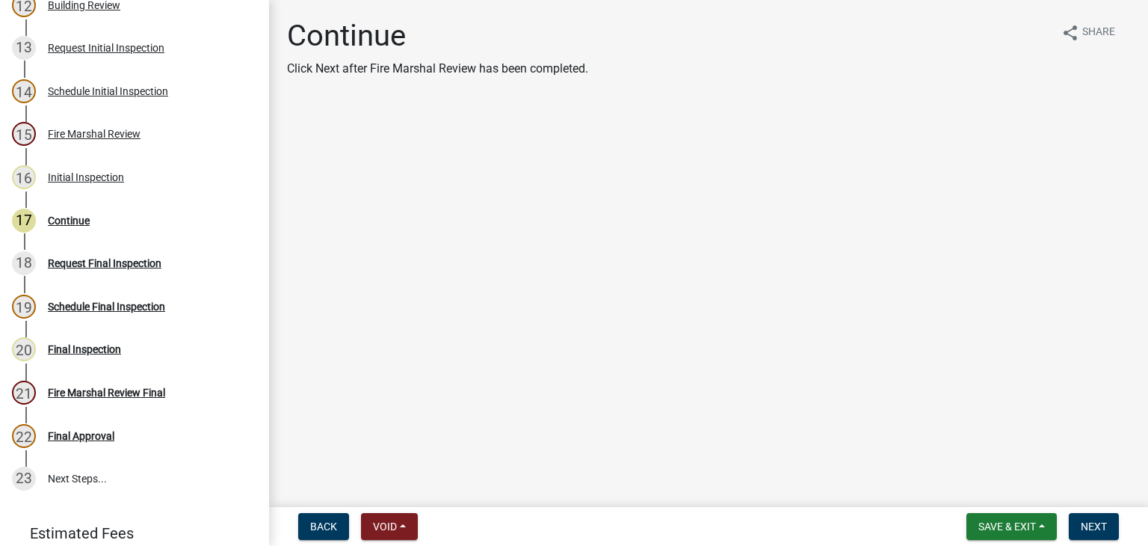
scroll to position [906, 0]
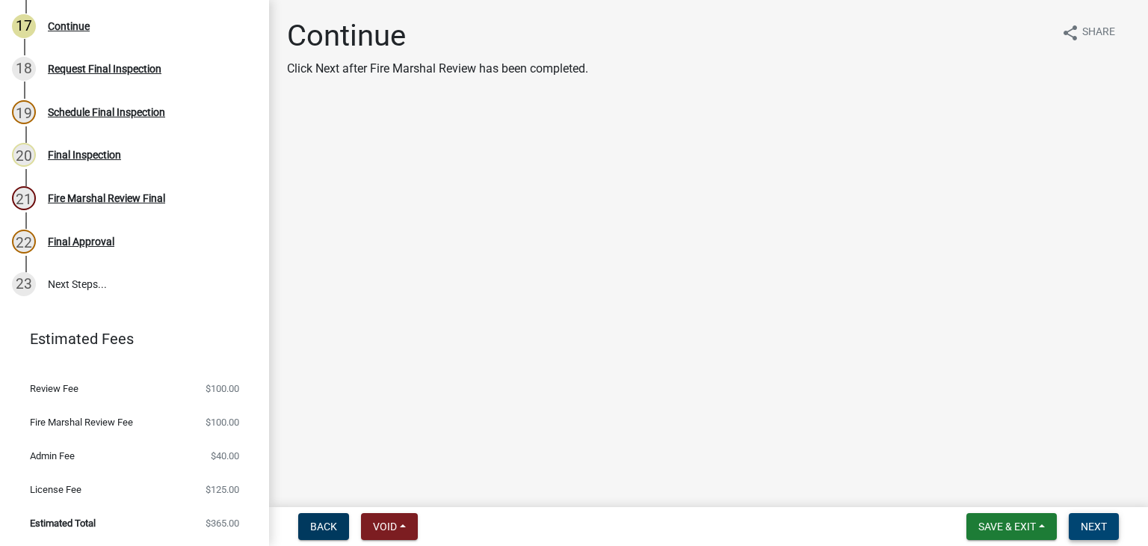
click at [1078, 526] on button "Next" at bounding box center [1094, 526] width 50 height 27
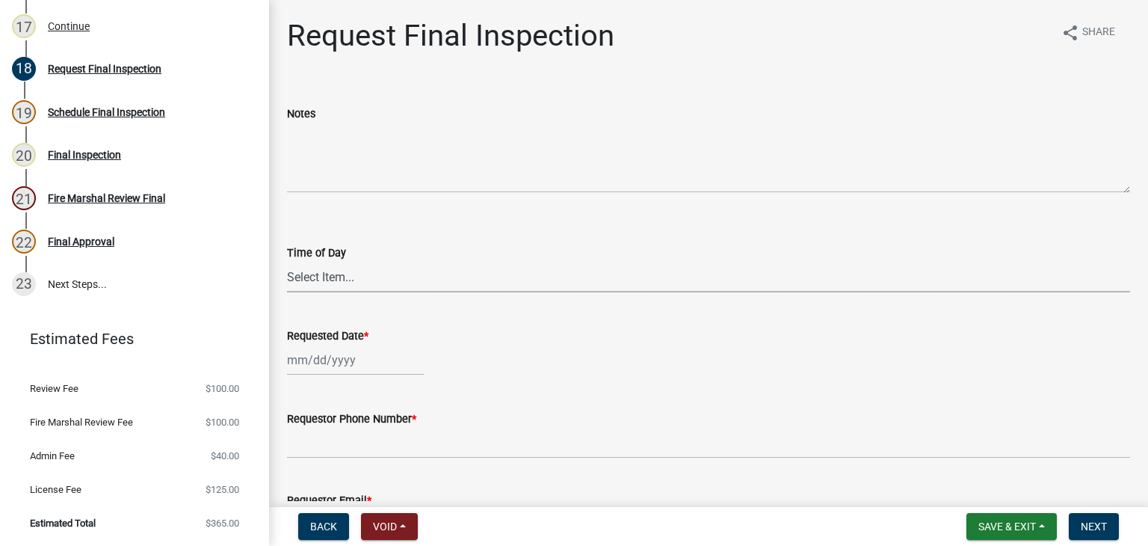
click at [338, 282] on select "Select Item... AM PM" at bounding box center [708, 277] width 843 height 31
click at [287, 262] on select "Select Item... AM PM" at bounding box center [708, 277] width 843 height 31
select select "a24f4a16-e743-4bb6-8e5d-aa6c12871a3b"
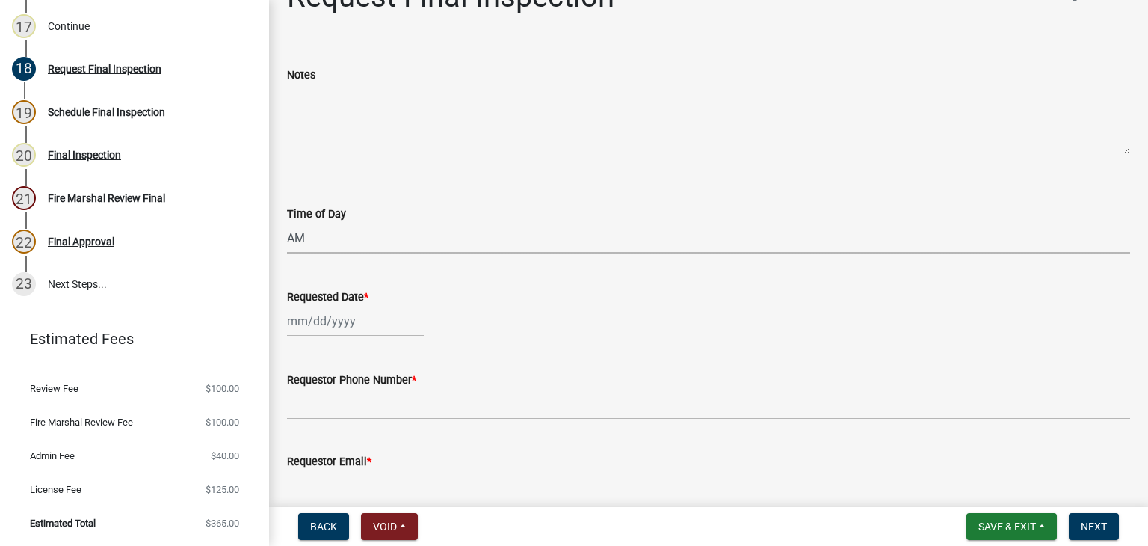
scroll to position [75, 0]
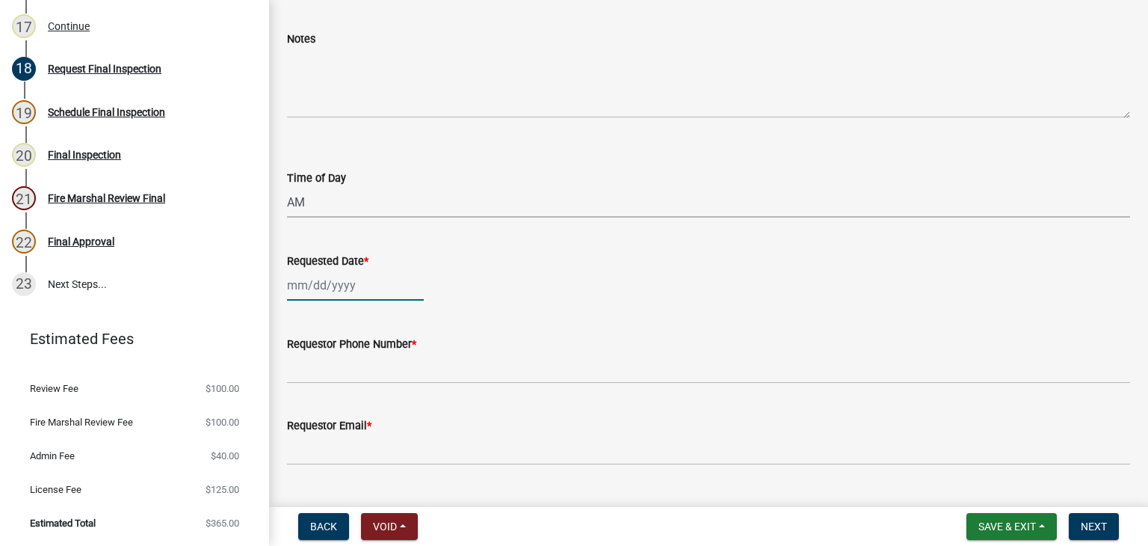
click at [333, 295] on div at bounding box center [355, 285] width 137 height 31
select select "8"
select select "2025"
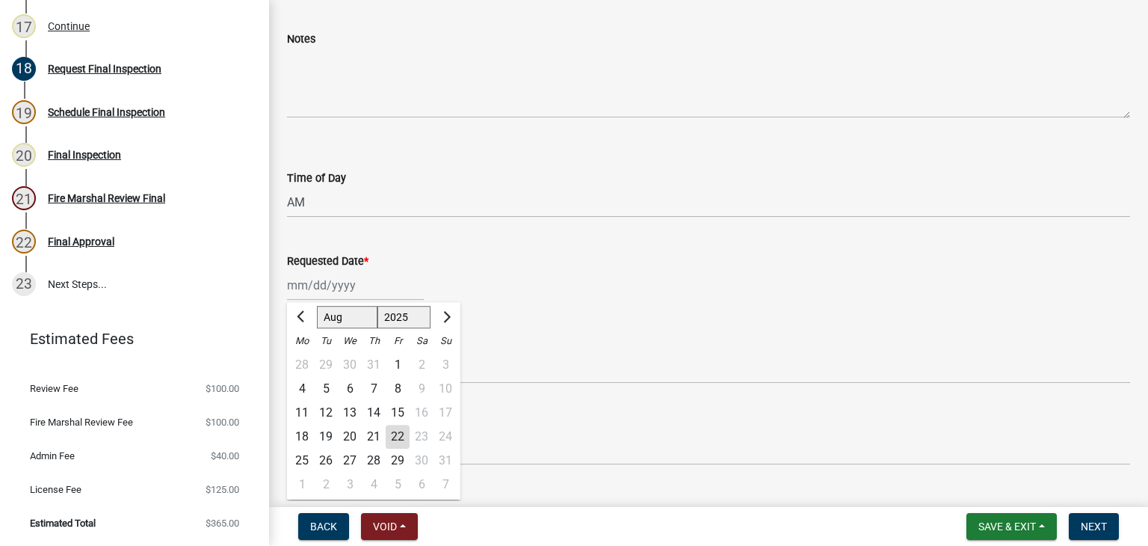
click at [390, 428] on div "22" at bounding box center [398, 437] width 24 height 24
type input "[DATE]"
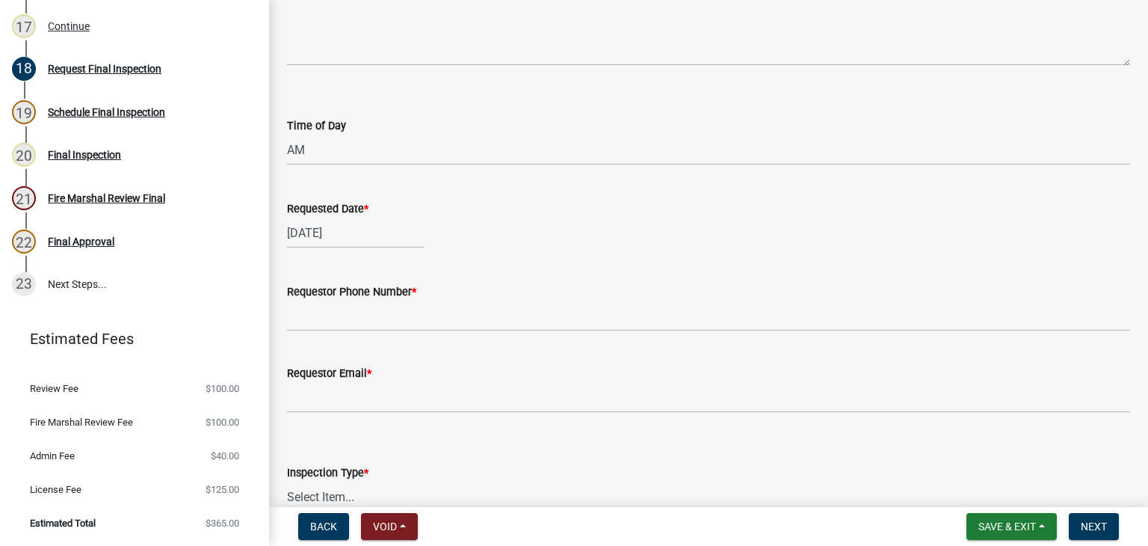
scroll to position [150, 0]
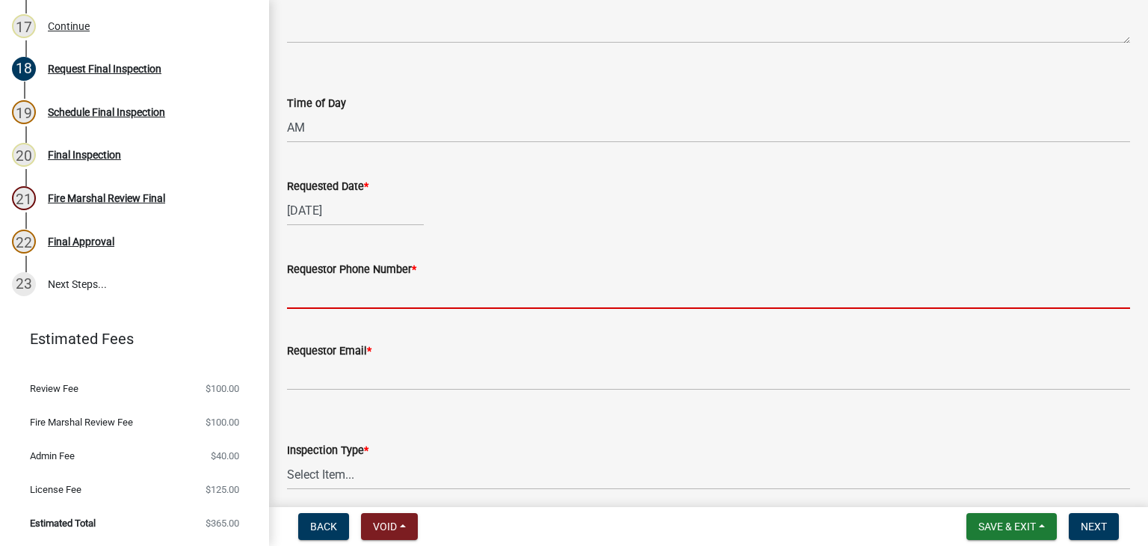
click at [369, 294] on input "Requestor Phone Number *" at bounding box center [708, 293] width 843 height 31
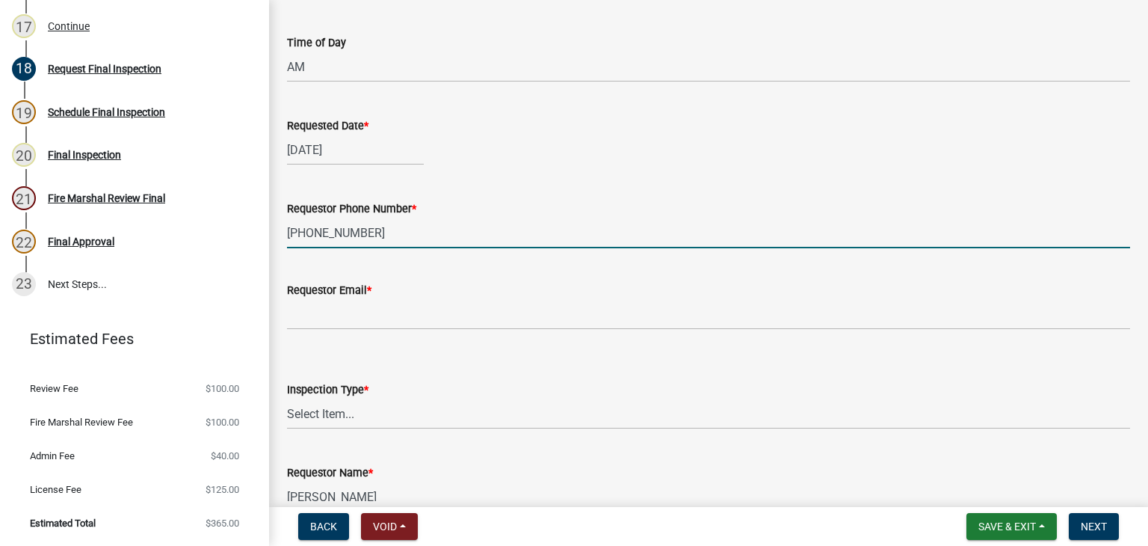
scroll to position [292, 0]
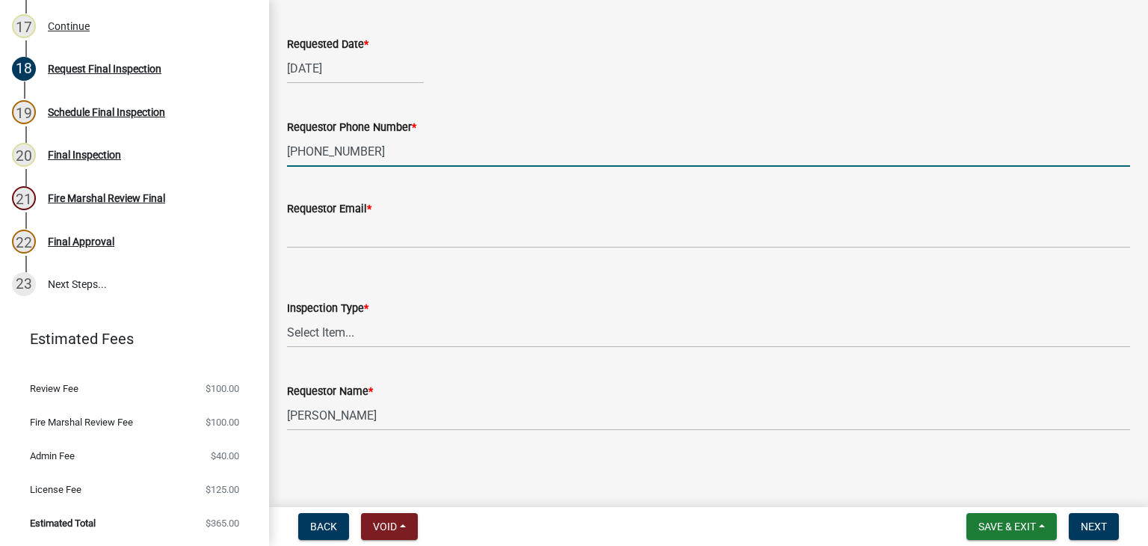
type input "[PHONE_NUMBER]"
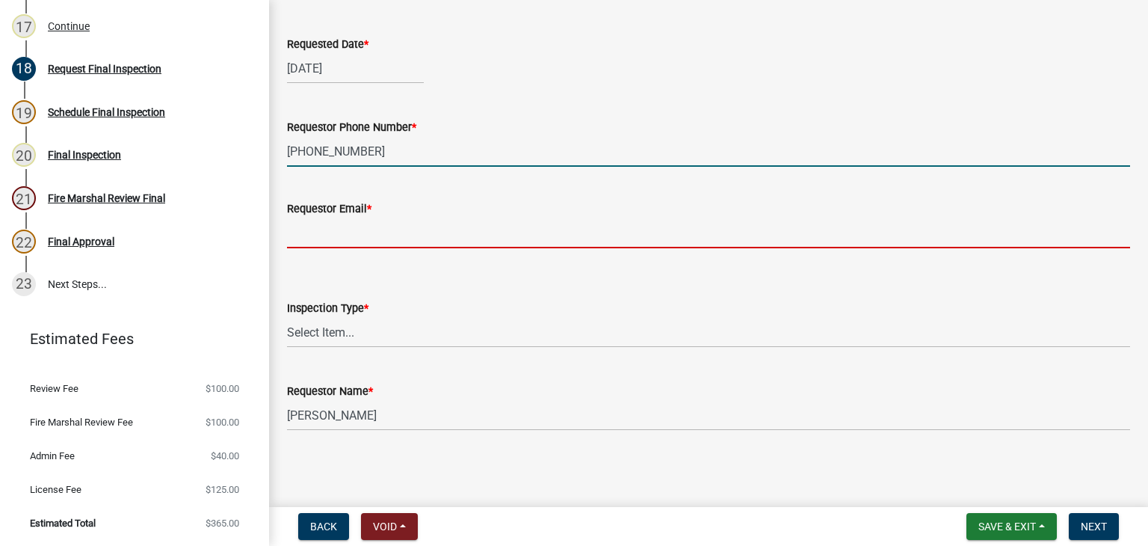
click at [357, 235] on input "Requestor Email *" at bounding box center [708, 233] width 843 height 31
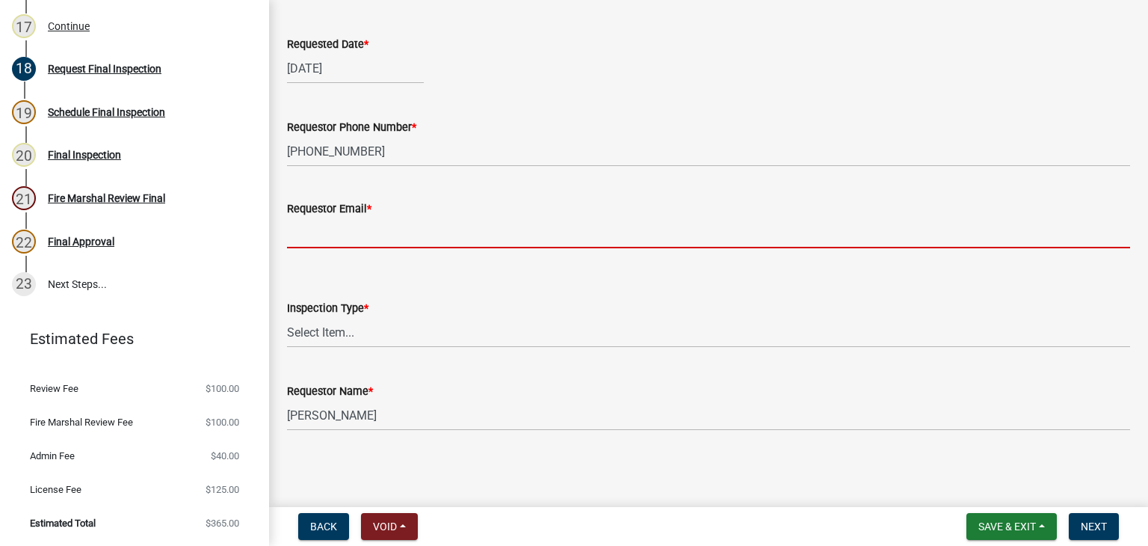
type input "None"
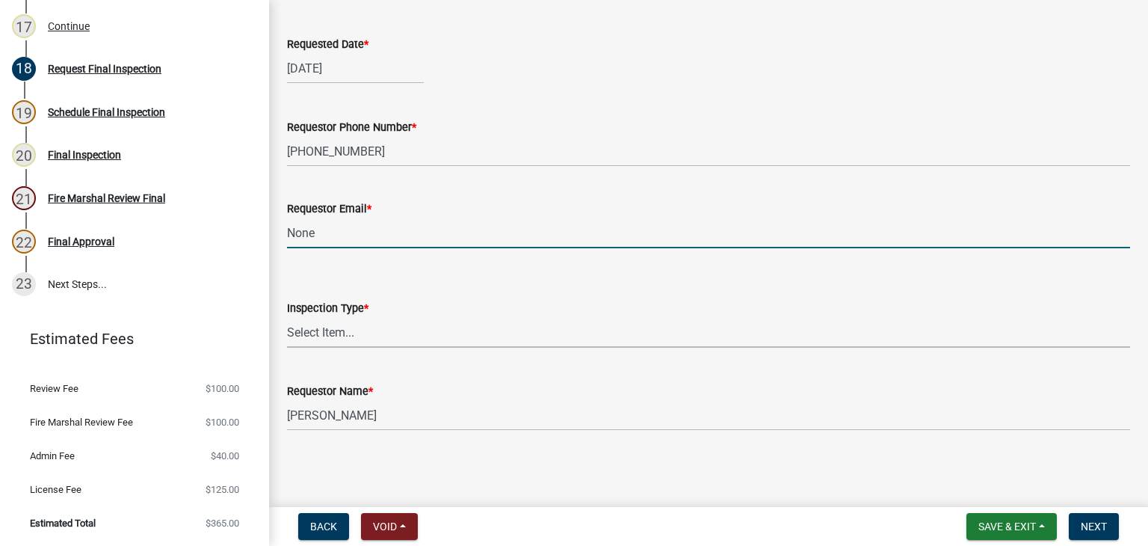
click at [360, 324] on div "Inspection Type * Select Item... Final Inspection" at bounding box center [708, 323] width 843 height 49
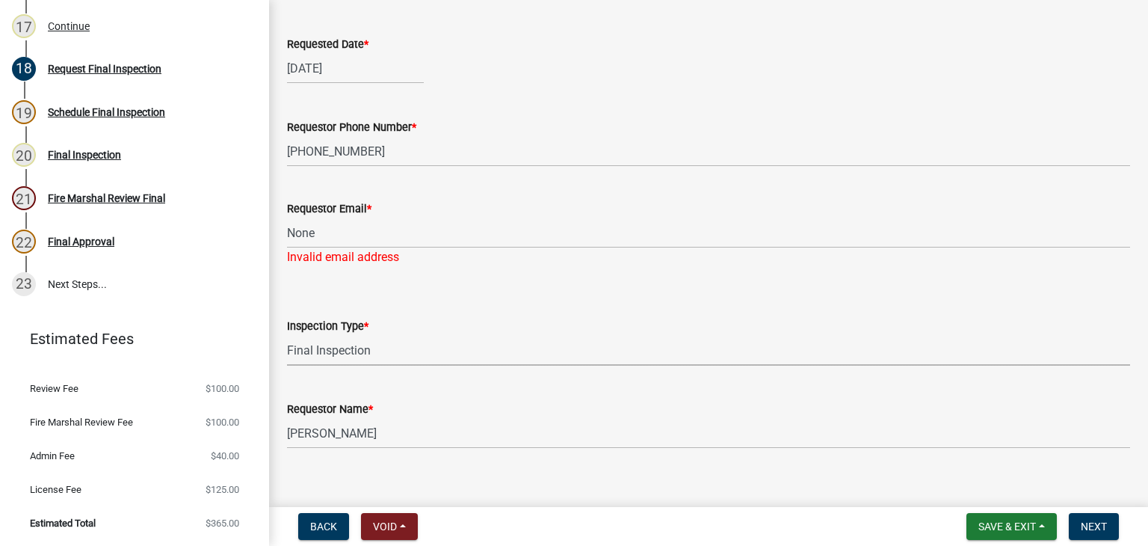
click at [287, 335] on select "Select Item... Final Inspection" at bounding box center [708, 350] width 843 height 31
select select "23df9668-e5a2-419c-b4de-ceebb5170cef"
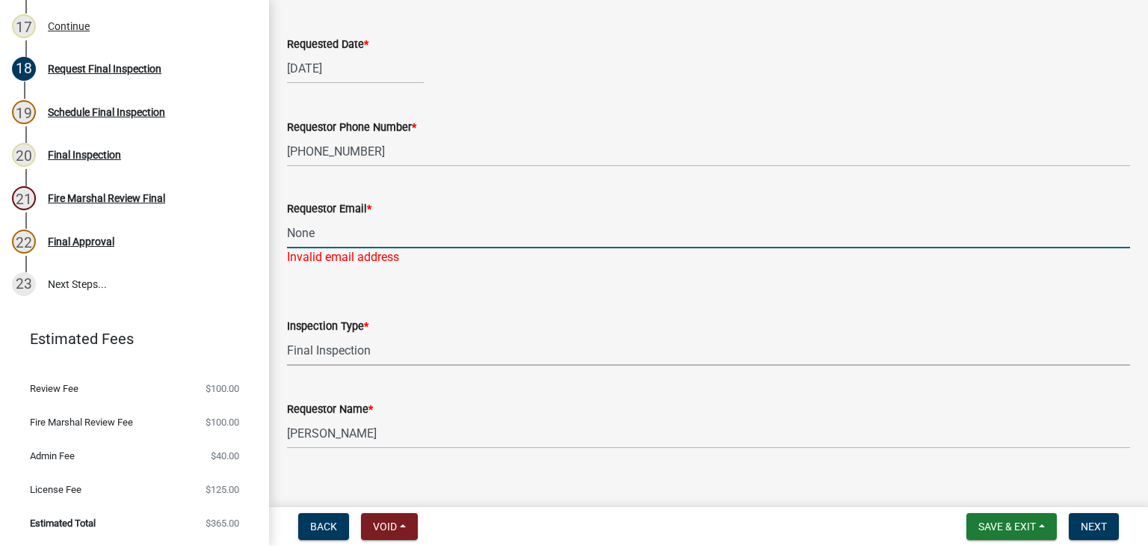
click at [387, 241] on input "None" at bounding box center [708, 233] width 843 height 31
type input "[EMAIL_ADDRESS][DOMAIN_NAME]"
click at [355, 358] on wm-data-entity-input "Inspection Type * Select Item... Final Inspection" at bounding box center [708, 328] width 843 height 101
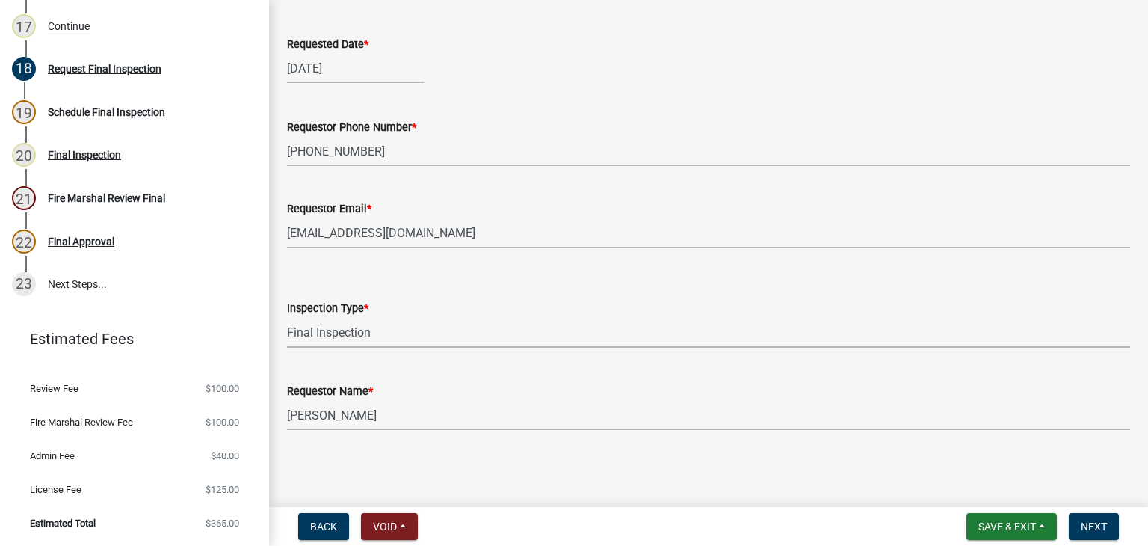
click at [287, 317] on select "Select Item... Final Inspection" at bounding box center [708, 332] width 843 height 31
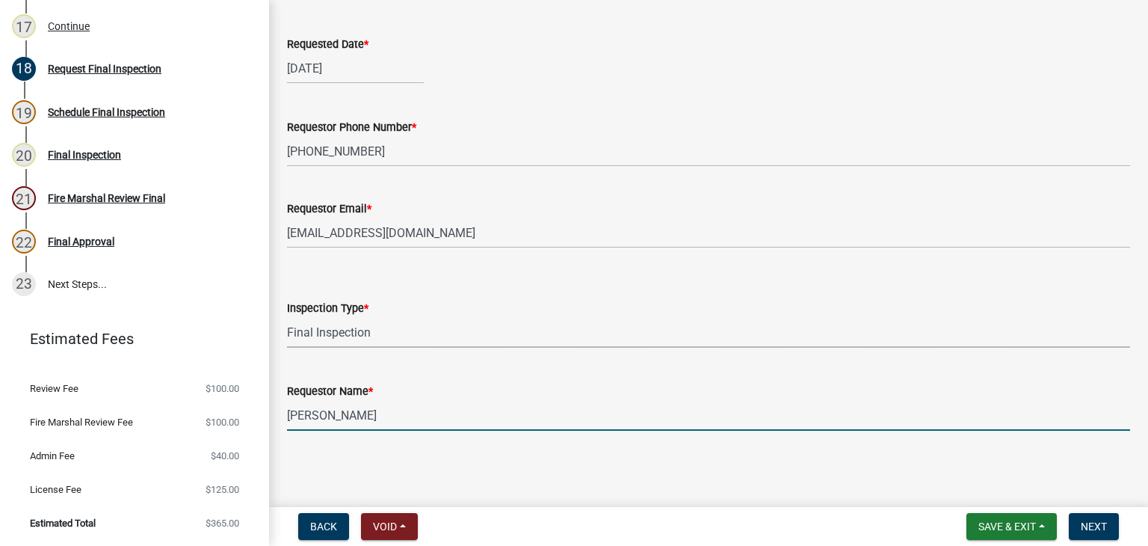
click at [536, 413] on input "[PERSON_NAME]" at bounding box center [708, 415] width 843 height 31
click at [538, 414] on input "[PERSON_NAME]" at bounding box center [708, 415] width 843 height 31
type input "[PERSON_NAME]"
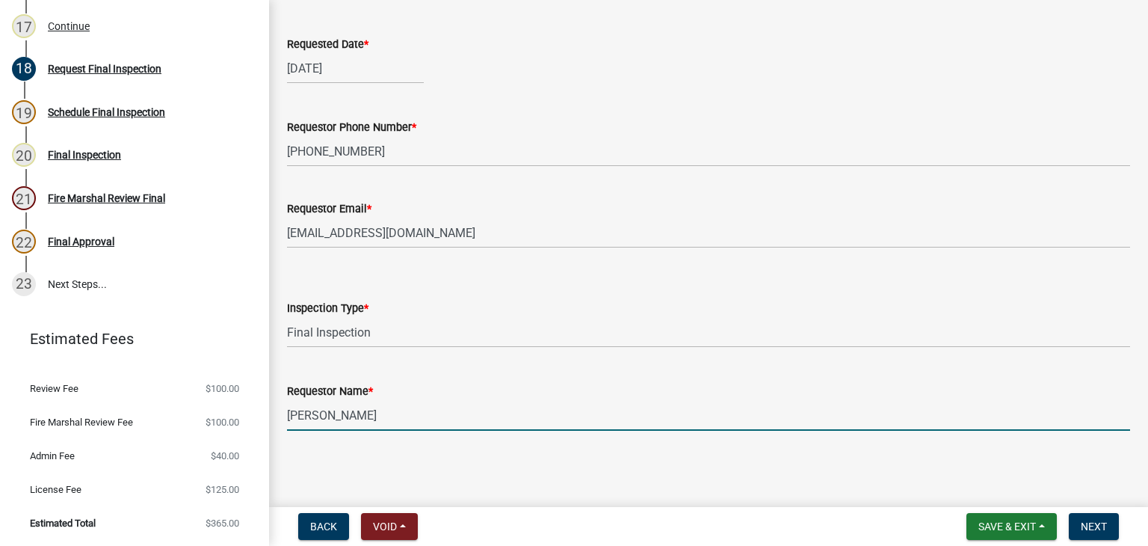
click at [468, 412] on input "[PERSON_NAME]" at bounding box center [708, 415] width 843 height 31
type input "[PERSON_NAME]"
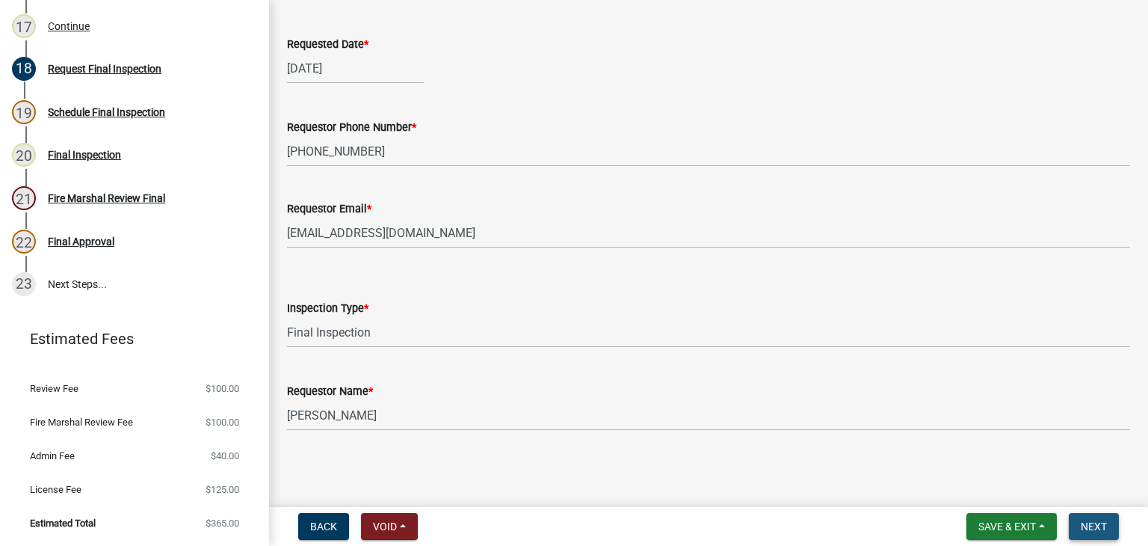
click at [1103, 526] on span "Next" at bounding box center [1094, 526] width 26 height 12
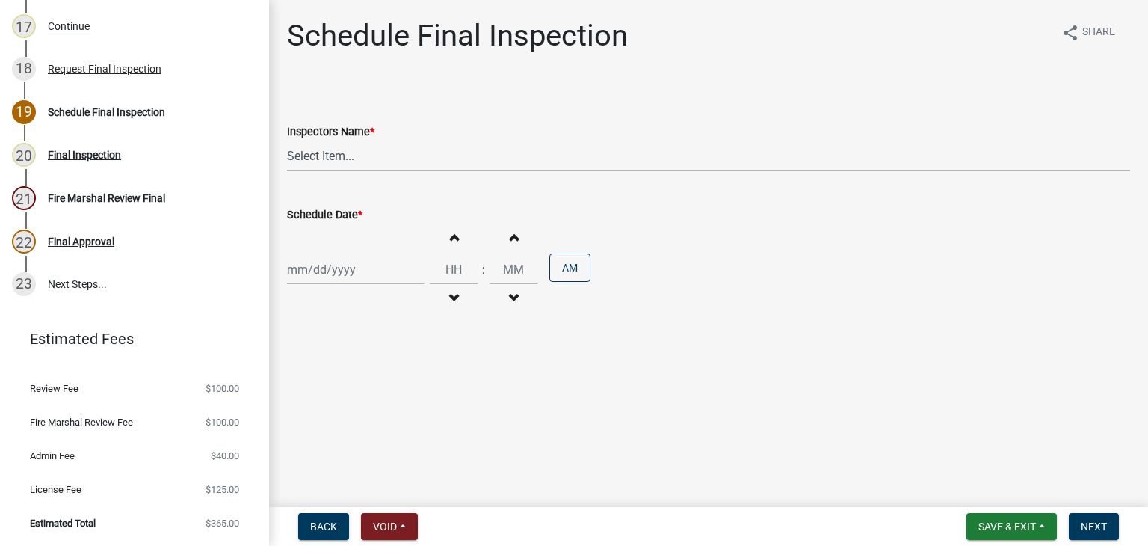
drag, startPoint x: 352, startPoint y: 150, endPoint x: 346, endPoint y: 168, distance: 18.9
click at [352, 150] on select "Select Item... [PERSON_NAME] ([PERSON_NAME]) drichardson ([PERSON_NAME]) knorre…" at bounding box center [708, 156] width 843 height 31
click at [287, 141] on select "Select Item... [PERSON_NAME] ([PERSON_NAME]) drichardson ([PERSON_NAME]) knorre…" at bounding box center [708, 156] width 843 height 31
drag, startPoint x: 344, startPoint y: 147, endPoint x: 339, endPoint y: 167, distance: 21.4
click at [344, 147] on select "Select Item... [PERSON_NAME] ([PERSON_NAME]) drichardson ([PERSON_NAME]) knorre…" at bounding box center [708, 156] width 843 height 31
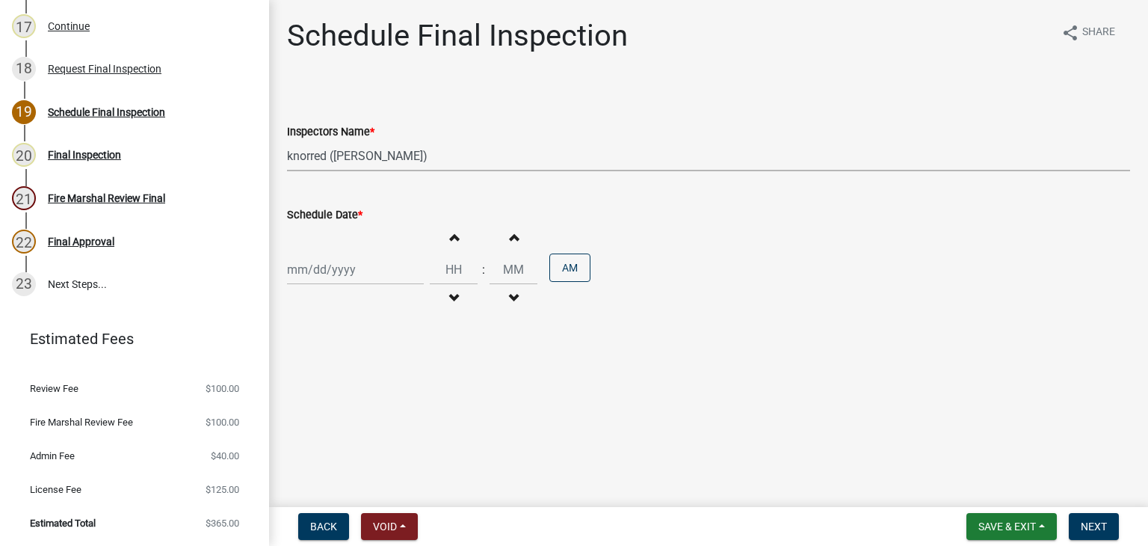
select select "e20251c8-f858-4aed-a4a0-52e27fd5066e"
click at [287, 141] on select "Select Item... [PERSON_NAME] ([PERSON_NAME]) drichardson ([PERSON_NAME]) knorre…" at bounding box center [708, 156] width 843 height 31
click at [335, 268] on div at bounding box center [355, 269] width 137 height 31
select select "8"
select select "2025"
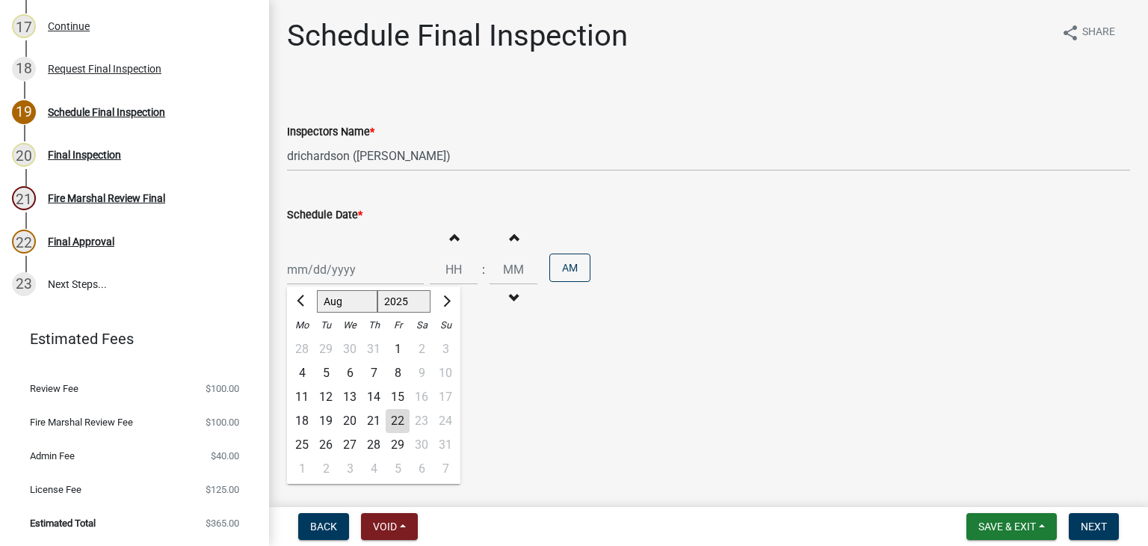
click at [377, 421] on div "21" at bounding box center [374, 421] width 24 height 24
type input "[DATE]"
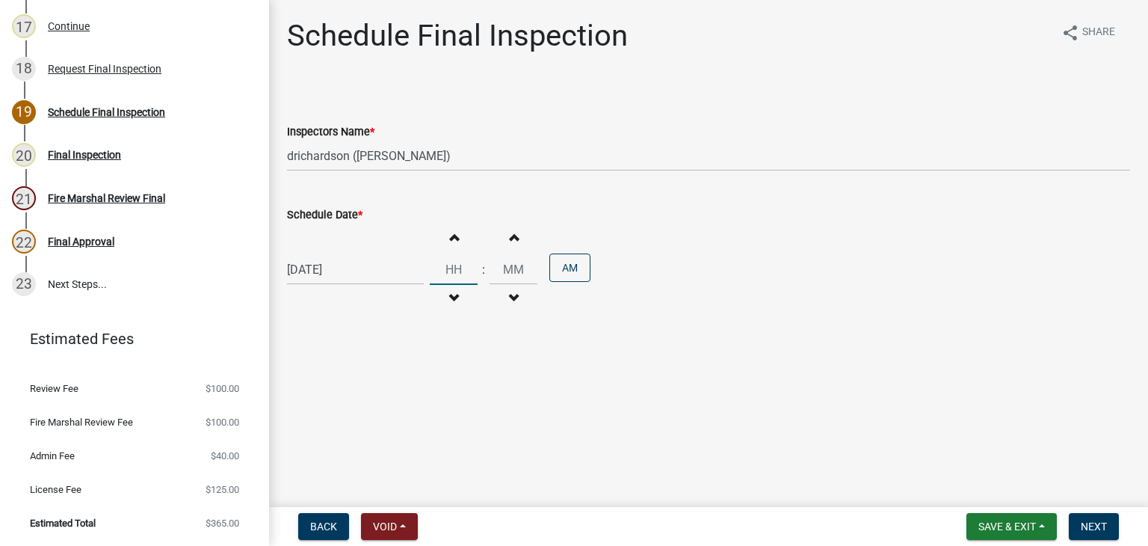
click at [434, 264] on input "Hours" at bounding box center [454, 269] width 48 height 31
type input "10"
type input "00"
click at [560, 266] on button "AM" at bounding box center [569, 267] width 41 height 28
click at [560, 265] on button "PM" at bounding box center [569, 267] width 41 height 28
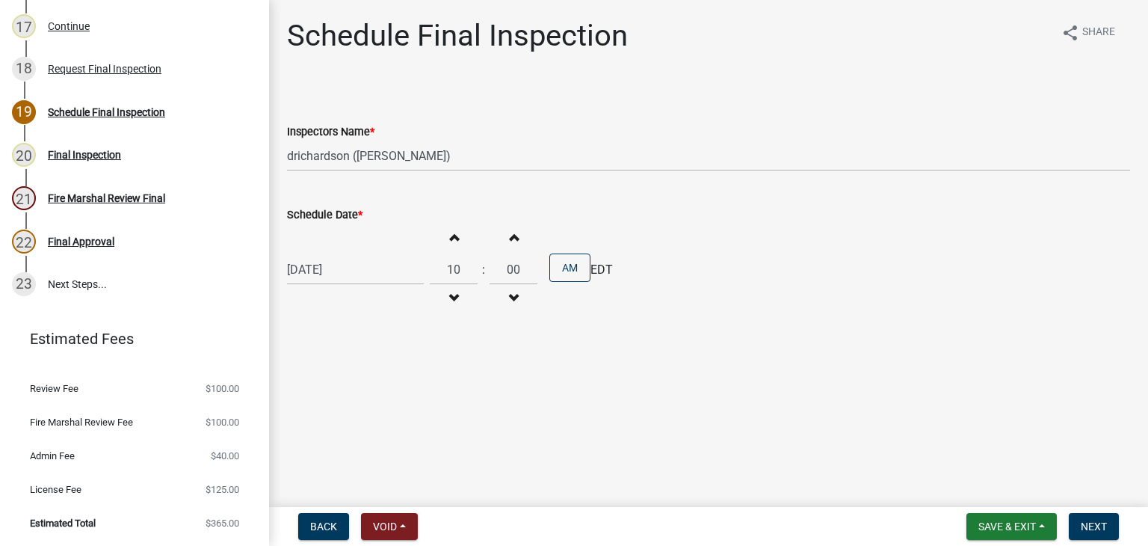
click at [1080, 510] on nav "Back Void Withdraw Lock Expire Void Save & Exit Save Save & Exit Next" at bounding box center [708, 526] width 879 height 39
click at [1086, 515] on button "Next" at bounding box center [1094, 526] width 50 height 27
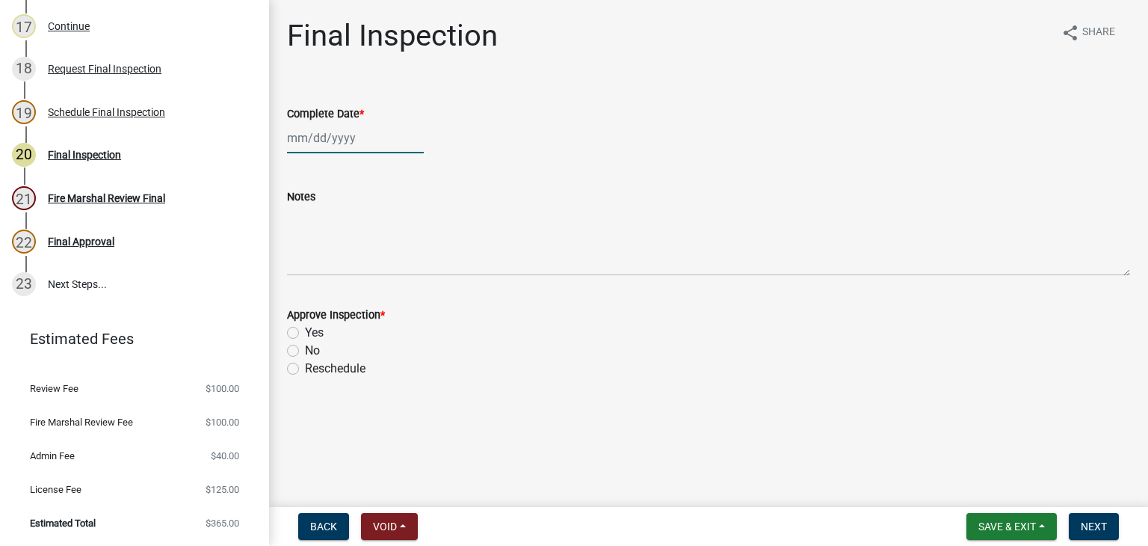
click at [321, 144] on div at bounding box center [355, 138] width 137 height 31
select select "8"
select select "2025"
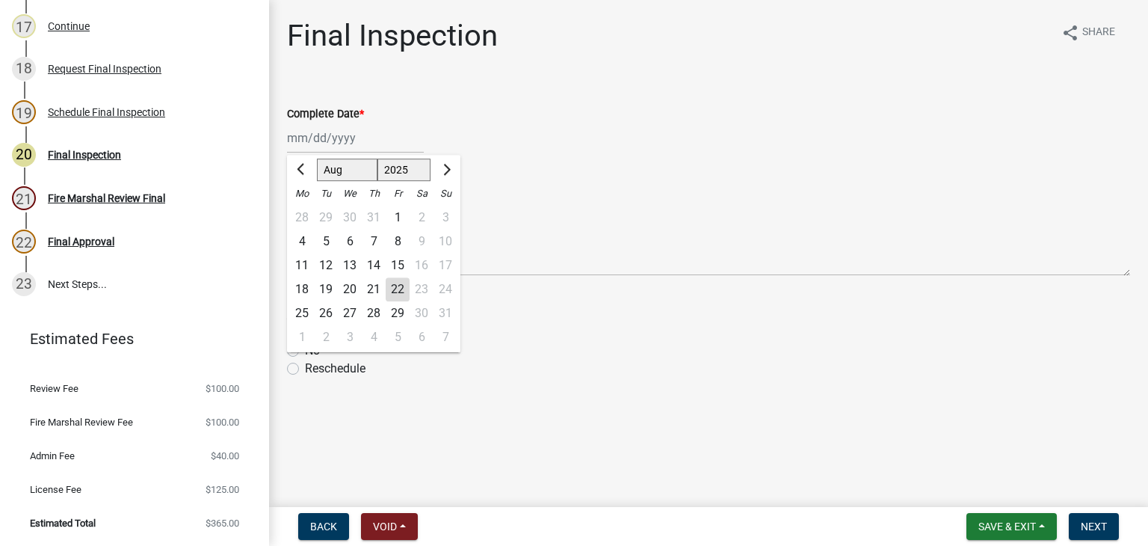
click at [395, 296] on div "22" at bounding box center [398, 289] width 24 height 24
type input "[DATE]"
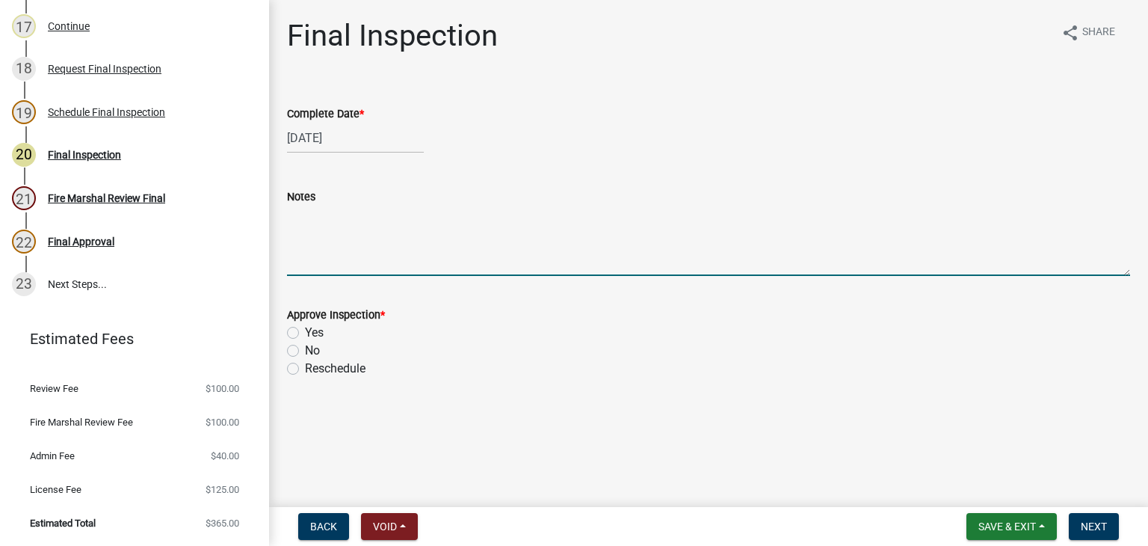
click at [377, 269] on textarea "Notes" at bounding box center [708, 241] width 843 height 70
click at [300, 332] on div "Yes" at bounding box center [708, 333] width 843 height 18
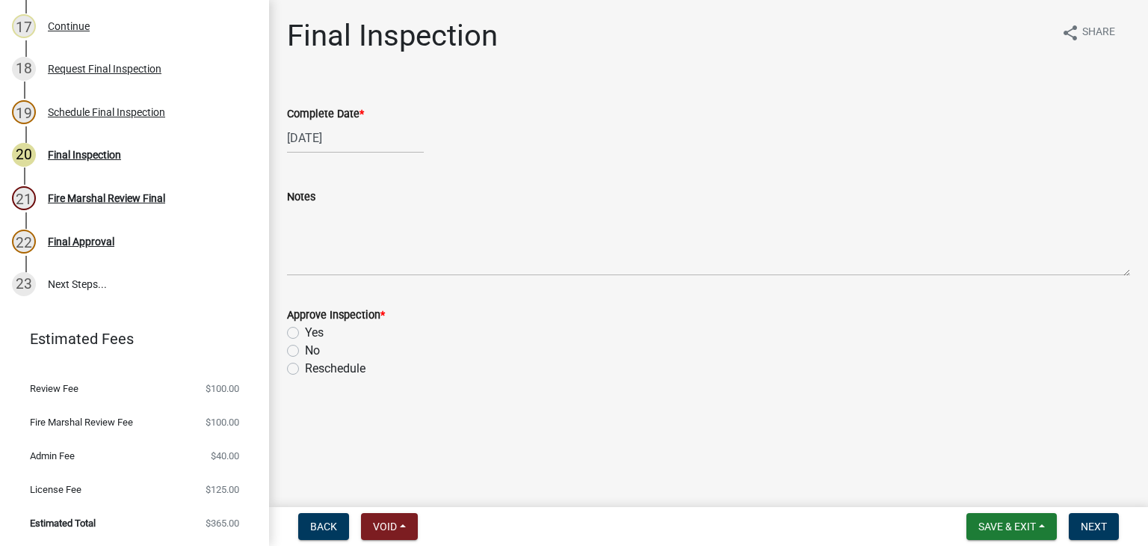
click at [305, 333] on label "Yes" at bounding box center [314, 333] width 19 height 18
click at [305, 333] on input "Yes" at bounding box center [310, 329] width 10 height 10
radio input "true"
click at [1079, 532] on button "Next" at bounding box center [1094, 526] width 50 height 27
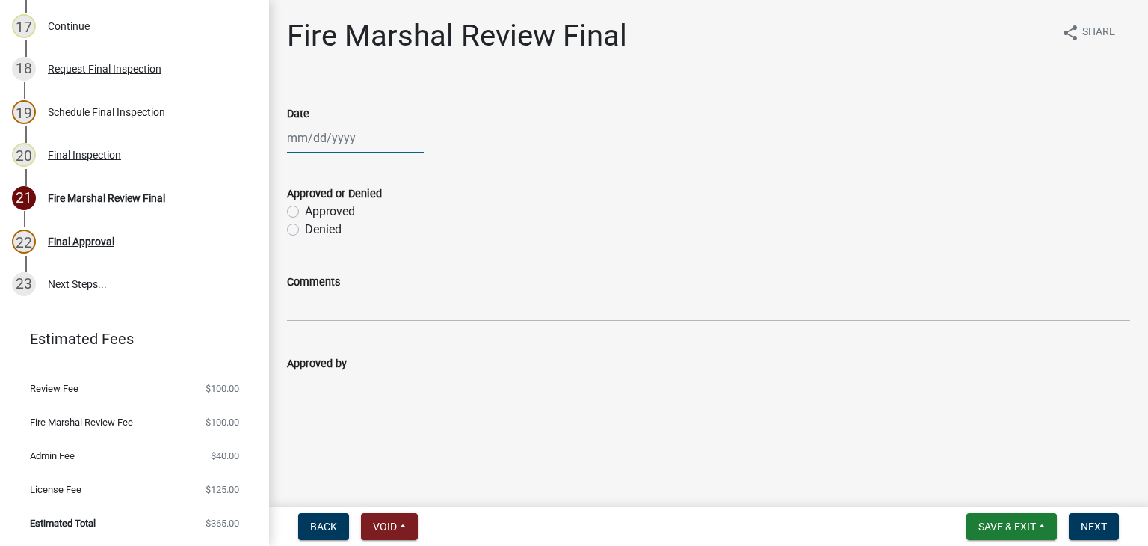
click at [326, 141] on div at bounding box center [355, 138] width 137 height 31
select select "8"
select select "2025"
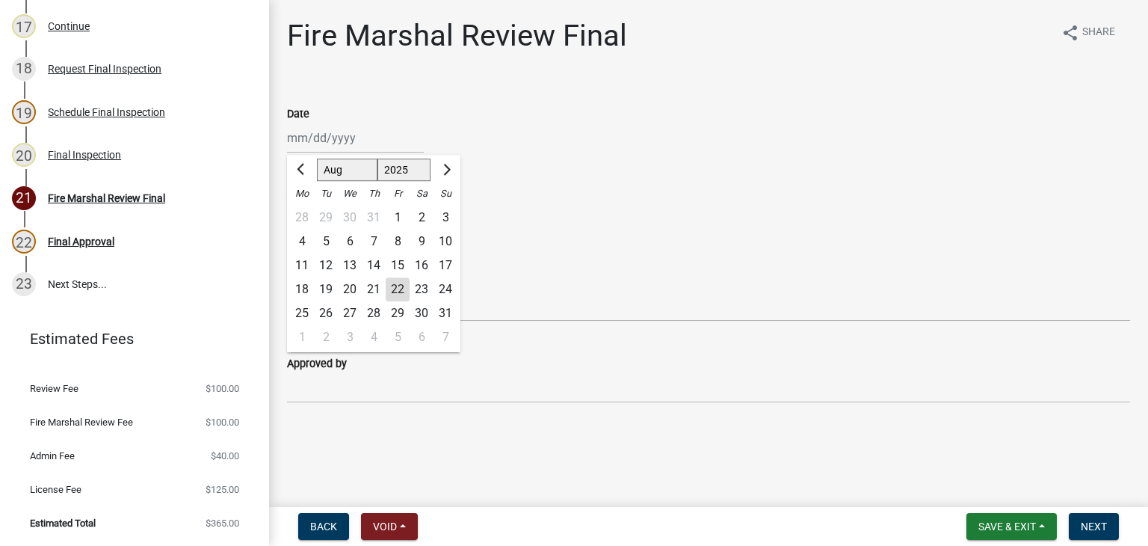
click at [392, 291] on div "22" at bounding box center [398, 289] width 24 height 24
type input "[DATE]"
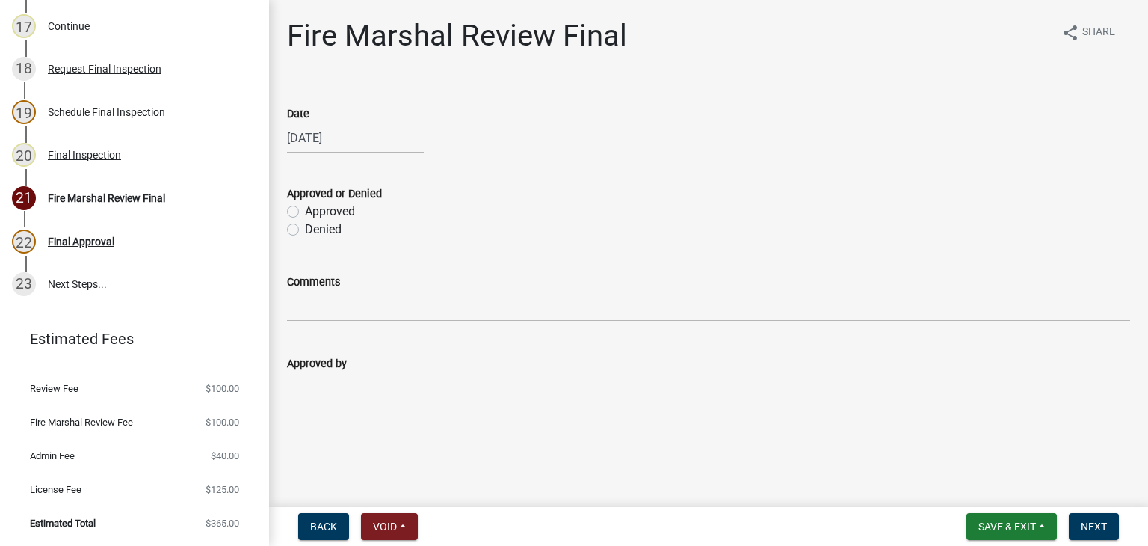
click at [305, 208] on label "Approved" at bounding box center [330, 212] width 50 height 18
click at [305, 208] on input "Approved" at bounding box center [310, 208] width 10 height 10
radio input "true"
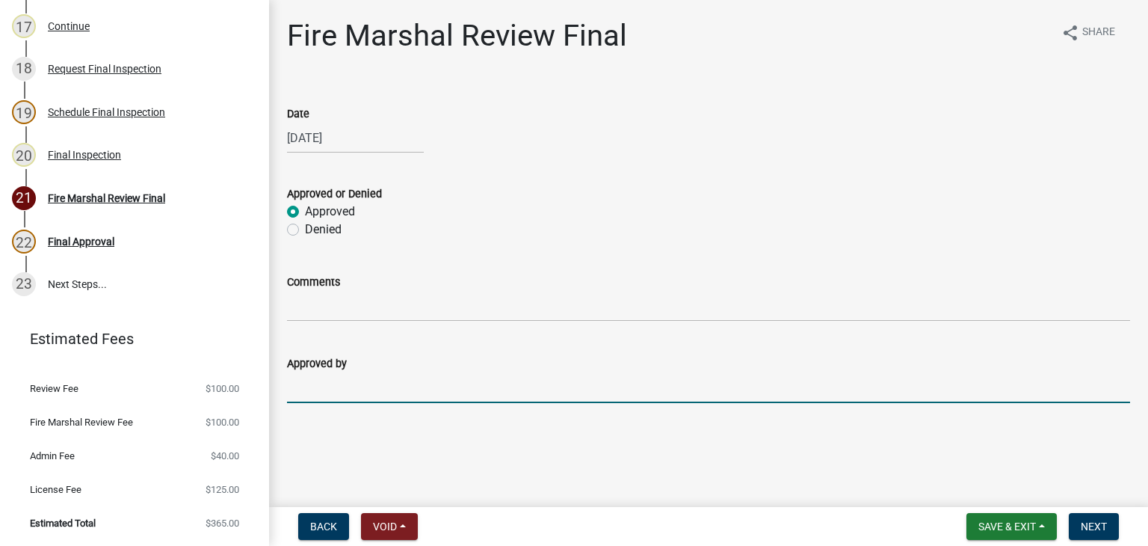
click at [367, 395] on input "Approved by" at bounding box center [708, 387] width 843 height 31
type input "[PERSON_NAME]"
click at [1086, 529] on span "Next" at bounding box center [1094, 526] width 26 height 12
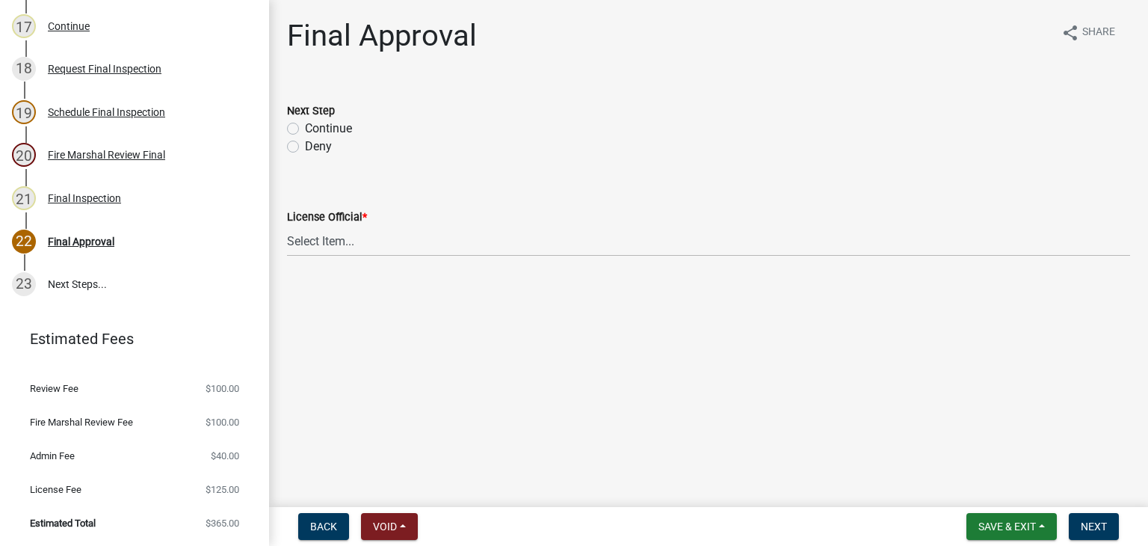
click at [305, 127] on label "Continue" at bounding box center [328, 129] width 47 height 18
click at [305, 127] on input "Continue" at bounding box center [310, 125] width 10 height 10
radio input "true"
click at [361, 250] on select "Select Item... [PERSON_NAME] [PERSON_NAME] [PERSON_NAME] [PERSON_NAME] [PERSON_…" at bounding box center [708, 241] width 843 height 31
click at [287, 226] on select "Select Item... [PERSON_NAME] [PERSON_NAME] [PERSON_NAME] [PERSON_NAME] [PERSON_…" at bounding box center [708, 241] width 843 height 31
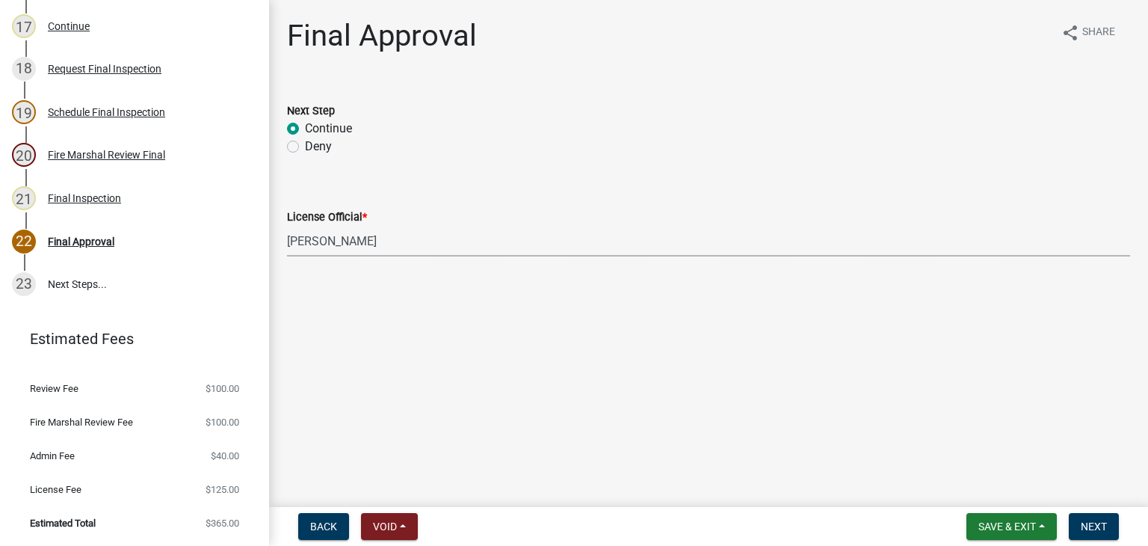
select select "66ea0911-b6de-4b18-a15f-eb653539a3e3"
drag, startPoint x: 1115, startPoint y: 520, endPoint x: 1097, endPoint y: 519, distance: 17.3
click at [1113, 520] on button "Next" at bounding box center [1094, 526] width 50 height 27
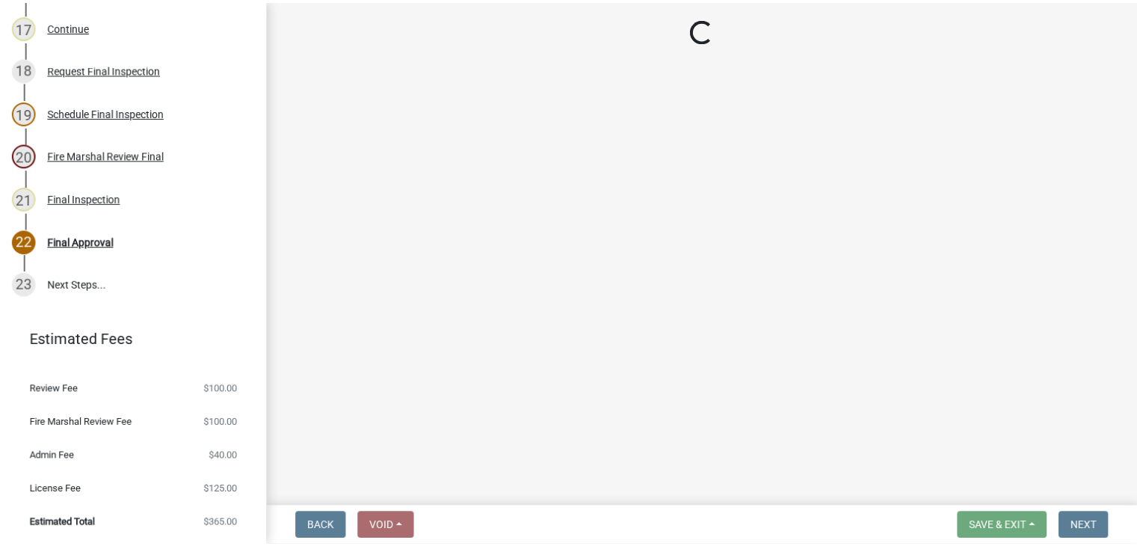
scroll to position [993, 0]
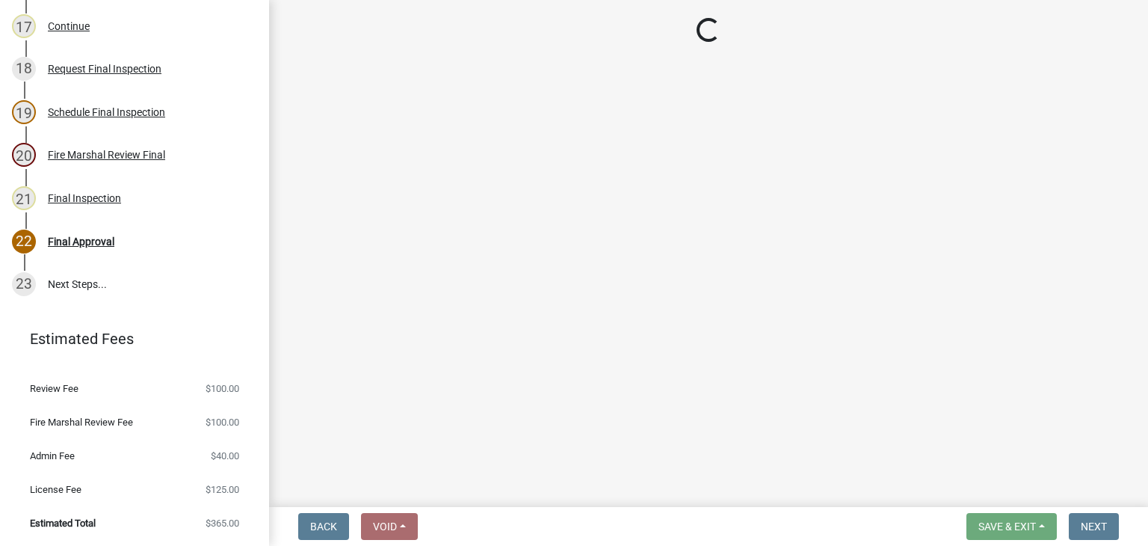
select select "3: 3"
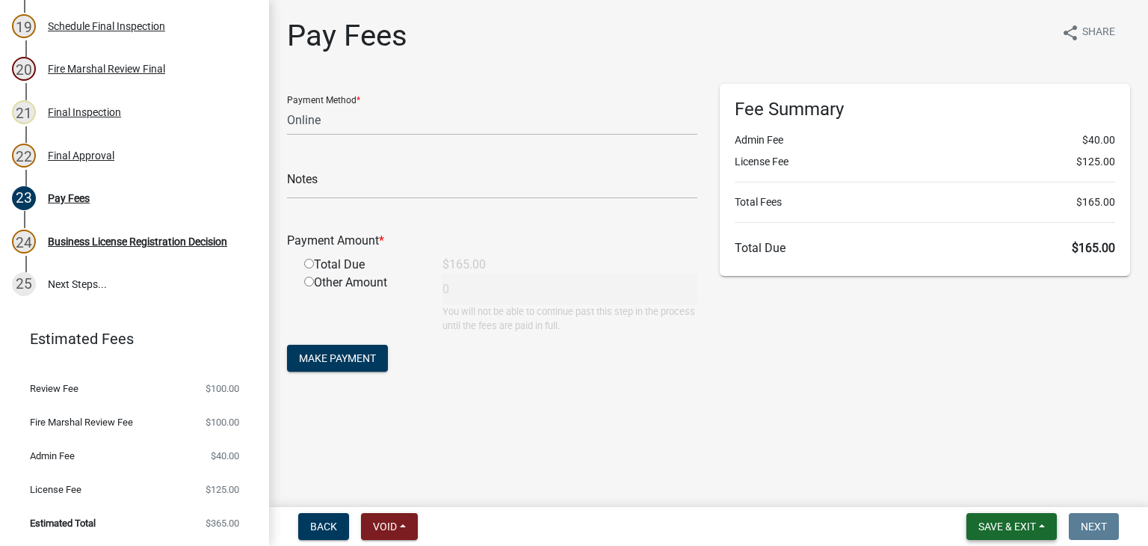
click at [976, 534] on button "Save & Exit" at bounding box center [1012, 526] width 90 height 27
drag, startPoint x: 996, startPoint y: 496, endPoint x: 914, endPoint y: 482, distance: 83.3
click at [996, 496] on button "Save & Exit" at bounding box center [997, 487] width 120 height 36
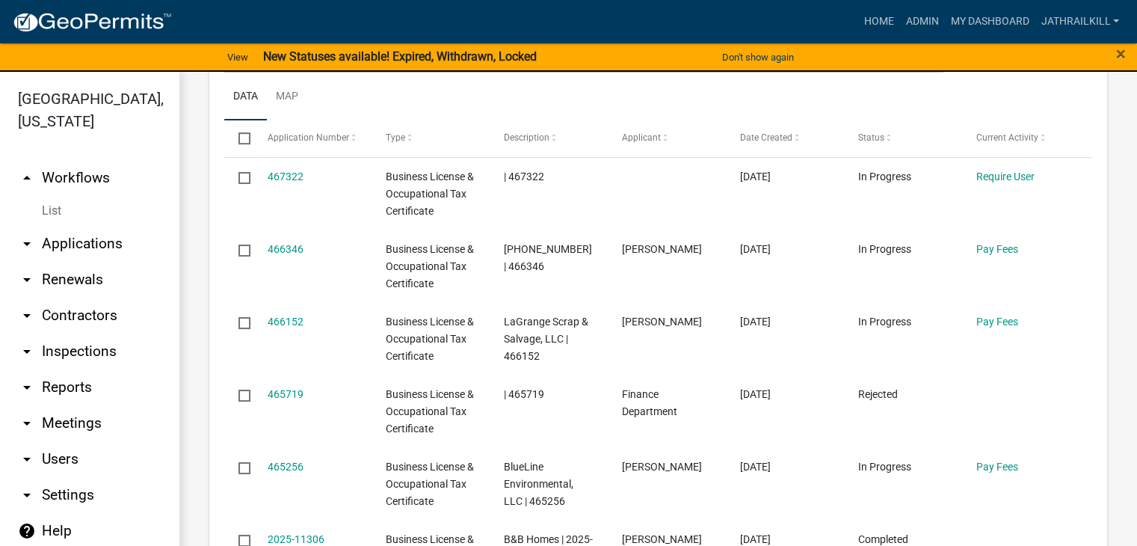
scroll to position [1271, 0]
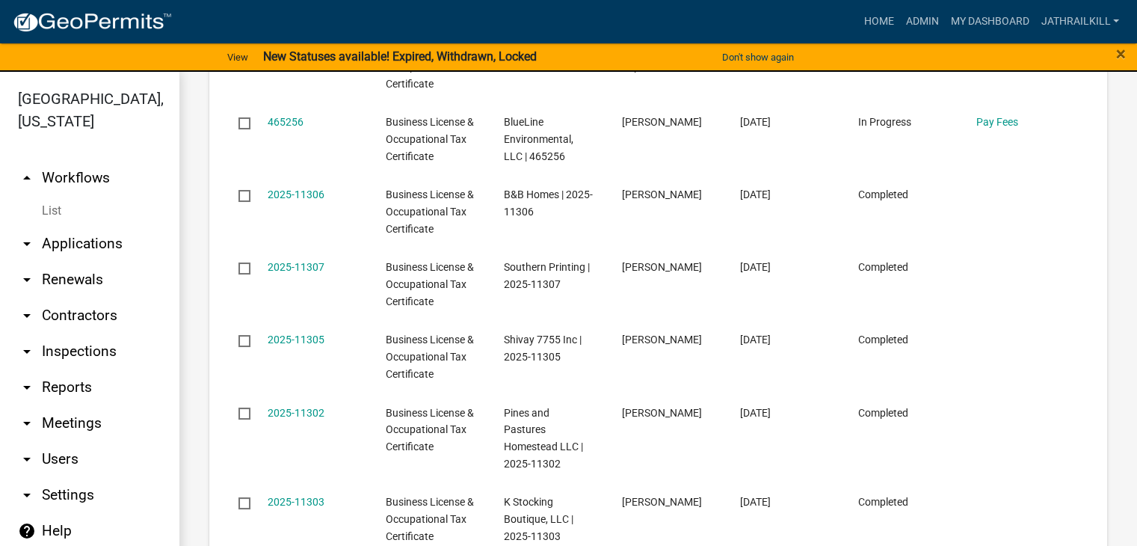
click at [90, 160] on link "arrow_drop_up Workflows" at bounding box center [89, 178] width 179 height 36
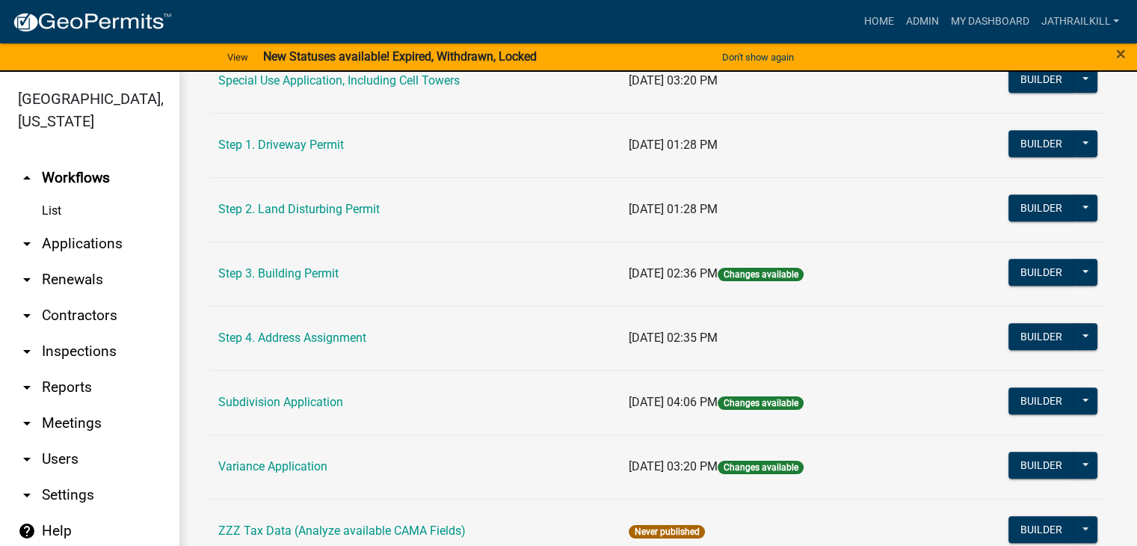
scroll to position [855, 0]
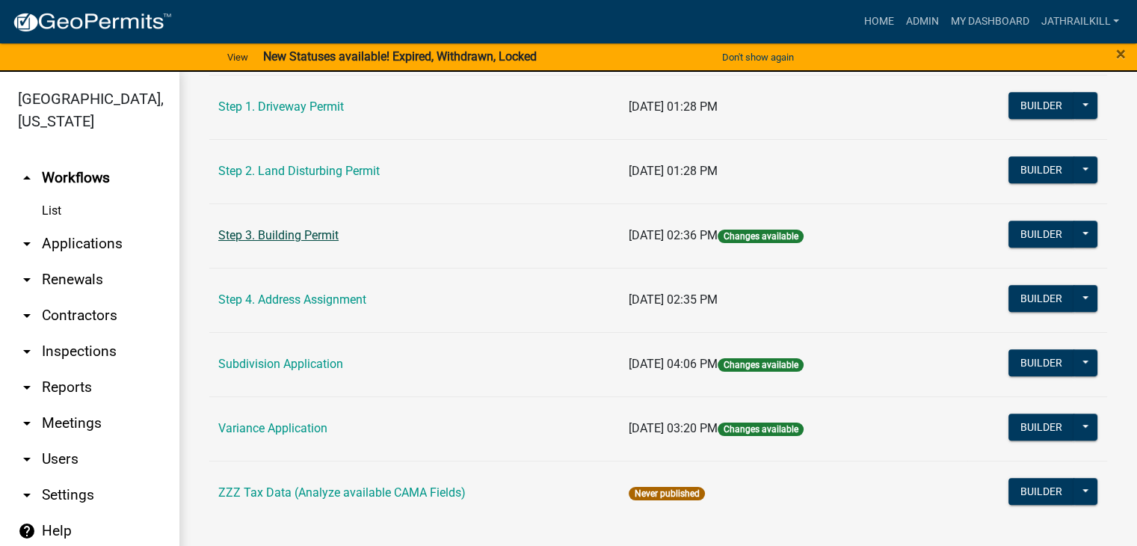
click at [311, 228] on link "Step 3. Building Permit" at bounding box center [278, 235] width 120 height 14
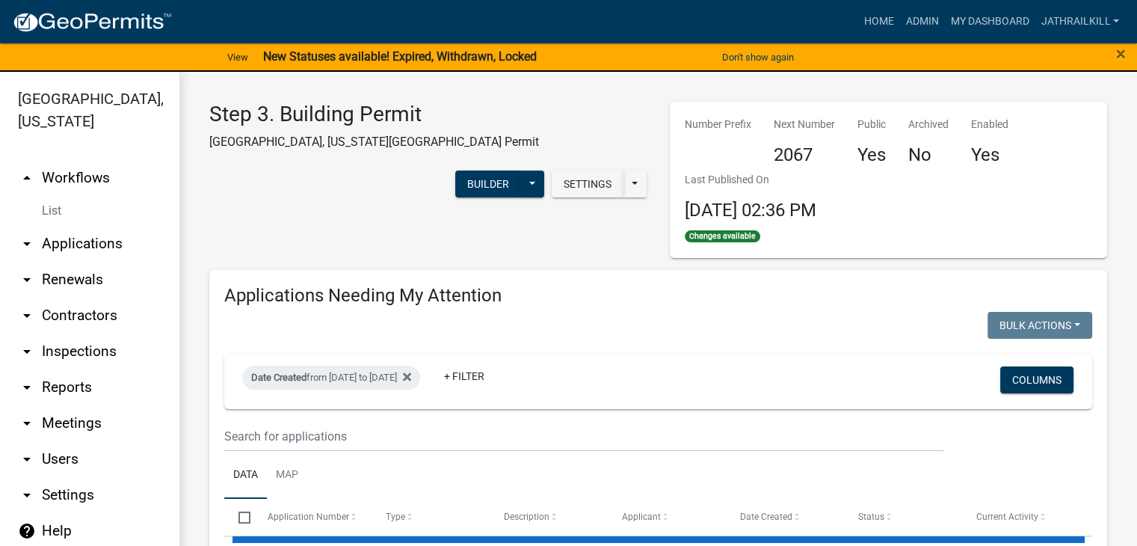
select select "2: 50"
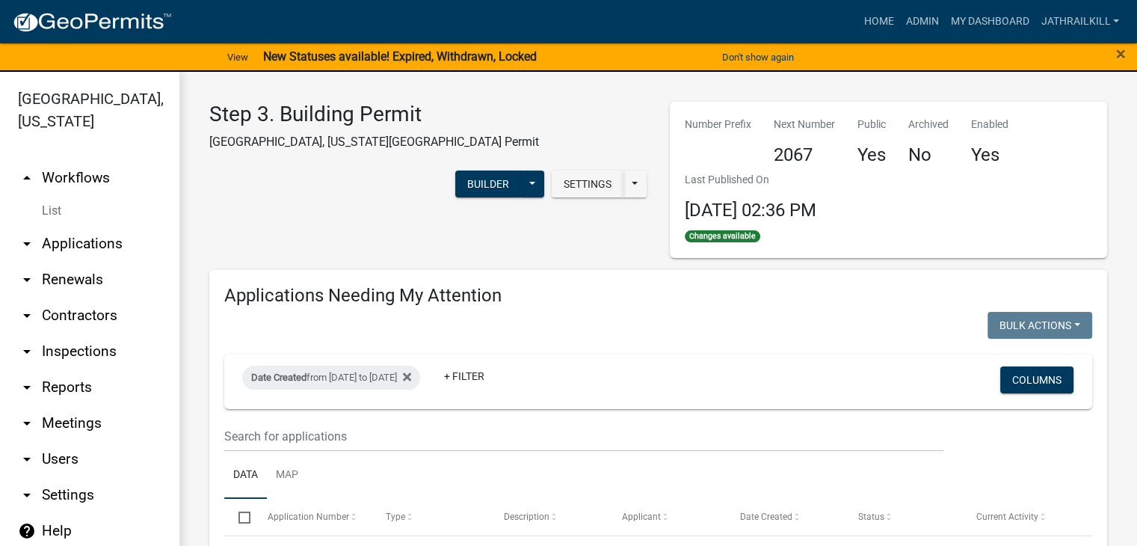
click at [60, 161] on link "arrow_drop_up Workflows" at bounding box center [89, 178] width 179 height 36
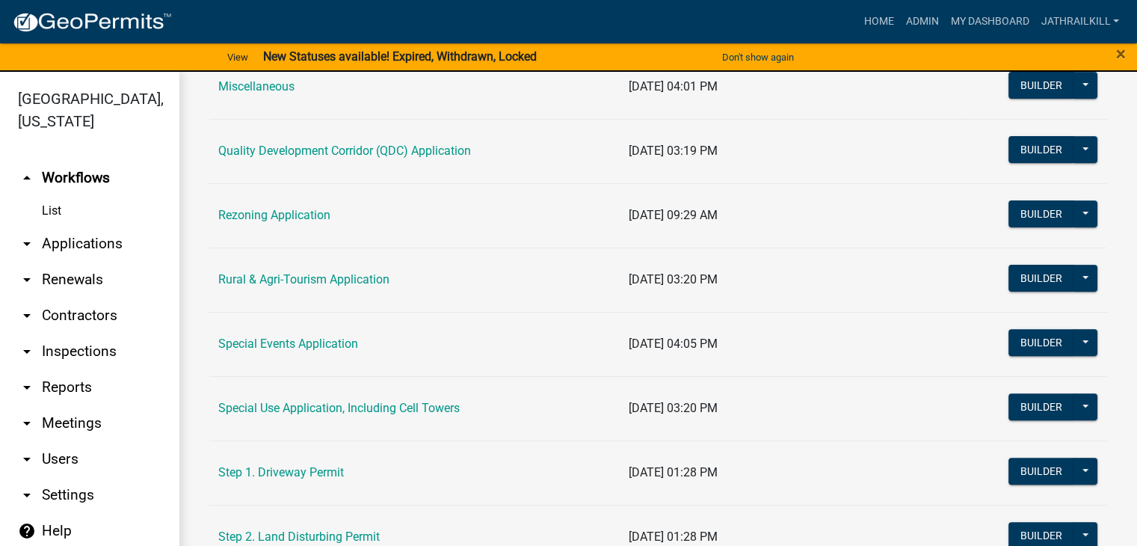
scroll to position [523, 0]
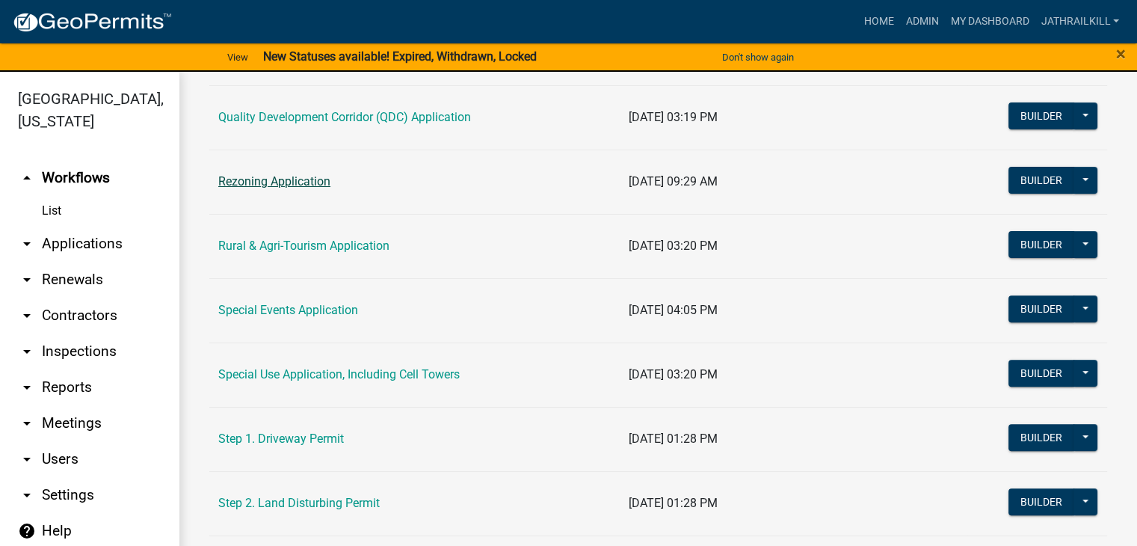
click at [316, 182] on link "Rezoning Application" at bounding box center [274, 181] width 112 height 14
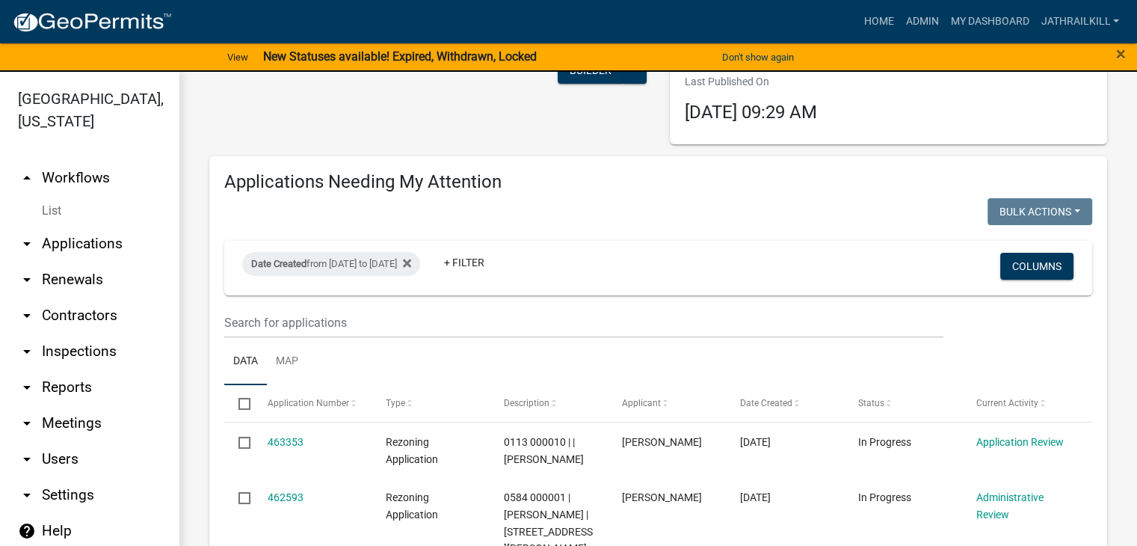
scroll to position [73, 0]
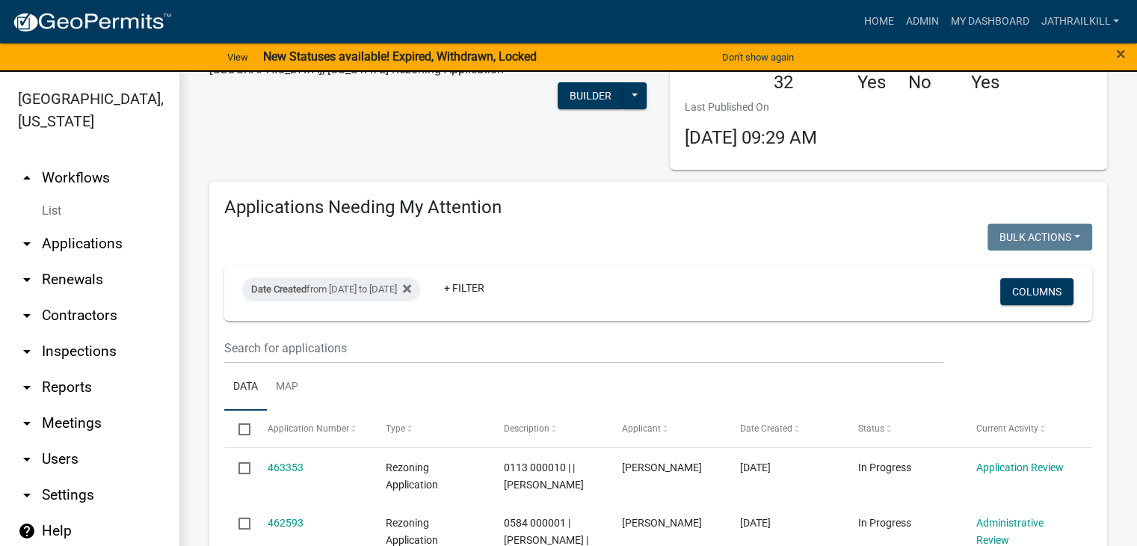
click at [60, 160] on link "arrow_drop_up Workflows" at bounding box center [89, 178] width 179 height 36
